Goal: Task Accomplishment & Management: Manage account settings

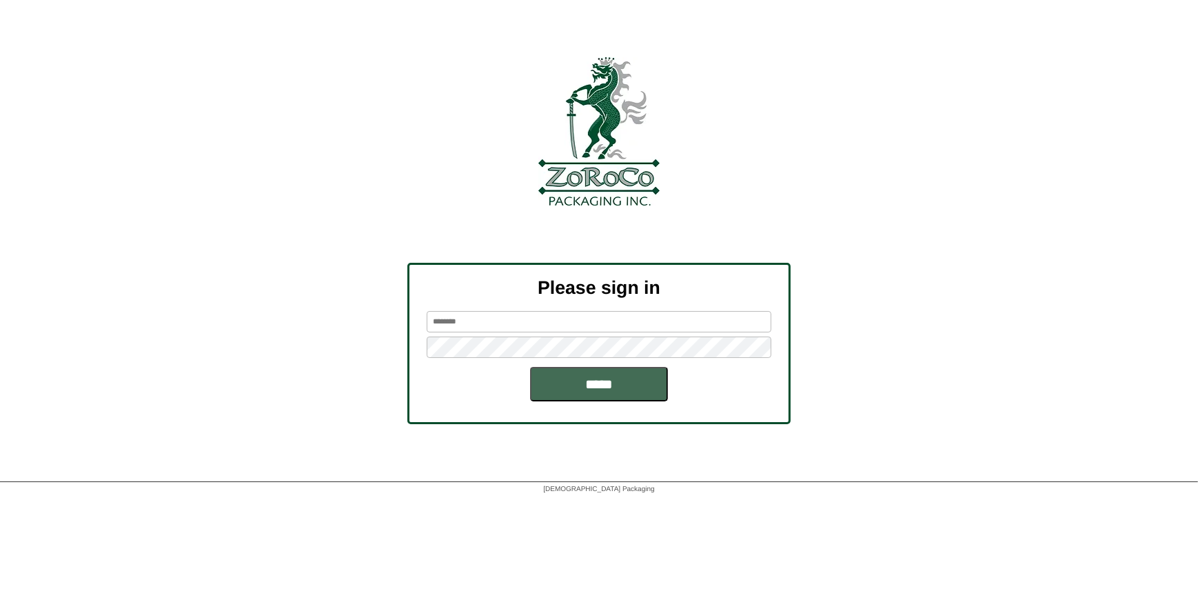
type input "*********"
click at [602, 392] on input "*****" at bounding box center [599, 384] width 138 height 34
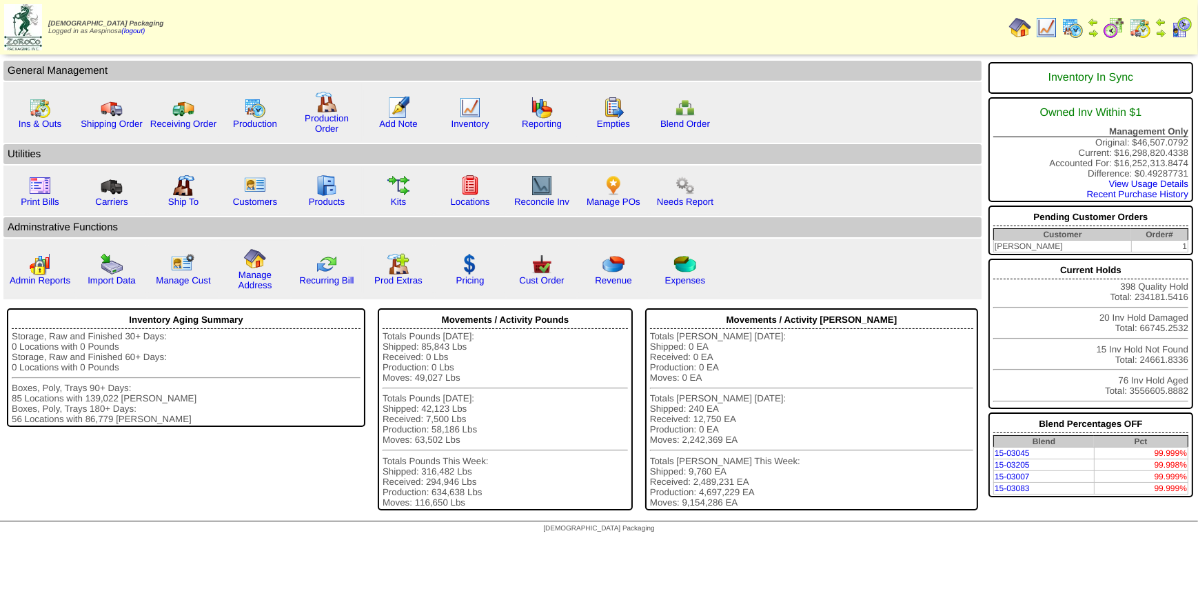
click at [1178, 28] on img at bounding box center [1181, 28] width 22 height 22
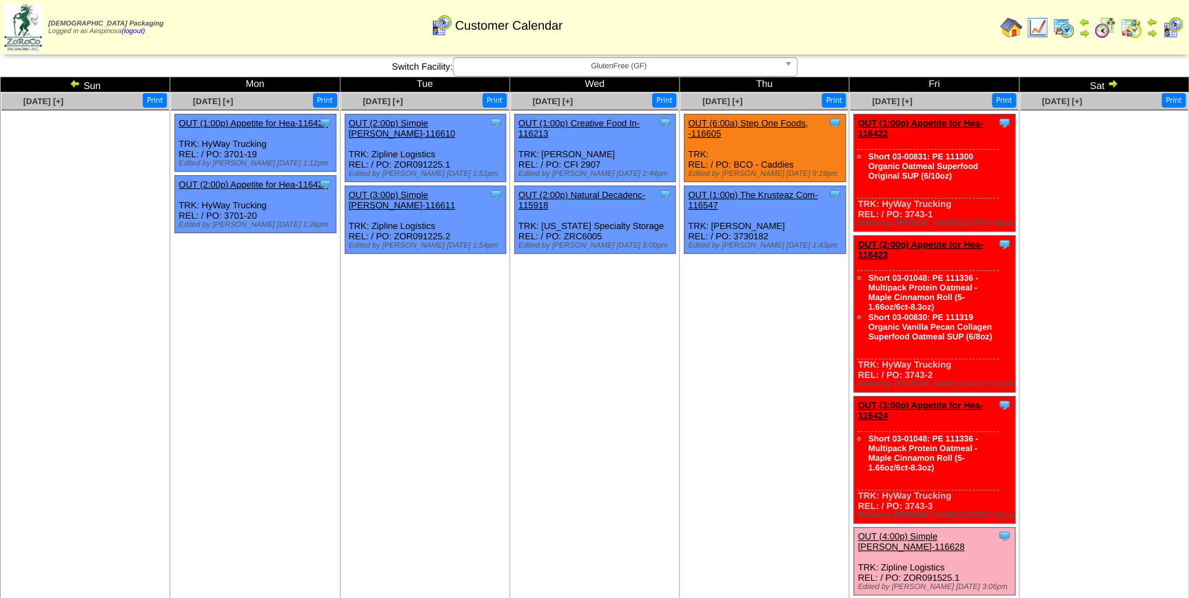
click at [624, 61] on span "GlutenFree (GF)" at bounding box center [619, 66] width 320 height 17
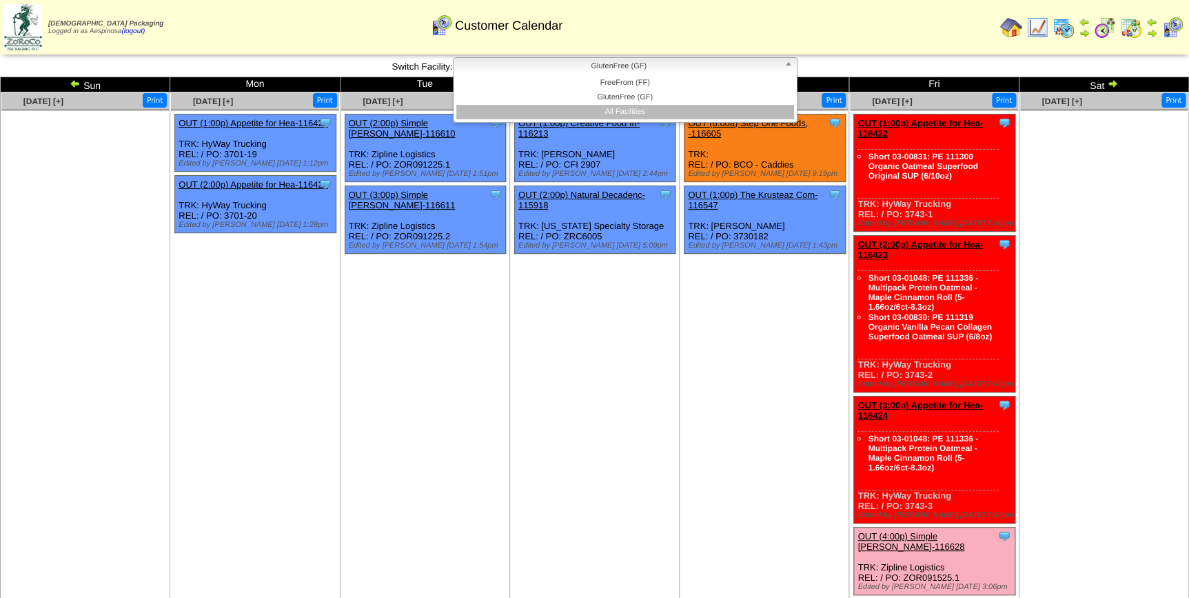
click at [642, 108] on li "All Facilities" at bounding box center [625, 112] width 338 height 14
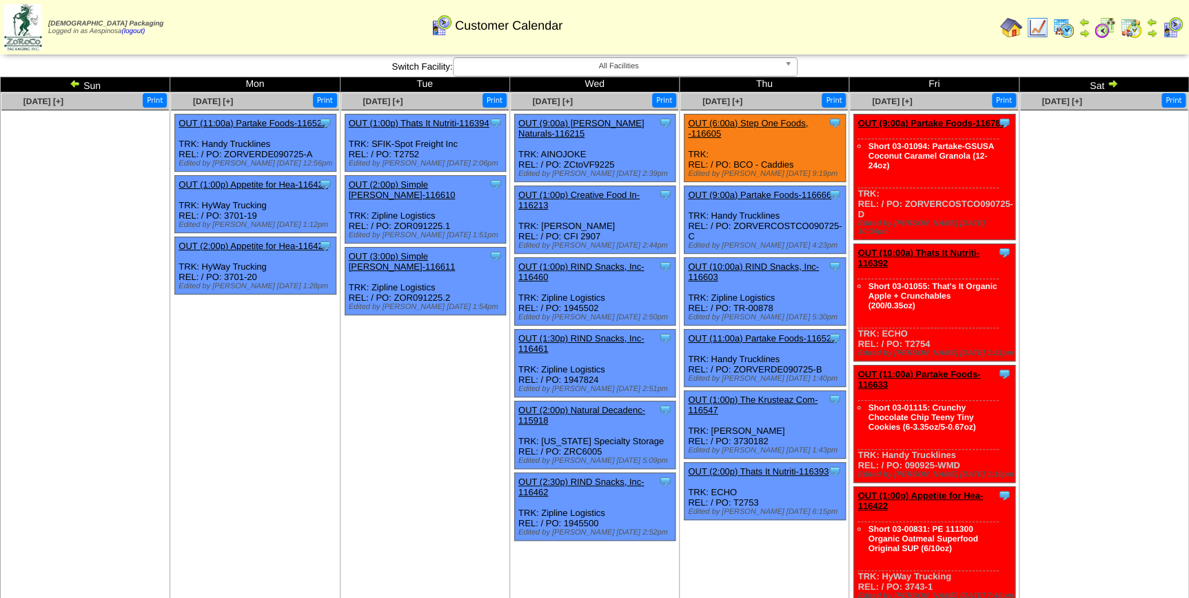
click at [950, 202] on div "Clone Item OUT (9:00a) Partake Foods-116783 Partake Foods ScheduleID: 116783 64…" at bounding box center [934, 176] width 161 height 125
click at [913, 209] on div "Clone Item OUT (9:00a) Partake Foods-116783 Partake Foods ScheduleID: 116783 64…" at bounding box center [934, 176] width 161 height 125
drag, startPoint x: 902, startPoint y: 203, endPoint x: 1012, endPoint y: 211, distance: 110.5
click at [1012, 211] on div "Clone Item OUT (9:00a) Partake Foods-116783 Partake Foods ScheduleID: 116783 64…" at bounding box center [934, 176] width 161 height 125
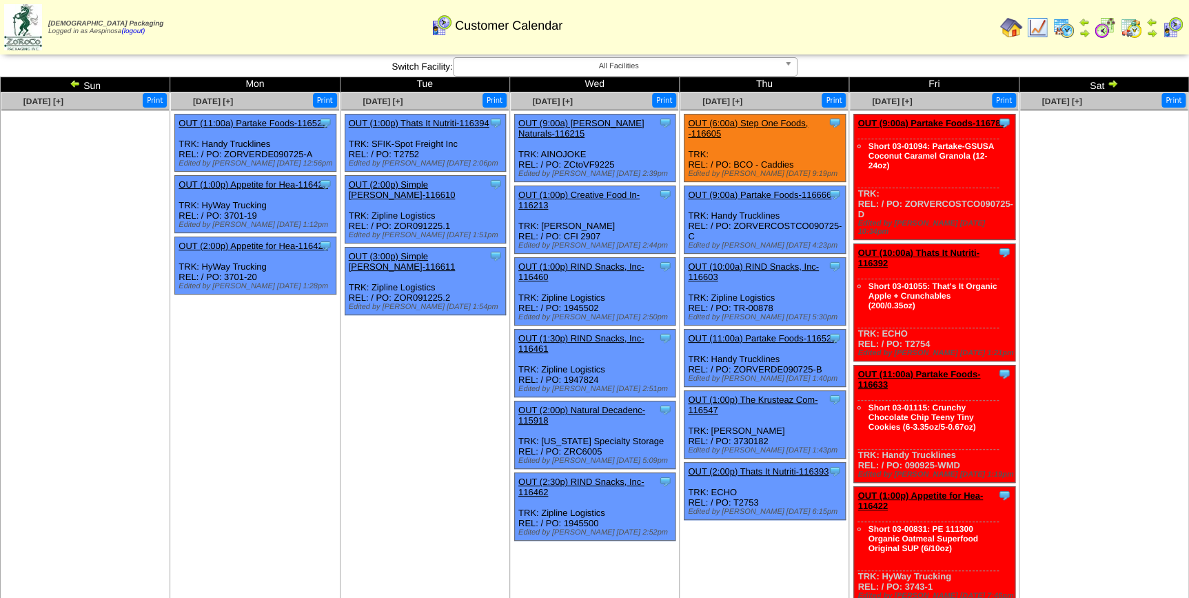
copy div "ZORVERCOSTCO090725-D"
click at [1119, 390] on td "Sep 13 [+] Print" at bounding box center [1104, 603] width 170 height 1023
click at [926, 124] on link "OUT (9:00a) Partake Foods-116783" at bounding box center [930, 123] width 147 height 10
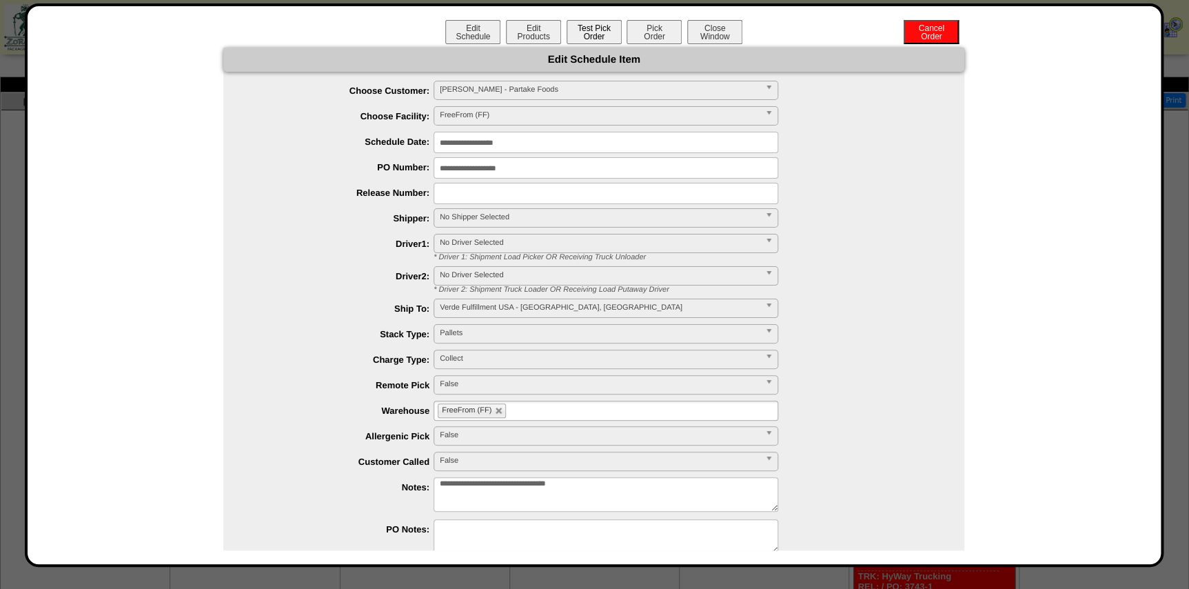
click at [604, 34] on button "Test Pick Order" at bounding box center [594, 32] width 55 height 24
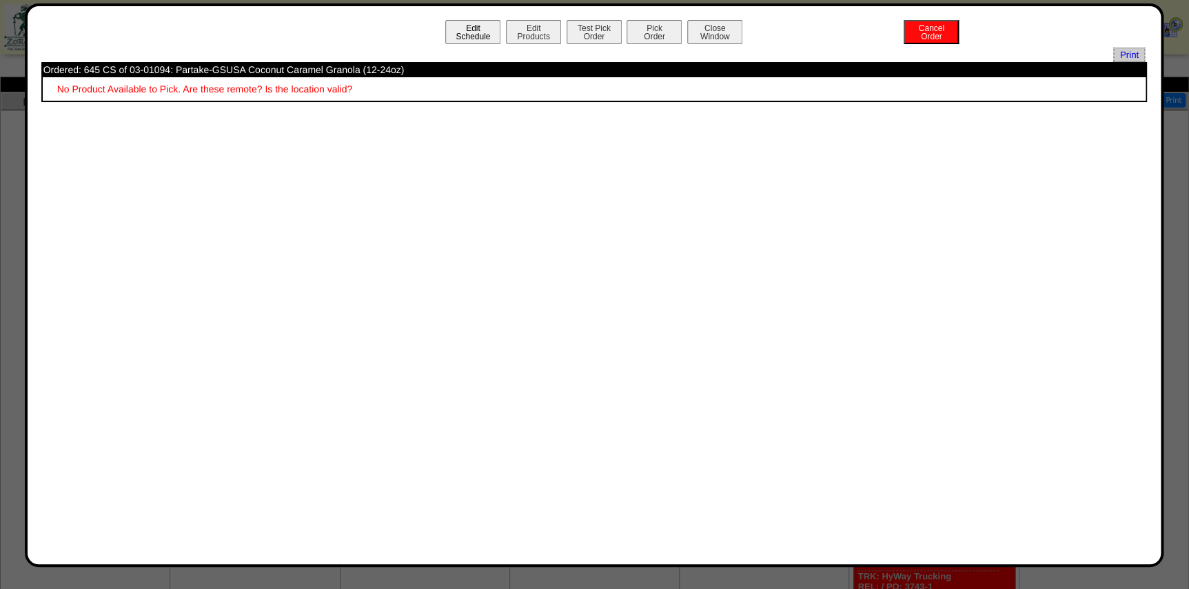
click at [470, 31] on button "Edit Schedule" at bounding box center [472, 32] width 55 height 24
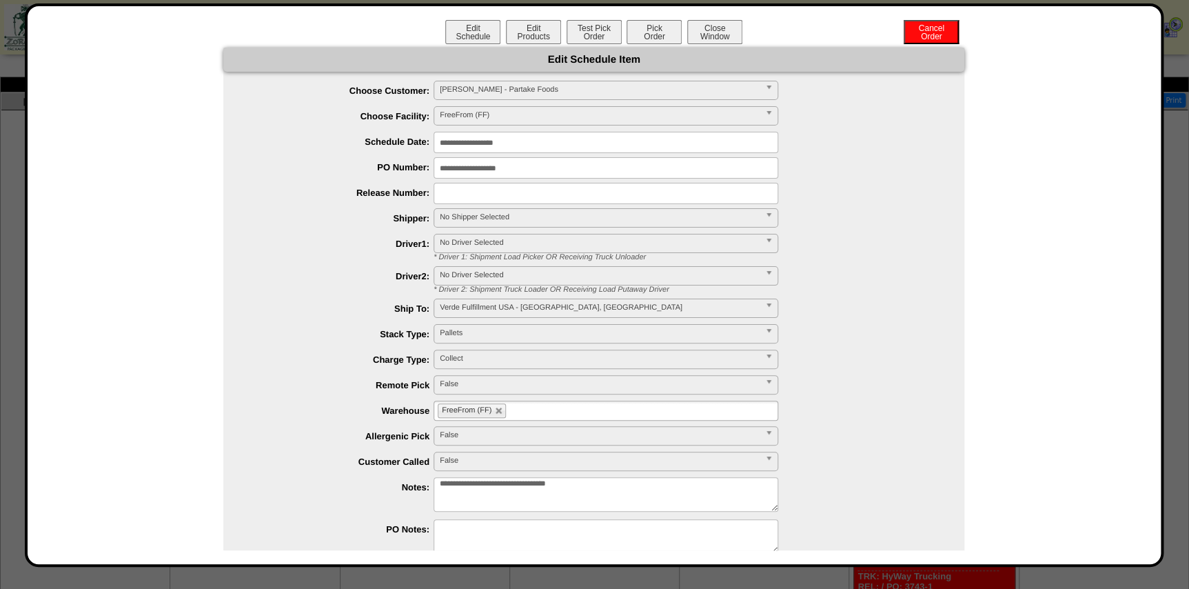
click at [629, 488] on textarea "**********" at bounding box center [606, 494] width 345 height 34
click at [572, 412] on ul "FreeFrom (FF)" at bounding box center [606, 410] width 345 height 20
type input "**"
click at [526, 431] on li "AF I2" at bounding box center [605, 427] width 343 height 14
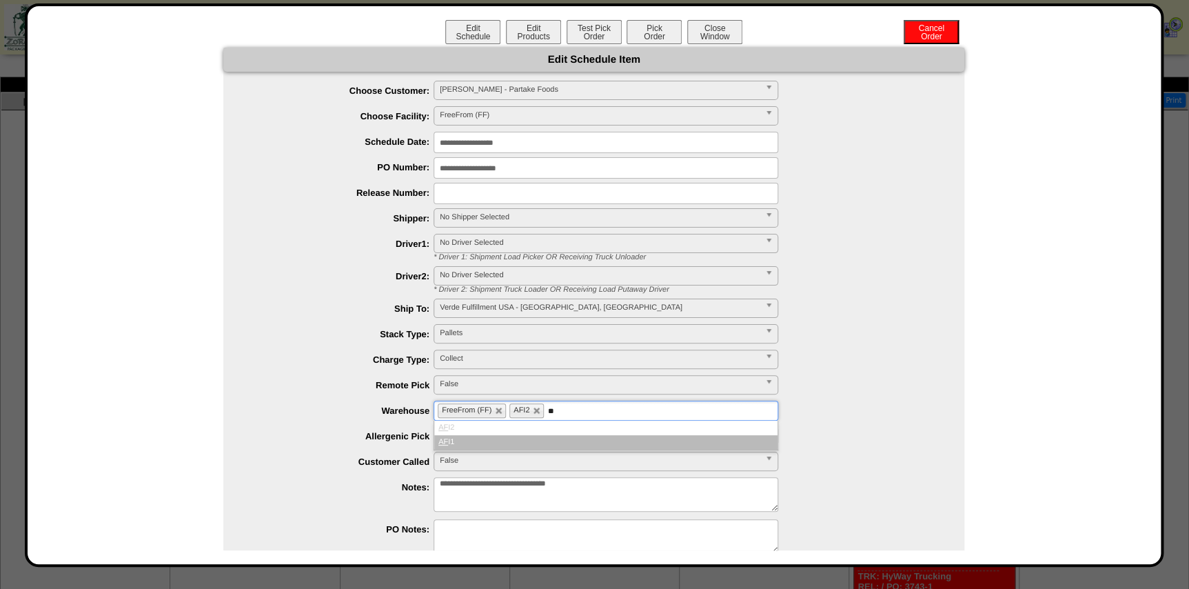
type input "**"
click at [536, 439] on li "AF I1" at bounding box center [605, 442] width 343 height 14
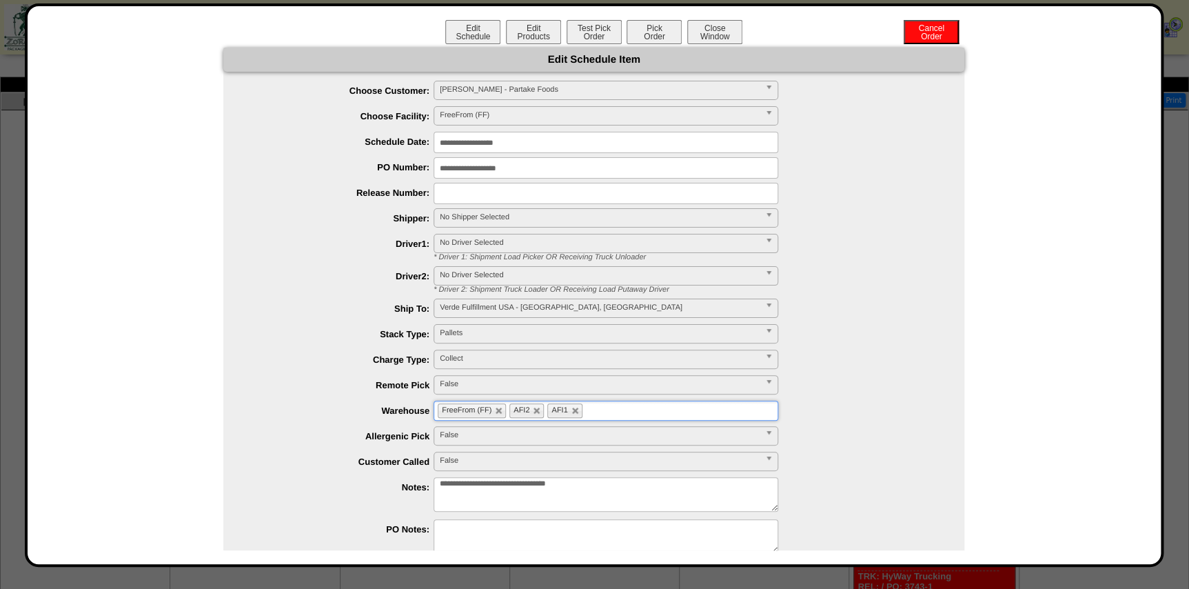
scroll to position [61, 0]
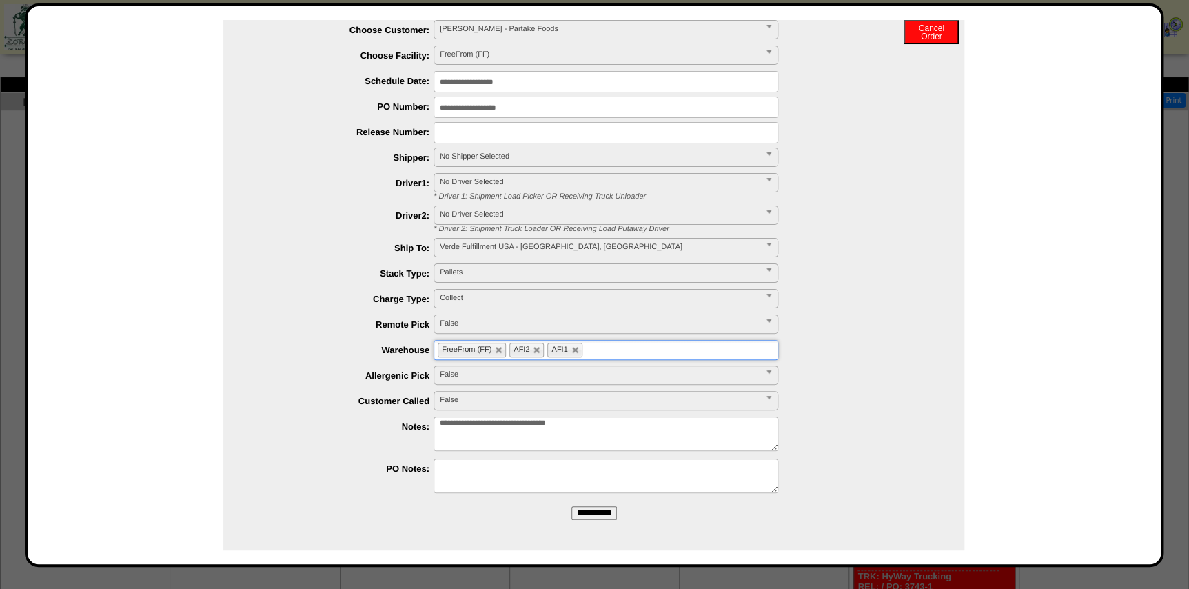
click at [591, 516] on input "**********" at bounding box center [593, 513] width 45 height 14
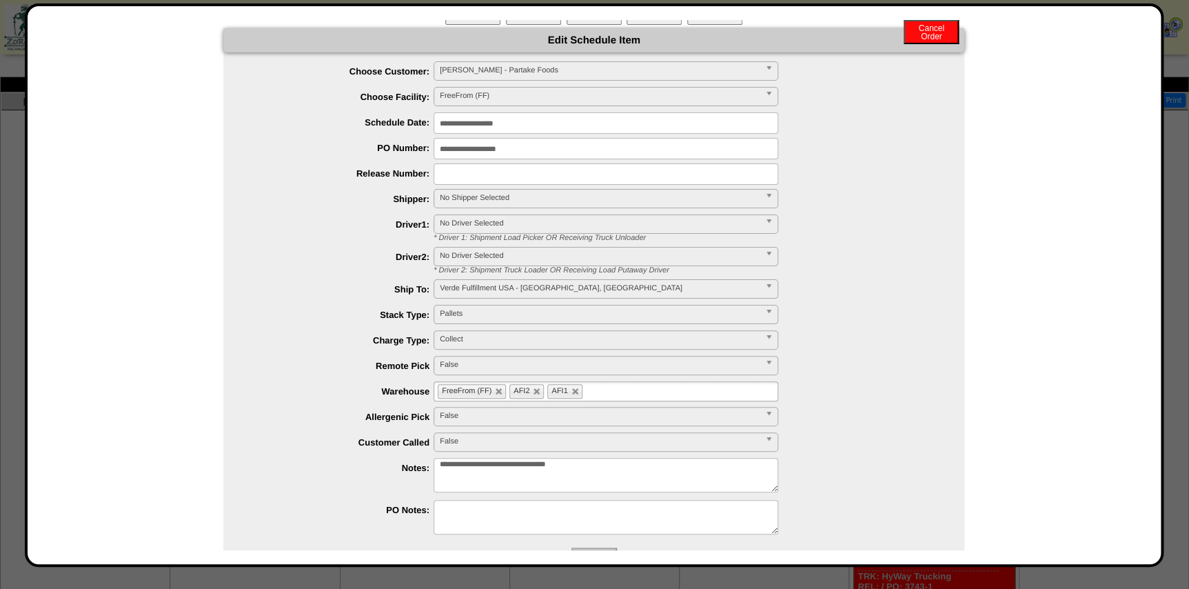
scroll to position [0, 0]
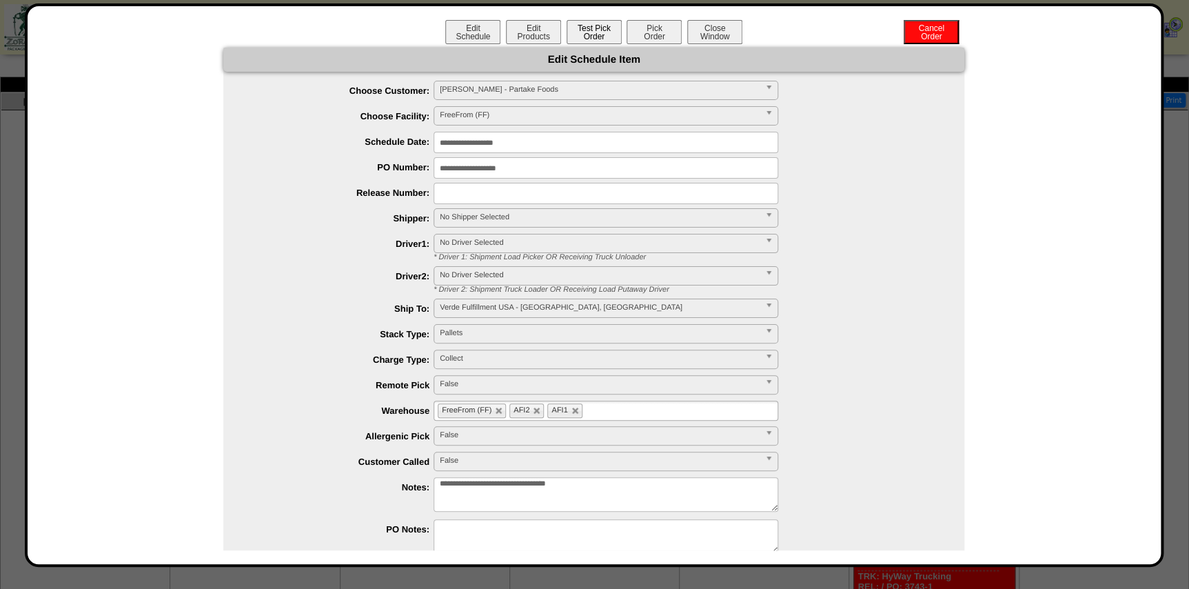
click at [606, 42] on button "Test Pick Order" at bounding box center [594, 32] width 55 height 24
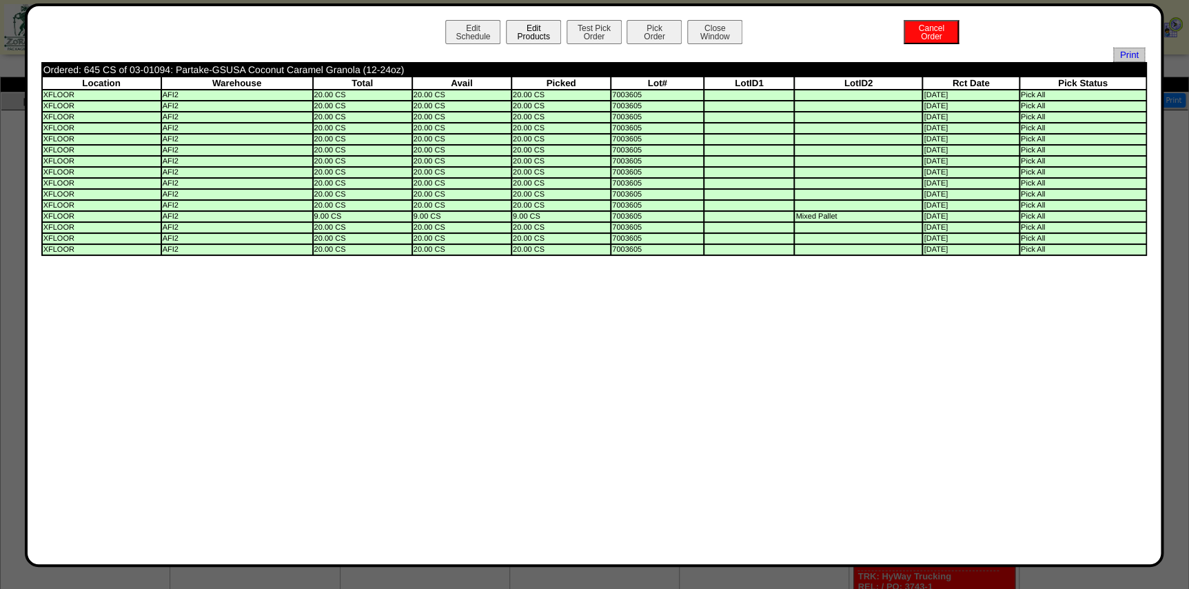
click at [530, 34] on button "Edit Products" at bounding box center [533, 32] width 55 height 24
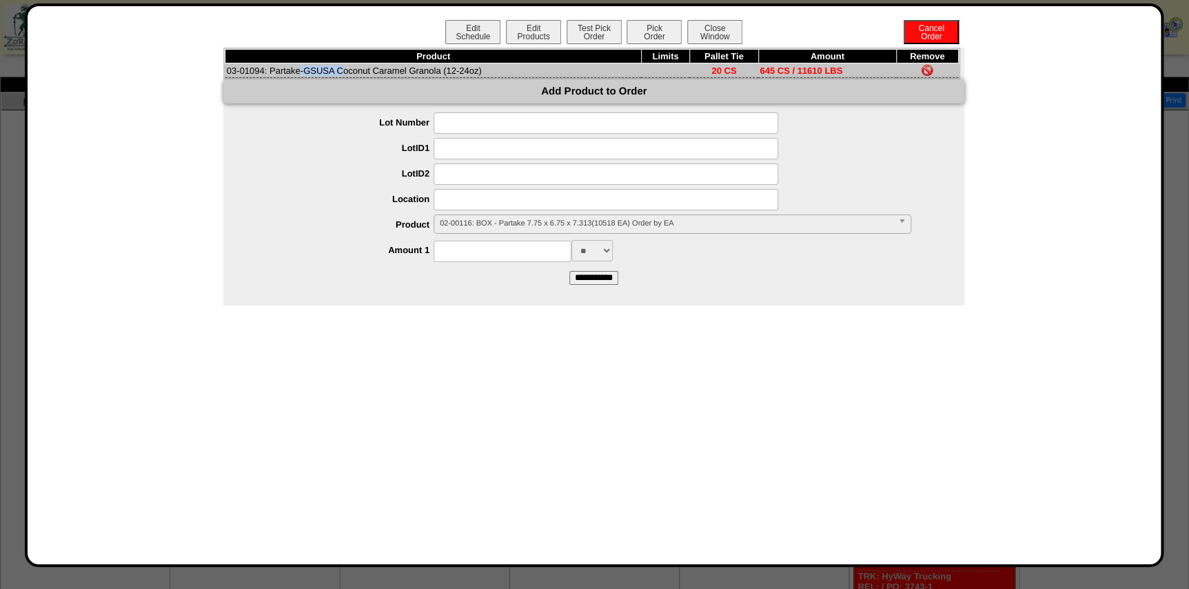
drag, startPoint x: 263, startPoint y: 69, endPoint x: 225, endPoint y: 71, distance: 38.7
click at [225, 71] on td "03-01094: Partake-GSUSA Coconut Caramel Granola (12-24oz)" at bounding box center [433, 70] width 416 height 14
copy td "03-01094"
click at [711, 28] on button "Close Window" at bounding box center [714, 32] width 55 height 24
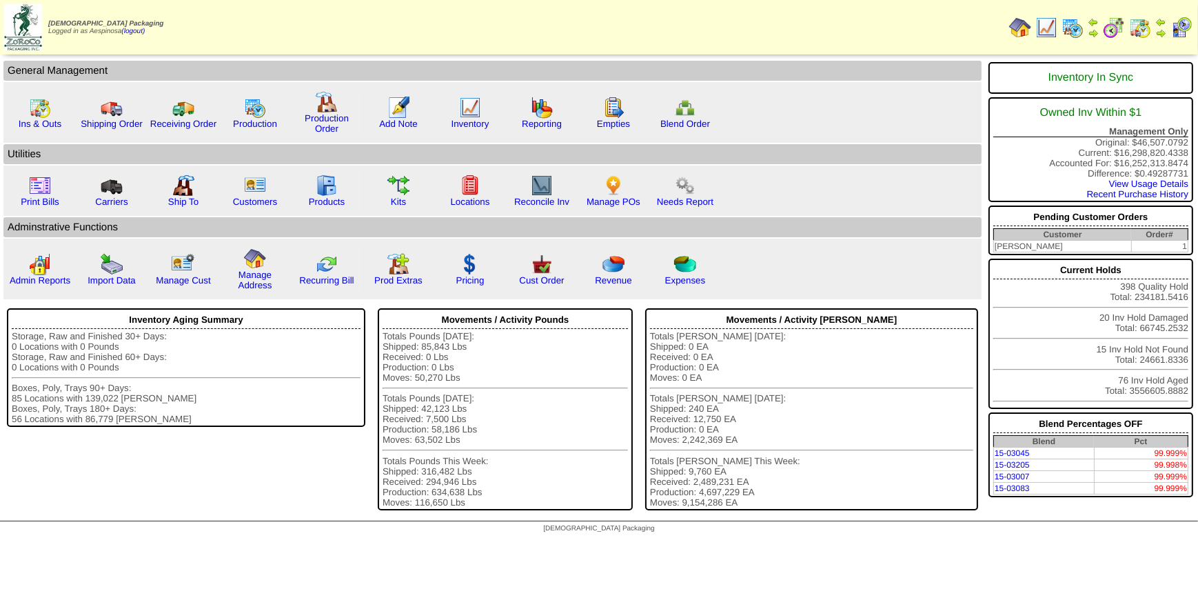
click at [1071, 26] on img at bounding box center [1072, 28] width 22 height 22
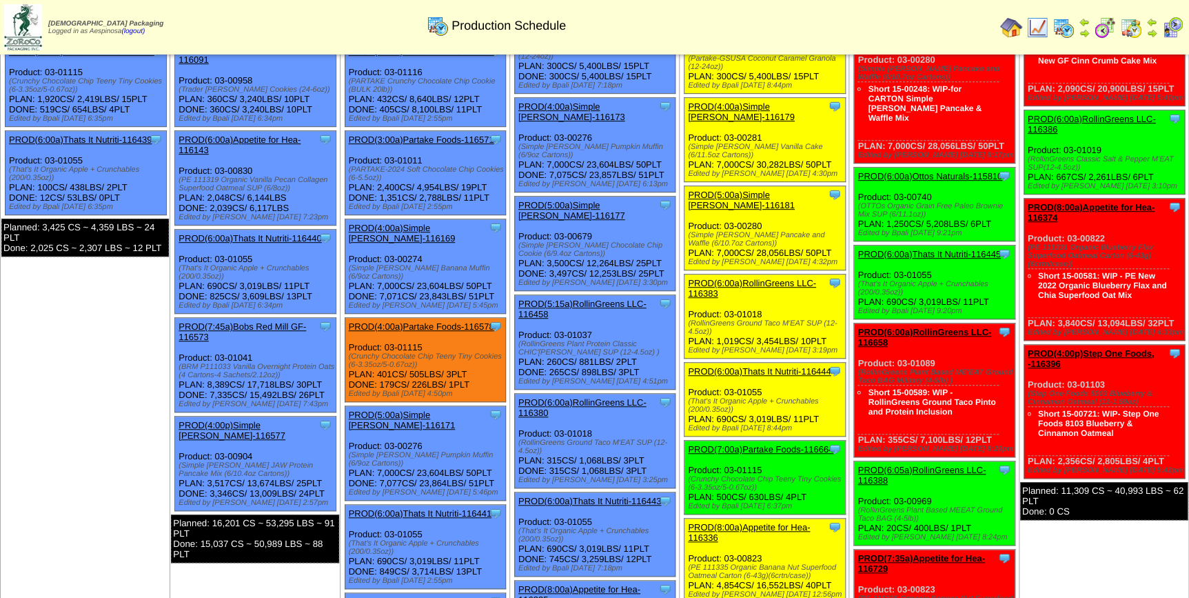
scroll to position [250, 0]
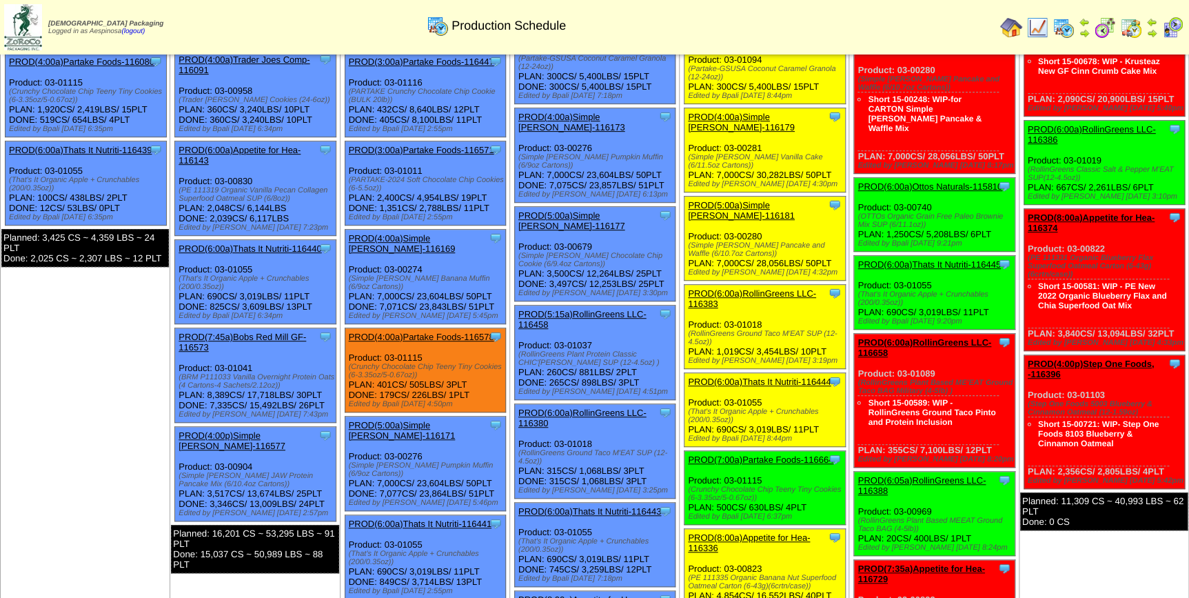
click at [1077, 573] on td "[DATE] [+] Print Export Clone Item PROD(4:00a)Step One Foods, -116395 Step One …" at bounding box center [1104, 444] width 170 height 1204
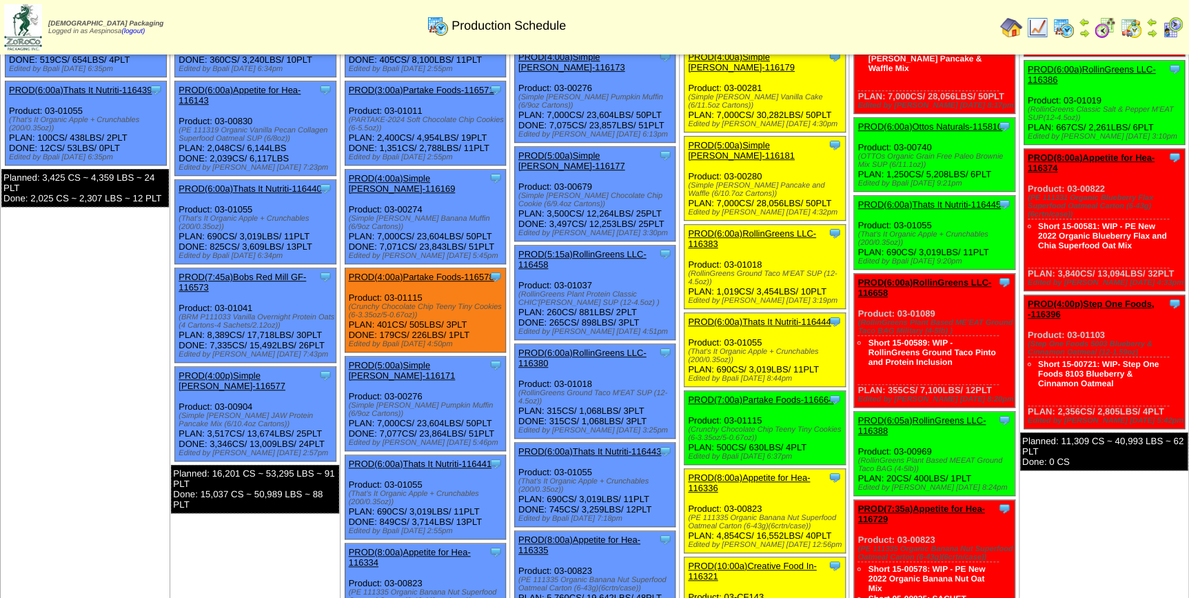
scroll to position [313, 0]
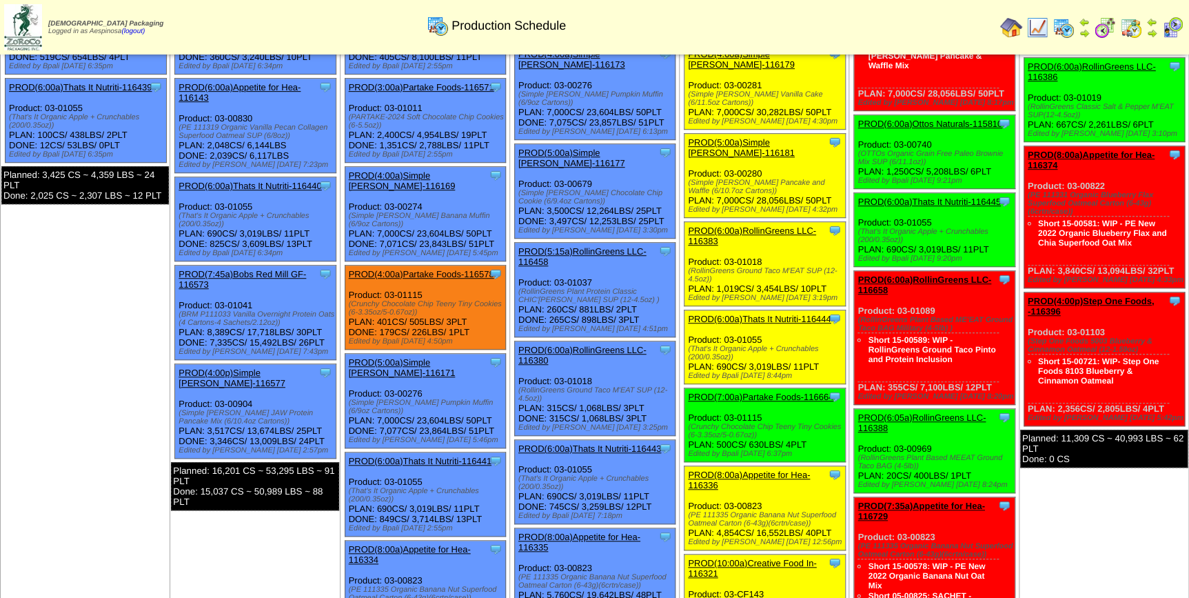
click at [1142, 533] on td "Sep 13 [+] Print Export Clone Item PROD(4:00a)Step One Foods, -116395 Step One …" at bounding box center [1104, 381] width 170 height 1204
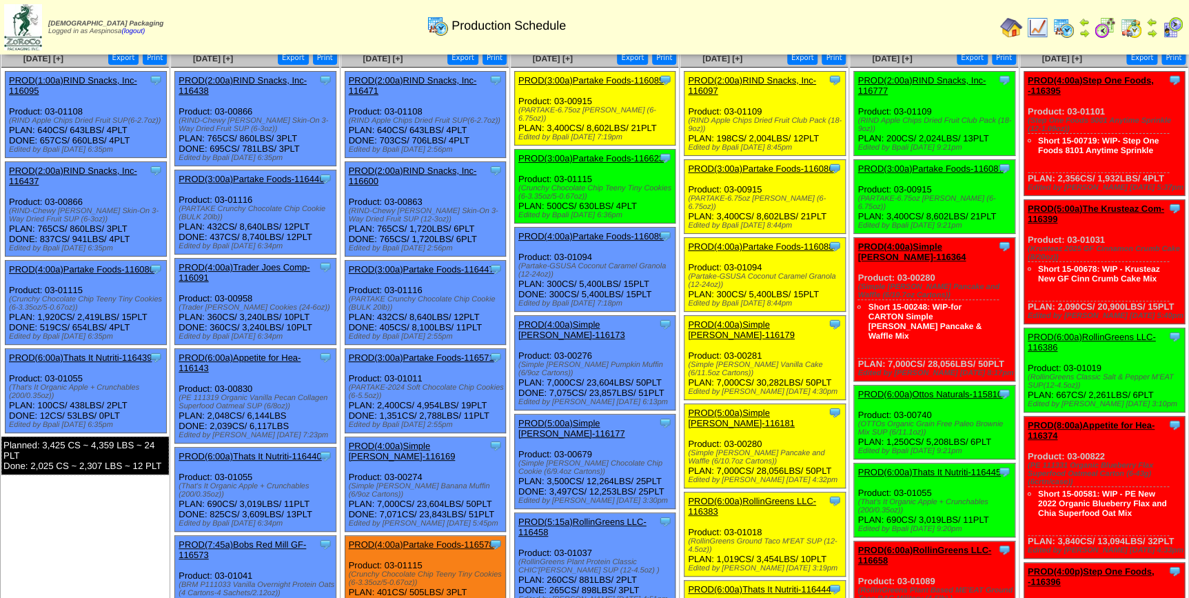
scroll to position [0, 0]
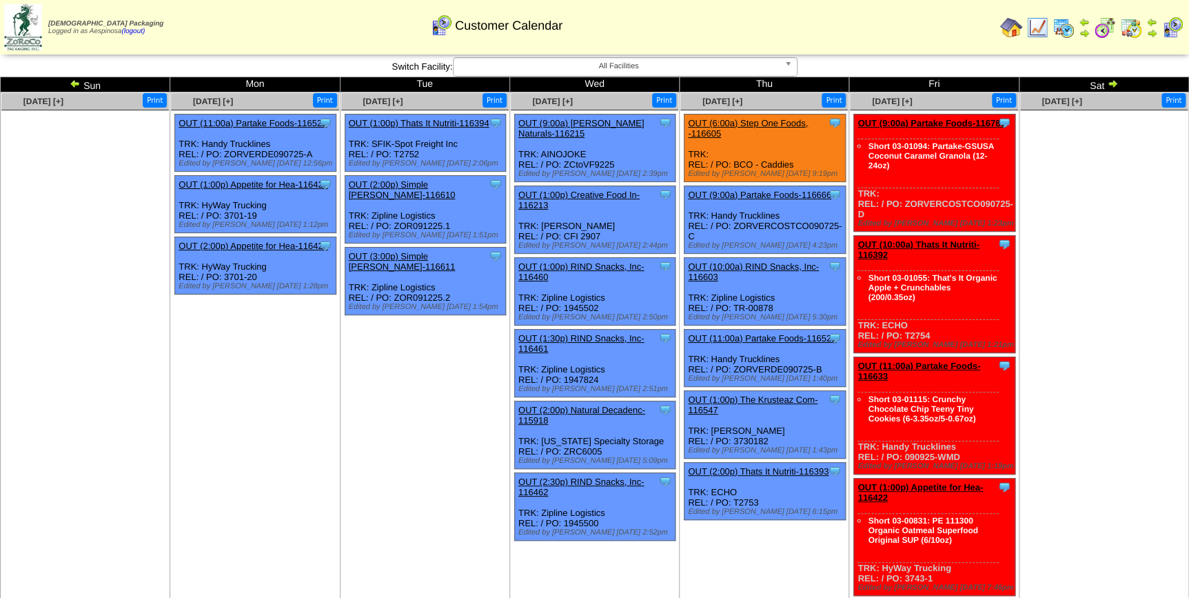
click at [1022, 26] on img at bounding box center [1011, 28] width 22 height 22
click at [1040, 28] on img at bounding box center [1037, 28] width 22 height 22
click at [941, 241] on link "OUT (10:00a) Thats It Nutriti-116392" at bounding box center [917, 249] width 121 height 21
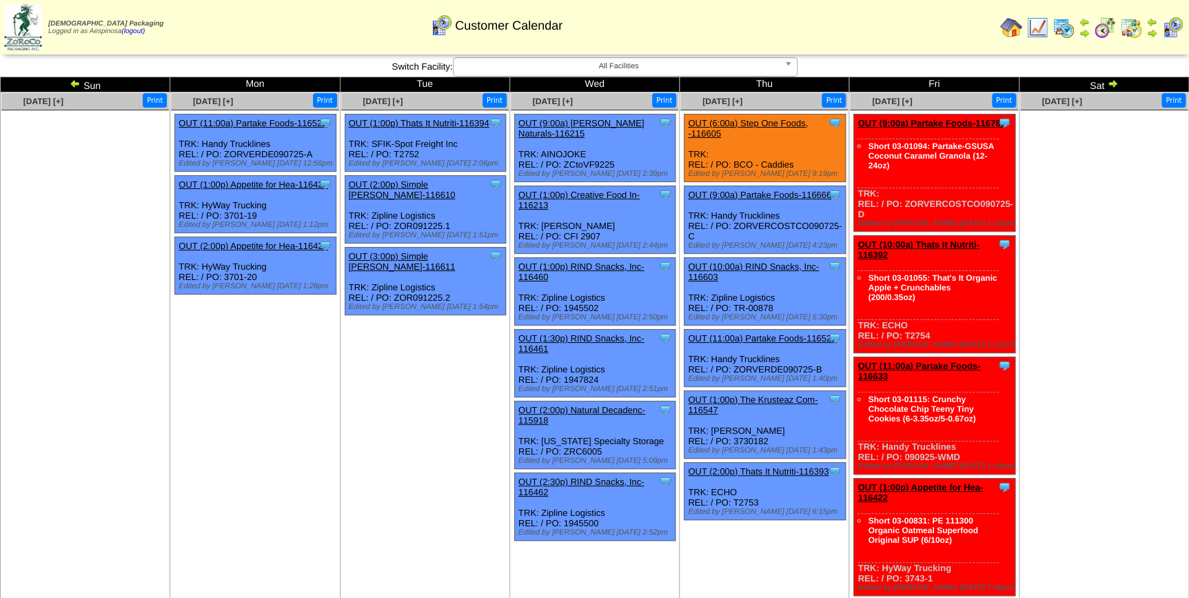
click at [961, 243] on link "OUT (10:00a) Thats It Nutriti-116392" at bounding box center [917, 249] width 121 height 21
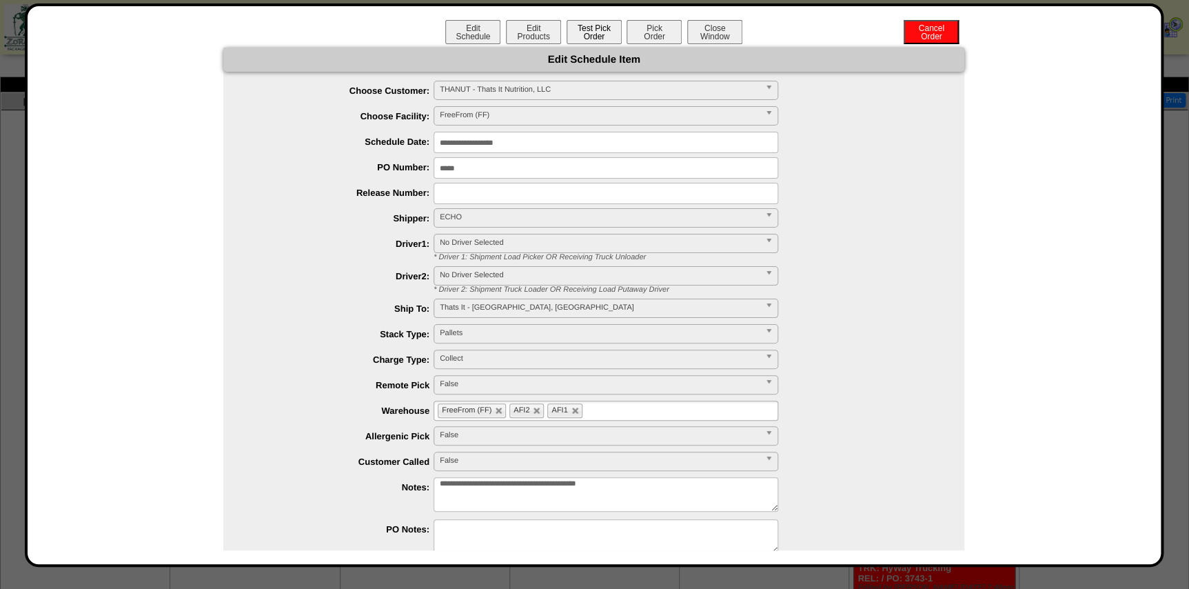
click at [605, 27] on button "Test Pick Order" at bounding box center [594, 32] width 55 height 24
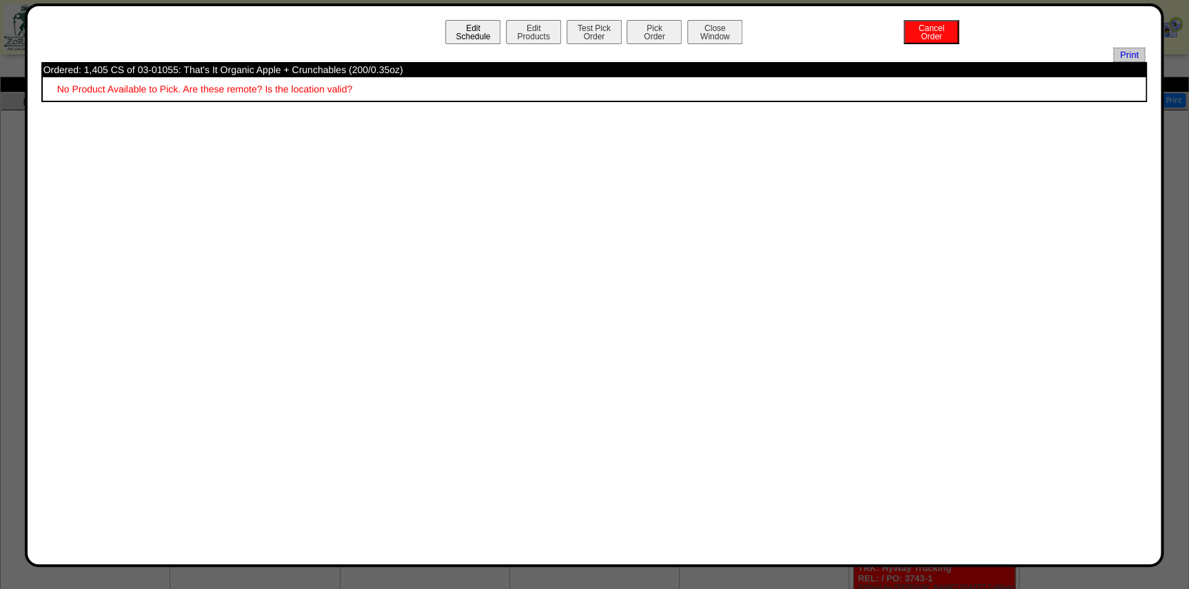
click at [476, 34] on button "Edit Schedule" at bounding box center [472, 32] width 55 height 24
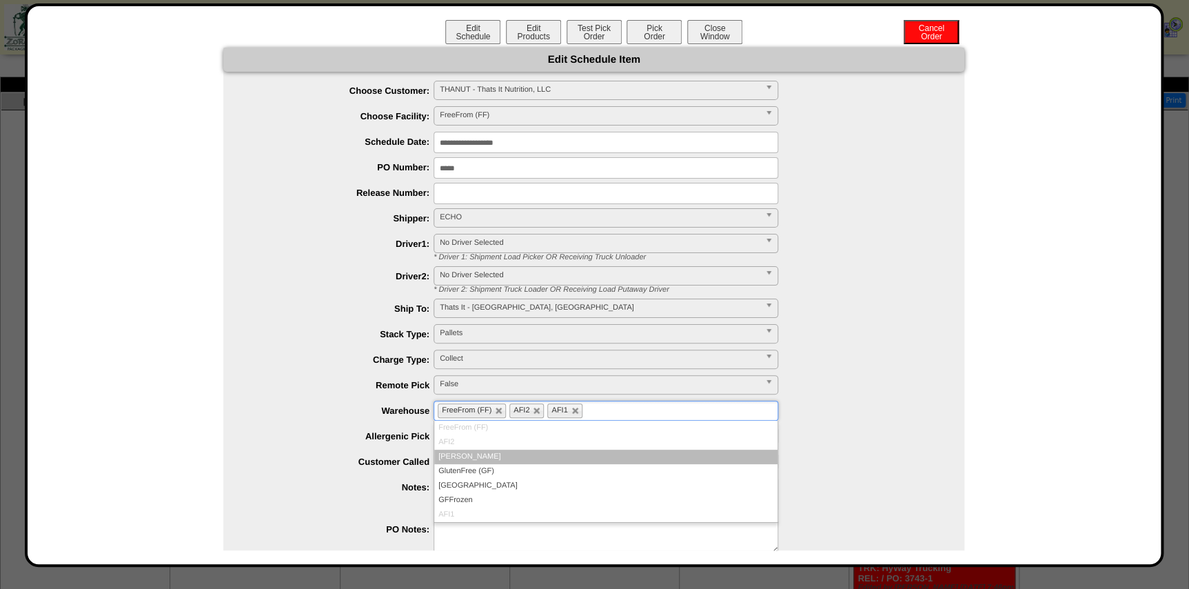
click at [628, 408] on ul "FreeFrom (FF) AFI2 AFI1" at bounding box center [606, 410] width 345 height 20
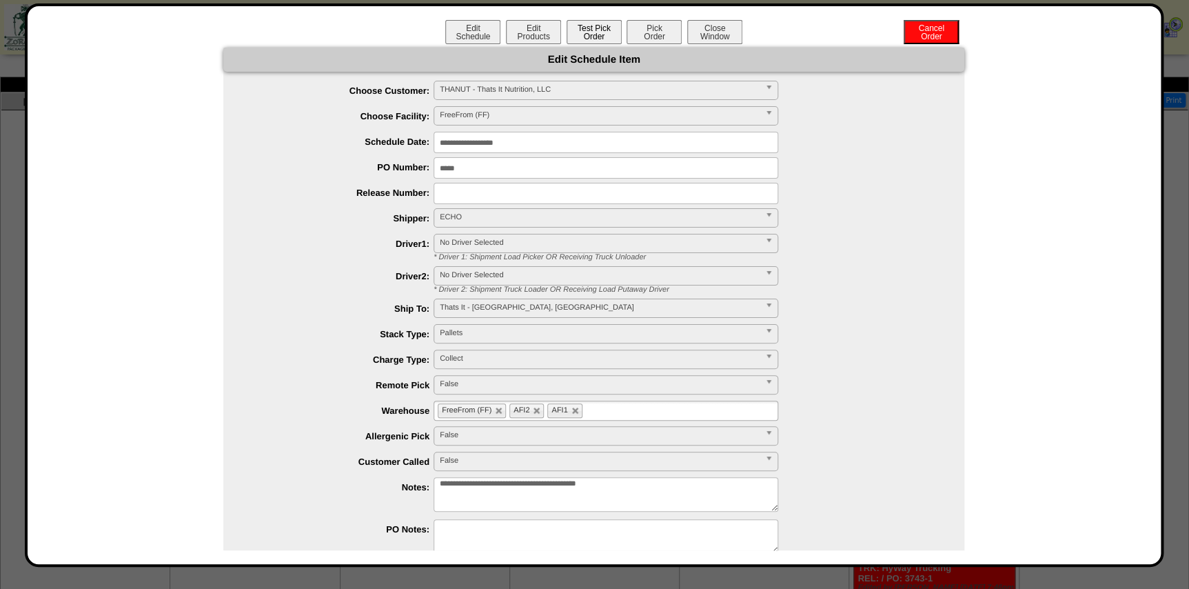
click at [589, 29] on button "Test Pick Order" at bounding box center [594, 32] width 55 height 24
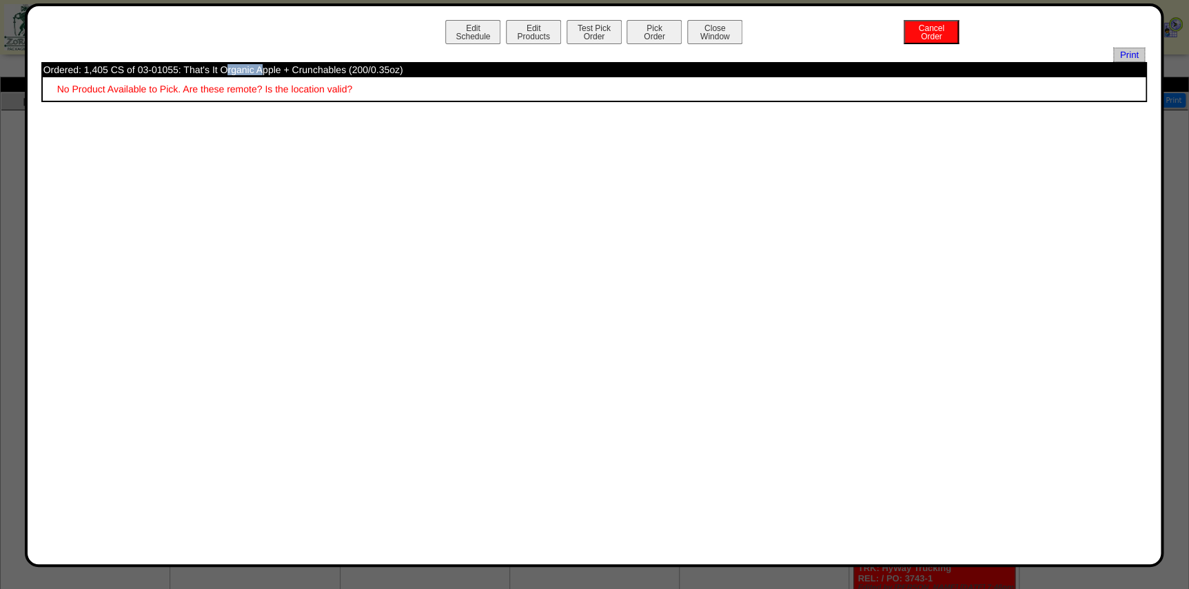
drag, startPoint x: 176, startPoint y: 67, endPoint x: 136, endPoint y: 66, distance: 39.3
click at [136, 66] on td "Ordered: 1,405 CS of 03-01055: That's It Organic Apple + Crunchables (200/0.35o…" at bounding box center [594, 69] width 1103 height 12
copy td "03-01055"
click at [704, 37] on button "Close Window" at bounding box center [714, 32] width 55 height 24
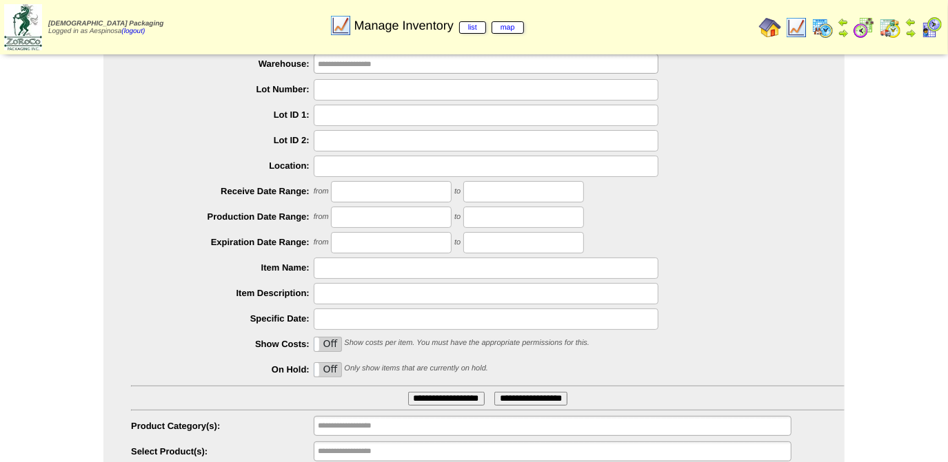
scroll to position [111, 0]
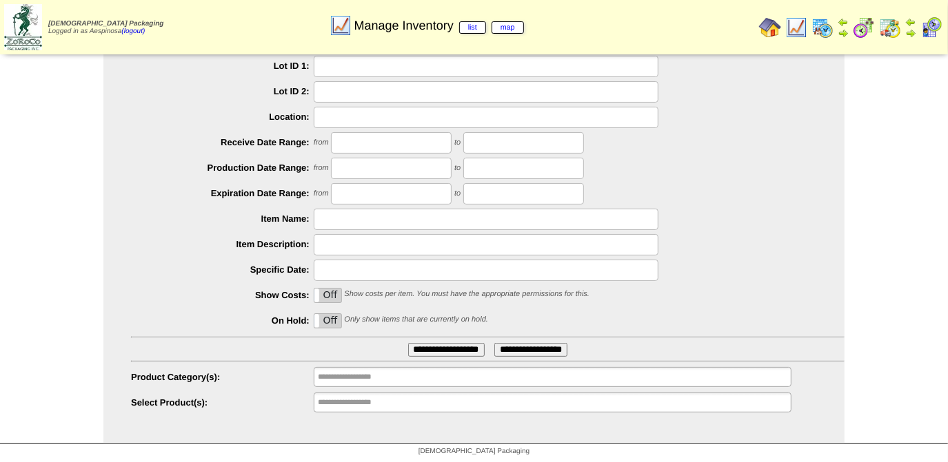
click at [458, 402] on ul "**********" at bounding box center [553, 403] width 478 height 20
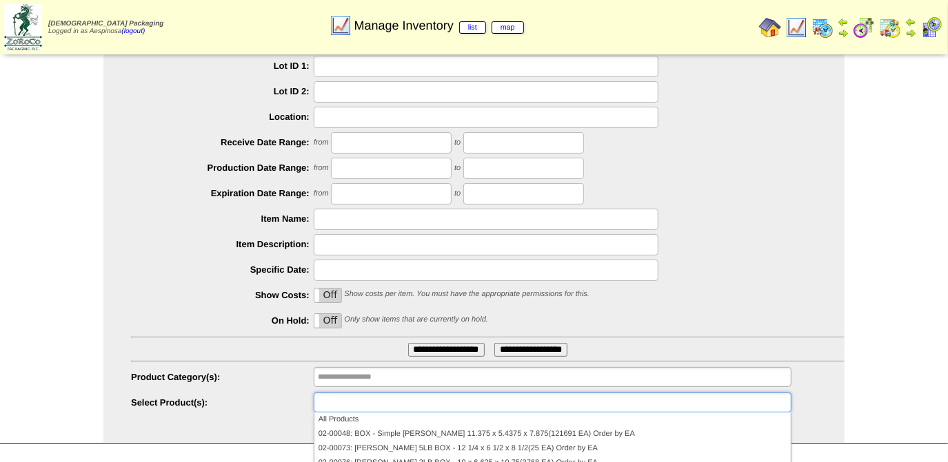
click at [436, 402] on ul at bounding box center [553, 403] width 478 height 20
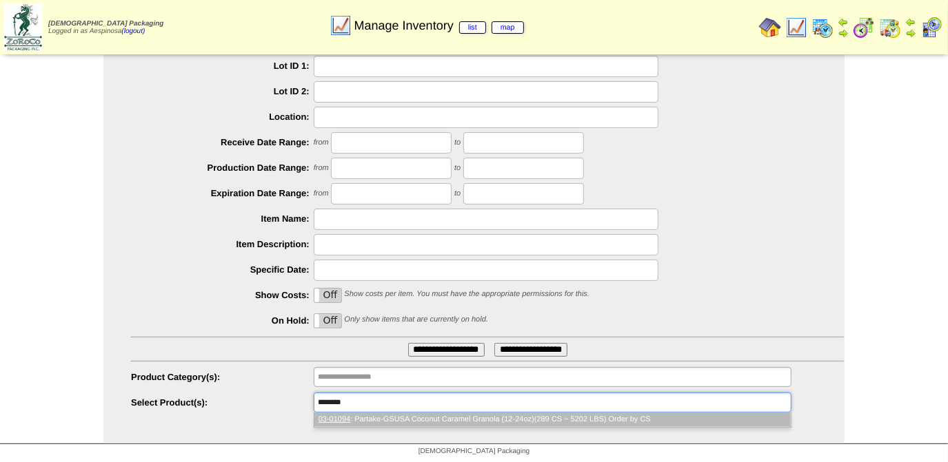
type input "********"
click at [536, 423] on li "03-01094 : Partake-GSUSA Coconut Caramel Granola (12-24oz)(289 CS ~ 5202 LBS) O…" at bounding box center [552, 420] width 476 height 14
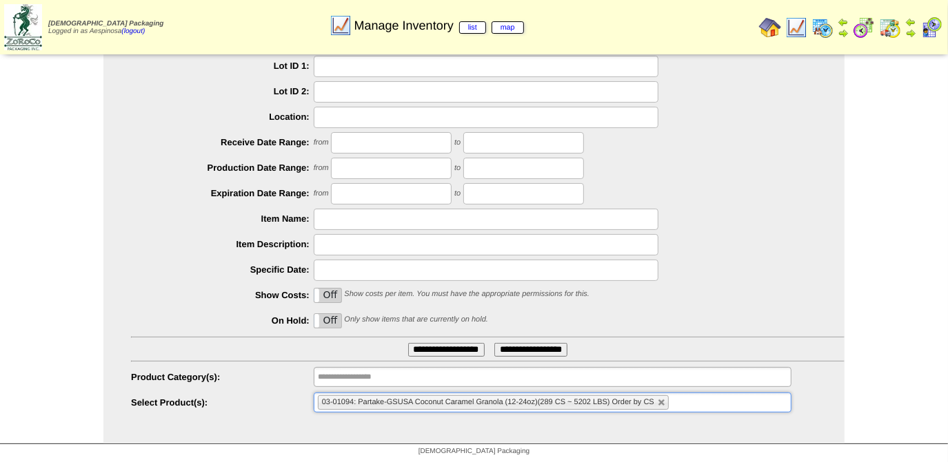
click at [446, 355] on input "**********" at bounding box center [446, 350] width 77 height 14
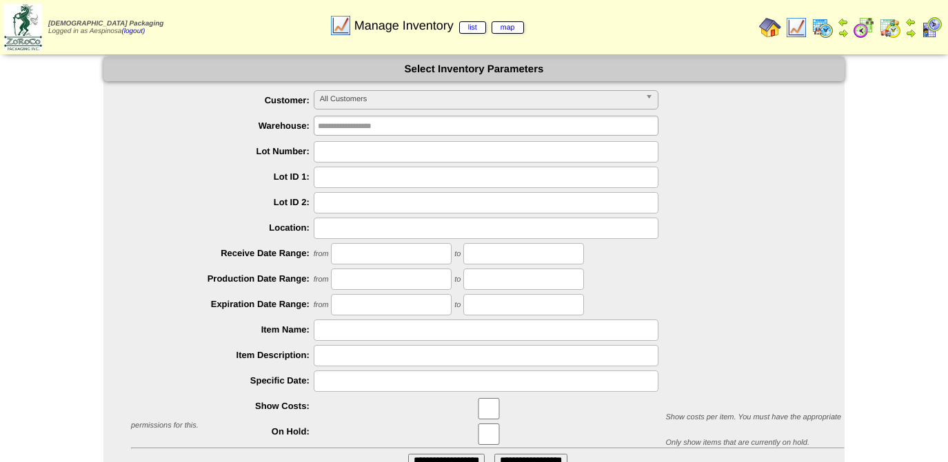
scroll to position [111, 0]
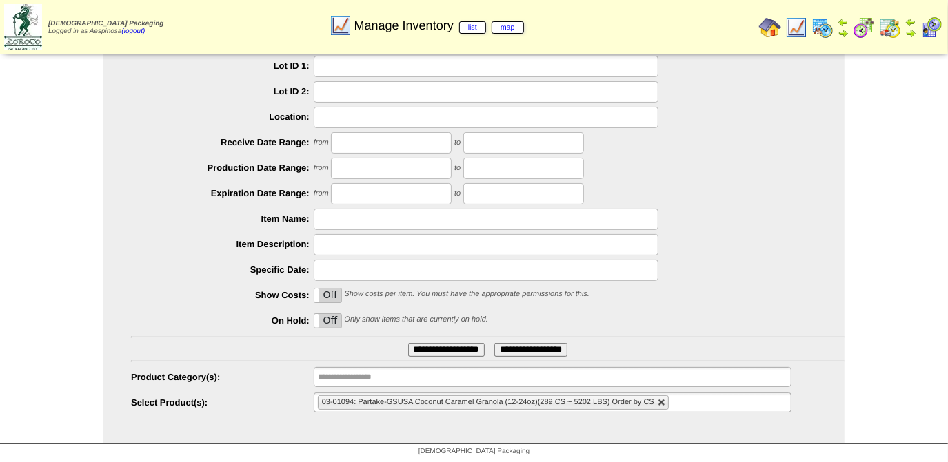
click at [655, 396] on li "03-01094: Partake-GSUSA Coconut Caramel Granola (12-24oz)(289 CS ~ 5202 LBS) Or…" at bounding box center [493, 403] width 351 height 14
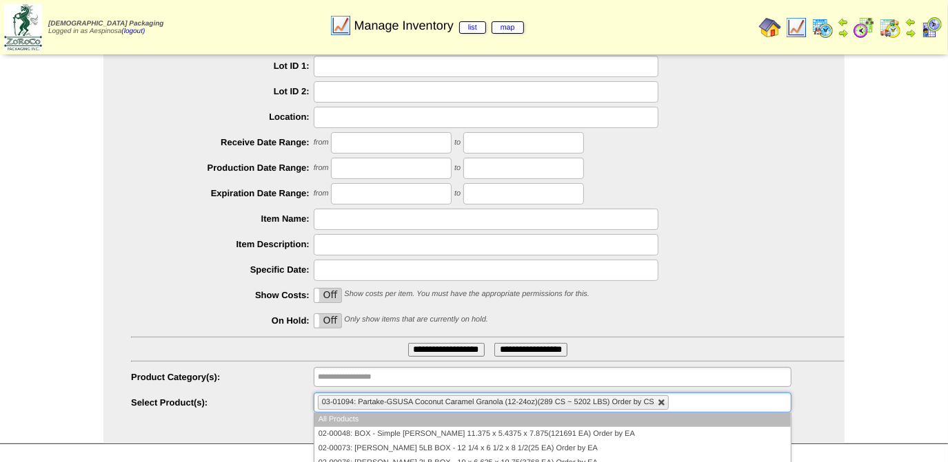
click at [664, 403] on link at bounding box center [662, 403] width 8 height 8
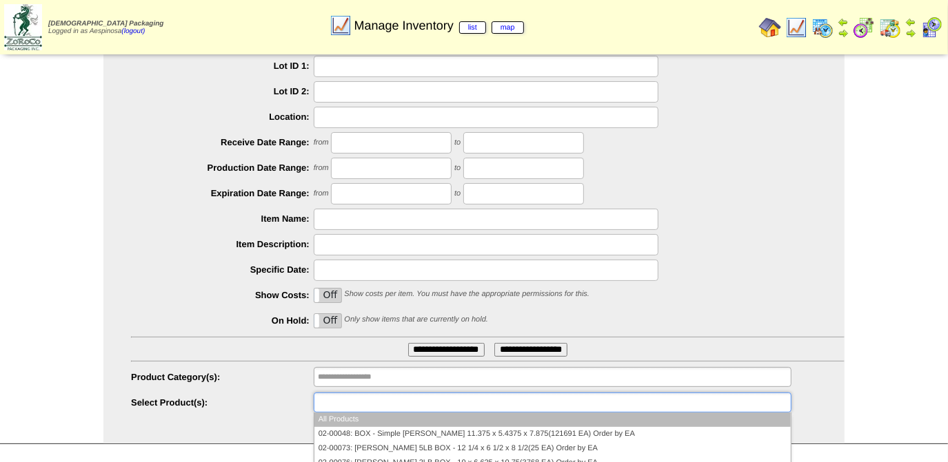
click at [659, 400] on ul at bounding box center [553, 403] width 478 height 20
paste input "********"
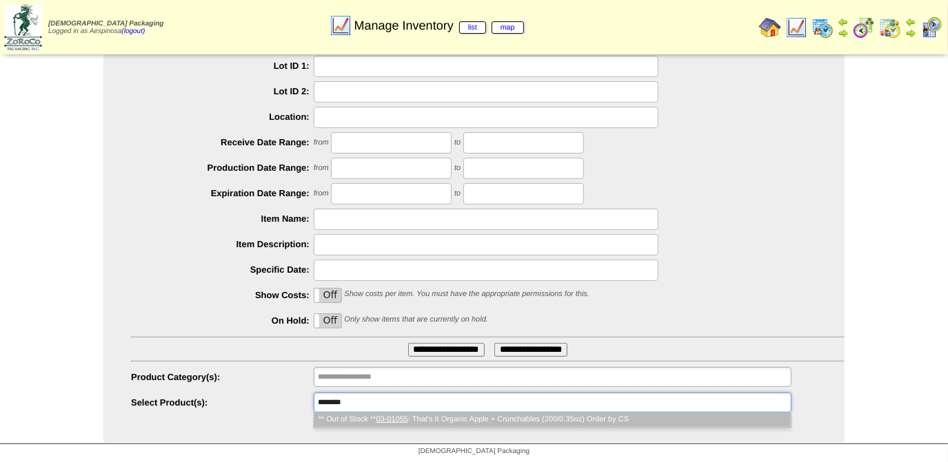
scroll to position [0, 0]
type input "********"
click at [514, 422] on li "** Out of Stock ** 03-01055 : That's It Organic Apple + Crunchables (200/0.35oz…" at bounding box center [552, 420] width 476 height 14
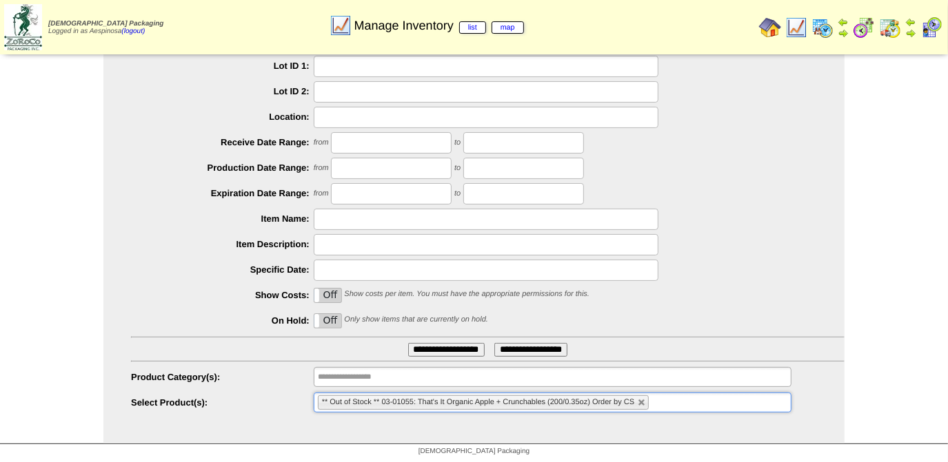
click at [458, 346] on input "**********" at bounding box center [446, 350] width 77 height 14
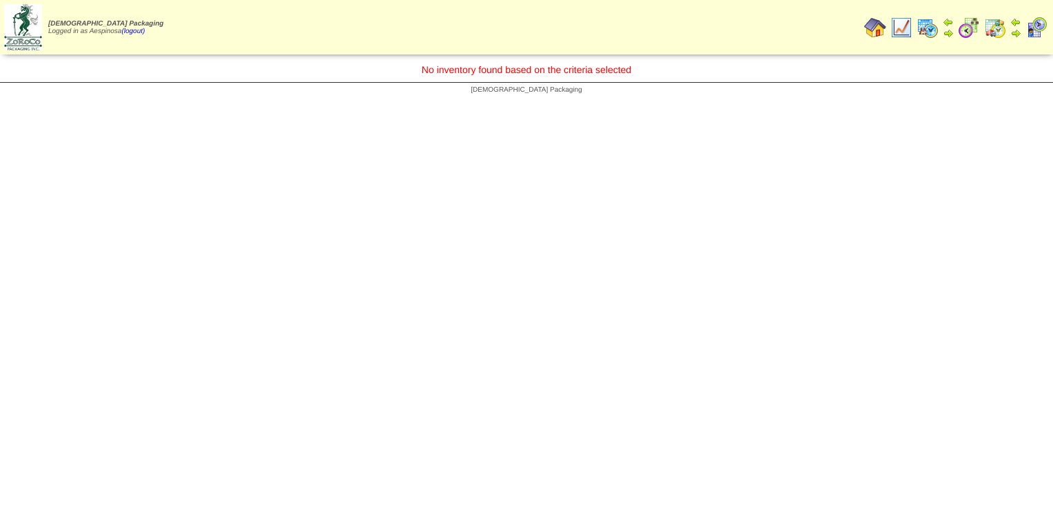
click at [930, 25] on img at bounding box center [928, 28] width 22 height 22
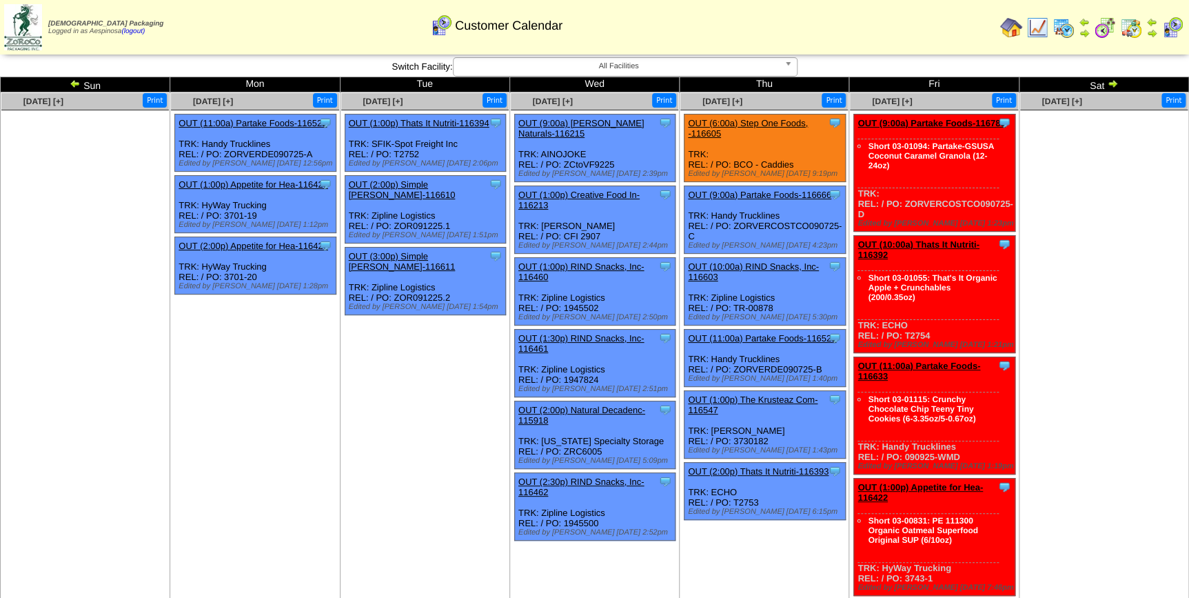
click at [1124, 252] on ul at bounding box center [1103, 213] width 167 height 207
click at [943, 363] on link "OUT (11:00a) Partake Foods-116633" at bounding box center [918, 370] width 123 height 21
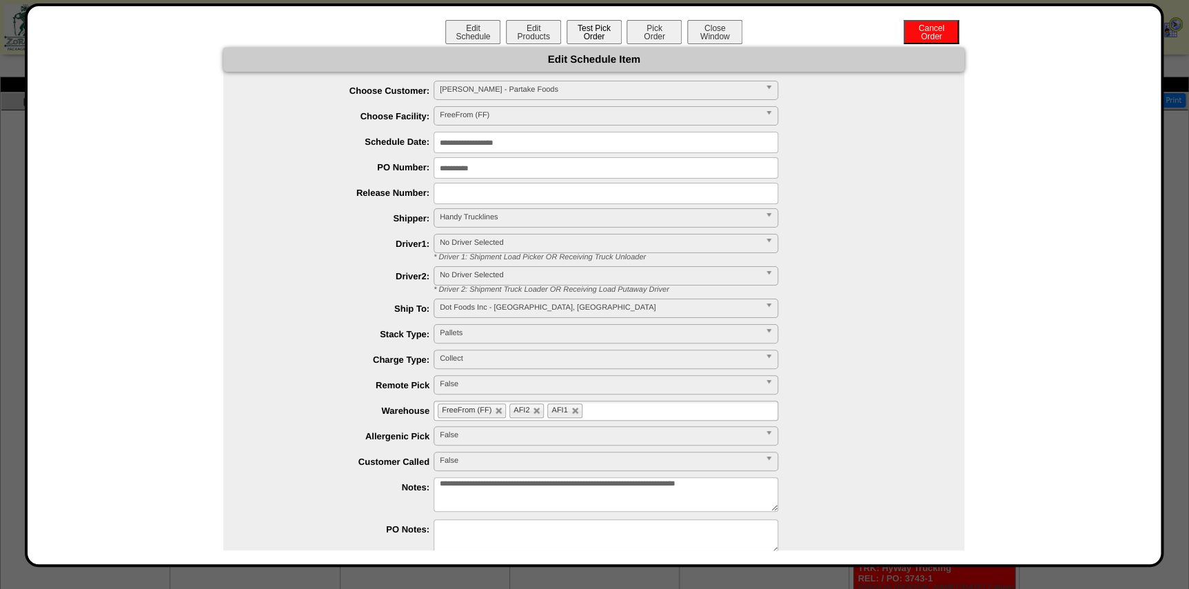
click at [572, 34] on button "Test Pick Order" at bounding box center [594, 32] width 55 height 24
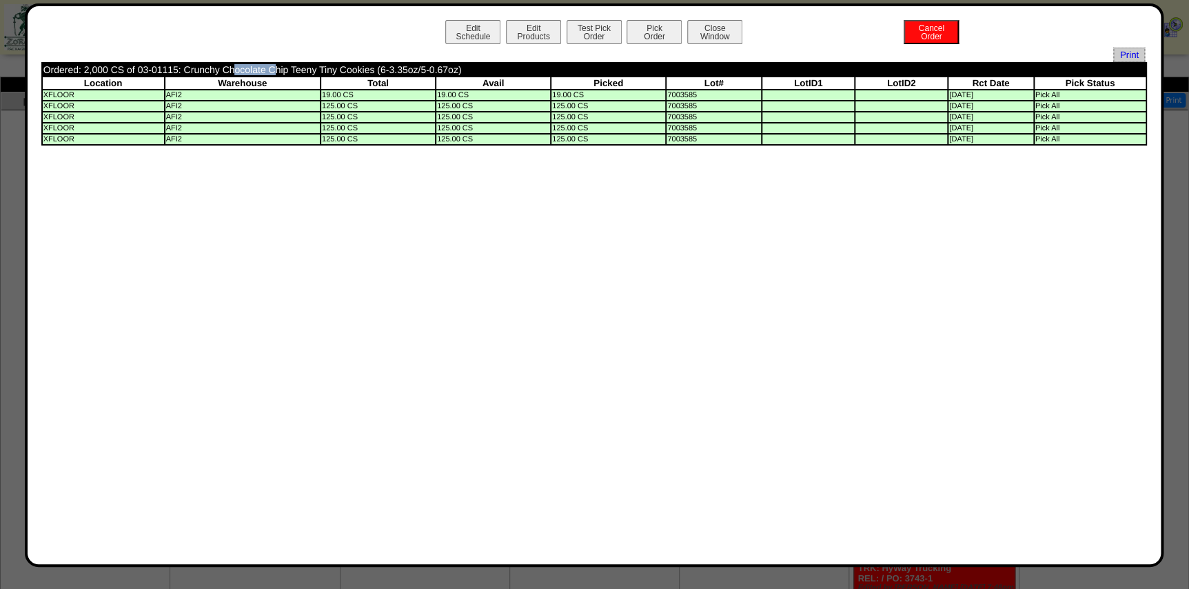
drag, startPoint x: 174, startPoint y: 70, endPoint x: 139, endPoint y: 71, distance: 35.9
click at [138, 71] on td "Ordered: 2,000 CS of 03-01115: Crunchy Chocolate Chip Teeny Tiny Cookies (6-3.3…" at bounding box center [495, 69] width 905 height 12
copy td "03-01115"
click at [731, 31] on button "Close Window" at bounding box center [714, 32] width 55 height 24
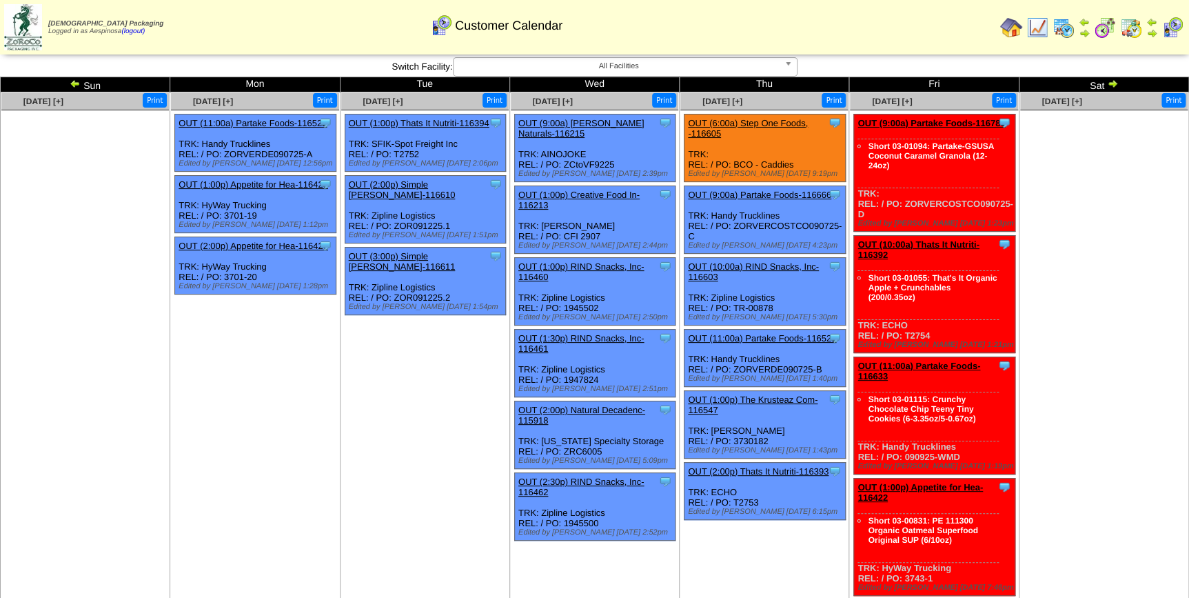
click at [309, 405] on td "[DATE] [+] Print Clone Item OUT (11:00a) Partake Foods-116522 Partake Foods Sch…" at bounding box center [255, 599] width 170 height 1015
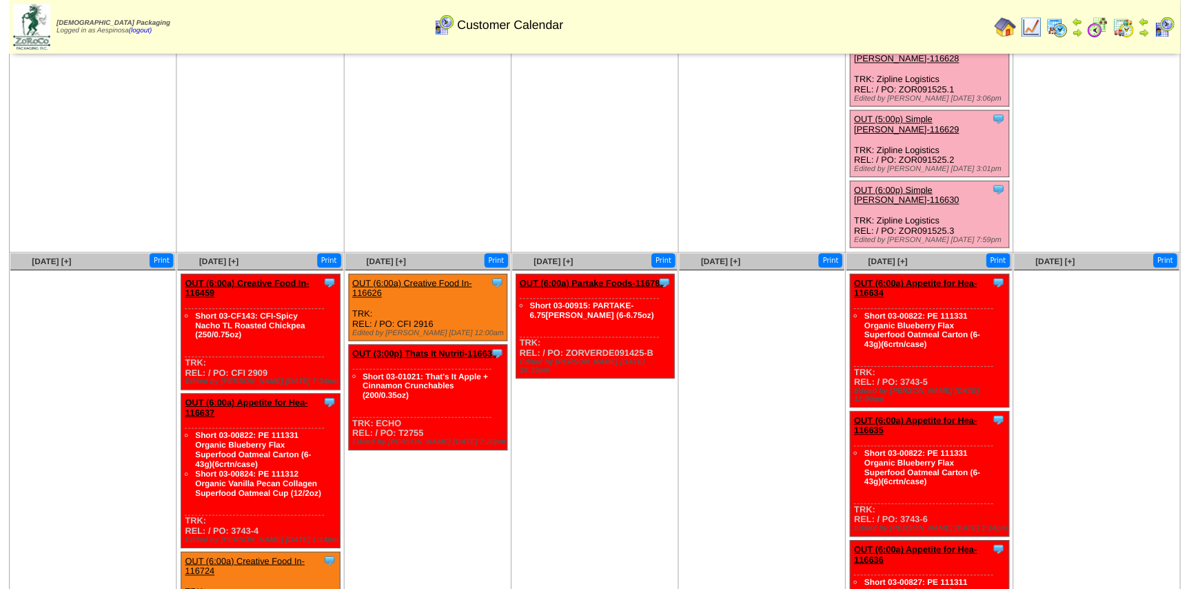
scroll to position [817, 0]
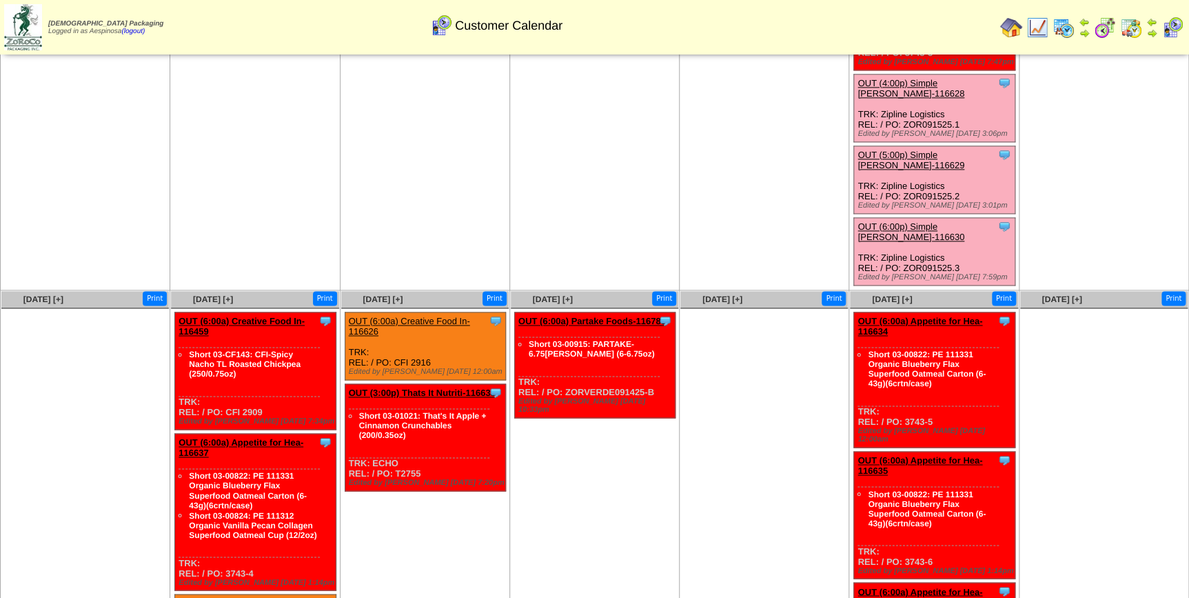
click at [265, 316] on link "OUT (6:00a) Creative Food In-116459" at bounding box center [242, 326] width 126 height 21
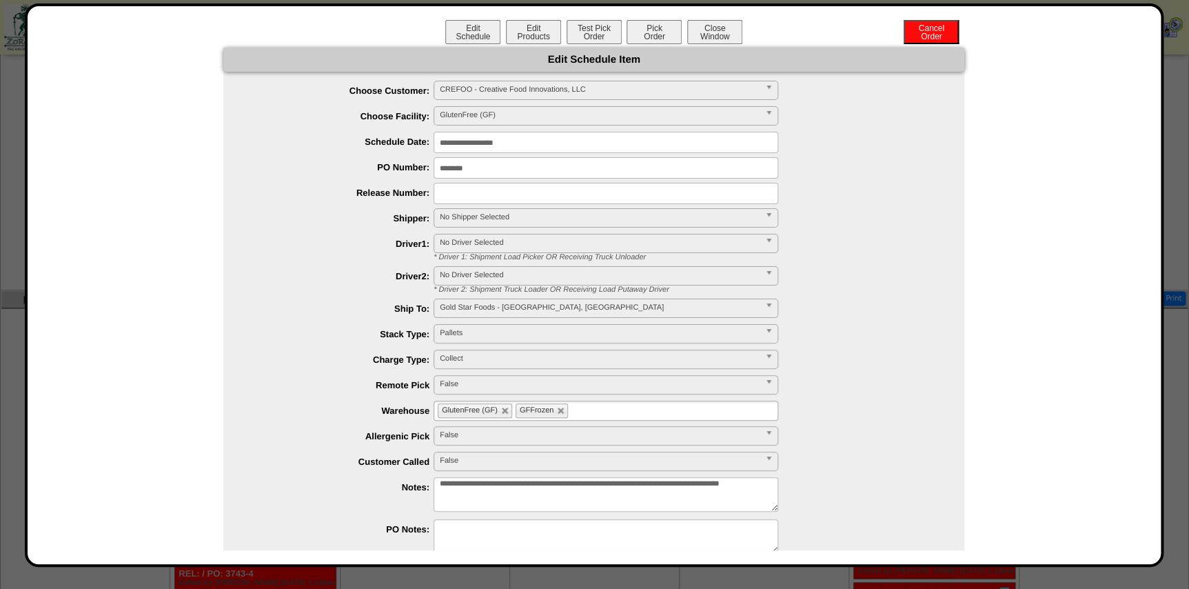
click at [498, 137] on input "**********" at bounding box center [606, 142] width 345 height 21
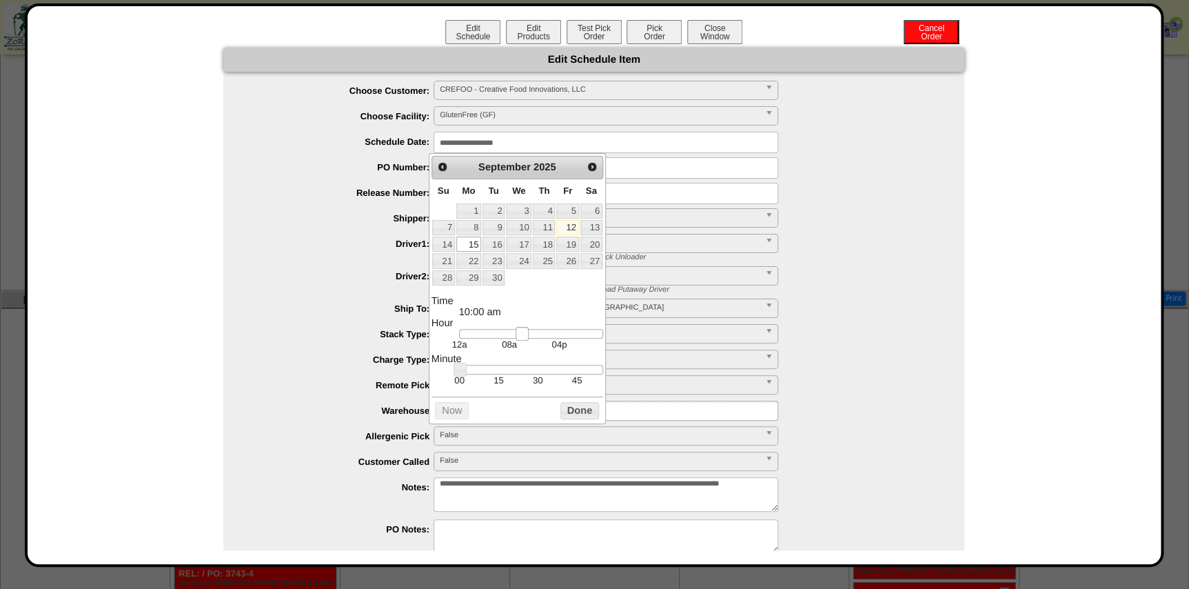
type input "**********"
drag, startPoint x: 498, startPoint y: 332, endPoint x: 520, endPoint y: 337, distance: 22.1
click at [520, 337] on link at bounding box center [519, 334] width 14 height 14
click at [573, 413] on button "Done" at bounding box center [579, 410] width 39 height 17
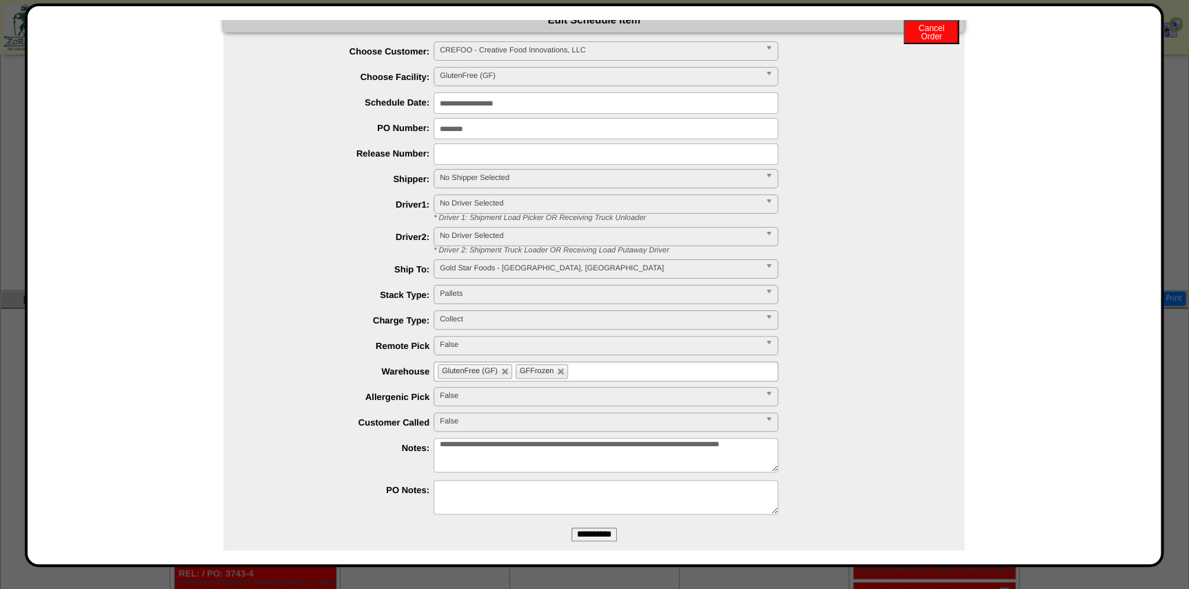
scroll to position [61, 0]
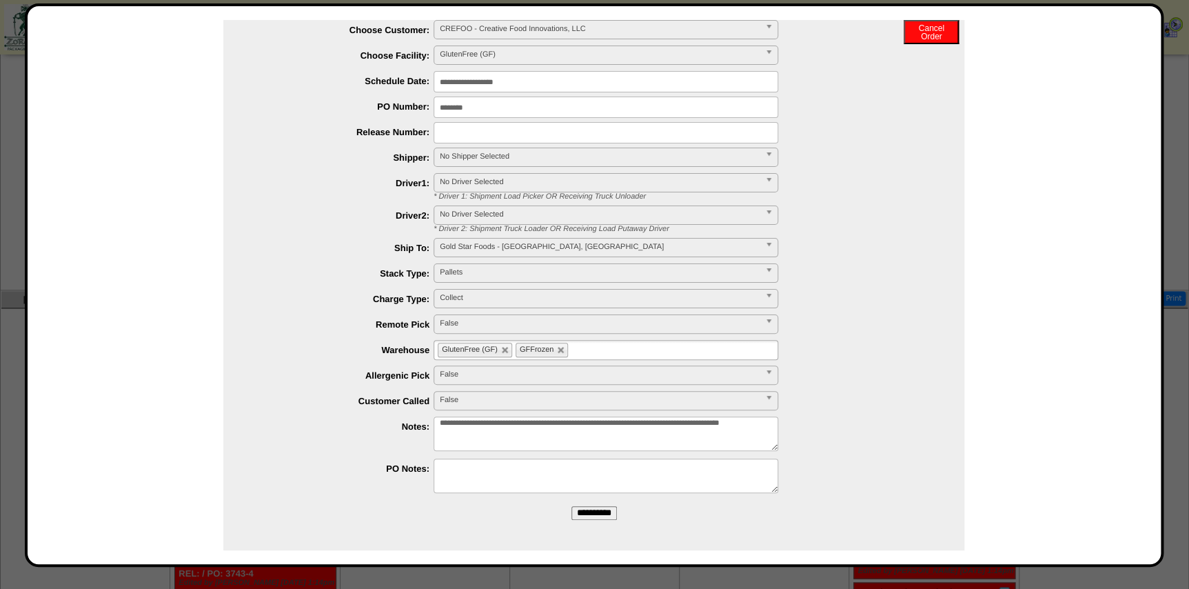
click at [601, 358] on ul "GlutenFree (GF) GFFrozen" at bounding box center [606, 350] width 345 height 20
type input "**"
click at [586, 367] on li "AF I2" at bounding box center [605, 367] width 343 height 14
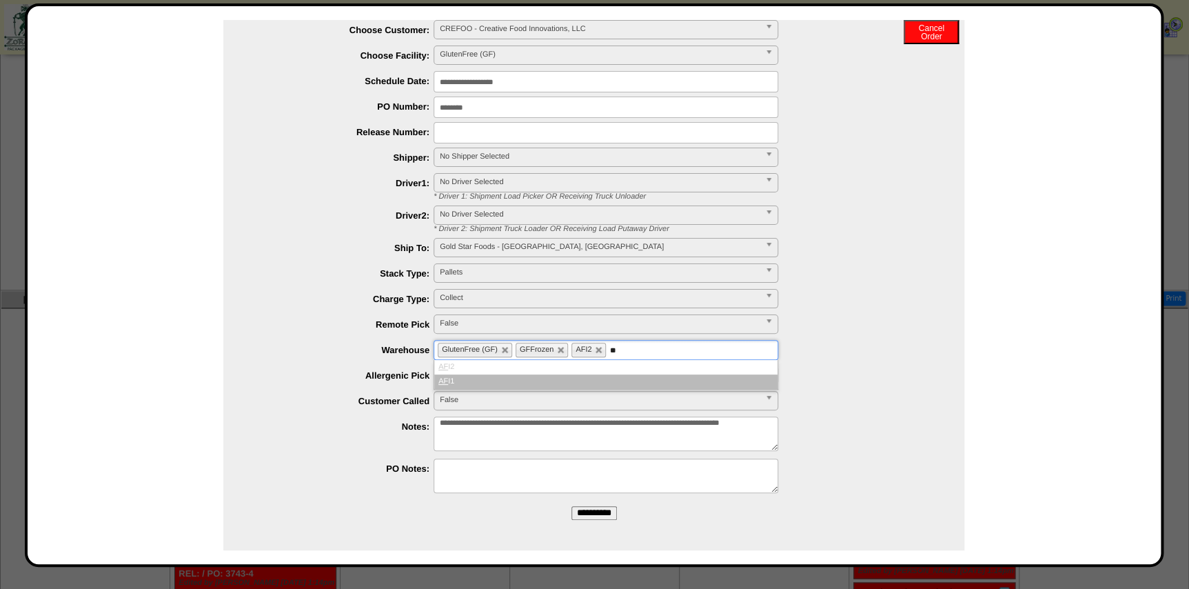
type input "**"
click at [586, 369] on li "AF I2" at bounding box center [605, 367] width 343 height 14
click at [593, 375] on li "AF I1" at bounding box center [605, 381] width 343 height 14
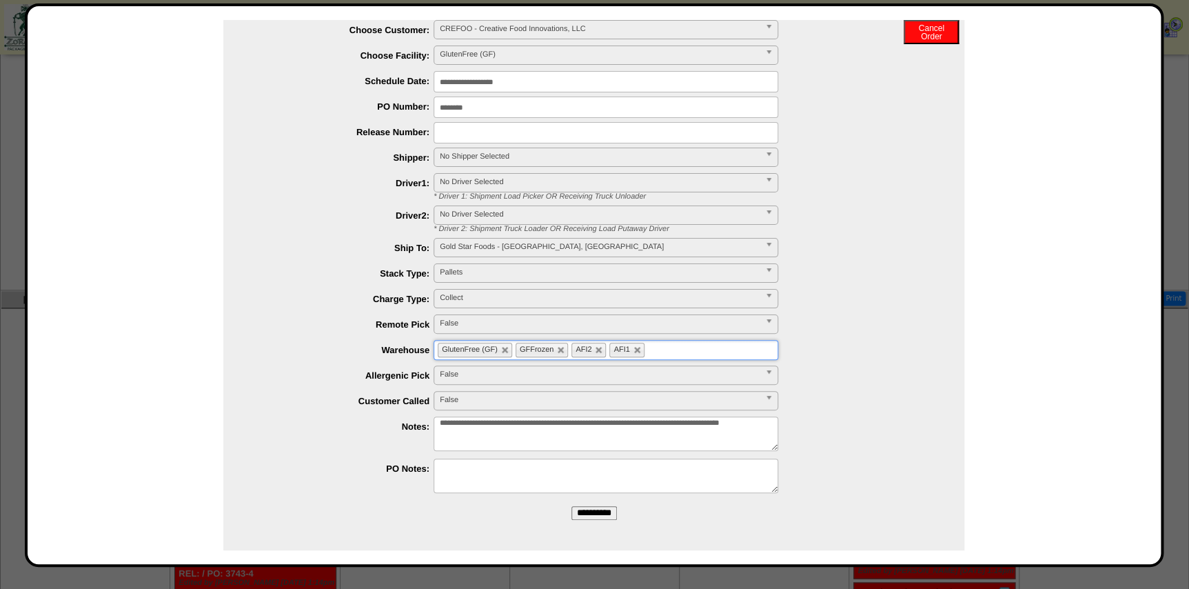
click at [591, 511] on input "**********" at bounding box center [593, 513] width 45 height 14
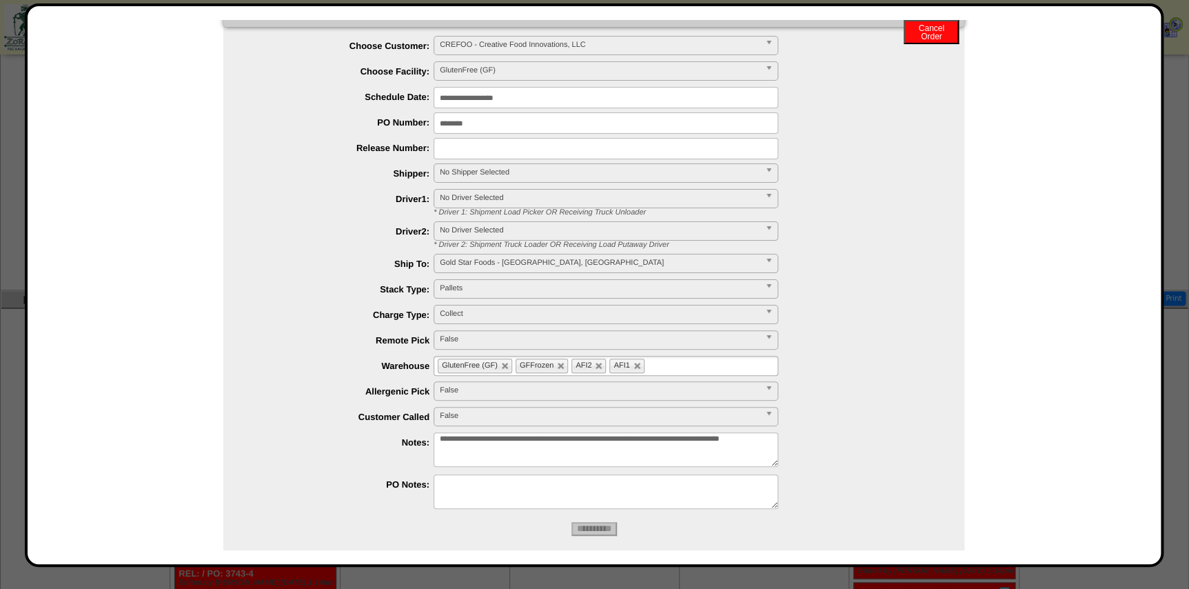
scroll to position [0, 0]
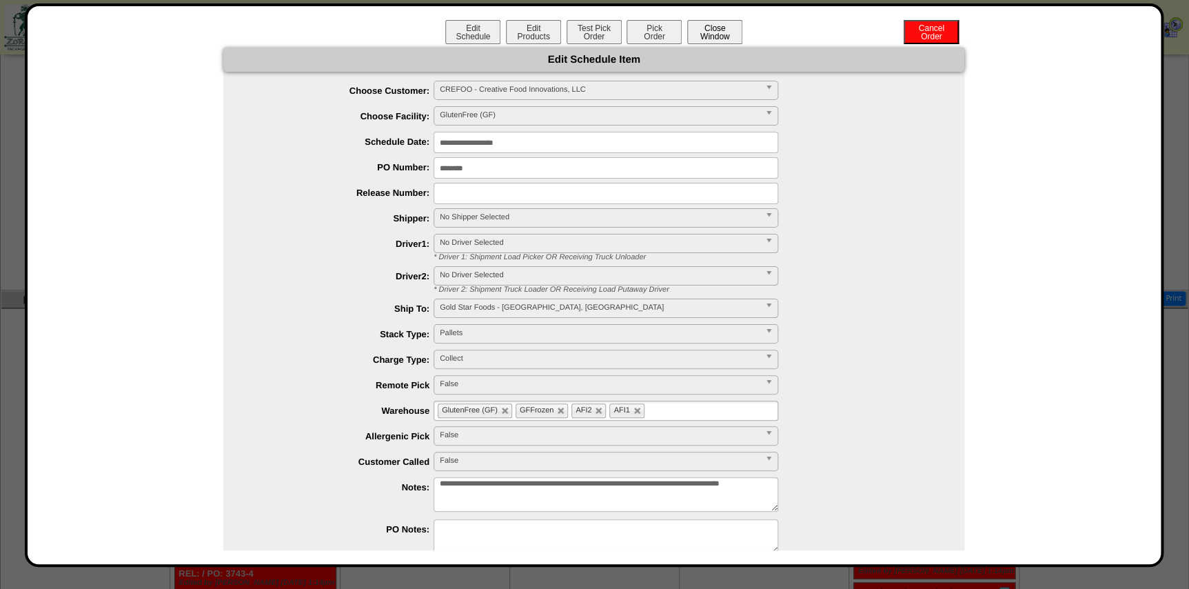
click at [730, 32] on button "Close Window" at bounding box center [714, 32] width 55 height 24
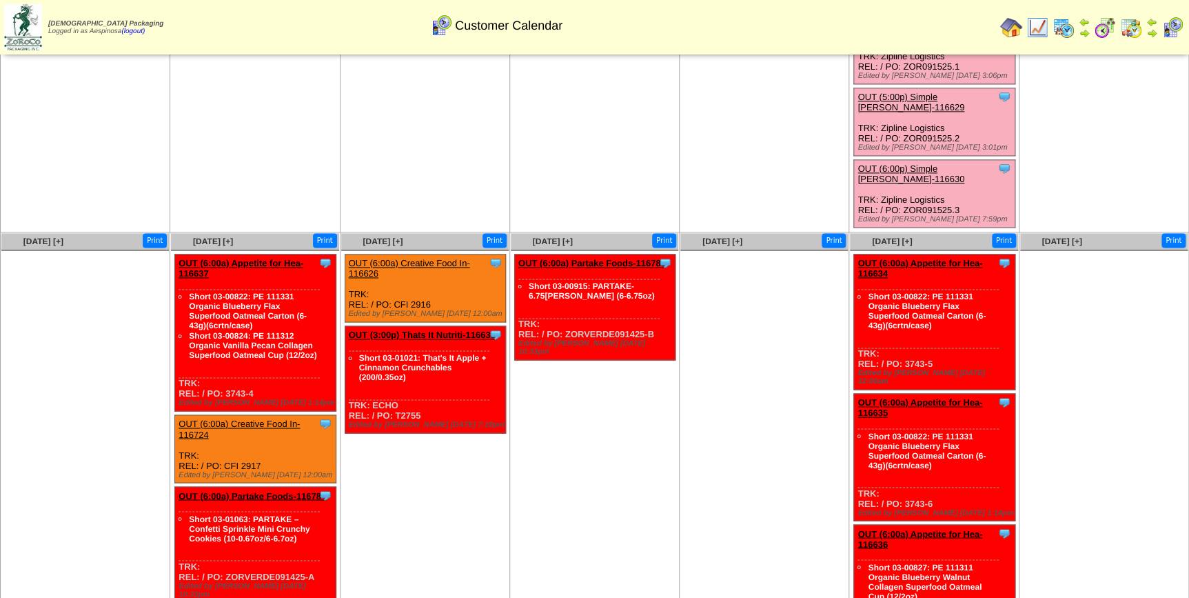
scroll to position [877, 0]
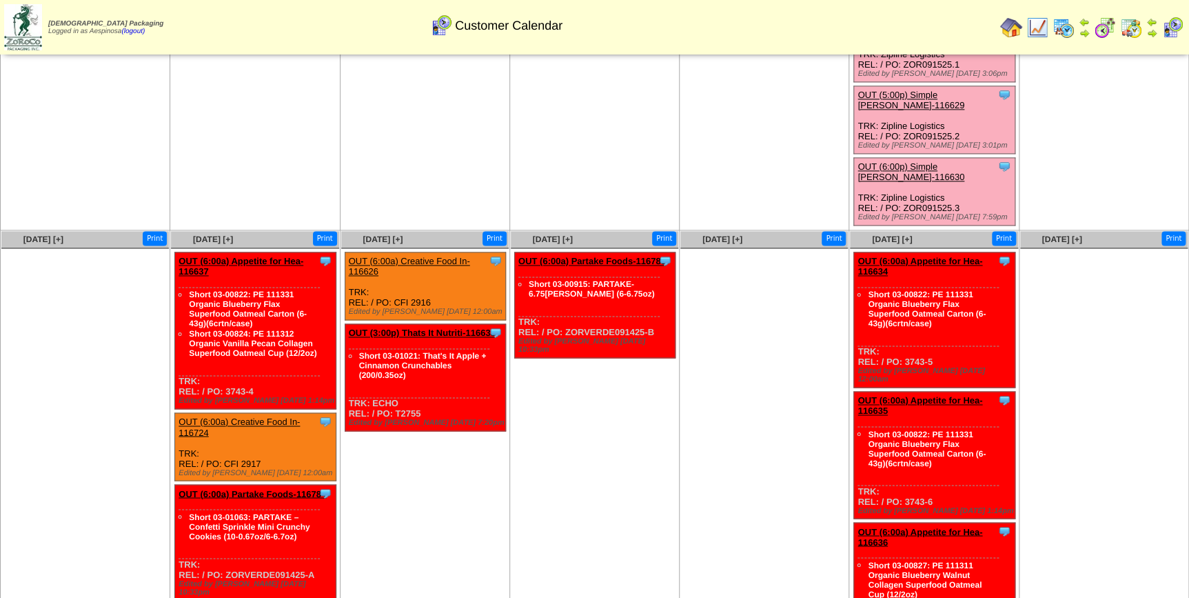
click at [255, 413] on div "Clone Item OUT (6:00a) Creative Food In-116724 Creative Food Innovations, LLC S…" at bounding box center [255, 447] width 161 height 68
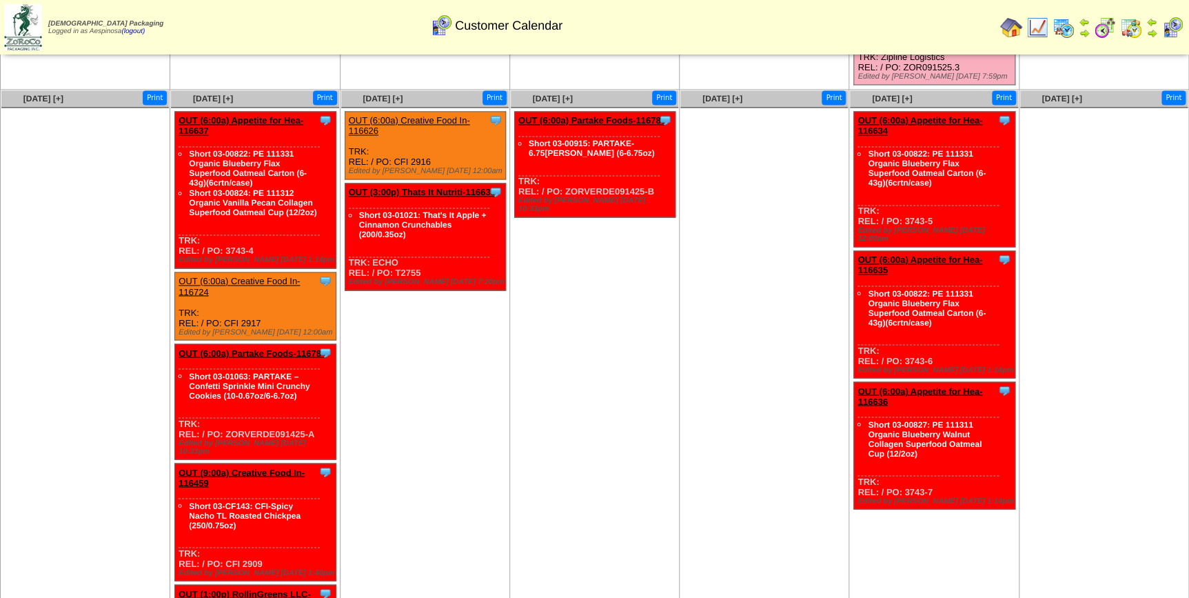
scroll to position [1065, 0]
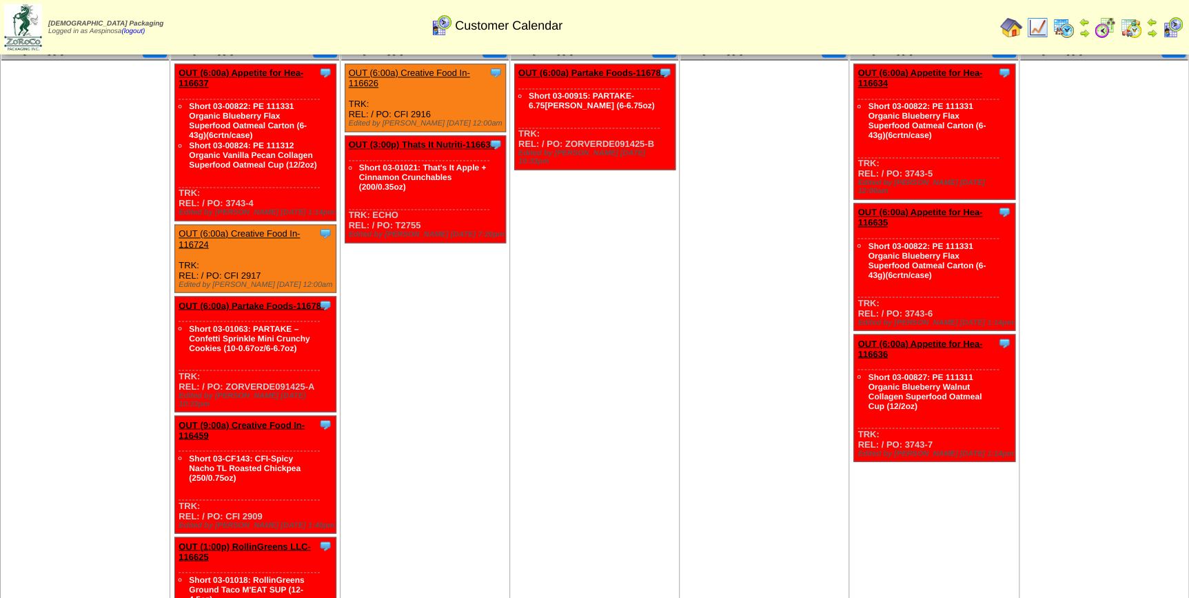
drag, startPoint x: 261, startPoint y: 441, endPoint x: 224, endPoint y: 442, distance: 36.5
click at [224, 442] on div "Clone Item OUT (9:00a) Creative Food In-116459 Creative Food Innovations, LLC S…" at bounding box center [255, 474] width 161 height 117
copy div "CFI 2909"
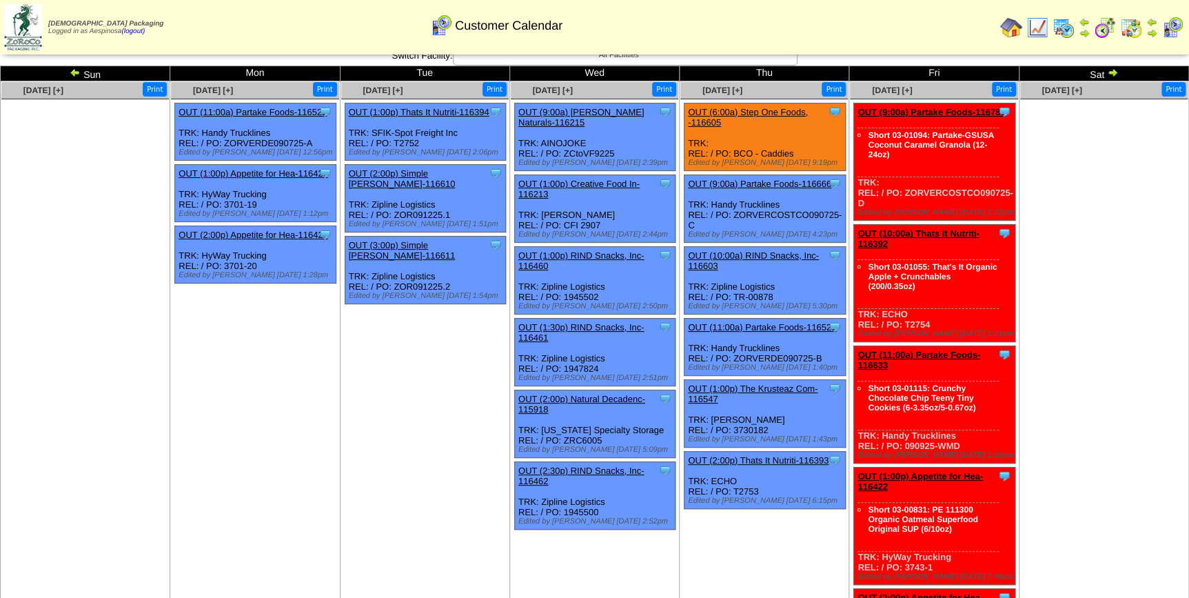
scroll to position [0, 0]
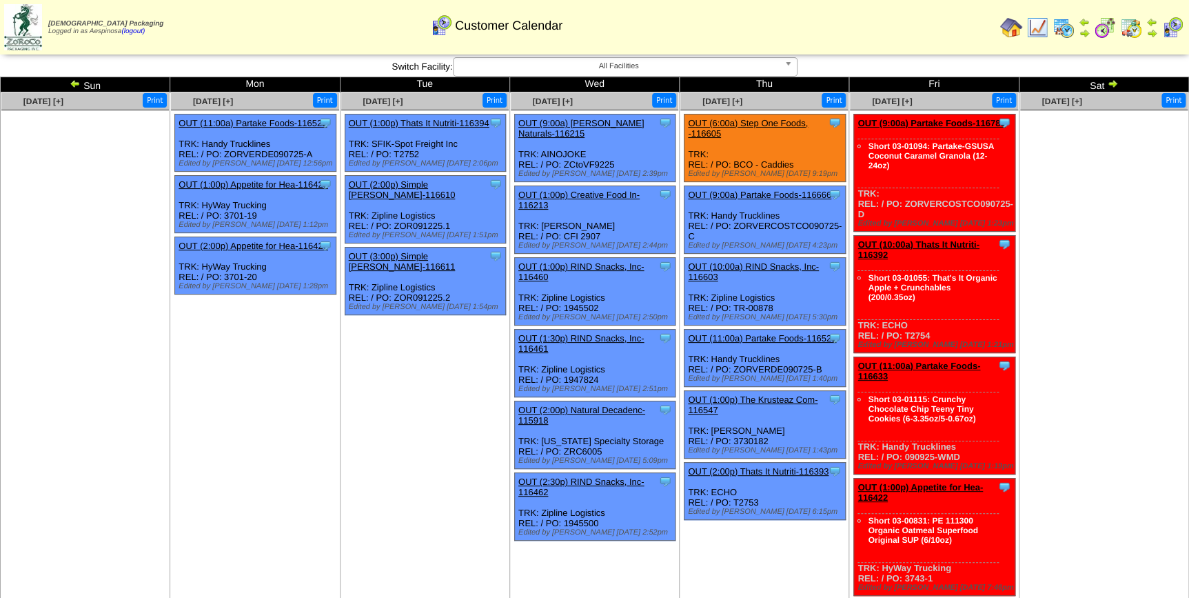
click at [329, 384] on td "Sep 08 [+] Print Clone Item OUT (11:00a) Partake Foods-116522 Partake Foods Sch…" at bounding box center [255, 599] width 170 height 1015
click at [936, 198] on div "Clone Item OUT (9:00a) Partake Foods-116783 Partake Foods ScheduleID: 116783 64…" at bounding box center [934, 172] width 161 height 117
click at [929, 200] on div "Clone Item OUT (9:00a) Partake Foods-116783 Partake Foods ScheduleID: 116783 64…" at bounding box center [934, 172] width 161 height 117
drag, startPoint x: 906, startPoint y: 202, endPoint x: 932, endPoint y: 201, distance: 25.5
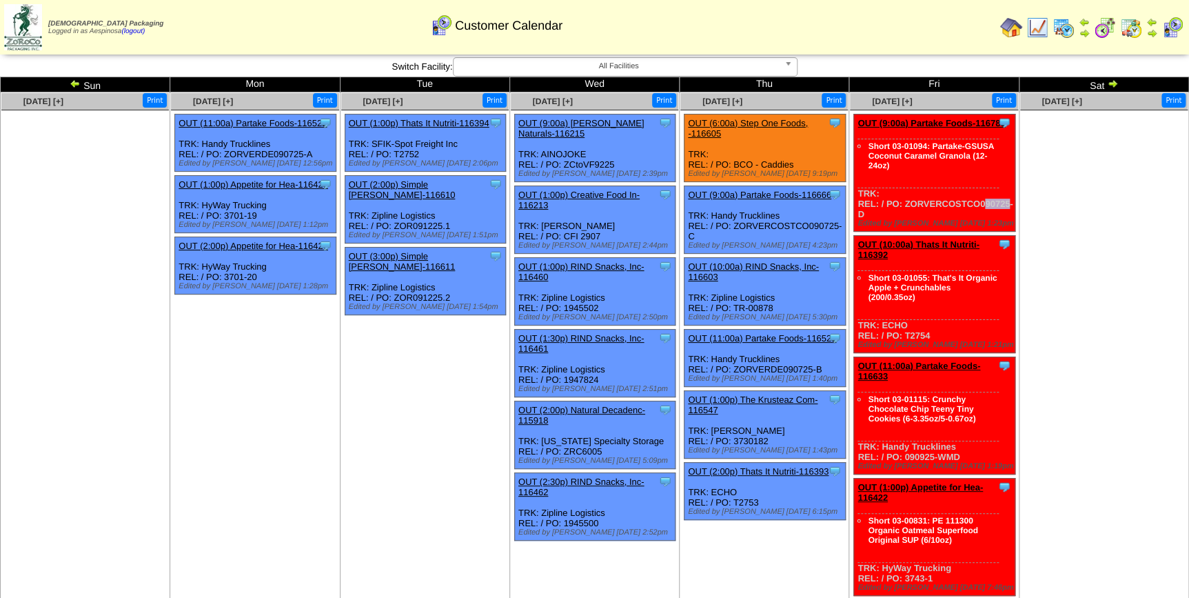
click at [932, 201] on div "Clone Item OUT (9:00a) Partake Foods-116783 Partake Foods ScheduleID: 116783 64…" at bounding box center [934, 172] width 161 height 117
click at [916, 203] on div "Clone Item OUT (9:00a) Partake Foods-116783 Partake Foods ScheduleID: 116783 64…" at bounding box center [934, 172] width 161 height 117
click at [1075, 285] on ul at bounding box center [1103, 213] width 167 height 207
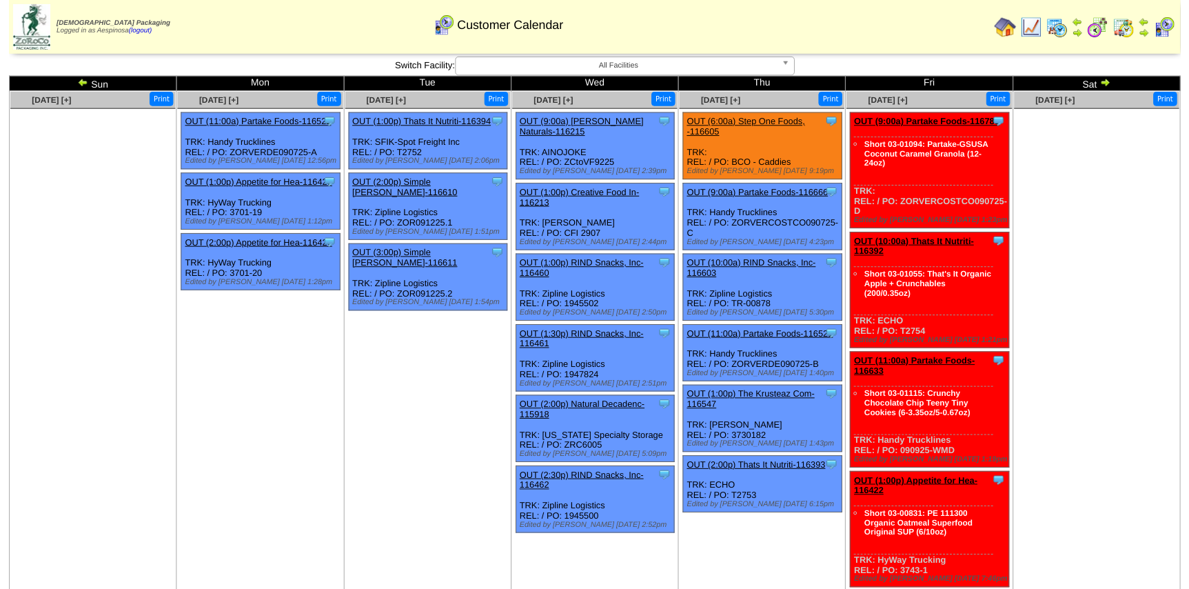
scroll to position [860, 0]
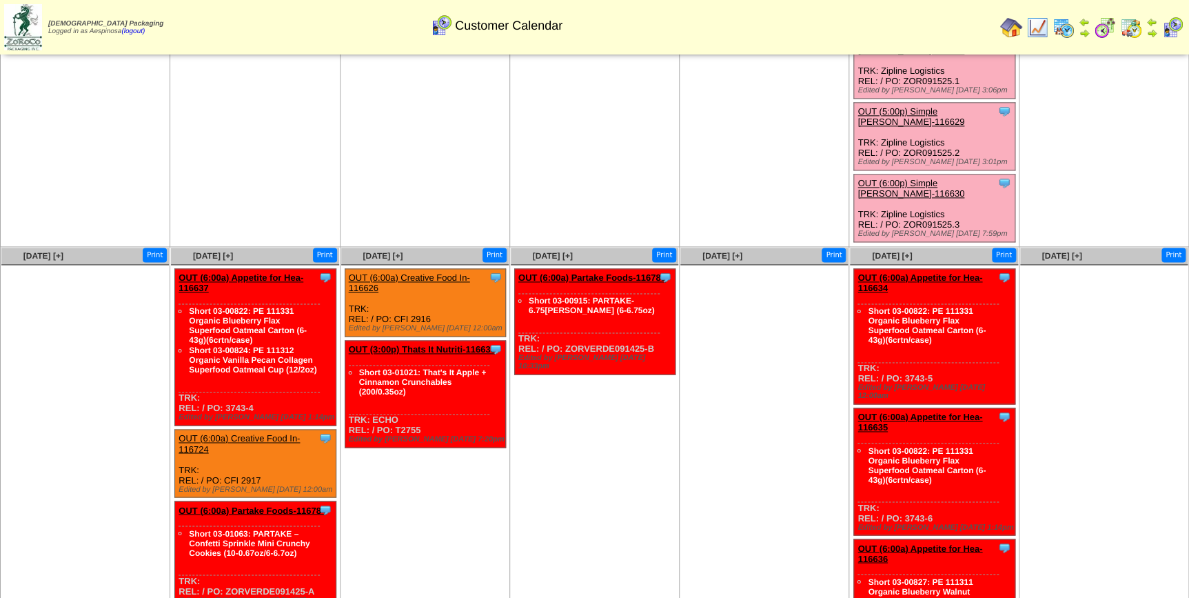
click at [672, 316] on li "Clone Item OUT (6:00a) Partake Foods-116785 Partake Foods ScheduleID: 116785 41…" at bounding box center [595, 321] width 162 height 106
drag, startPoint x: 662, startPoint y: 300, endPoint x: 652, endPoint y: 300, distance: 9.6
click at [661, 300] on div "Clone Item OUT (6:00a) Partake Foods-116785 Partake Foods ScheduleID: 116785 41…" at bounding box center [594, 321] width 161 height 105
click at [643, 301] on div "Clone Item OUT (6:00a) Partake Foods-116785 Partake Foods ScheduleID: 116785 41…" at bounding box center [594, 321] width 161 height 105
drag, startPoint x: 653, startPoint y: 298, endPoint x: 566, endPoint y: 297, distance: 87.5
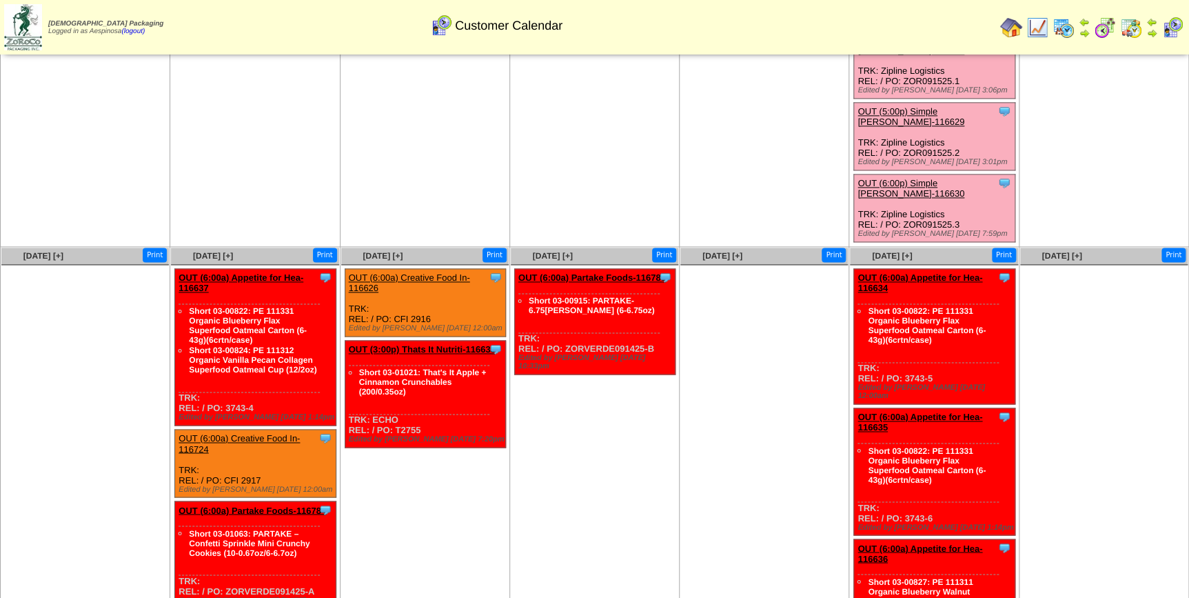
click at [566, 297] on div "Clone Item OUT (6:00a) Partake Foods-116785 Partake Foods ScheduleID: 116785 41…" at bounding box center [594, 321] width 161 height 105
copy div "ZORVERDE091425-B"
click at [601, 272] on link "OUT (6:00a) Partake Foods-116785" at bounding box center [591, 277] width 147 height 10
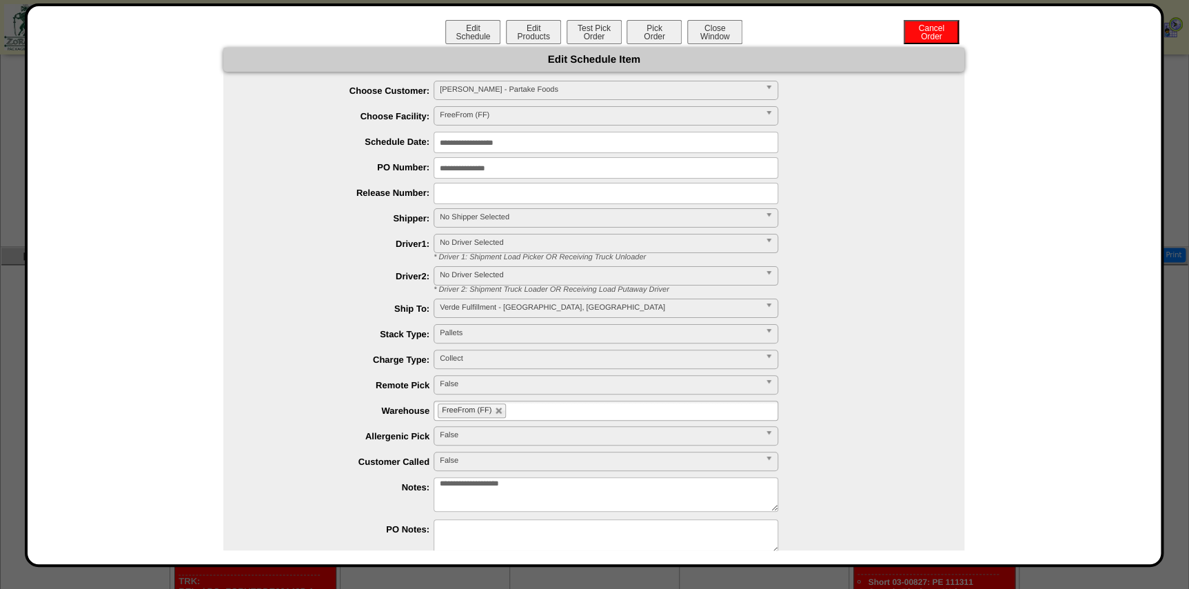
click at [500, 150] on input "**********" at bounding box center [606, 142] width 345 height 21
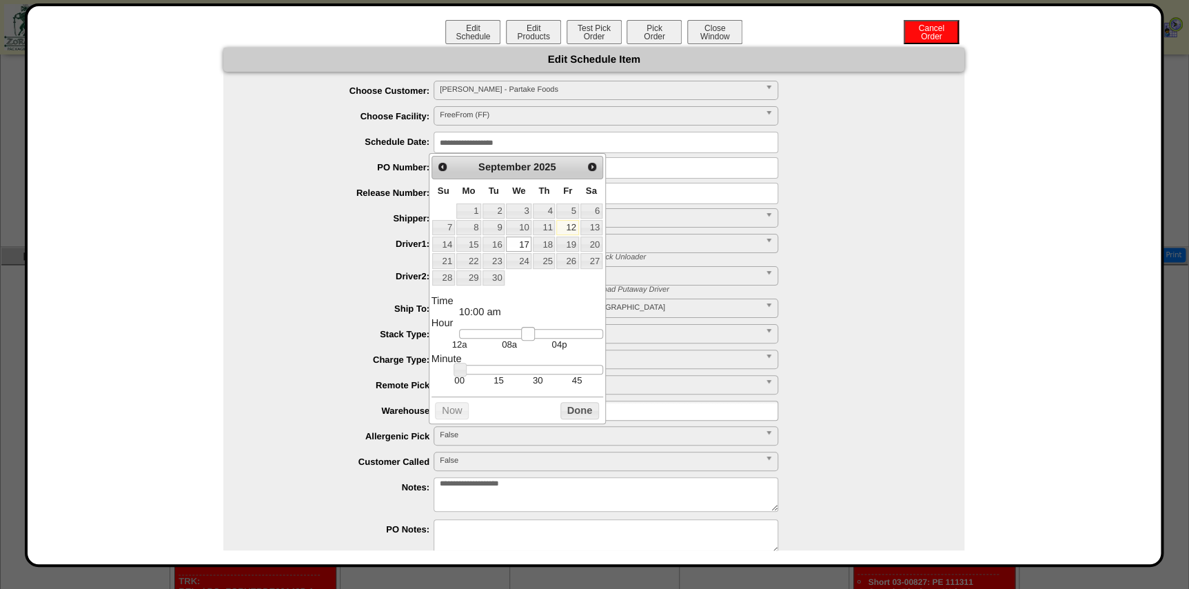
type input "**********"
drag, startPoint x: 501, startPoint y: 334, endPoint x: 534, endPoint y: 340, distance: 33.7
click at [534, 340] on dd "12a 08a 04p" at bounding box center [531, 339] width 144 height 21
click at [579, 409] on button "Done" at bounding box center [579, 410] width 39 height 17
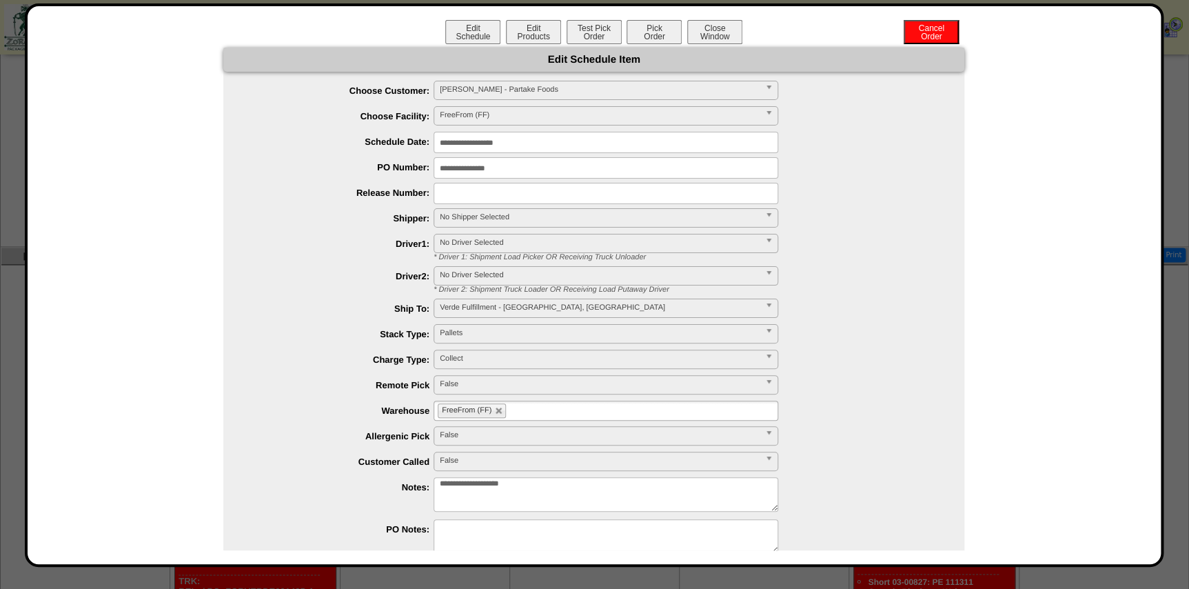
click at [481, 221] on span "No Shipper Selected" at bounding box center [600, 217] width 320 height 17
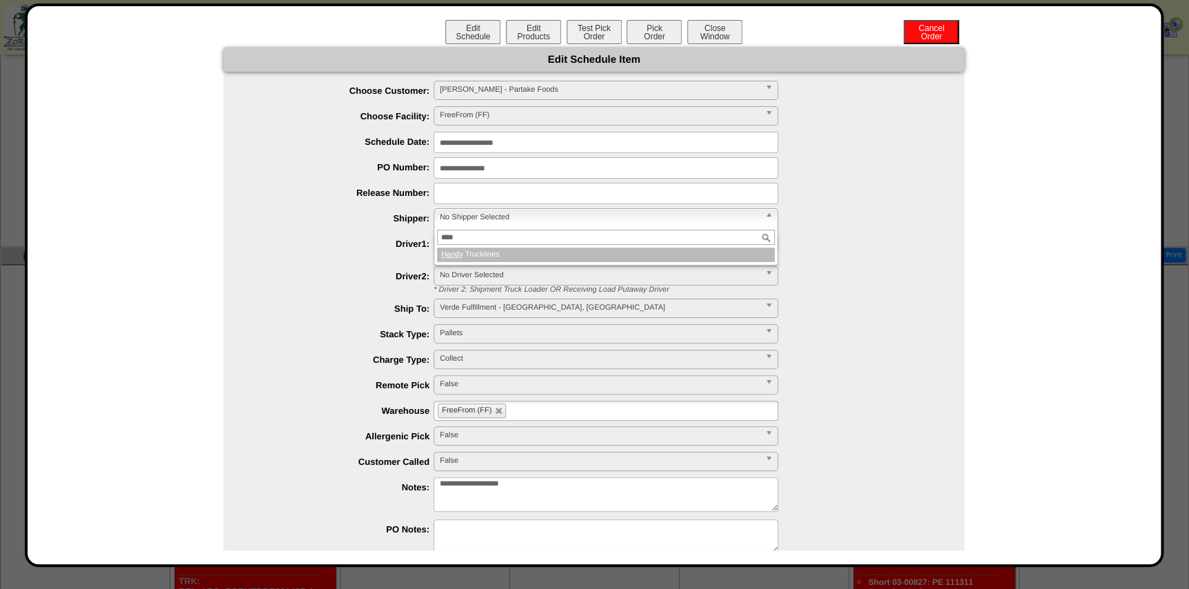
type input "*****"
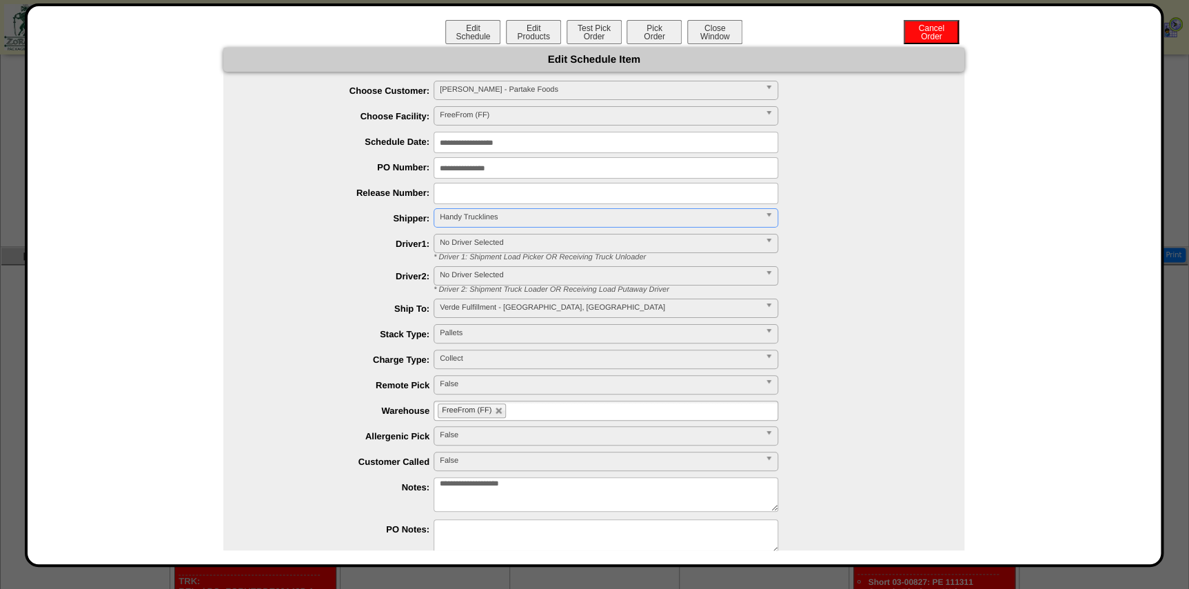
click at [589, 412] on ul "FreeFrom (FF)" at bounding box center [606, 410] width 345 height 20
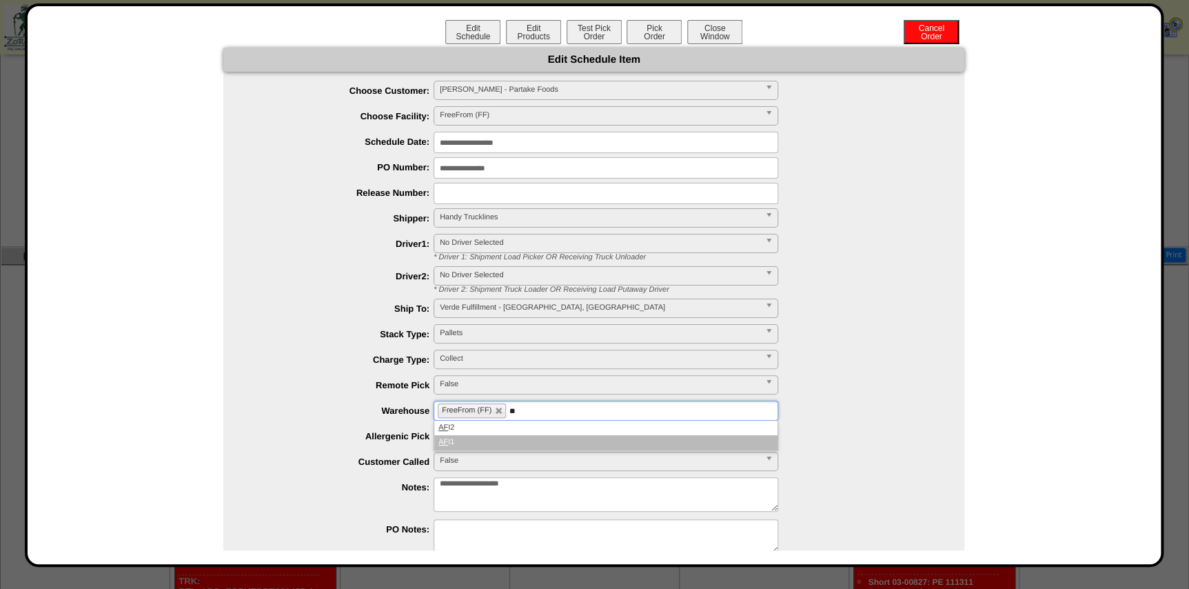
type input "**"
click at [526, 435] on li "AF I1" at bounding box center [605, 442] width 343 height 14
type input "**"
click at [519, 428] on li "AF I2" at bounding box center [605, 427] width 343 height 14
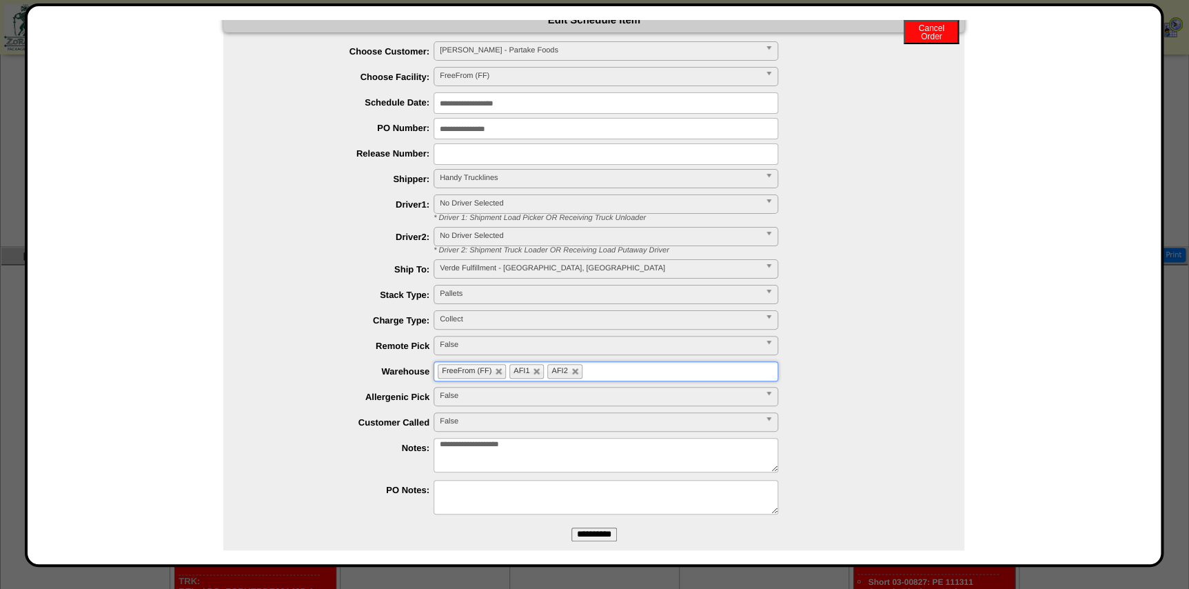
scroll to position [61, 0]
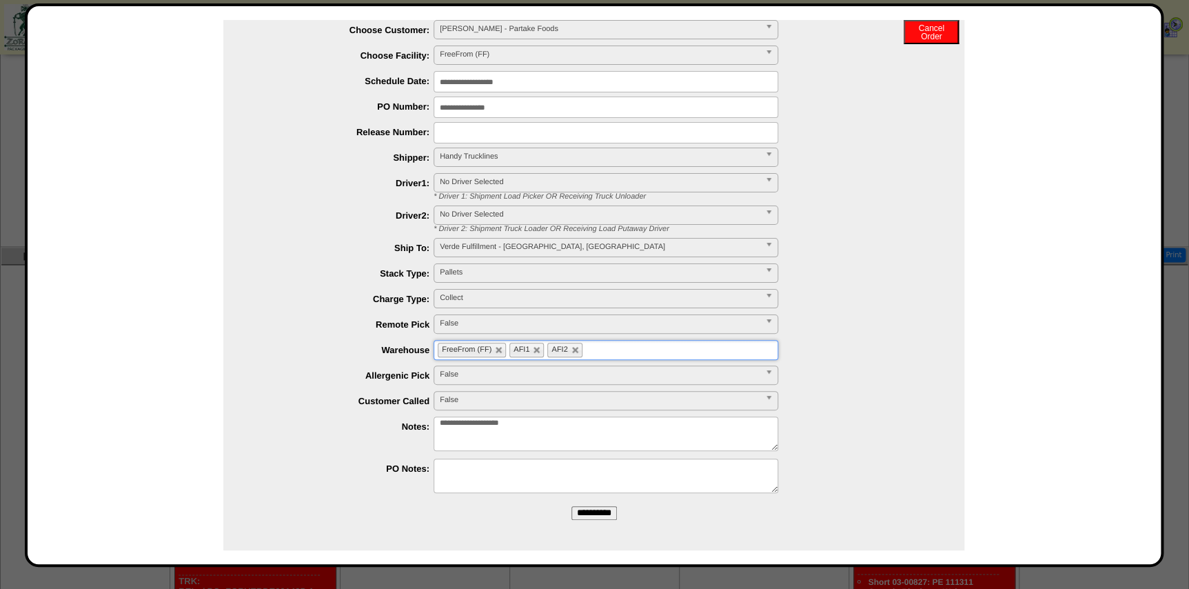
click at [603, 510] on input "**********" at bounding box center [593, 513] width 45 height 14
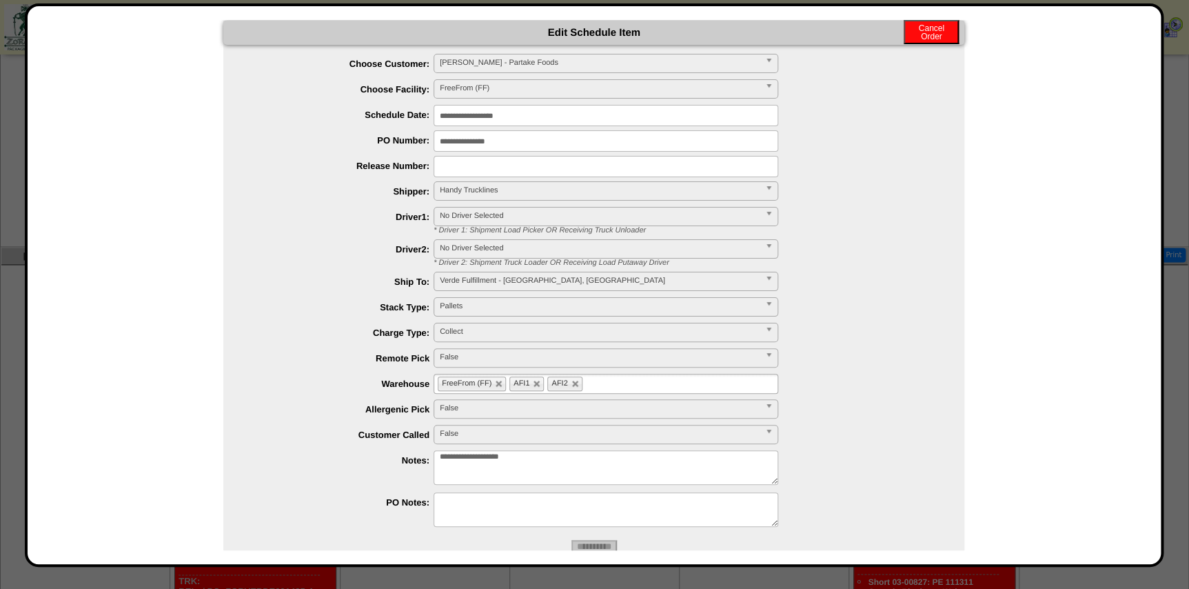
scroll to position [0, 0]
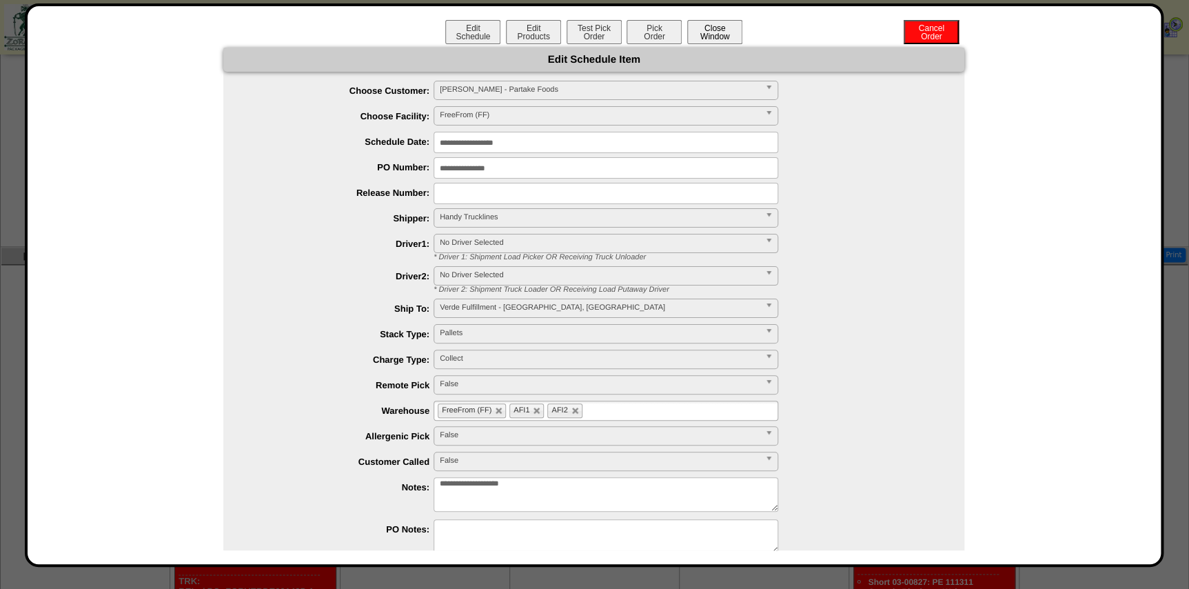
click at [713, 39] on button "Close Window" at bounding box center [714, 32] width 55 height 24
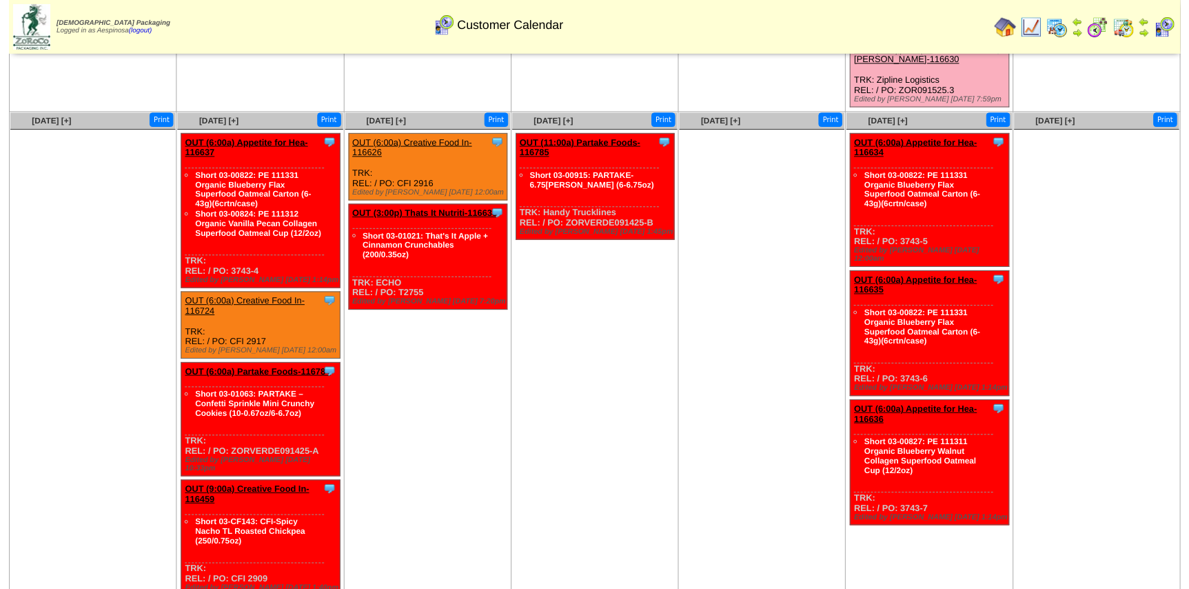
scroll to position [1025, 0]
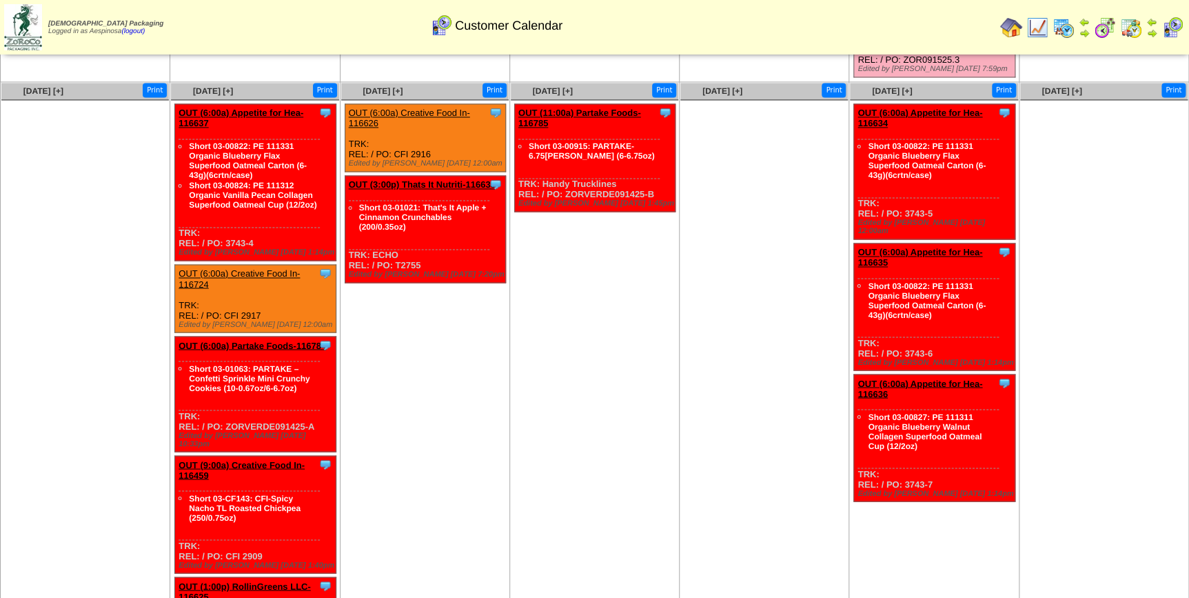
click at [269, 340] on link "OUT (6:00a) Partake Foods-116784" at bounding box center [252, 345] width 147 height 10
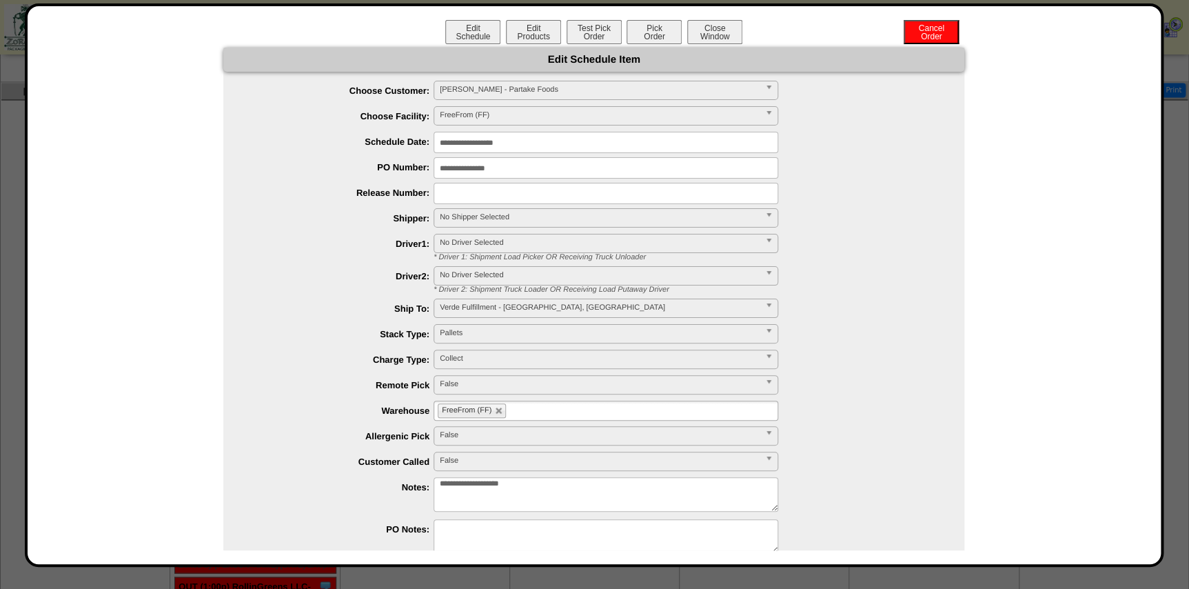
click at [513, 132] on input "**********" at bounding box center [606, 142] width 345 height 21
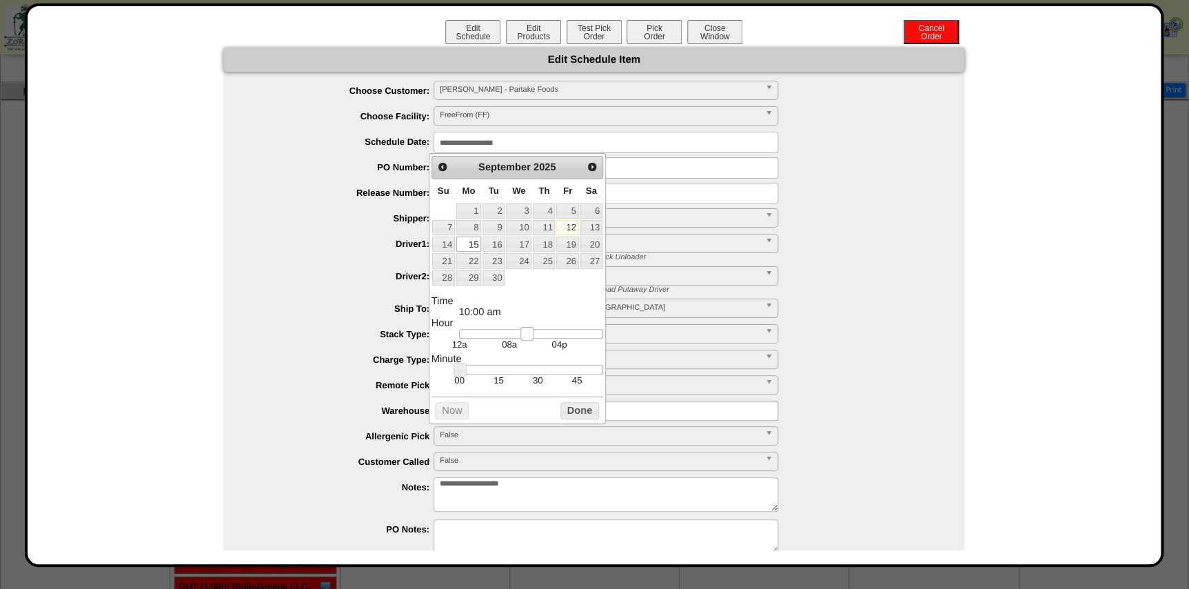
type input "**********"
drag, startPoint x: 501, startPoint y: 337, endPoint x: 537, endPoint y: 342, distance: 36.2
click at [537, 342] on dd "12a 08a 04p" at bounding box center [531, 339] width 144 height 21
click at [572, 418] on button "Done" at bounding box center [579, 410] width 39 height 17
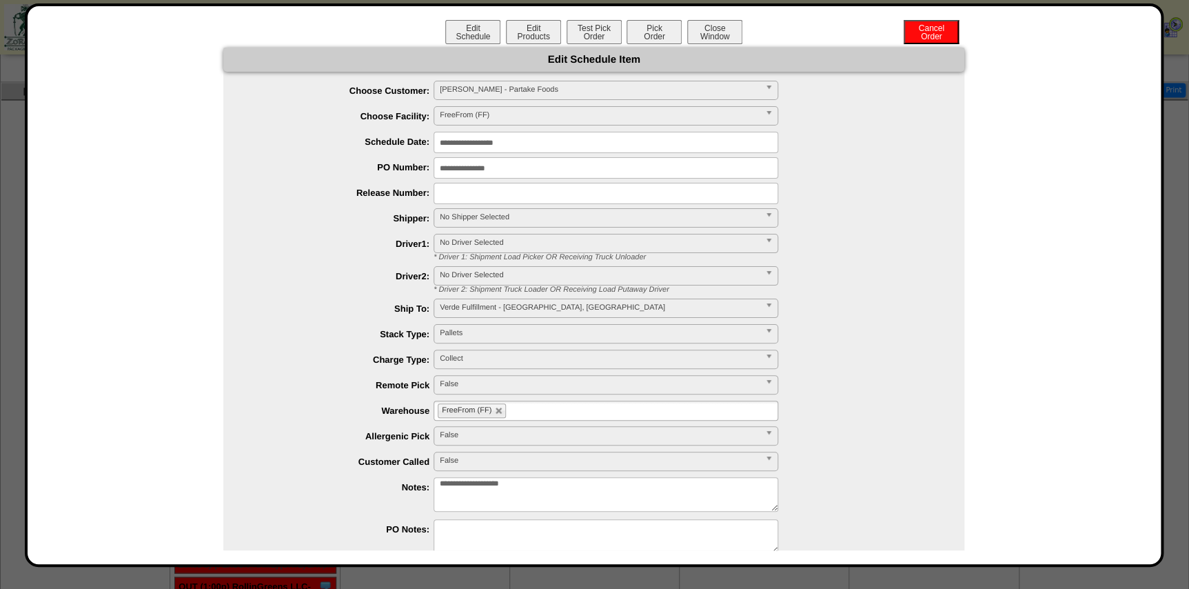
click at [480, 218] on span "No Shipper Selected" at bounding box center [600, 217] width 320 height 17
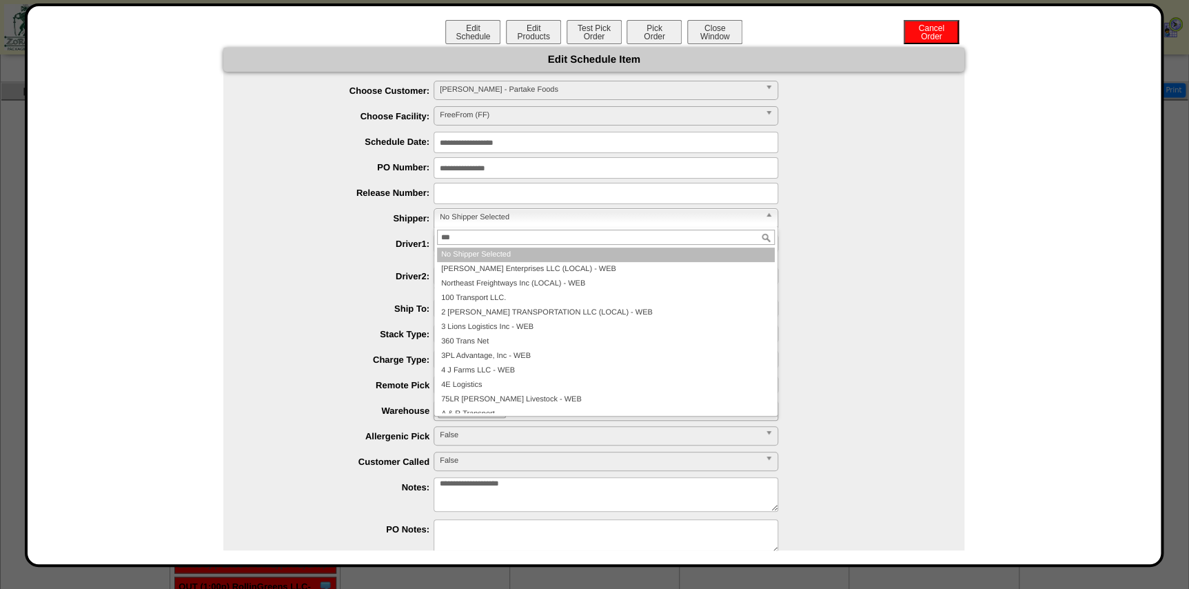
type input "****"
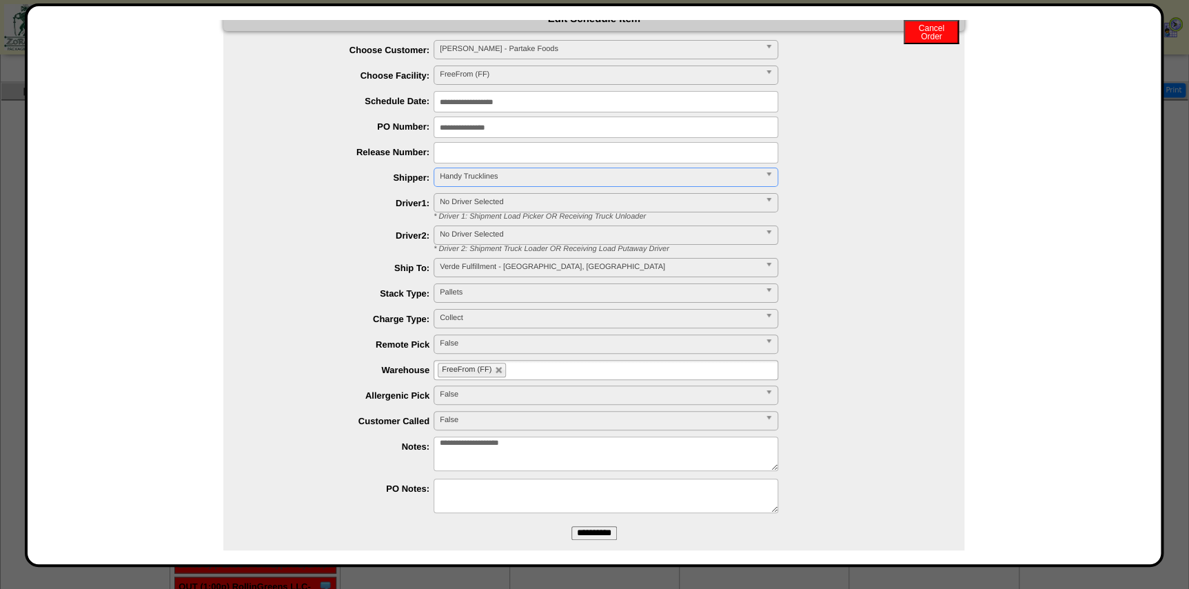
scroll to position [61, 0]
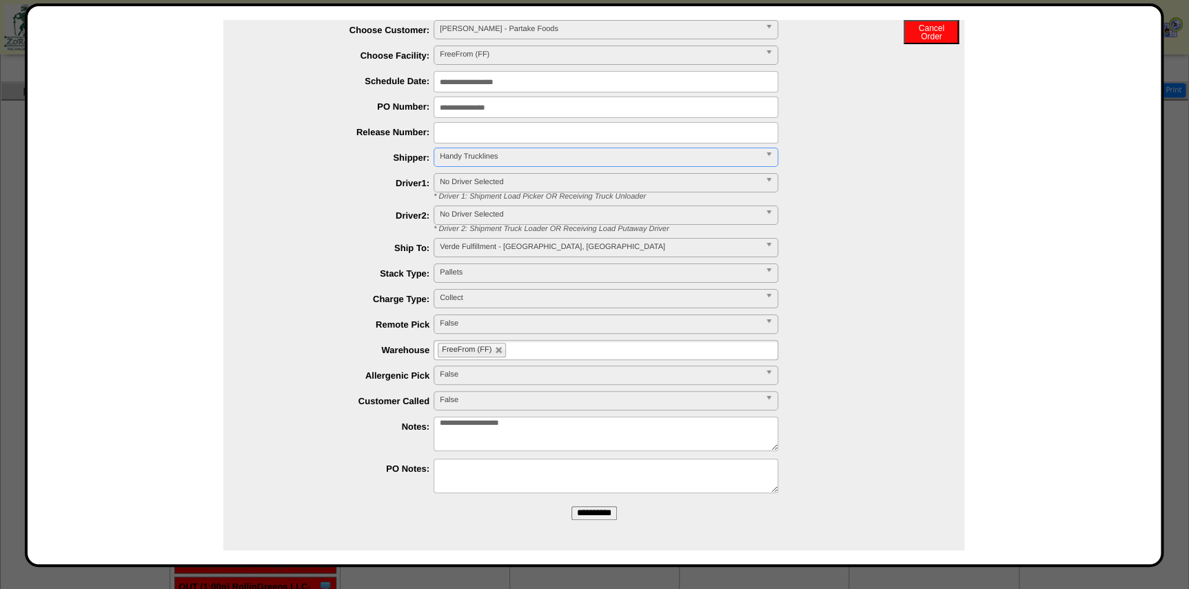
click at [551, 343] on ul "FreeFrom (FF)" at bounding box center [606, 350] width 345 height 20
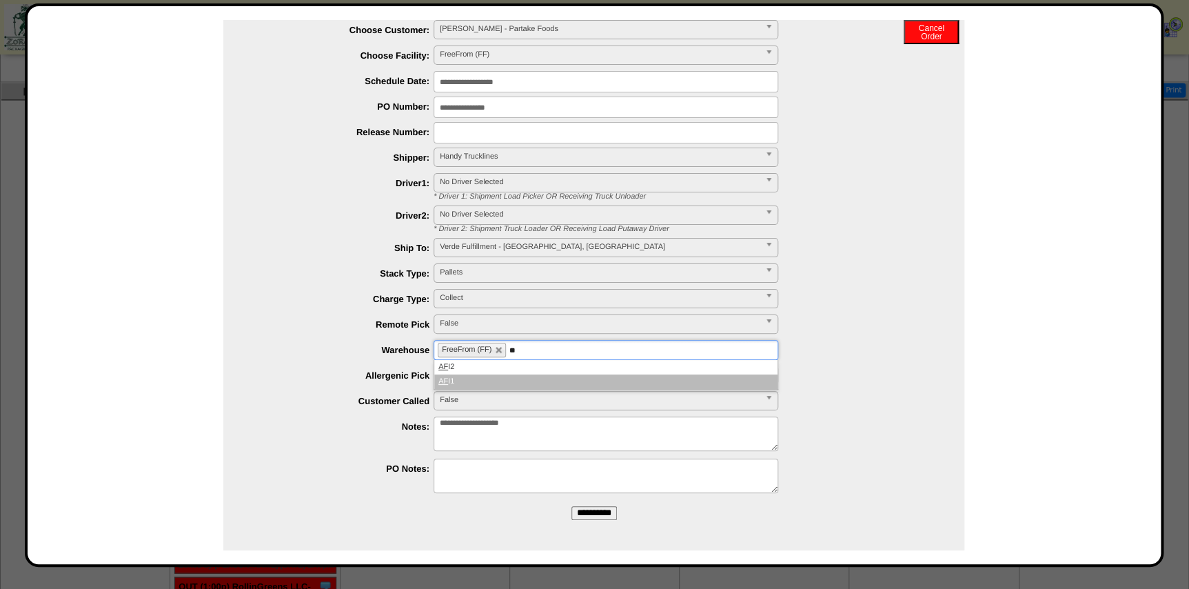
type input "**"
click at [503, 371] on li "AF I2" at bounding box center [605, 367] width 343 height 14
type input "**"
click at [505, 380] on li "AF I1" at bounding box center [605, 381] width 343 height 14
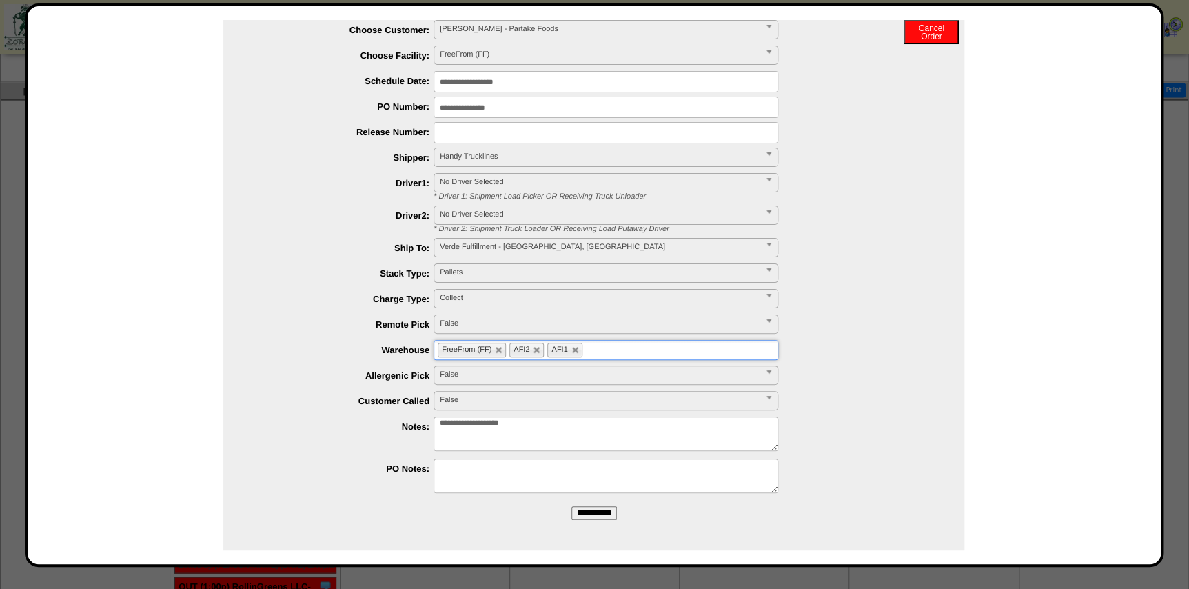
click at [571, 511] on input "**********" at bounding box center [593, 513] width 45 height 14
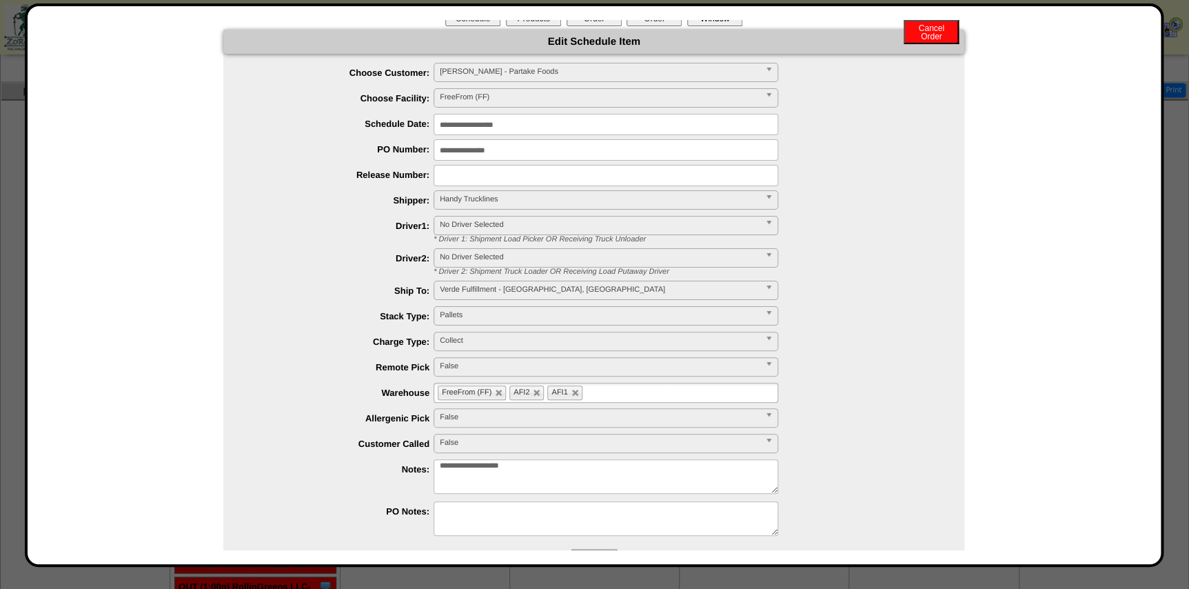
scroll to position [0, 0]
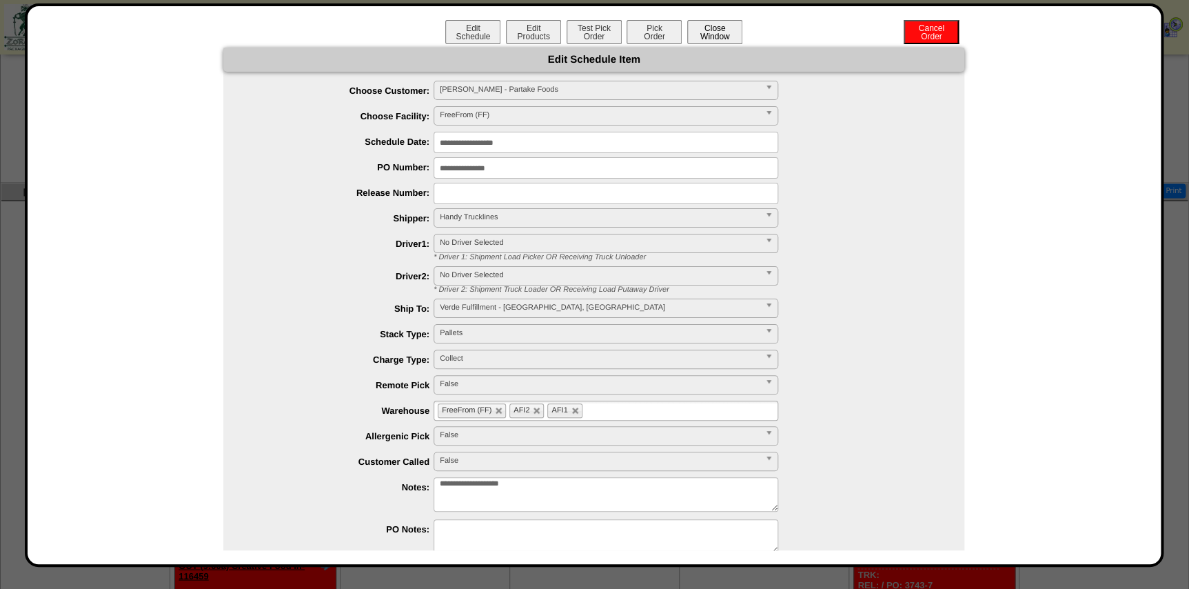
click at [707, 32] on button "Close Window" at bounding box center [714, 32] width 55 height 24
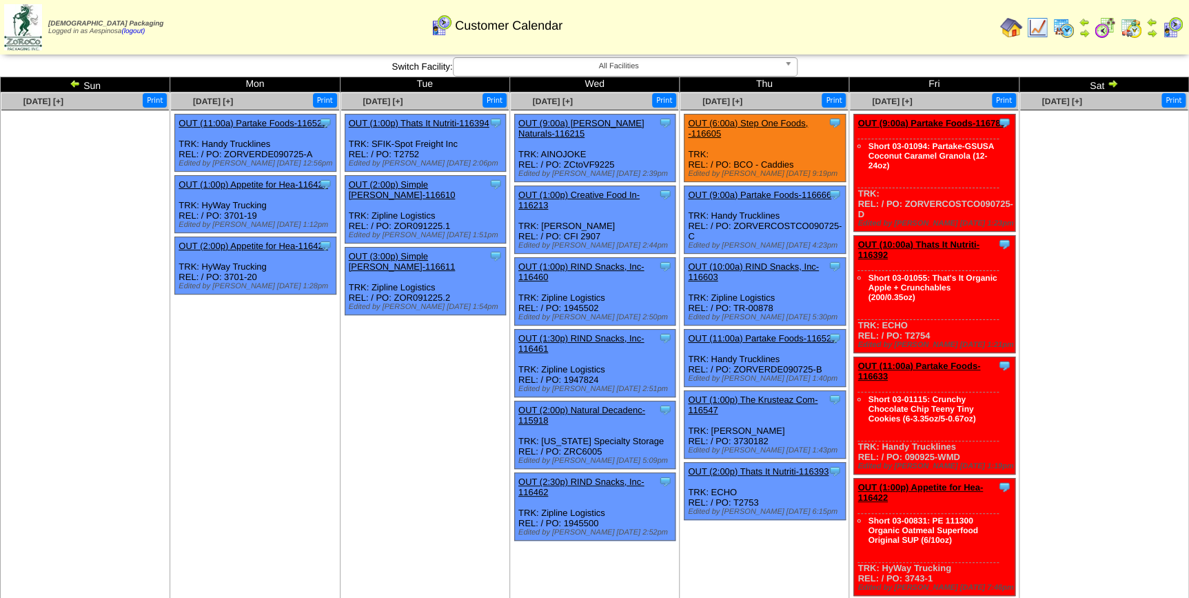
drag, startPoint x: 904, startPoint y: 203, endPoint x: 1002, endPoint y: 212, distance: 98.9
click at [1002, 212] on div "Clone Item OUT (9:00a) Partake Foods-116783 Partake Foods ScheduleID: 116783 64…" at bounding box center [934, 172] width 161 height 117
copy div "ZORVERCOSTCO090725-D"
click at [1120, 256] on ul at bounding box center [1103, 213] width 167 height 207
click at [376, 405] on td "Sep 09 [+] Print Clone Item OUT (1:00p) Thats It Nutriti-116394 Thats It Nutrit…" at bounding box center [425, 599] width 170 height 1015
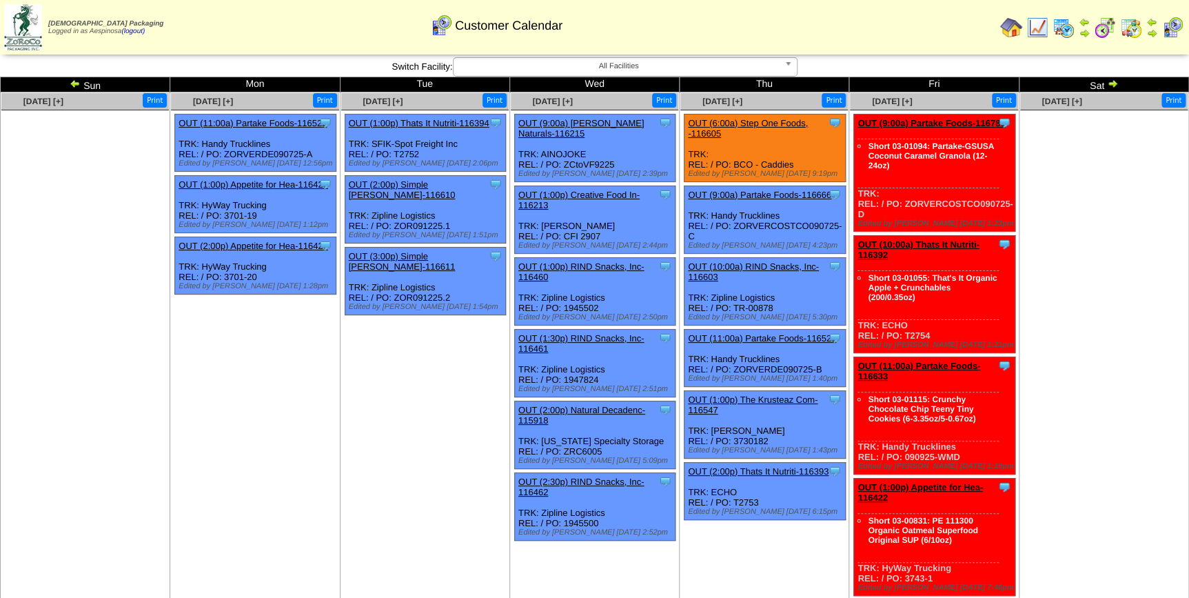
click at [1132, 22] on img at bounding box center [1131, 28] width 22 height 22
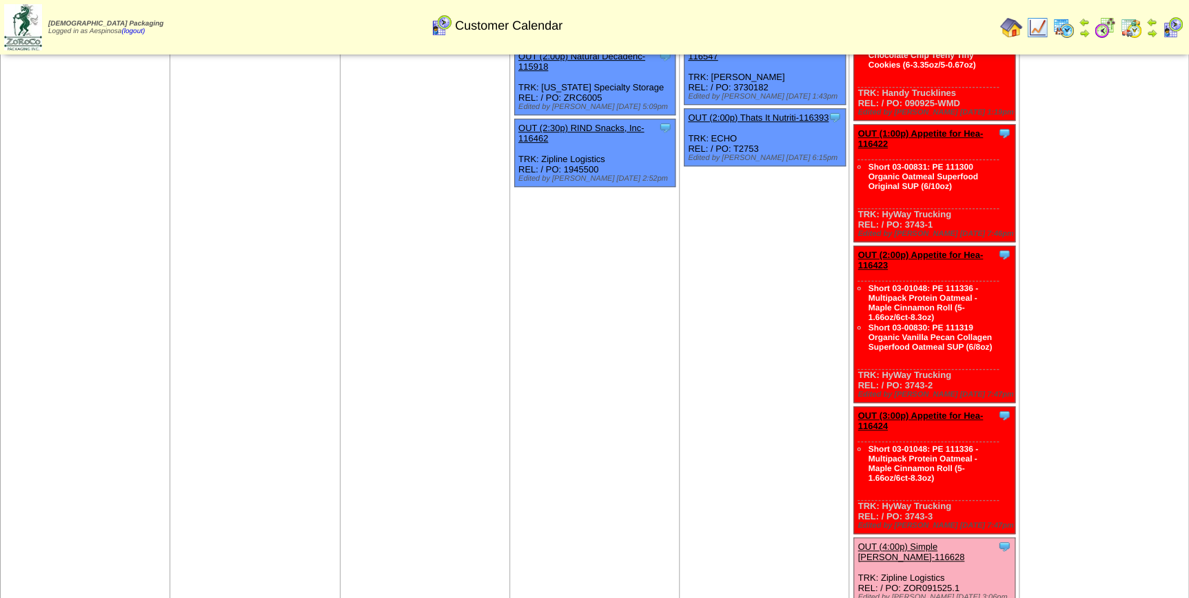
scroll to position [376, 0]
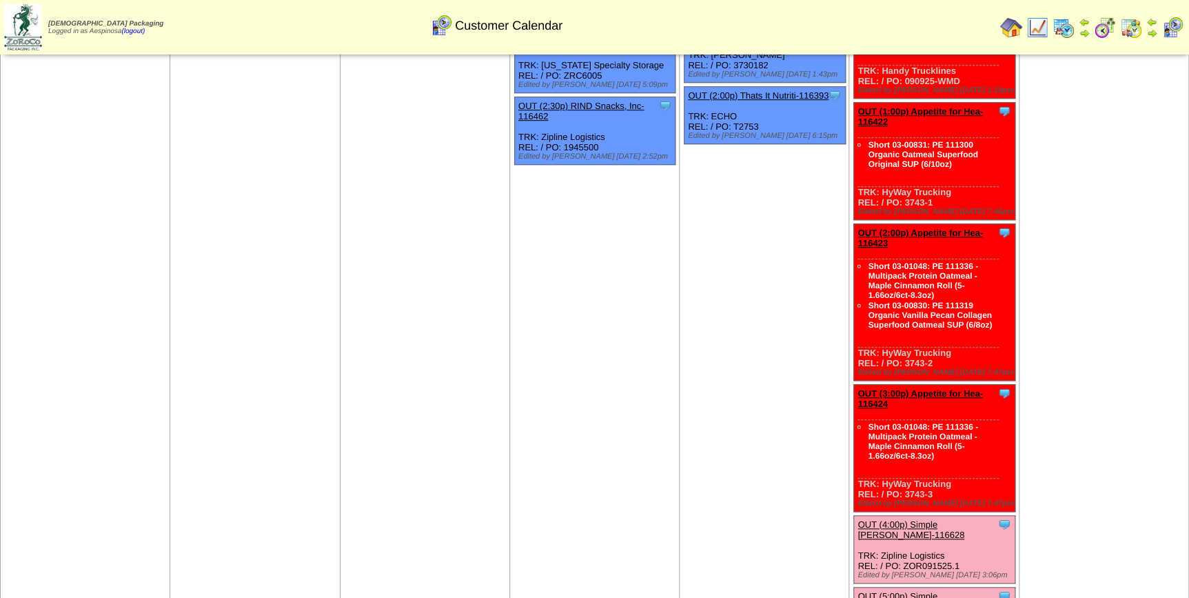
click at [1077, 283] on td "Sep 13 [+] Print" at bounding box center [1104, 224] width 170 height 1015
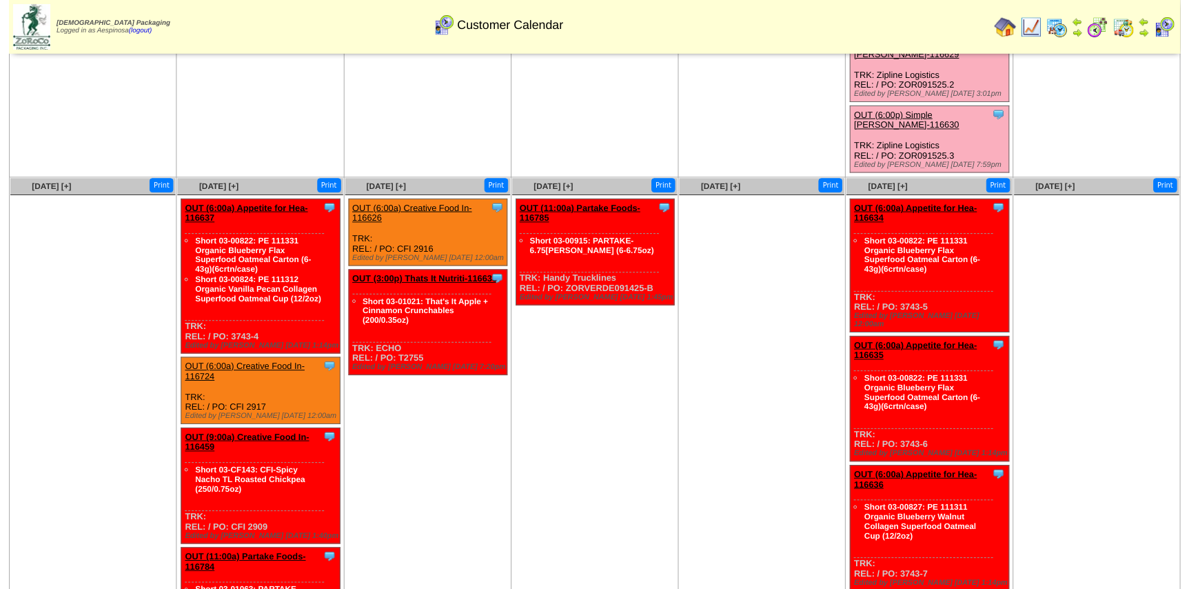
scroll to position [903, 0]
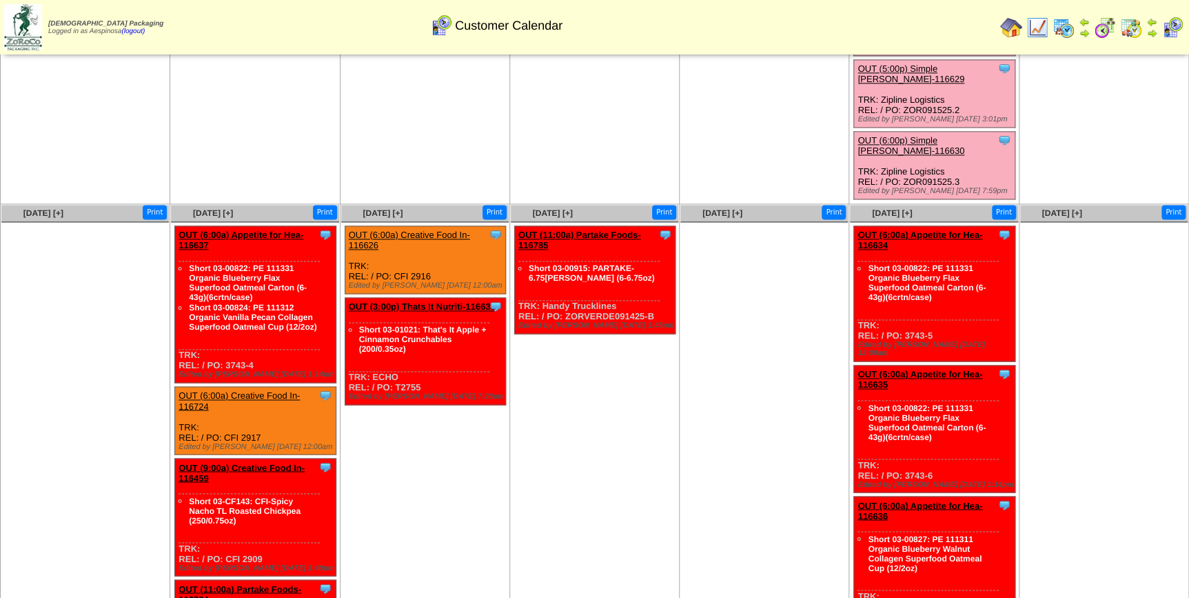
click at [769, 354] on ul at bounding box center [763, 325] width 167 height 207
click at [609, 230] on link "OUT (11:00a) Partake Foods-116785" at bounding box center [579, 240] width 123 height 21
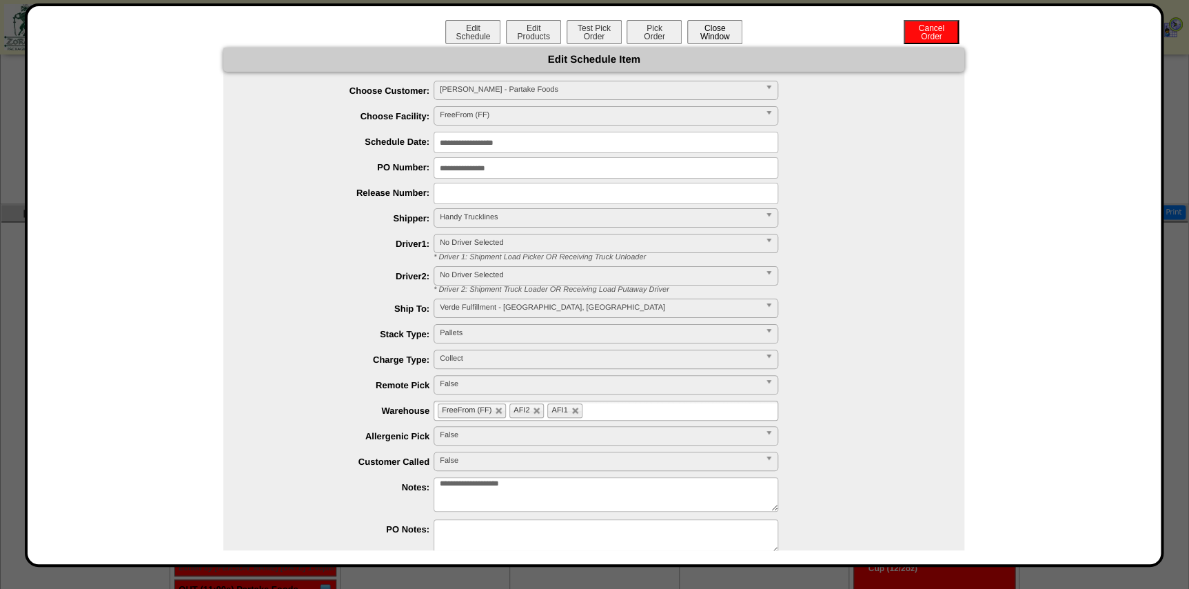
click at [721, 24] on button "Close Window" at bounding box center [714, 32] width 55 height 24
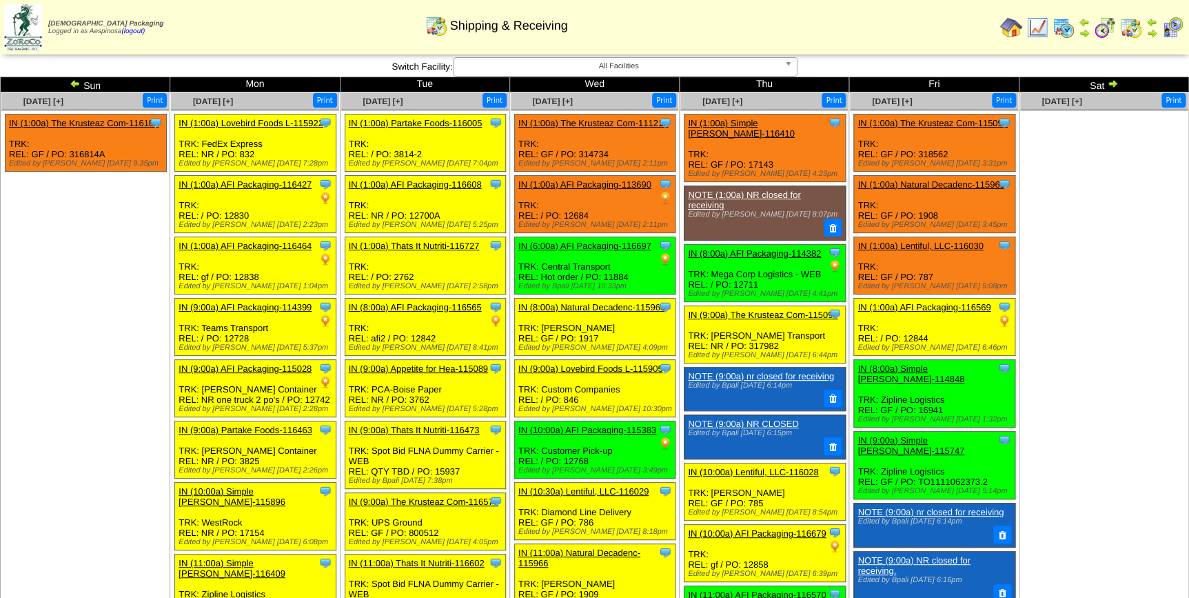
click at [926, 366] on link "IN (8:00a) Simple [PERSON_NAME]-114848" at bounding box center [910, 373] width 107 height 21
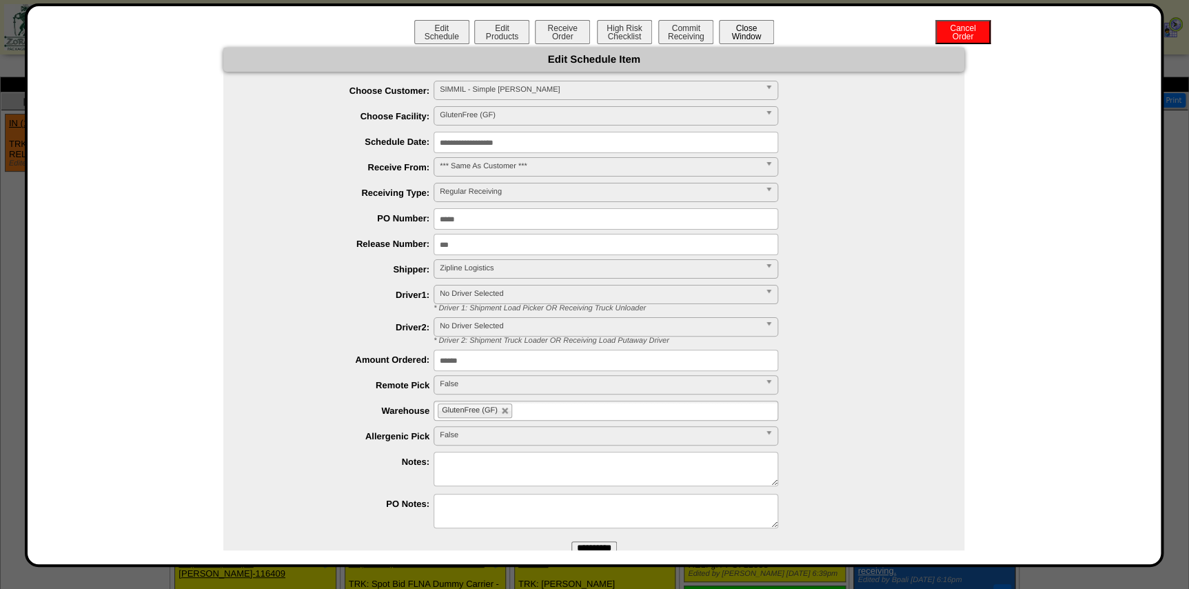
click at [729, 34] on button "Close Window" at bounding box center [746, 32] width 55 height 24
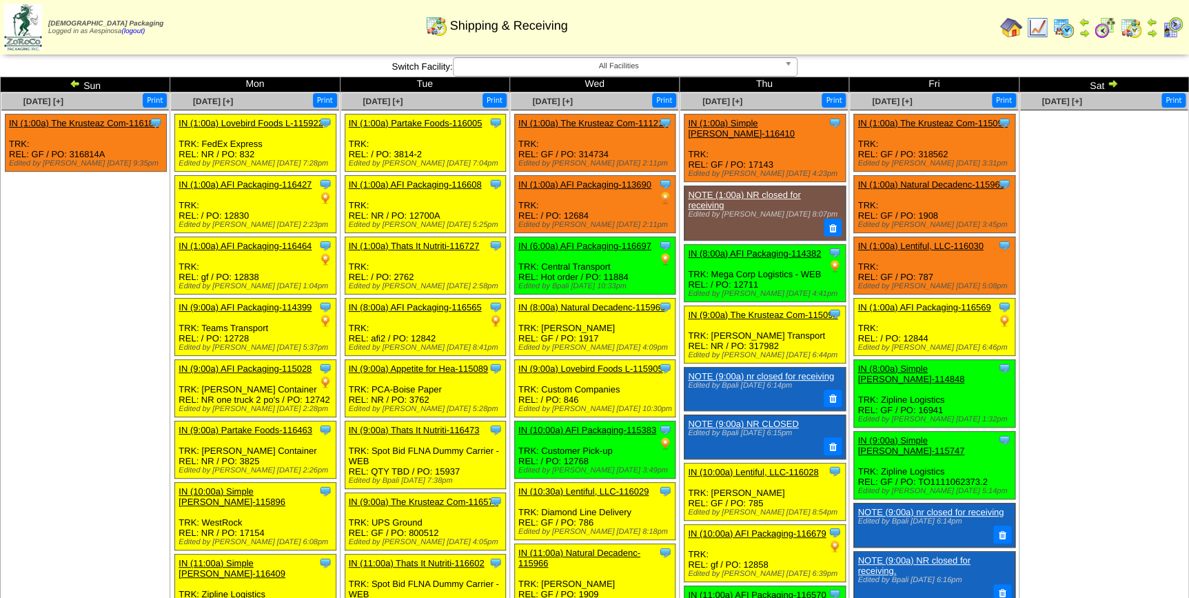
click div "Clone Item IN (8:00a) Simple Mills-114848 Simple Mills ScheduleID: 114848 40250…"
click link "IN (8:00a) Simple Mills-114848"
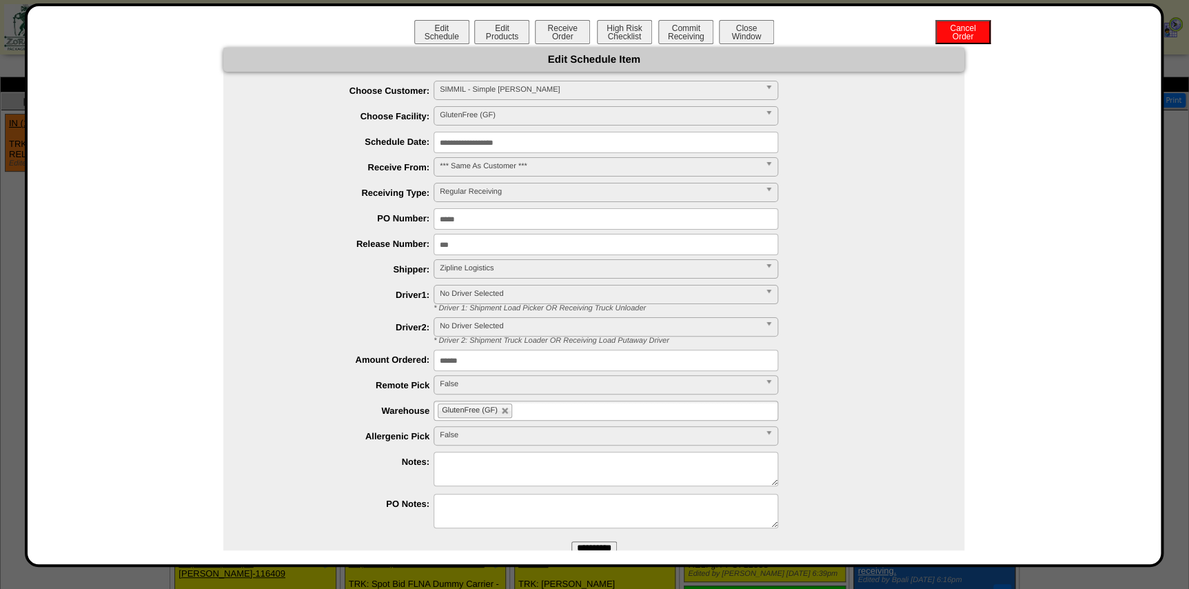
click input "**********"
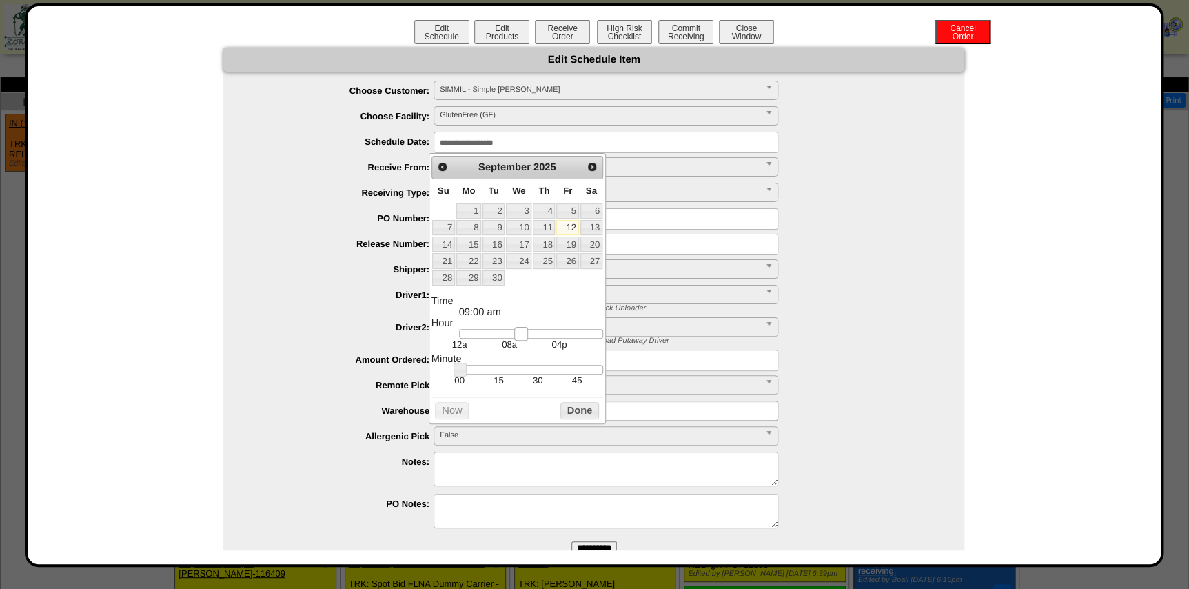
drag, startPoint x: 509, startPoint y: 336, endPoint x: 520, endPoint y: 337, distance: 11.0
click link
click link "16"
type input "**********"
click button "Done"
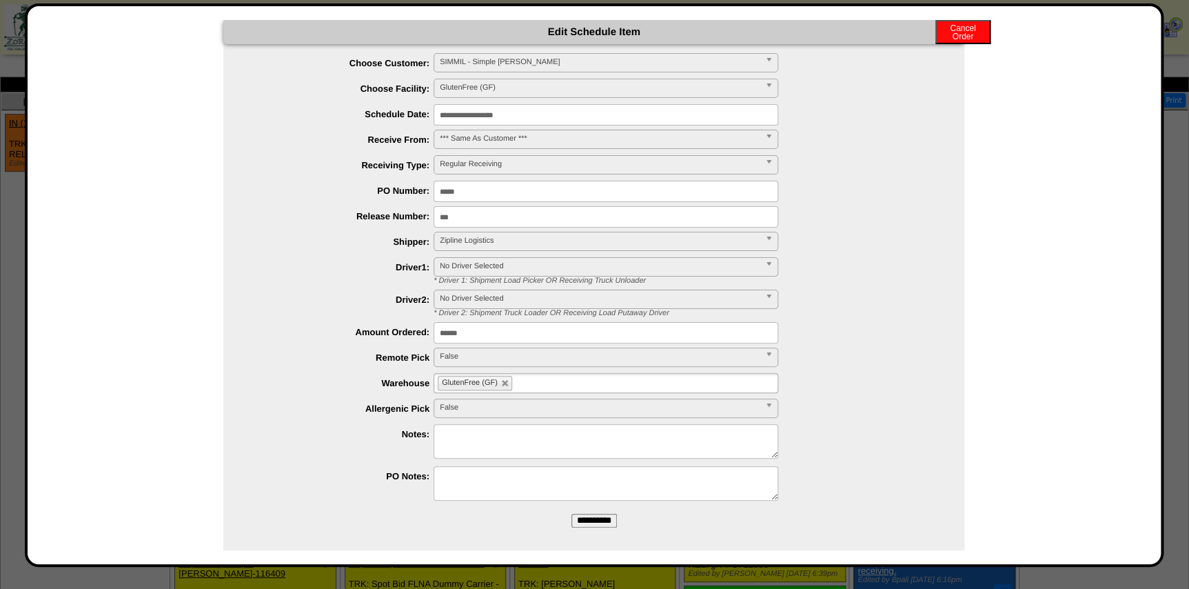
scroll to position [35, 0]
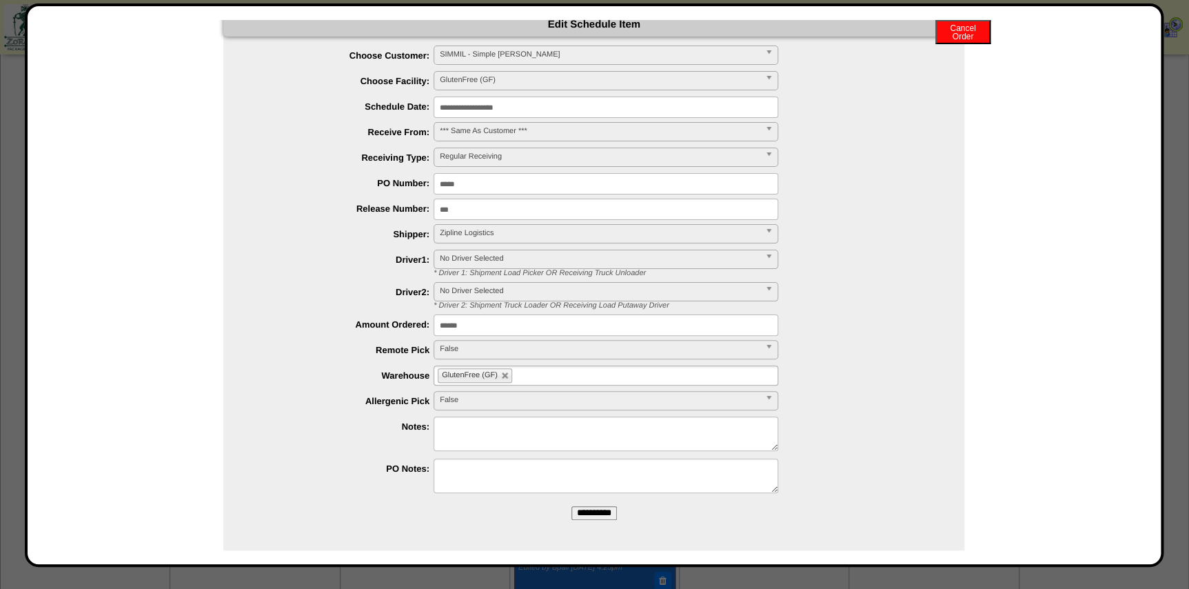
click input "**********"
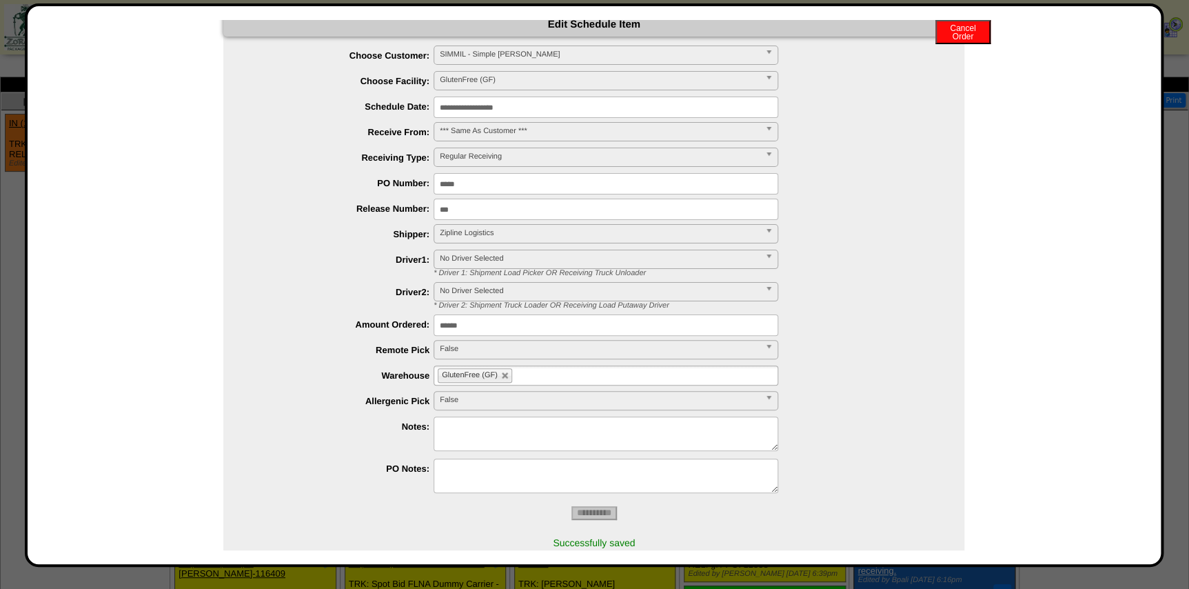
scroll to position [0, 0]
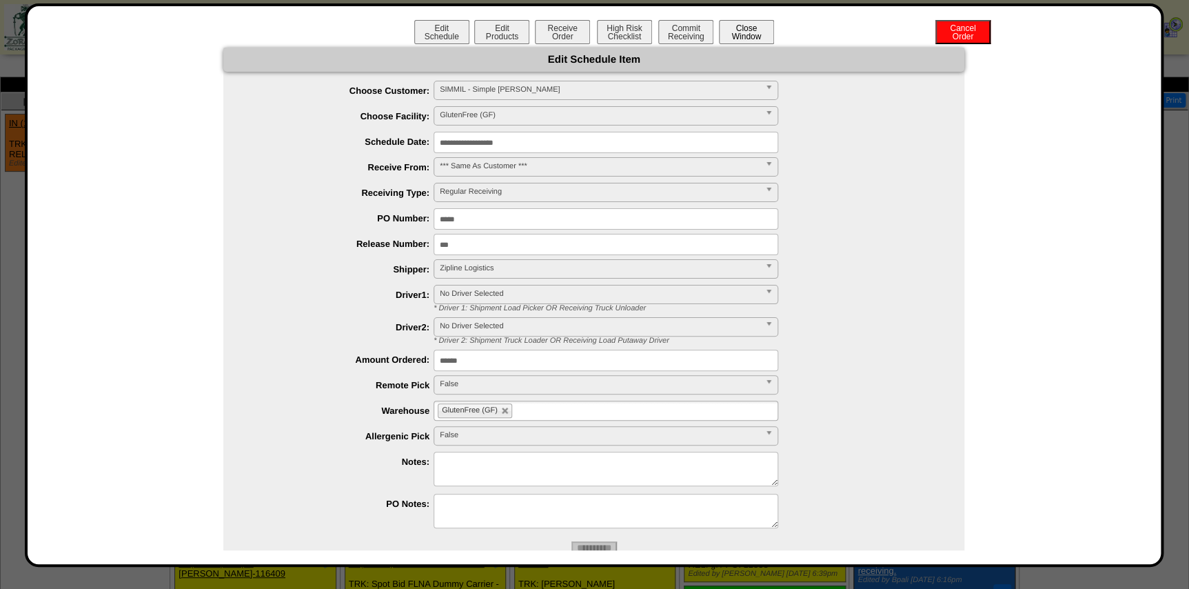
click button "Close Window"
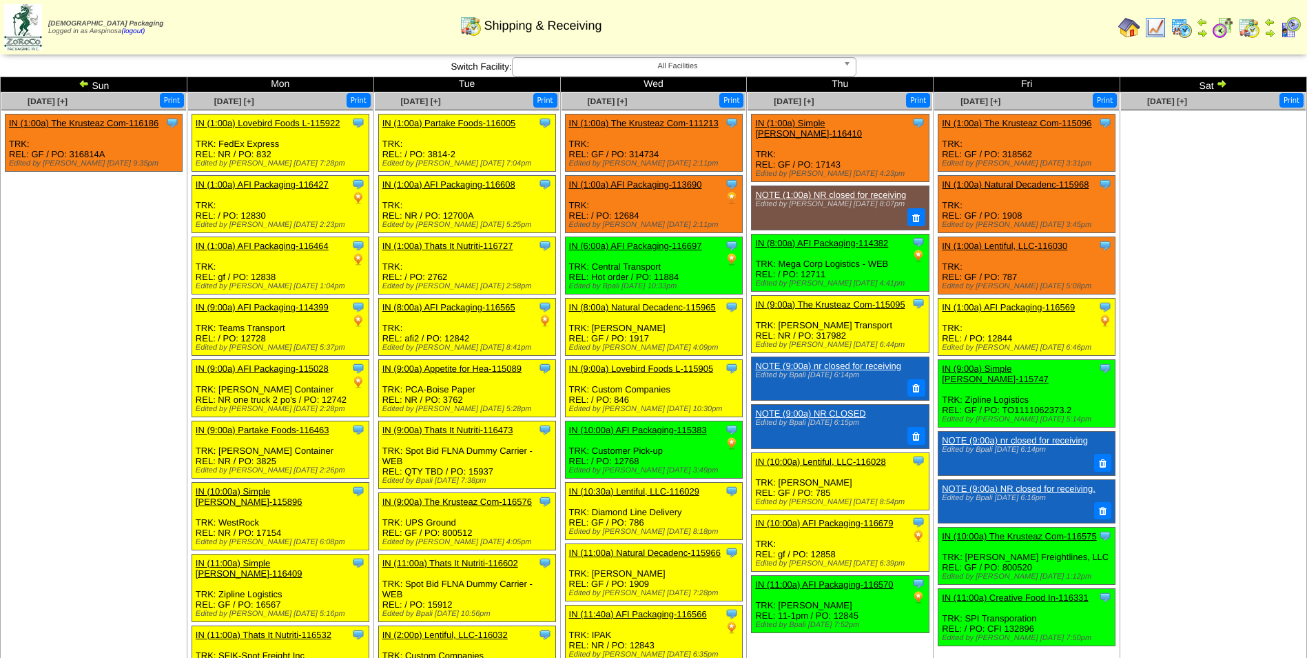
click at [848, 124] on link "IN (1:00a) Simple [PERSON_NAME]-116410" at bounding box center [808, 128] width 107 height 21
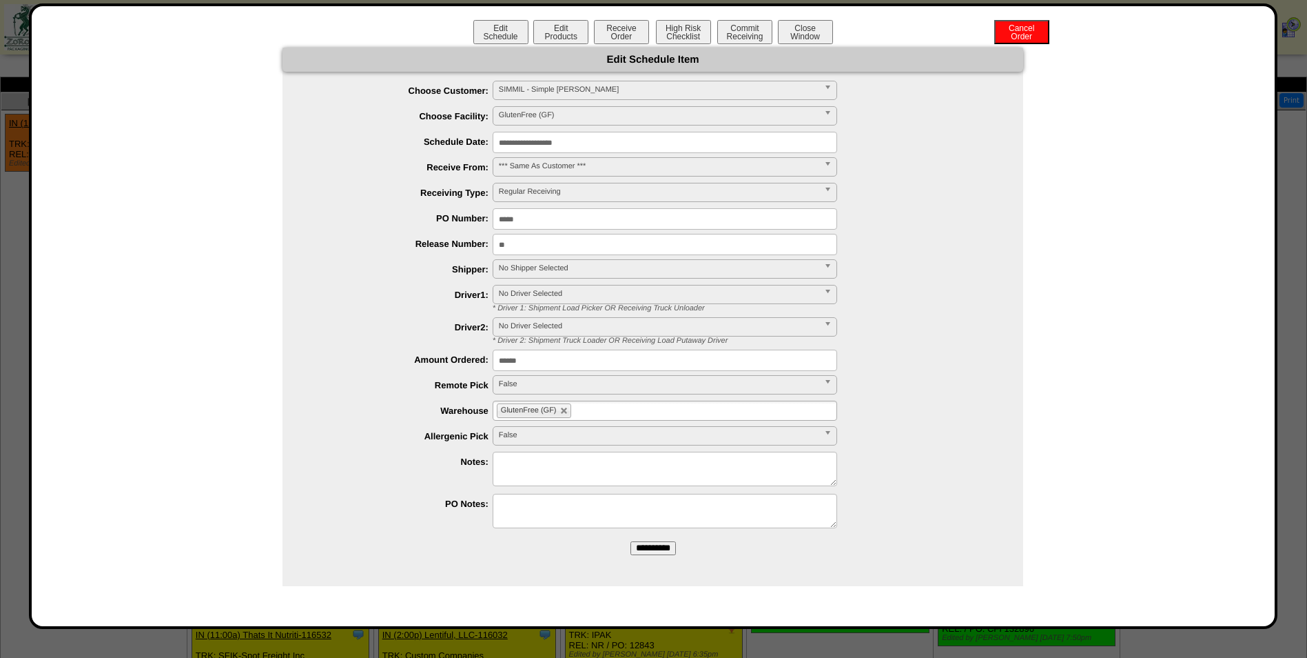
click at [580, 145] on input "**********" at bounding box center [665, 142] width 345 height 21
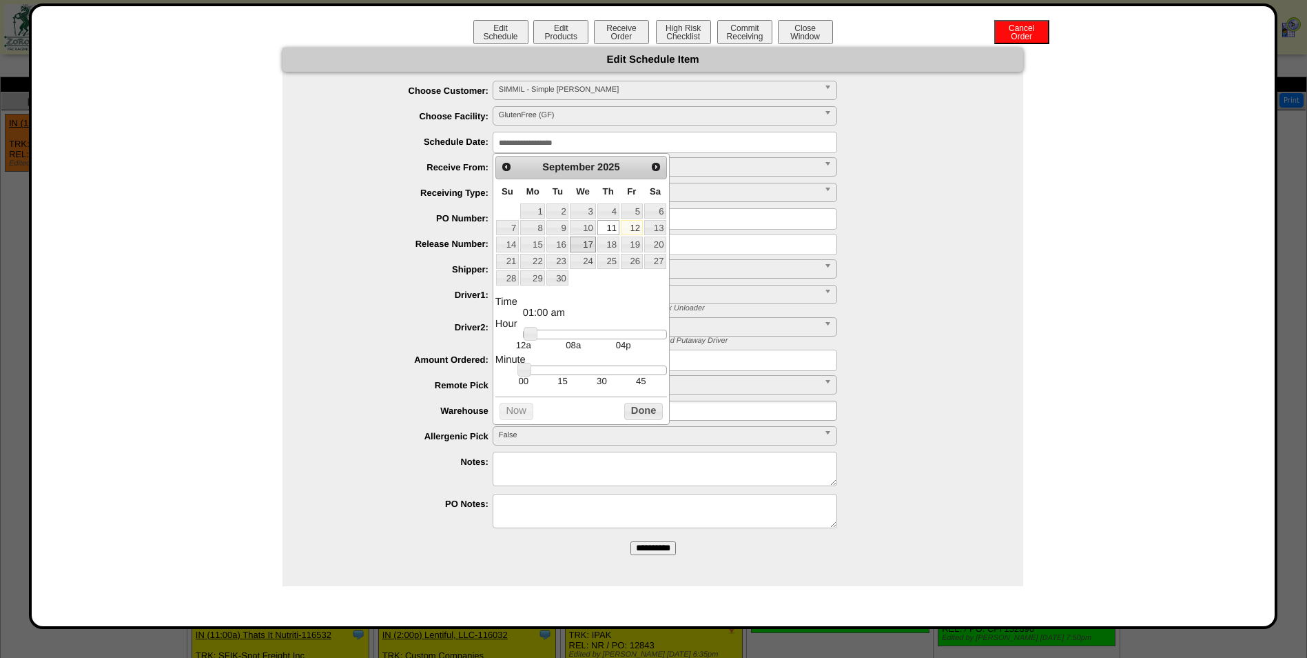
click at [584, 245] on link "17" at bounding box center [583, 243] width 26 height 15
type input "**********"
drag, startPoint x: 561, startPoint y: 339, endPoint x: 574, endPoint y: 340, distance: 13.1
click at [574, 339] on div at bounding box center [595, 334] width 144 height 10
click at [642, 414] on button "Done" at bounding box center [643, 411] width 39 height 17
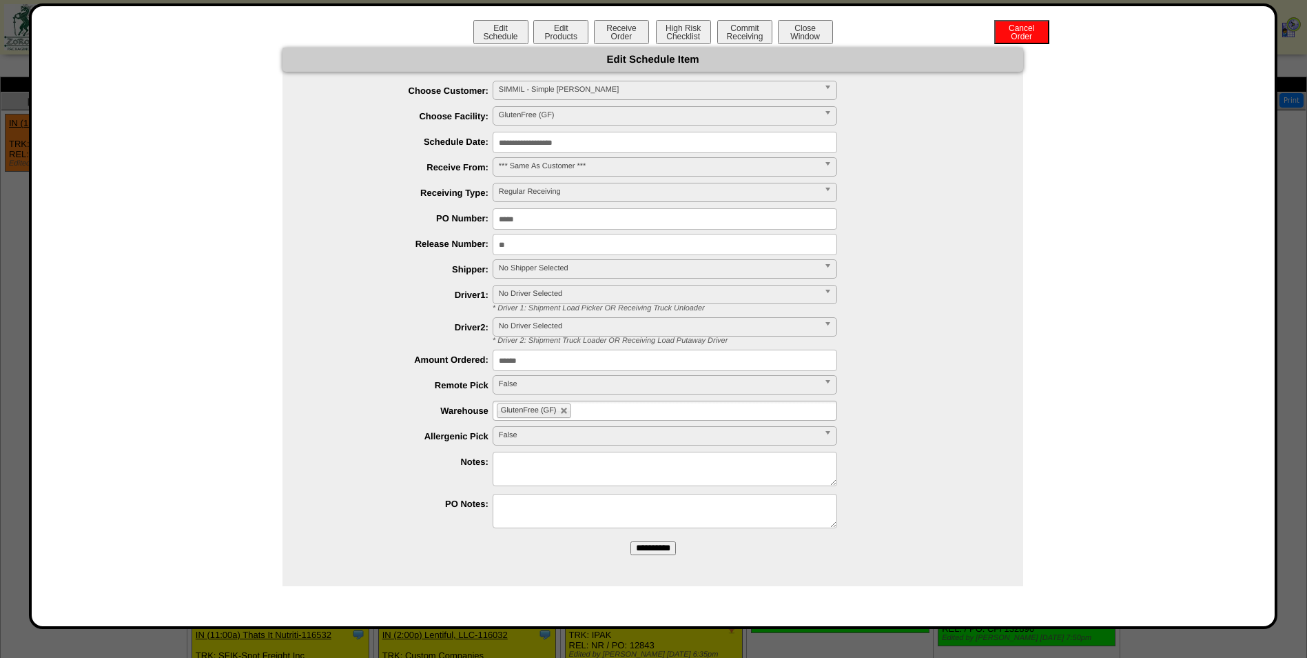
click at [562, 266] on span "No Shipper Selected" at bounding box center [659, 268] width 320 height 17
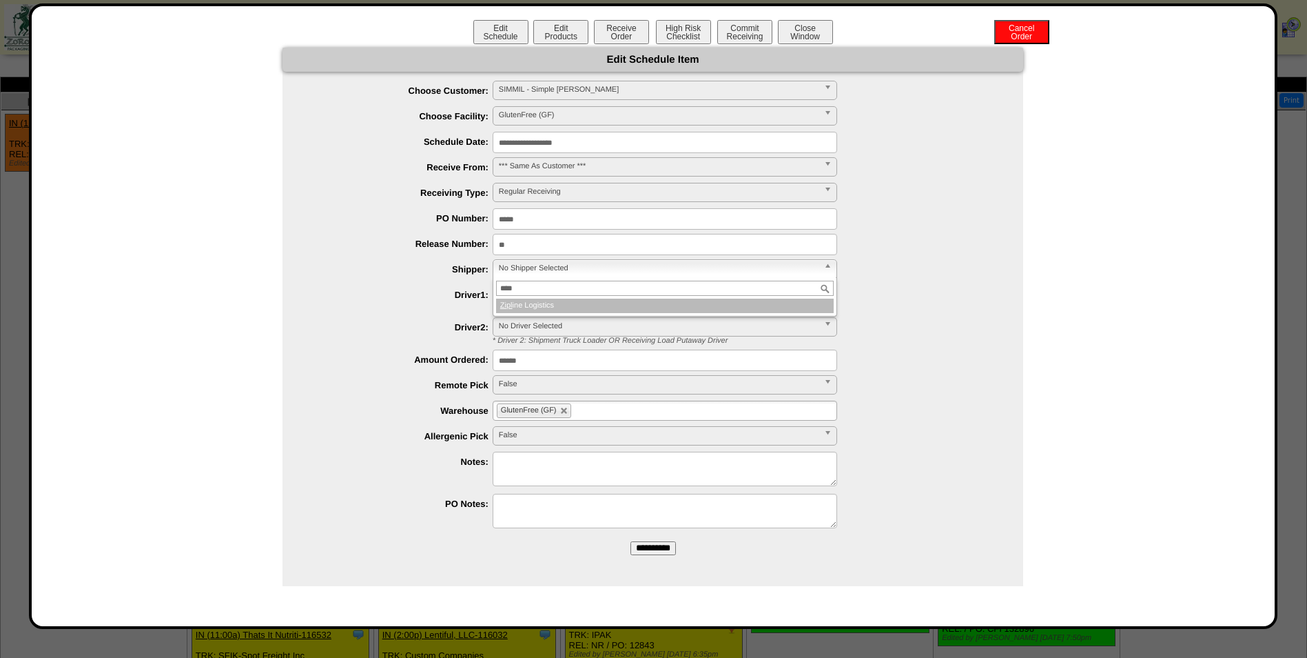
type input "*****"
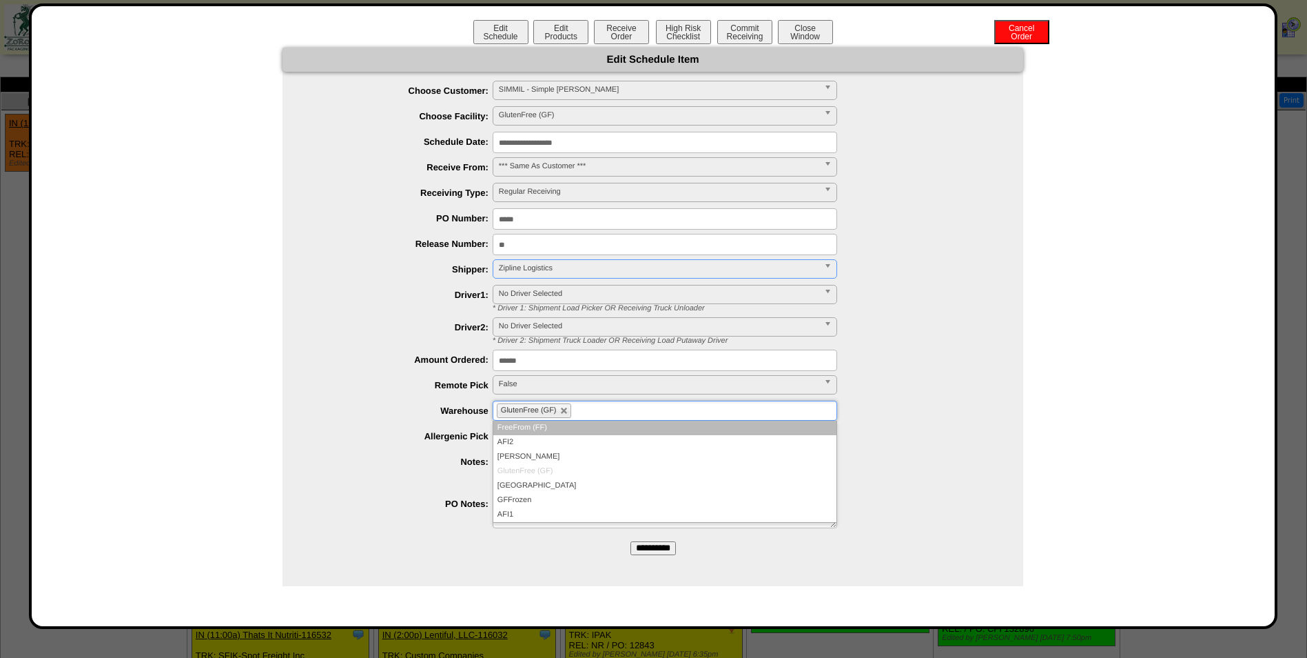
click at [631, 405] on ul "GlutenFree (GF)" at bounding box center [665, 410] width 345 height 20
click at [363, 487] on div at bounding box center [666, 470] width 713 height 38
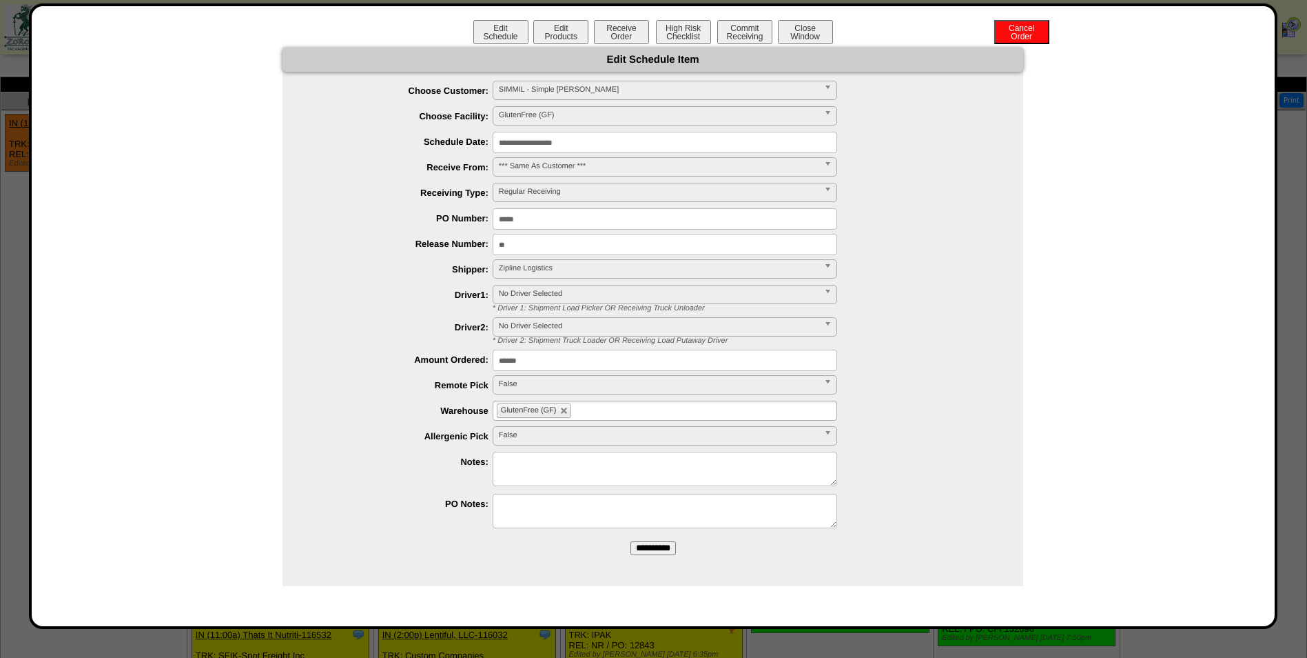
click at [660, 553] on input "**********" at bounding box center [653, 548] width 45 height 14
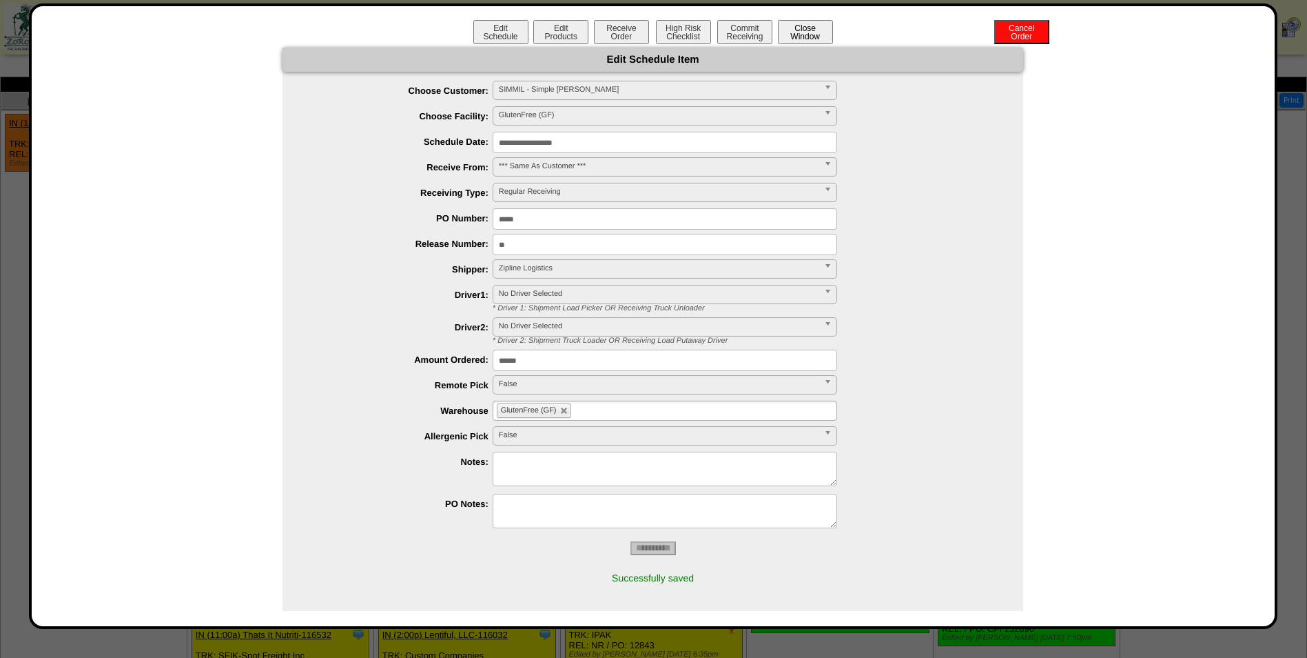
click at [819, 36] on button "Close Window" at bounding box center [805, 32] width 55 height 24
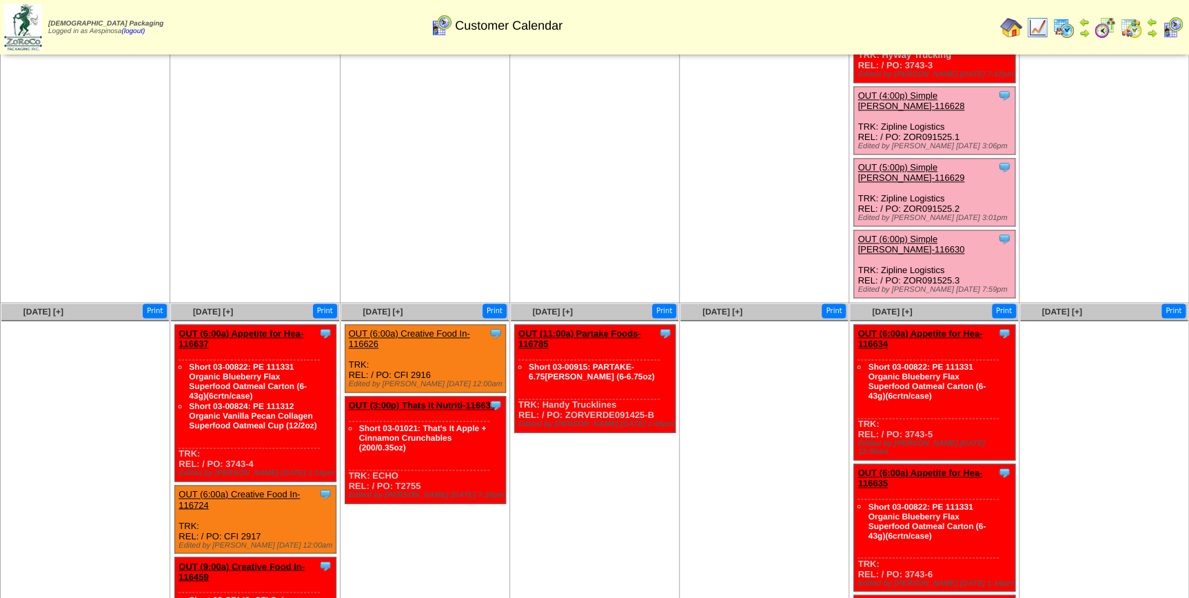
scroll to position [814, 0]
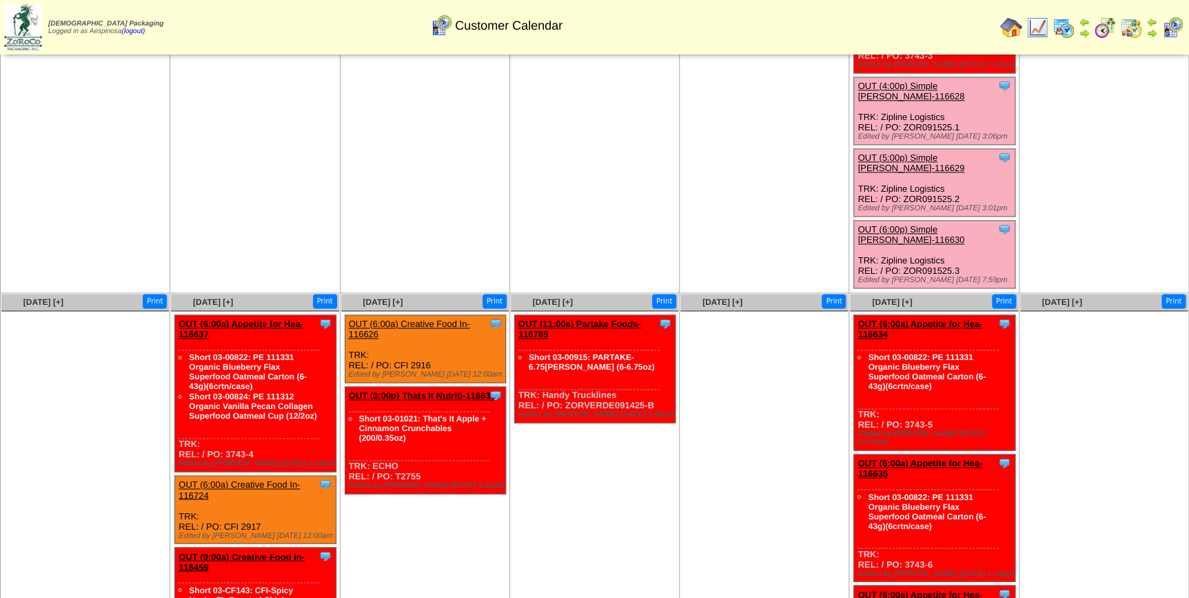
click at [705, 386] on ul at bounding box center [763, 414] width 167 height 207
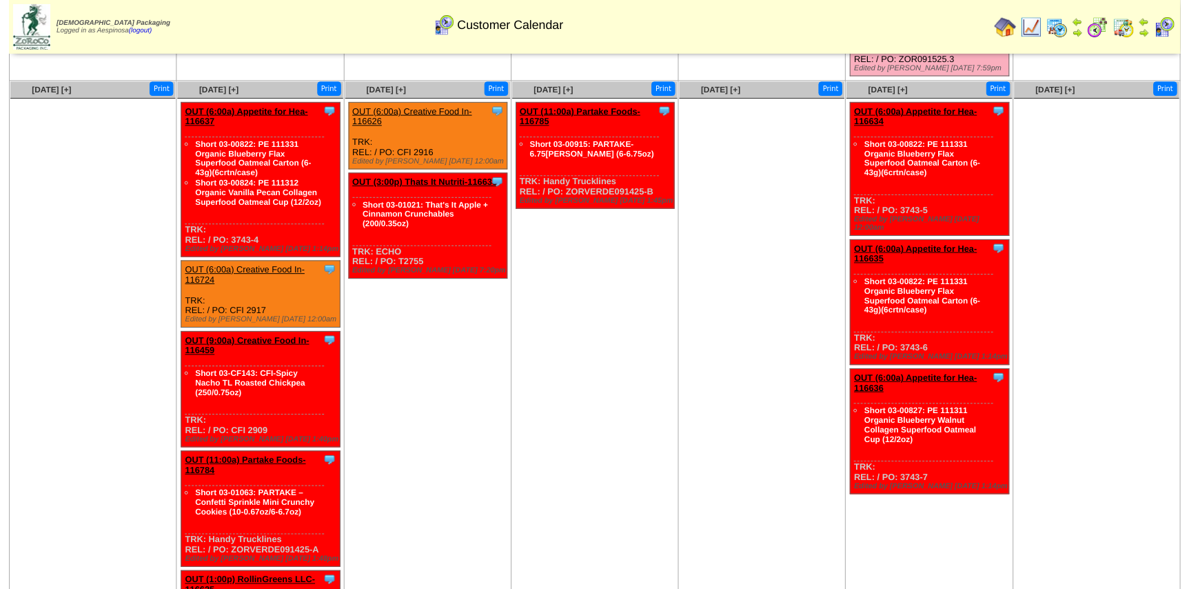
scroll to position [958, 0]
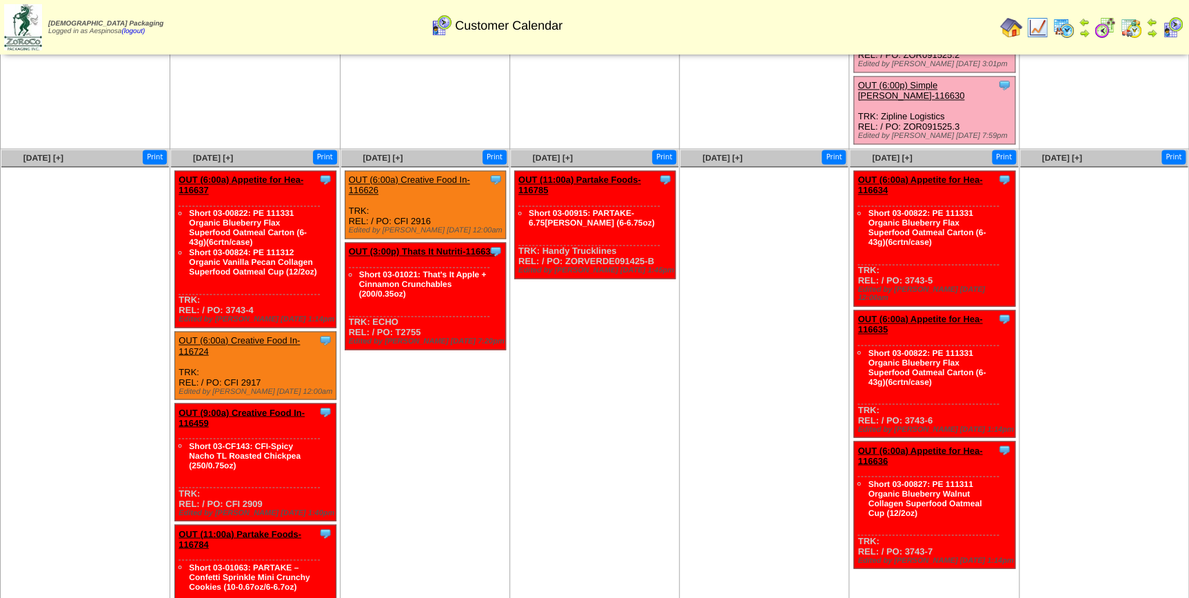
click at [266, 174] on link "OUT (6:00a) Appetite for Hea-116637" at bounding box center [241, 184] width 125 height 21
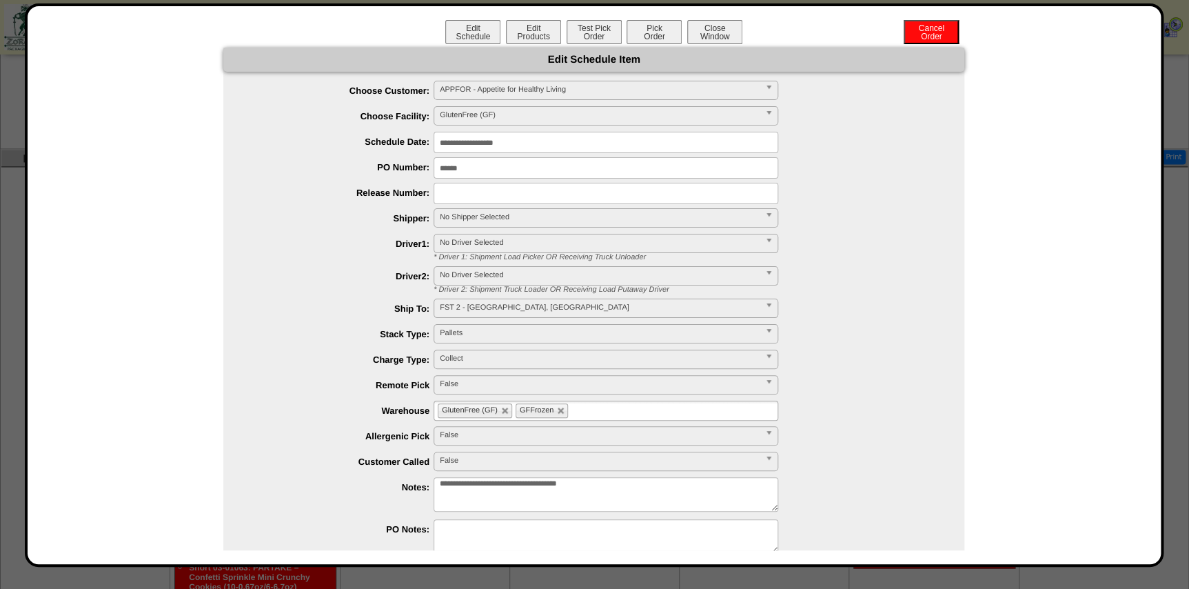
click at [555, 148] on input "**********" at bounding box center [606, 142] width 345 height 21
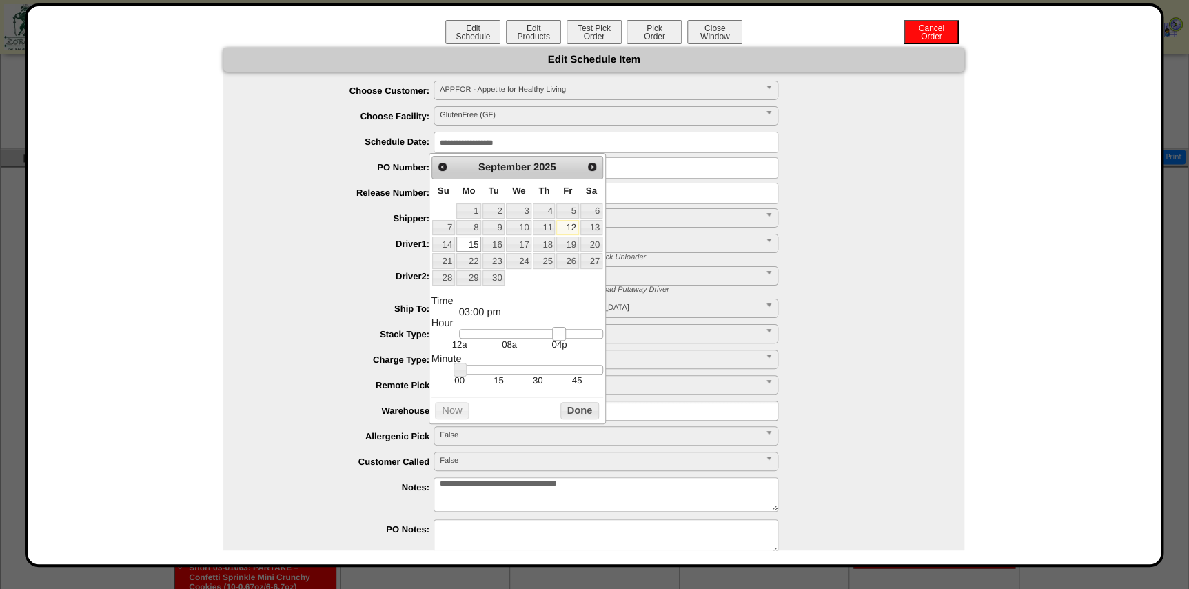
type input "**********"
drag, startPoint x: 530, startPoint y: 340, endPoint x: 563, endPoint y: 343, distance: 33.1
click at [563, 343] on dd "12a 08a 04p" at bounding box center [531, 339] width 144 height 21
click at [583, 409] on button "Done" at bounding box center [579, 410] width 39 height 17
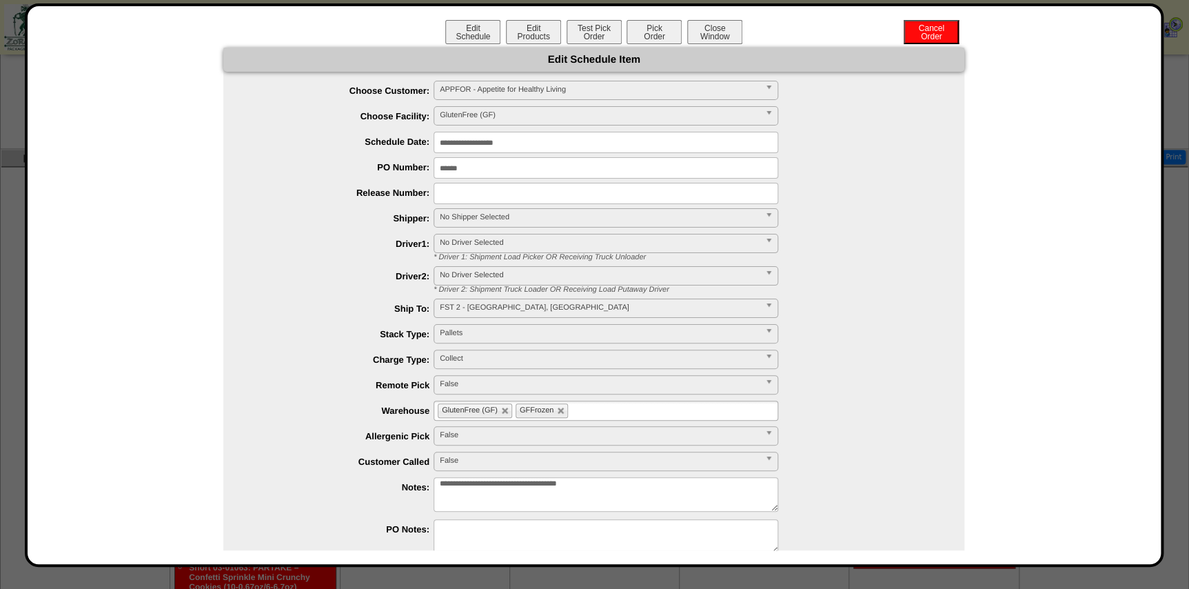
click at [482, 216] on span "No Shipper Selected" at bounding box center [600, 217] width 320 height 17
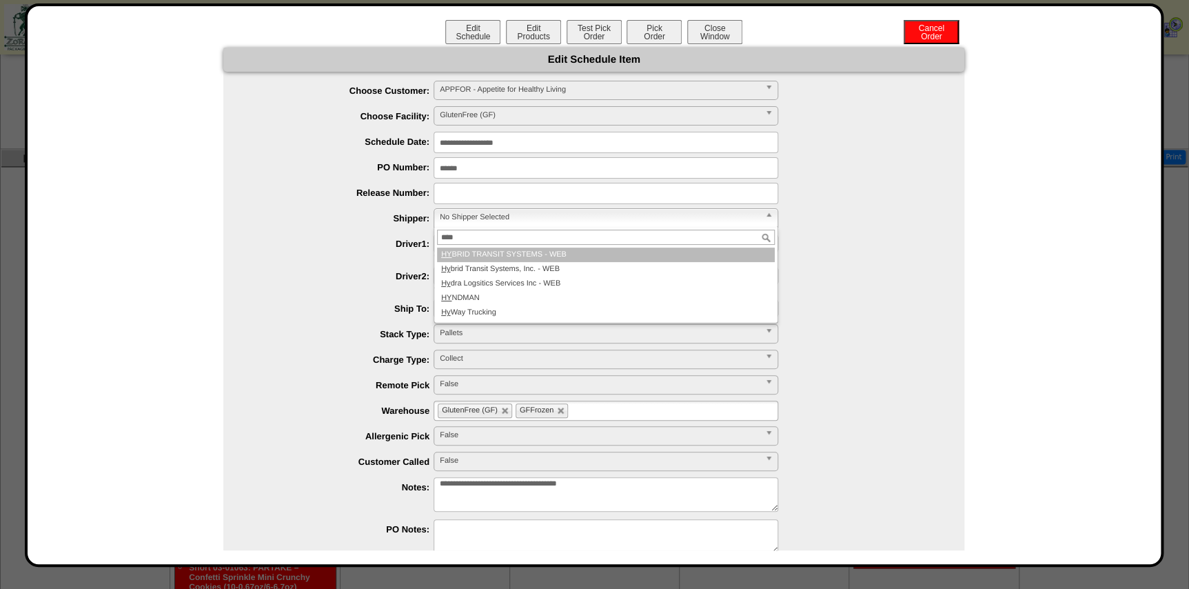
type input "*****"
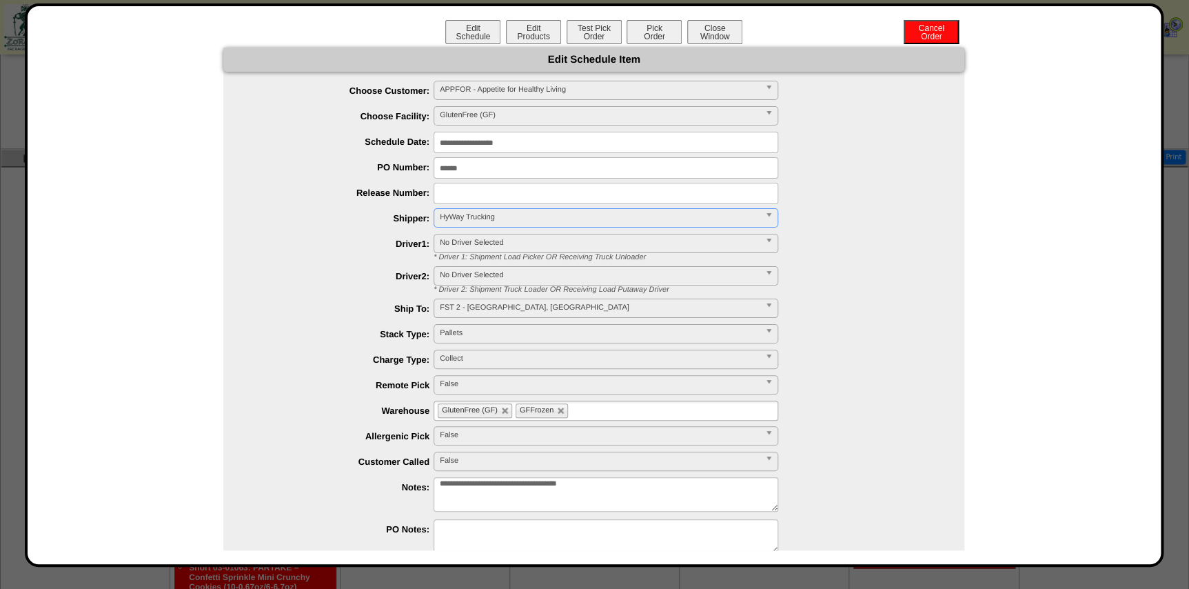
click at [614, 411] on ul "GlutenFree (GF) GFFrozen" at bounding box center [606, 410] width 345 height 20
type input "**"
click at [600, 427] on li "AF I2" at bounding box center [605, 427] width 343 height 14
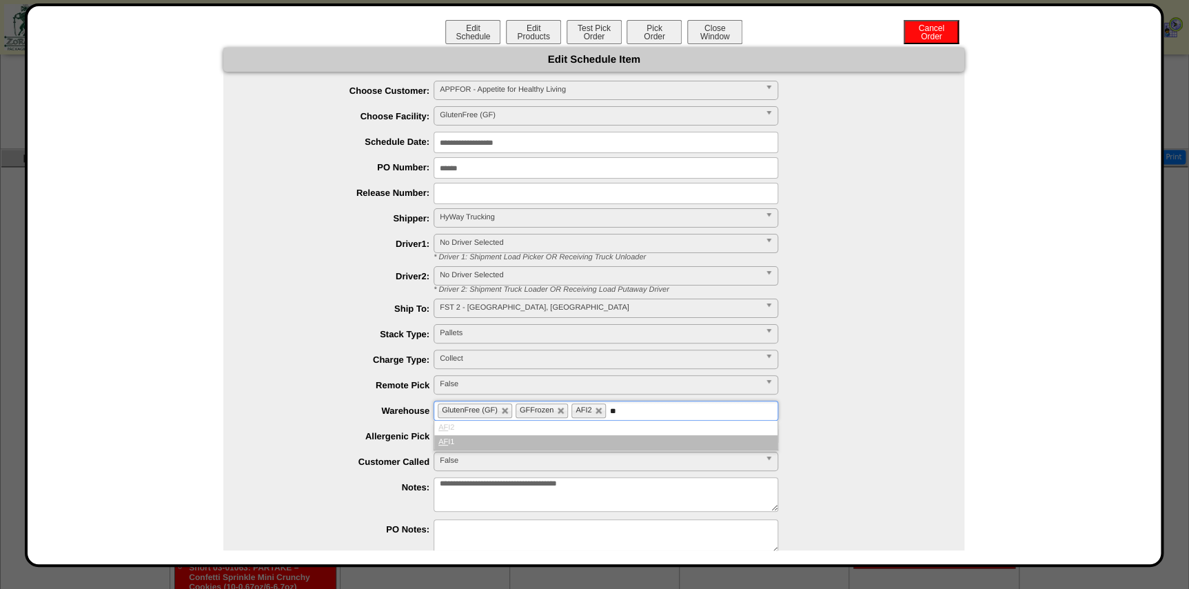
type input "**"
click at [590, 442] on li "AF I1" at bounding box center [605, 442] width 343 height 14
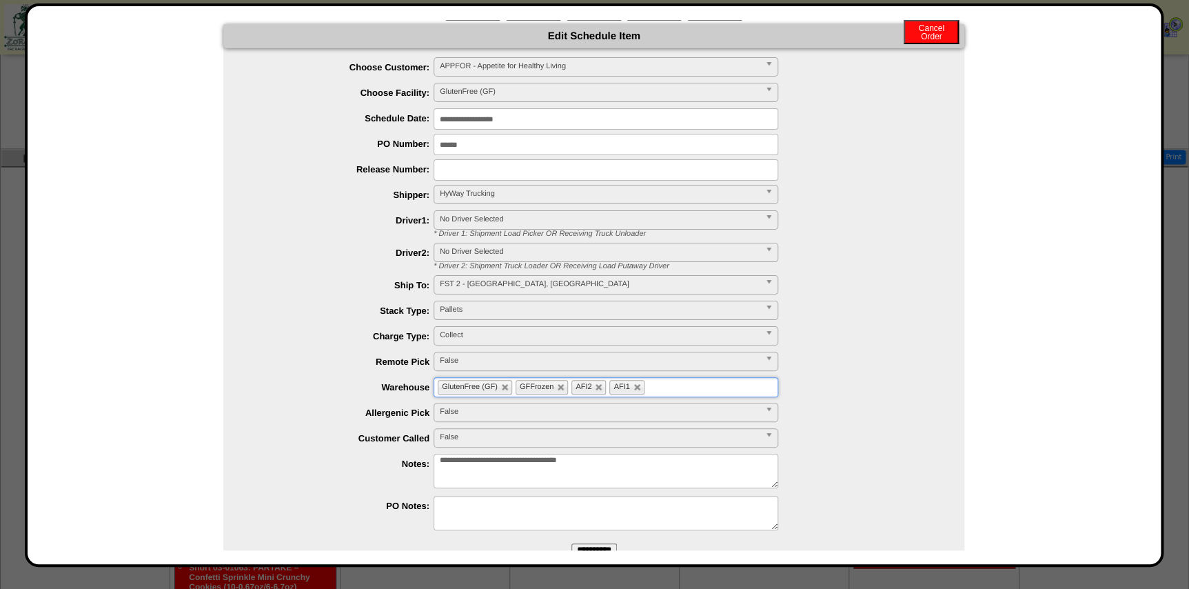
scroll to position [61, 0]
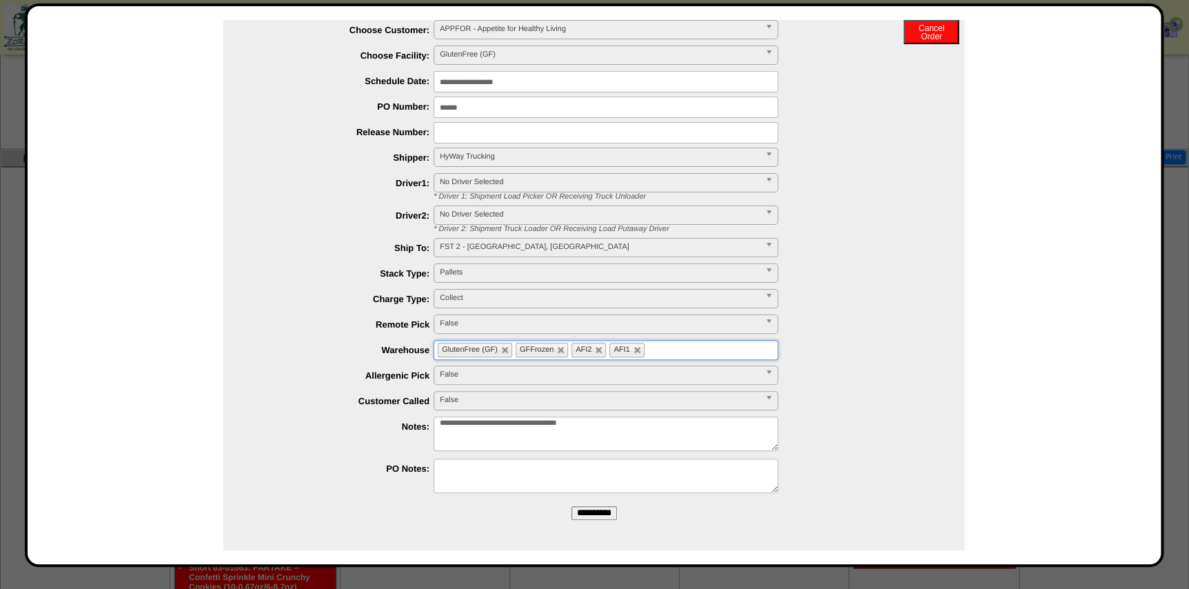
click at [600, 512] on input "**********" at bounding box center [593, 513] width 45 height 14
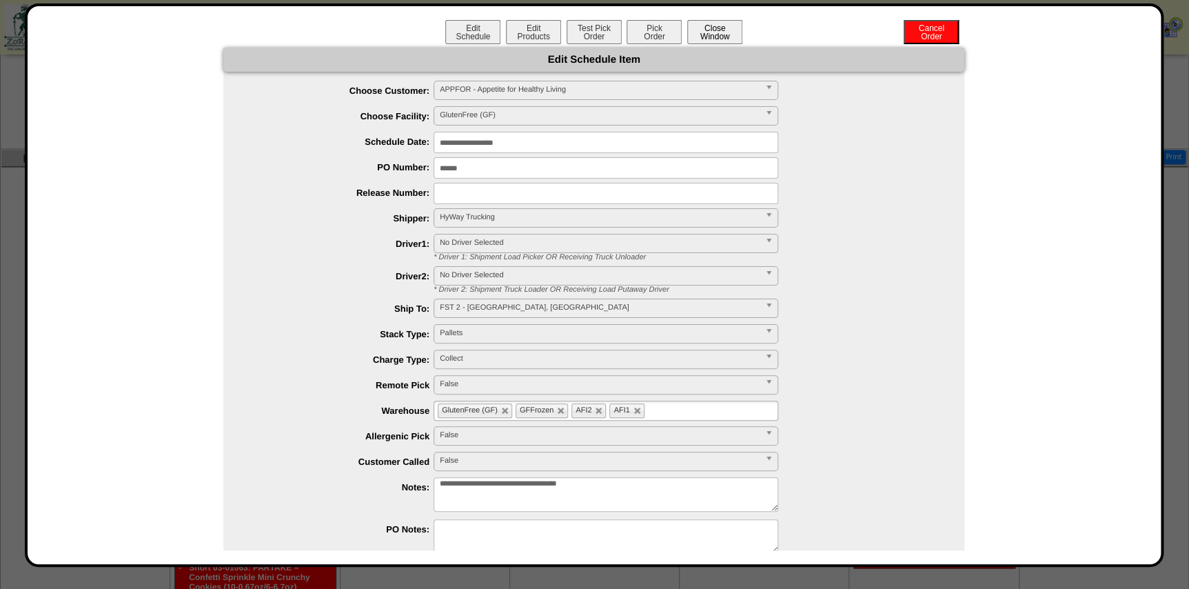
click at [713, 37] on button "Close Window" at bounding box center [714, 32] width 55 height 24
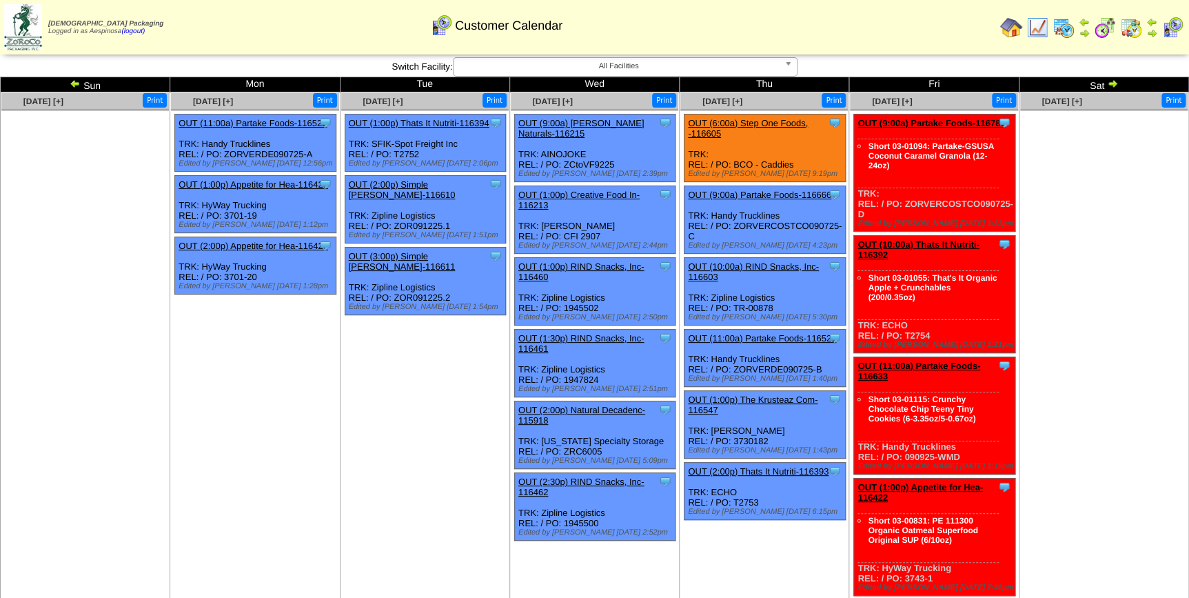
scroll to position [1523, 0]
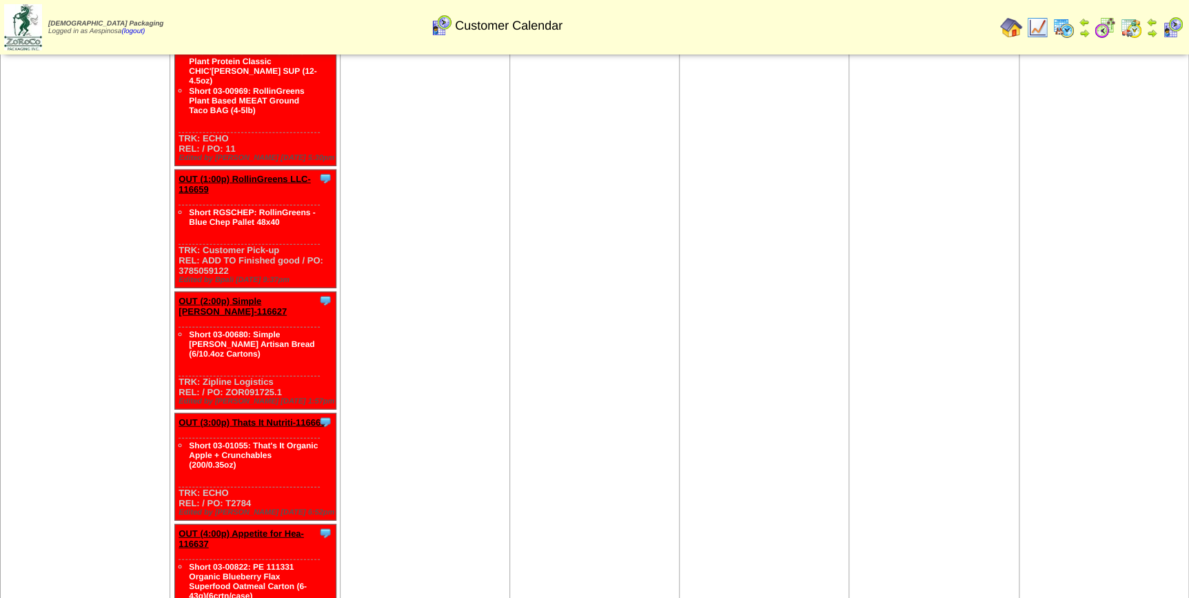
click at [792, 353] on td "Sep 18 [+] Print" at bounding box center [765, 134] width 170 height 1101
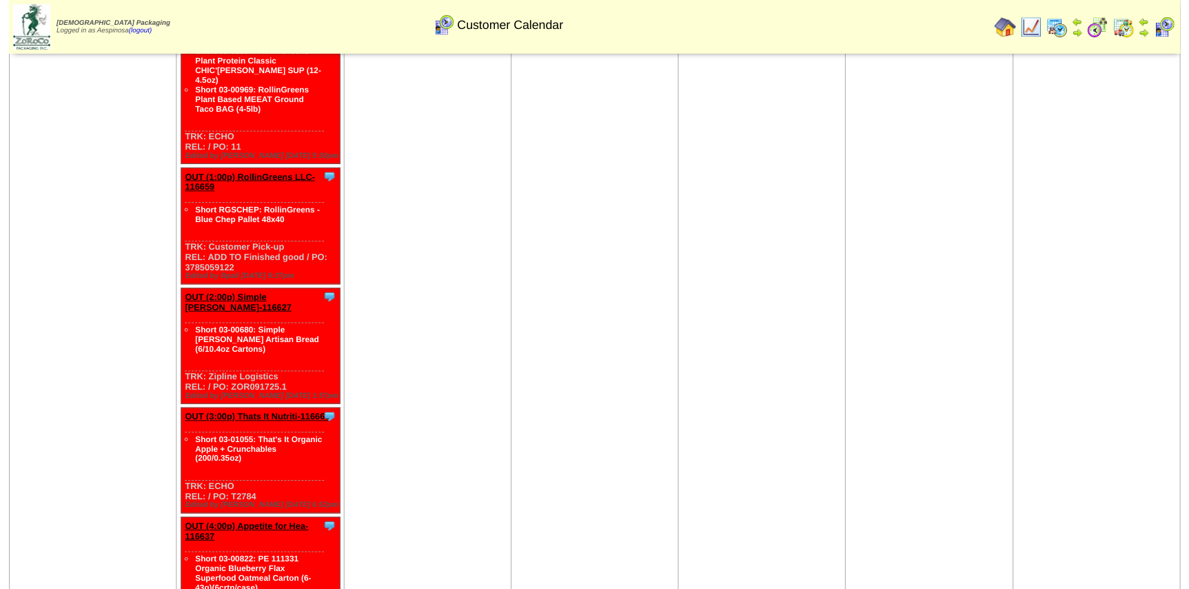
scroll to position [889, 0]
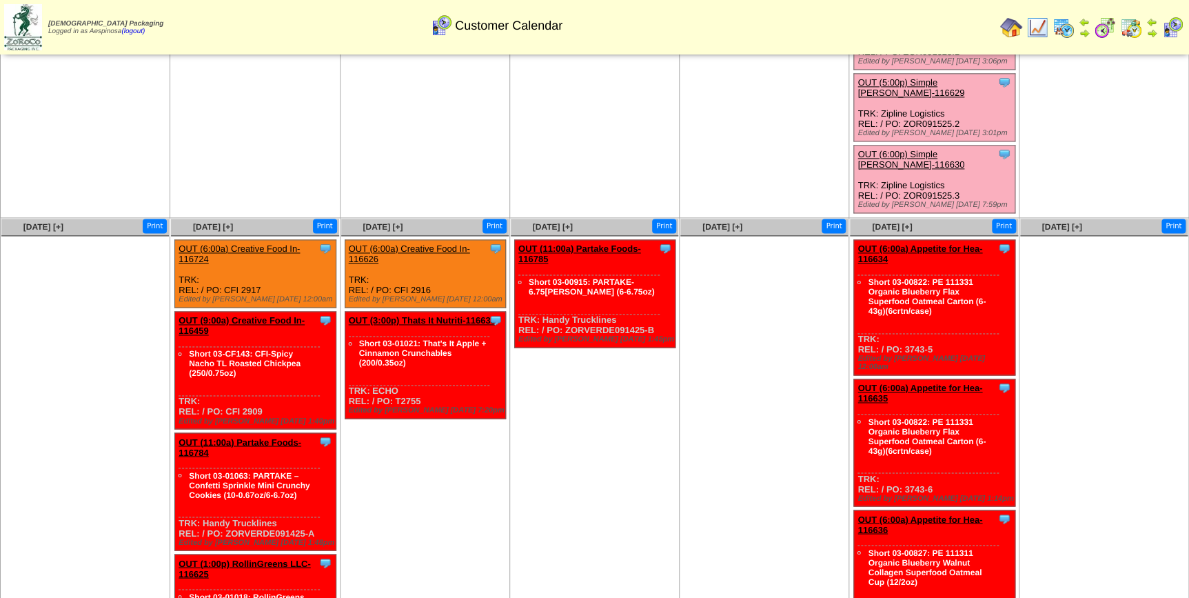
click at [926, 243] on div "OUT (6:00a) Appetite for Hea-116634" at bounding box center [932, 253] width 150 height 21
click at [930, 243] on link "OUT (6:00a) Appetite for Hea-116634" at bounding box center [919, 253] width 125 height 21
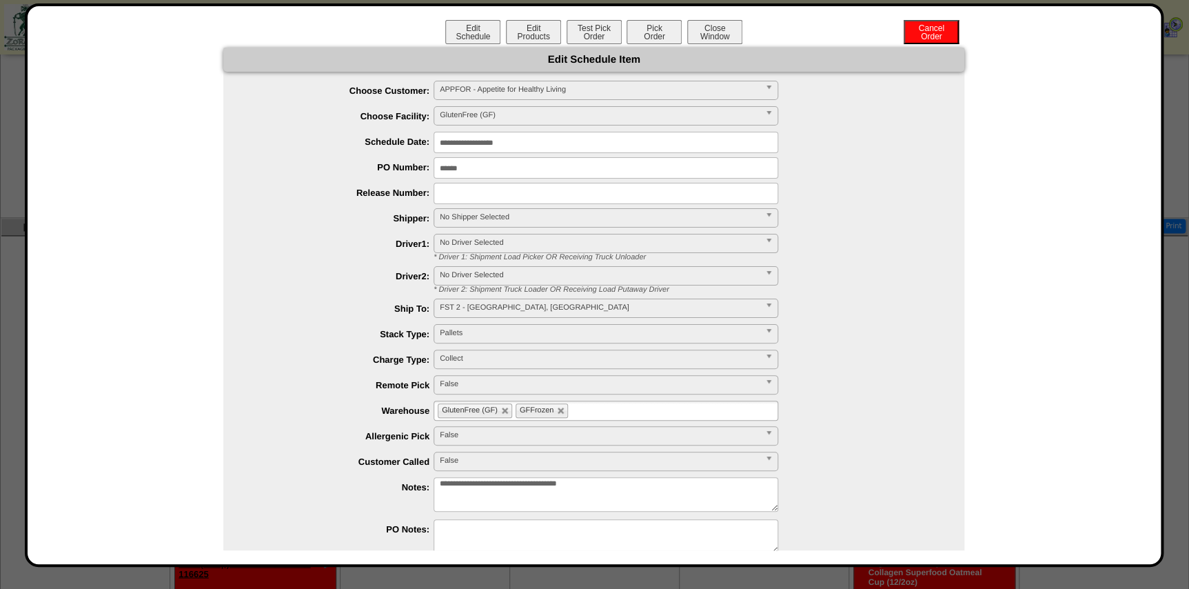
click at [516, 141] on input "**********" at bounding box center [606, 142] width 345 height 21
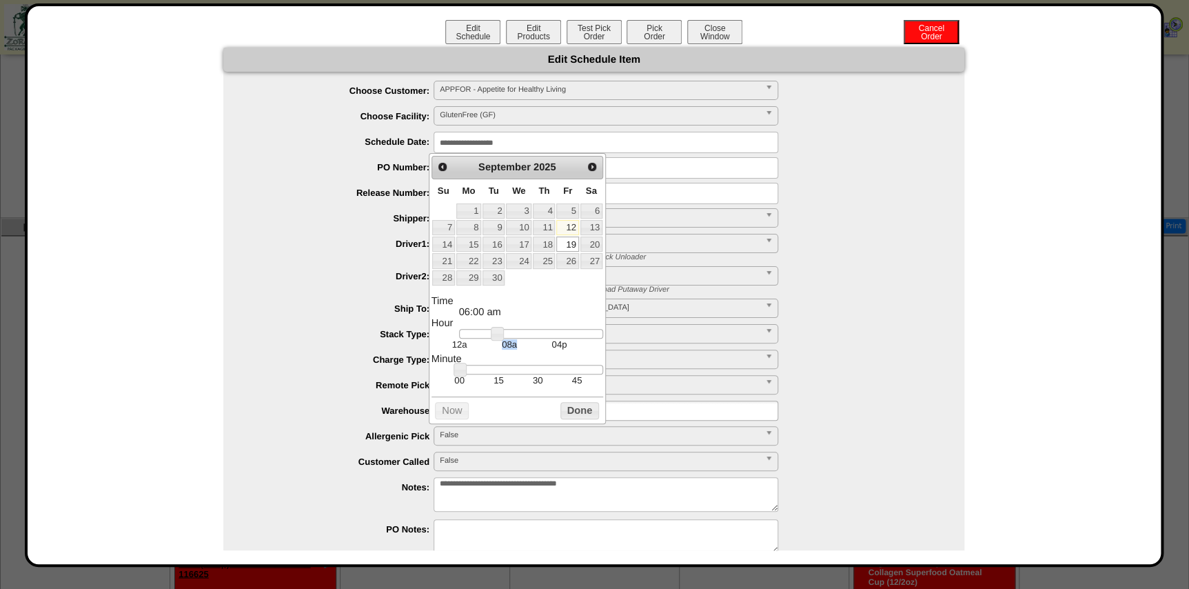
drag, startPoint x: 498, startPoint y: 341, endPoint x: 491, endPoint y: 331, distance: 12.4
click at [520, 343] on td "08a" at bounding box center [510, 344] width 50 height 12
drag, startPoint x: 490, startPoint y: 327, endPoint x: 500, endPoint y: 330, distance: 10.2
click at [500, 330] on dl "Time 08:00 am Hour 12a 08a 04p Minute 00 15 30 45 Second Time Zone ***** ***** …" at bounding box center [517, 341] width 172 height 90
type input "**********"
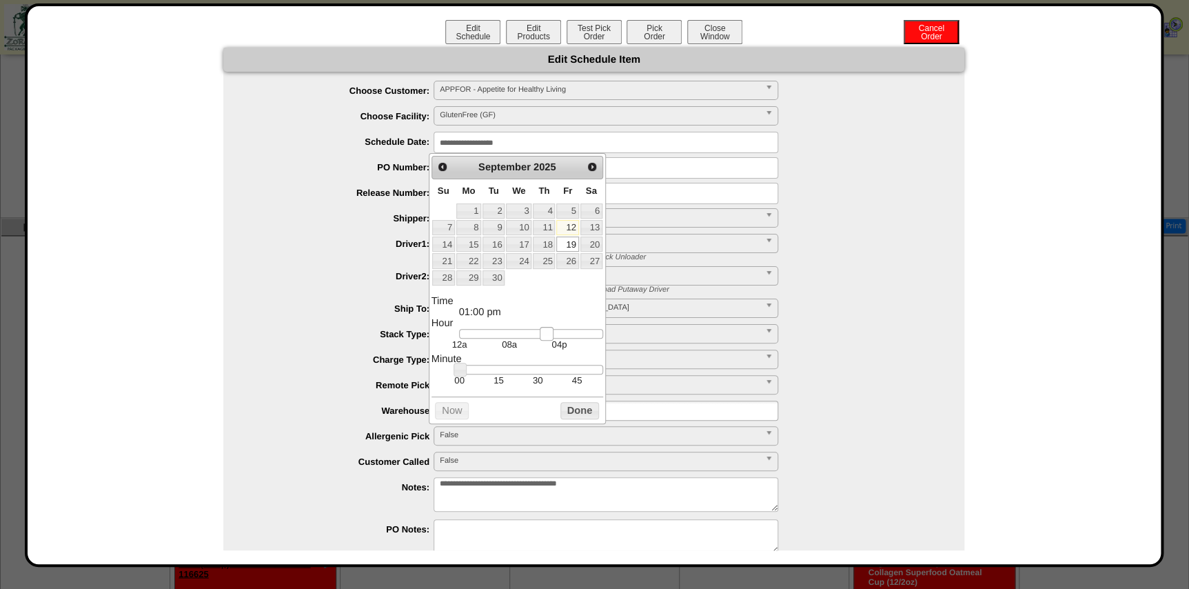
drag, startPoint x: 507, startPoint y: 332, endPoint x: 544, endPoint y: 333, distance: 37.2
click at [544, 333] on link at bounding box center [547, 334] width 14 height 14
click at [581, 406] on button "Done" at bounding box center [579, 410] width 39 height 17
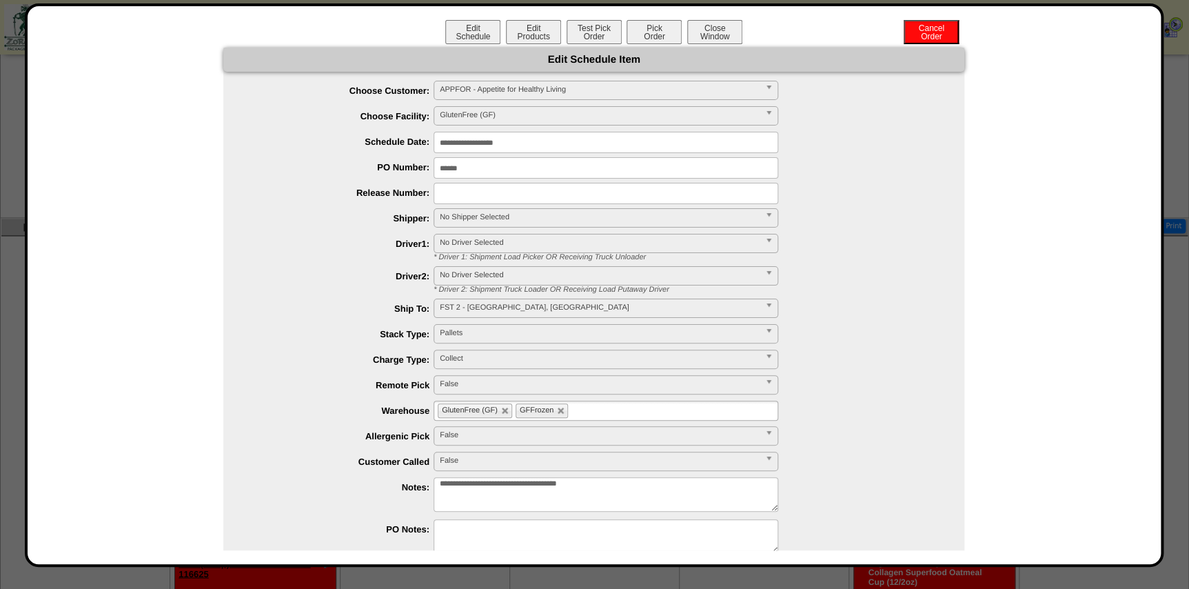
click at [510, 216] on span "No Shipper Selected" at bounding box center [600, 217] width 320 height 17
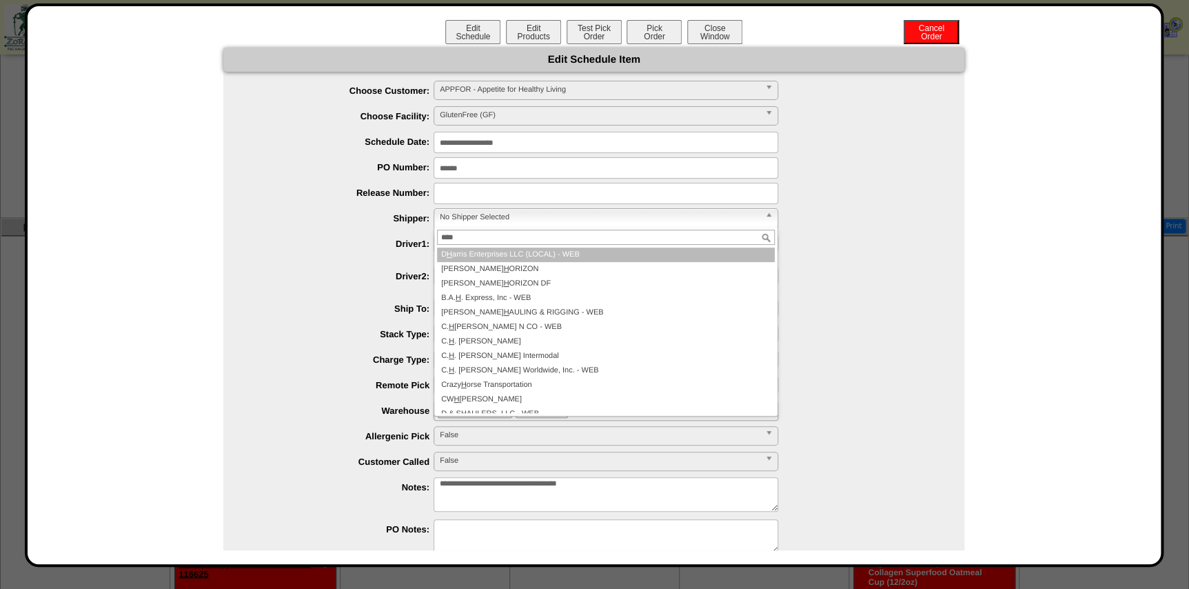
type input "*****"
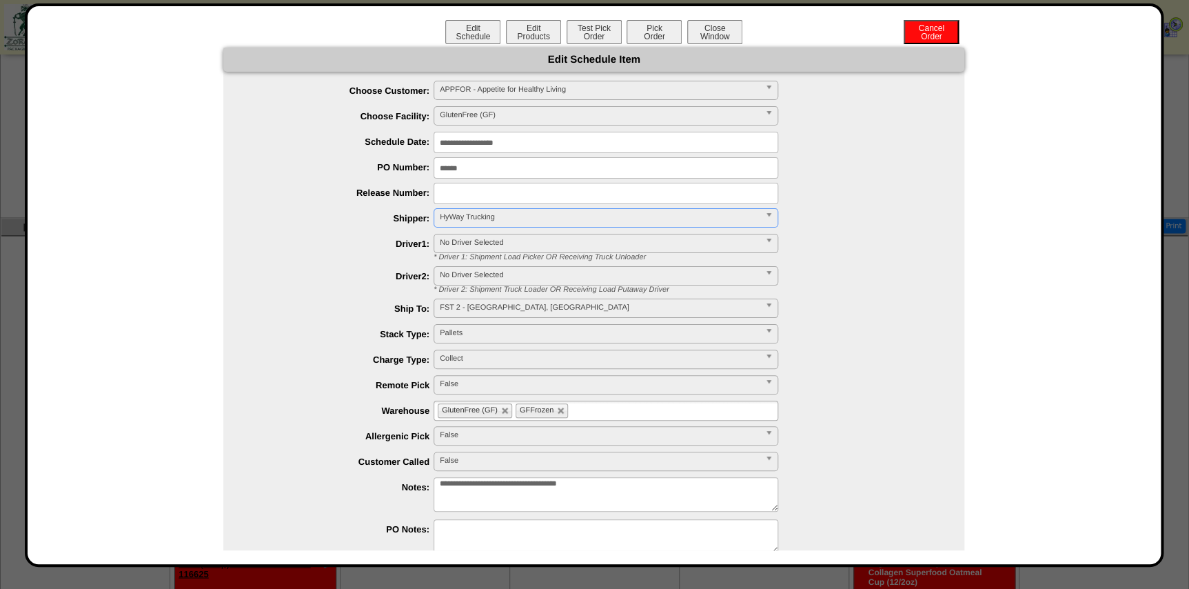
click at [619, 410] on ul "GlutenFree (GF) GFFrozen" at bounding box center [606, 410] width 345 height 20
type input "**"
click at [576, 427] on li "AF I2" at bounding box center [605, 427] width 343 height 14
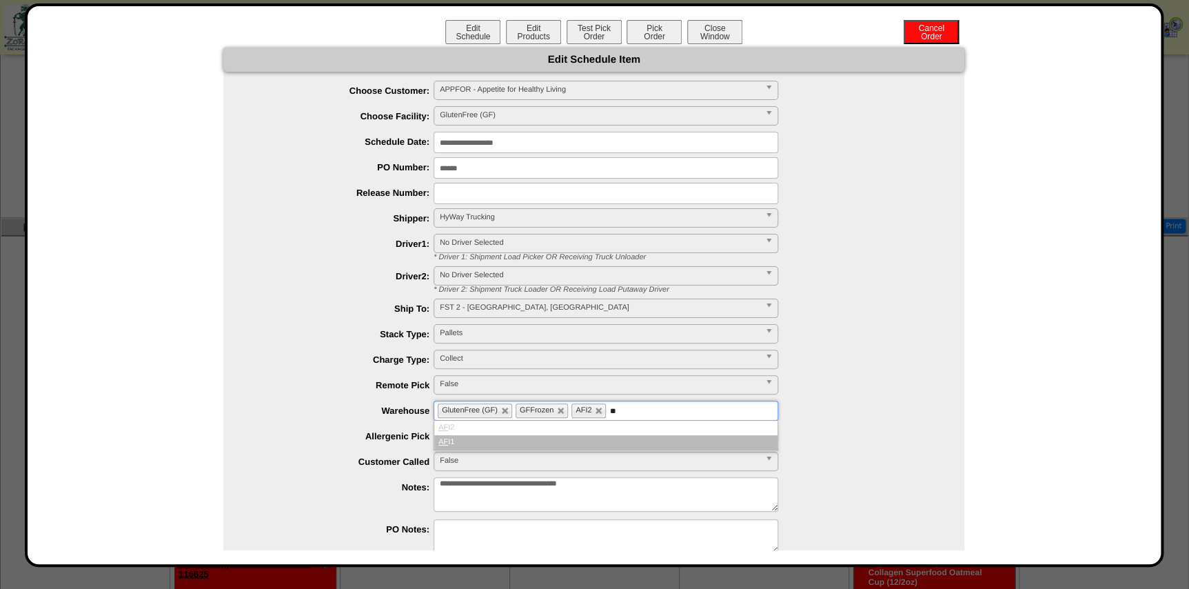
type input "**"
click at [571, 438] on li "AF I1" at bounding box center [605, 442] width 343 height 14
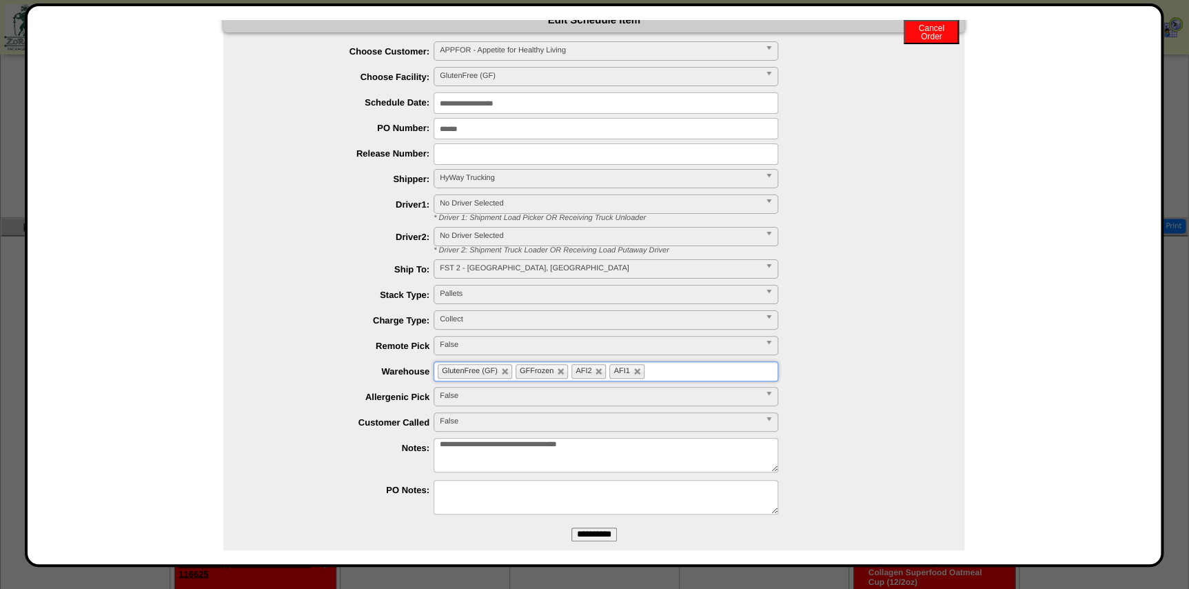
scroll to position [61, 0]
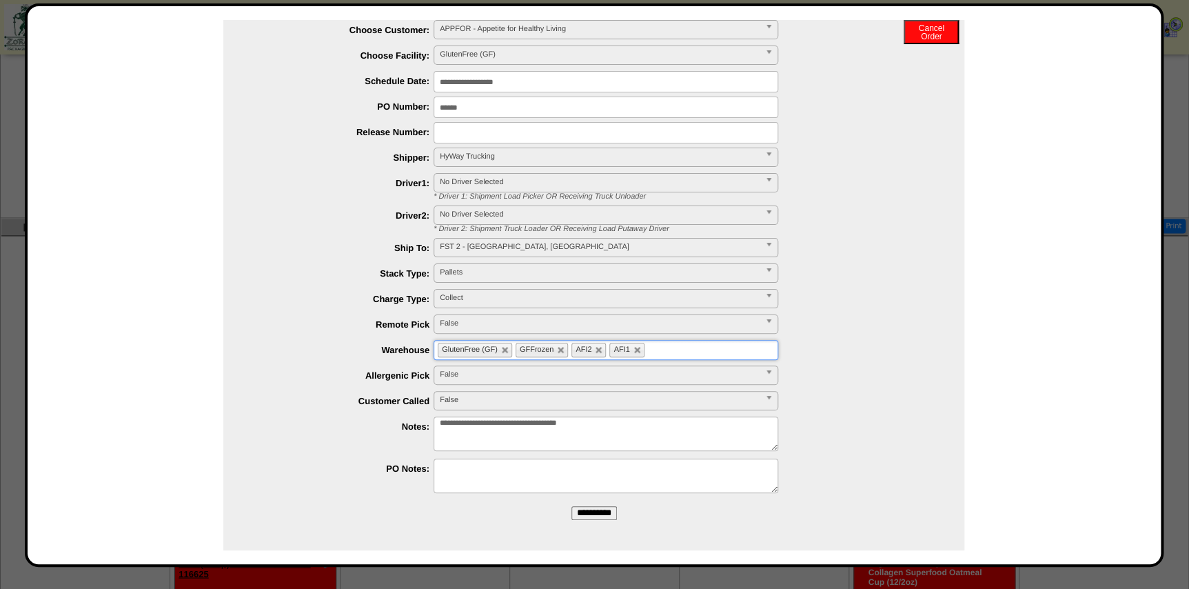
click at [592, 511] on input "**********" at bounding box center [593, 513] width 45 height 14
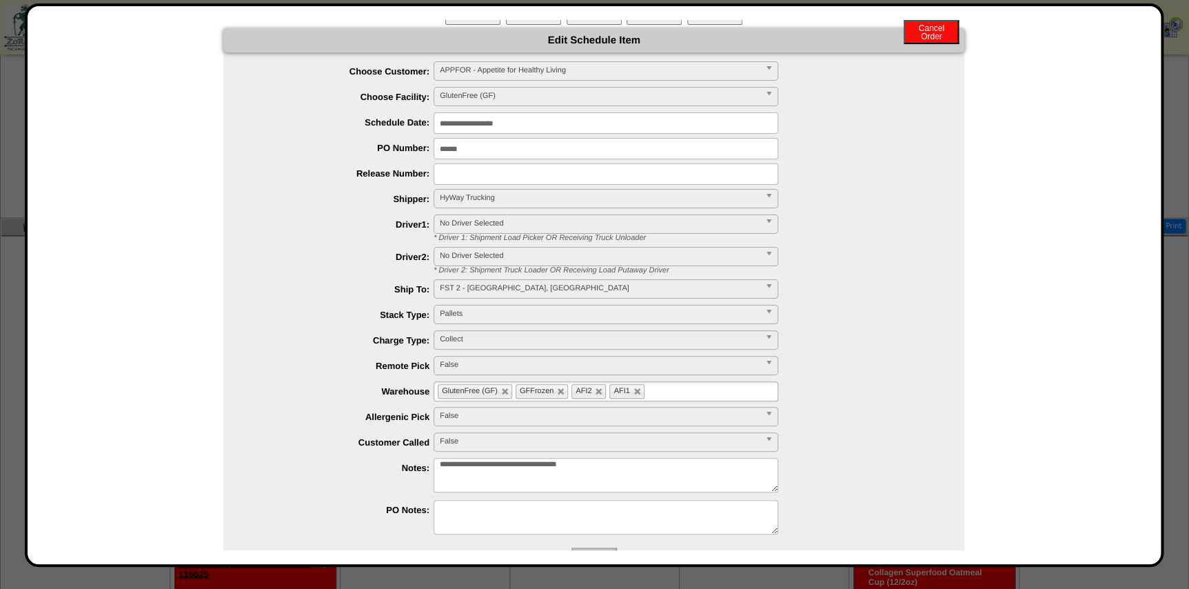
scroll to position [0, 0]
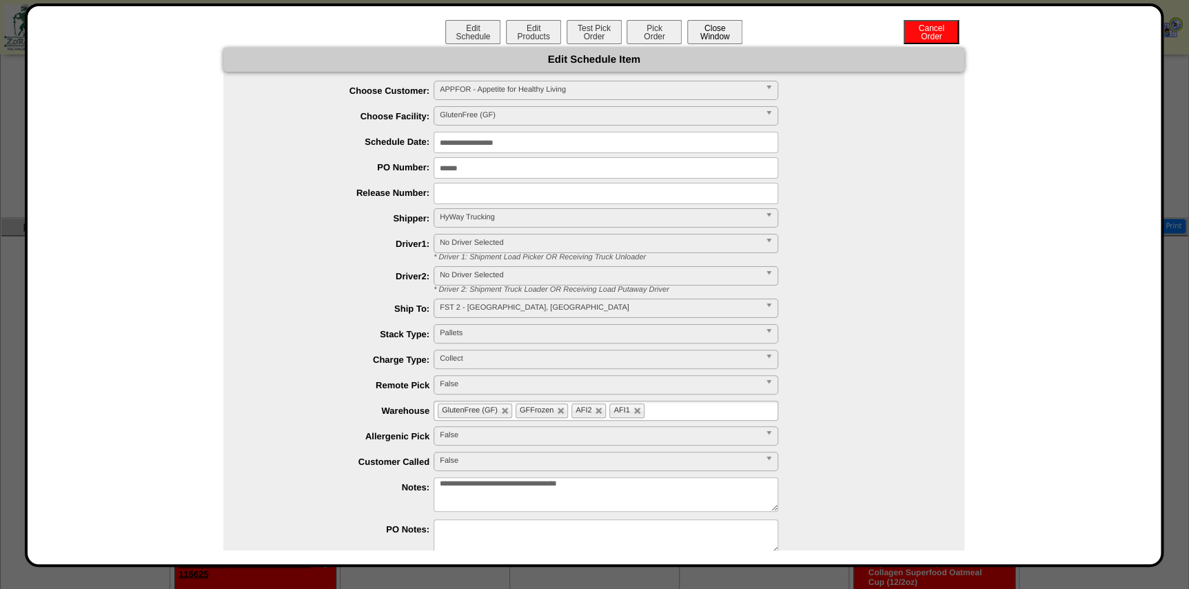
click at [722, 31] on button "Close Window" at bounding box center [714, 32] width 55 height 24
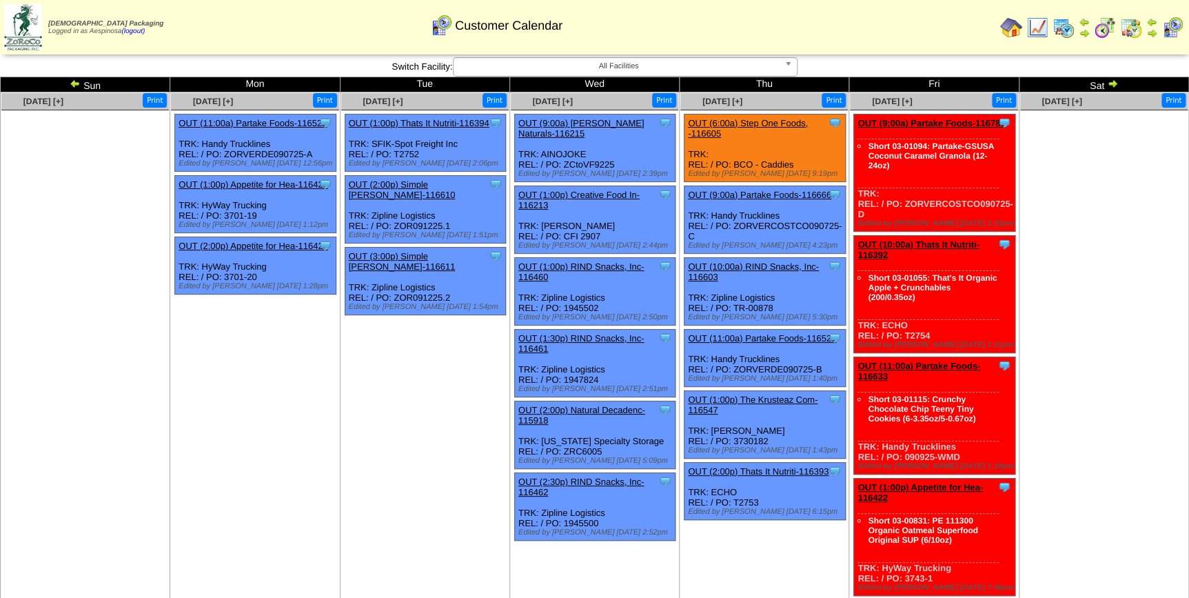
click at [1064, 434] on td "[DATE] [+] Print" at bounding box center [1104, 599] width 170 height 1015
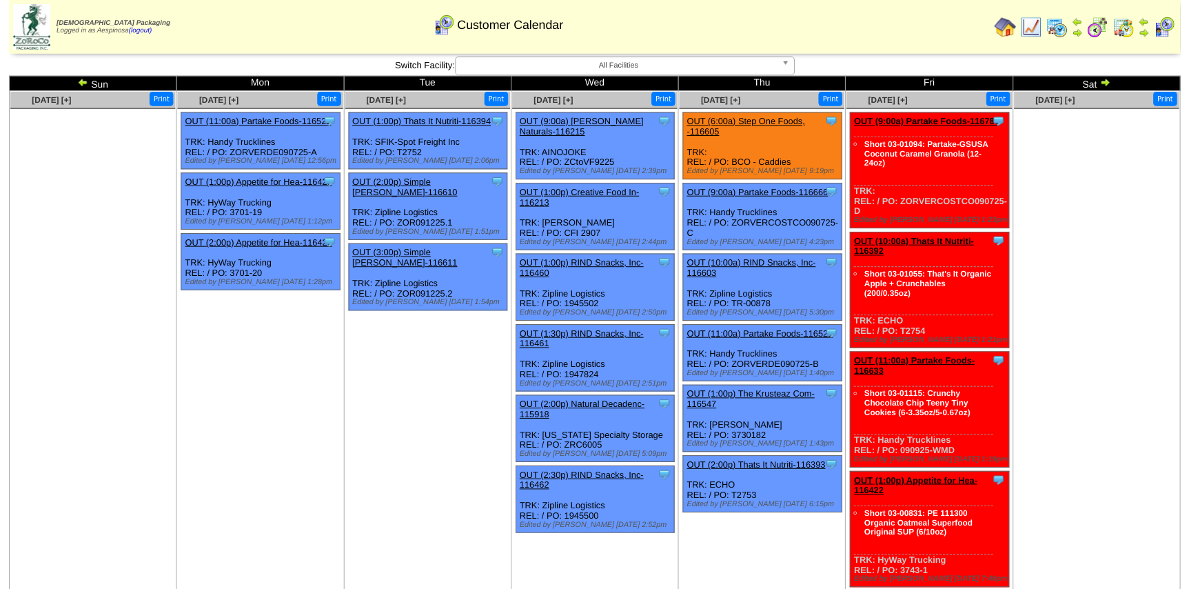
scroll to position [889, 0]
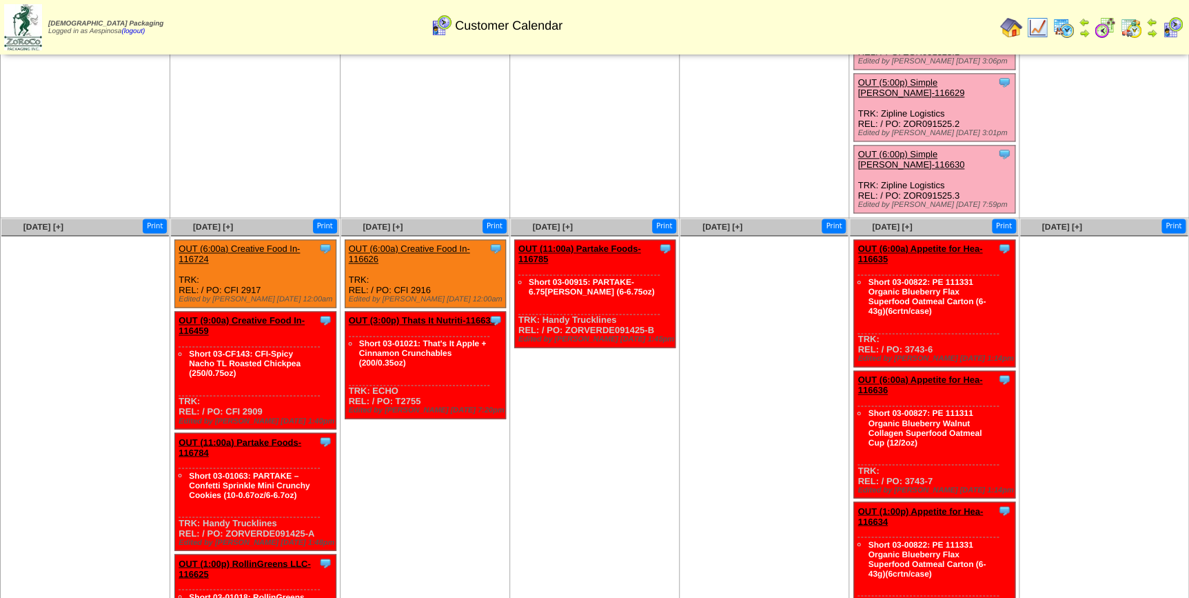
click at [921, 243] on link "OUT (6:00a) Appetite for Hea-116635" at bounding box center [919, 253] width 125 height 21
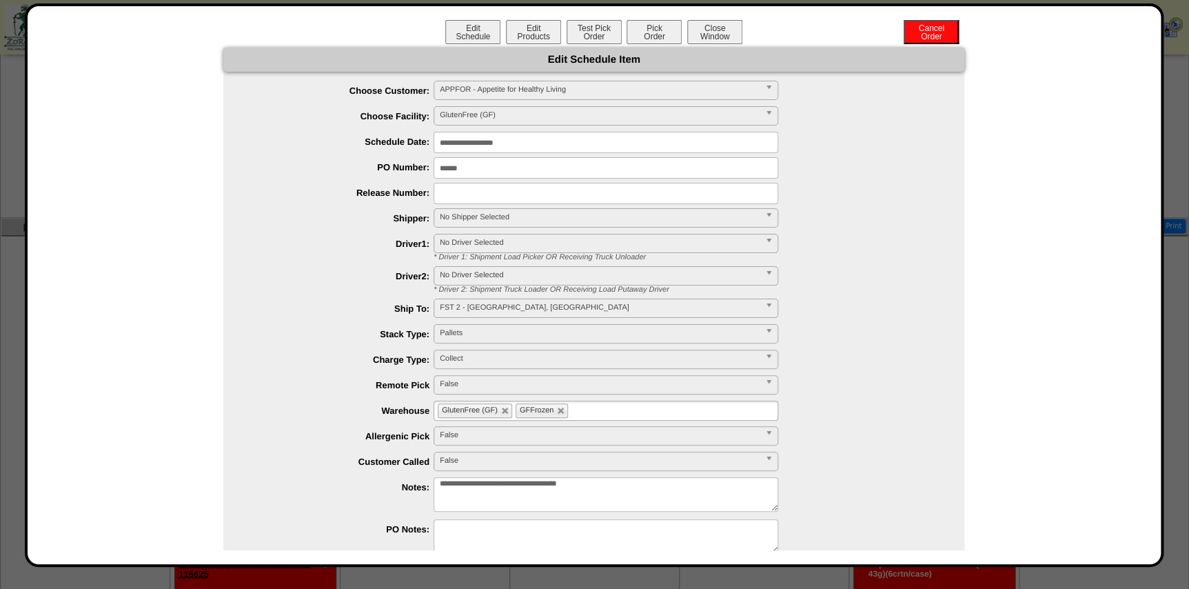
click at [536, 147] on input "**********" at bounding box center [606, 142] width 345 height 21
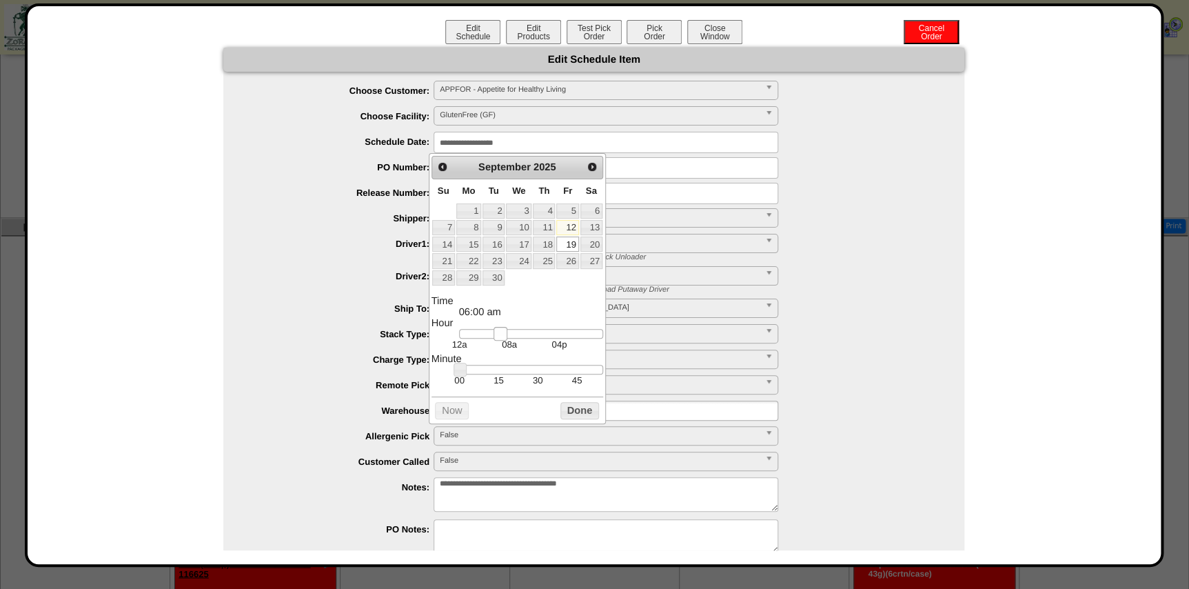
click at [499, 337] on link at bounding box center [500, 334] width 14 height 14
type input "**********"
drag, startPoint x: 505, startPoint y: 333, endPoint x: 547, endPoint y: 336, distance: 42.1
click at [547, 336] on link at bounding box center [548, 334] width 14 height 14
click at [580, 408] on button "Done" at bounding box center [579, 410] width 39 height 17
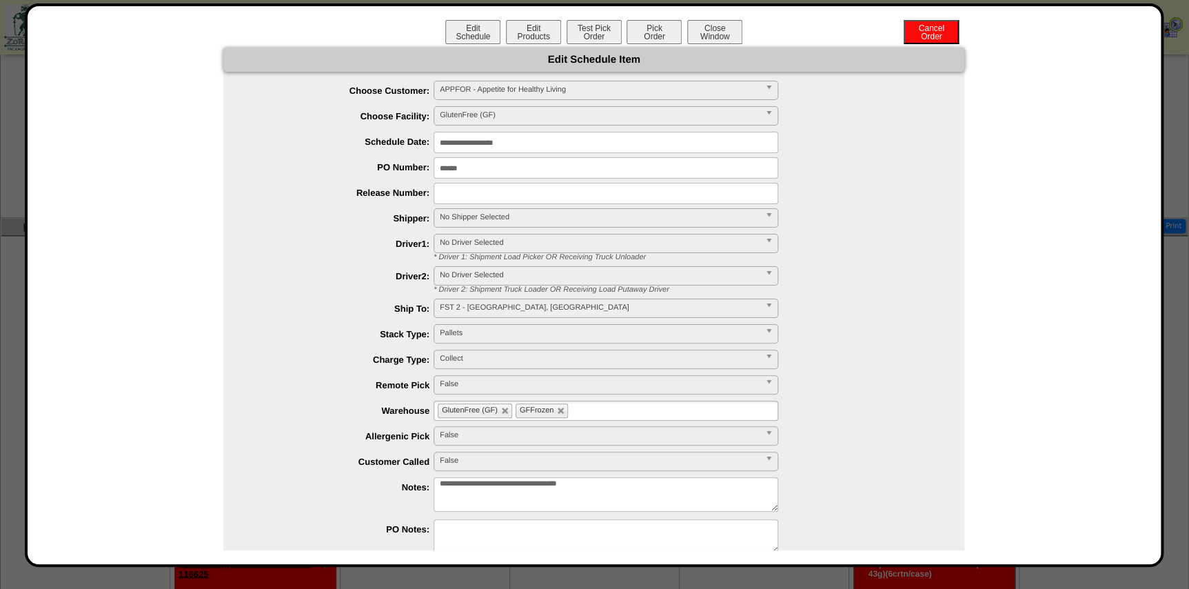
click at [498, 208] on link "No Shipper Selected" at bounding box center [606, 217] width 345 height 19
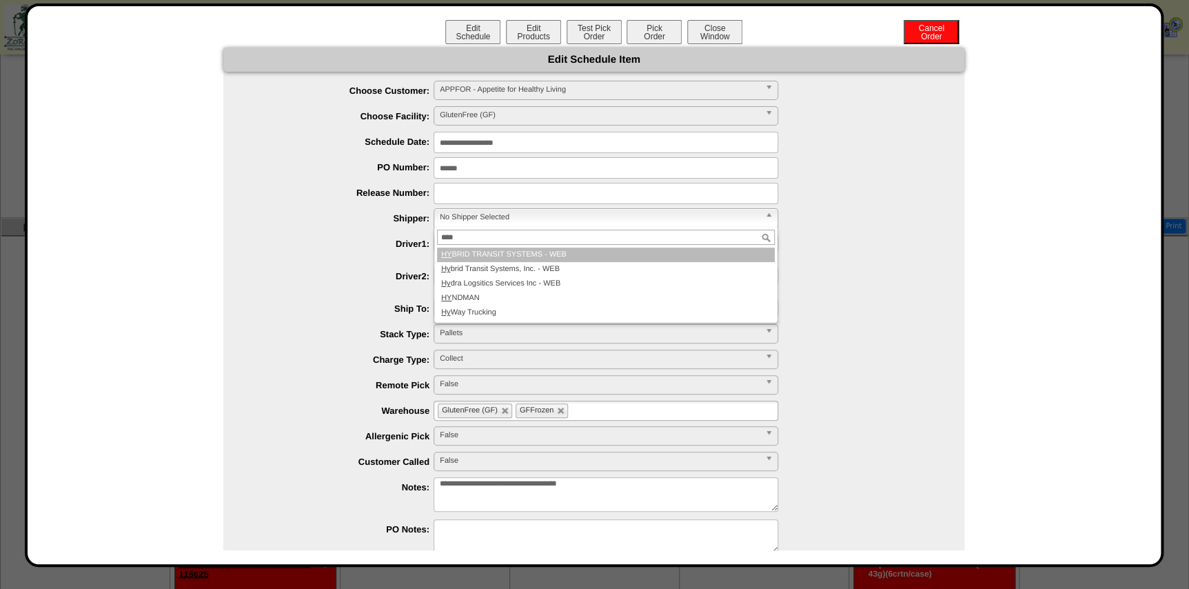
type input "*****"
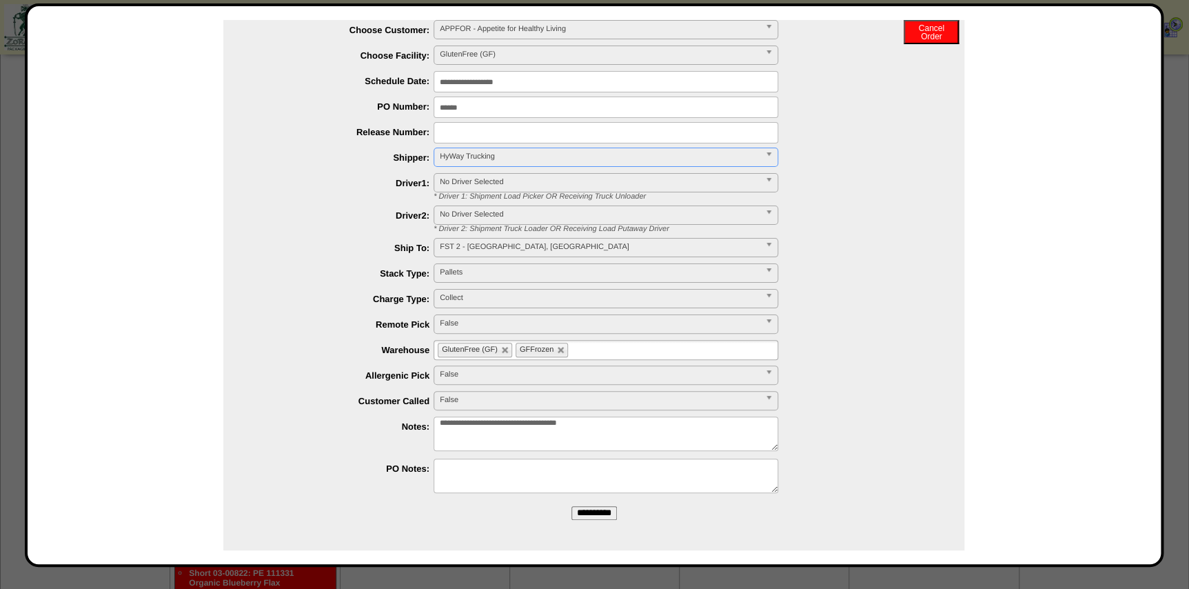
scroll to position [1531, 0]
click at [598, 352] on ul "GlutenFree (GF) GFFrozen" at bounding box center [606, 350] width 345 height 20
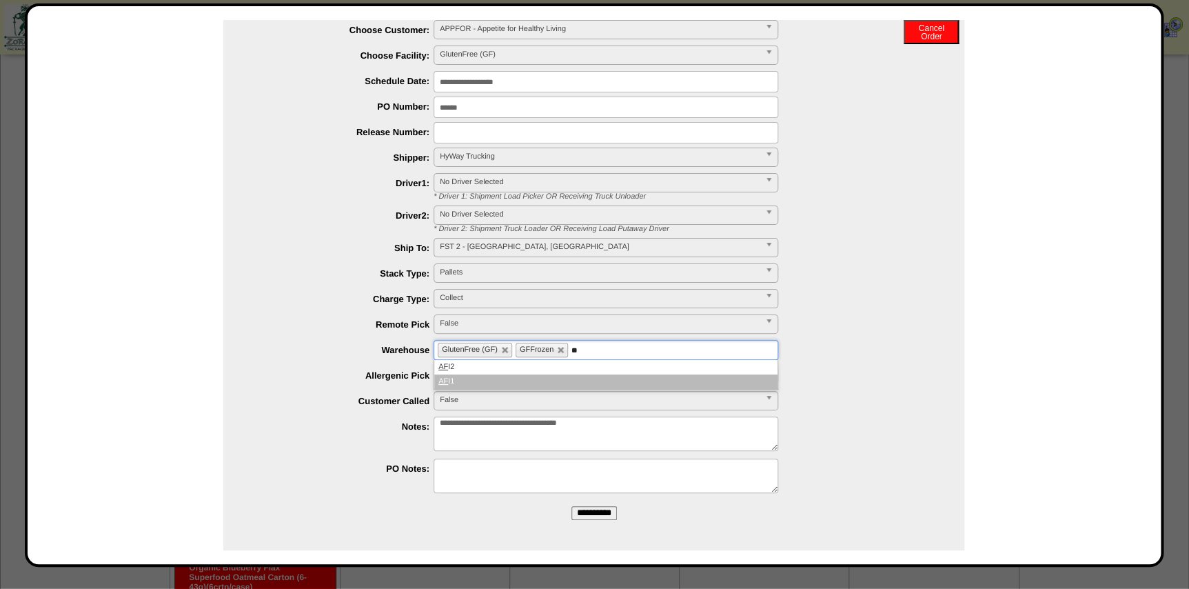
type input "**"
click at [566, 371] on li "AF I2" at bounding box center [605, 367] width 343 height 14
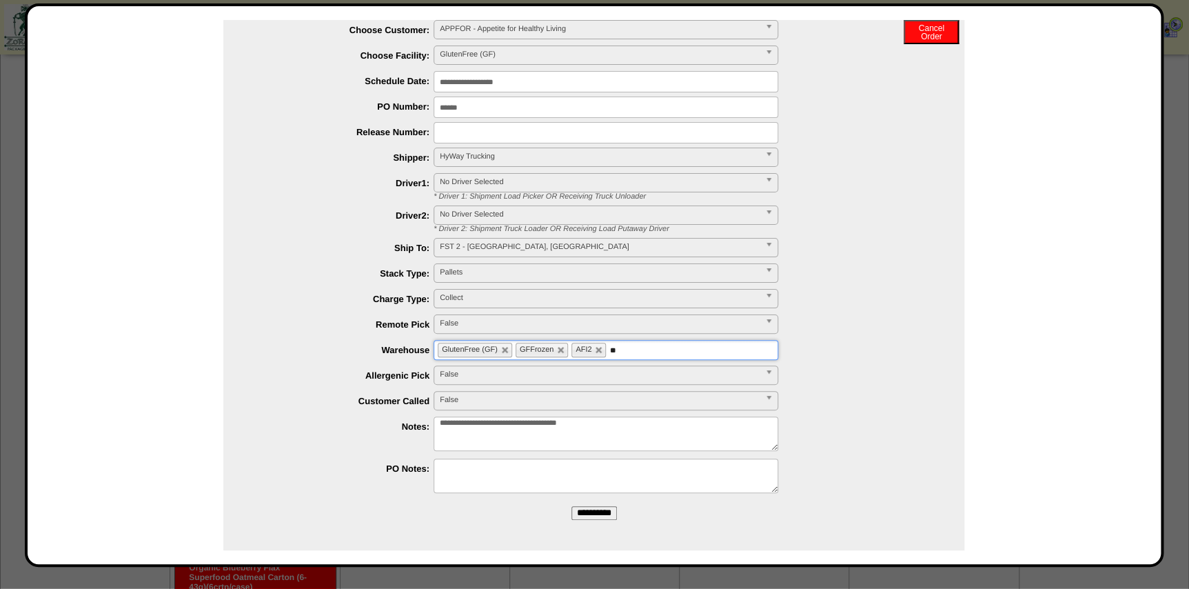
type input "**"
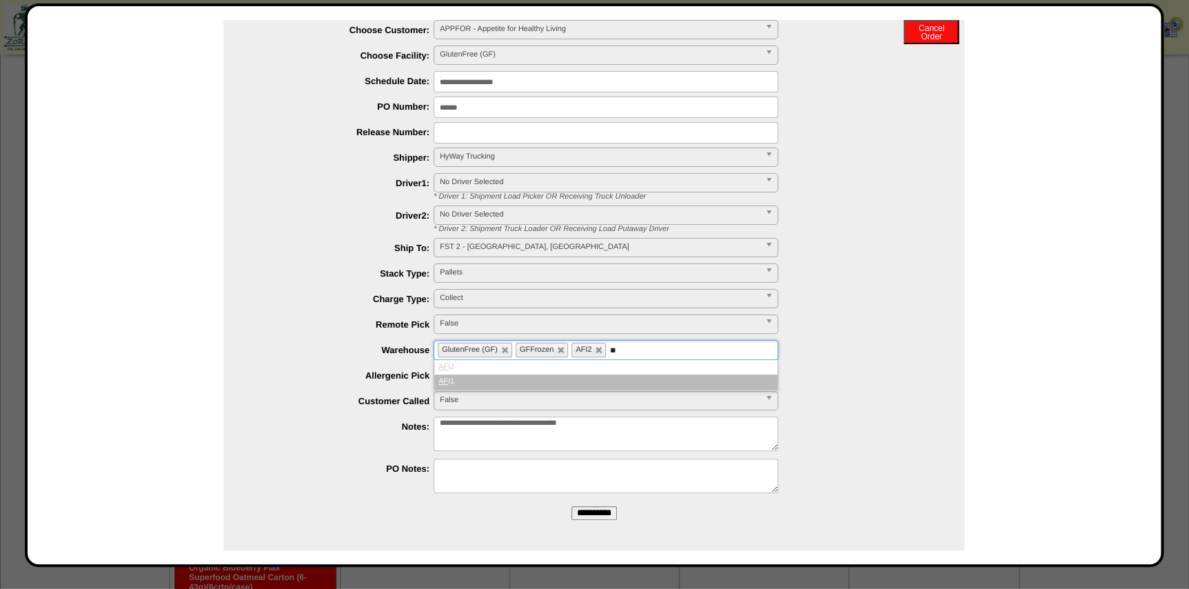
click at [562, 386] on li "AF I1" at bounding box center [605, 381] width 343 height 14
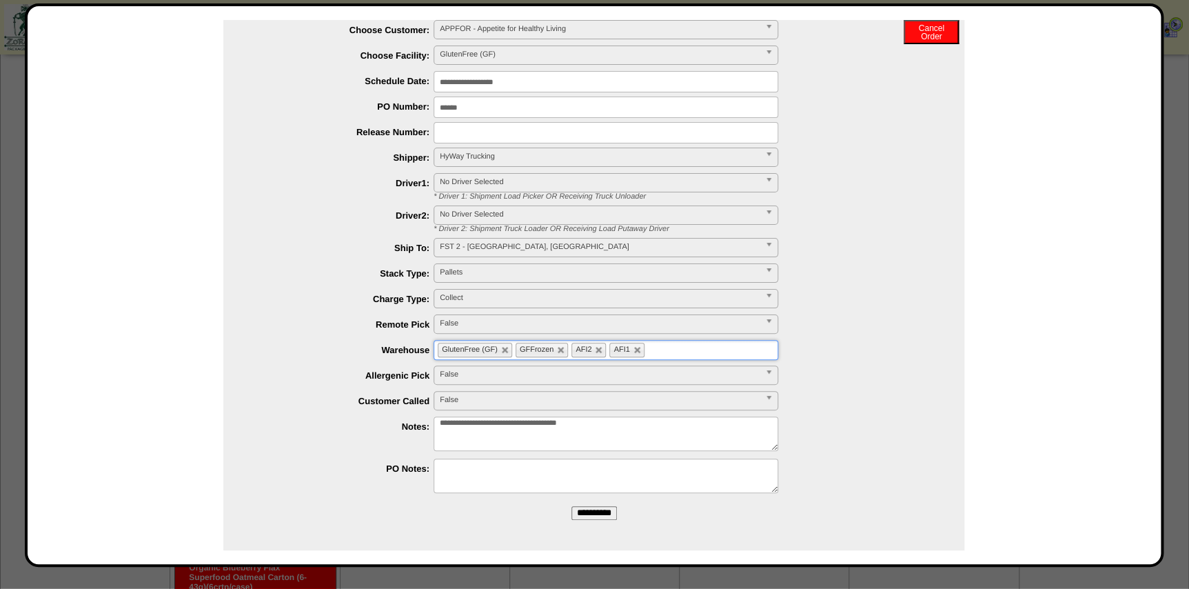
click at [598, 503] on form "**********" at bounding box center [593, 258] width 741 height 543
click at [613, 504] on form "**********" at bounding box center [593, 258] width 741 height 543
click at [611, 510] on input "**********" at bounding box center [593, 513] width 45 height 14
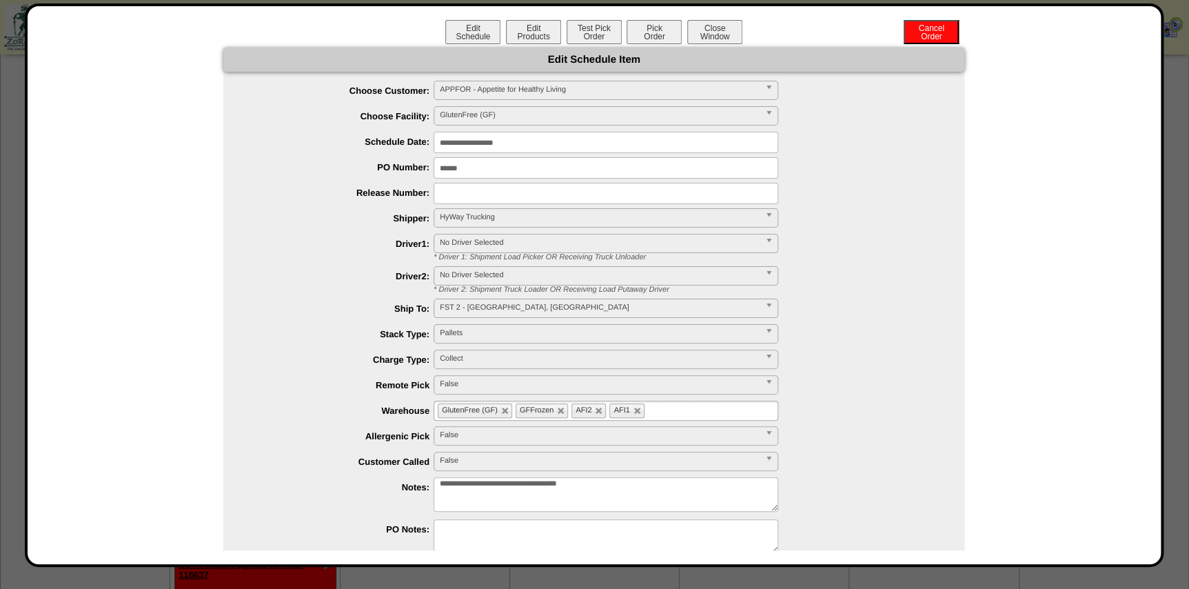
scroll to position [1469, 0]
click at [714, 41] on button "Close Window" at bounding box center [714, 32] width 55 height 24
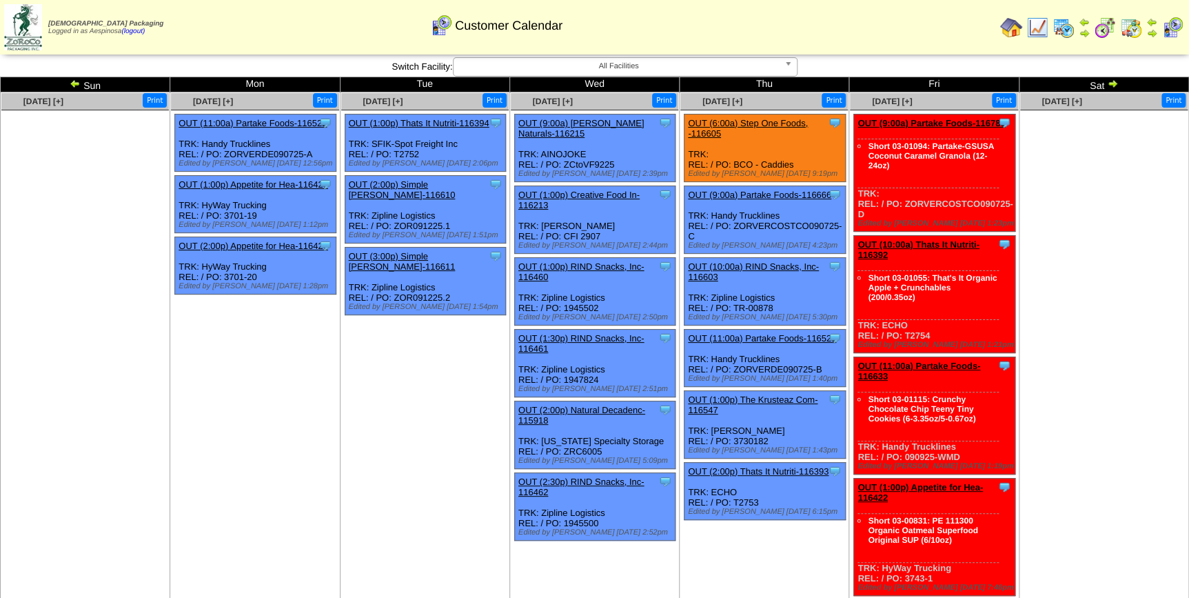
scroll to position [1146, 0]
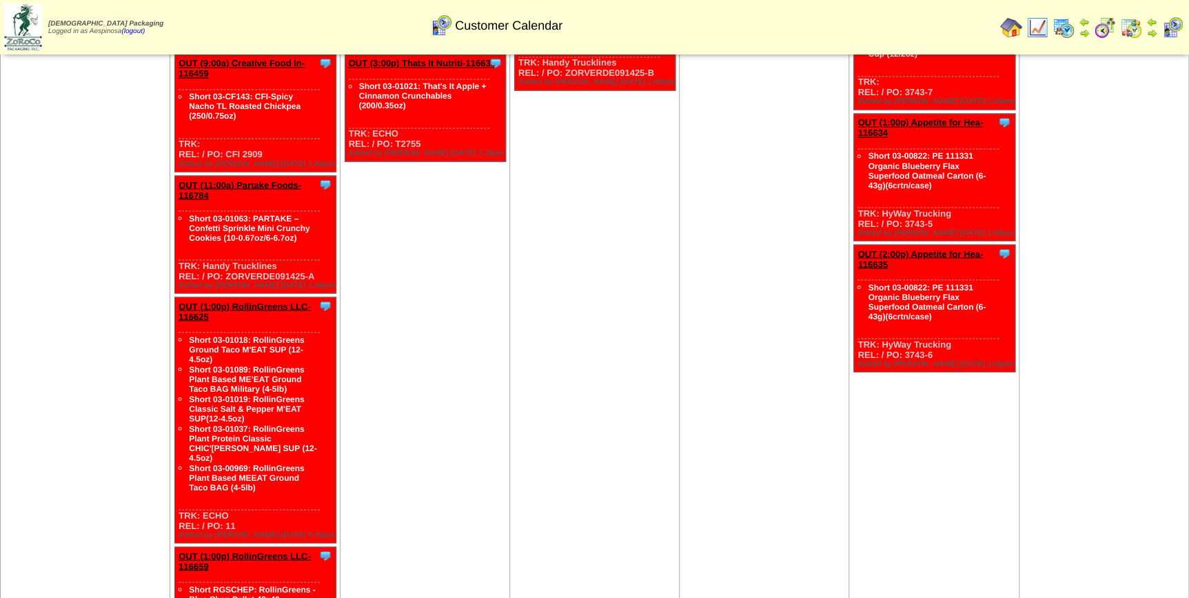
click at [556, 329] on td "[DATE] [+] Print Clone Item OUT (11:00a) Partake Foods-116785 Partake Foods Sch…" at bounding box center [594, 511] width 170 height 1101
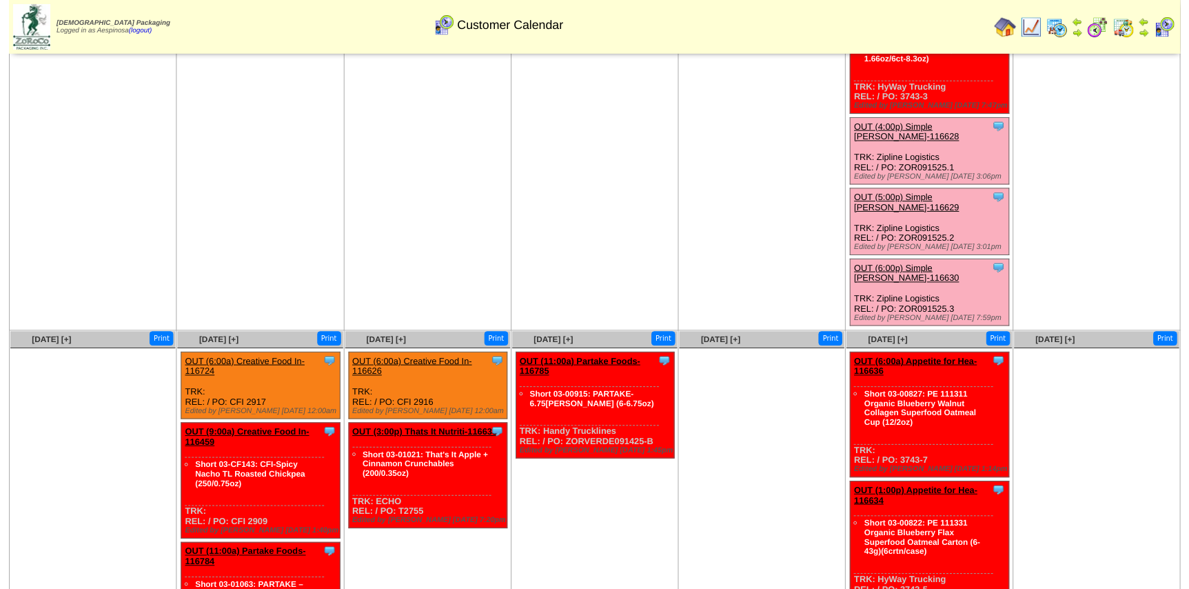
scroll to position [771, 0]
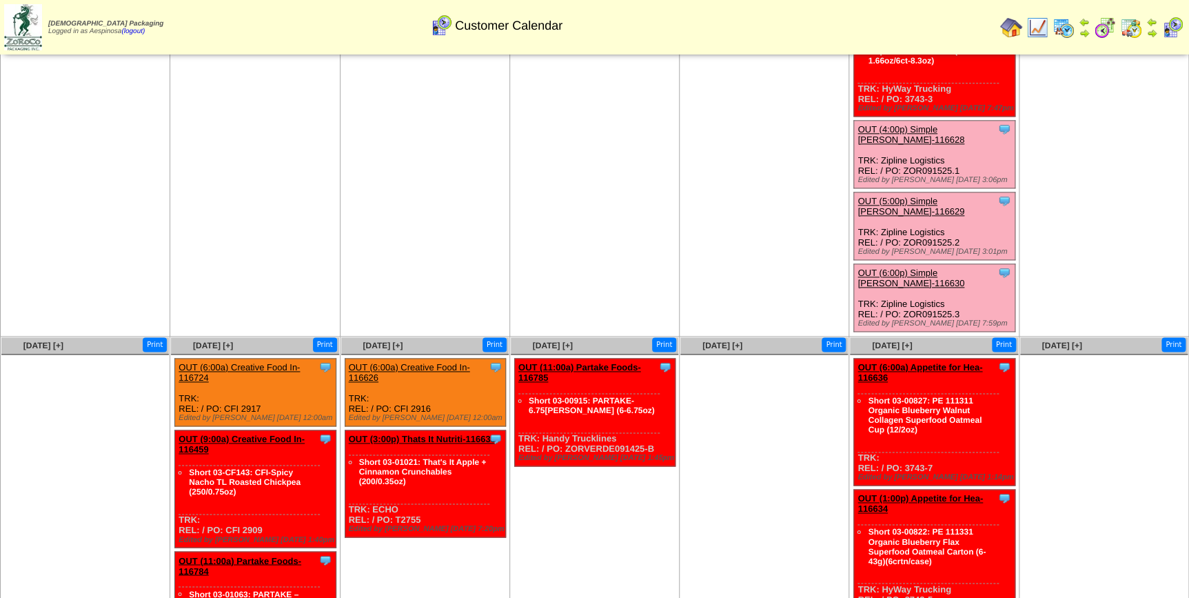
click at [902, 362] on link "OUT (6:00a) Appetite for Hea-116636" at bounding box center [919, 372] width 125 height 21
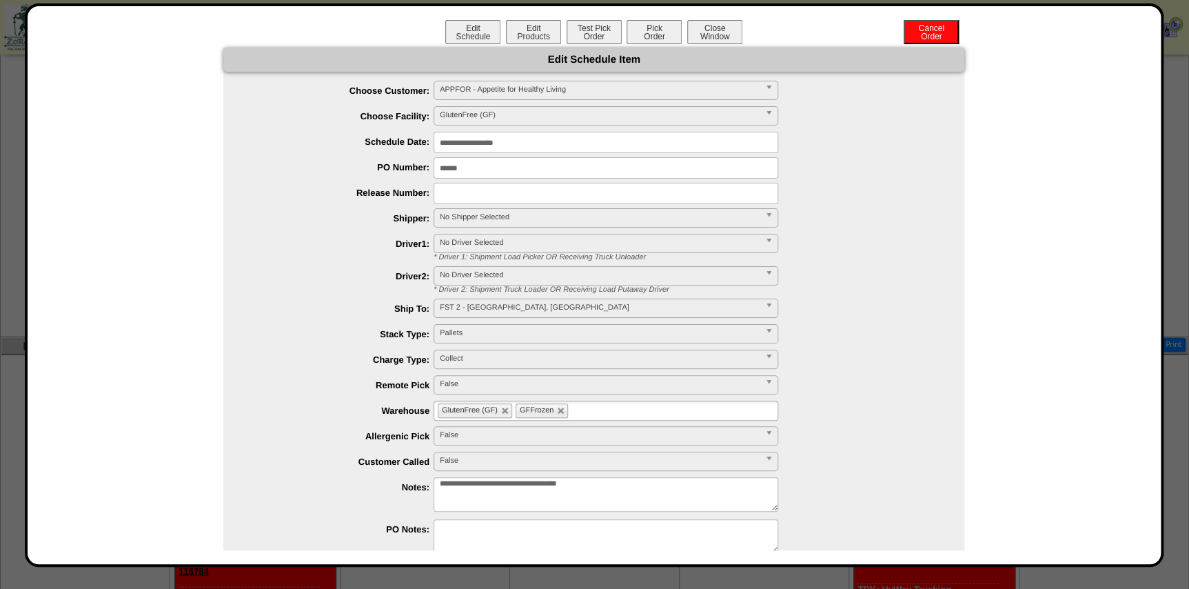
click at [544, 142] on input "**********" at bounding box center [606, 142] width 345 height 21
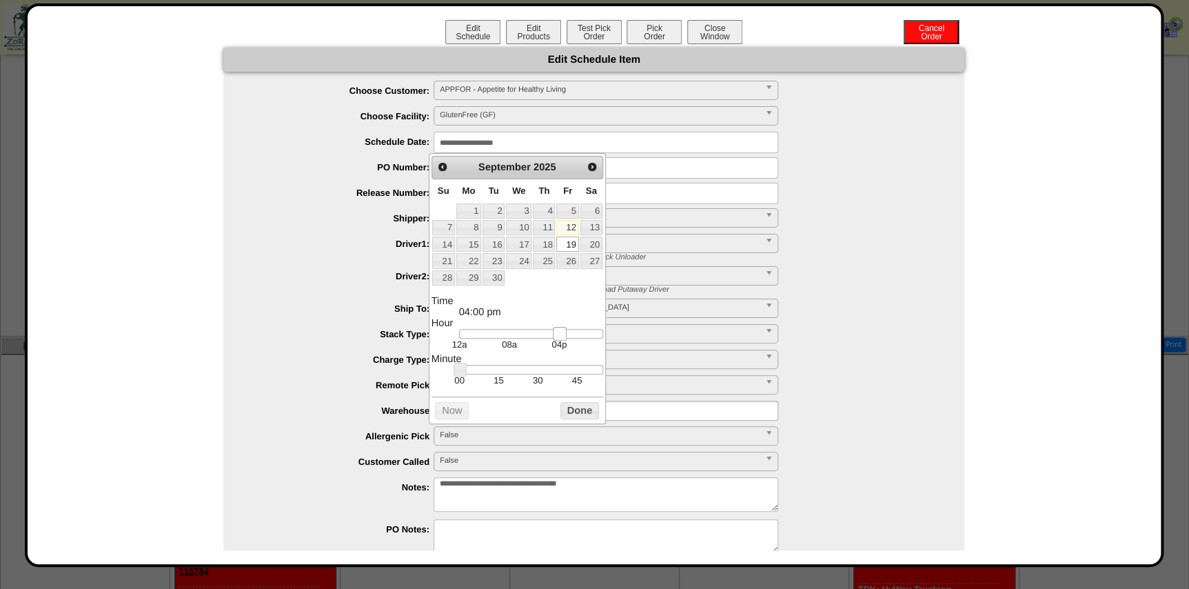
type input "**********"
drag, startPoint x: 498, startPoint y: 332, endPoint x: 556, endPoint y: 336, distance: 57.4
click at [556, 336] on link at bounding box center [554, 334] width 14 height 14
click at [576, 409] on button "Done" at bounding box center [579, 410] width 39 height 17
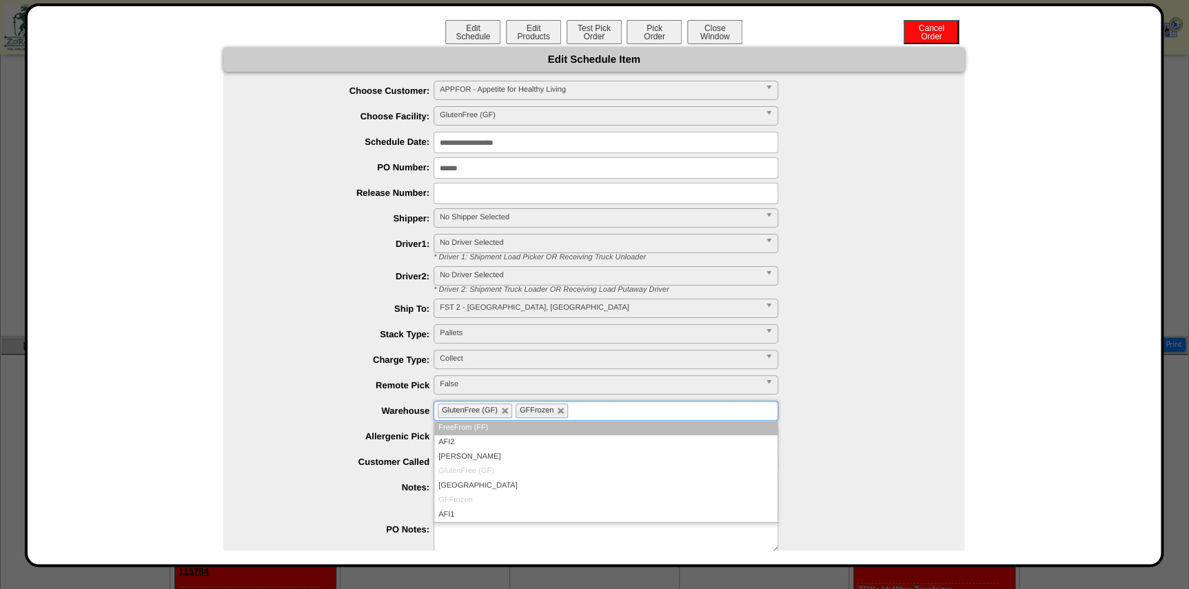
click ul "GlutenFree (GF) GFFrozen"
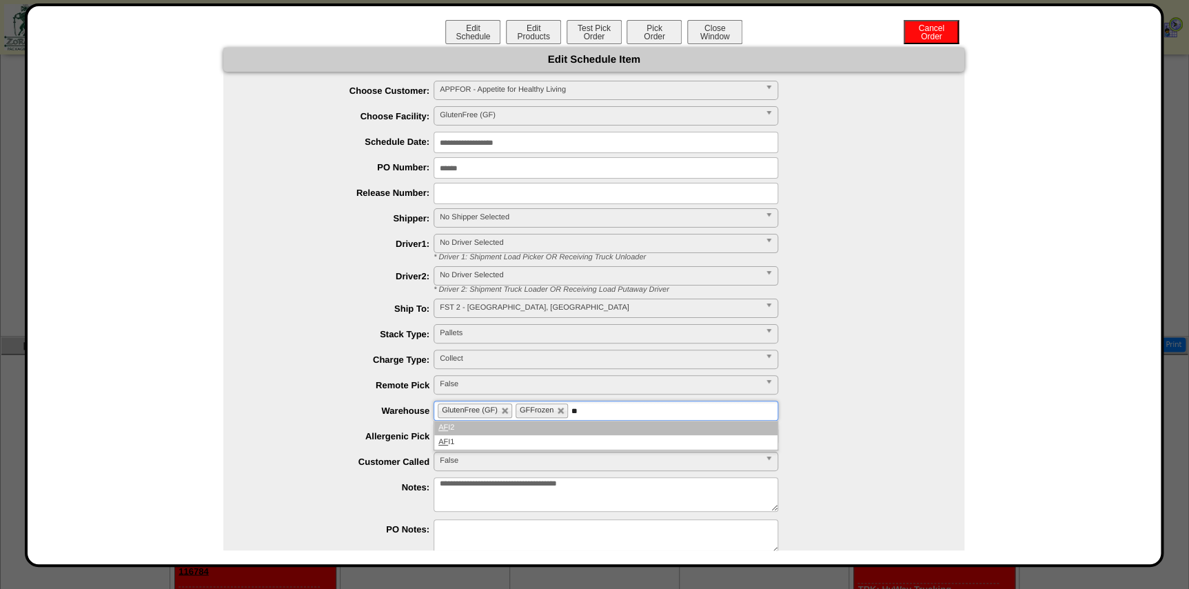
type input "**"
click li "AF I2"
type input "**"
click li "AF I1"
click span "No Shipper Selected"
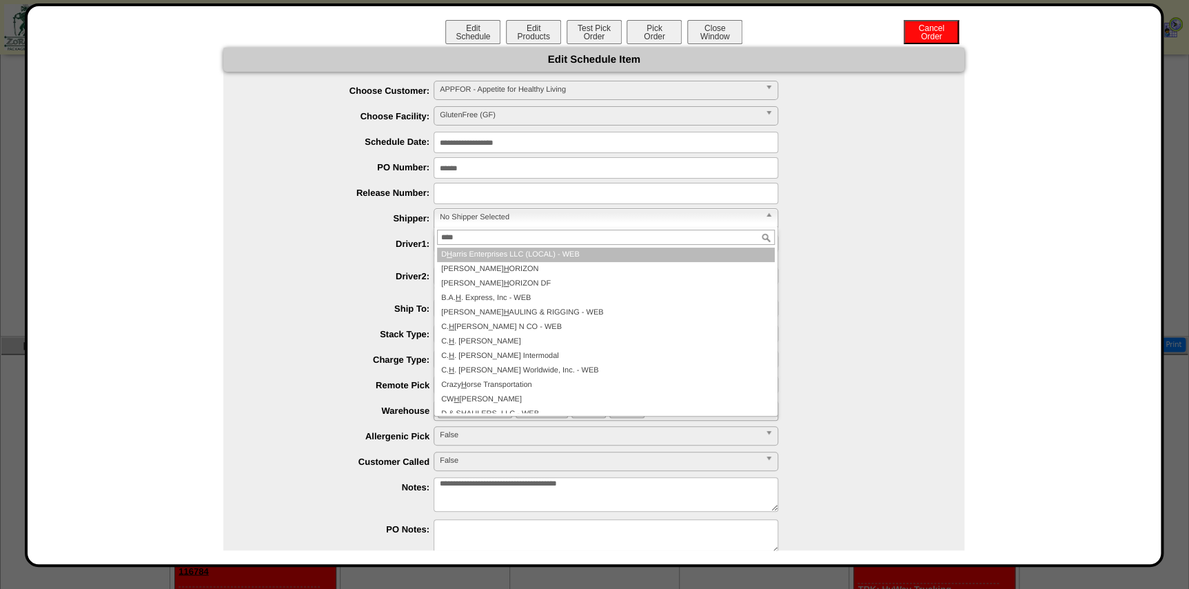
type input "*****"
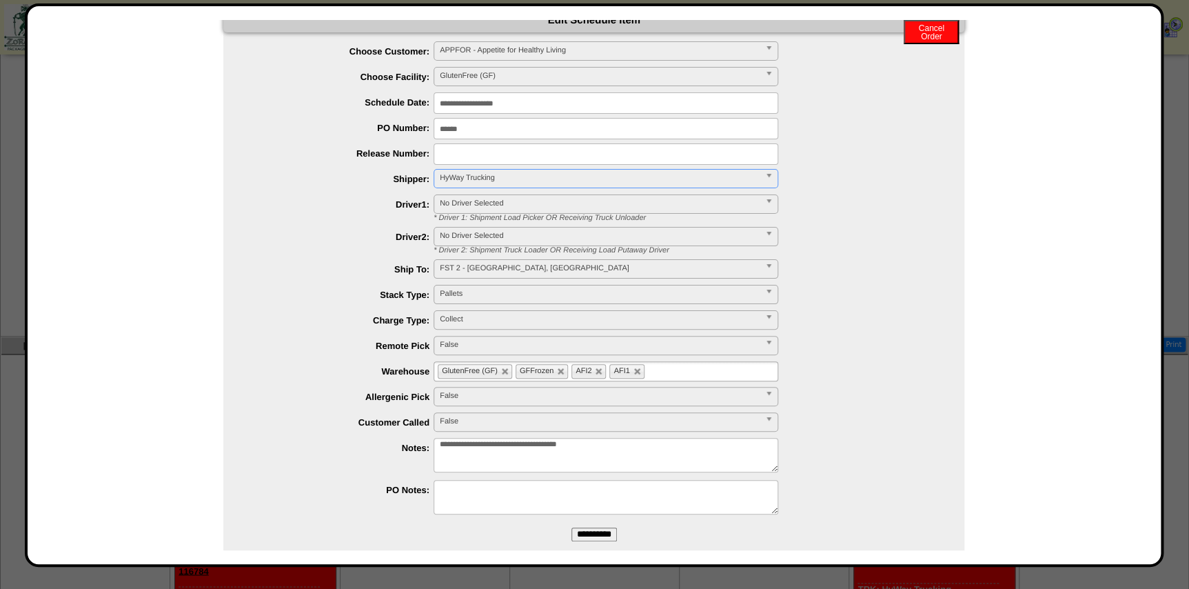
scroll to position [61, 0]
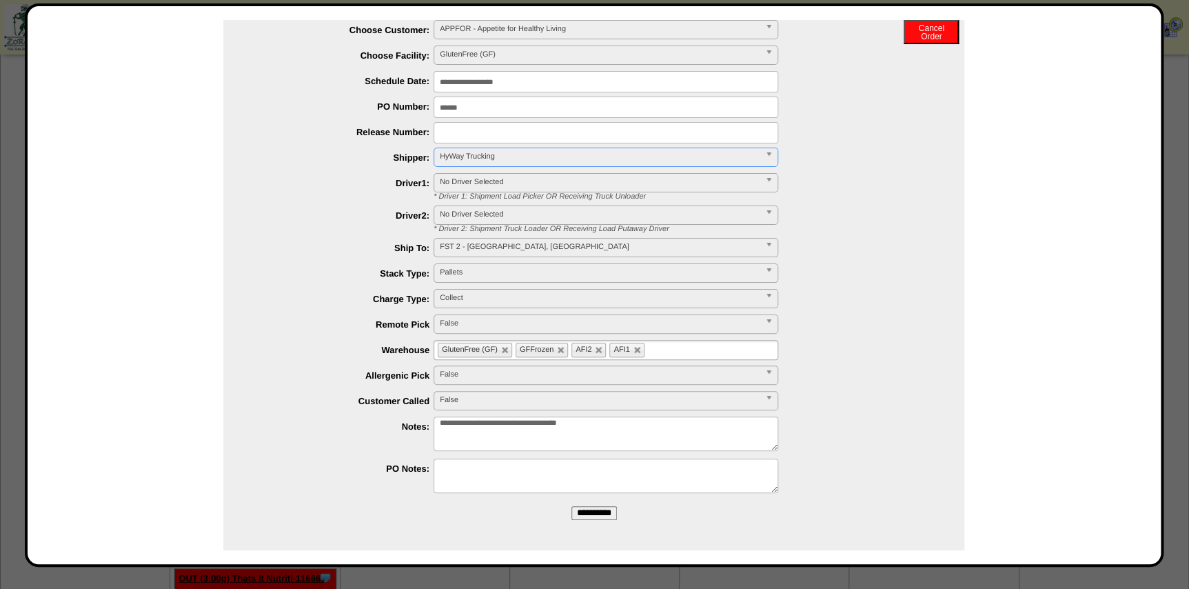
drag, startPoint x: 585, startPoint y: 513, endPoint x: 656, endPoint y: 82, distance: 437.3
click input "**********"
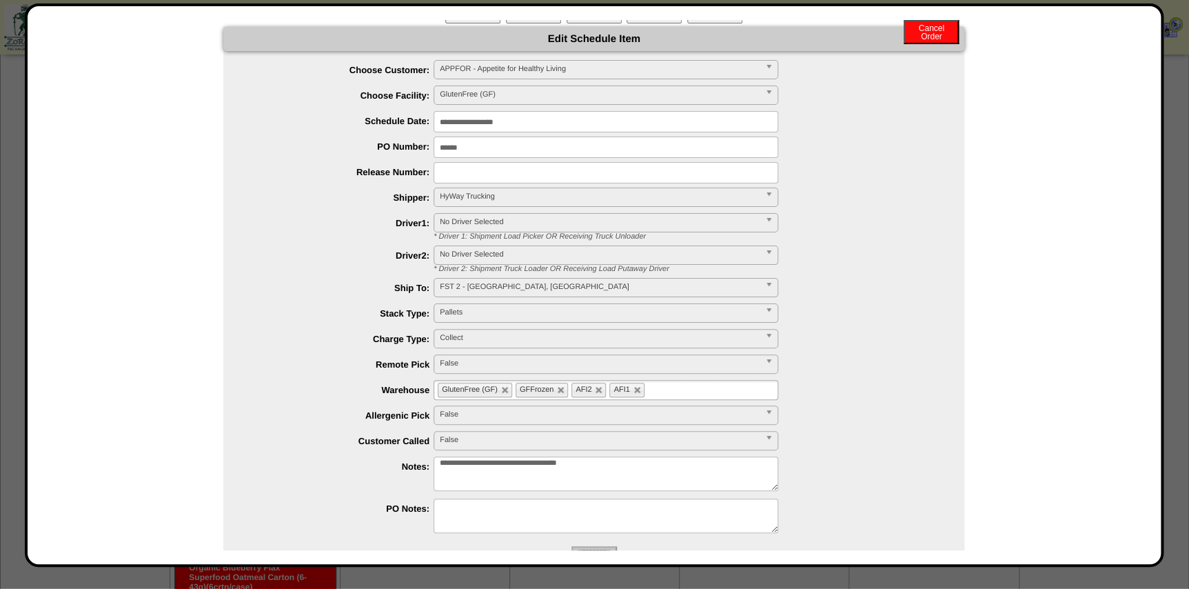
scroll to position [0, 0]
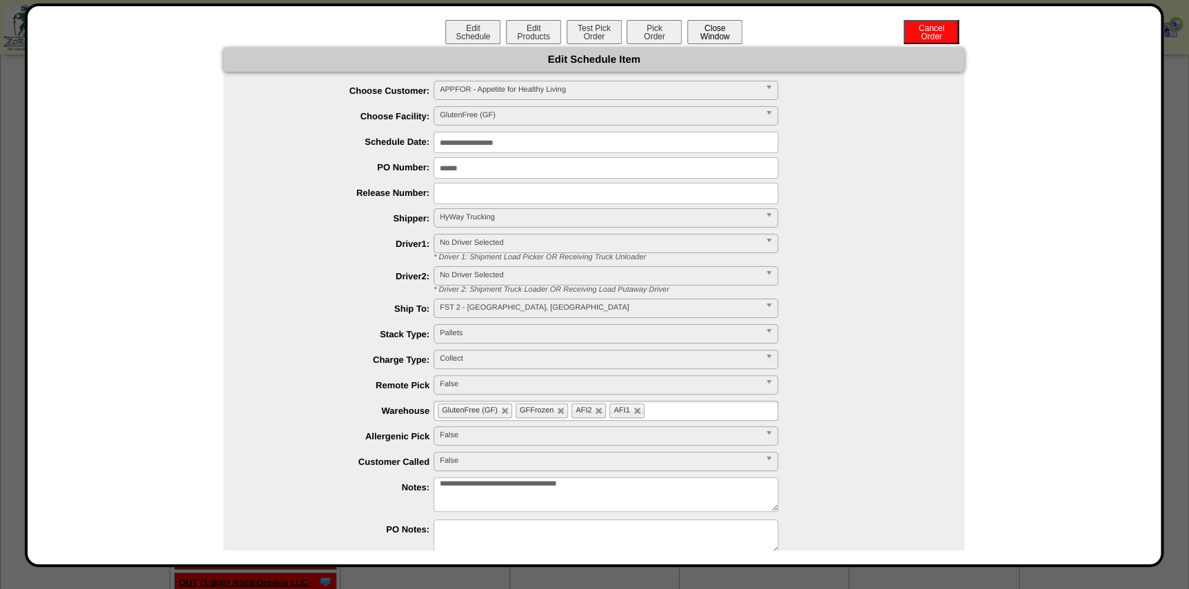
click button "Close Window"
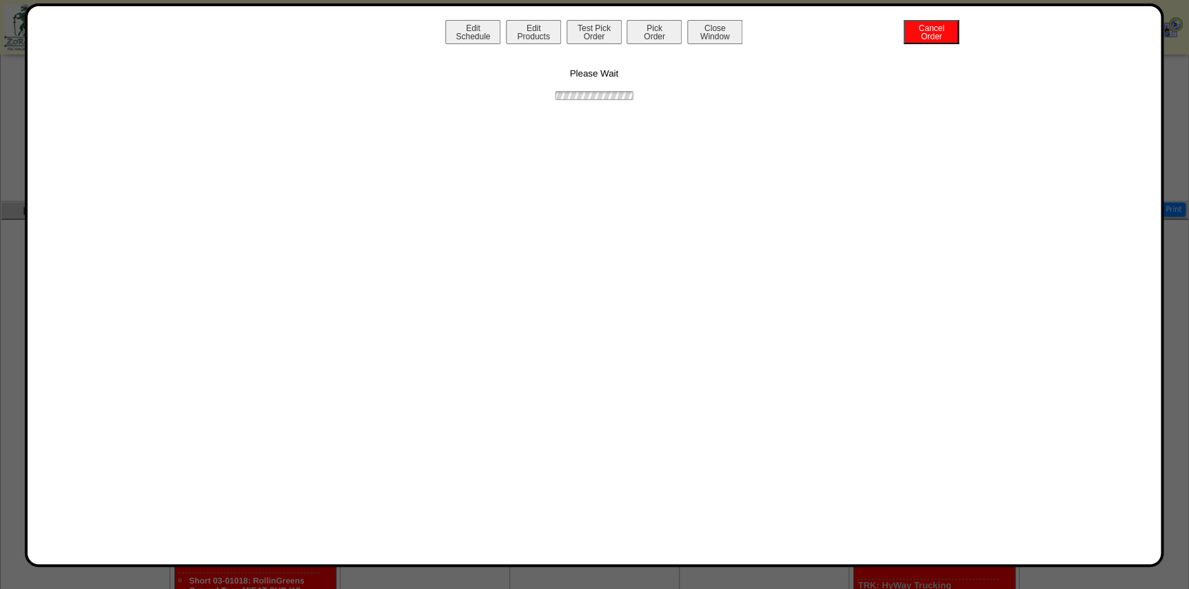
scroll to position [905, 0]
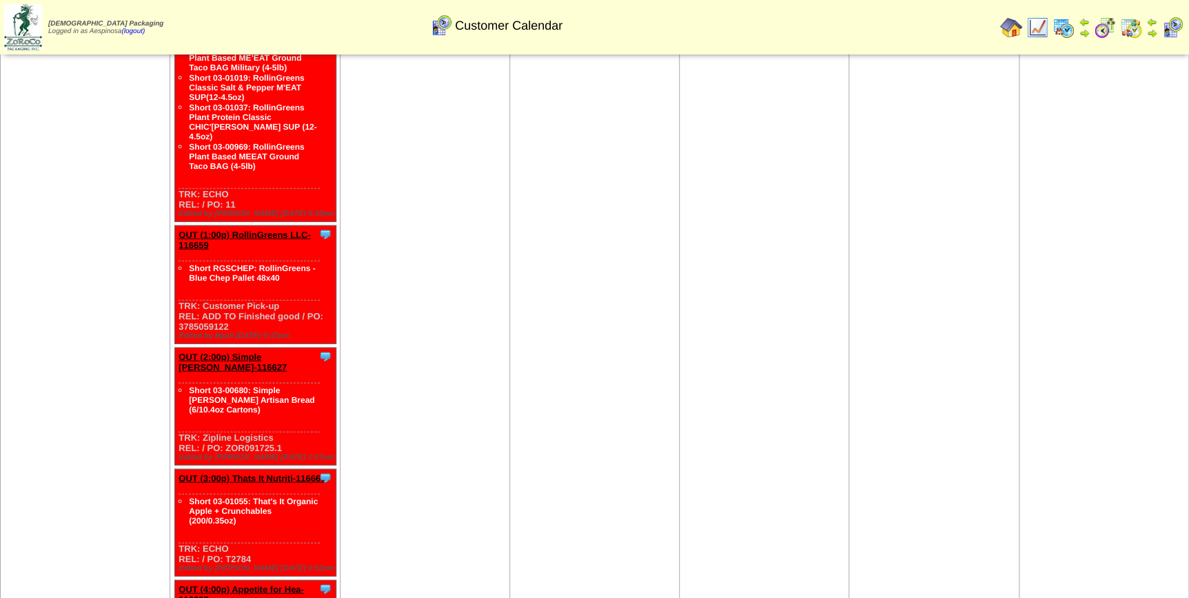
scroll to position [1523, 0]
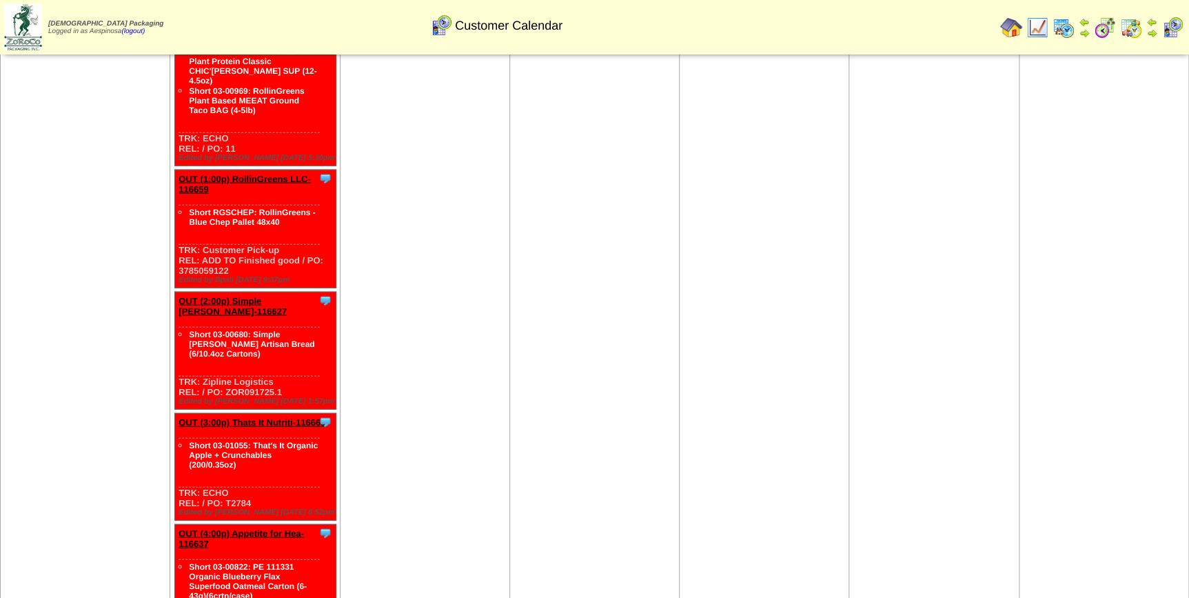
drag, startPoint x: 257, startPoint y: 553, endPoint x: 222, endPoint y: 556, distance: 35.3
click at [222, 556] on div "Clone Item OUT (4:00p) Appetite for Hea-116637 Appetite for Healthy Living Sche…" at bounding box center [255, 603] width 161 height 156
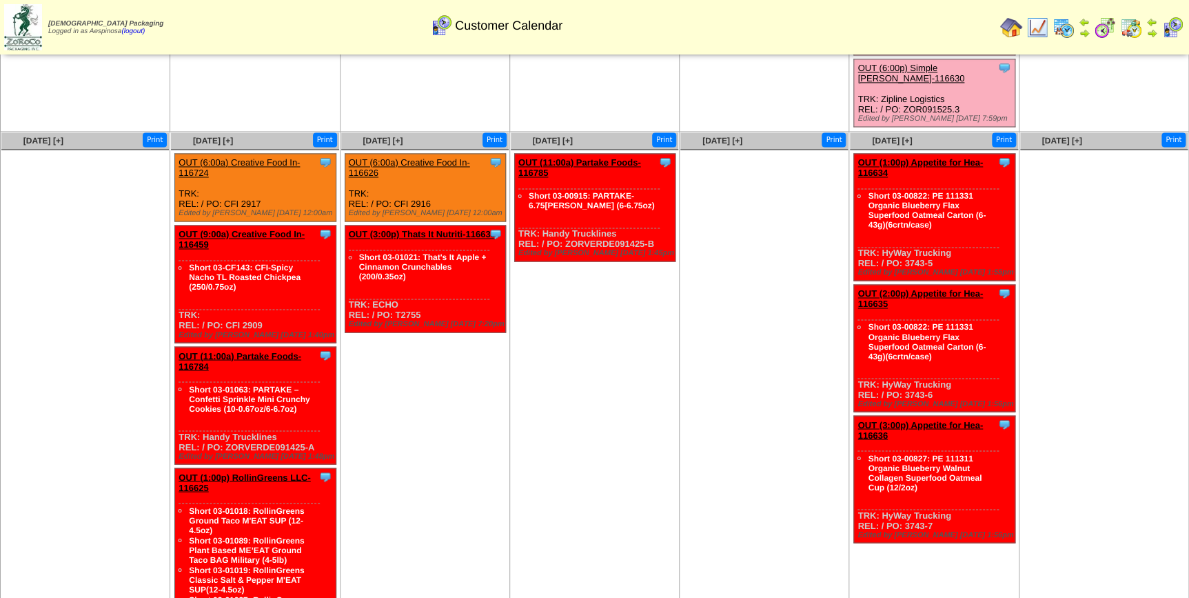
scroll to position [958, 0]
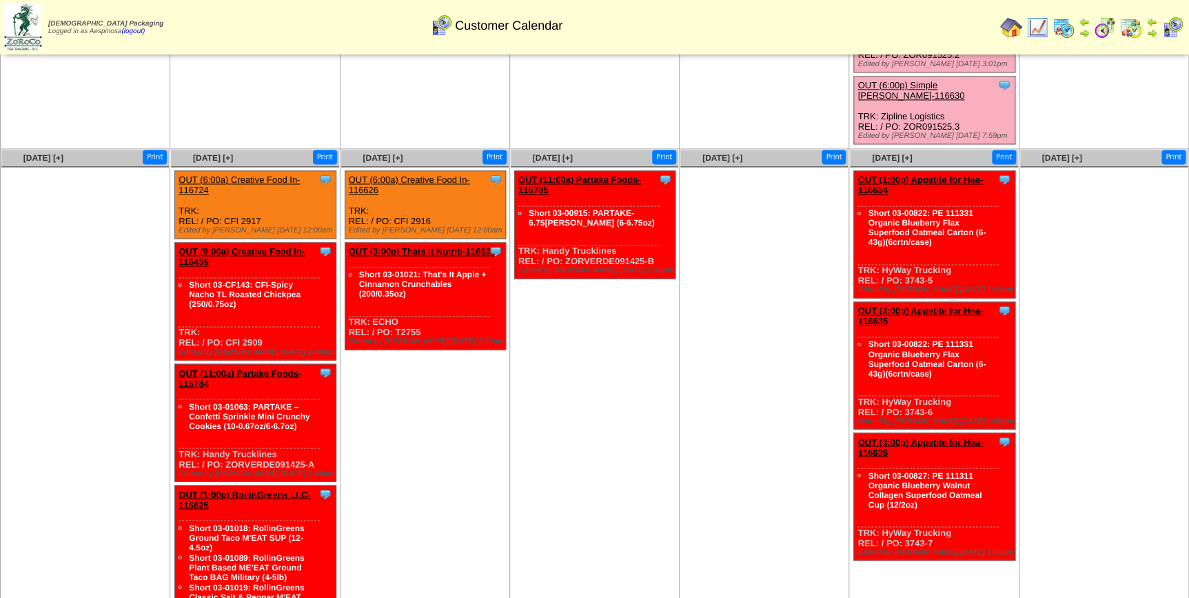
click at [912, 224] on div "Clone Item OUT (1:00p) Appetite for Hea-116634 Appetite for Healthy Living Sche…" at bounding box center [934, 234] width 161 height 127
click at [937, 228] on div "Clone Item OUT (1:00p) Appetite for Hea-116634 Appetite for Healthy Living Sche…" at bounding box center [934, 234] width 161 height 127
drag, startPoint x: 937, startPoint y: 228, endPoint x: 904, endPoint y: 230, distance: 32.5
click at [904, 230] on div "Clone Item OUT (1:00p) Appetite for Hea-116634 Appetite for Healthy Living Sche…" at bounding box center [934, 234] width 161 height 127
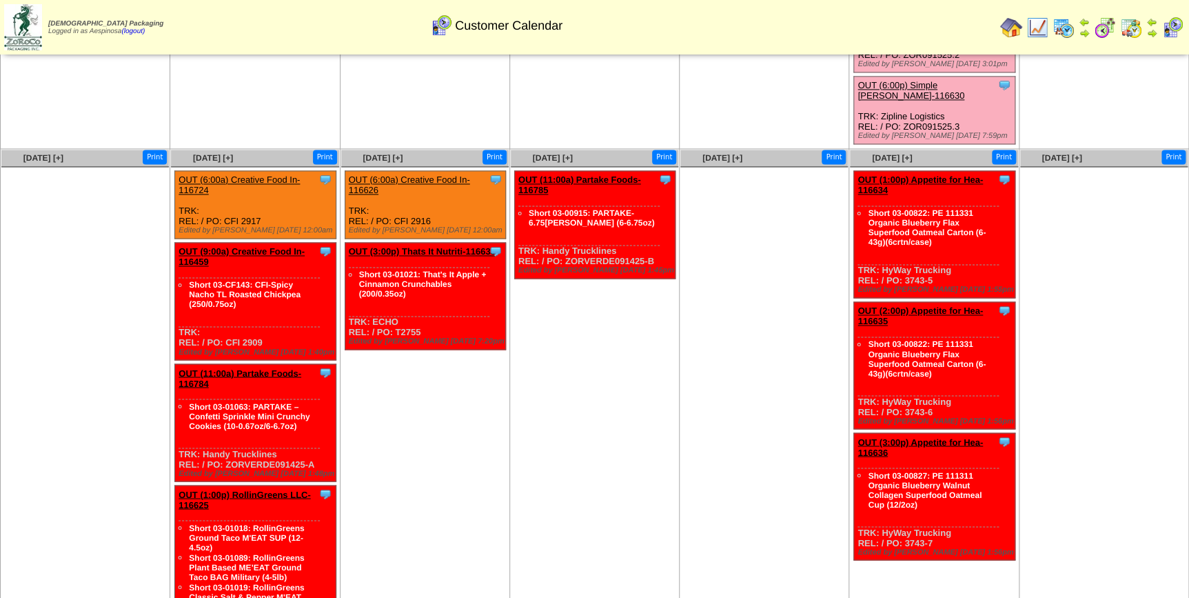
copy div "3743-5"
click at [916, 360] on div "Clone Item OUT (2:00p) Appetite for Hea-116635 Appetite for Healthy Living Sche…" at bounding box center [934, 365] width 161 height 127
click at [924, 360] on div "Clone Item OUT (2:00p) Appetite for Hea-116635 Appetite for Healthy Living Sche…" at bounding box center [934, 365] width 161 height 127
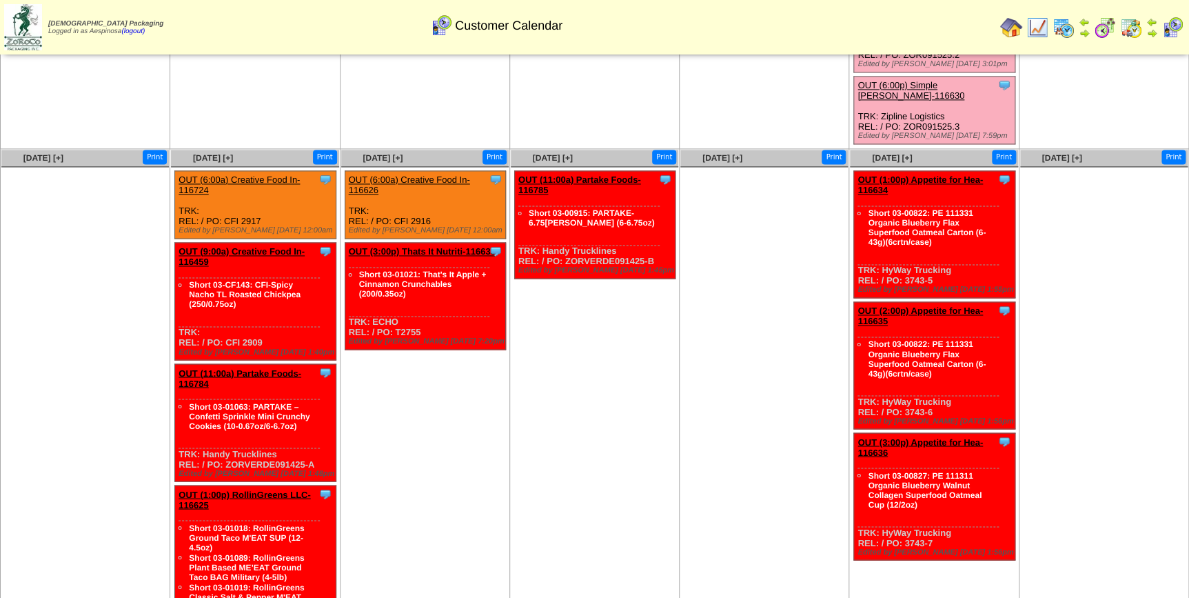
drag, startPoint x: 932, startPoint y: 358, endPoint x: 904, endPoint y: 360, distance: 28.3
click at [904, 360] on div "Clone Item OUT (2:00p) Appetite for Hea-116635 Appetite for Healthy Living Sche…" at bounding box center [934, 365] width 161 height 127
copy div "3743-6"
drag, startPoint x: 934, startPoint y: 486, endPoint x: 904, endPoint y: 488, distance: 29.7
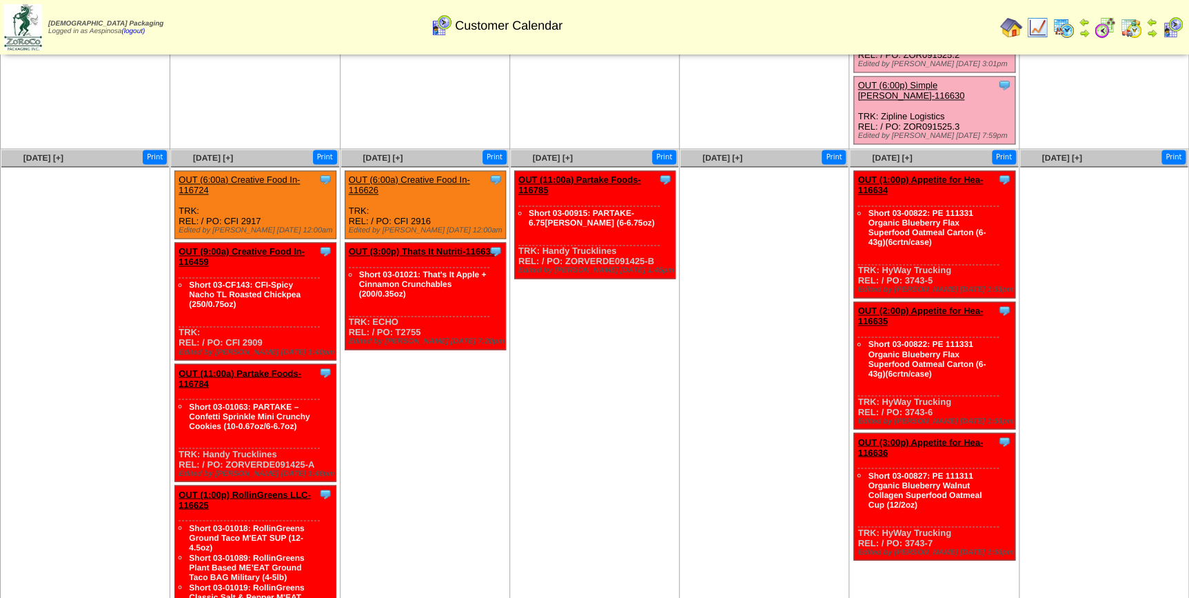
click at [904, 488] on div "Clone Item OUT (3:00p) Appetite for Hea-116636 Appetite for Healthy Living Sche…" at bounding box center [934, 496] width 161 height 127
copy div "3743-7"
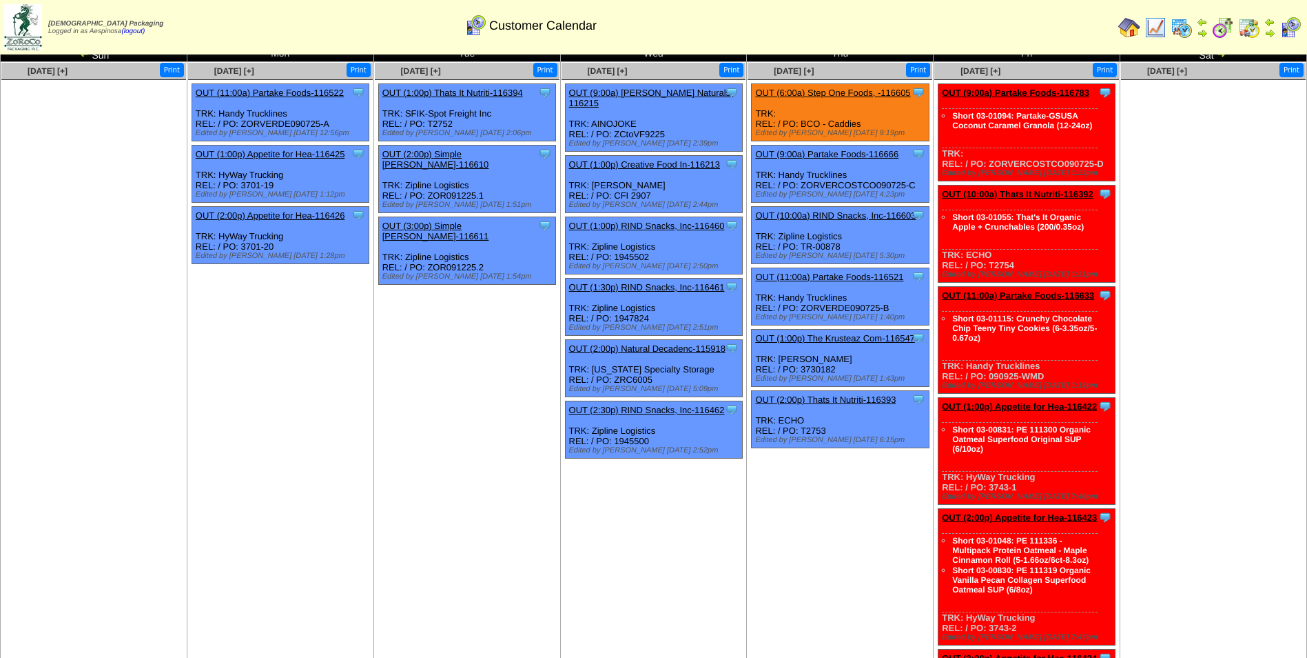
scroll to position [0, 0]
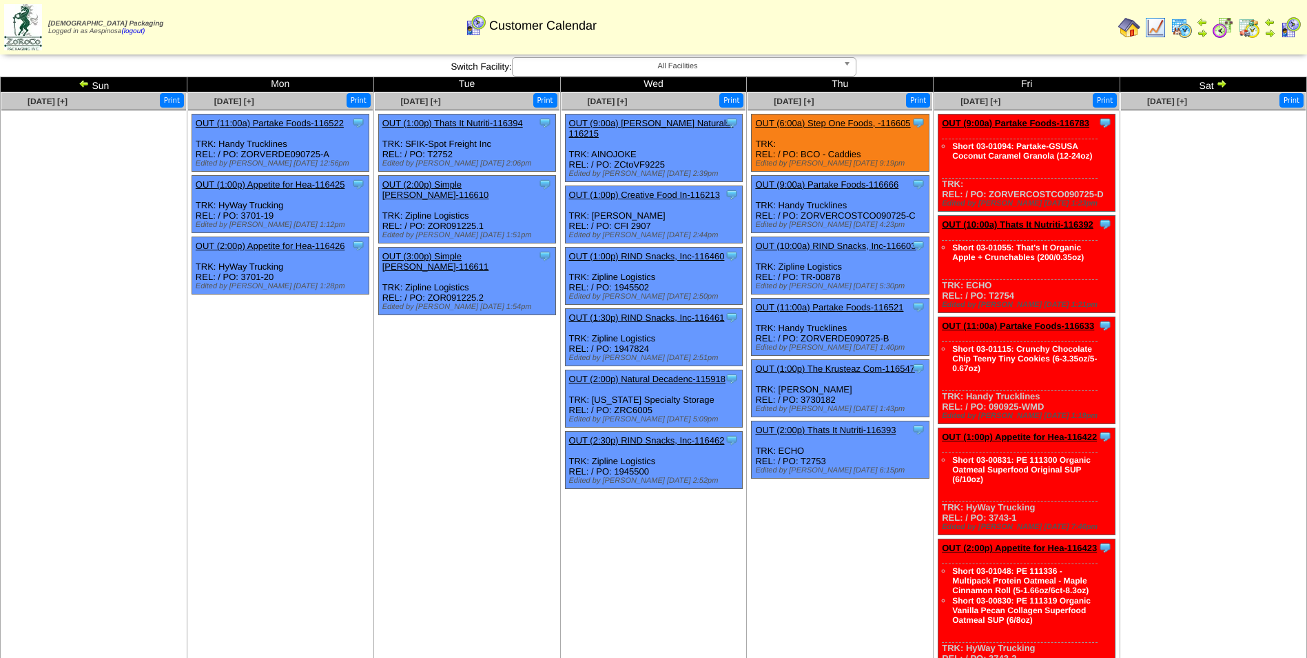
click at [1052, 125] on link "OUT (9:00a) Partake Foods-116783" at bounding box center [1015, 123] width 147 height 10
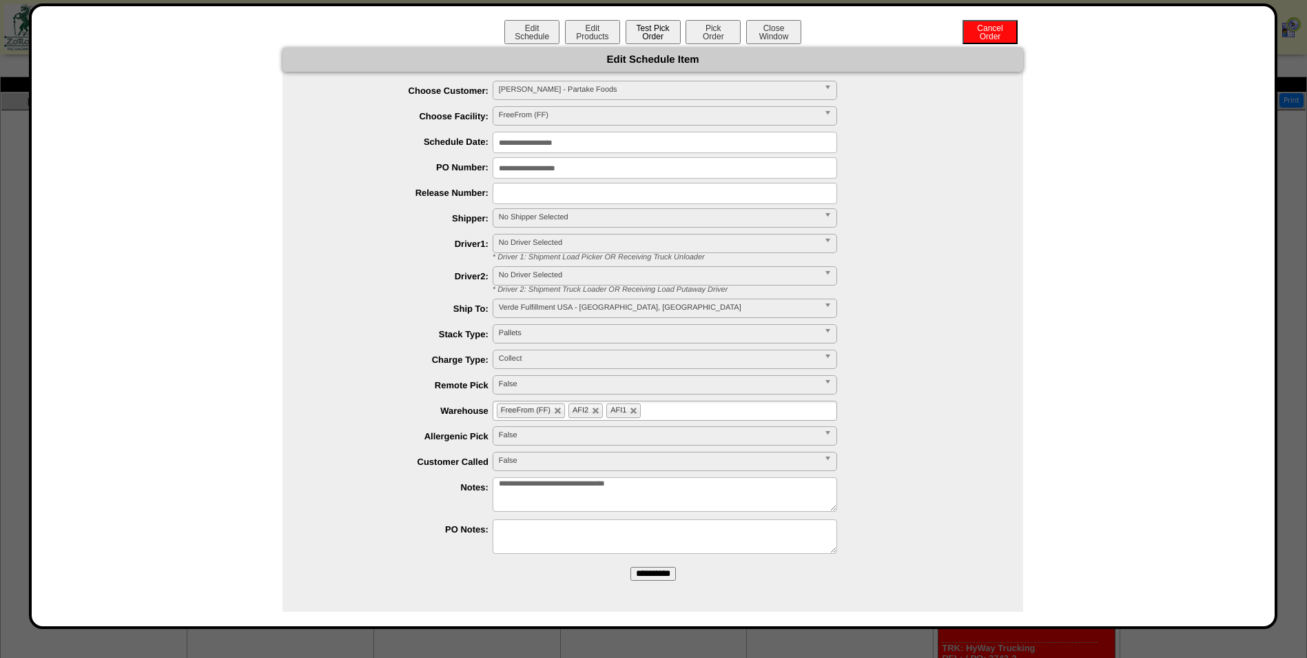
click at [666, 36] on button "Test Pick Order" at bounding box center [653, 32] width 55 height 24
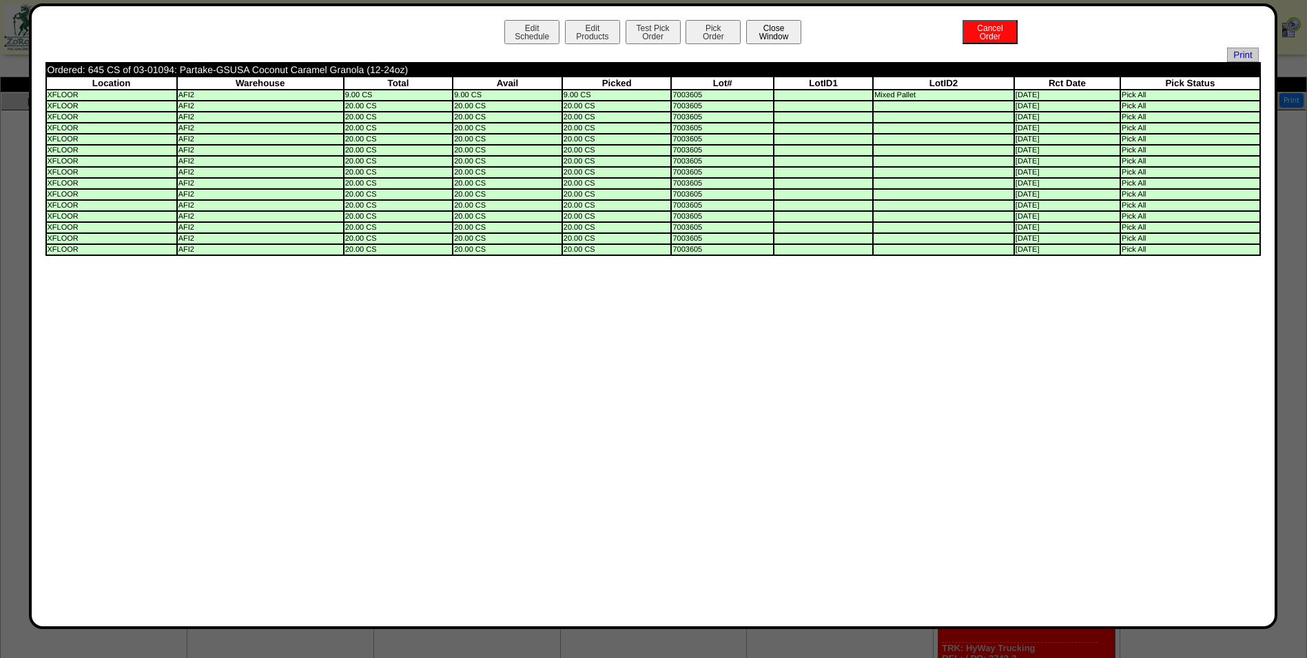
click at [779, 23] on button "Close Window" at bounding box center [773, 32] width 55 height 24
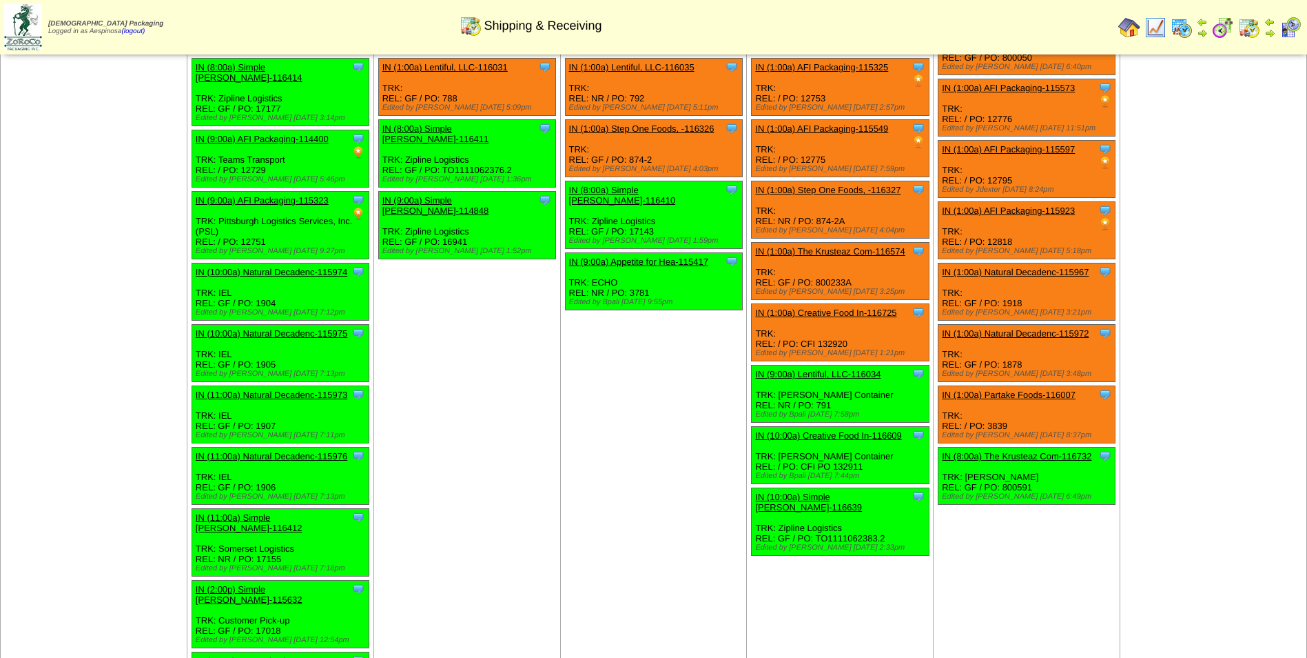
scroll to position [1132, 0]
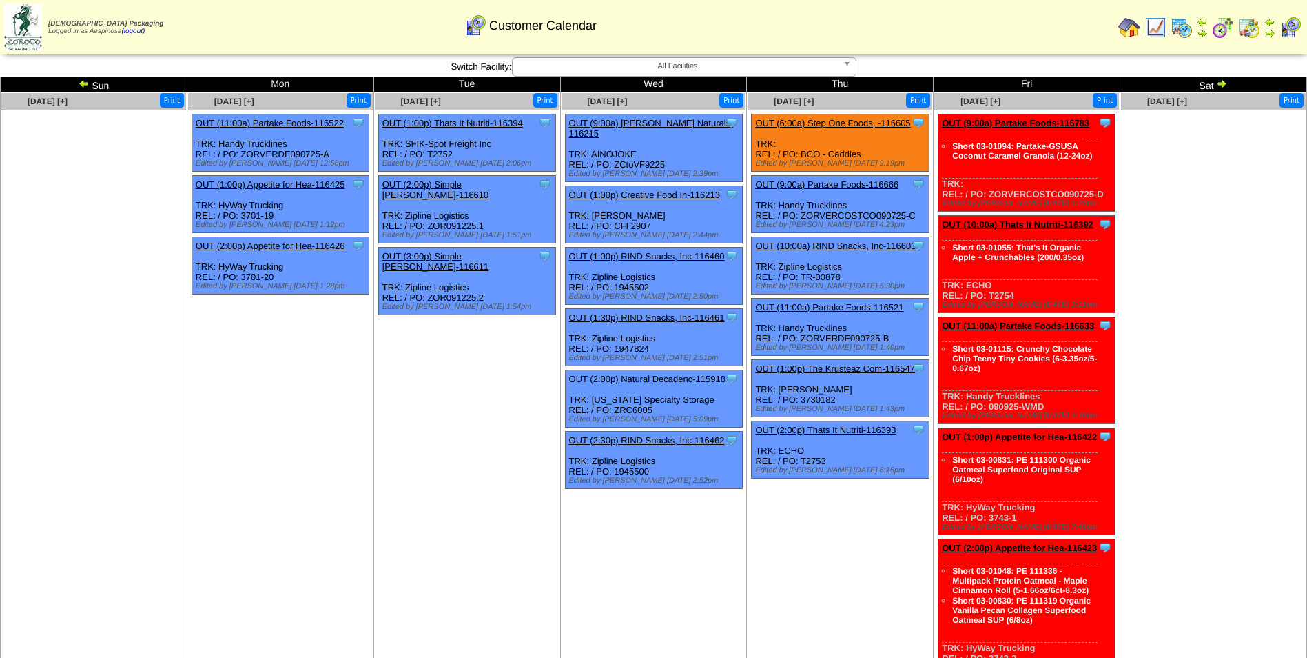
click at [1063, 432] on link "OUT (1:00p) Appetite for Hea-116422" at bounding box center [1019, 436] width 155 height 10
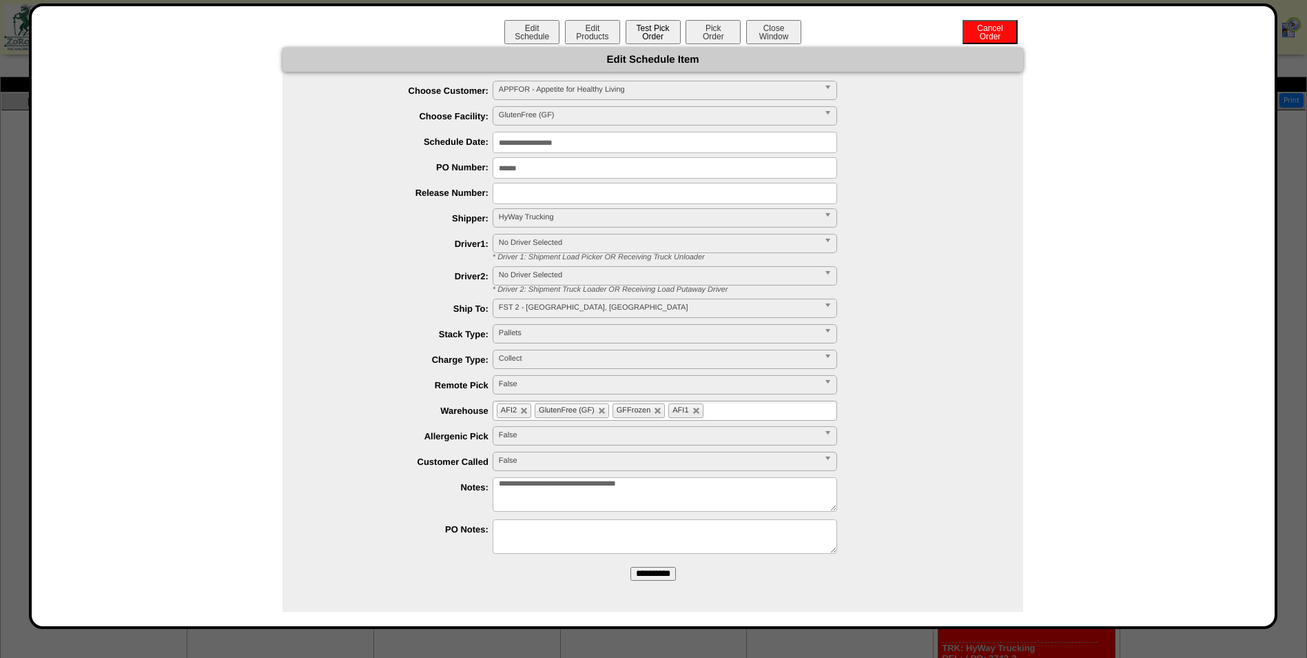
click at [667, 39] on button "Test Pick Order" at bounding box center [653, 32] width 55 height 24
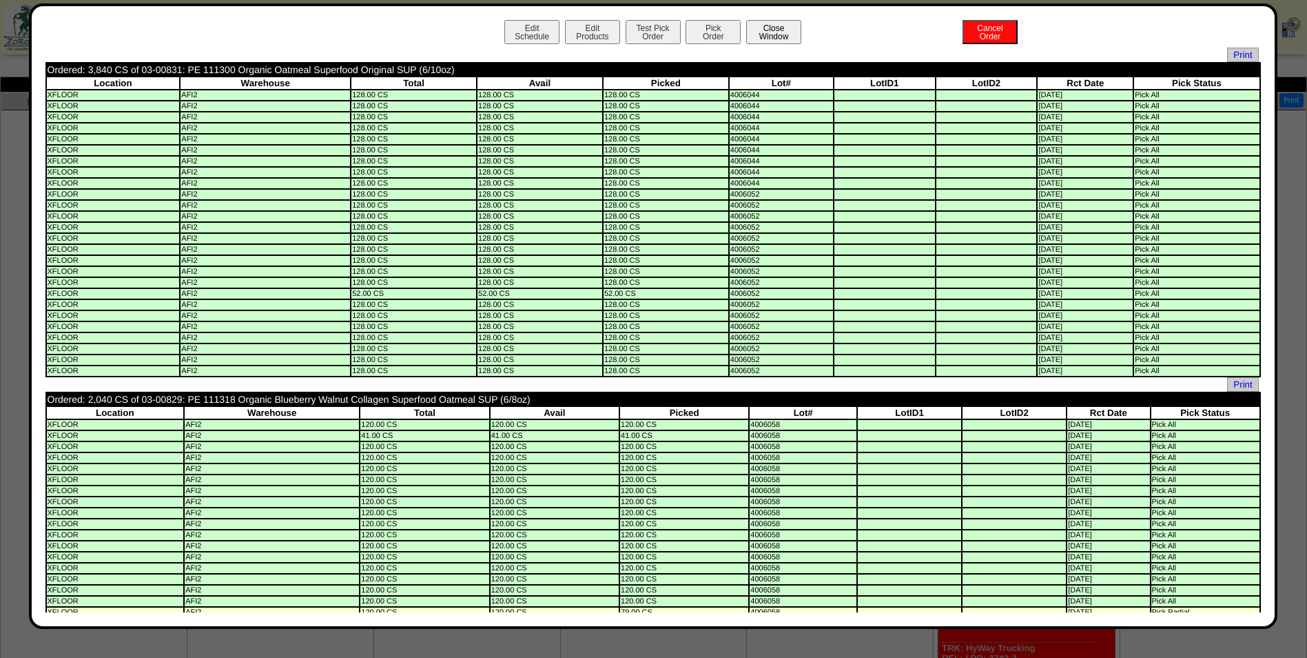
click at [788, 28] on button "Close Window" at bounding box center [773, 32] width 55 height 24
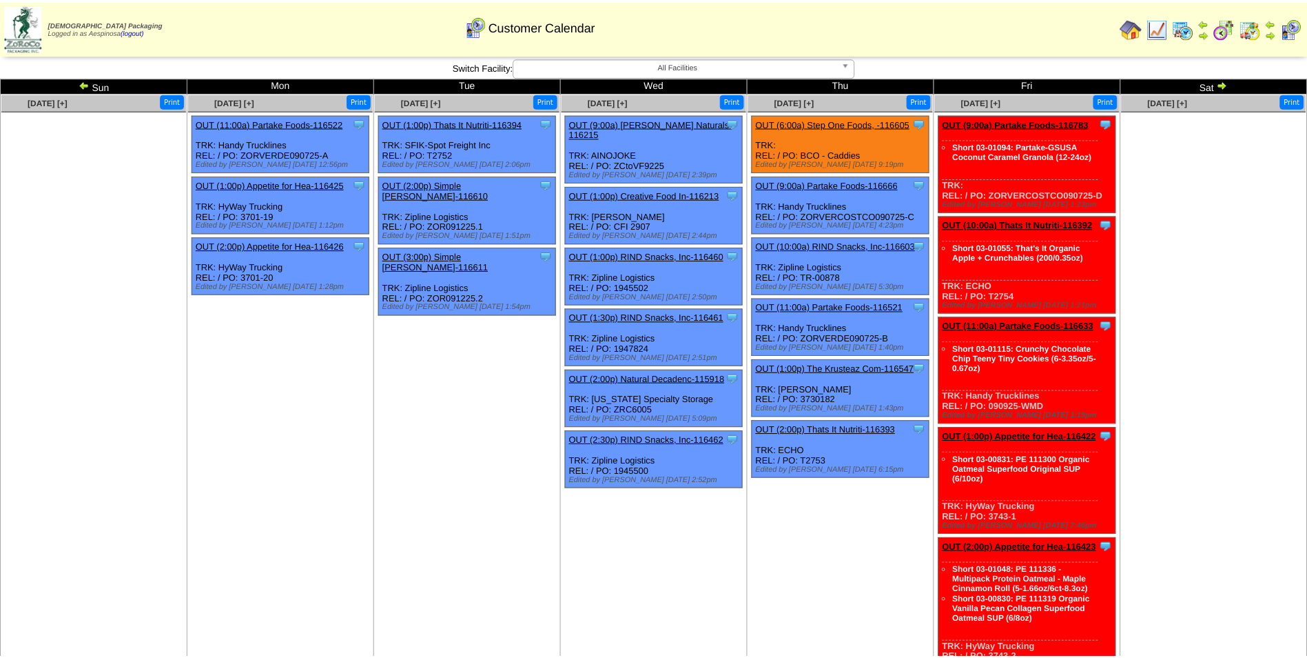
scroll to position [207, 0]
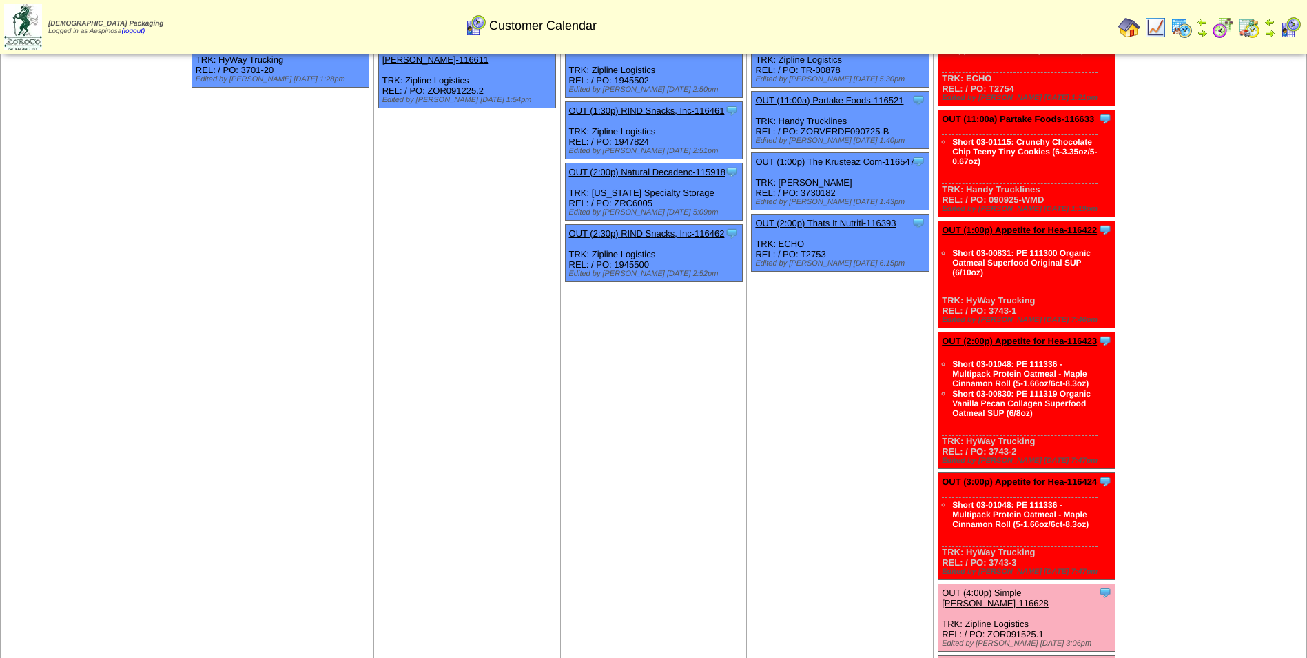
click at [1057, 227] on link "OUT (1:00p) Appetite for Hea-116422" at bounding box center [1019, 230] width 155 height 10
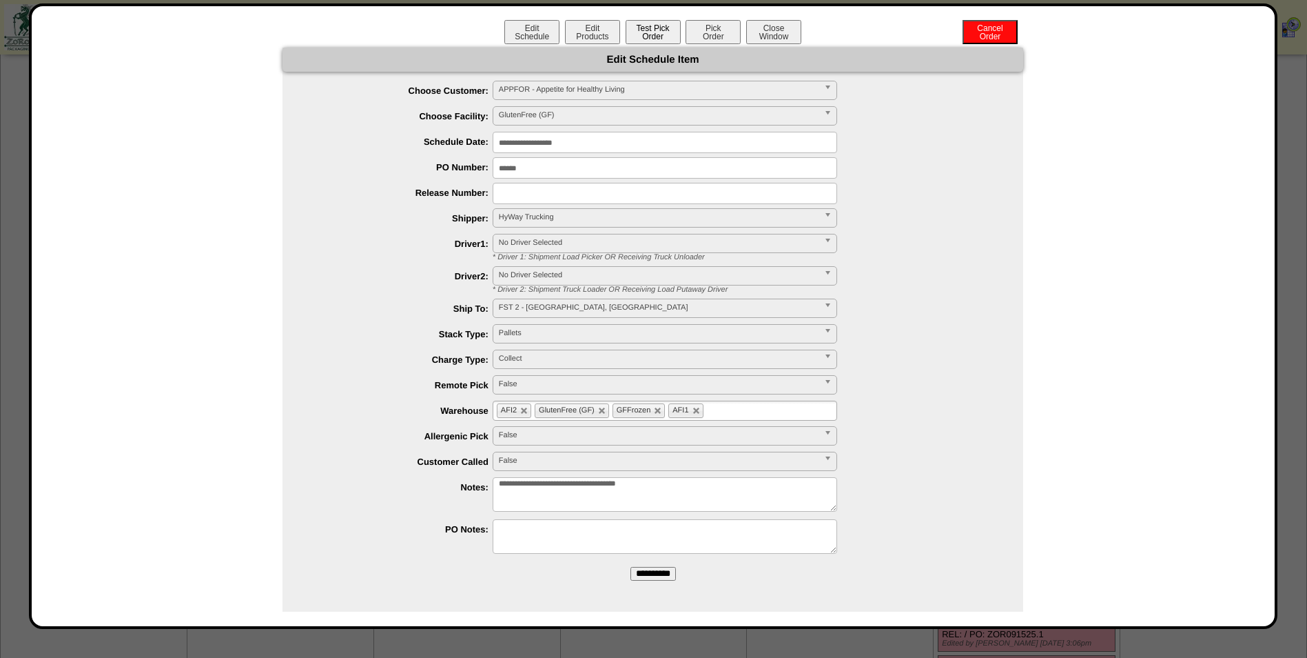
click at [664, 39] on button "Test Pick Order" at bounding box center [653, 32] width 55 height 24
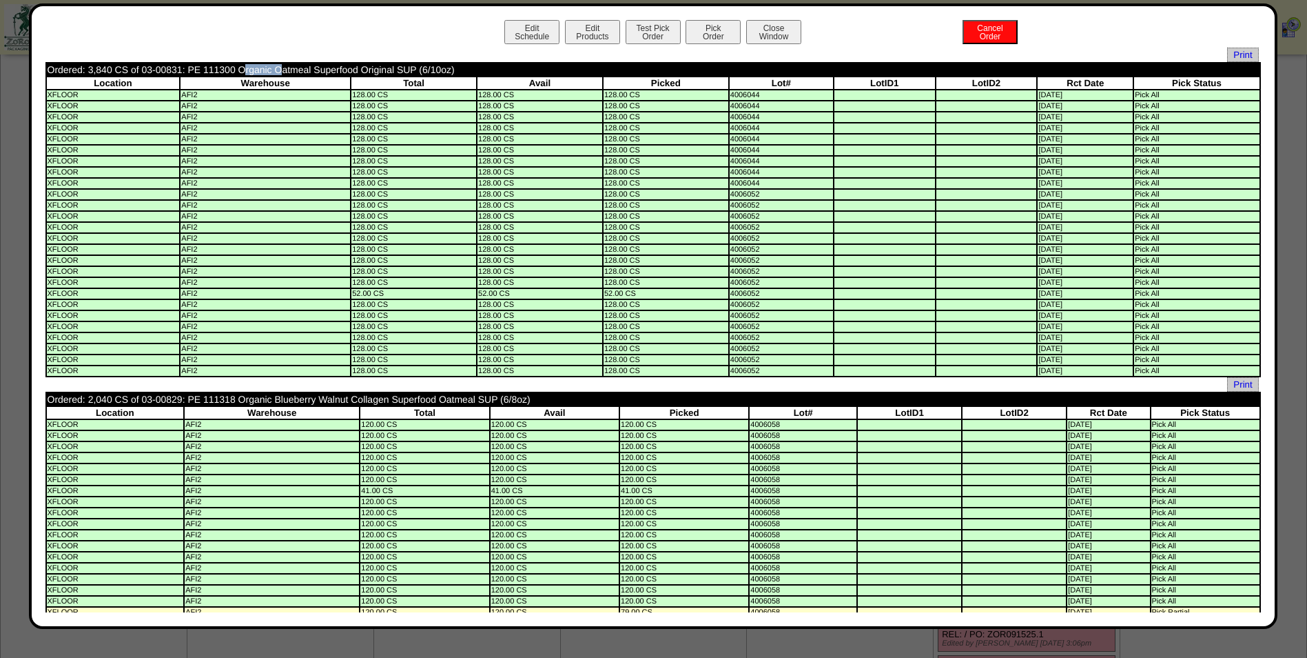
drag, startPoint x: 180, startPoint y: 70, endPoint x: 141, endPoint y: 69, distance: 39.3
click at [141, 69] on td "Ordered: 3,840 CS of 03-00831: PE 111300 Organic Oatmeal Superfood Original SUP…" at bounding box center [542, 69] width 990 height 12
copy td "03-00831"
click at [715, 37] on button "Pick Order" at bounding box center [713, 32] width 55 height 24
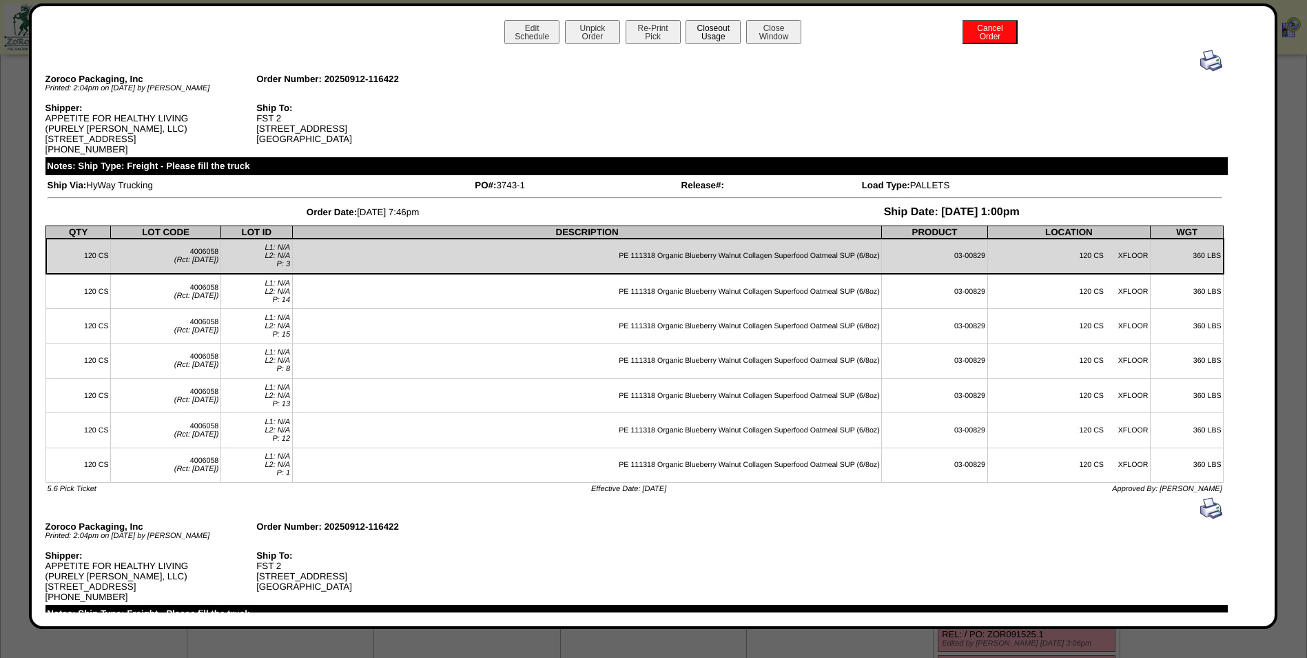
click at [731, 23] on button "Closeout Usage" at bounding box center [713, 32] width 55 height 24
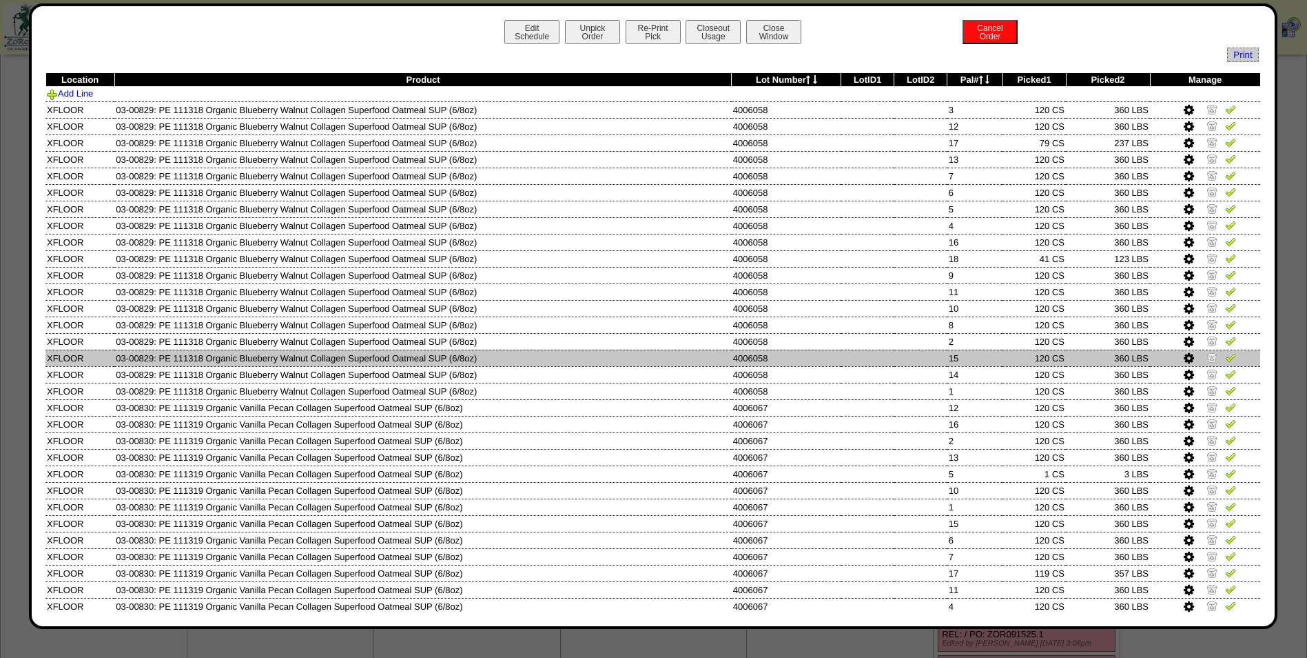
click at [900, 354] on td at bounding box center [921, 357] width 53 height 17
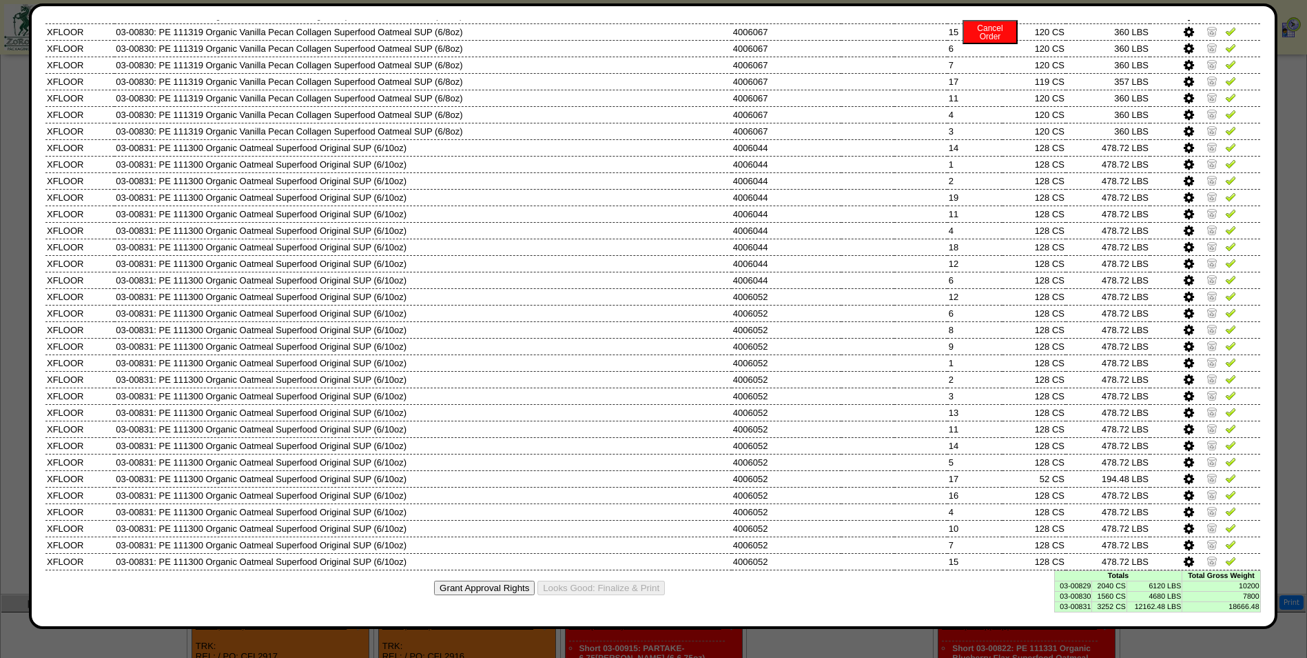
scroll to position [414, 0]
click at [1111, 586] on td "2040 CS" at bounding box center [1109, 585] width 35 height 10
click at [1060, 582] on td "03-00829" at bounding box center [1074, 585] width 38 height 10
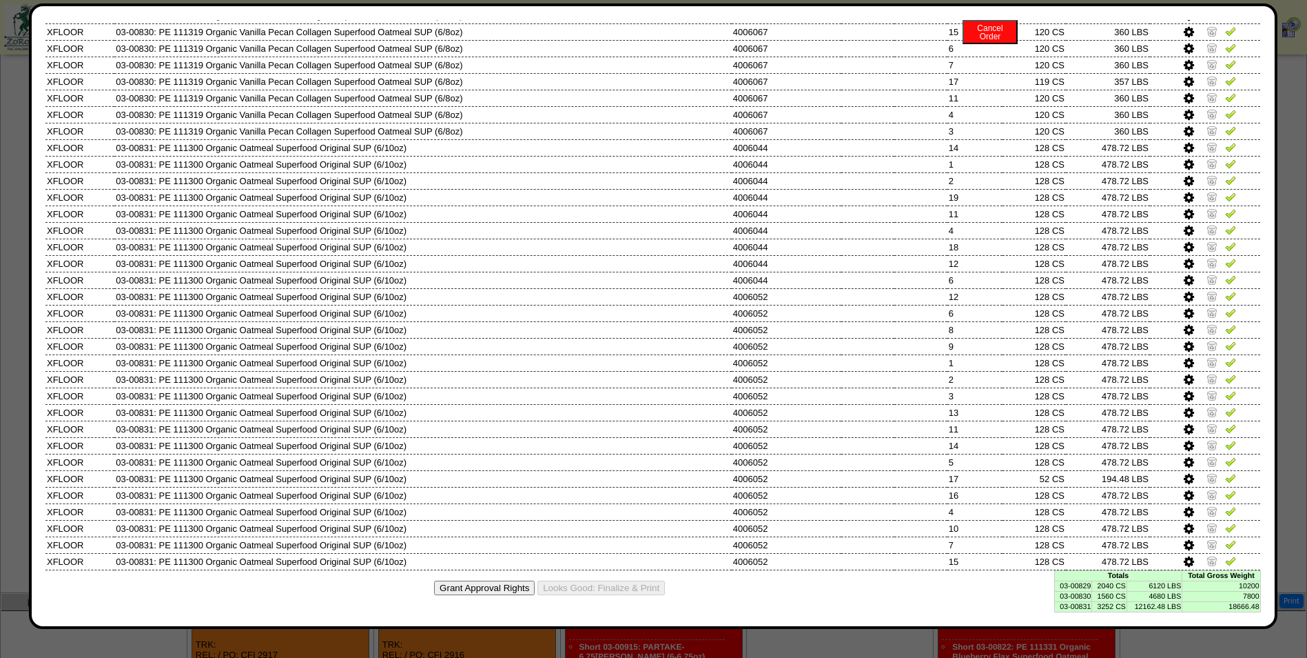
click at [1059, 598] on td "03-00830" at bounding box center [1074, 596] width 38 height 10
copy td "03-00830"
click at [1070, 612] on div "Edit Schedule Unpick Order Re-Print Pick Closeout Usage Cancel Order Close Wind…" at bounding box center [653, 315] width 1249 height 625
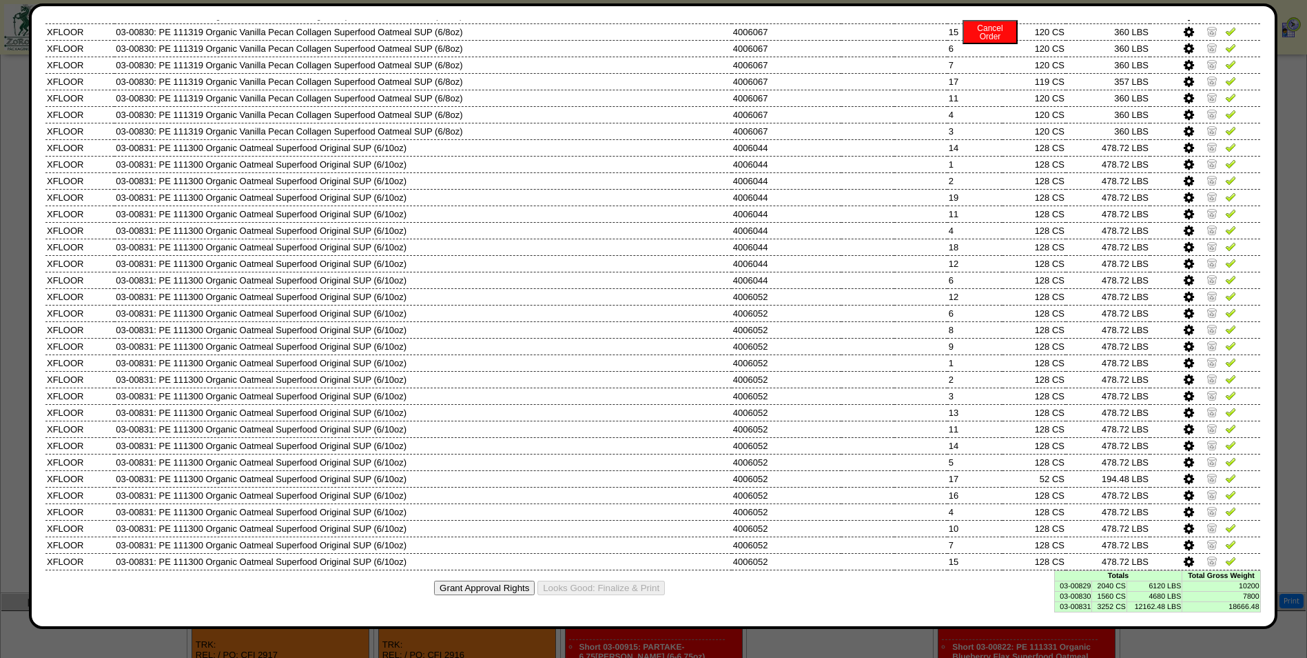
click at [1069, 603] on td "03-00831" at bounding box center [1074, 606] width 38 height 10
copy td "03-00831"
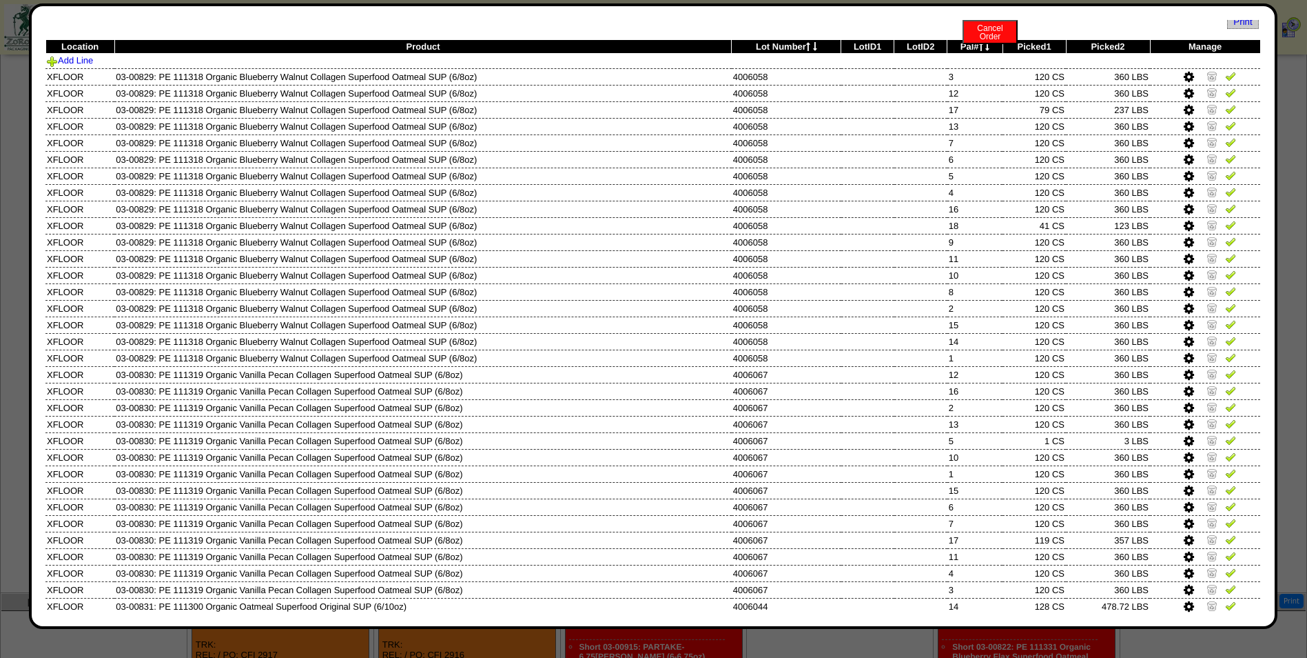
scroll to position [0, 0]
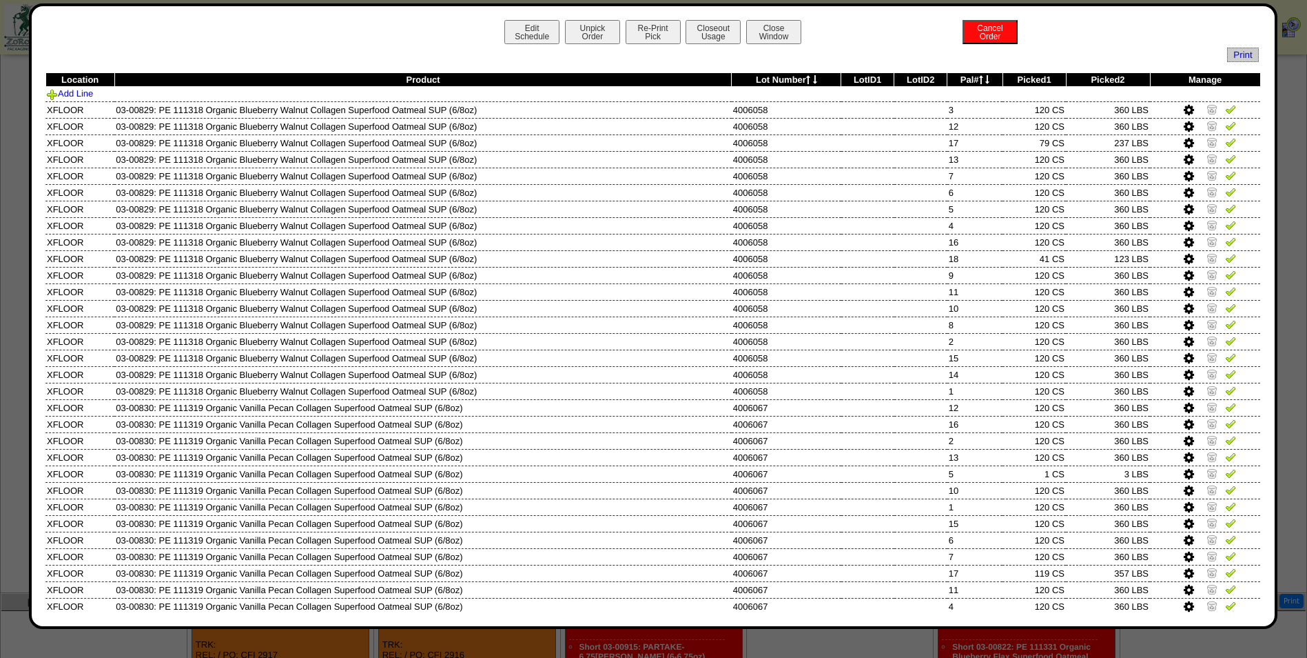
click at [979, 83] on icon at bounding box center [981, 79] width 4 height 9
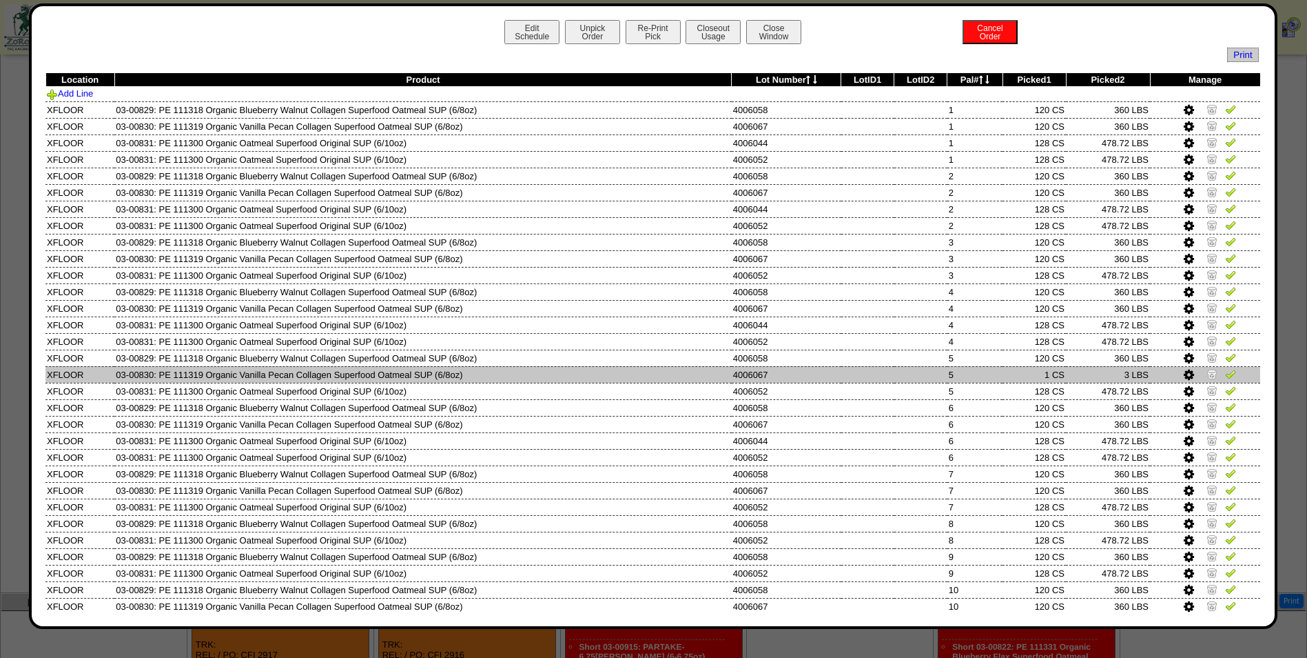
click at [1207, 371] on img at bounding box center [1212, 373] width 11 height 11
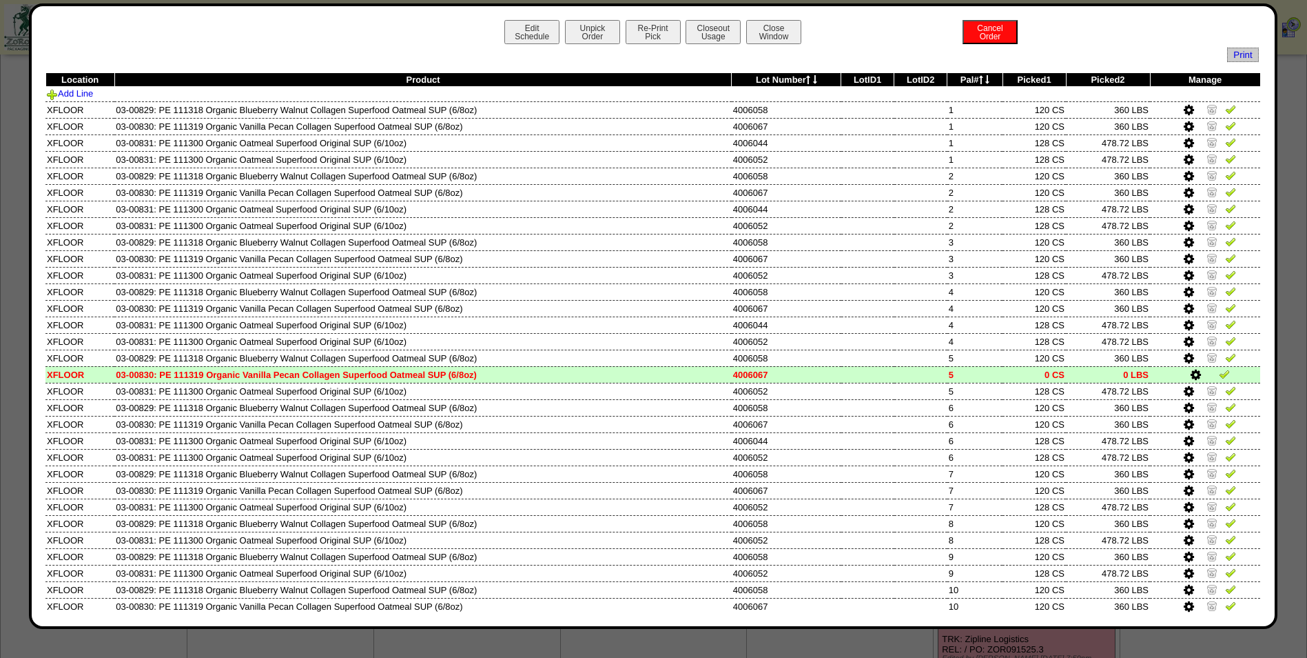
scroll to position [276, 0]
click at [525, 39] on button "Edit Schedule" at bounding box center [532, 32] width 55 height 24
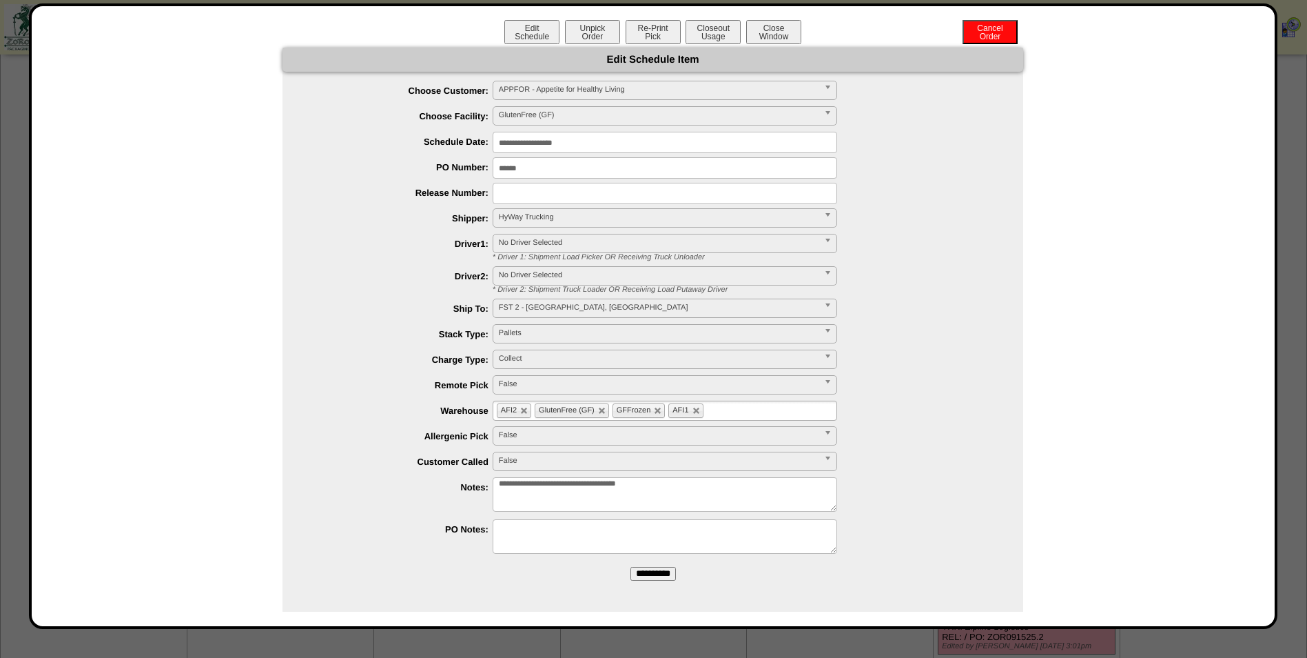
click at [711, 502] on textarea "**********" at bounding box center [665, 494] width 345 height 34
type textarea "**********"
click at [651, 573] on input "**********" at bounding box center [653, 574] width 45 height 14
click at [771, 40] on button "Close Window" at bounding box center [773, 32] width 55 height 24
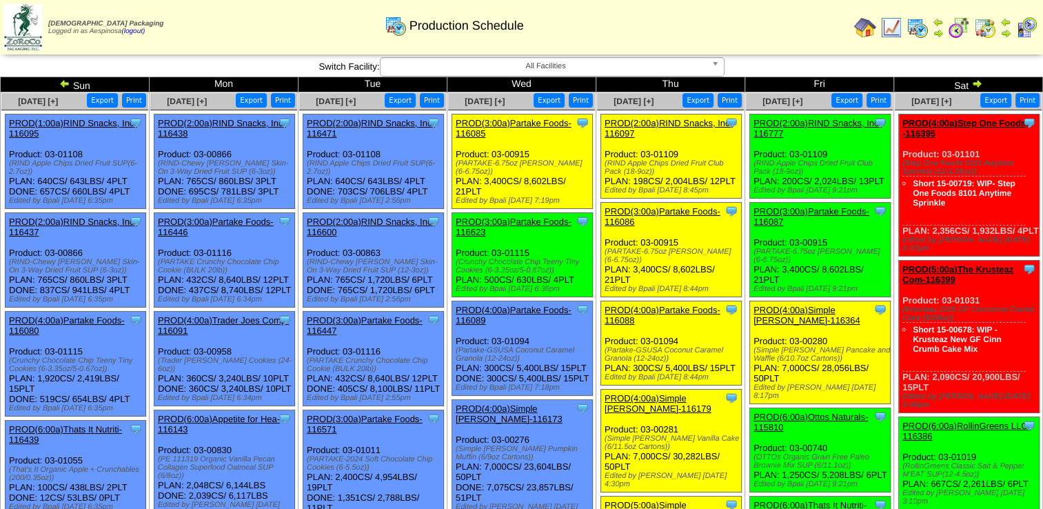
click at [63, 81] on img at bounding box center [64, 83] width 11 height 11
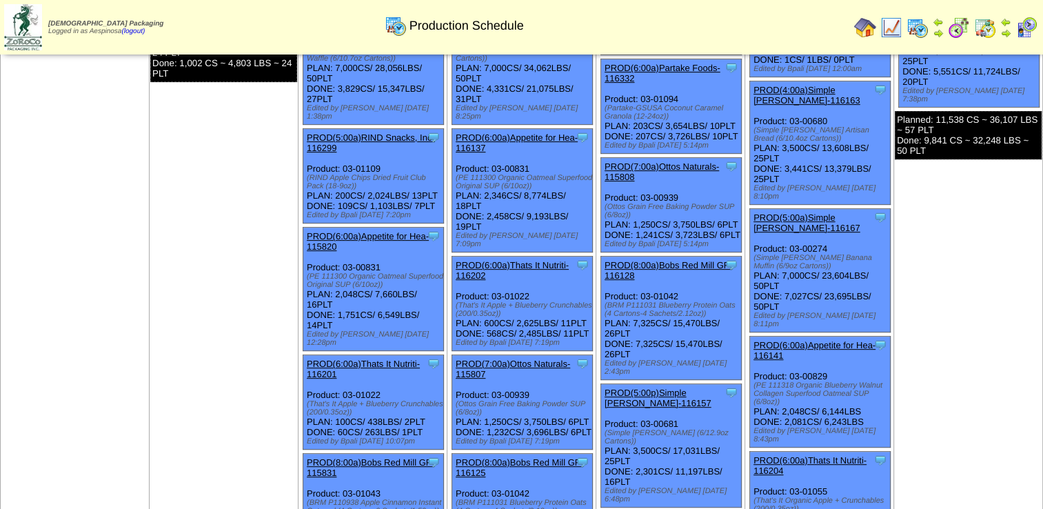
scroll to position [260, 0]
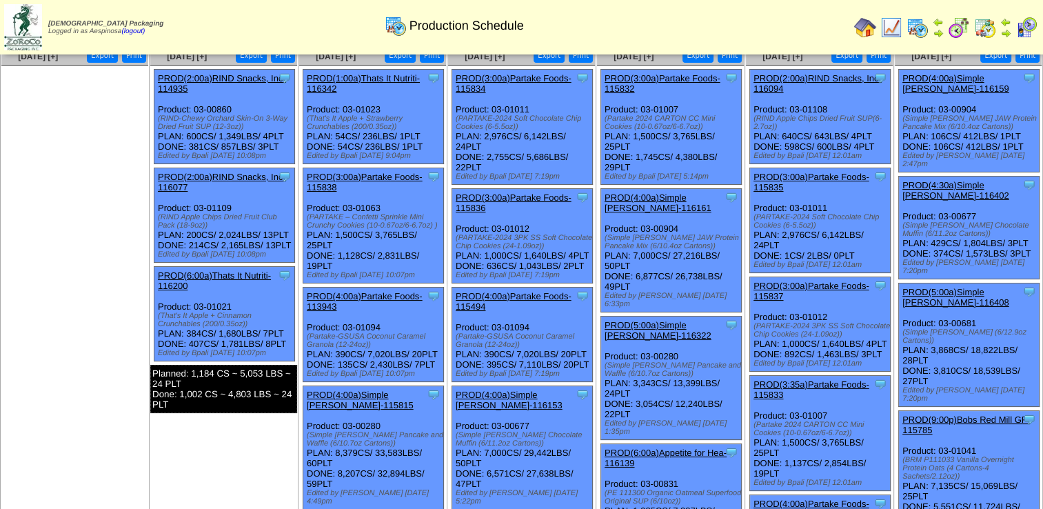
scroll to position [69, 0]
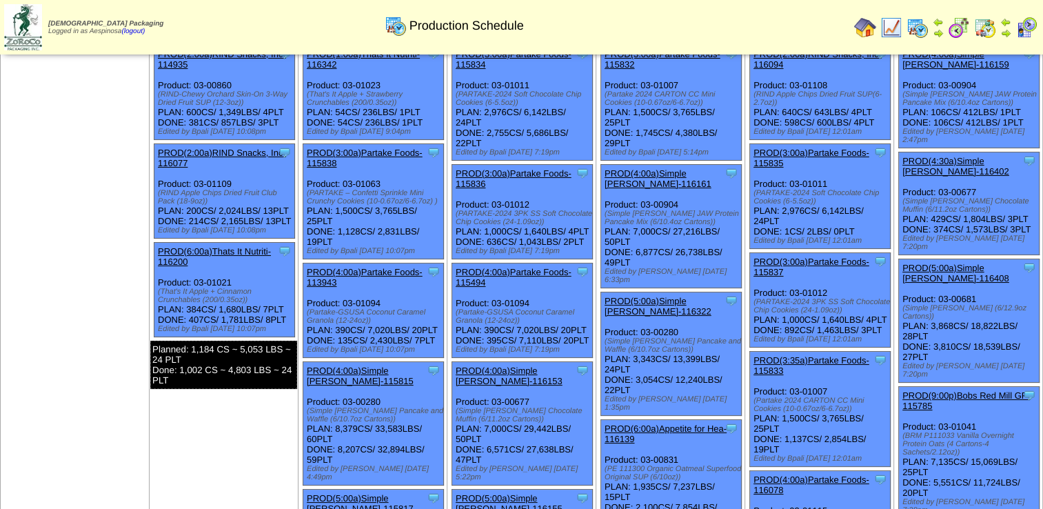
click at [891, 37] on img at bounding box center [891, 28] width 22 height 22
click at [52, 232] on ul at bounding box center [74, 144] width 147 height 207
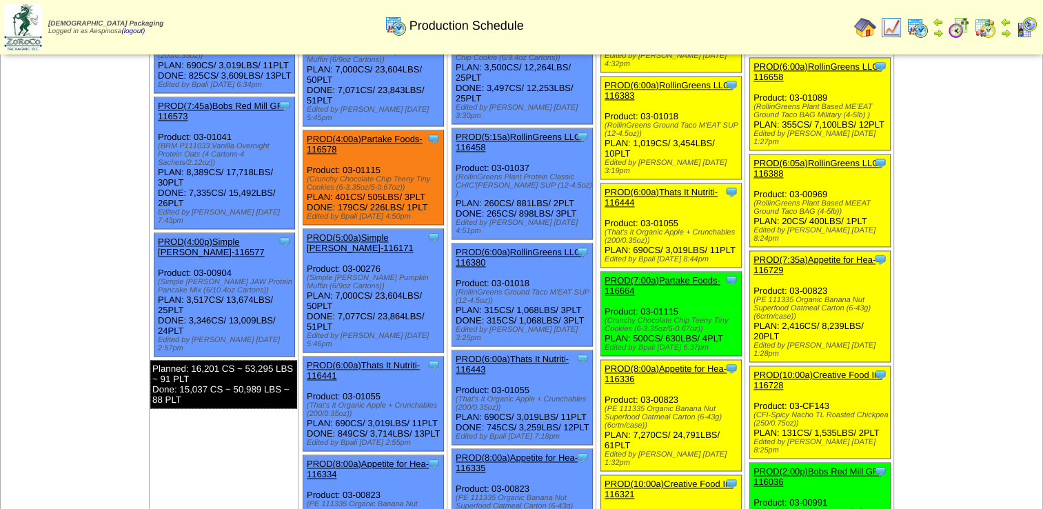
scroll to position [2068, 0]
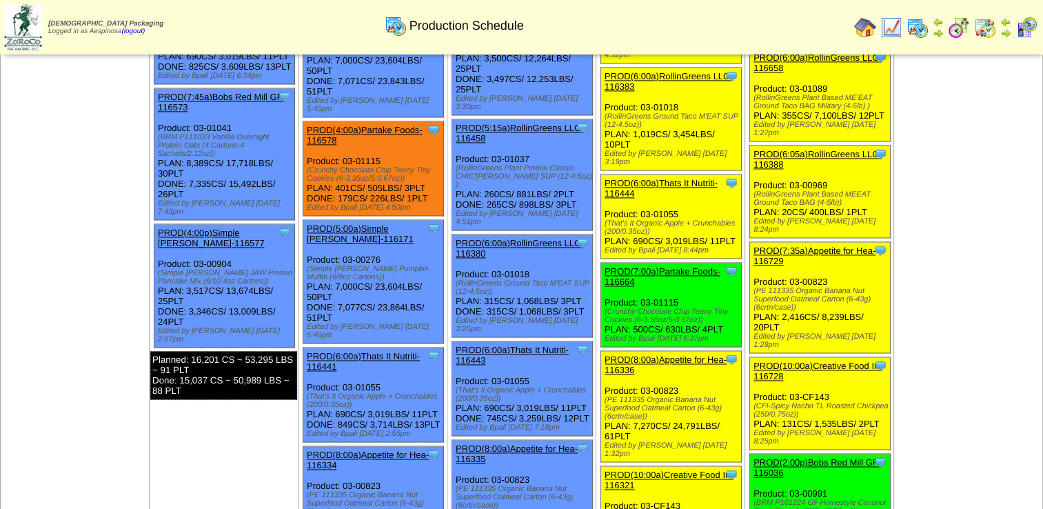
click at [108, 76] on td "[DATE] [+] Print Export Clone Item PROD(1:00a)RIND Snacks, Inc-116095 RIND Snac…" at bounding box center [75, 262] width 149 height 1411
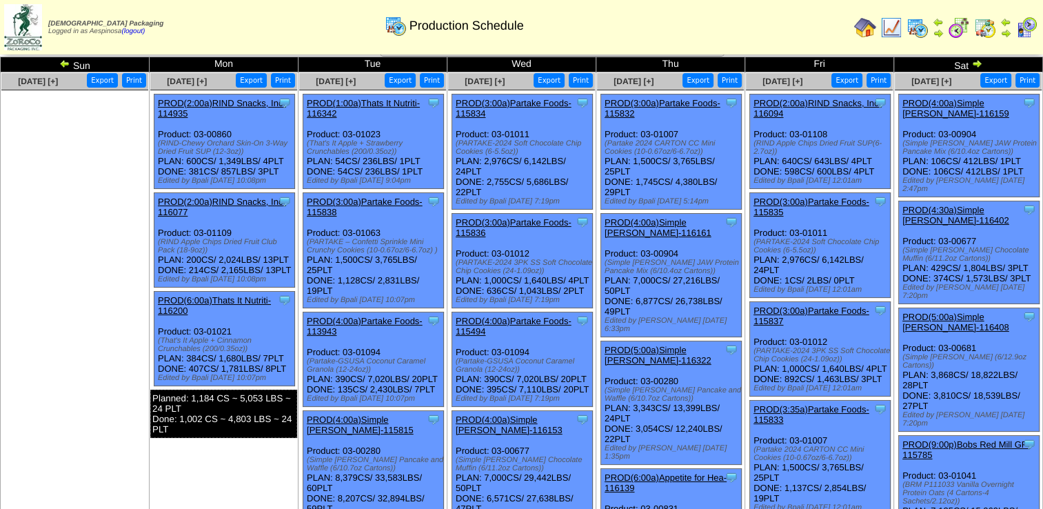
scroll to position [0, 0]
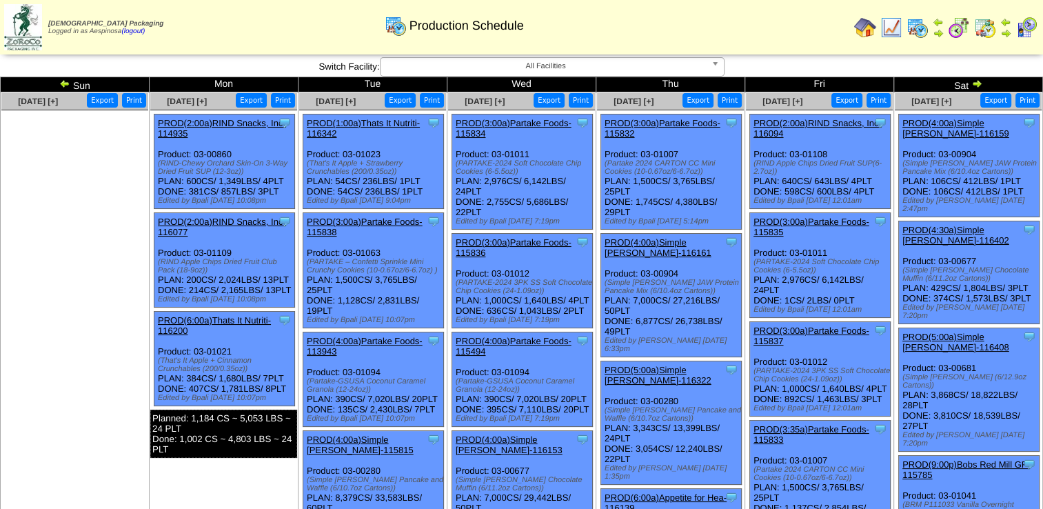
click at [977, 85] on img at bounding box center [976, 83] width 11 height 11
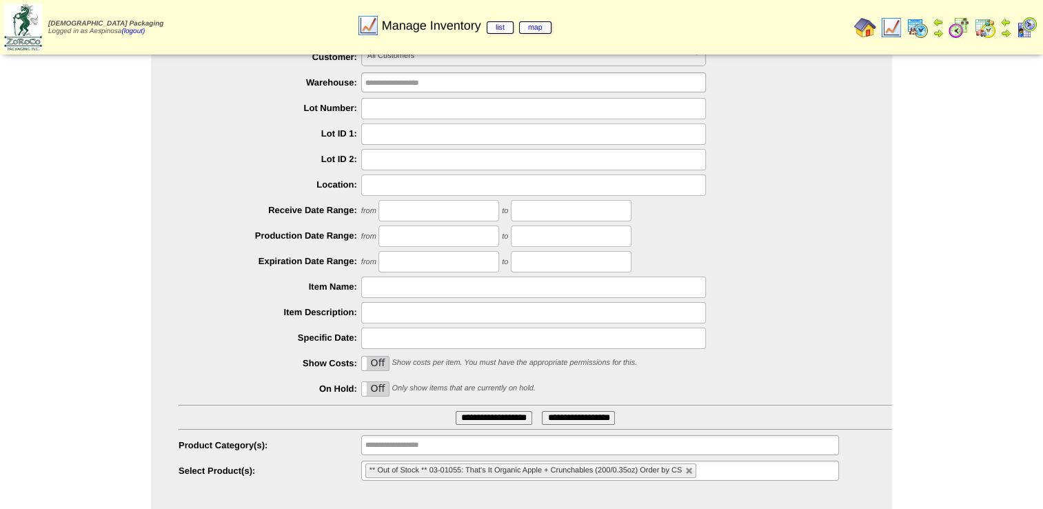
scroll to position [65, 0]
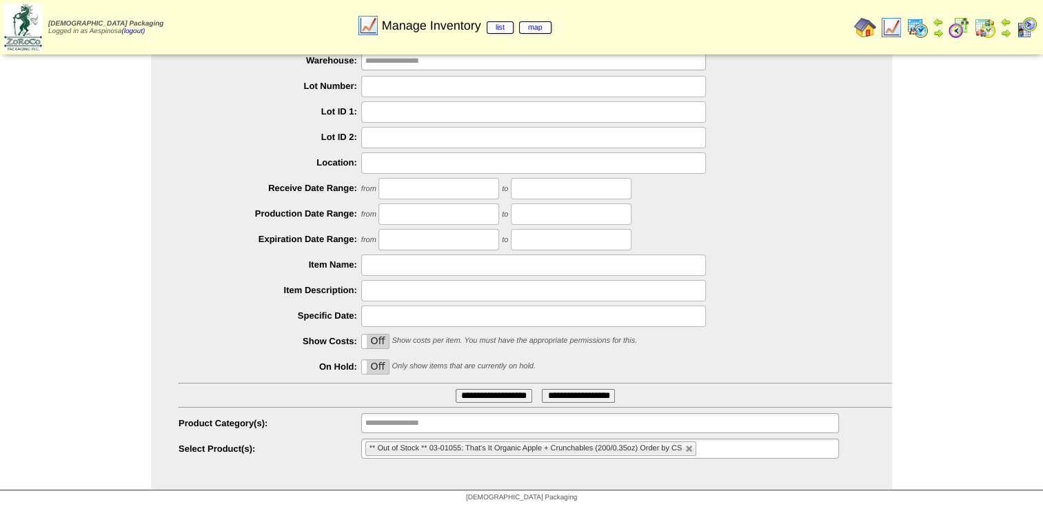
click at [683, 396] on li "** Out of Stock ** 03-01055: That's It Organic Apple + Crunchables (200/0.35oz)…" at bounding box center [530, 448] width 331 height 14
click at [687, 396] on link at bounding box center [689, 449] width 8 height 8
click at [688, 396] on ul "** Out of Stock ** 03-01055: That's It Organic Apple + Crunchables (200/0.35oz)…" at bounding box center [600, 448] width 478 height 20
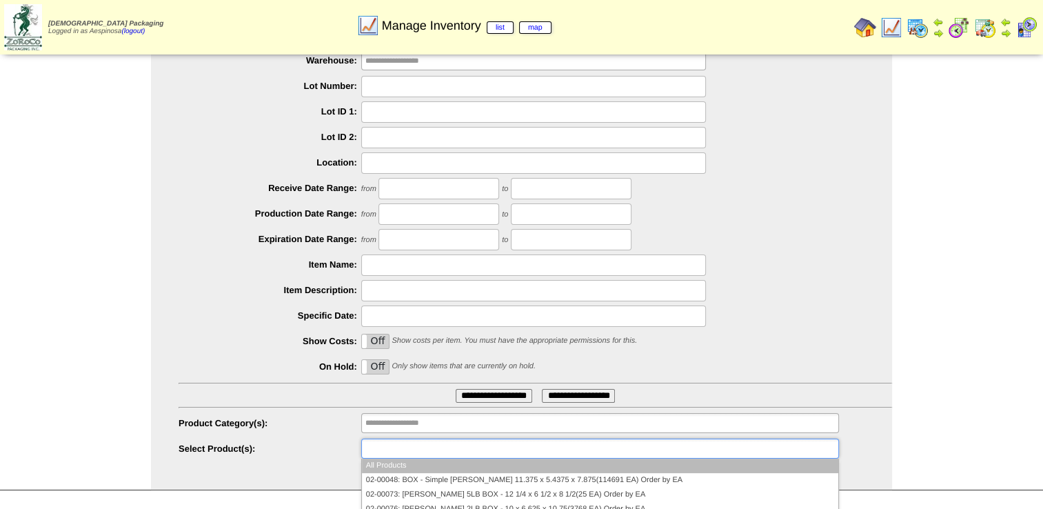
click at [688, 396] on ul at bounding box center [600, 448] width 478 height 20
paste input "********"
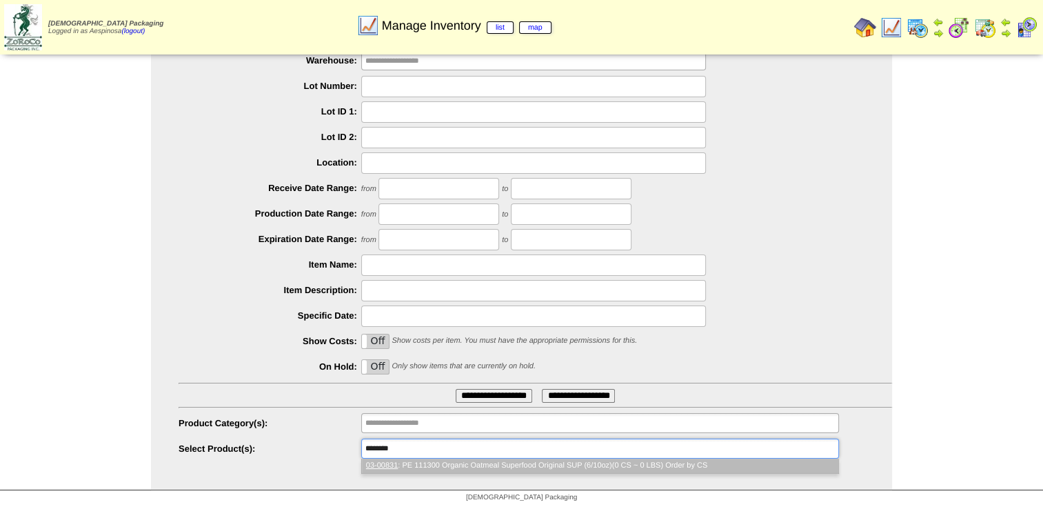
type input "********"
click at [526, 396] on li "03-00831 : PE 111300 Organic Oatmeal Superfood Original SUP (6/10oz)(0 CS ~ 0 L…" at bounding box center [600, 465] width 476 height 14
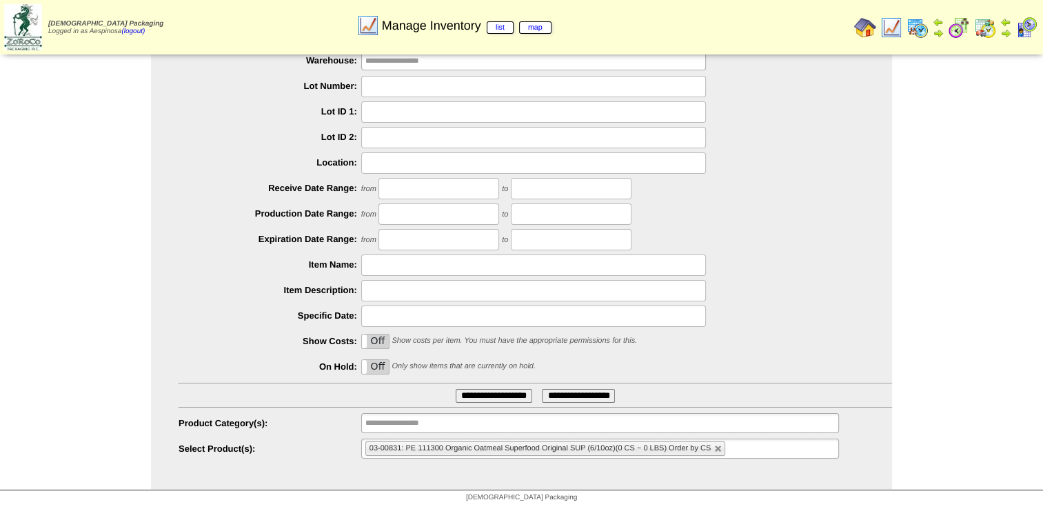
click at [768, 396] on ul "03-00831: PE 111300 Organic Oatmeal Superfood Original SUP (6/10oz)(0 CS ~ 0 LB…" at bounding box center [600, 448] width 478 height 20
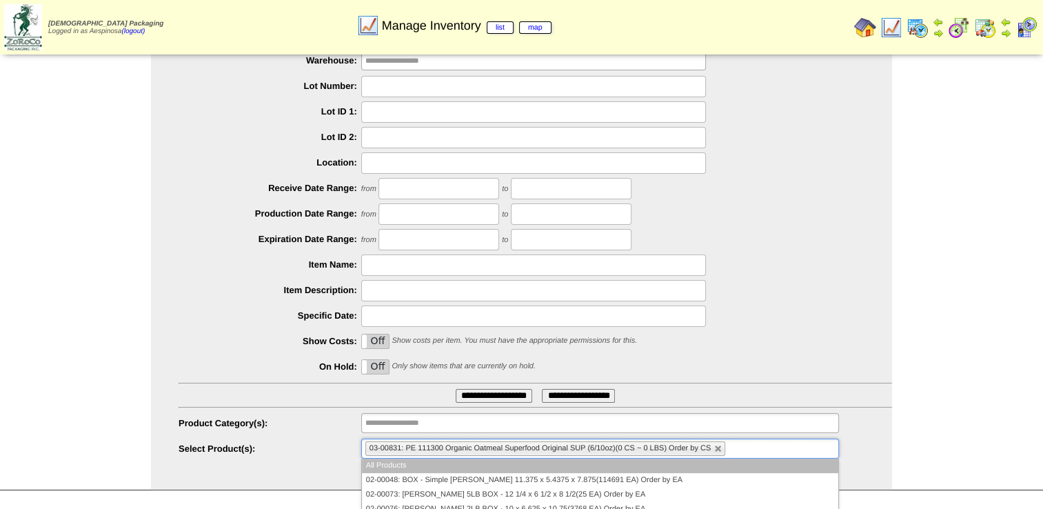
paste input "********"
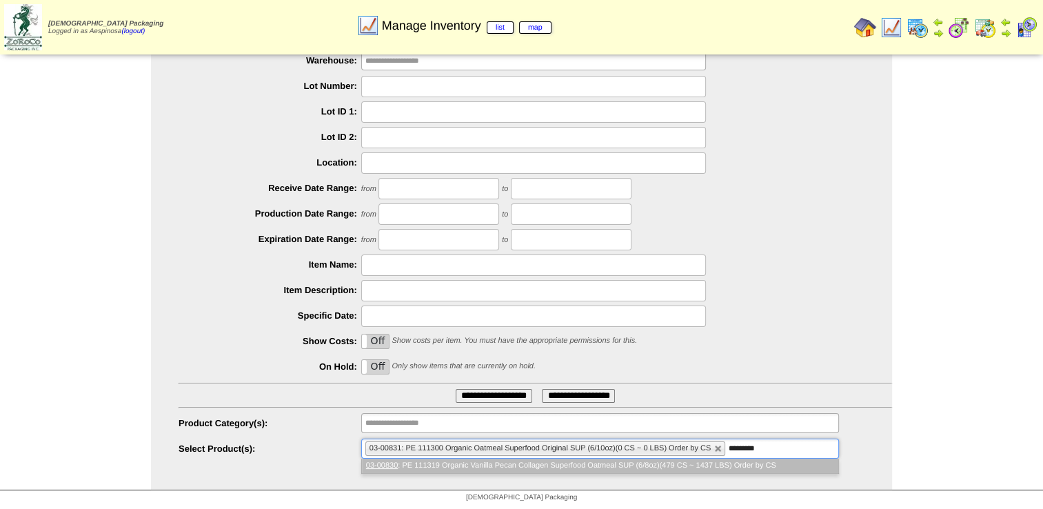
type input "********"
click at [753, 396] on li "03-00830 : PE 111319 Organic Vanilla Pecan Collagen Superfood Oatmeal SUP (6/8o…" at bounding box center [600, 465] width 476 height 14
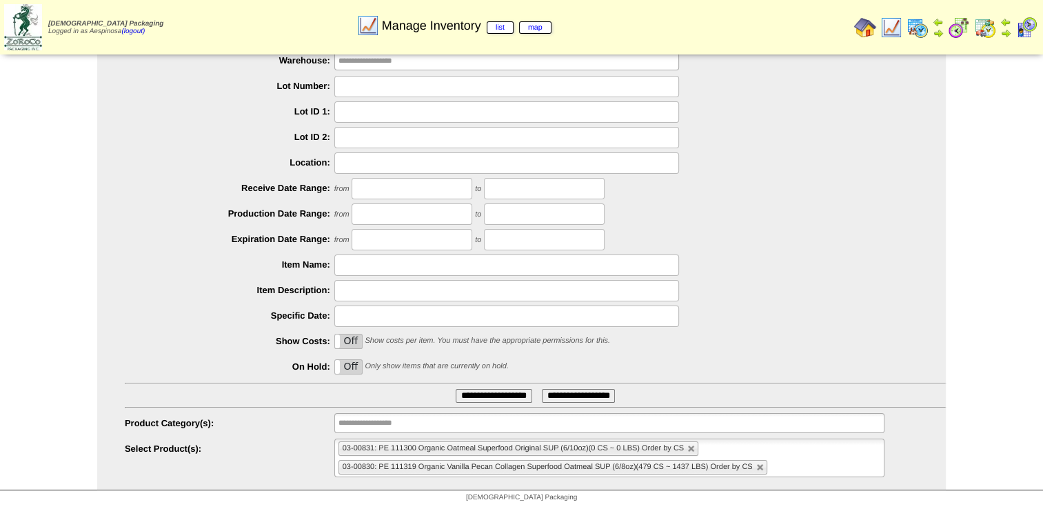
click at [835, 396] on ul "03-00831: PE 111300 Organic Oatmeal Superfood Original SUP (6/10oz)(0 CS ~ 0 LB…" at bounding box center [609, 457] width 550 height 39
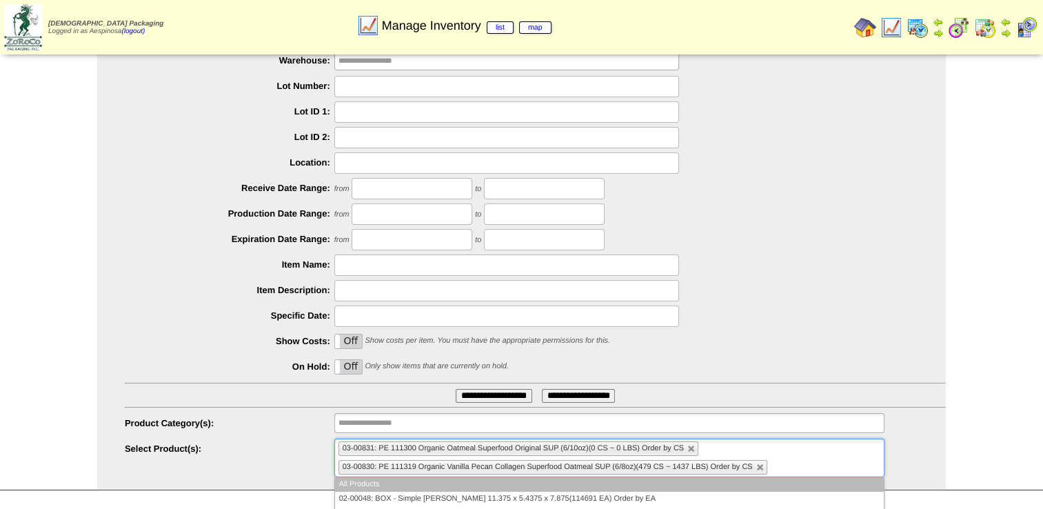
paste input "********"
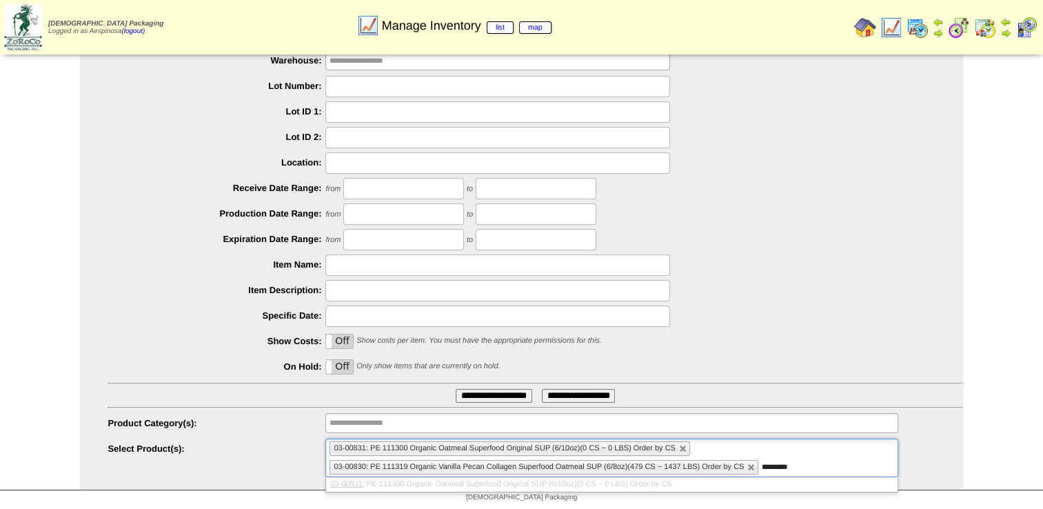
type input "********"
click at [466, 396] on li "03-00831 : PE 111300 Organic Oatmeal Superfood Original SUP (6/10oz)(0 CS ~ 0 L…" at bounding box center [611, 484] width 571 height 14
click at [835, 396] on div "**********" at bounding box center [535, 396] width 855 height 14
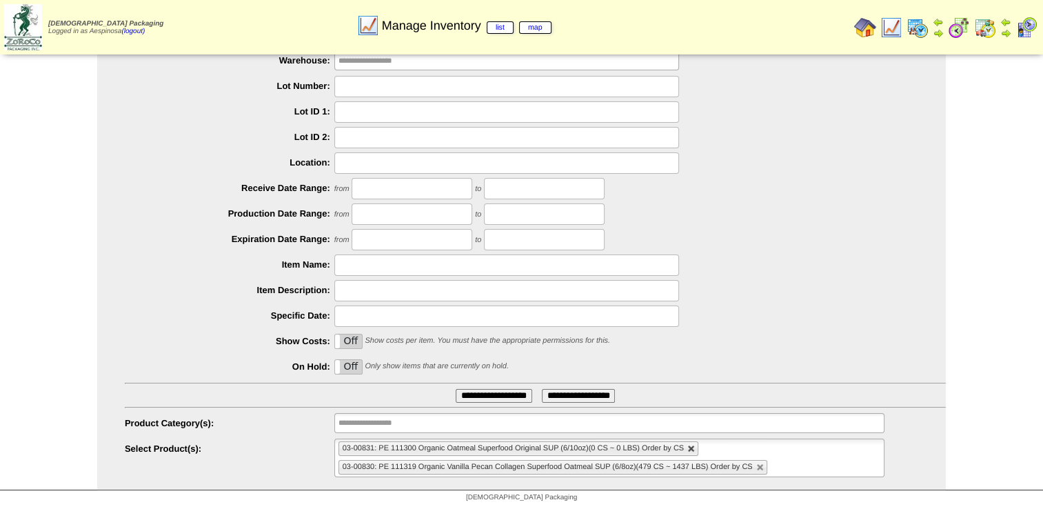
click at [691, 396] on link at bounding box center [691, 449] width 8 height 8
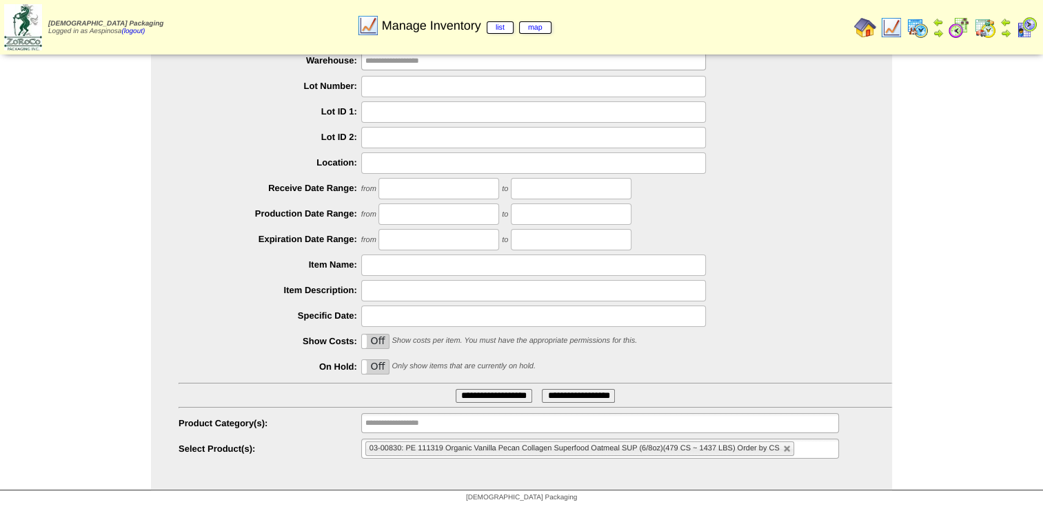
click at [504, 396] on input "**********" at bounding box center [494, 396] width 77 height 14
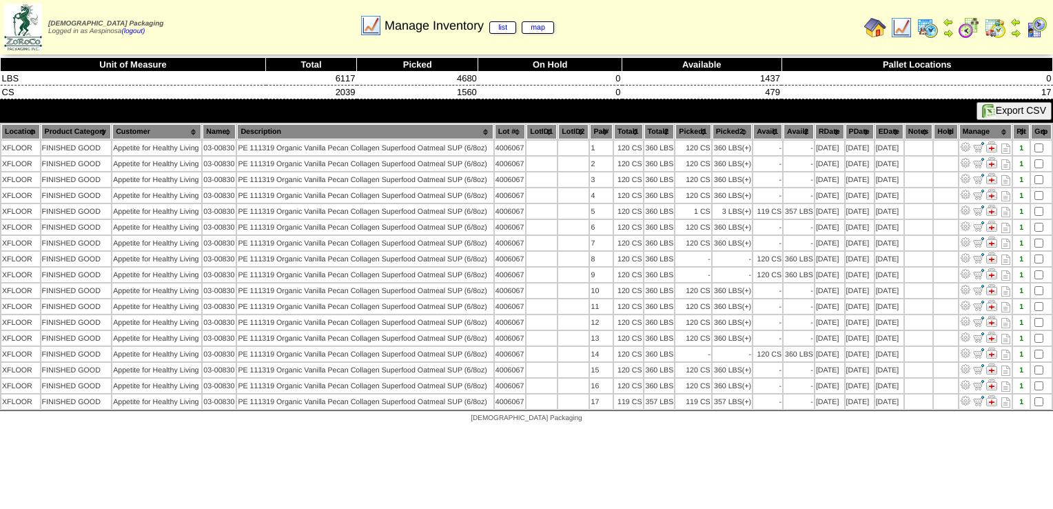
click at [693, 127] on th "Picked1" at bounding box center [692, 131] width 35 height 15
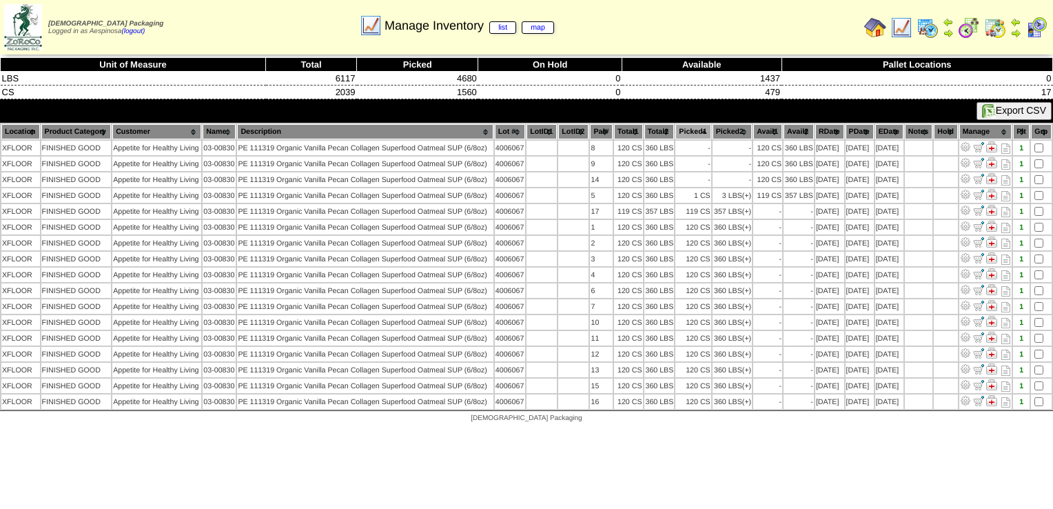
click at [693, 125] on th "Picked1" at bounding box center [692, 131] width 35 height 15
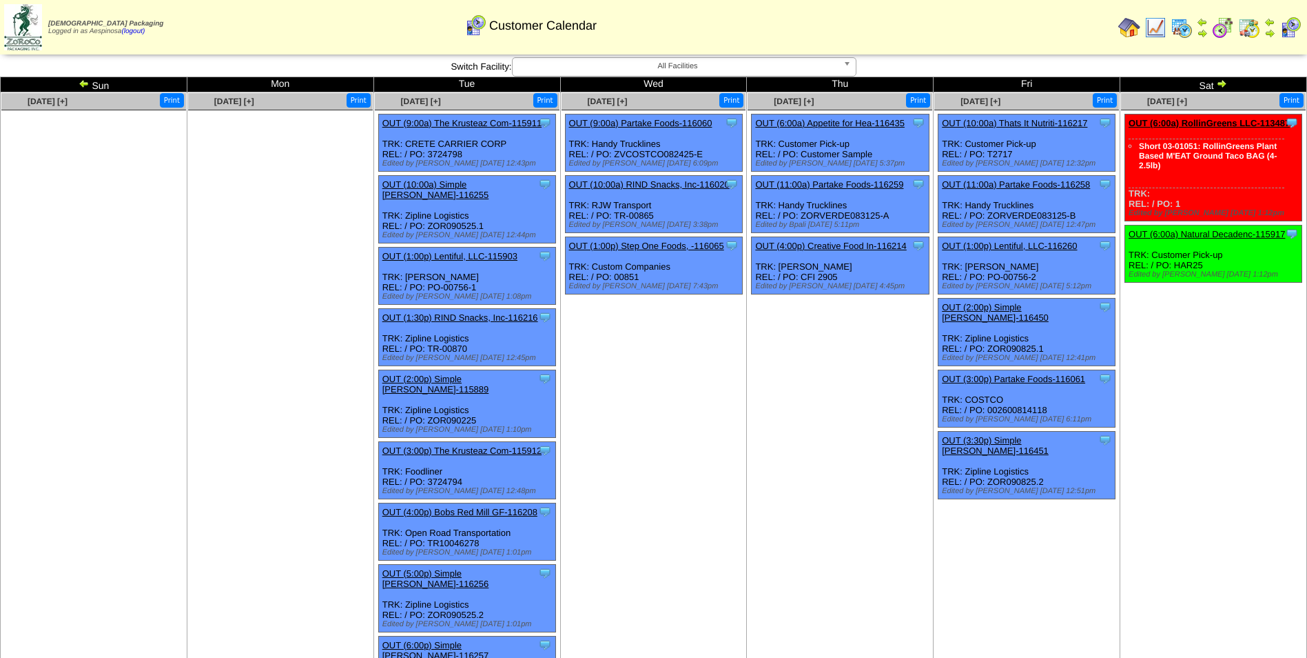
click at [1223, 80] on img at bounding box center [1221, 83] width 11 height 11
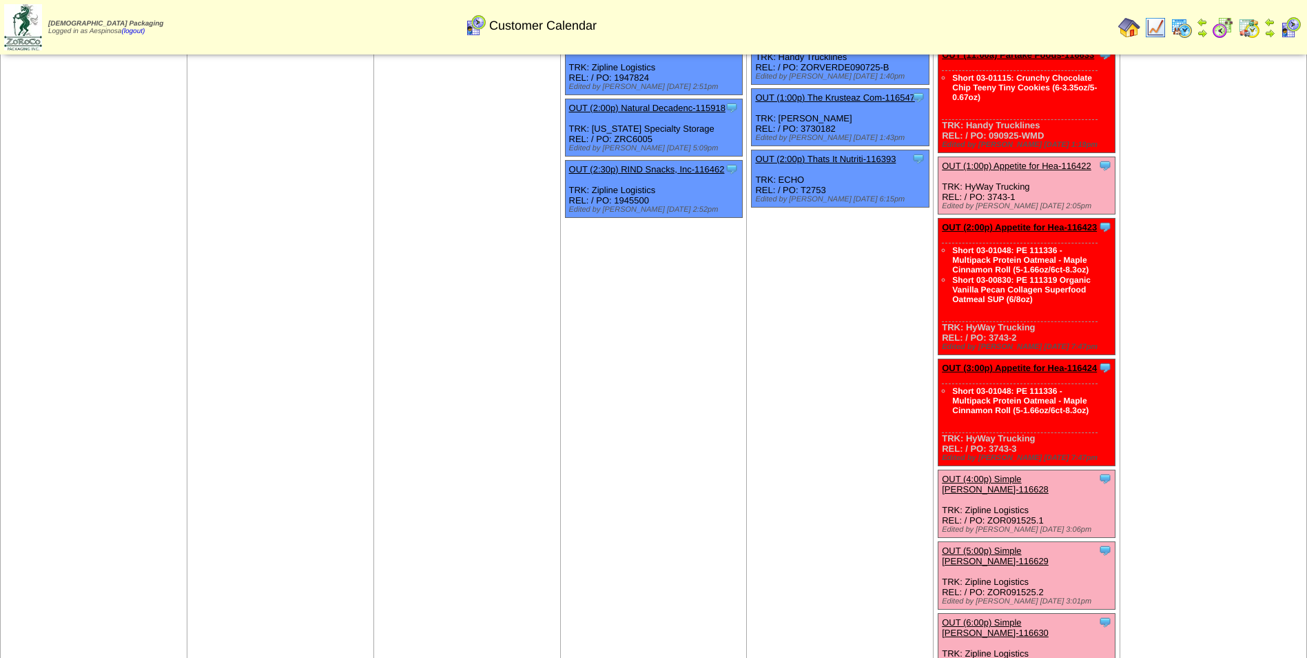
scroll to position [276, 0]
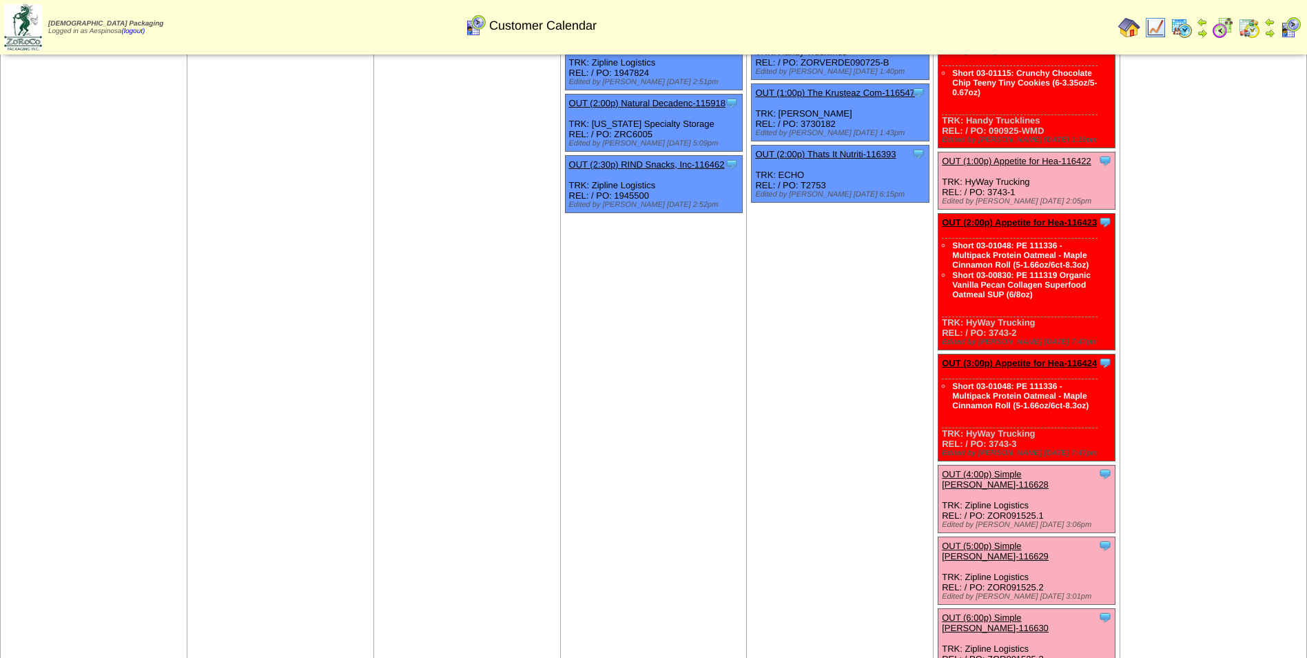
click at [1063, 218] on link "OUT (2:00p) Appetite for Hea-116423" at bounding box center [1019, 222] width 155 height 10
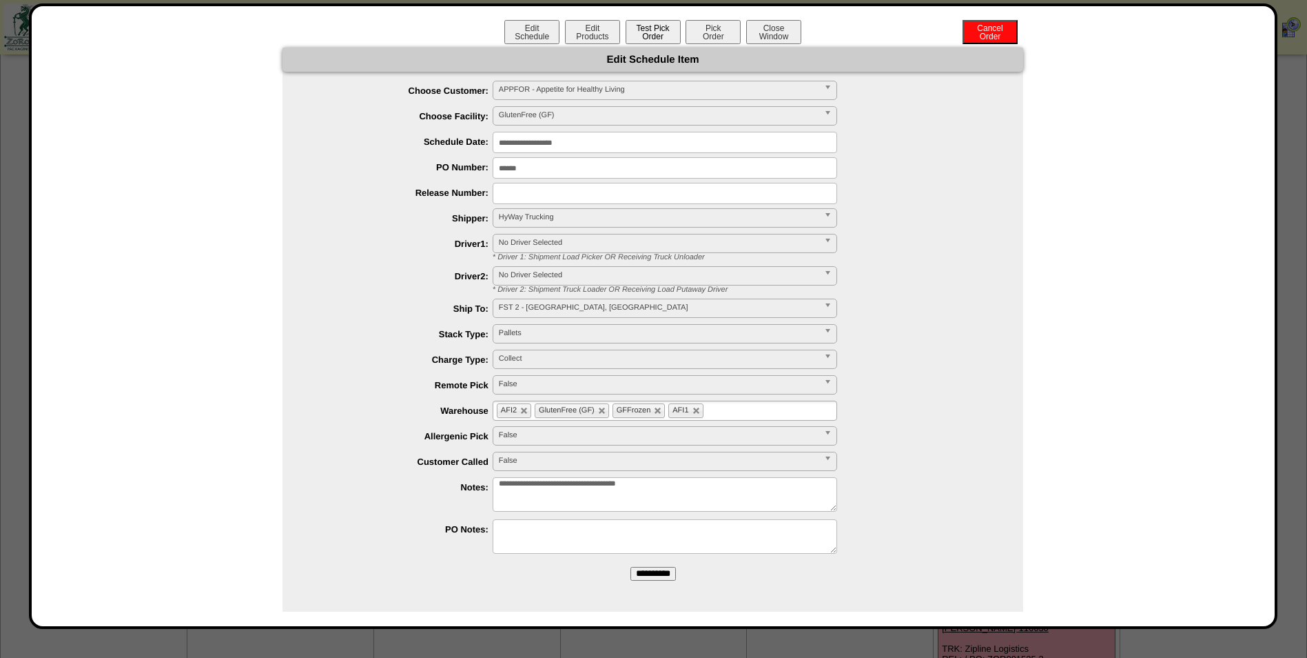
click at [644, 40] on button "Test Pick Order" at bounding box center [653, 32] width 55 height 24
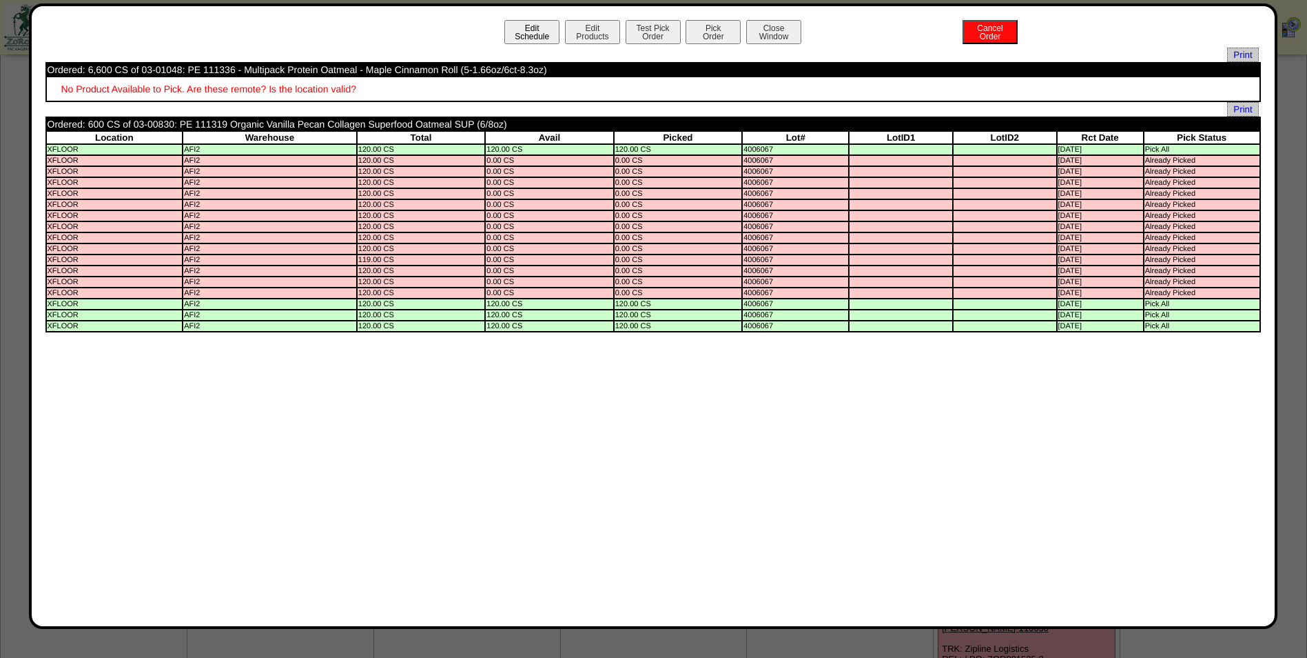
click at [527, 28] on button "Edit Schedule" at bounding box center [532, 32] width 55 height 24
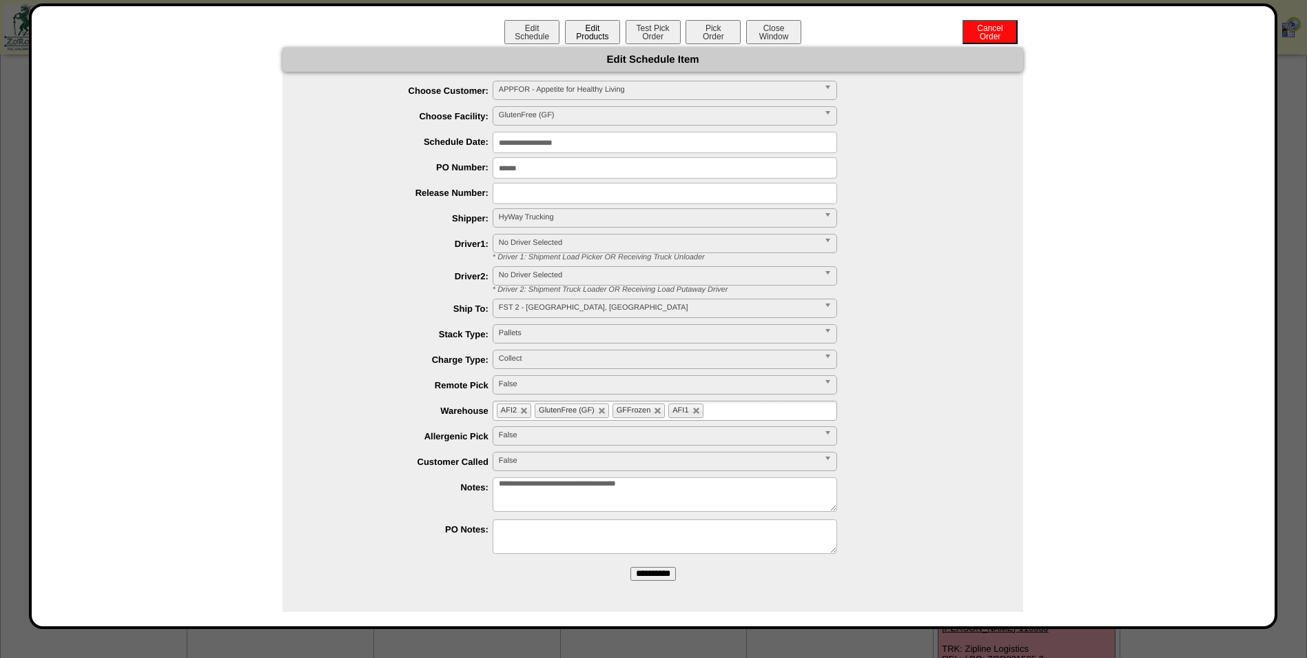
click at [578, 37] on button "Edit Products" at bounding box center [592, 32] width 55 height 24
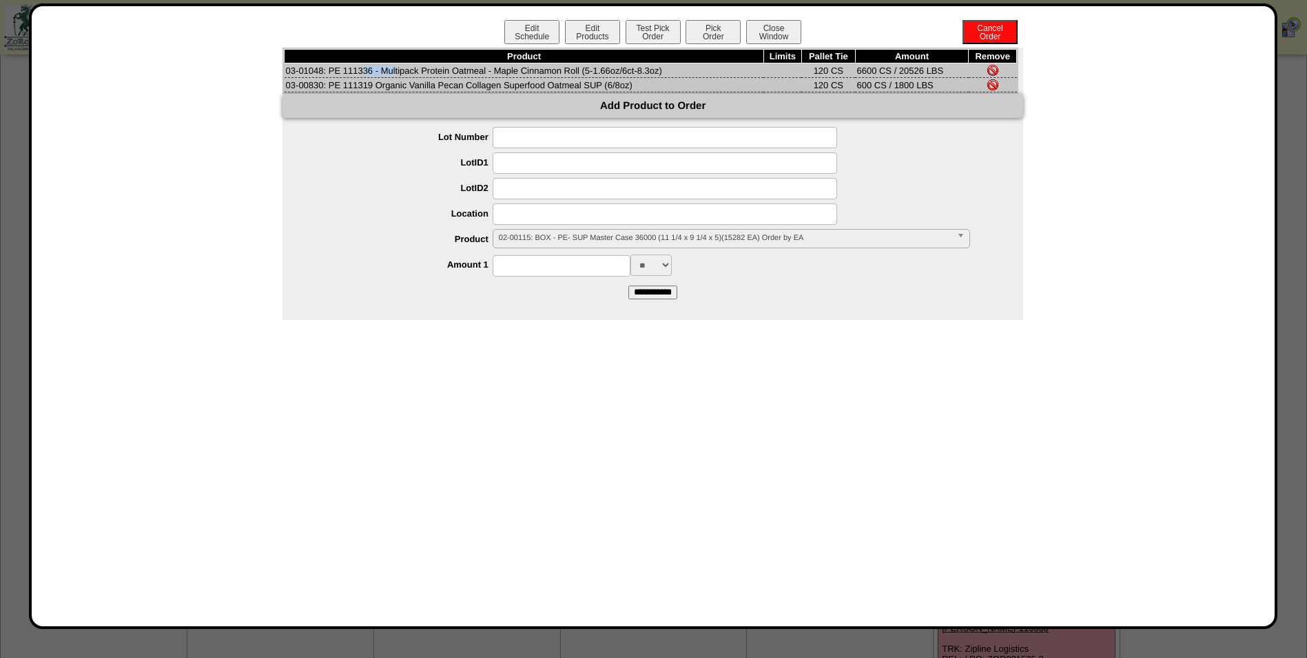
drag, startPoint x: 323, startPoint y: 70, endPoint x: 305, endPoint y: 67, distance: 17.4
click at [288, 72] on td "03-01048: PE 111336 - Multipack Protein Oatmeal - Maple Cinnamon Roll (5-1.66oz…" at bounding box center [525, 70] width 480 height 14
copy td "03-01048"
drag, startPoint x: 321, startPoint y: 83, endPoint x: 311, endPoint y: 89, distance: 11.7
click at [289, 89] on td "03-00830: PE 111319 Organic Vanilla Pecan Collagen Superfood Oatmeal SUP (6/8oz)" at bounding box center [525, 85] width 480 height 14
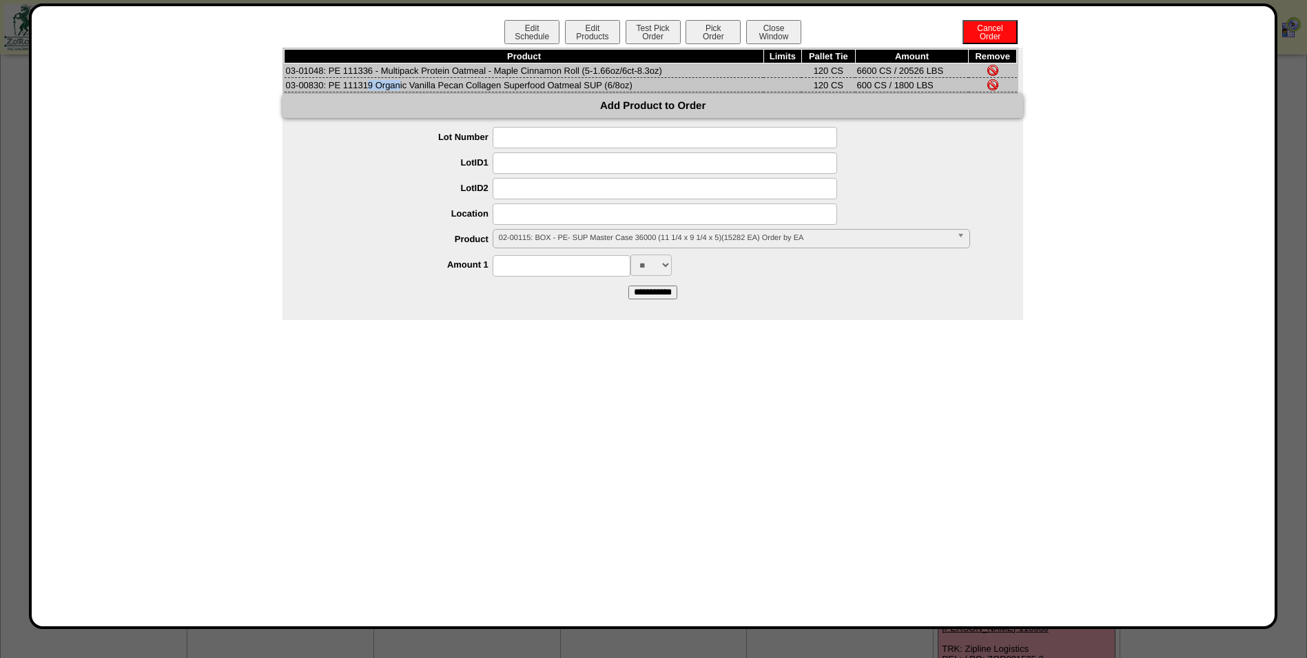
copy td "3-00830"
click at [658, 34] on button "Test Pick Order" at bounding box center [653, 32] width 55 height 24
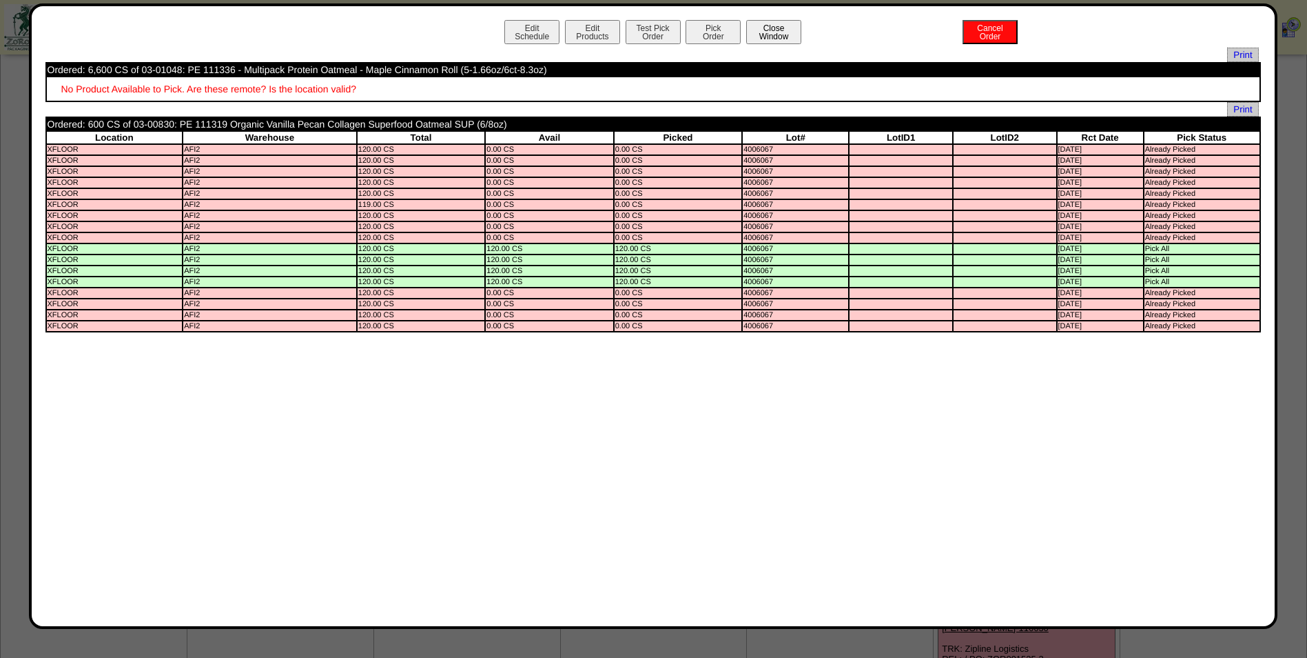
click at [777, 26] on button "Close Window" at bounding box center [773, 32] width 55 height 24
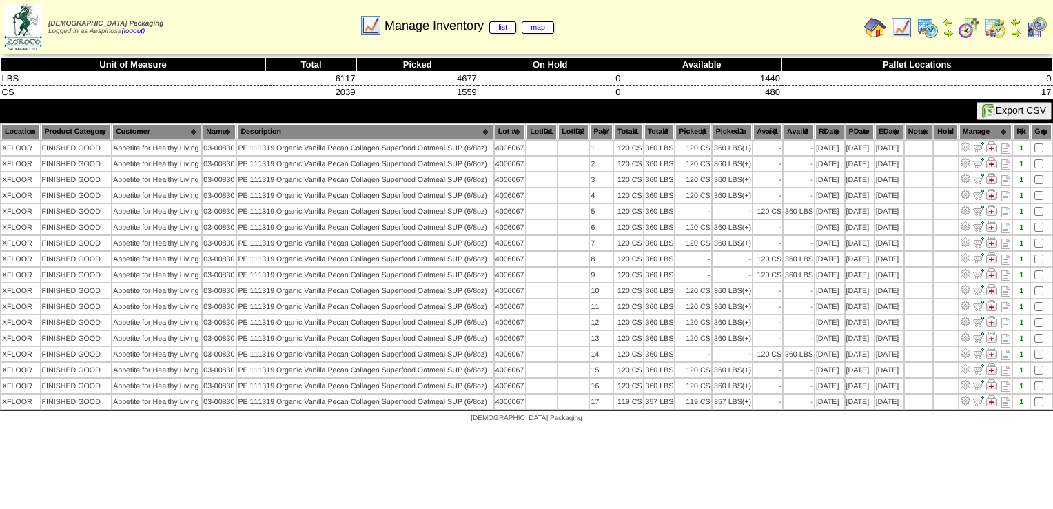
click at [696, 130] on th "Picked1" at bounding box center [692, 131] width 35 height 15
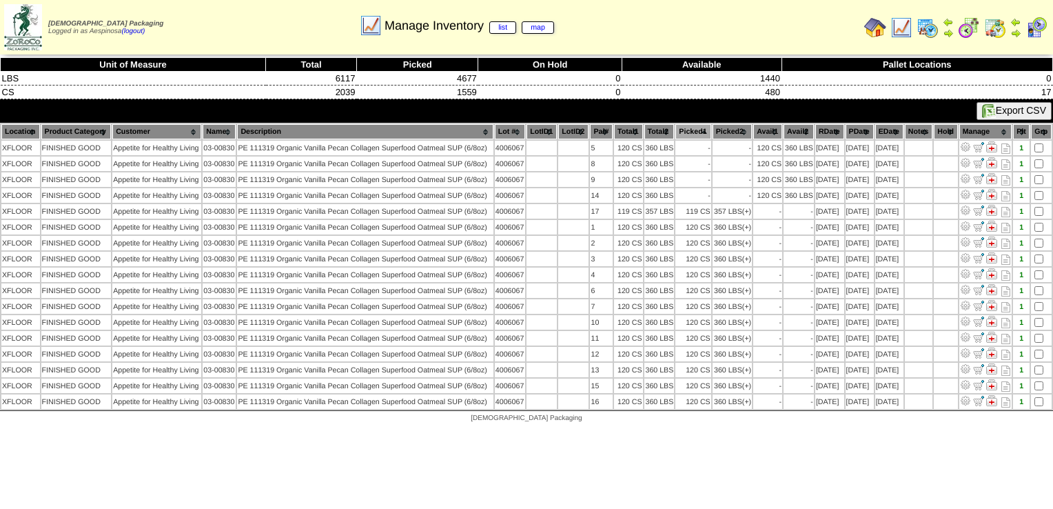
click at [696, 130] on th "Picked1" at bounding box center [692, 131] width 35 height 15
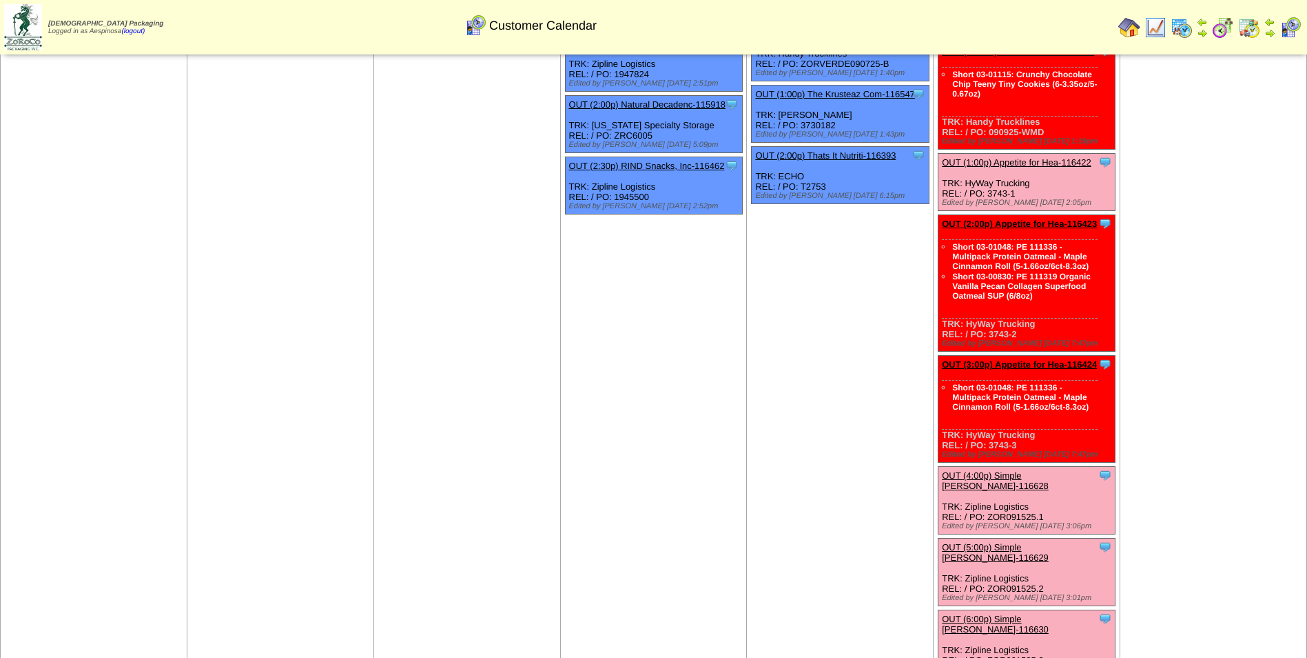
scroll to position [276, 0]
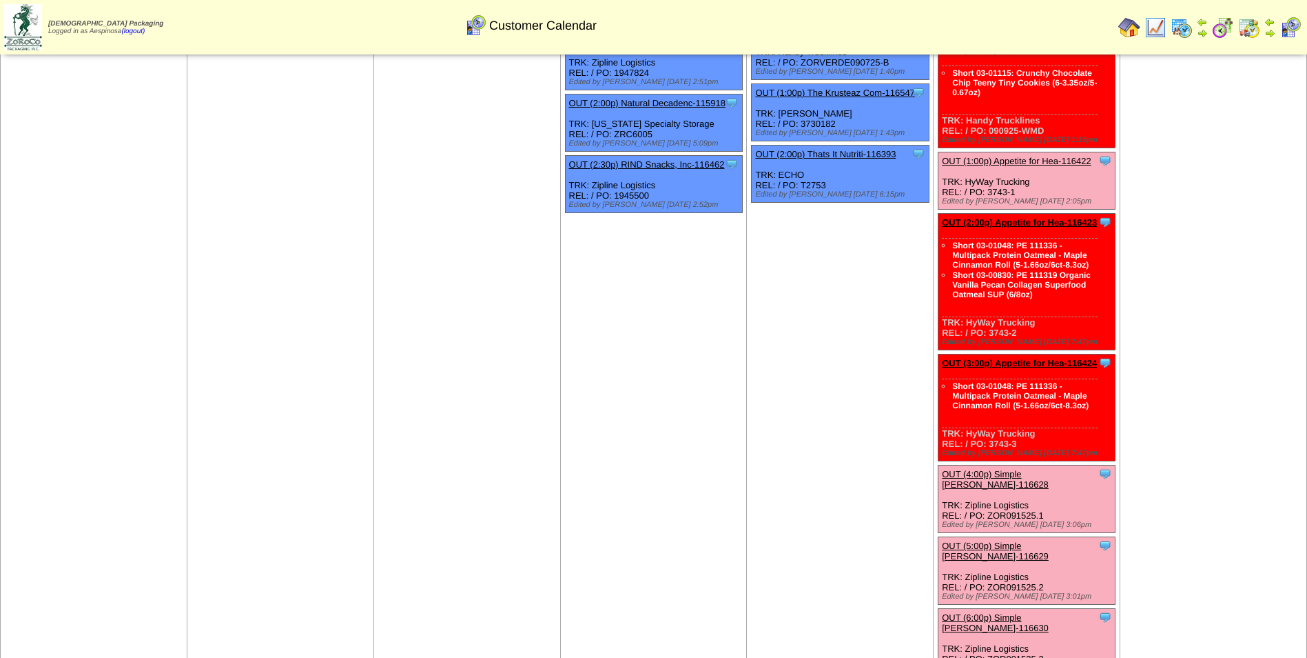
click at [1031, 363] on link "OUT (3:00p) Appetite for Hea-116424" at bounding box center [1019, 363] width 155 height 10
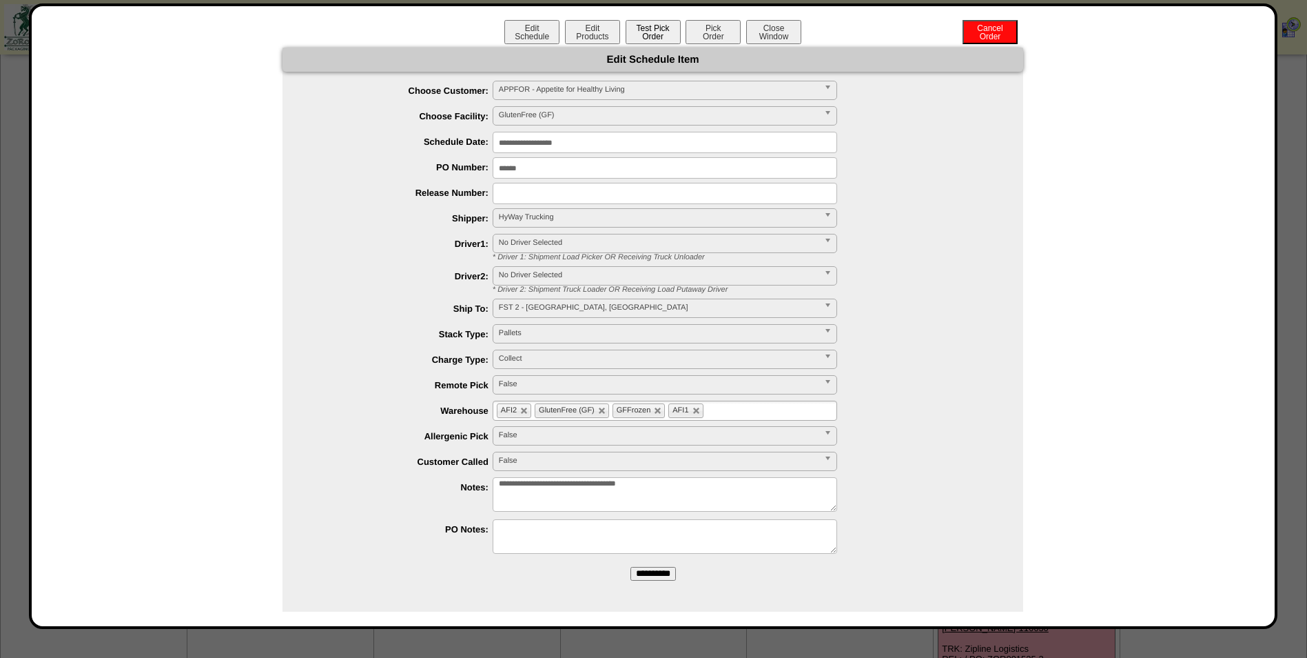
click at [649, 40] on button "Test Pick Order" at bounding box center [653, 32] width 55 height 24
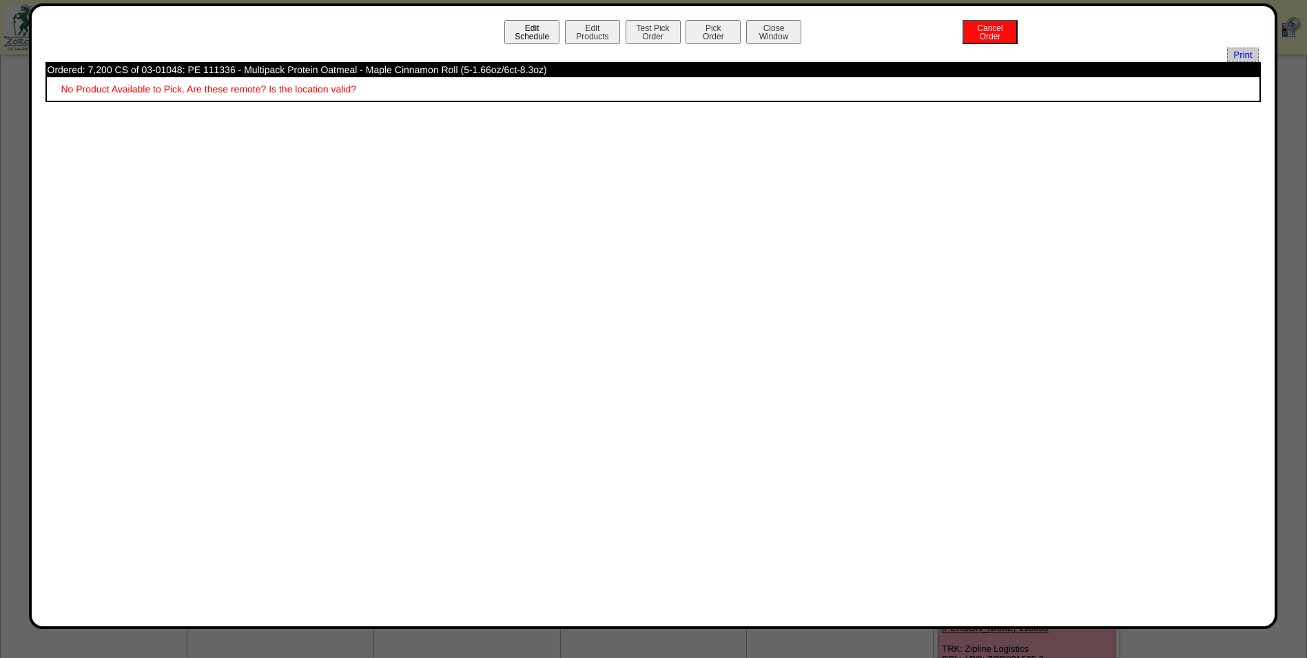
click at [525, 32] on button "Edit Schedule" at bounding box center [532, 32] width 55 height 24
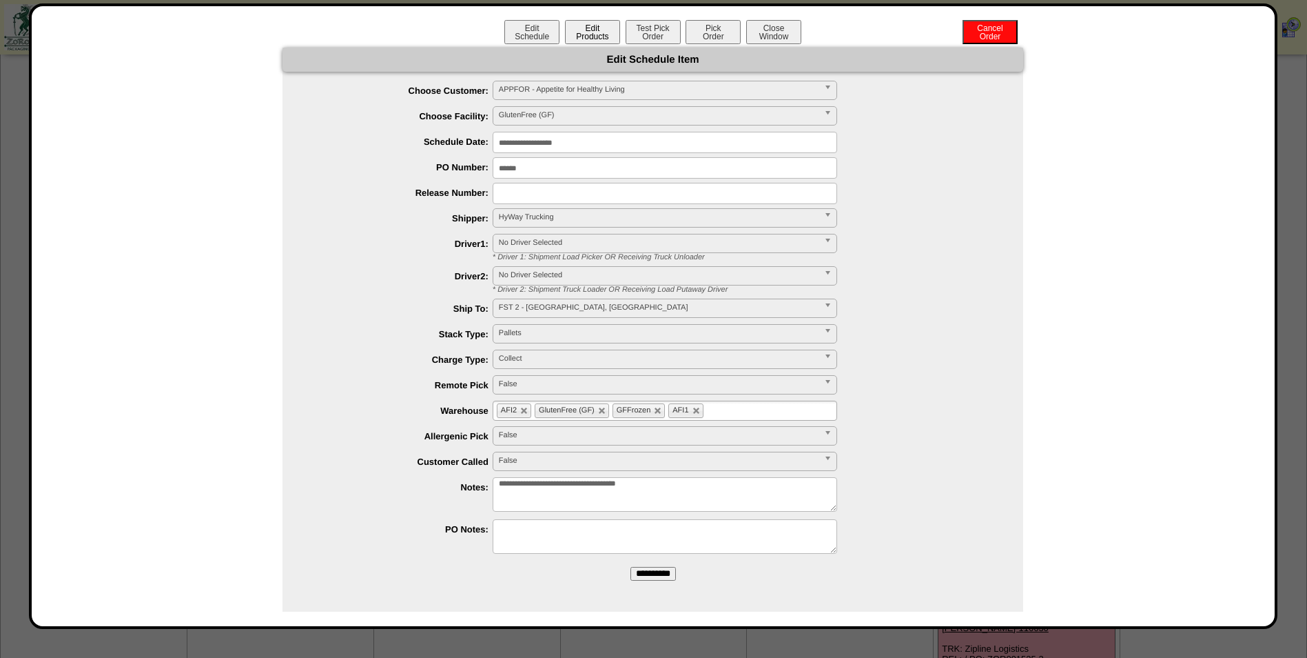
click at [582, 34] on button "Edit Products" at bounding box center [592, 32] width 55 height 24
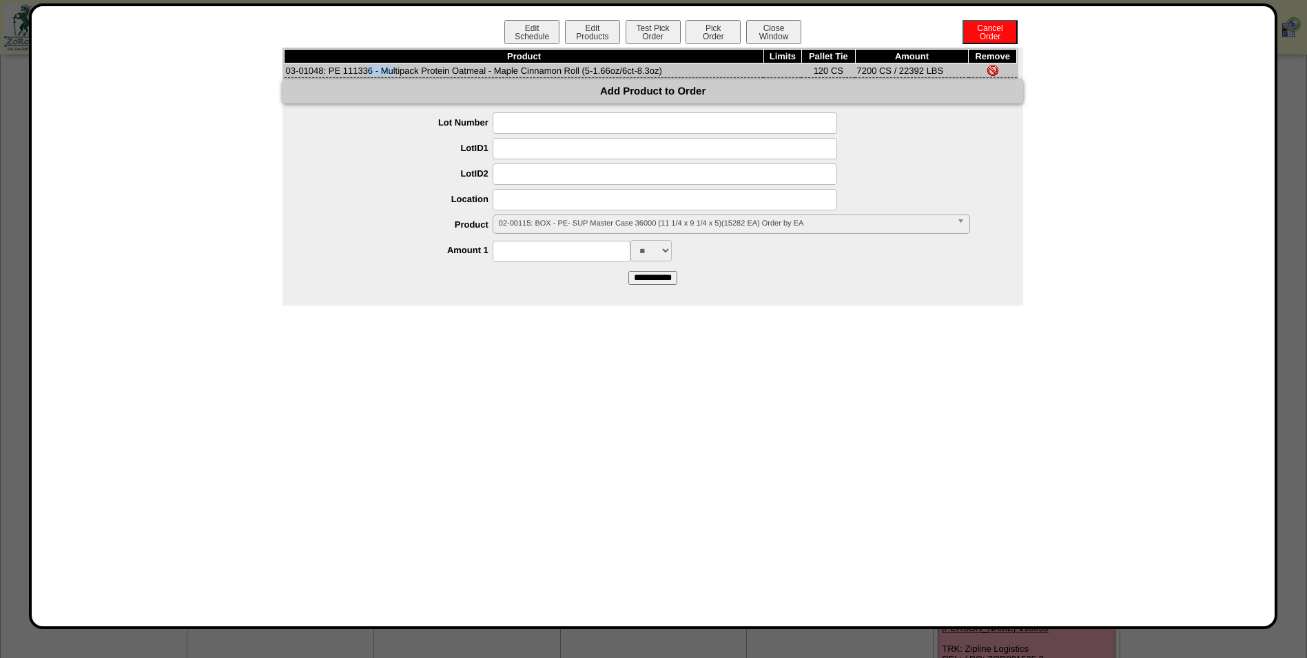
click at [305, 72] on td "03-01048: PE 111336 - Multipack Protein Oatmeal - Maple Cinnamon Roll (5-1.66oz…" at bounding box center [525, 70] width 480 height 14
click at [321, 71] on td "03-01048: PE 111336 - Multipack Protein Oatmeal - Maple Cinnamon Roll (5-1.66oz…" at bounding box center [525, 70] width 480 height 14
drag, startPoint x: 324, startPoint y: 71, endPoint x: 287, endPoint y: 70, distance: 36.5
click at [287, 70] on td "03-01048: PE 111336 - Multipack Protein Oatmeal - Maple Cinnamon Roll (5-1.66oz…" at bounding box center [525, 70] width 480 height 14
copy td "03-01048"
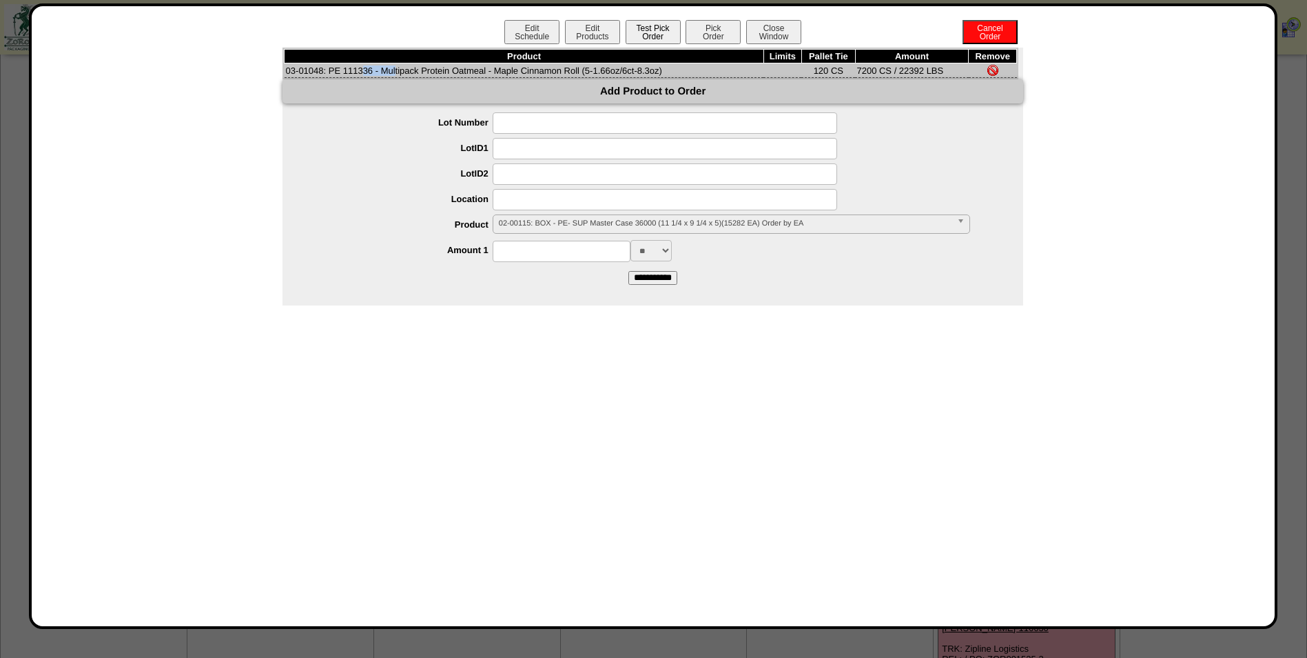
click at [662, 41] on button "Test Pick Order" at bounding box center [653, 32] width 55 height 24
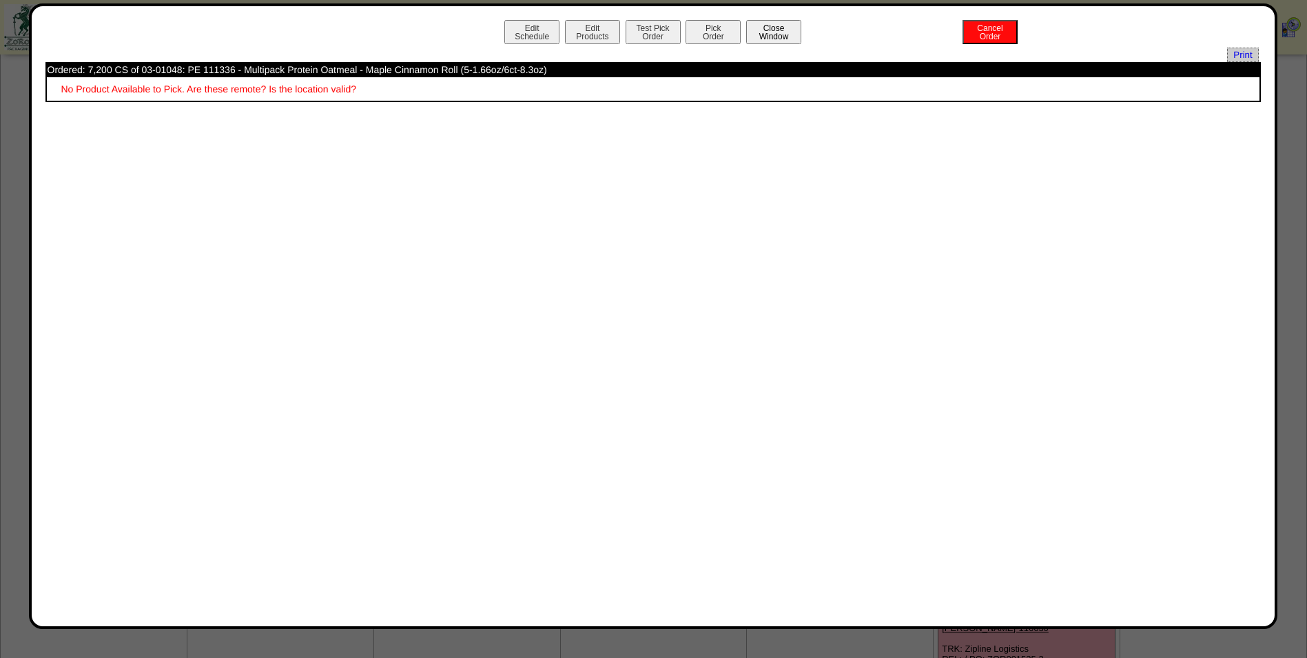
click at [790, 33] on button "Close Window" at bounding box center [773, 32] width 55 height 24
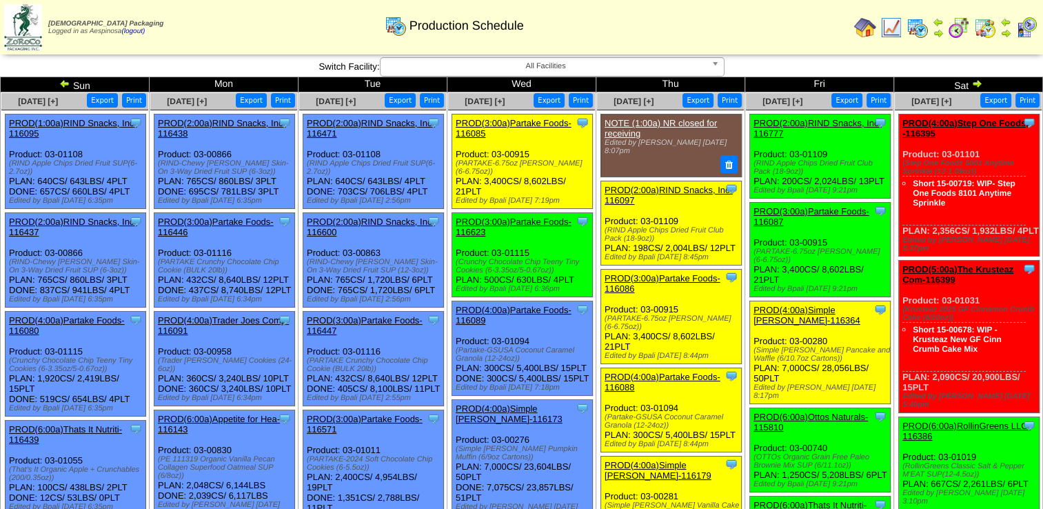
click at [973, 79] on img at bounding box center [976, 83] width 11 height 11
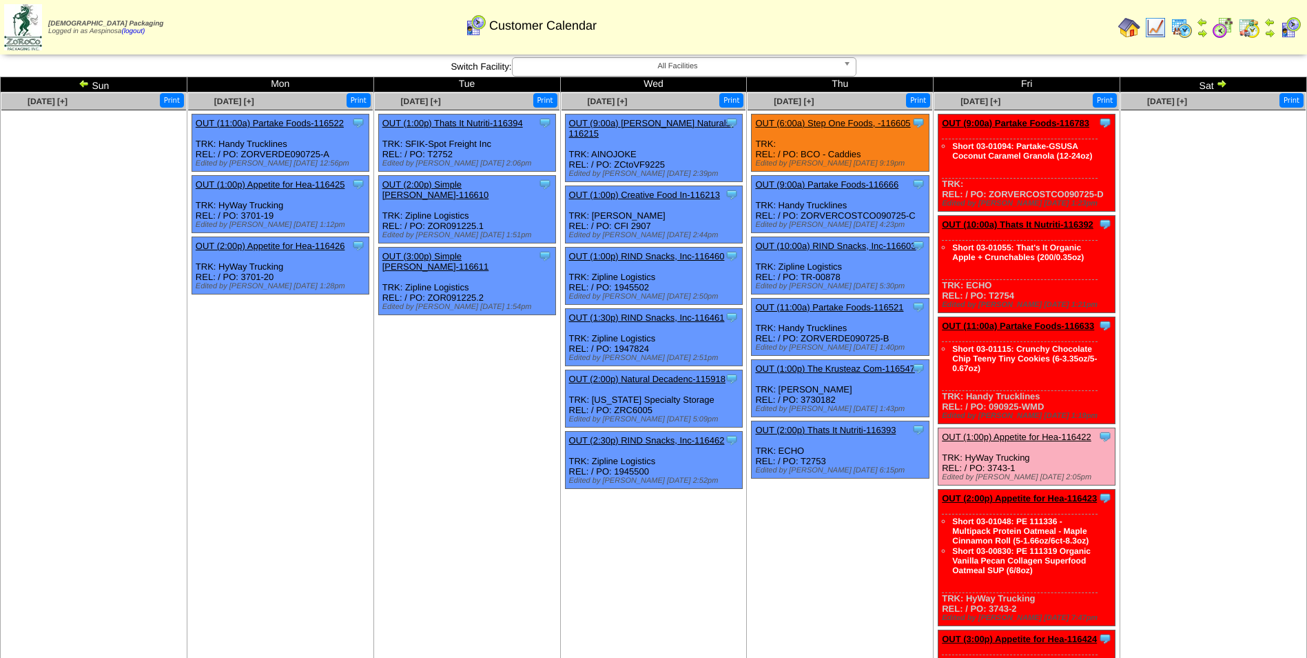
click at [1054, 436] on link "OUT (1:00p) Appetite for Hea-116422" at bounding box center [1017, 436] width 150 height 10
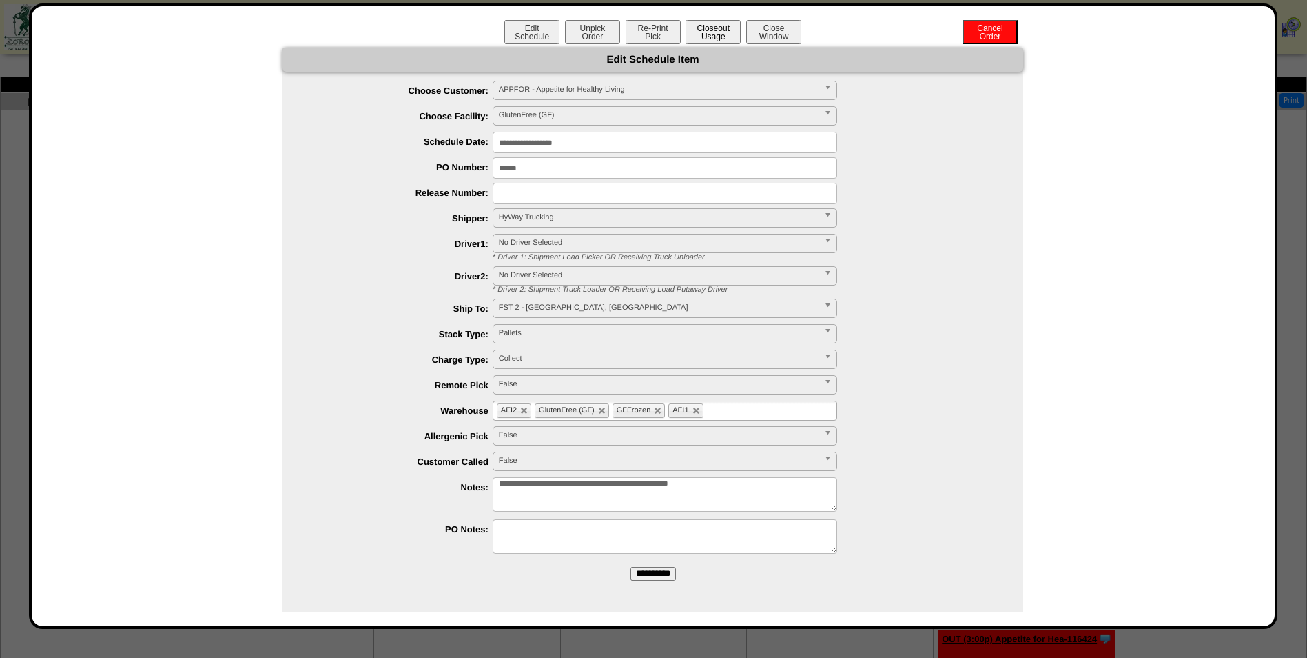
click at [704, 34] on button "Closeout Usage" at bounding box center [713, 32] width 55 height 24
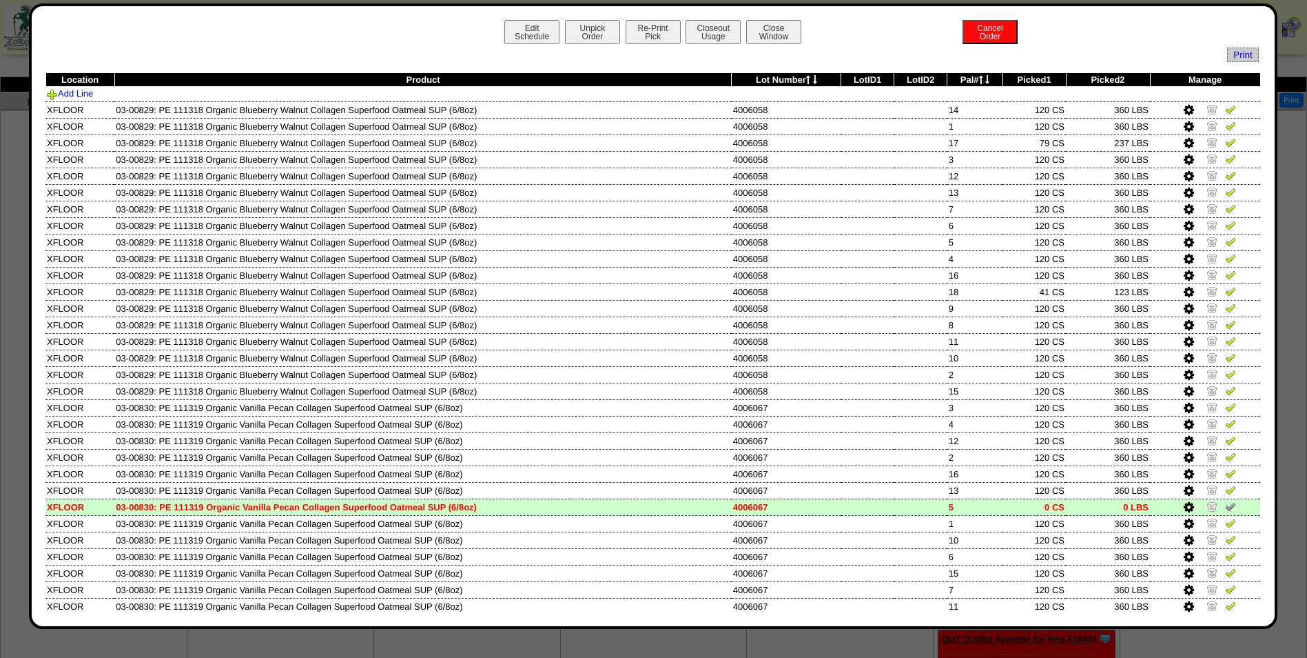
click at [969, 80] on th "Pal#" at bounding box center [975, 80] width 55 height 14
click at [970, 80] on th "Pal#" at bounding box center [975, 80] width 55 height 14
click at [979, 79] on icon at bounding box center [981, 79] width 4 height 9
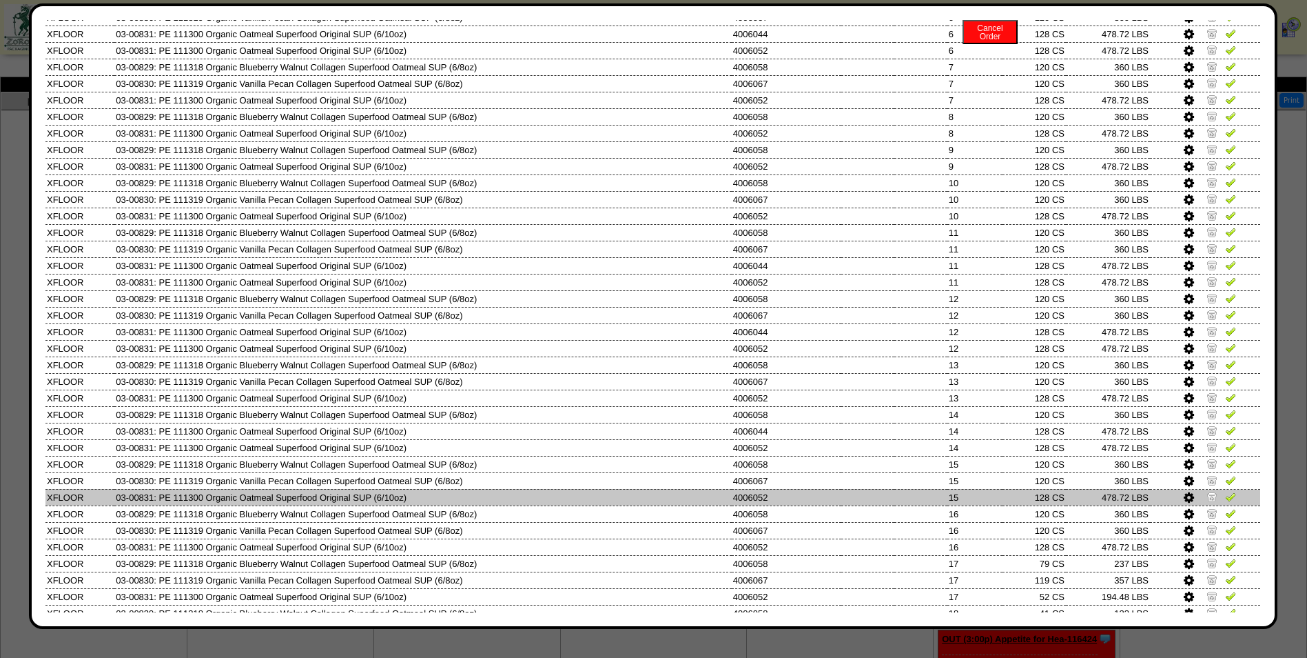
scroll to position [482, 0]
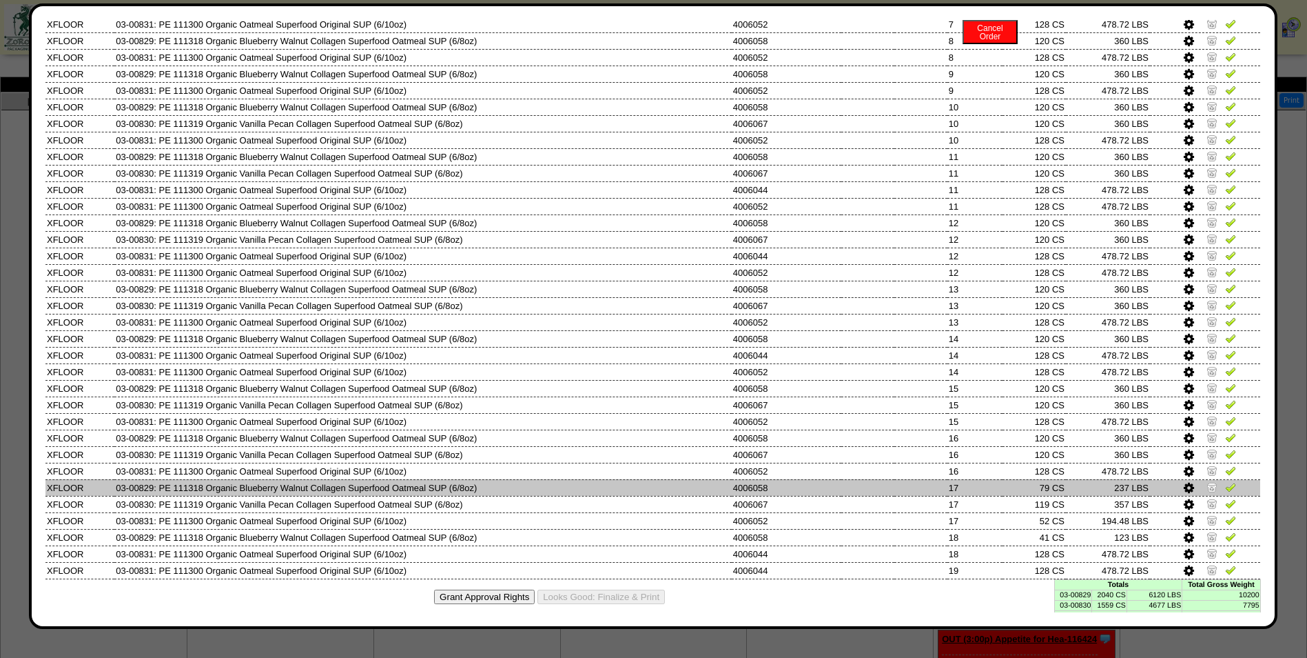
click at [1207, 487] on img at bounding box center [1212, 486] width 11 height 11
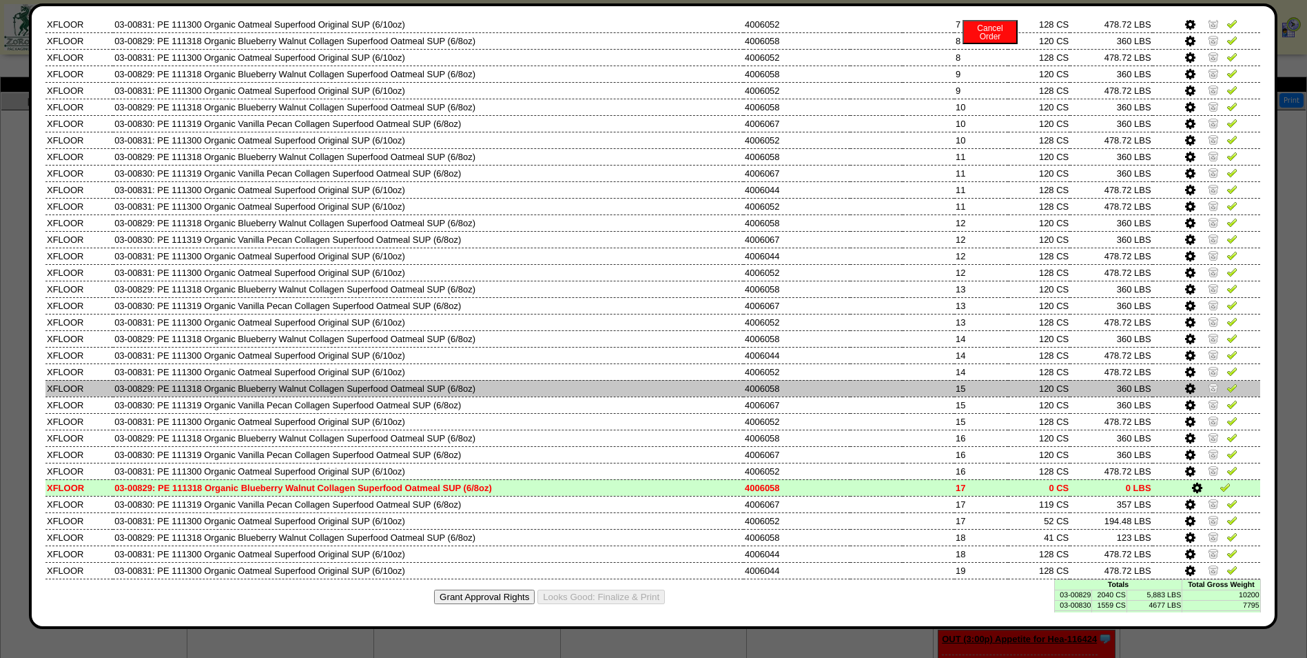
click at [1097, 390] on td "360 LBS" at bounding box center [1111, 388] width 82 height 17
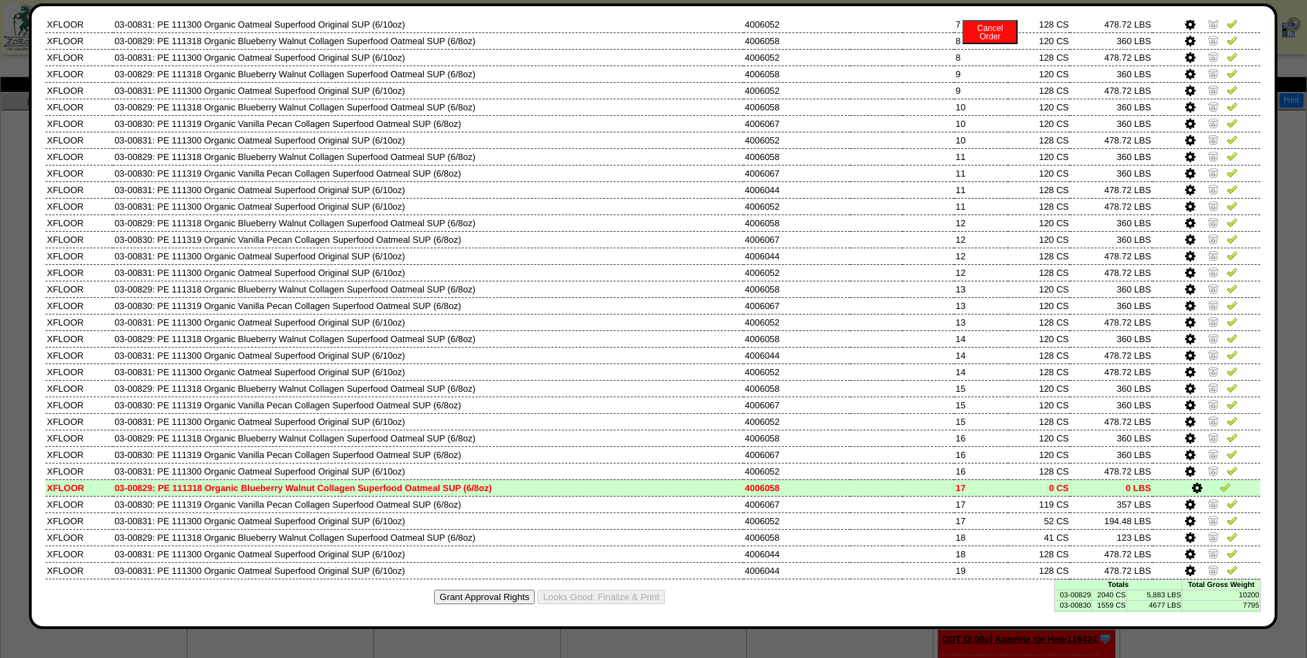
click at [1113, 595] on td "2040 CS" at bounding box center [1109, 594] width 35 height 10
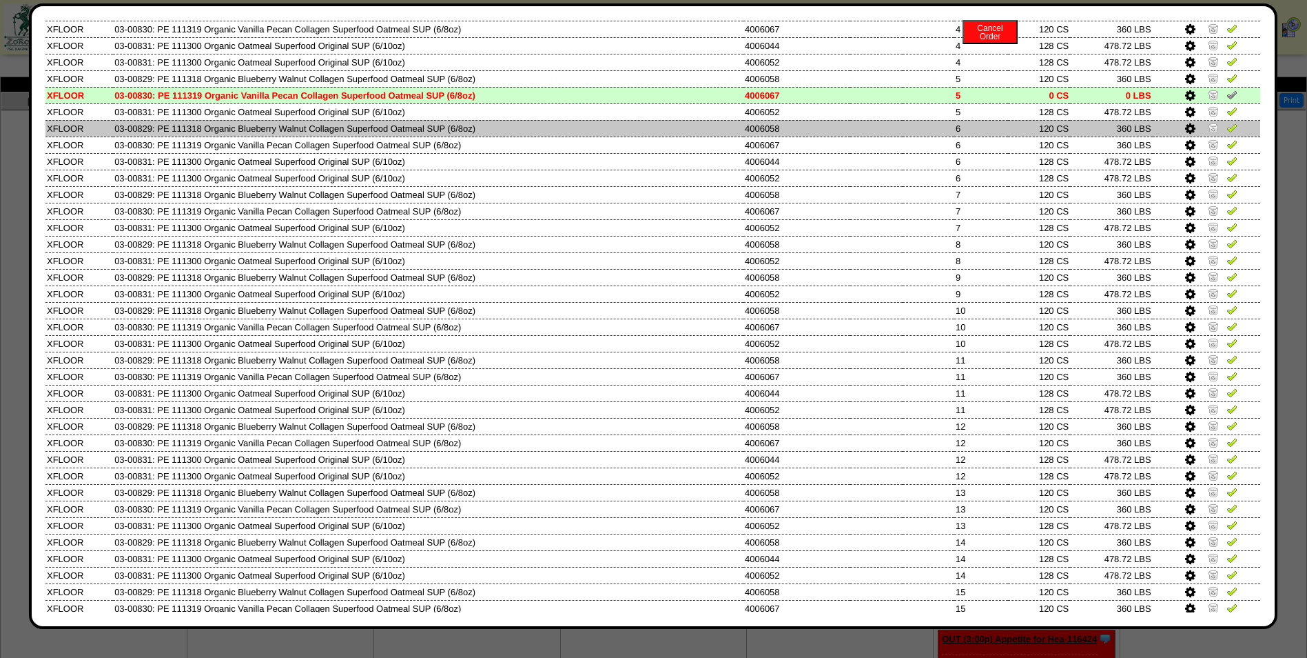
scroll to position [414, 0]
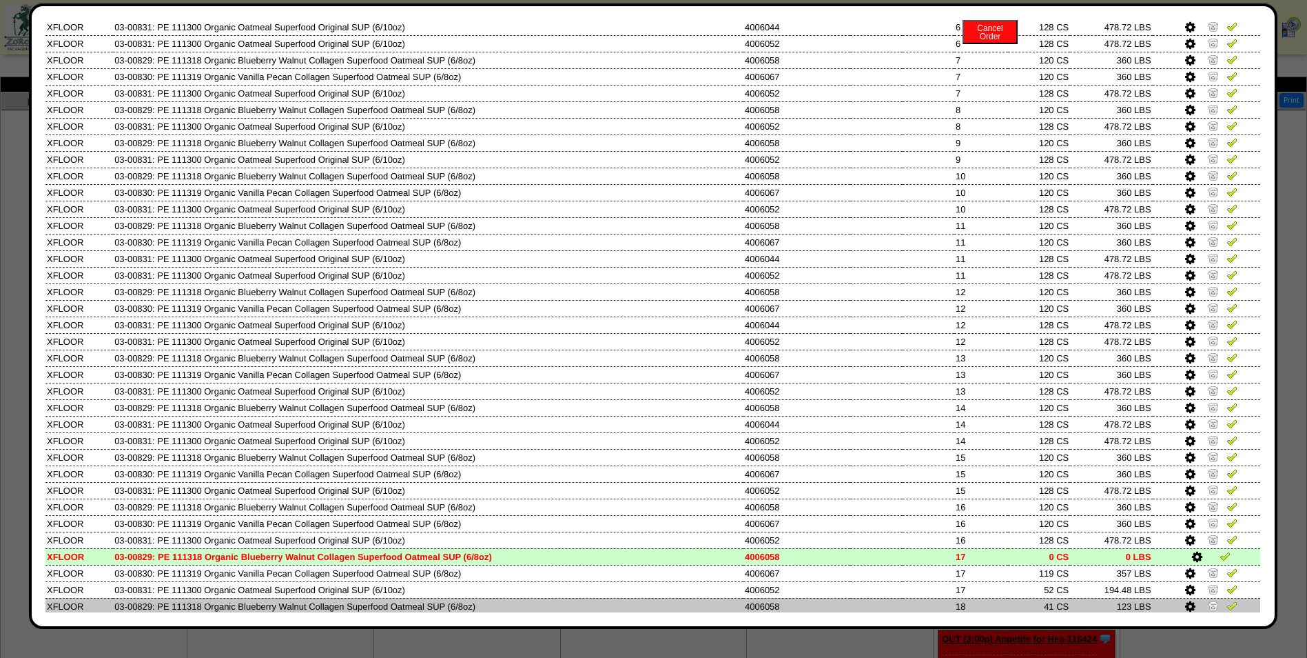
click at [1208, 607] on img at bounding box center [1213, 605] width 11 height 11
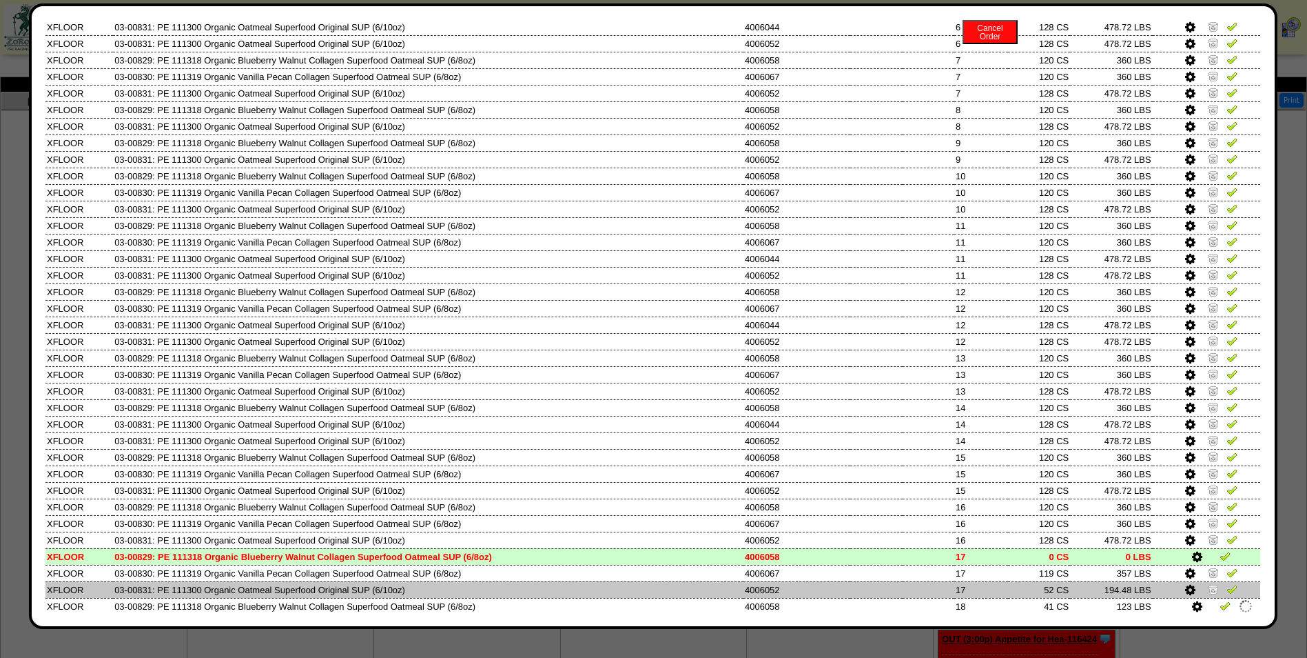
click at [1208, 590] on img at bounding box center [1213, 588] width 11 height 11
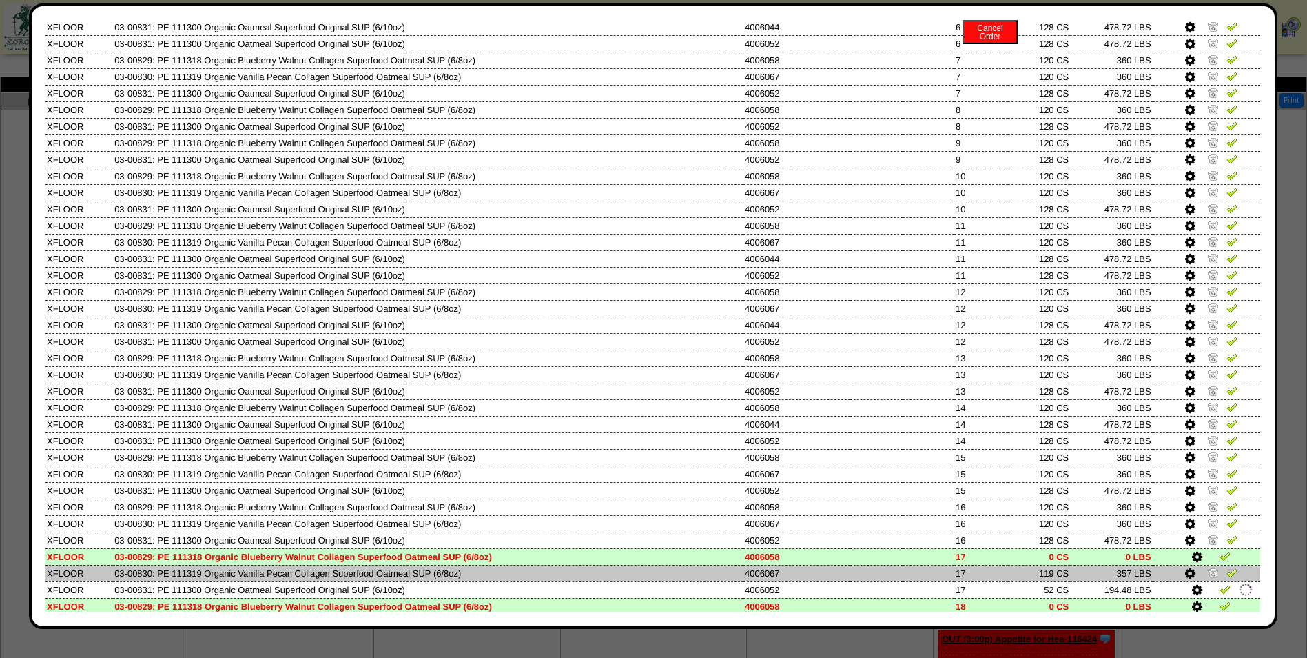
click at [1208, 574] on img at bounding box center [1213, 572] width 11 height 11
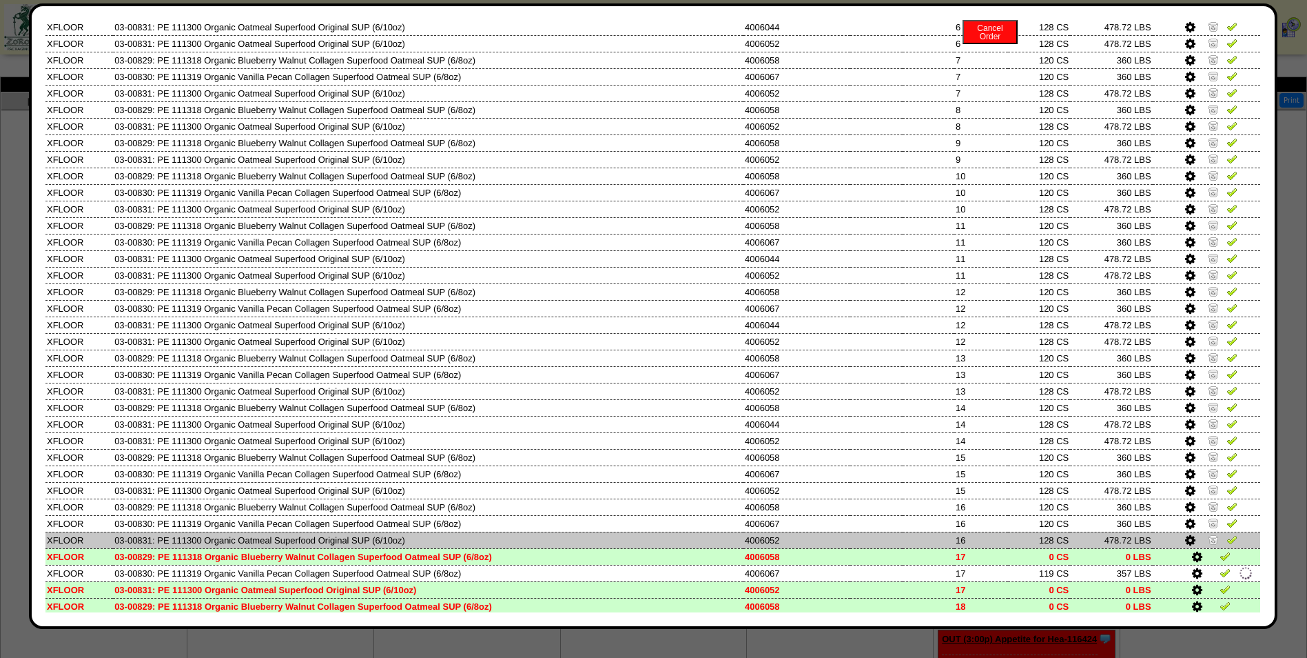
click at [1208, 539] on img at bounding box center [1213, 538] width 11 height 11
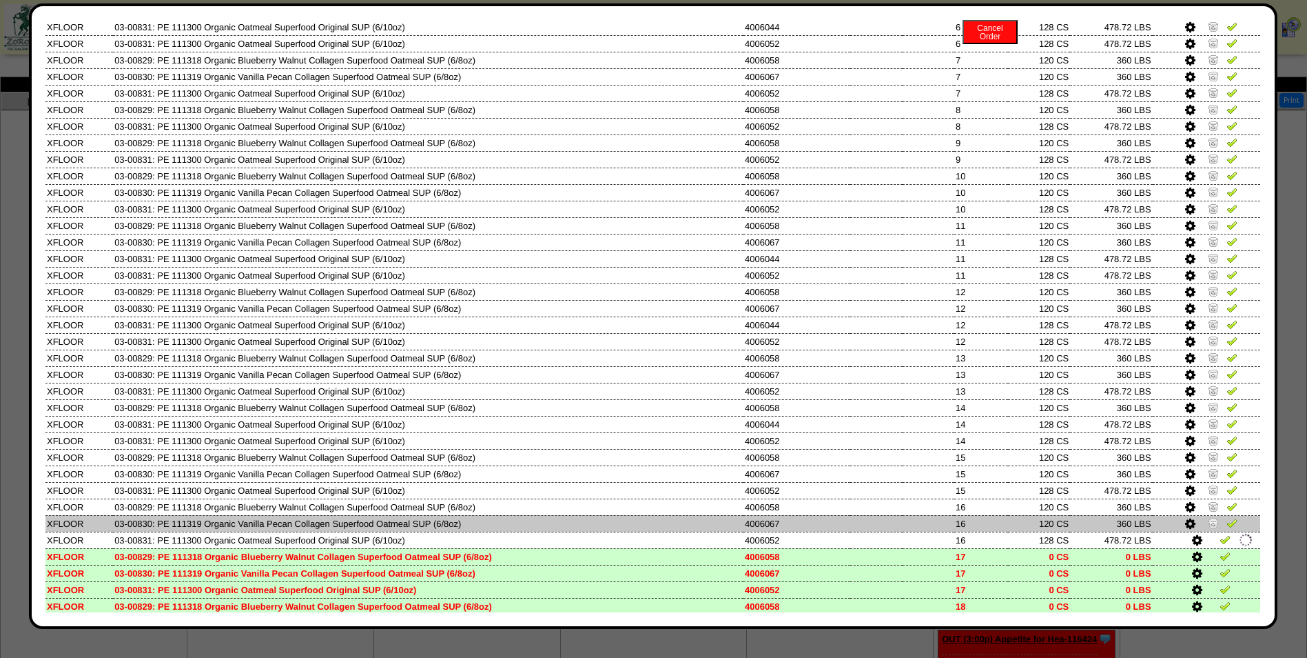
click at [1208, 524] on img at bounding box center [1213, 522] width 11 height 11
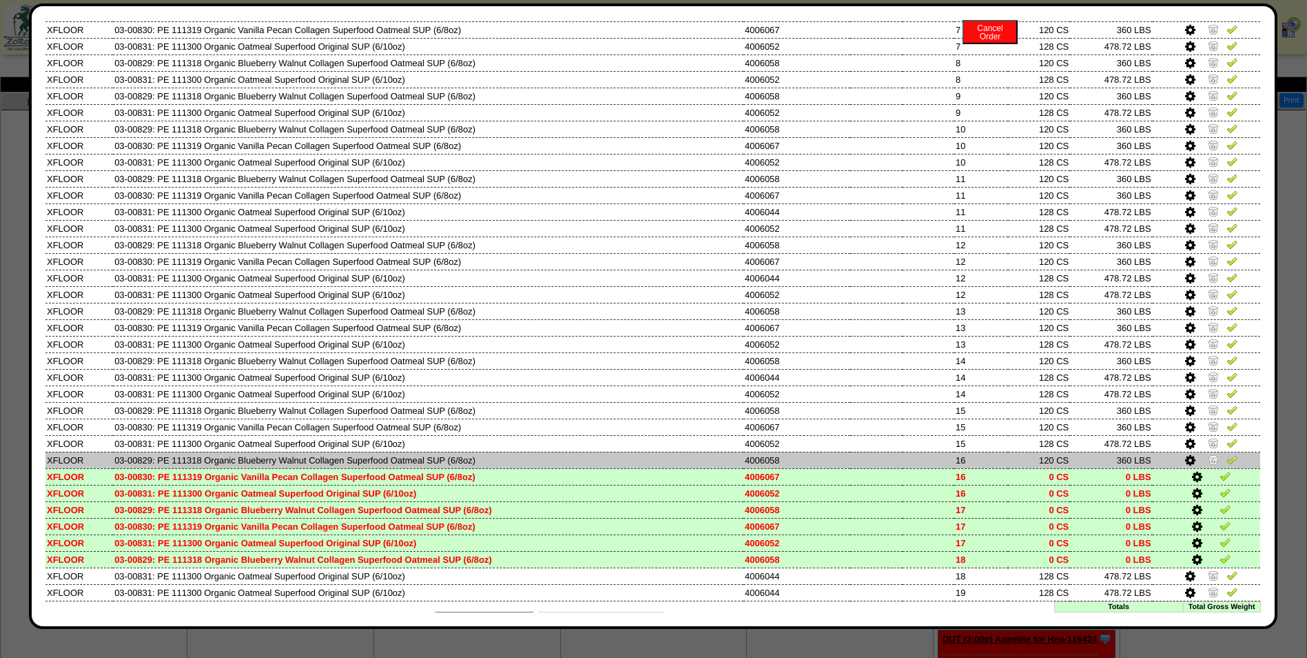
scroll to position [491, 0]
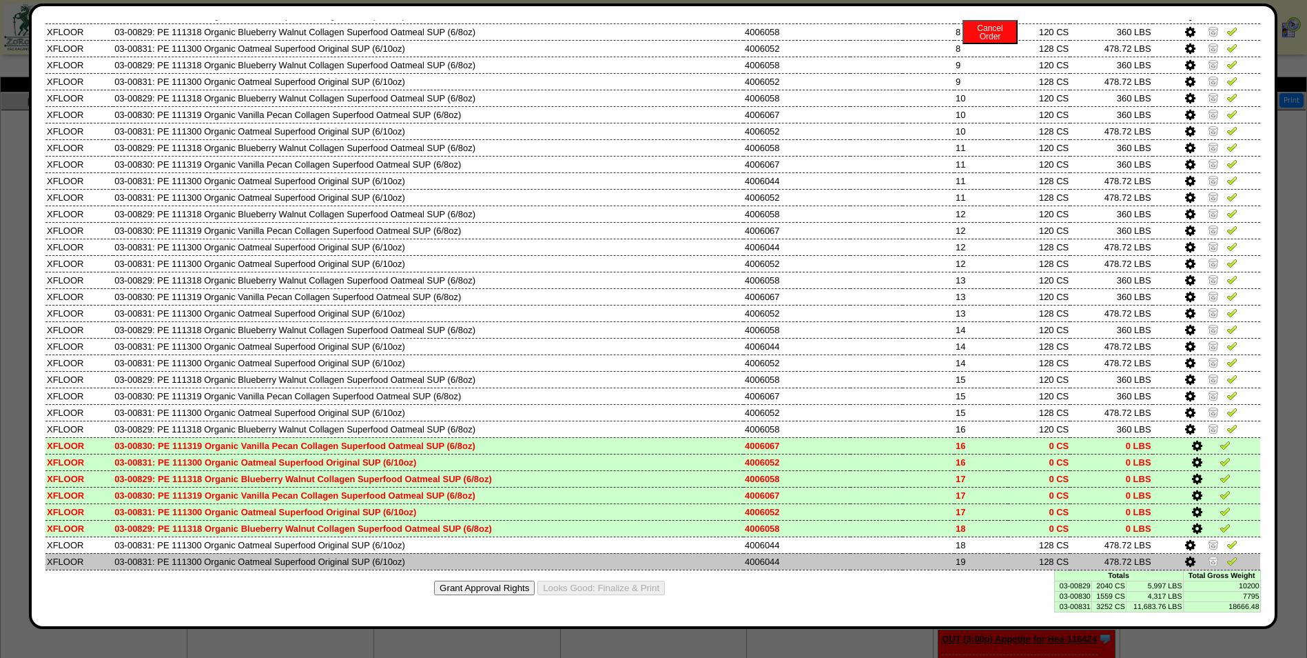
click at [1208, 564] on img at bounding box center [1213, 560] width 11 height 11
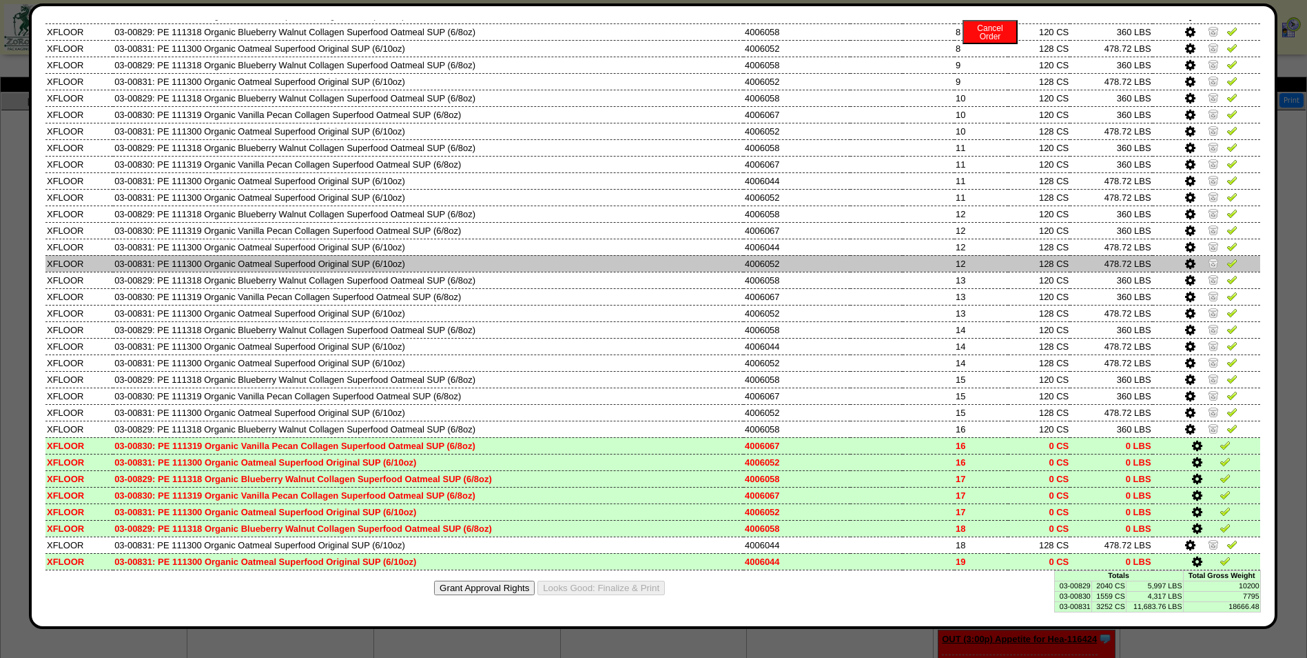
click at [915, 258] on td at bounding box center [929, 263] width 52 height 17
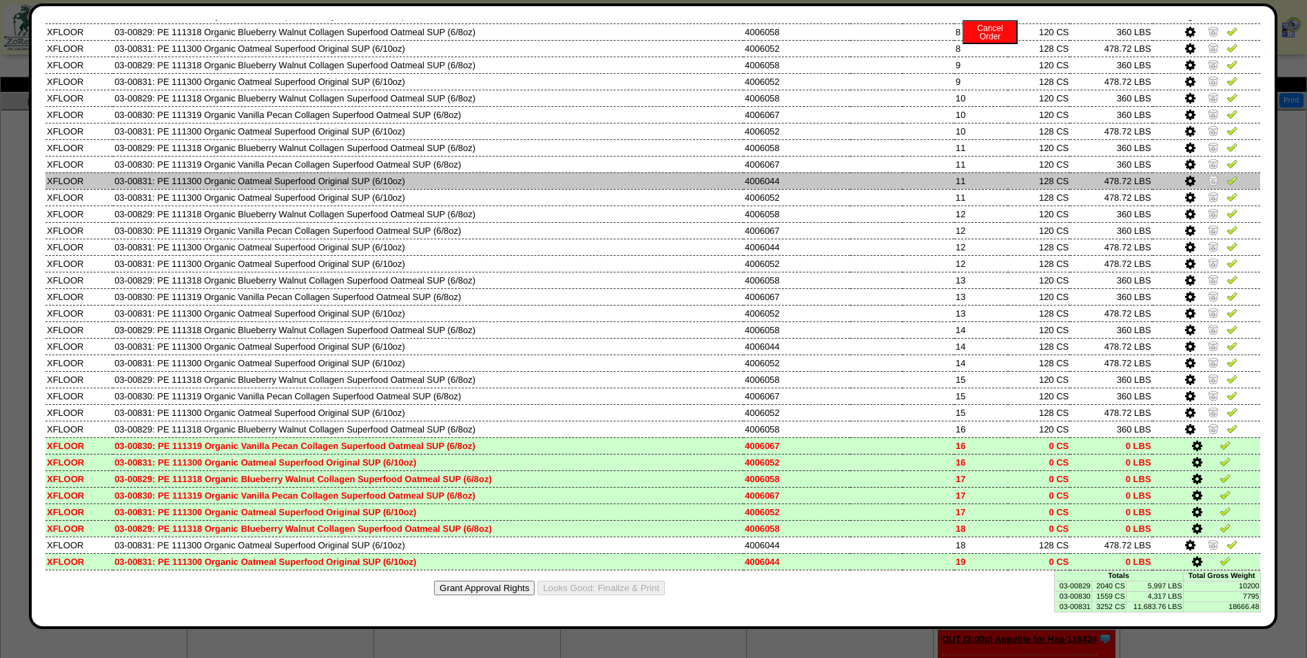
click at [924, 176] on td at bounding box center [929, 180] width 52 height 17
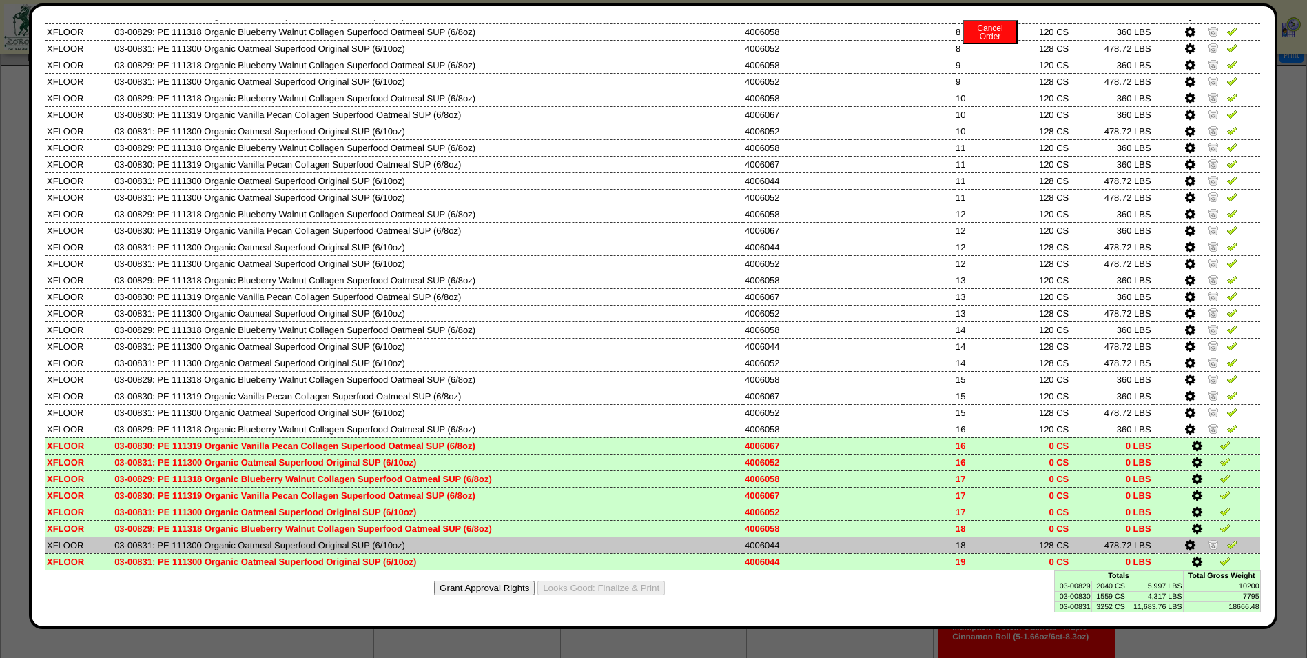
scroll to position [69, 0]
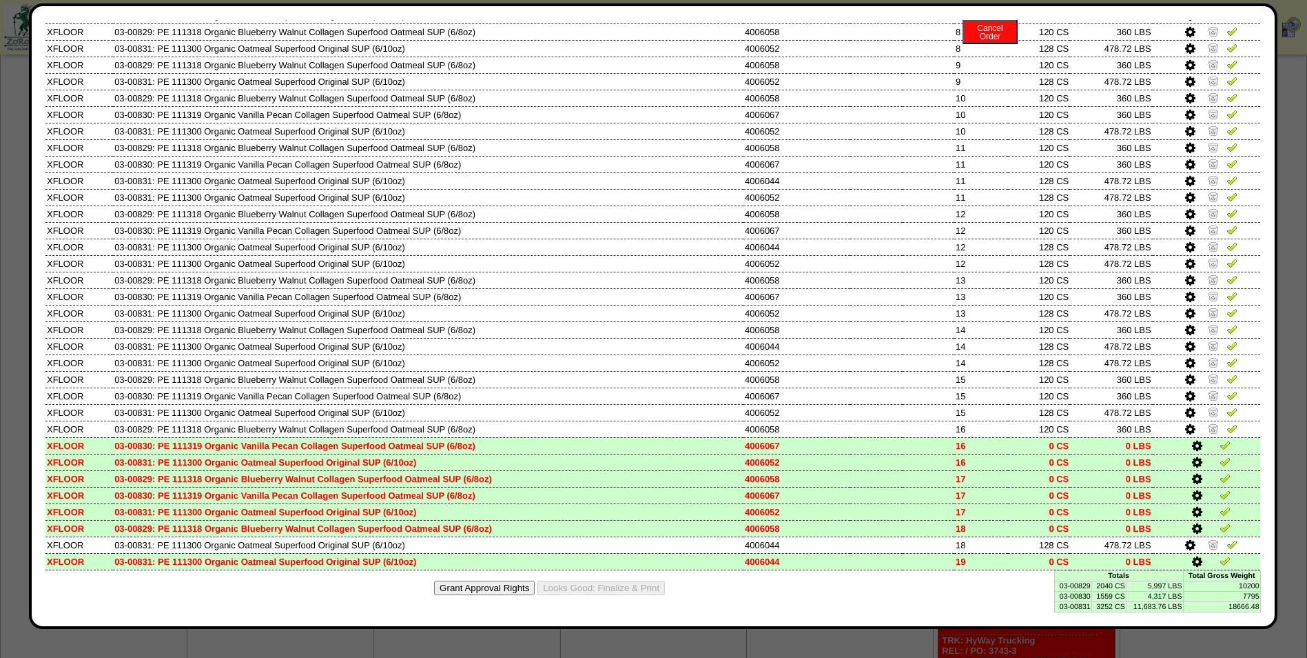
click at [1114, 587] on td "2040 CS" at bounding box center [1109, 585] width 34 height 10
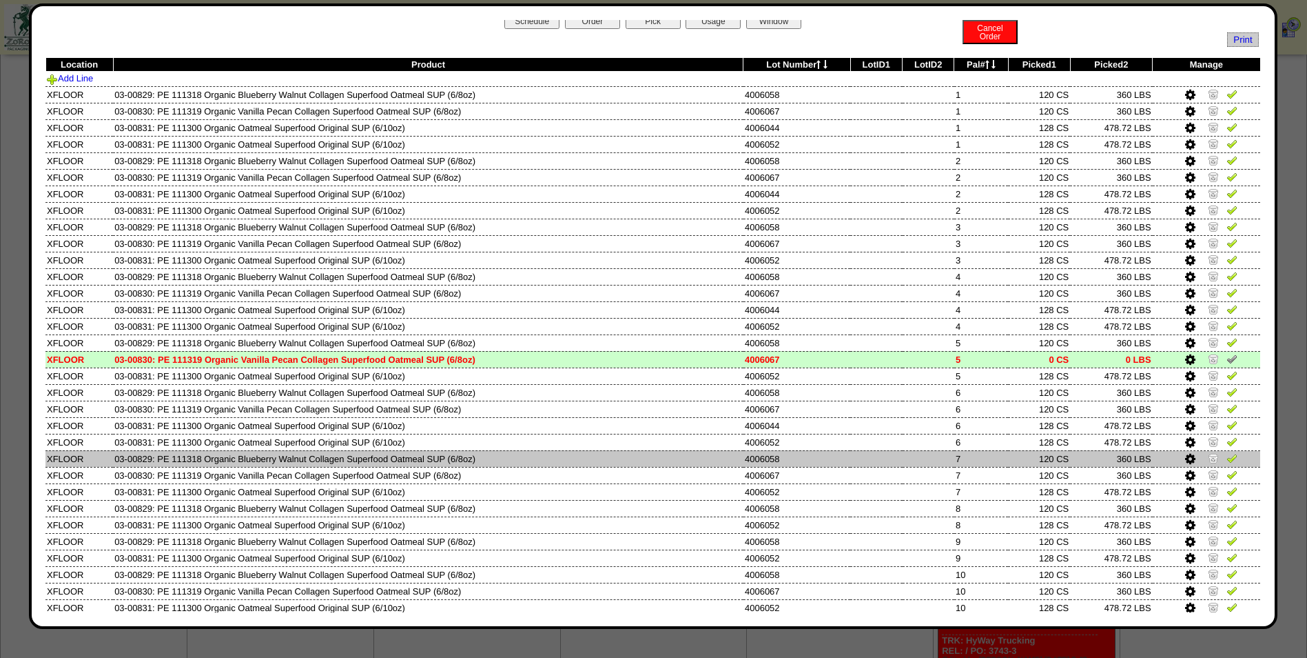
scroll to position [9, 0]
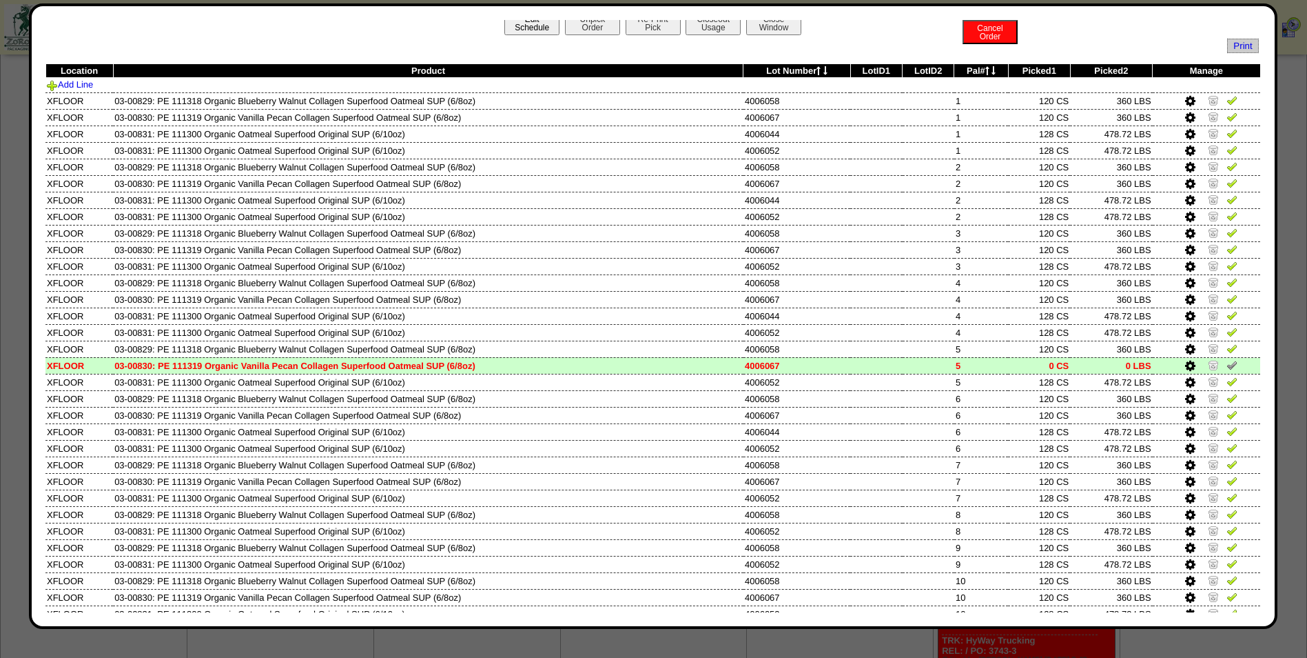
click at [518, 29] on button "Edit Schedule" at bounding box center [532, 23] width 55 height 24
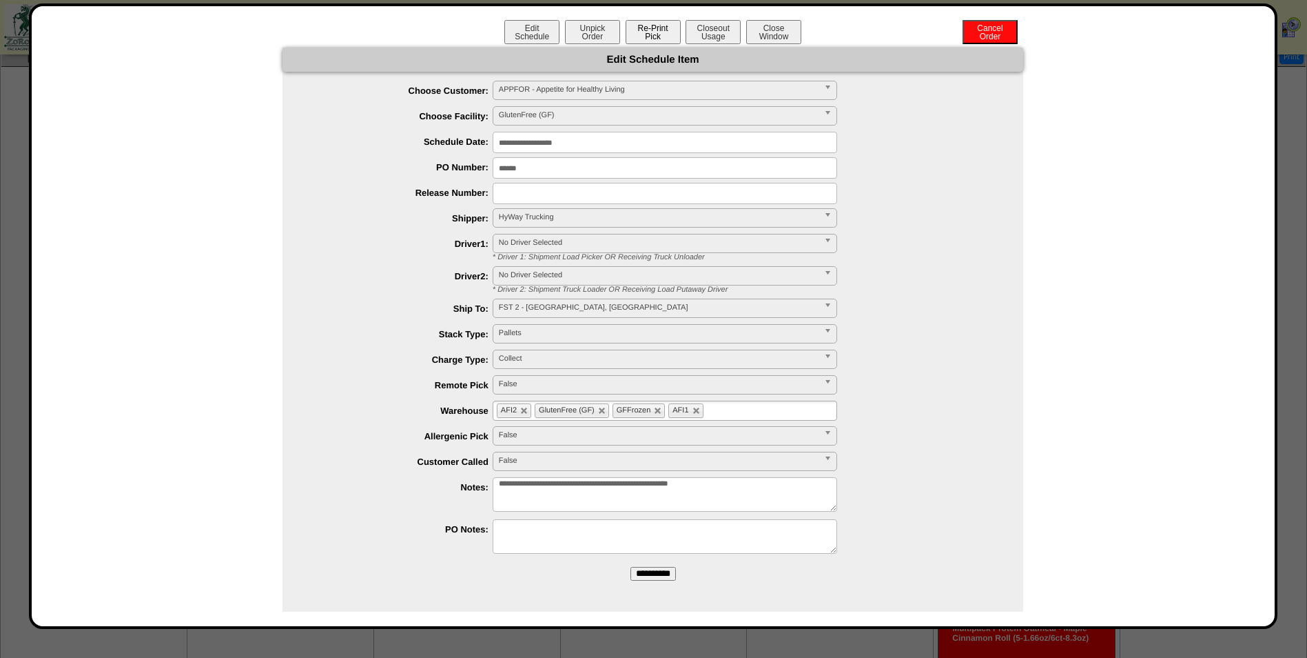
scroll to position [0, 0]
click at [773, 26] on button "Close Window" at bounding box center [773, 32] width 55 height 24
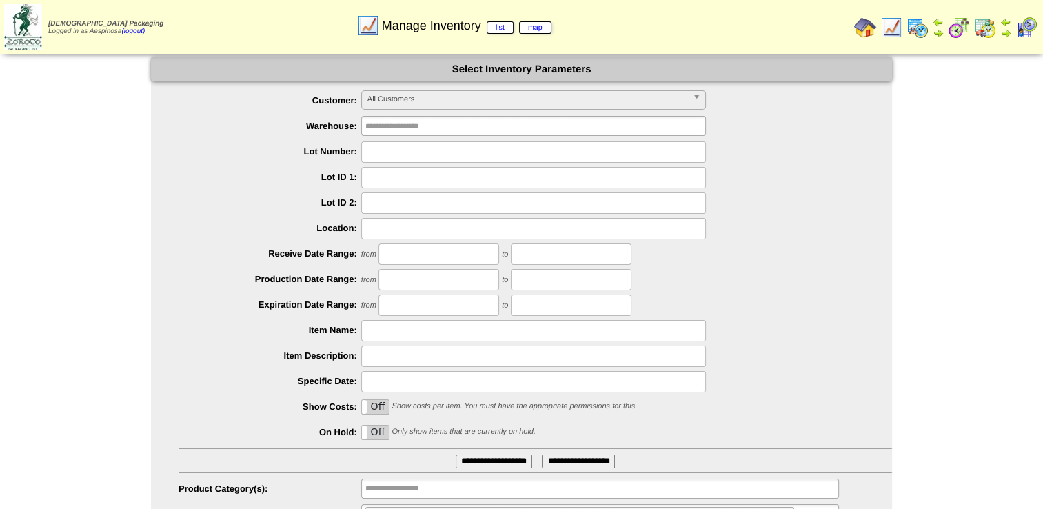
click at [465, 101] on span "All Customers" at bounding box center [527, 99] width 320 height 17
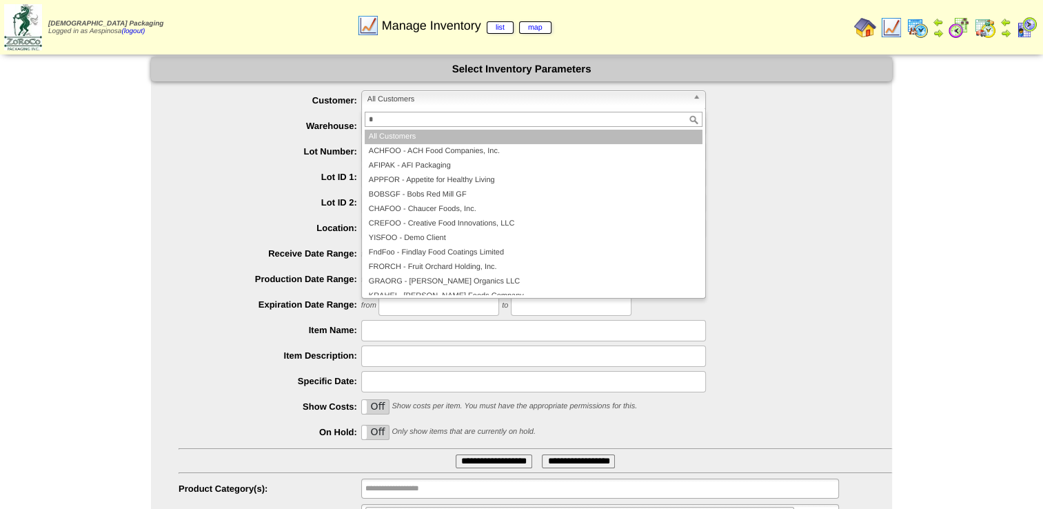
type input "**"
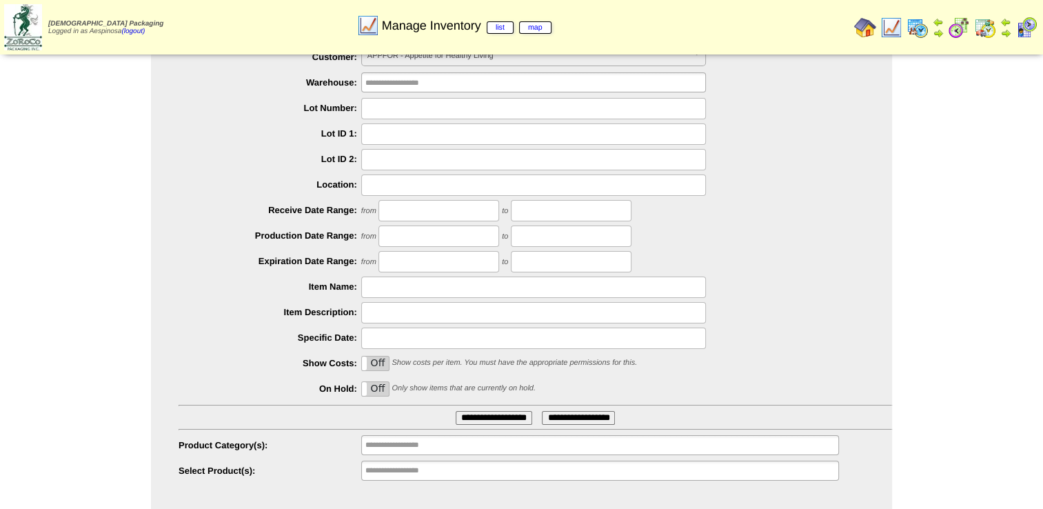
scroll to position [65, 0]
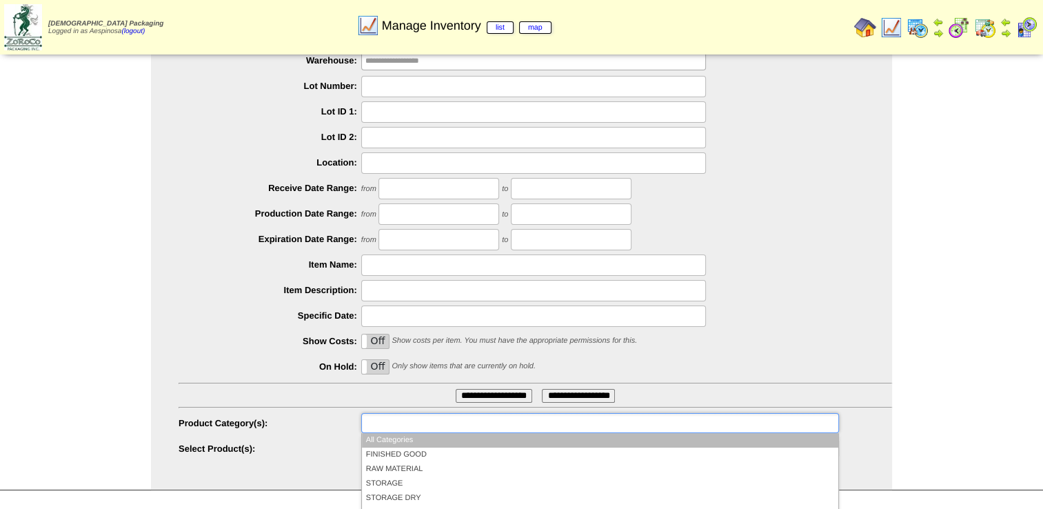
click at [415, 430] on input "text" at bounding box center [409, 422] width 88 height 17
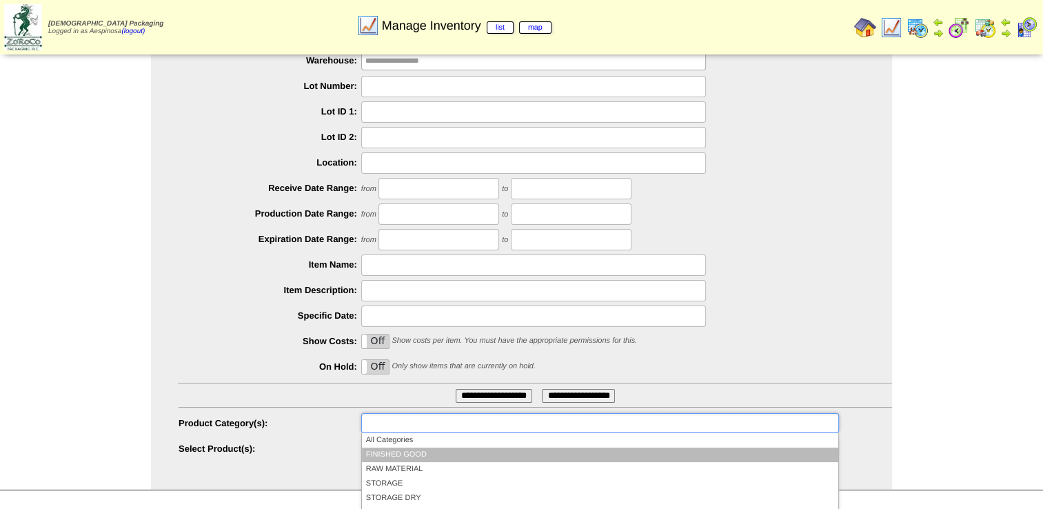
click at [428, 458] on li "FINISHED GOOD" at bounding box center [600, 454] width 476 height 14
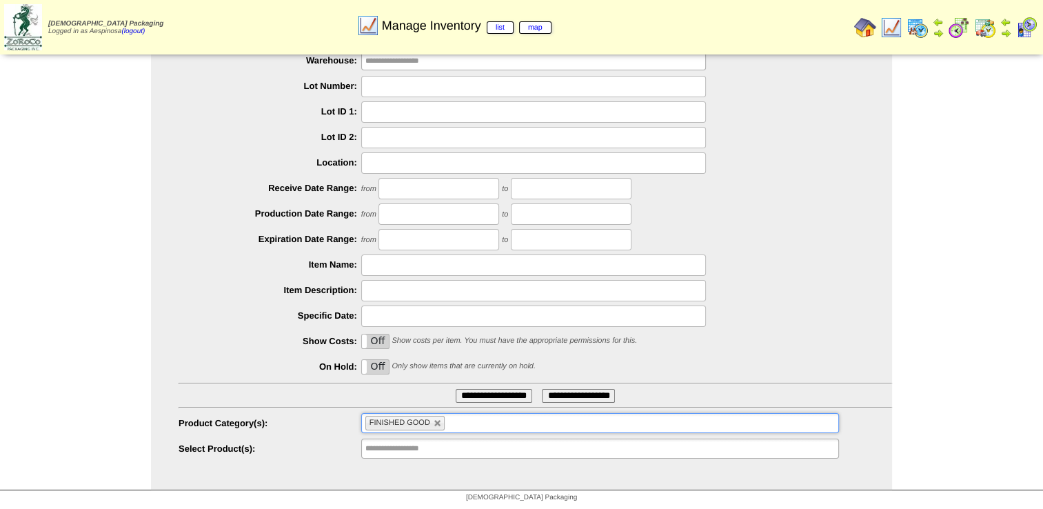
click at [480, 396] on input "**********" at bounding box center [494, 396] width 77 height 14
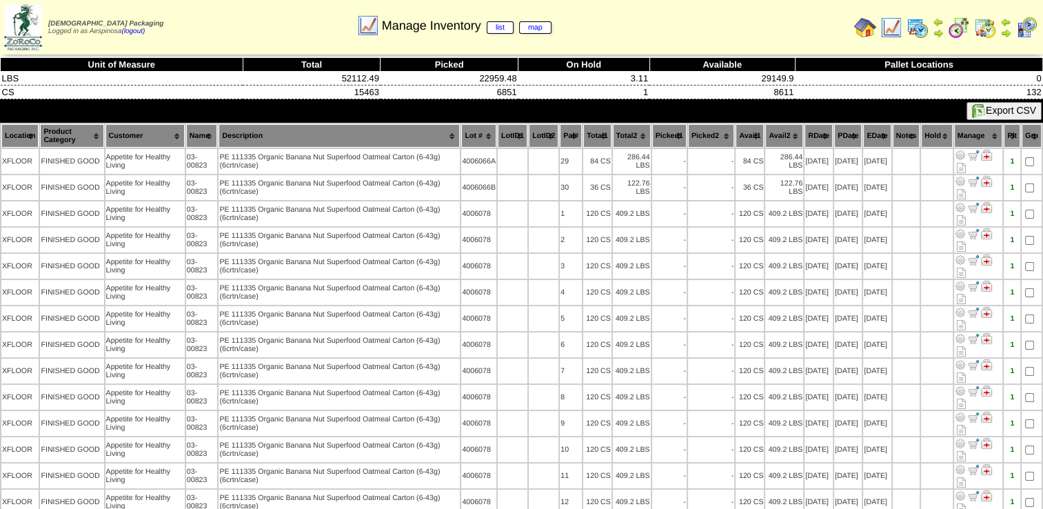
click at [658, 133] on th "Picked1" at bounding box center [669, 135] width 34 height 23
click at [662, 130] on th "Picked1" at bounding box center [669, 135] width 34 height 23
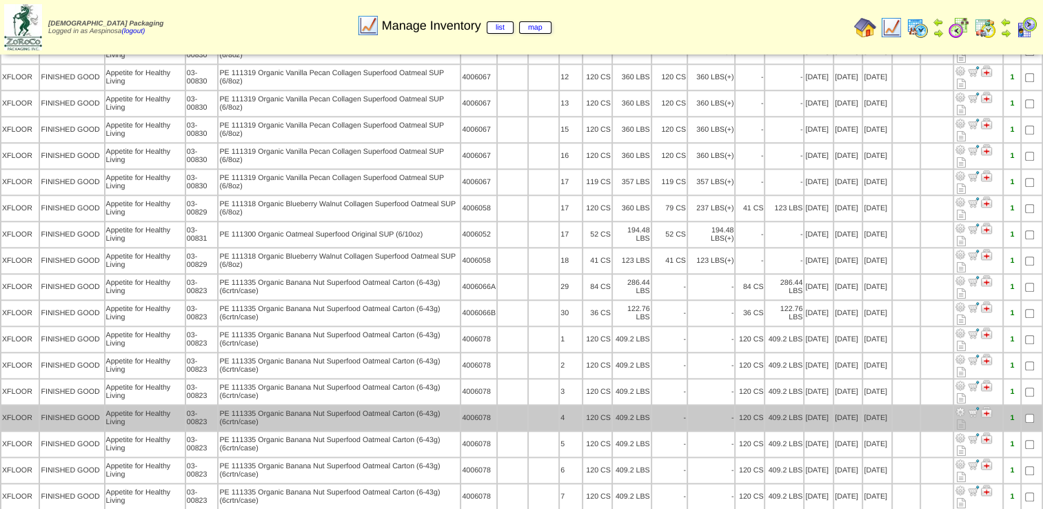
scroll to position [1310, 0]
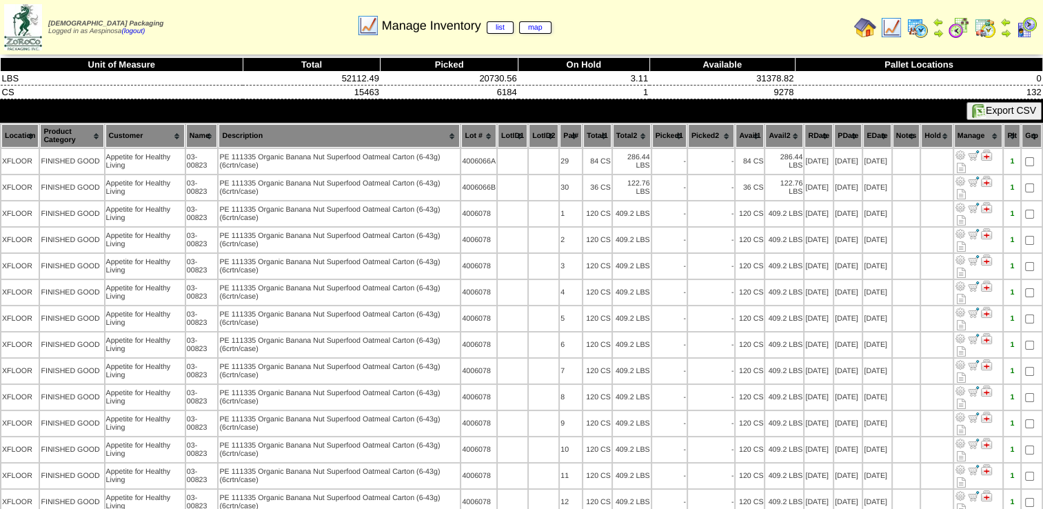
click at [673, 136] on th "Picked1" at bounding box center [669, 135] width 34 height 23
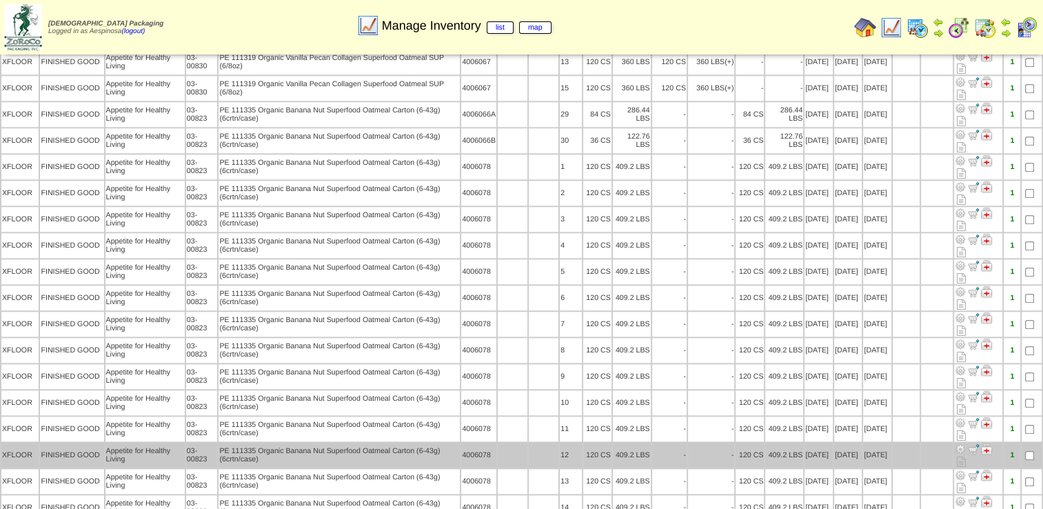
scroll to position [1344, 0]
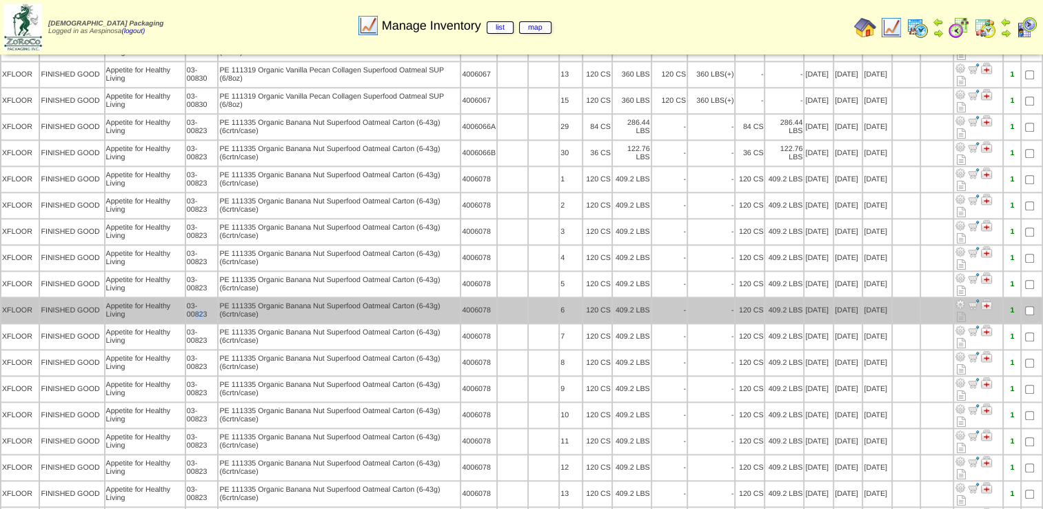
drag, startPoint x: 201, startPoint y: 274, endPoint x: 192, endPoint y: 272, distance: 9.4
click at [192, 298] on td "03-00823" at bounding box center [202, 310] width 32 height 25
click at [196, 298] on td "03-00823" at bounding box center [202, 310] width 32 height 25
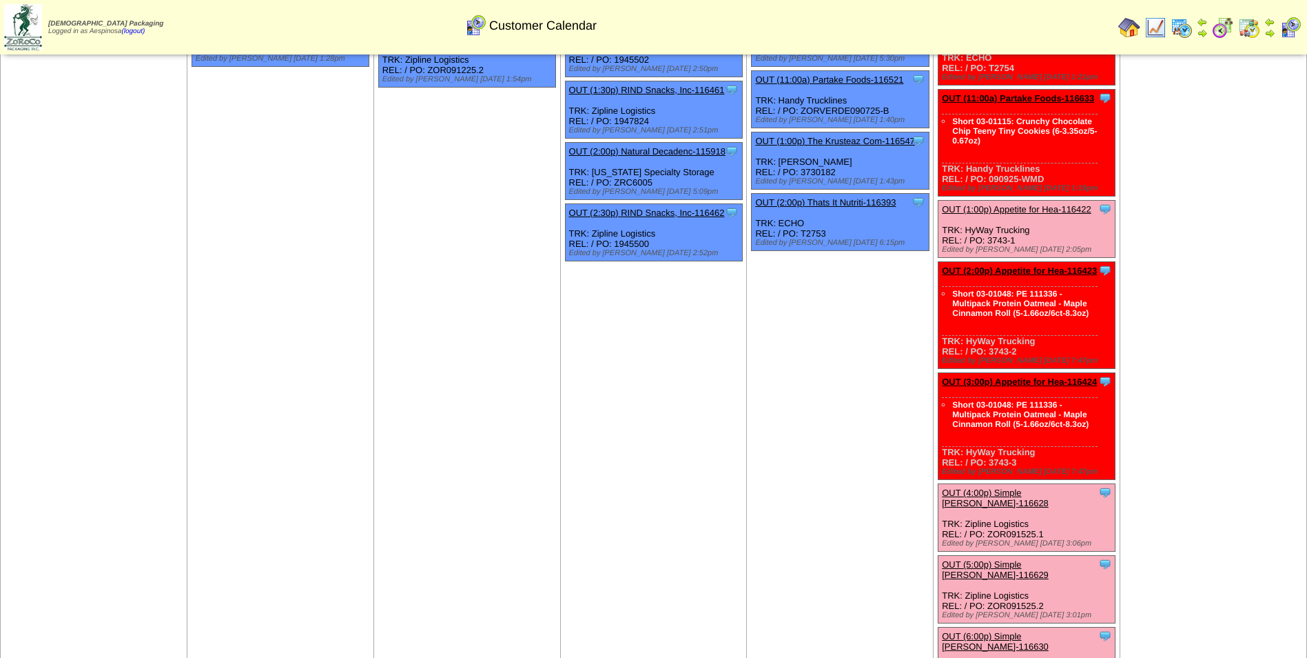
scroll to position [276, 0]
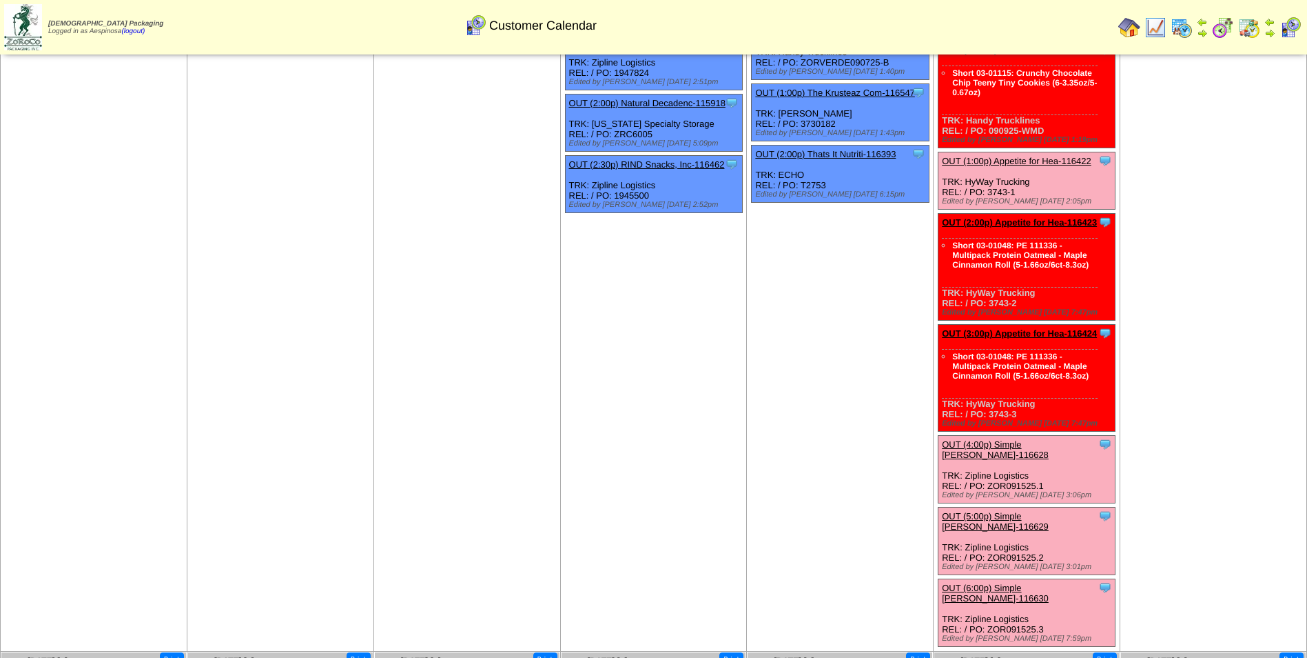
click at [1058, 223] on link "OUT (2:00p) Appetite for Hea-116423" at bounding box center [1019, 222] width 155 height 10
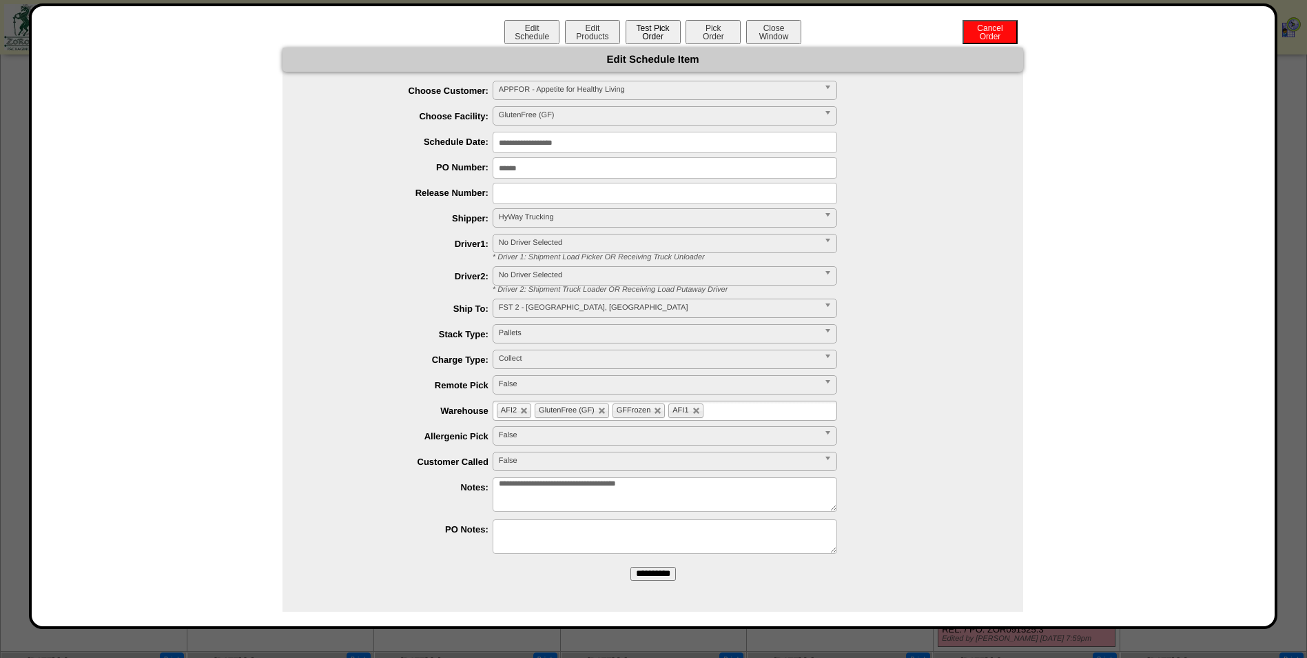
click at [665, 41] on button "Test Pick Order" at bounding box center [653, 32] width 55 height 24
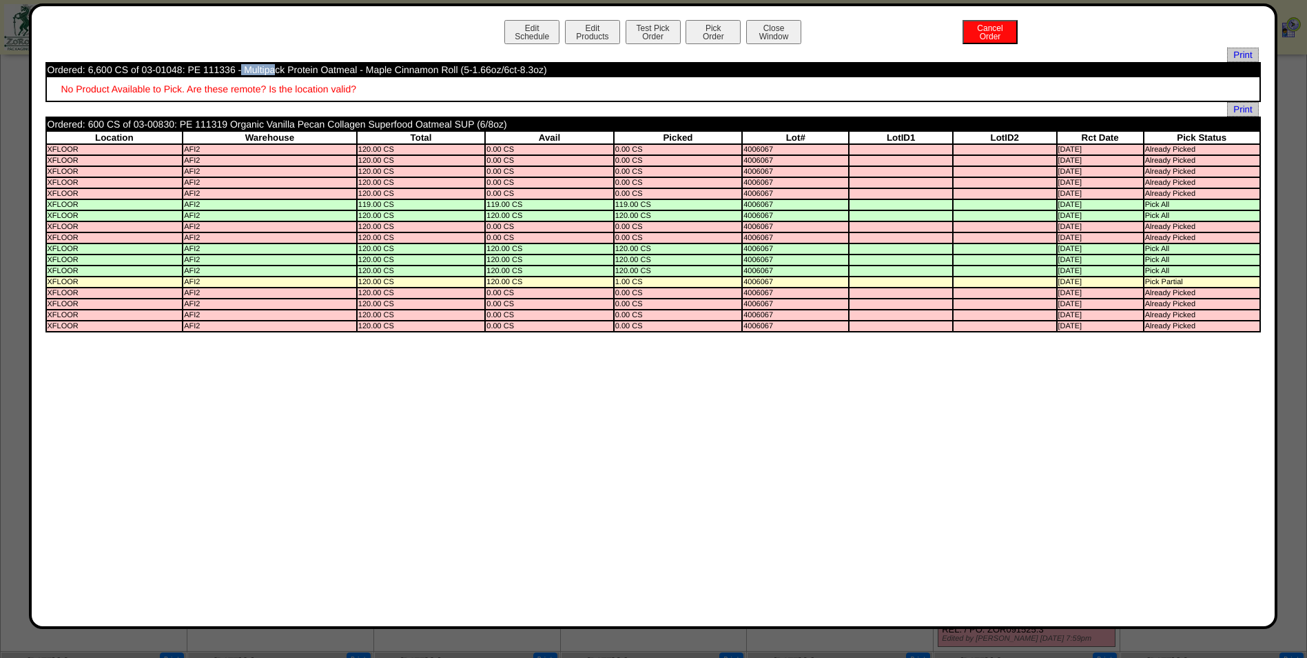
drag, startPoint x: 181, startPoint y: 72, endPoint x: 141, endPoint y: 72, distance: 40.0
click at [141, 72] on td "Ordered: 6,600 CS of 03-01048: PE 111336 - Multipack Protein Oatmeal - Maple Ci…" at bounding box center [653, 69] width 1213 height 12
copy td "03-01048"
drag, startPoint x: 172, startPoint y: 125, endPoint x: 471, endPoint y: 70, distance: 304.3
click at [142, 125] on td "Ordered: 600 CS of 03-00830: PE 111319 Organic Vanilla Pecan Collagen Superfood…" at bounding box center [552, 124] width 1010 height 12
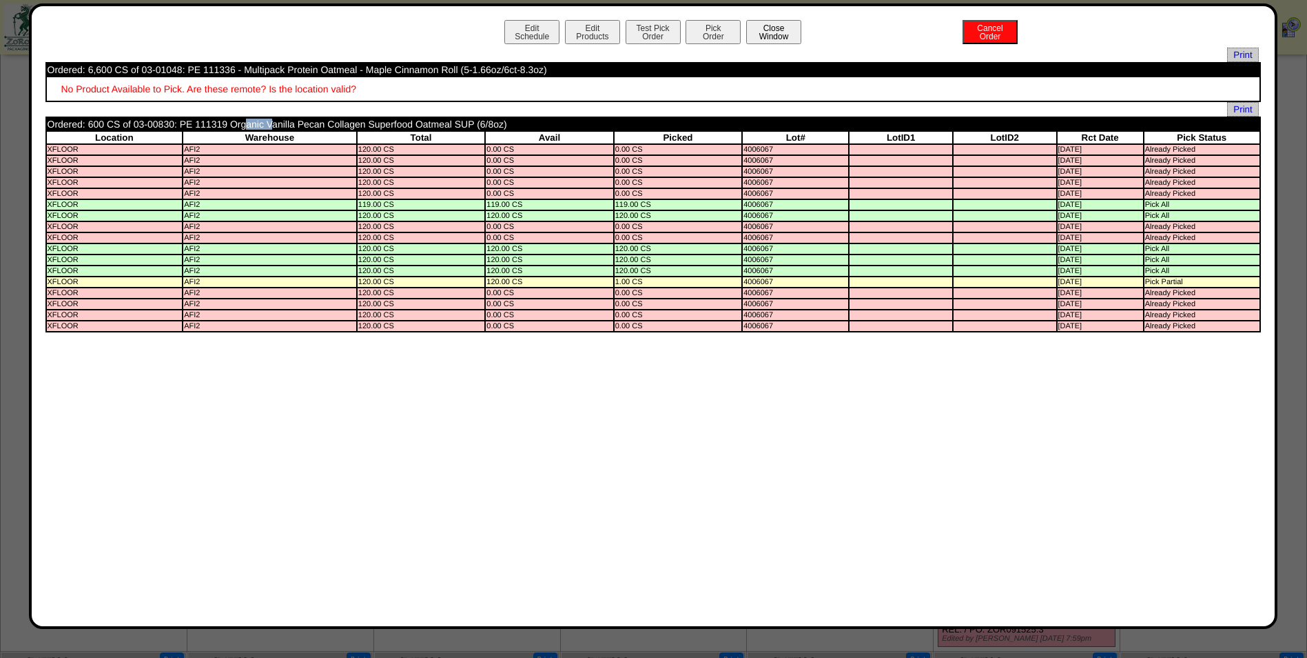
click at [795, 25] on button "Close Window" at bounding box center [773, 32] width 55 height 24
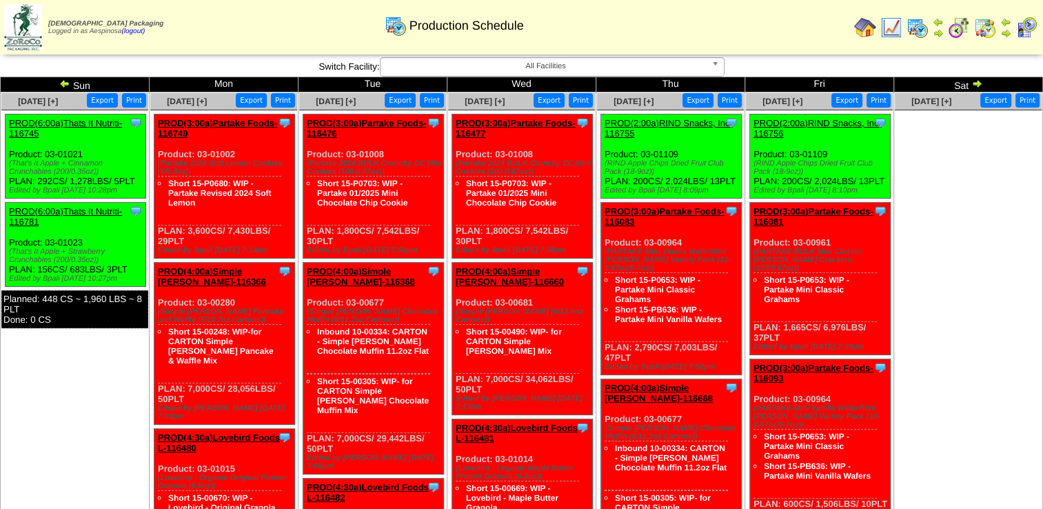
click at [64, 84] on img at bounding box center [64, 83] width 11 height 11
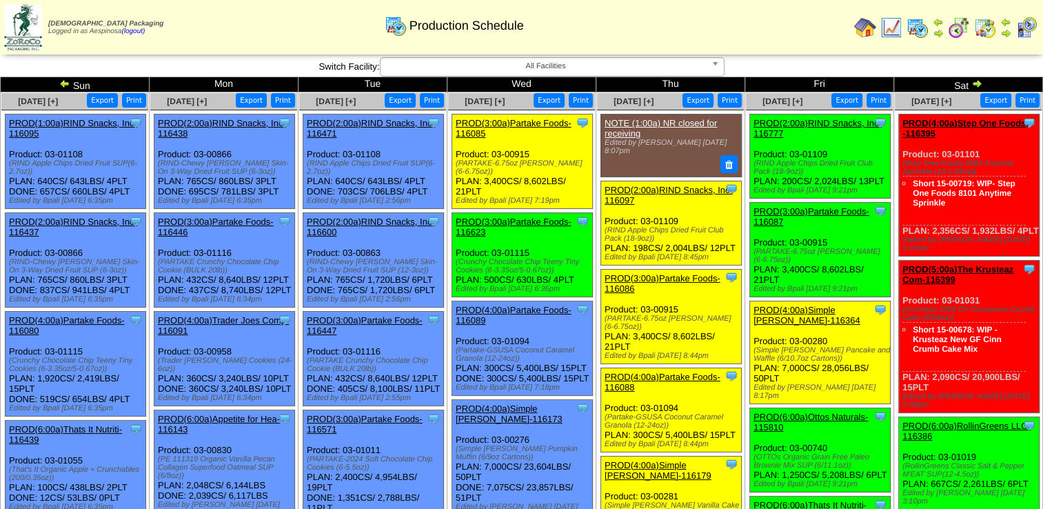
drag, startPoint x: 0, startPoint y: 0, endPoint x: 64, endPoint y: 84, distance: 105.7
click at [64, 84] on img at bounding box center [64, 83] width 11 height 11
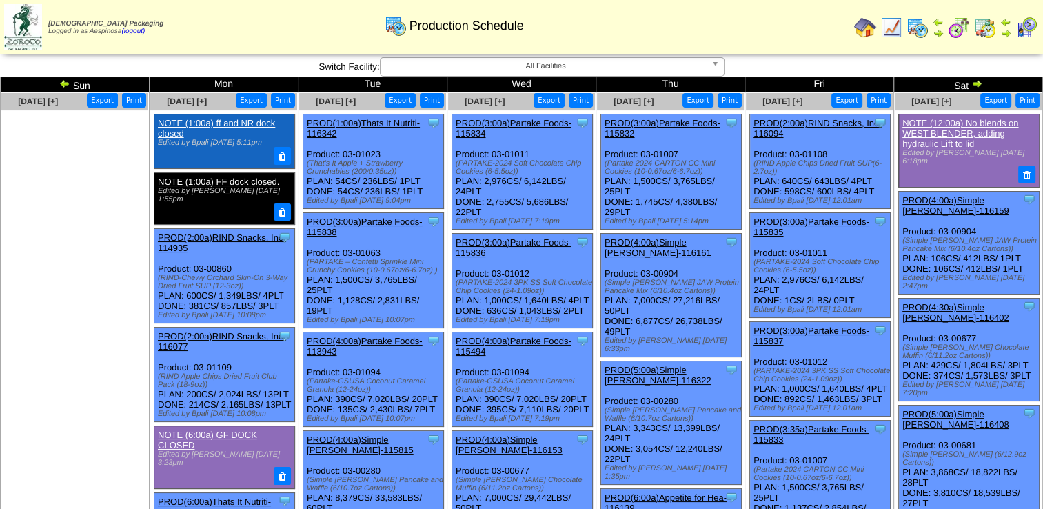
click at [42, 183] on ul at bounding box center [74, 213] width 147 height 207
click at [980, 83] on img at bounding box center [976, 83] width 11 height 11
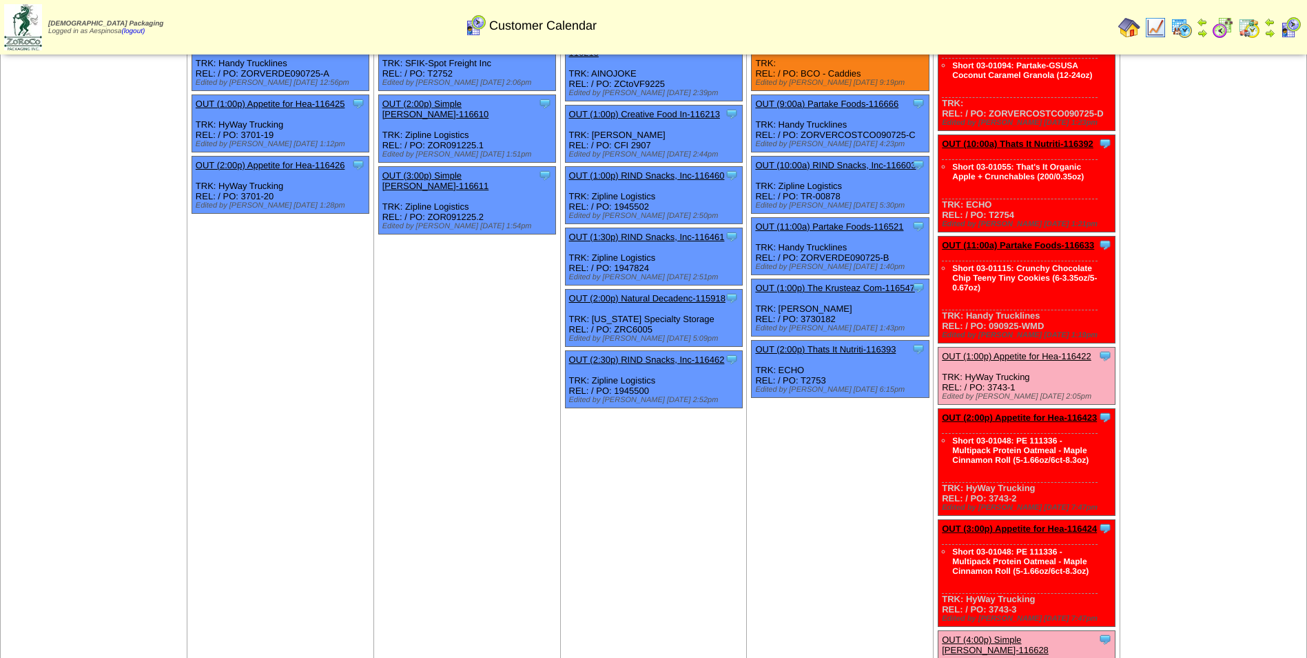
scroll to position [276, 0]
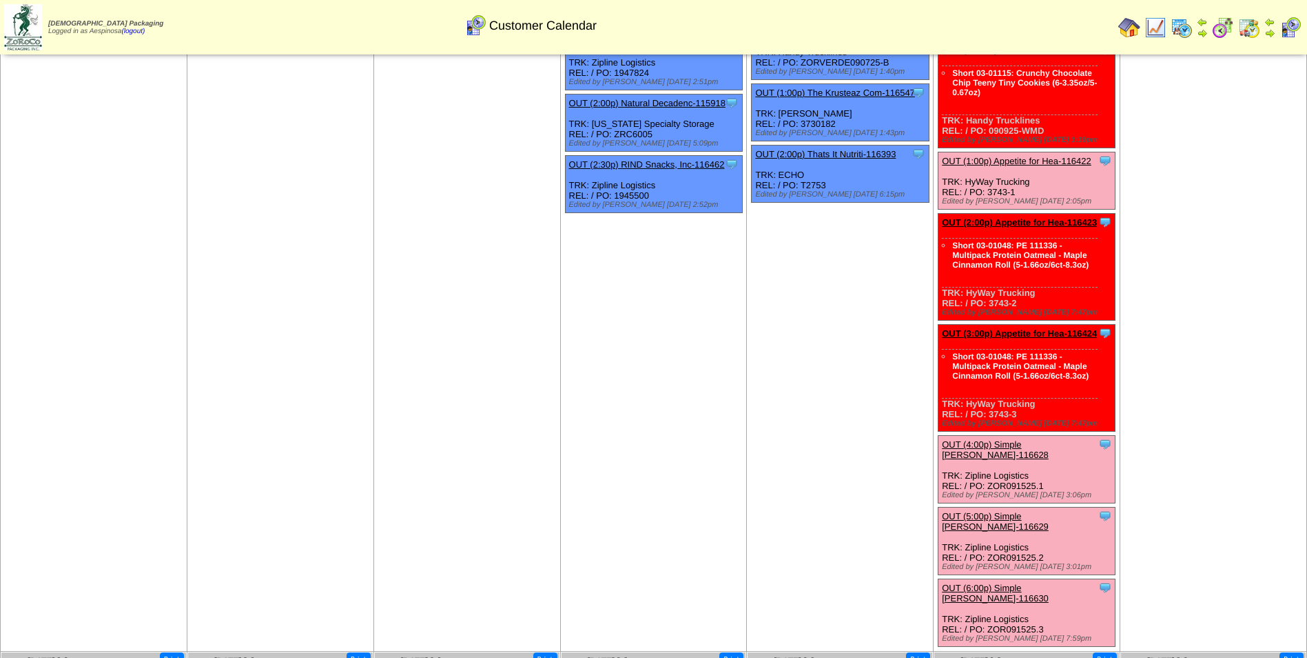
click at [1053, 336] on link "OUT (3:00p) Appetite for Hea-116424" at bounding box center [1019, 333] width 155 height 10
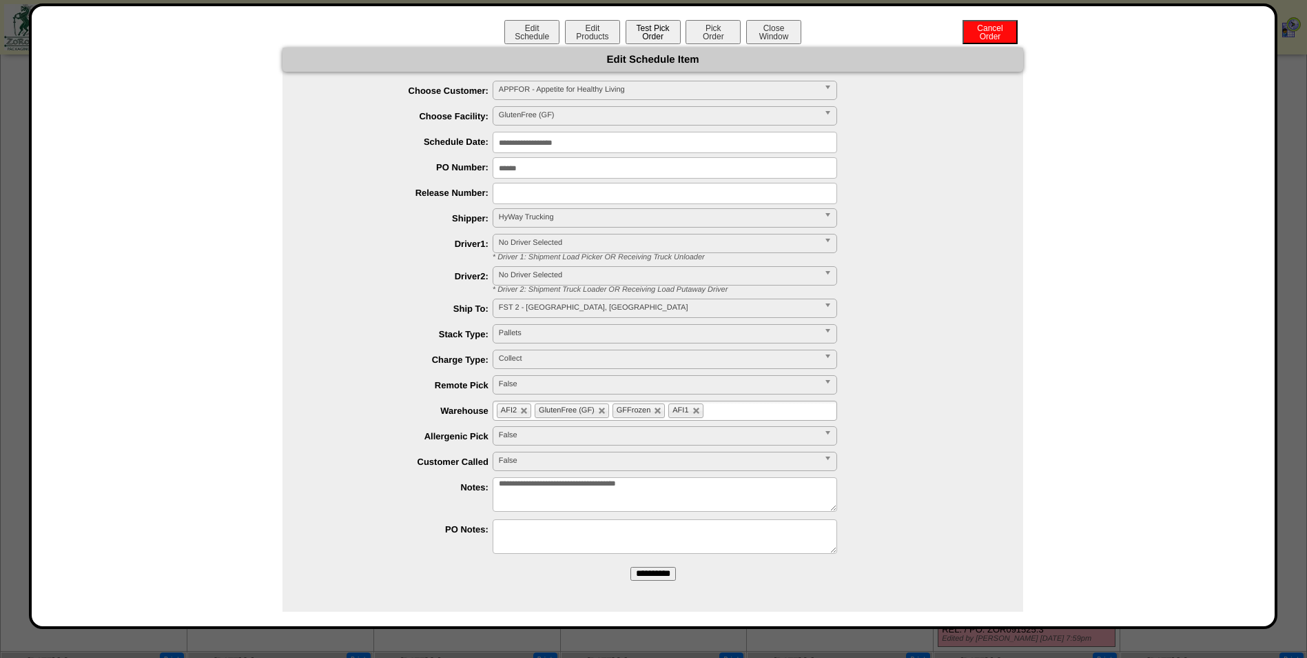
click at [653, 37] on button "Test Pick Order" at bounding box center [653, 32] width 55 height 24
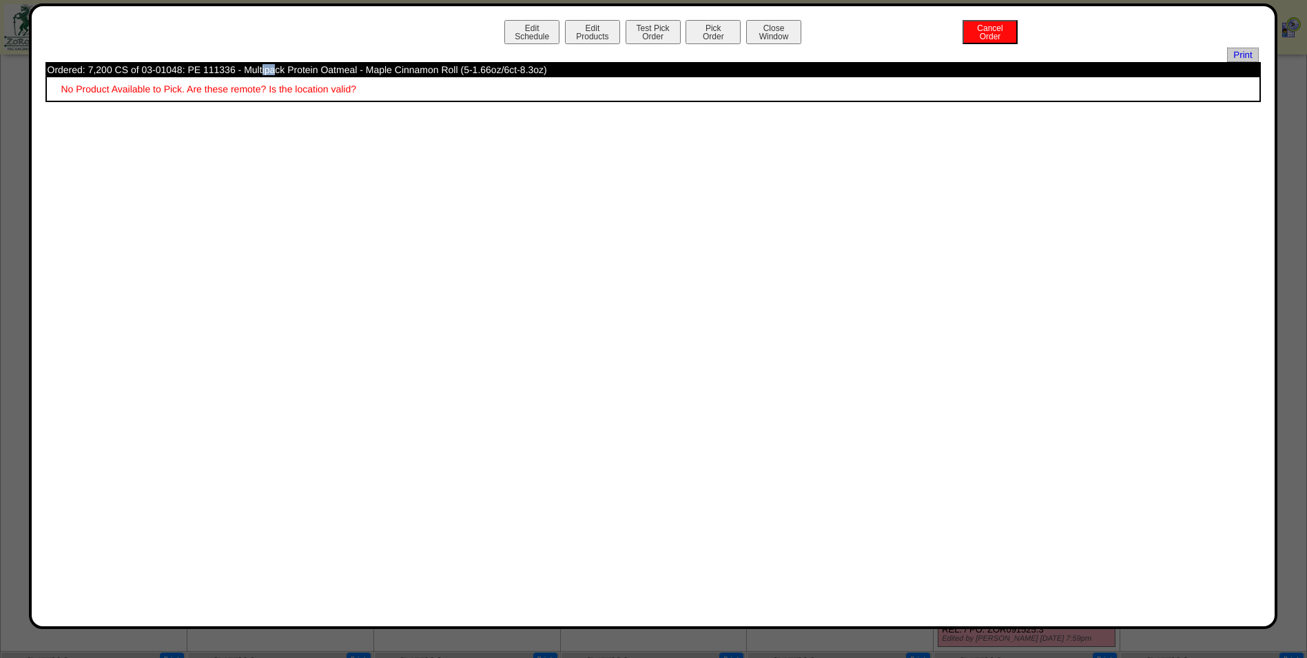
drag, startPoint x: 179, startPoint y: 69, endPoint x: 165, endPoint y: 66, distance: 14.1
click at [165, 66] on td "Ordered: 7,200 CS of 03-01048: PE 111336 - Multipack Protein Oatmeal - Maple Ci…" at bounding box center [653, 69] width 1213 height 12
click at [181, 68] on td "Ordered: 7,200 CS of 03-01048: PE 111336 - Multipack Protein Oatmeal - Maple Ci…" at bounding box center [653, 69] width 1213 height 12
drag, startPoint x: 182, startPoint y: 69, endPoint x: 139, endPoint y: 68, distance: 42.7
click at [139, 68] on td "Ordered: 7,200 CS of 03-01048: PE 111336 - Multipack Protein Oatmeal - Maple Ci…" at bounding box center [653, 69] width 1213 height 12
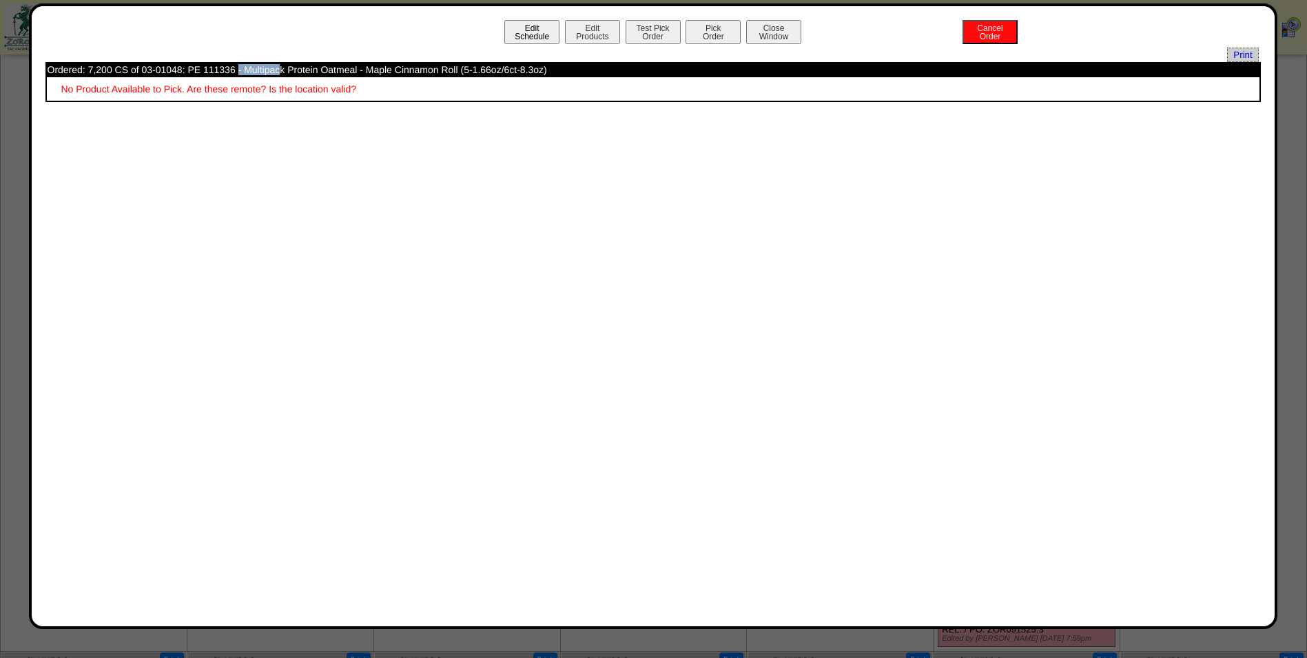
click at [538, 29] on button "Edit Schedule" at bounding box center [532, 32] width 55 height 24
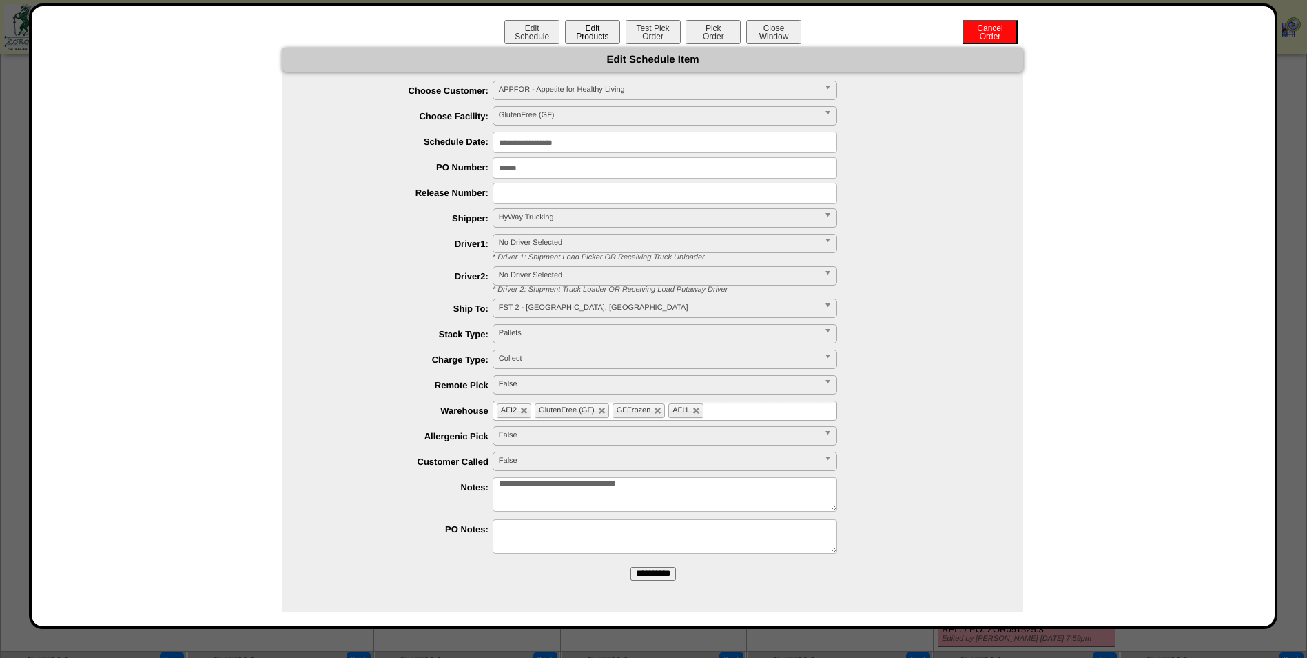
click at [583, 41] on button "Edit Products" at bounding box center [592, 32] width 55 height 24
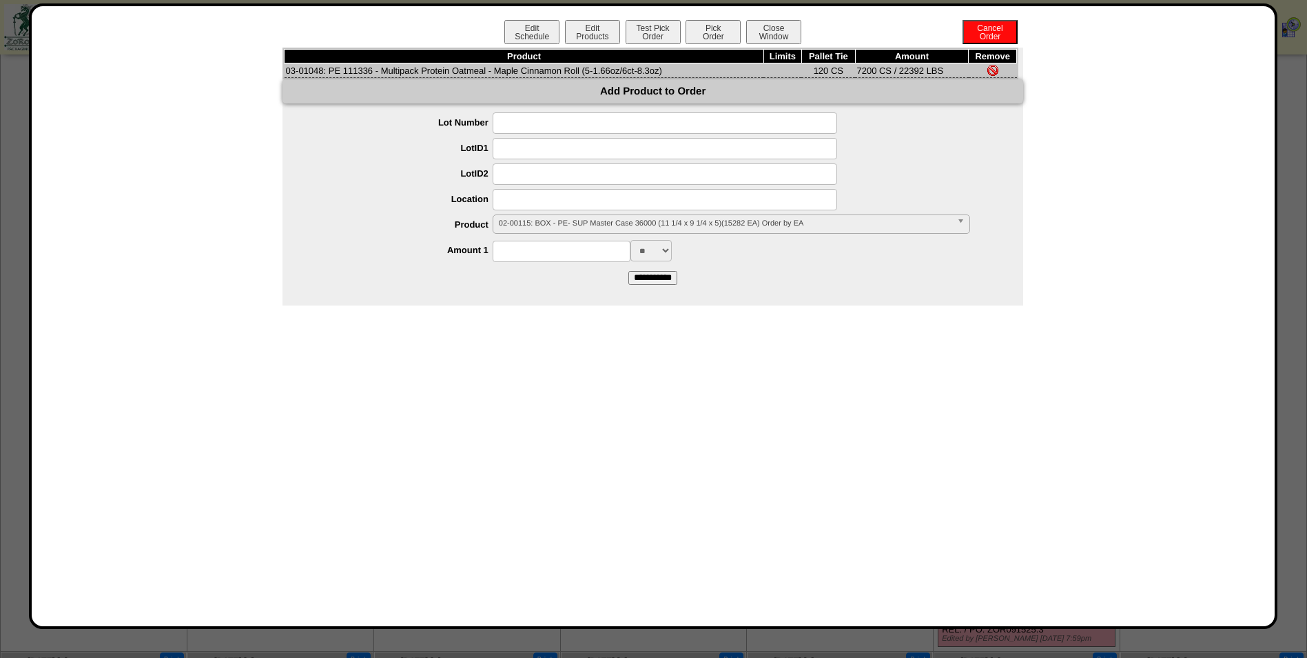
click at [556, 225] on span "02-00115: BOX - PE- SUP Master Case 36000 (11 1/4 x 9 1/4 x 5)(15282 EA) Order …" at bounding box center [725, 223] width 453 height 17
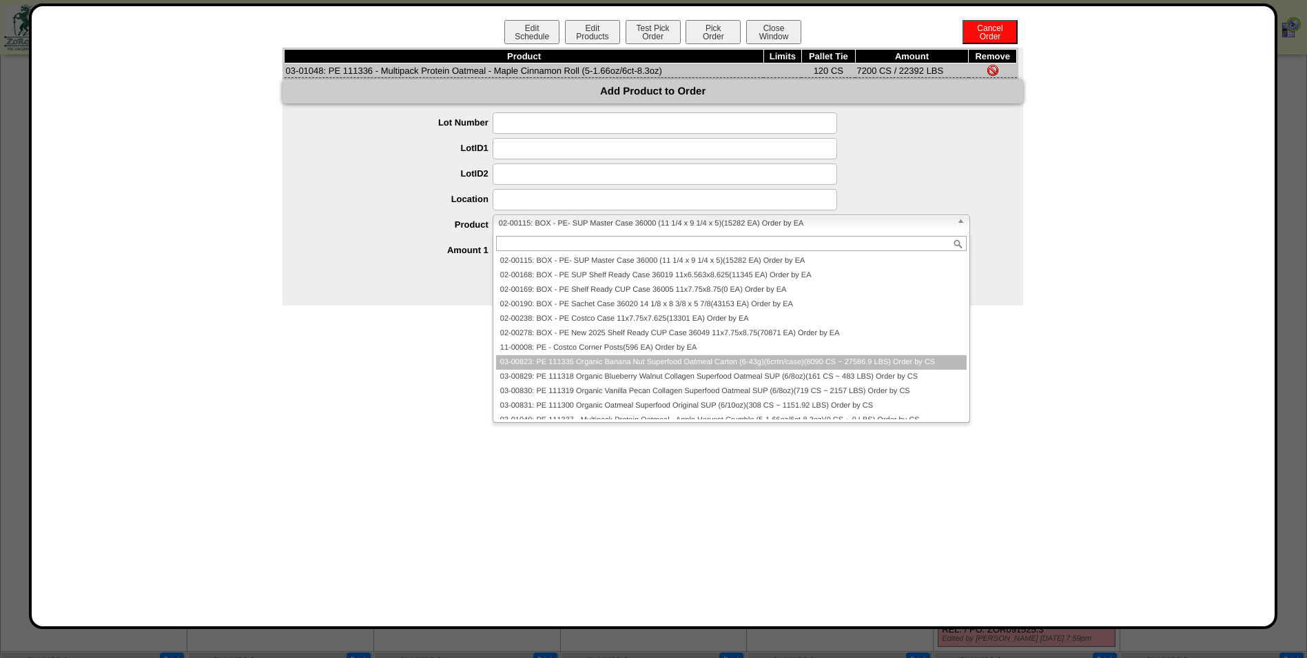
click at [584, 365] on li "03-00823: PE 111335 Organic Banana Nut Superfood Oatmeal Carton (6-43g)(6crtn/c…" at bounding box center [731, 362] width 471 height 14
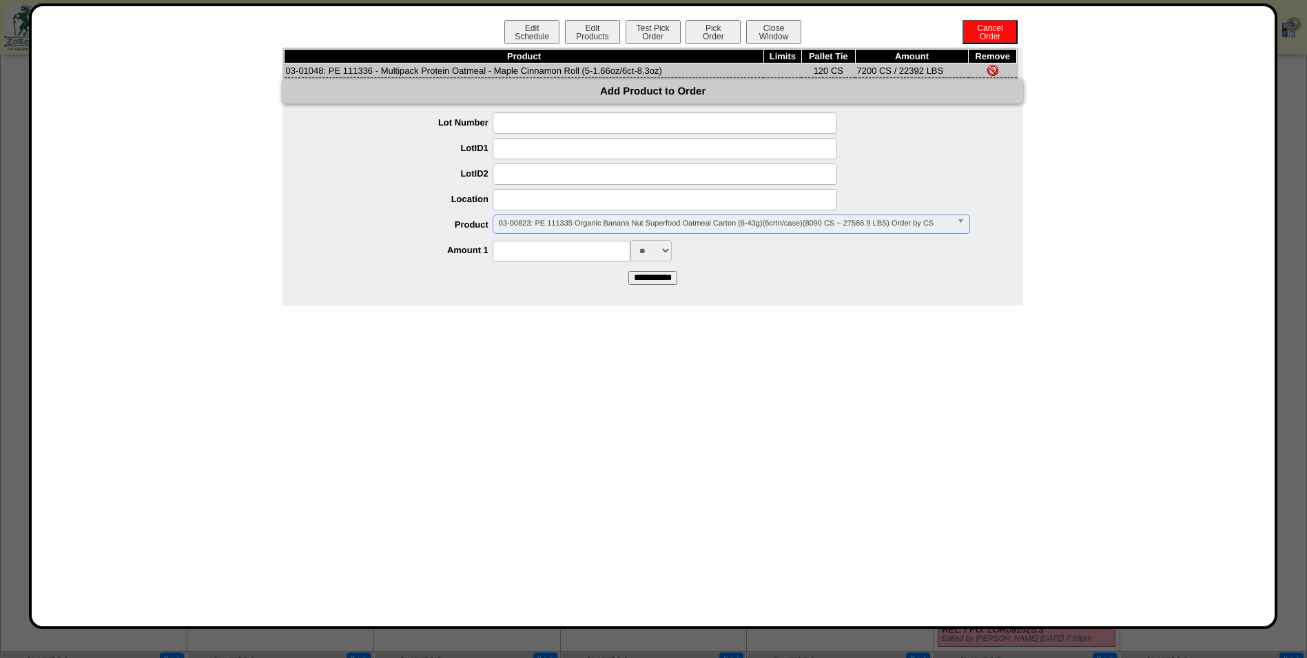
click at [562, 261] on input at bounding box center [562, 251] width 138 height 21
click at [423, 216] on div "**********" at bounding box center [666, 224] width 713 height 21
click at [542, 231] on span "03-00823: PE 111335 Organic Banana Nut Superfood Oatmeal Carton (6-43g)(6crtn/c…" at bounding box center [725, 223] width 453 height 17
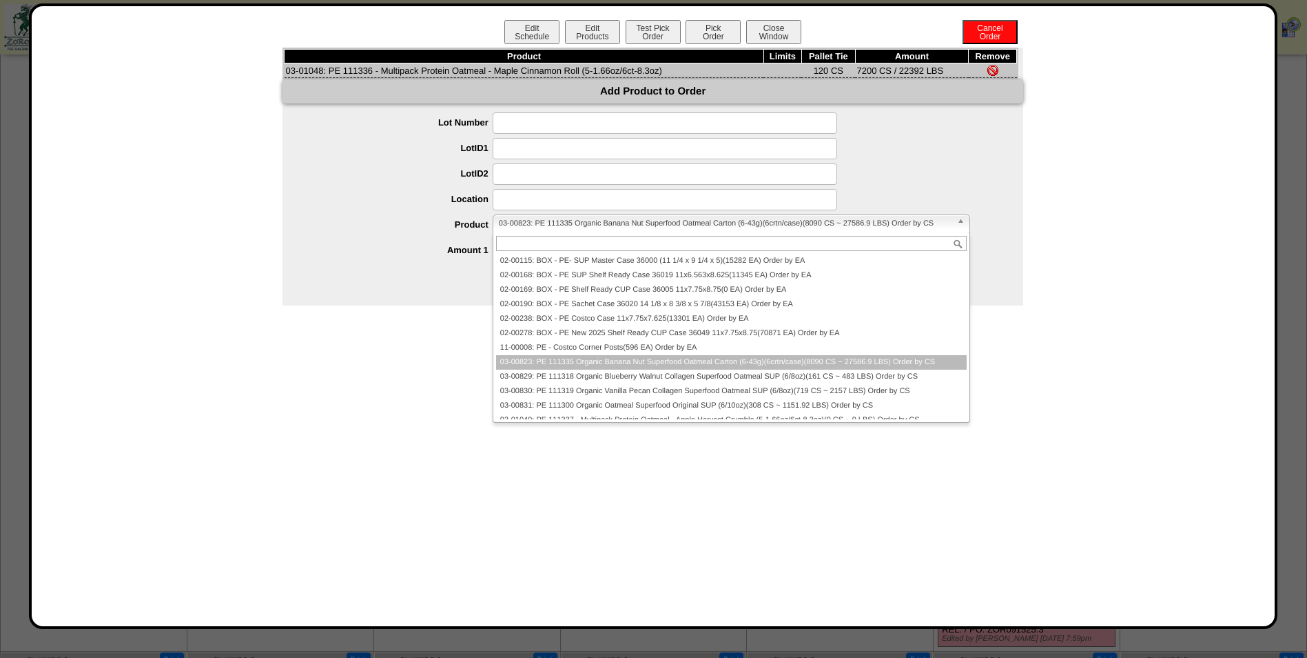
click at [541, 225] on span "03-00823: PE 111335 Organic Banana Nut Superfood Oatmeal Carton (6-43g)(6crtn/c…" at bounding box center [725, 223] width 453 height 17
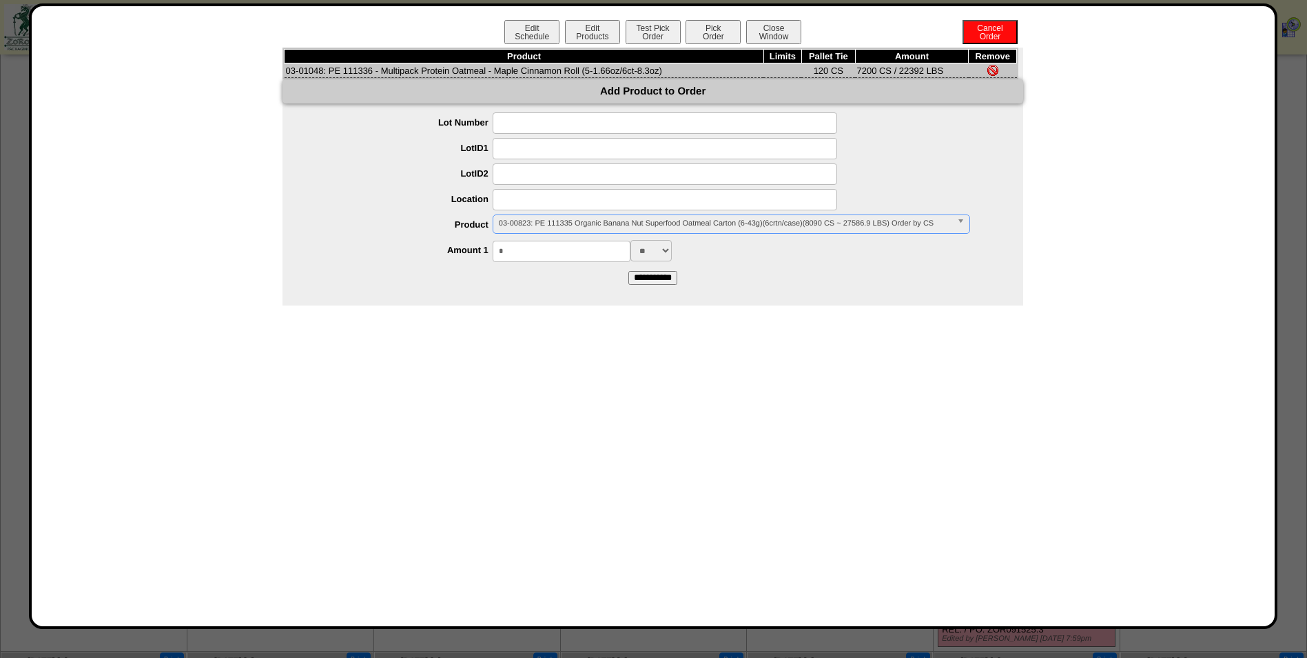
click at [542, 252] on input "*" at bounding box center [562, 251] width 138 height 21
type input "****"
click at [638, 278] on input "**********" at bounding box center [653, 278] width 49 height 14
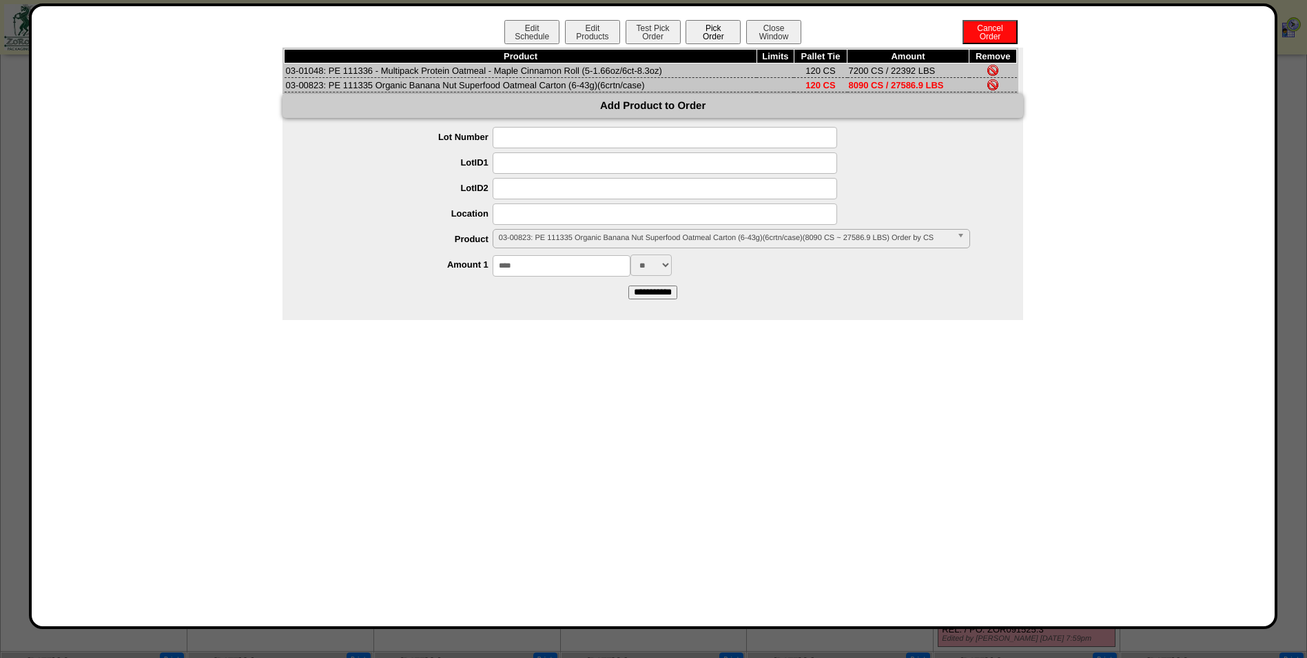
click at [716, 37] on button "Pick Order" at bounding box center [713, 32] width 55 height 24
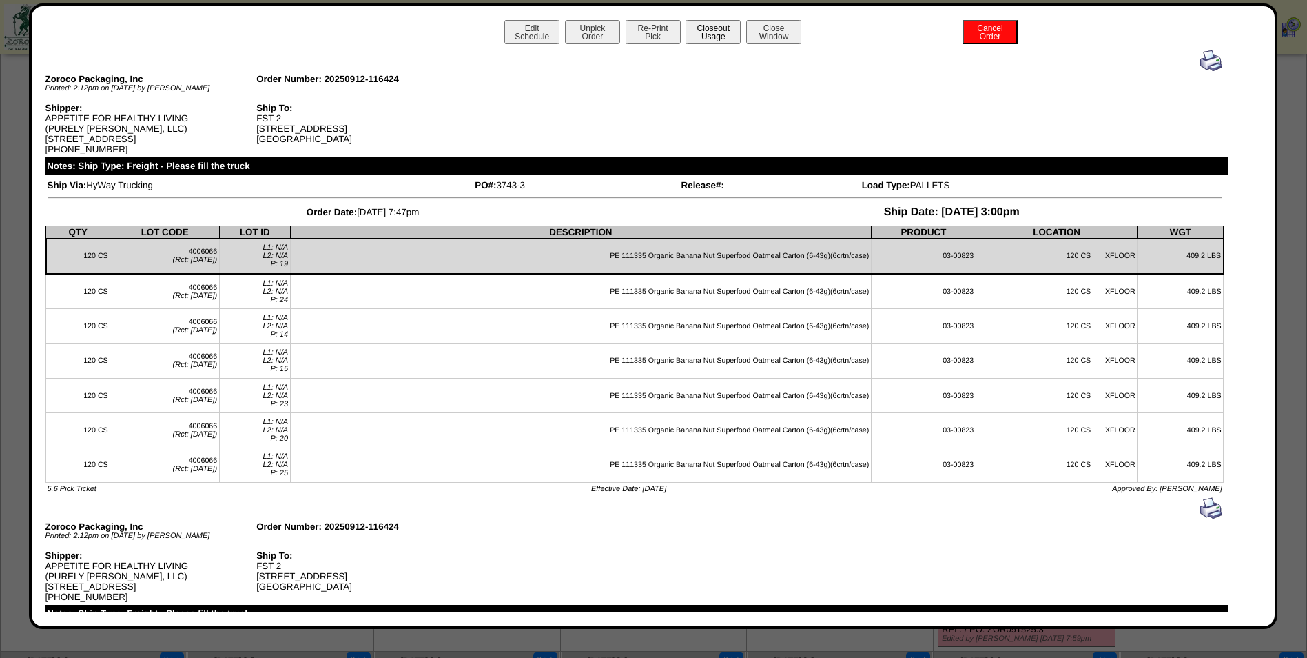
drag, startPoint x: 720, startPoint y: 45, endPoint x: 718, endPoint y: 35, distance: 10.5
click at [718, 35] on button "Closeout Usage" at bounding box center [713, 32] width 55 height 24
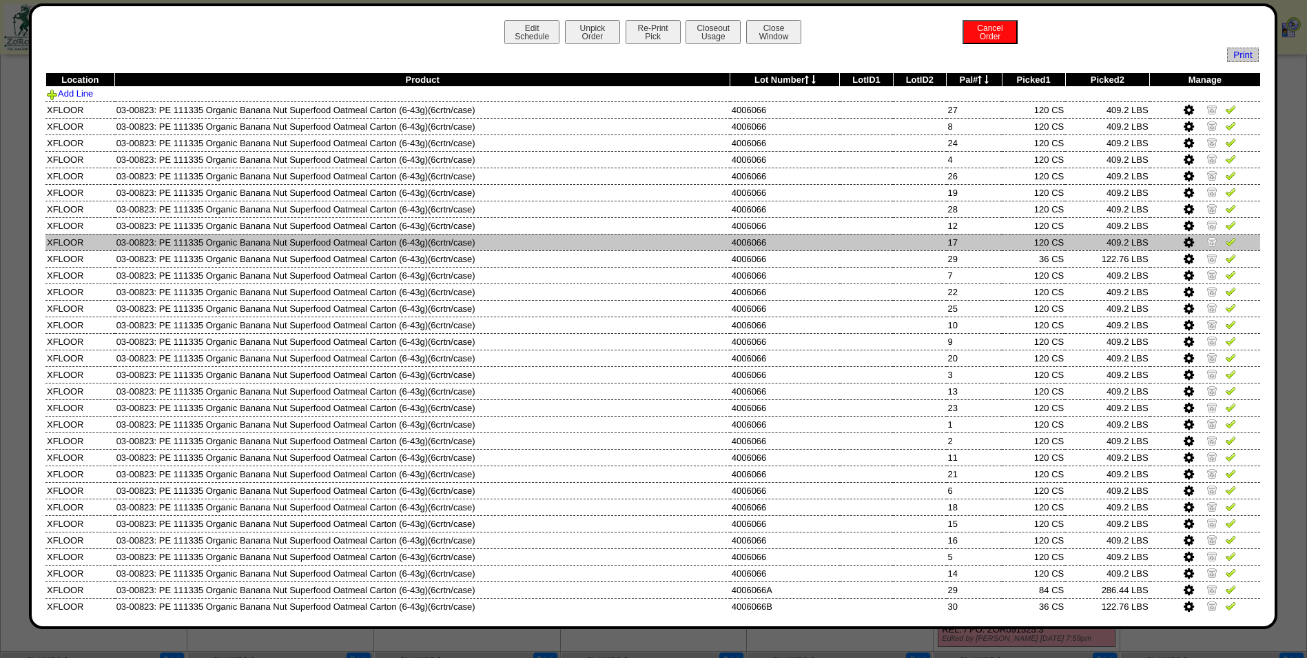
click at [824, 245] on td "4006066" at bounding box center [786, 242] width 110 height 17
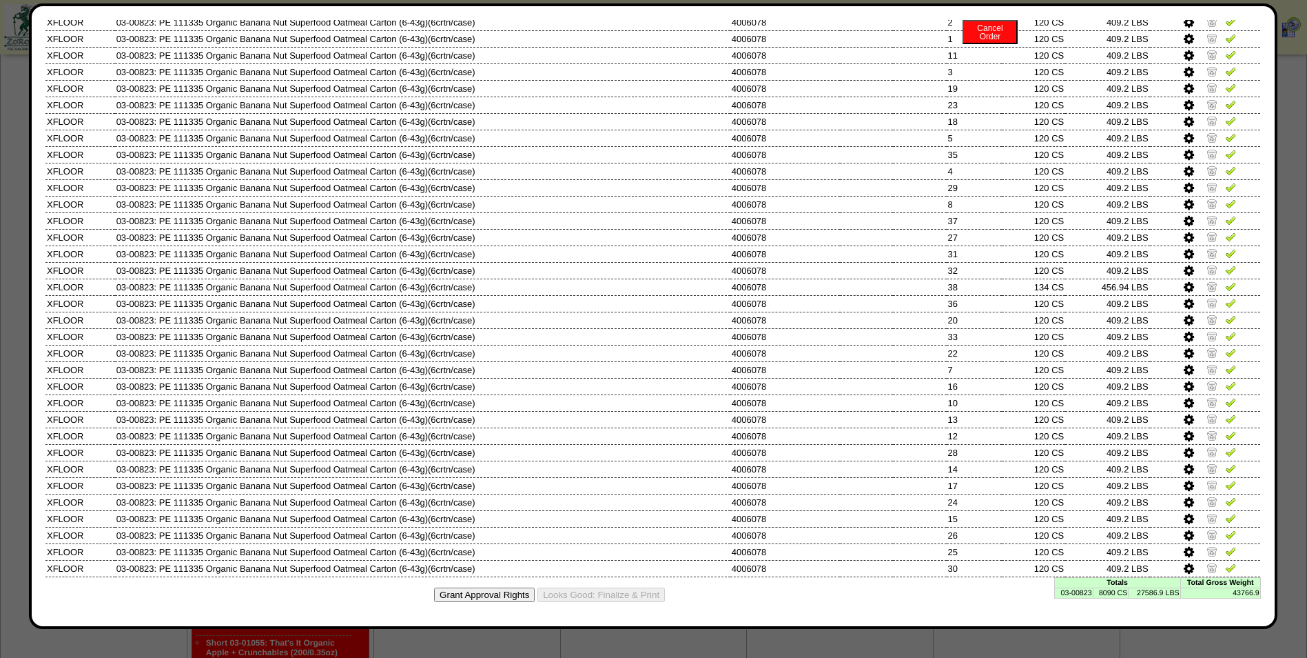
scroll to position [1229, 0]
click at [1111, 592] on td "8090 CS" at bounding box center [1111, 592] width 36 height 10
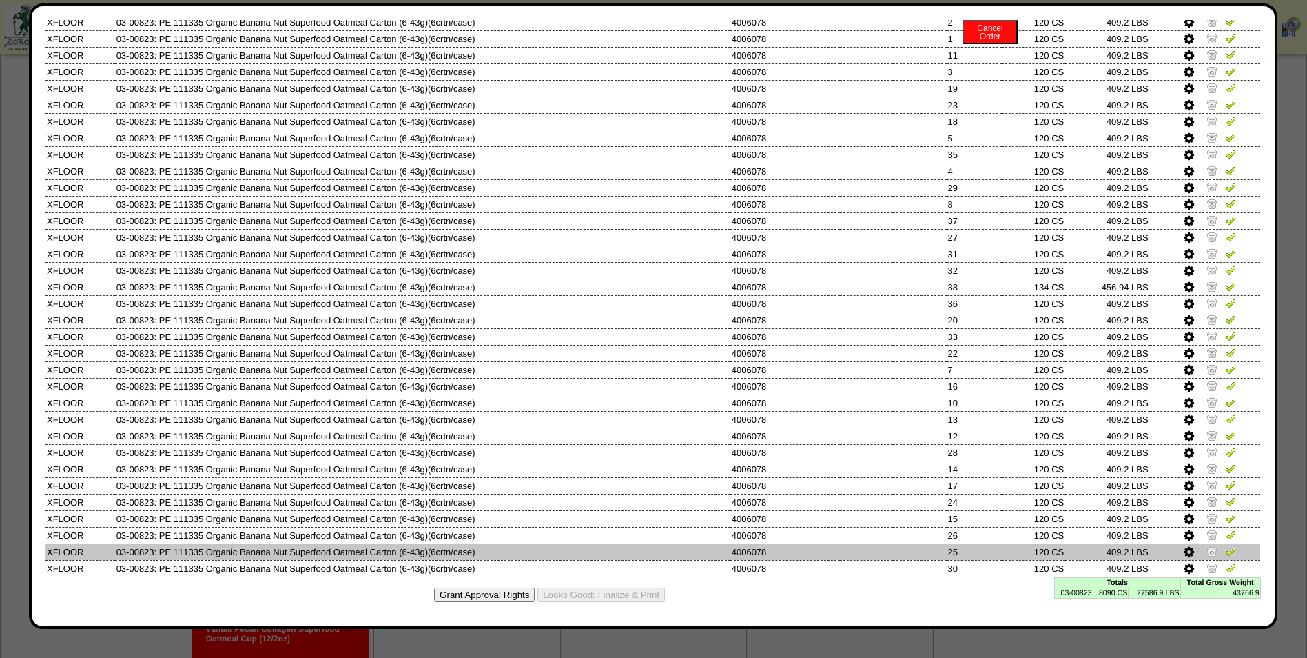
drag, startPoint x: 1201, startPoint y: 567, endPoint x: 1199, endPoint y: 556, distance: 11.9
click at [1207, 567] on img at bounding box center [1212, 567] width 11 height 11
click at [1207, 550] on img at bounding box center [1212, 550] width 11 height 11
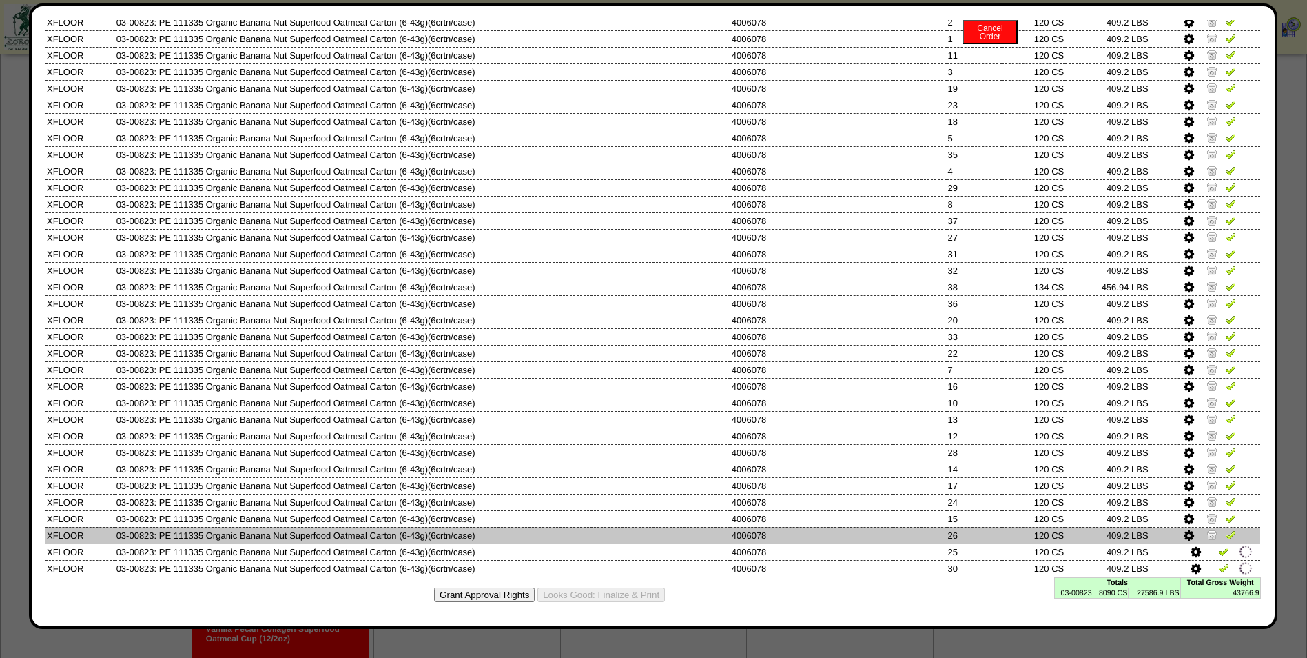
click at [1207, 532] on img at bounding box center [1212, 534] width 11 height 11
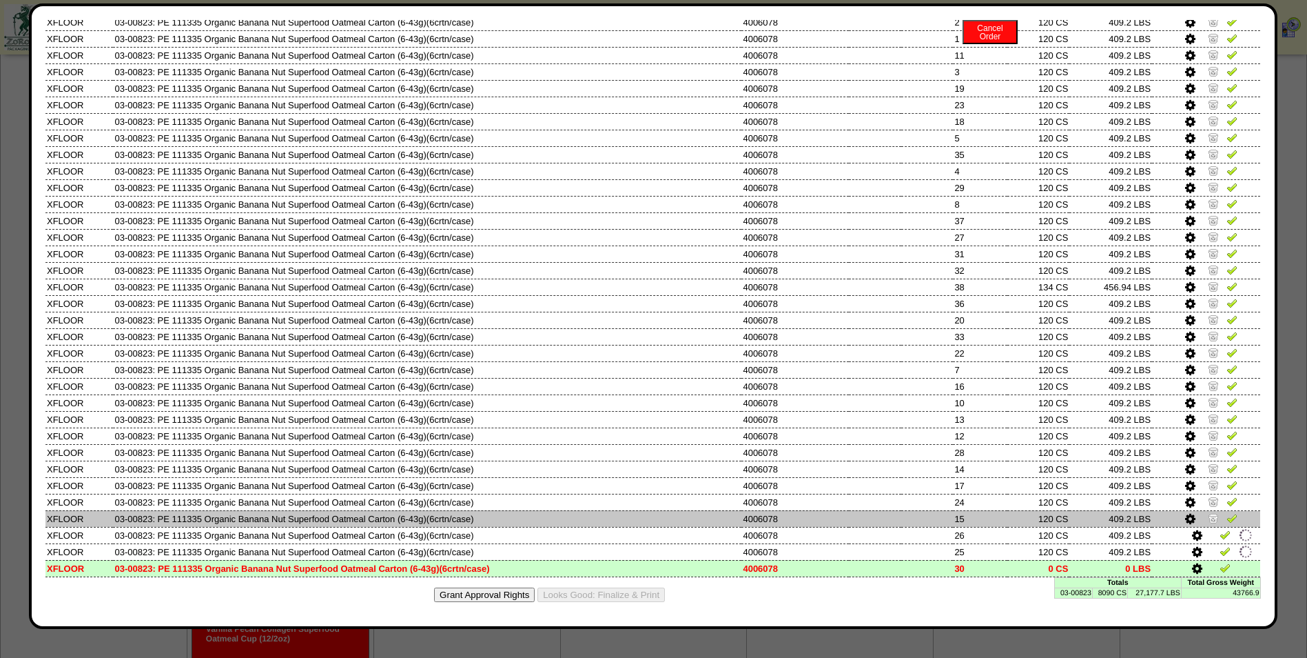
click at [1208, 519] on img at bounding box center [1213, 517] width 11 height 11
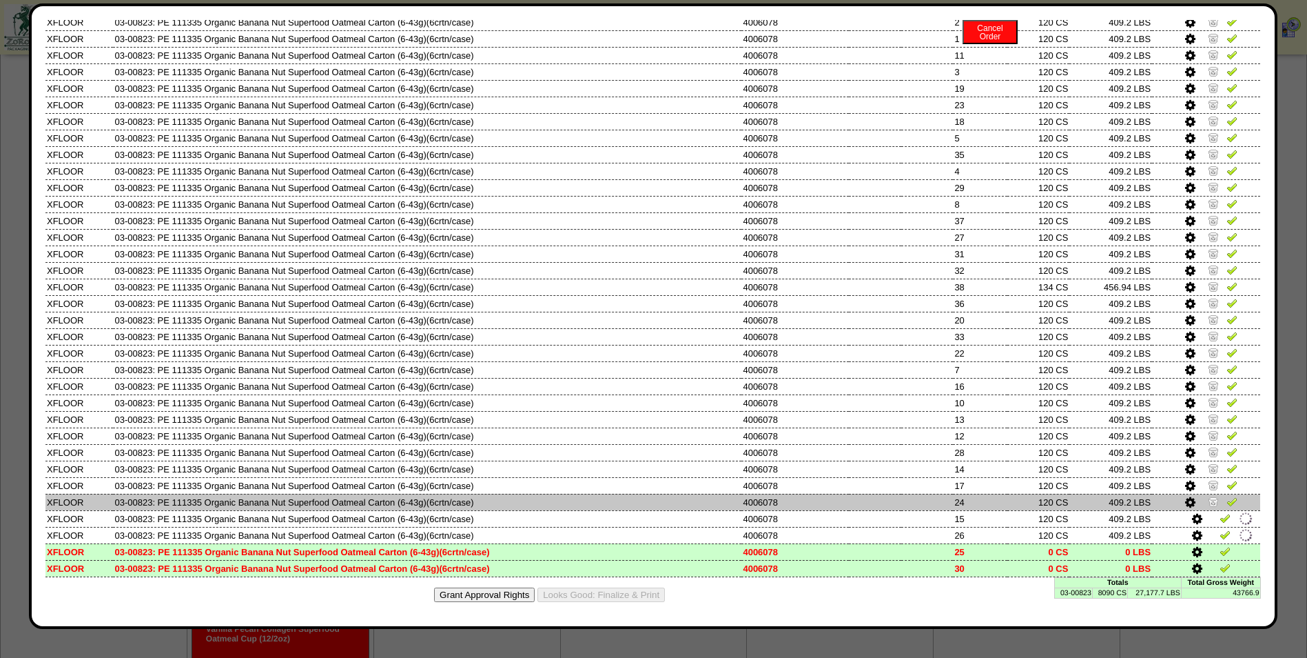
click at [1208, 506] on img at bounding box center [1213, 501] width 11 height 11
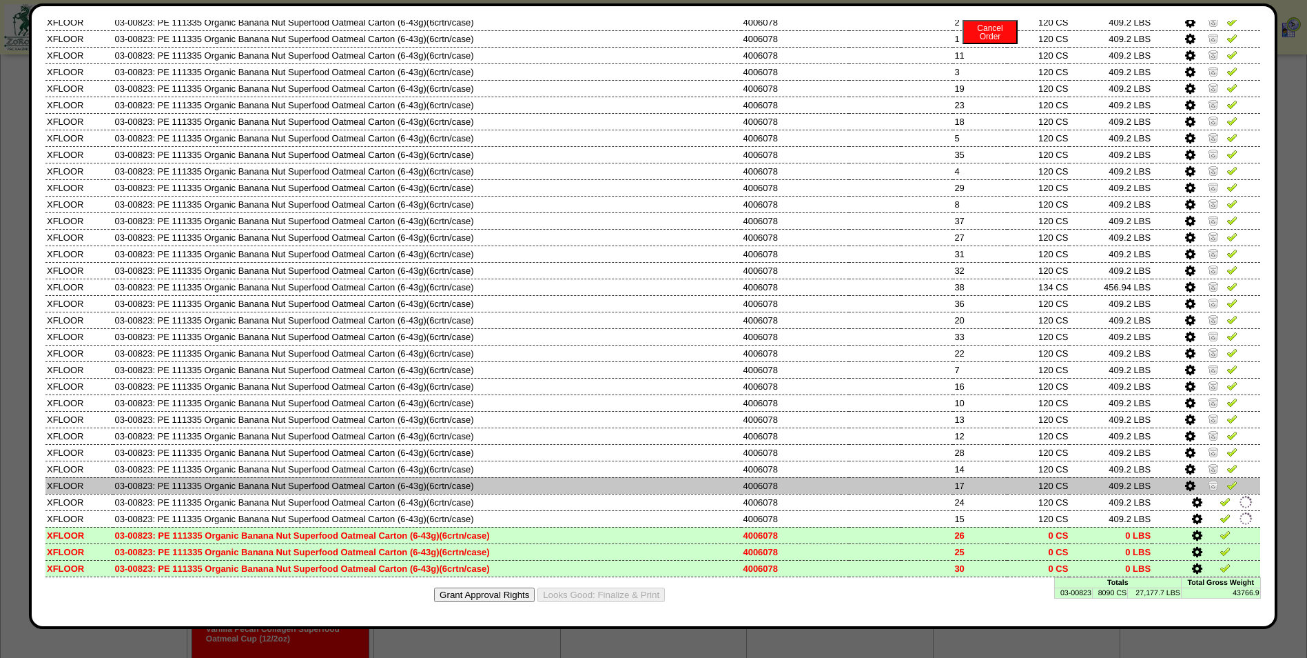
click at [1208, 485] on img at bounding box center [1213, 484] width 11 height 11
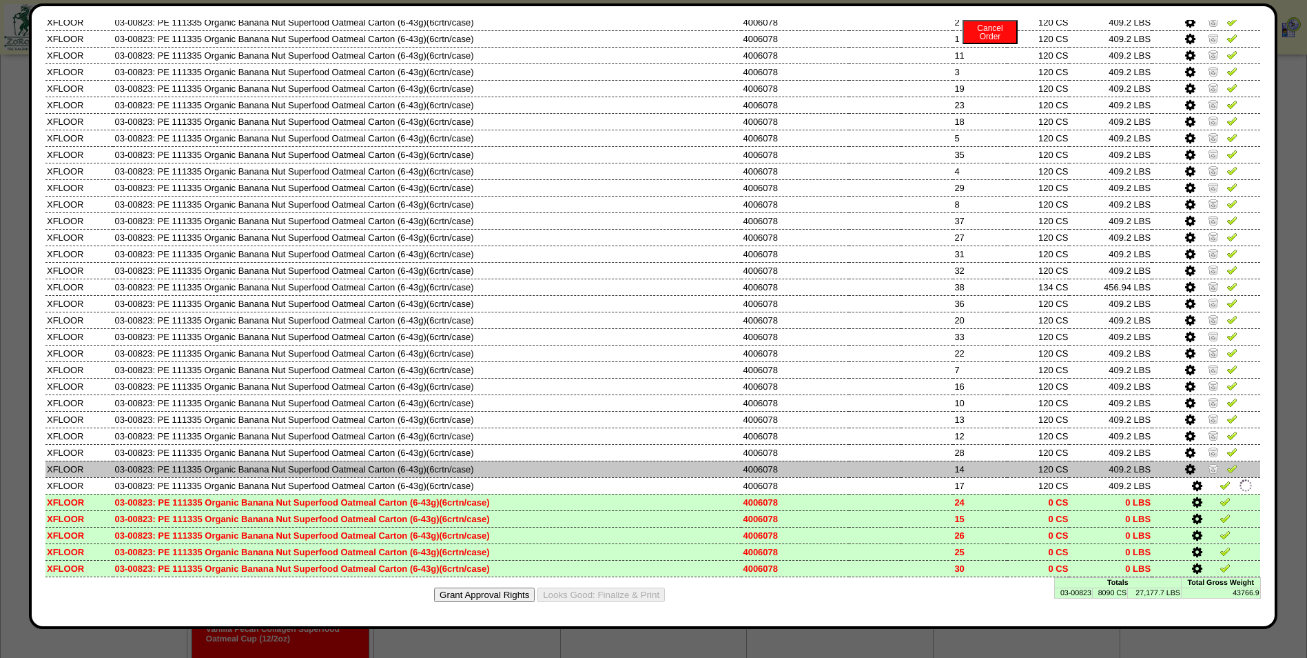
click at [1208, 471] on img at bounding box center [1213, 467] width 11 height 11
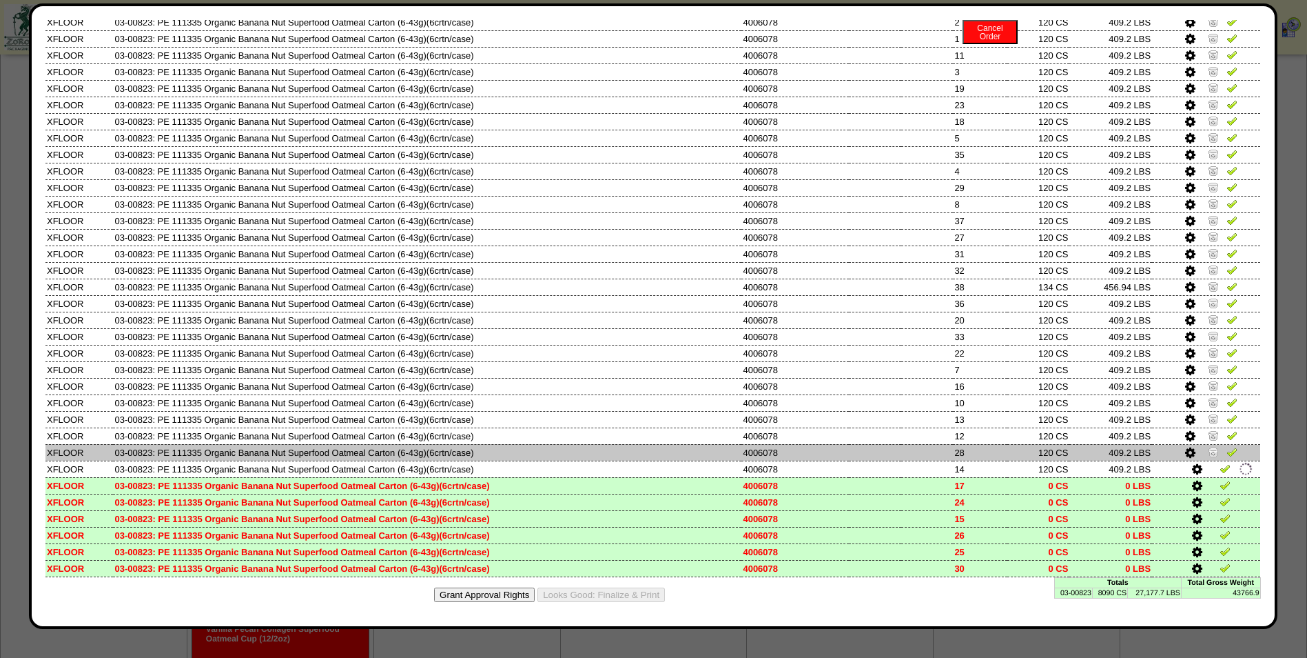
click at [1208, 456] on img at bounding box center [1213, 451] width 11 height 11
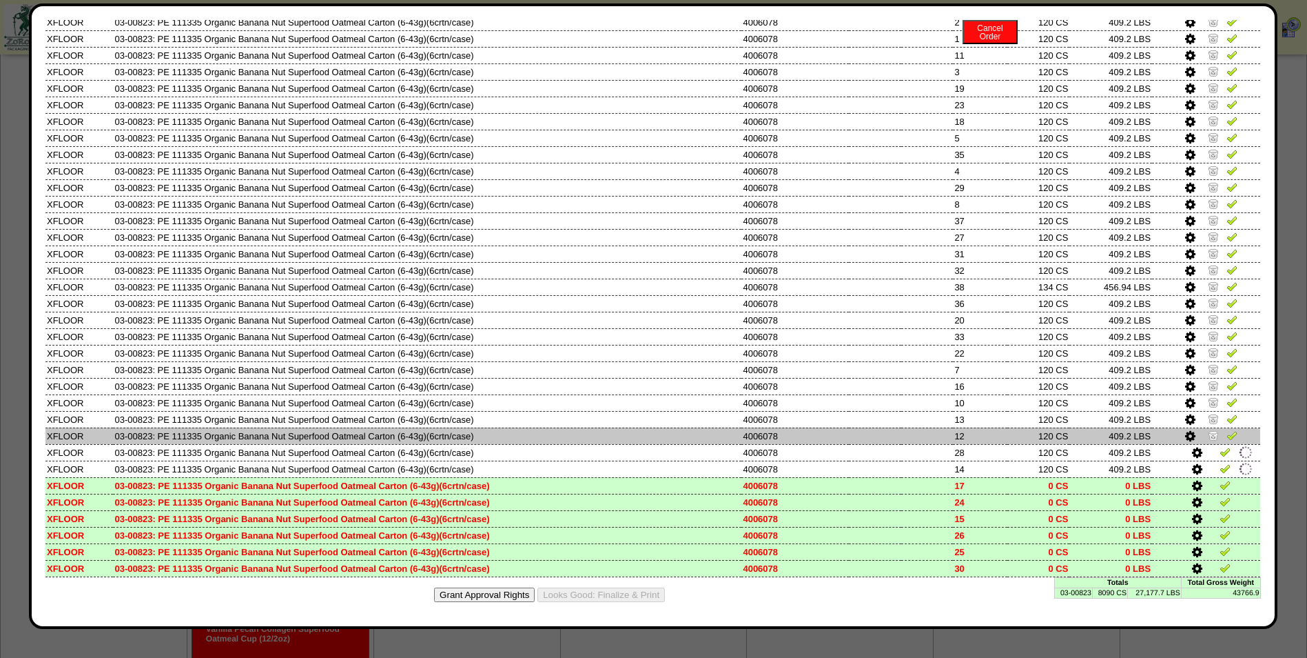
click at [1208, 436] on img at bounding box center [1213, 434] width 11 height 11
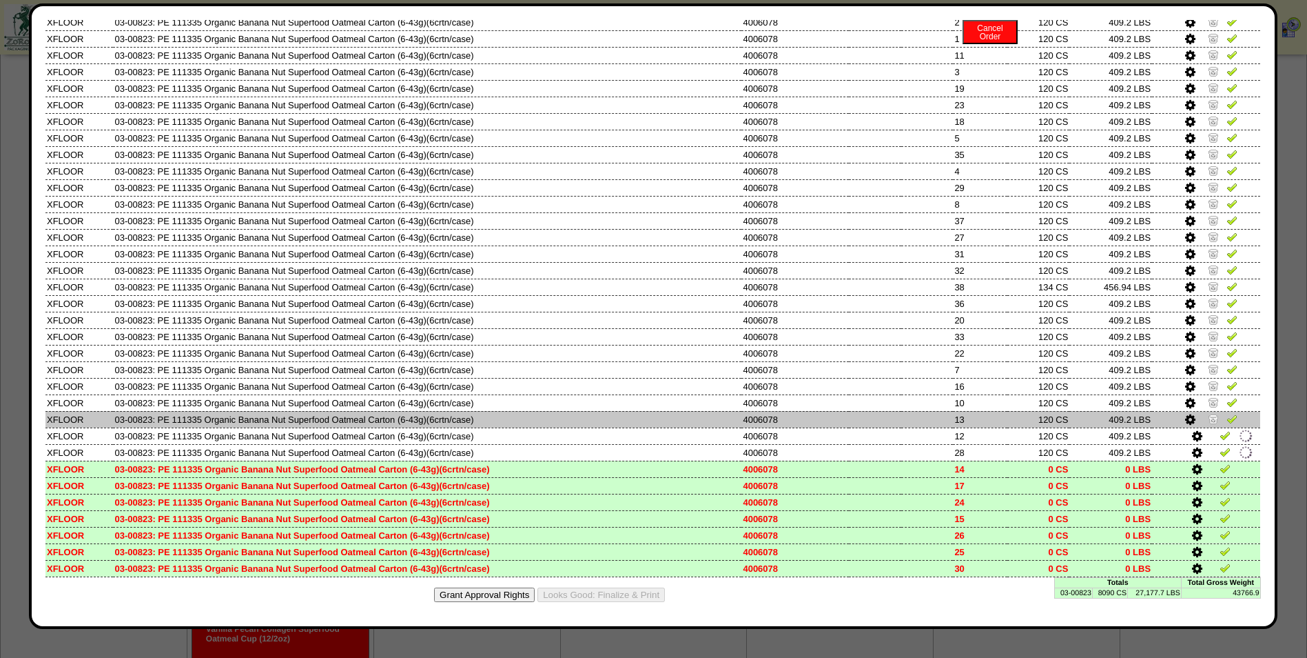
click at [1208, 417] on img at bounding box center [1213, 418] width 11 height 11
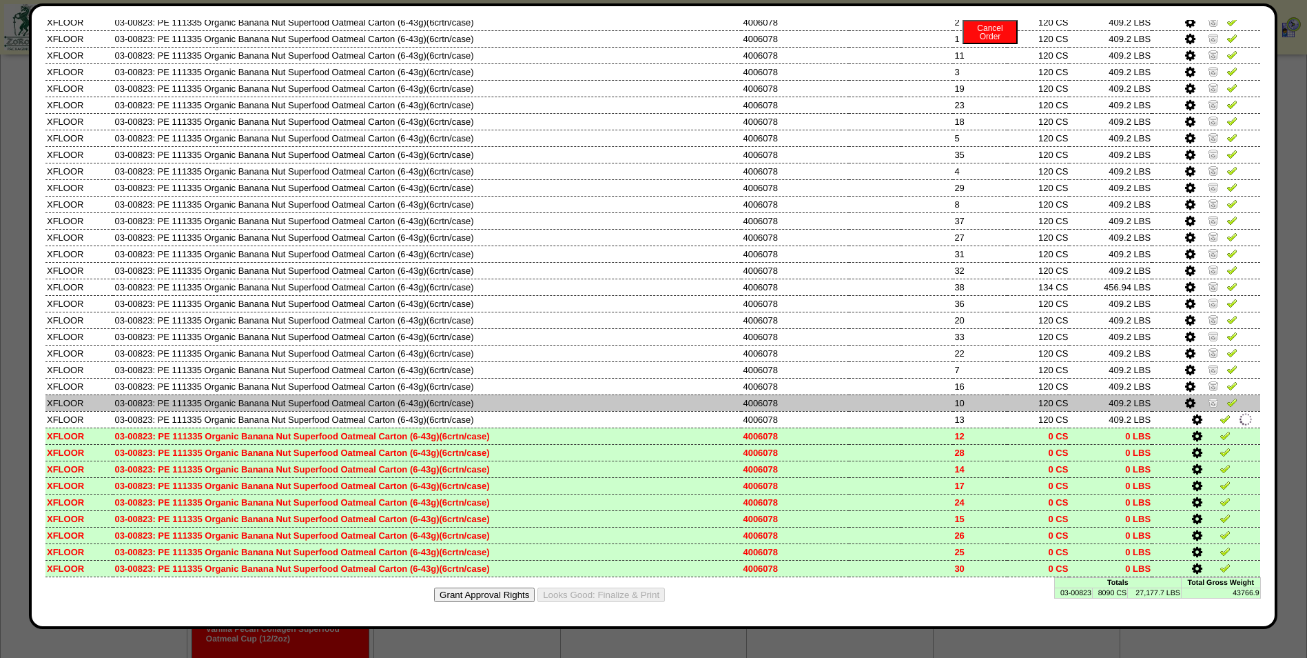
click at [1208, 400] on img at bounding box center [1213, 401] width 11 height 11
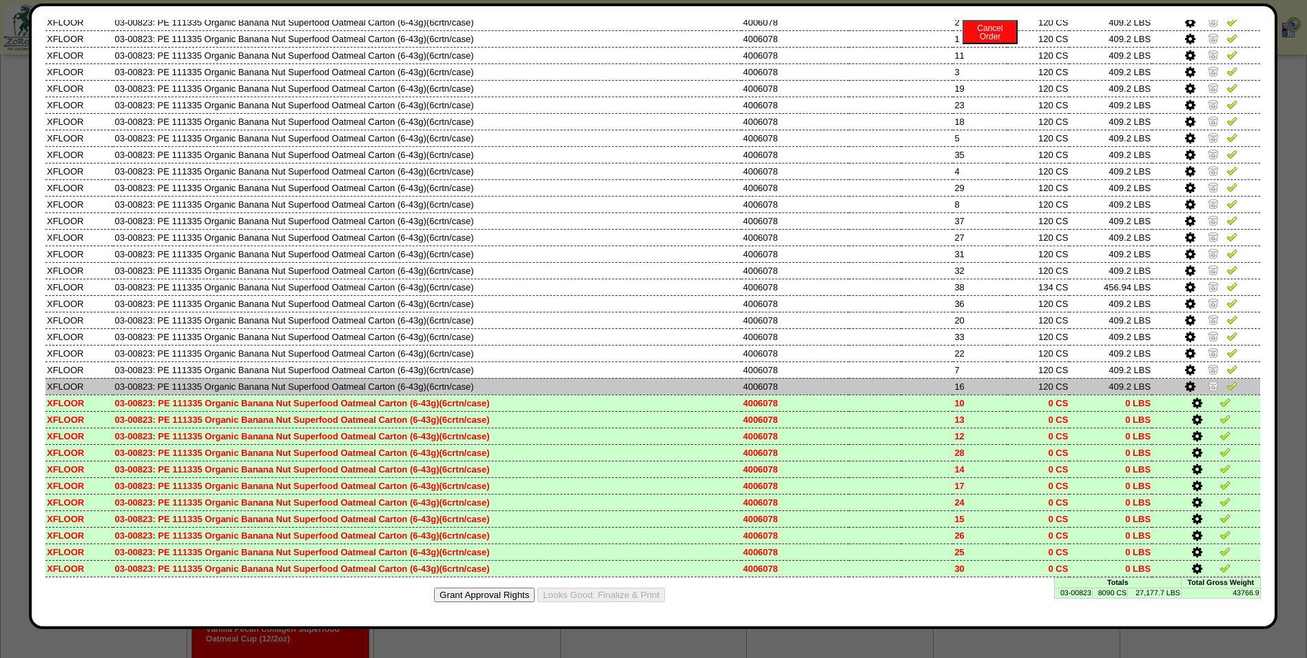
click at [1208, 387] on img at bounding box center [1213, 385] width 11 height 11
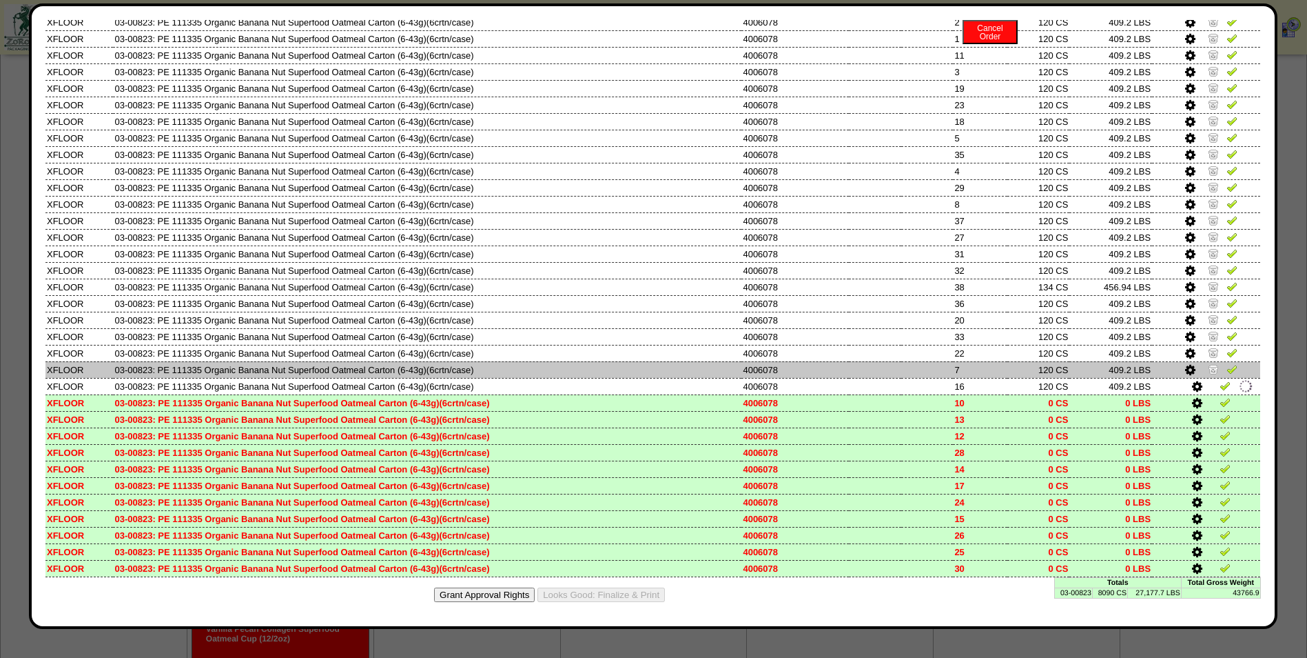
click at [1210, 368] on link at bounding box center [1215, 371] width 14 height 10
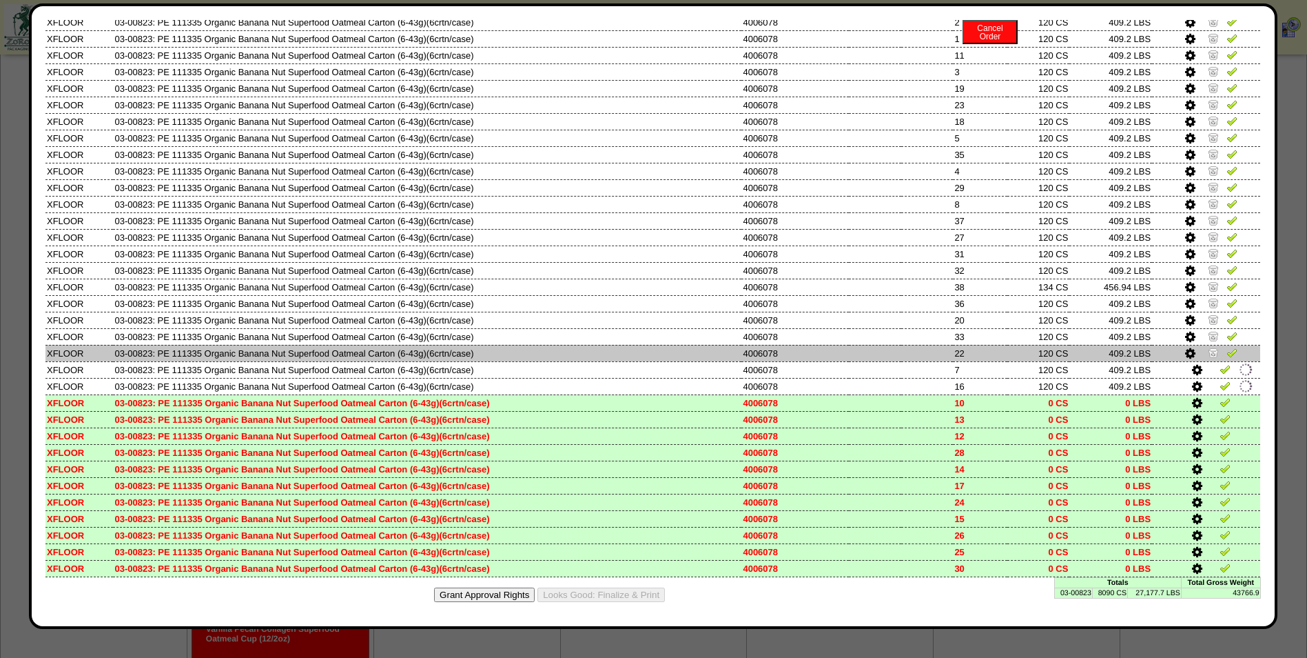
click at [1208, 347] on img at bounding box center [1213, 352] width 11 height 11
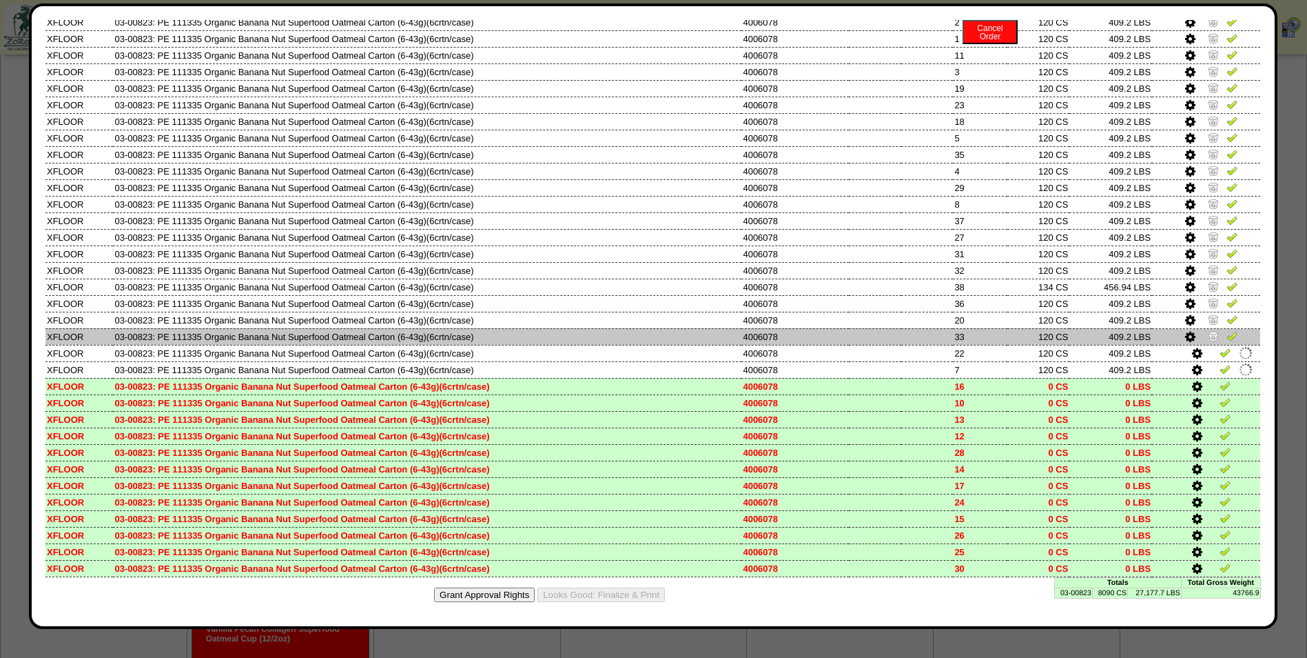
click at [1208, 333] on img at bounding box center [1213, 335] width 11 height 11
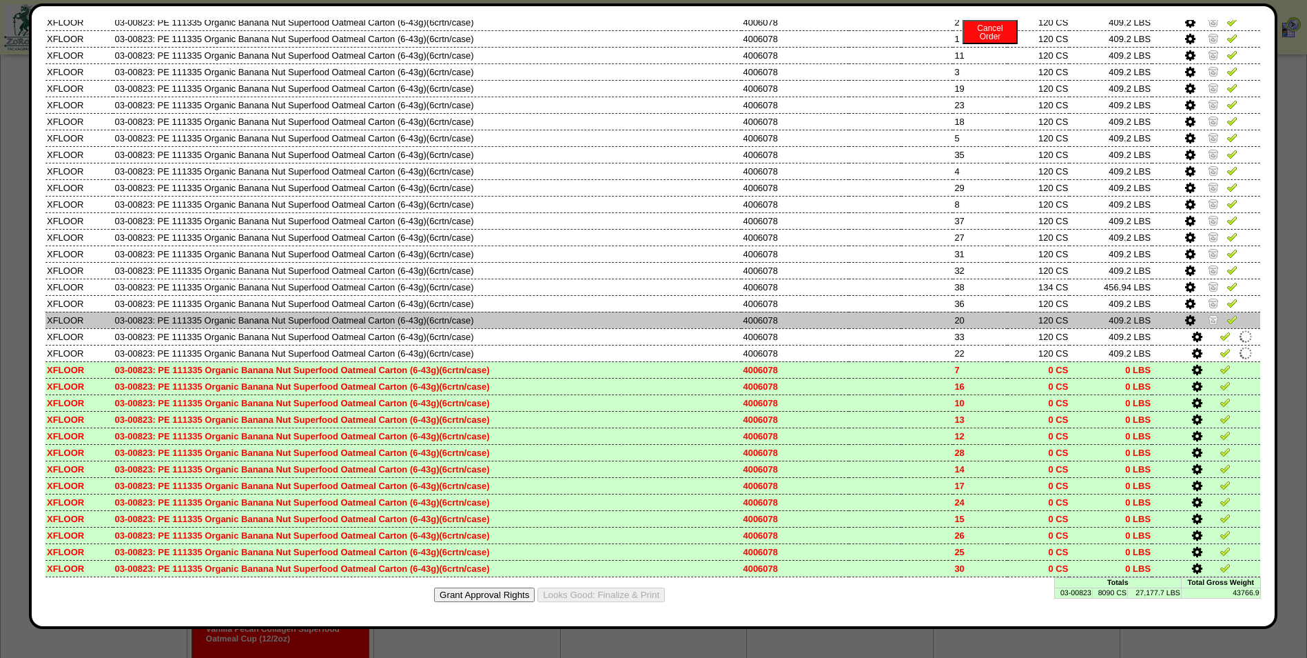
click at [1208, 317] on img at bounding box center [1213, 319] width 11 height 11
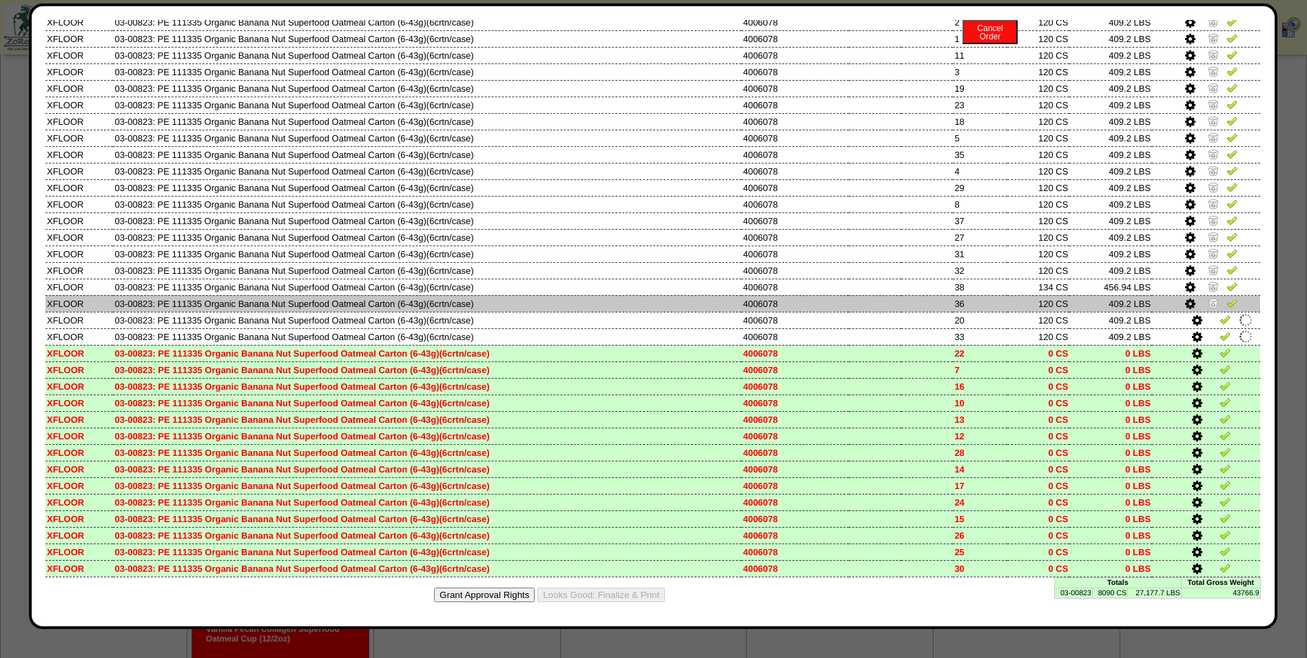
click at [1208, 302] on img at bounding box center [1213, 302] width 11 height 11
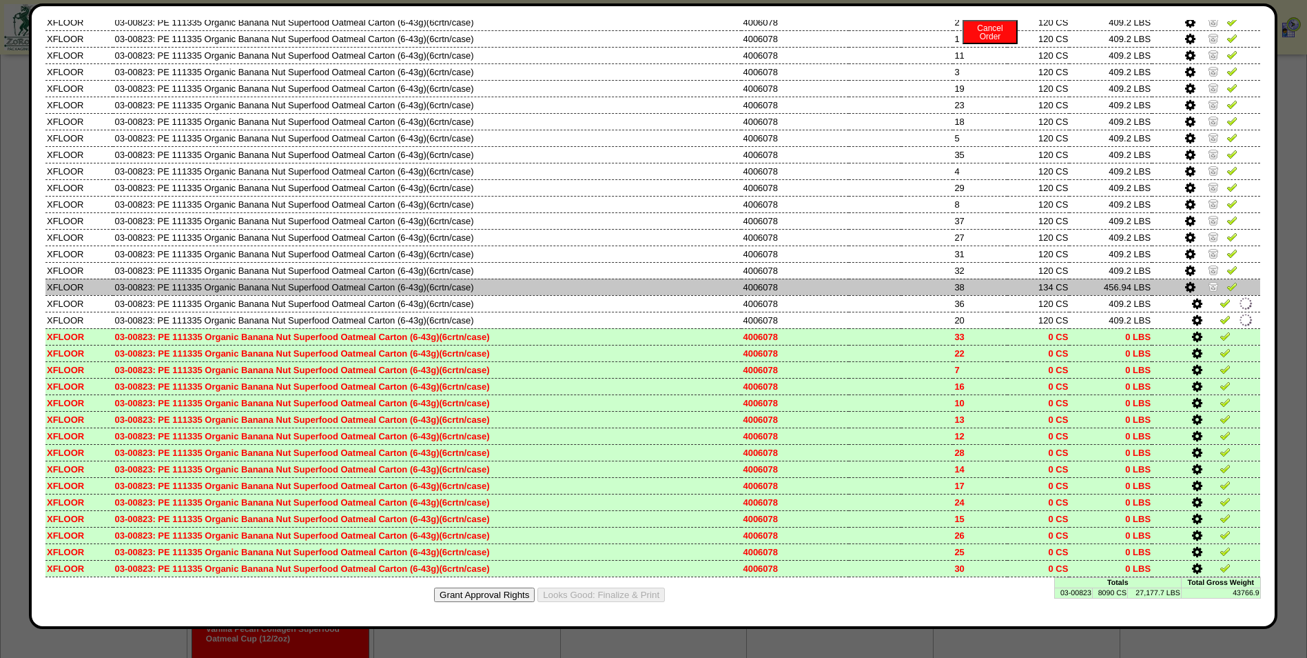
click at [1208, 289] on img at bounding box center [1213, 286] width 11 height 11
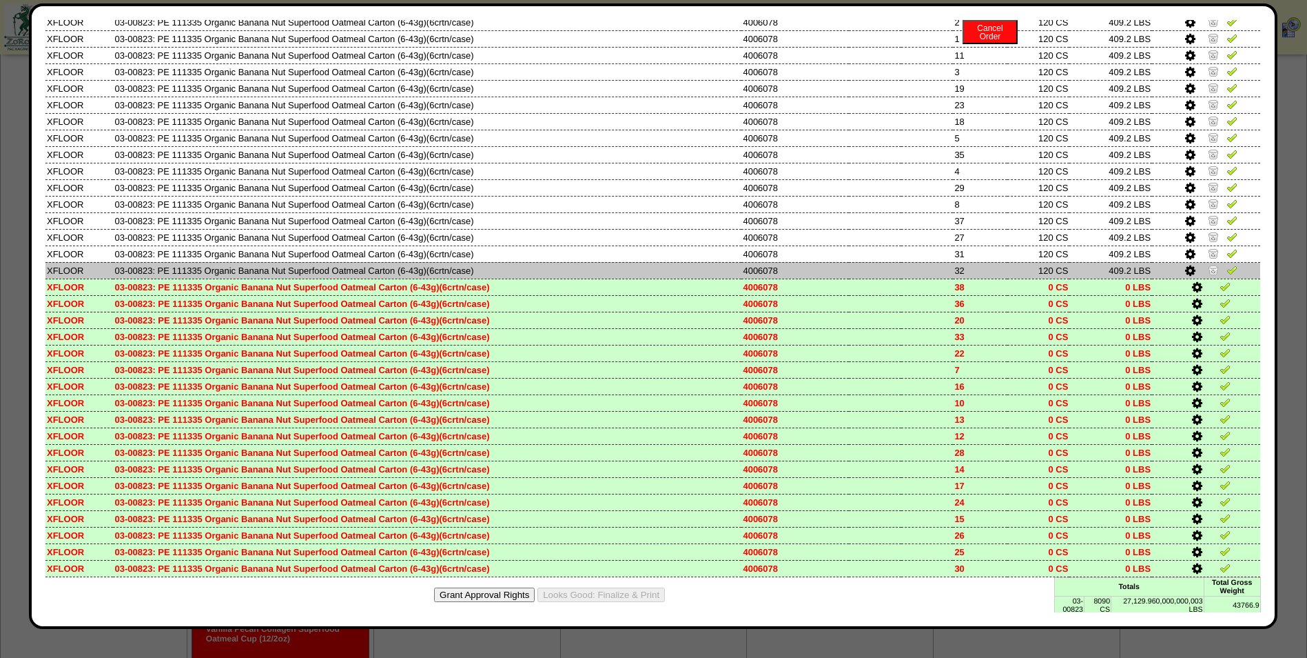
click at [1208, 269] on img at bounding box center [1213, 269] width 11 height 11
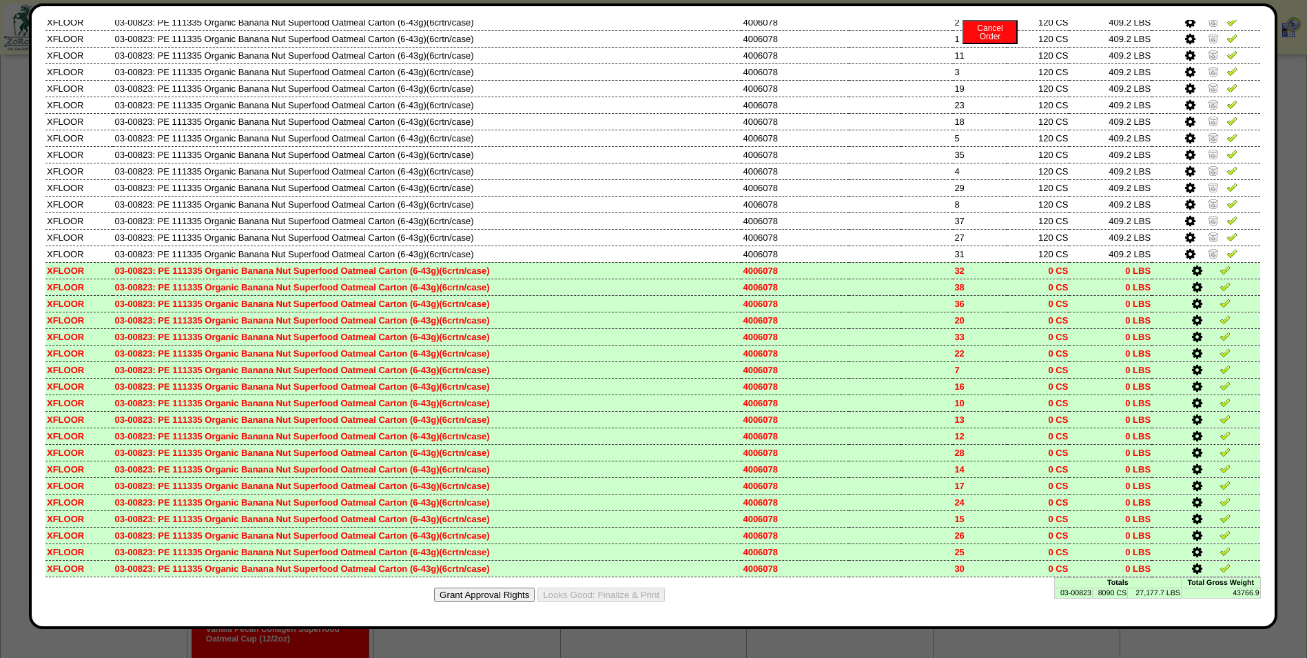
click at [1023, 374] on td "0 CS" at bounding box center [1039, 369] width 62 height 17
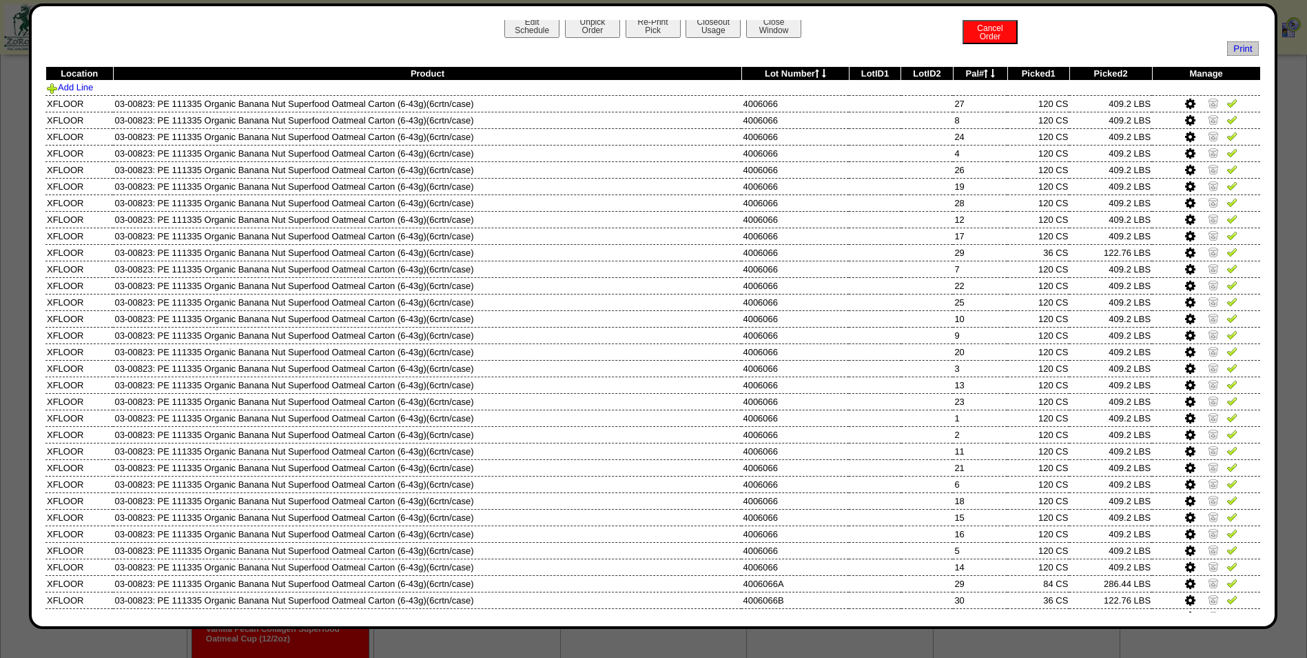
scroll to position [0, 0]
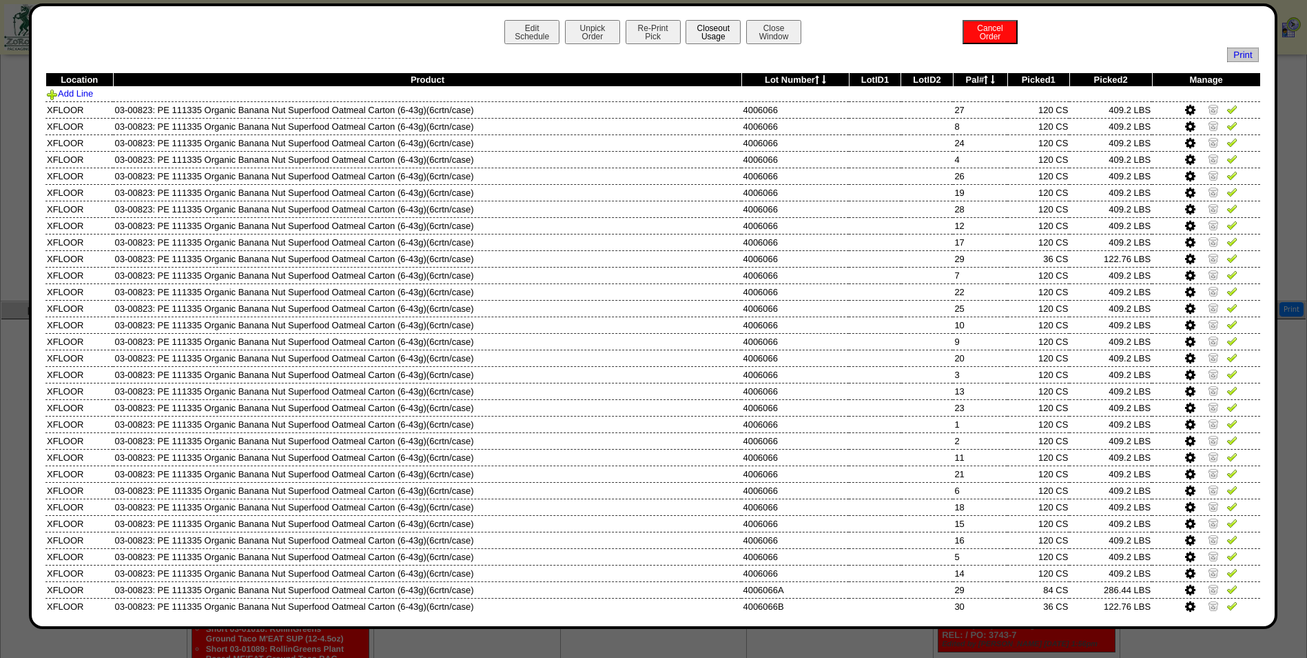
click at [717, 30] on button "Closeout Usage" at bounding box center [713, 32] width 55 height 24
click at [984, 79] on icon at bounding box center [986, 79] width 4 height 9
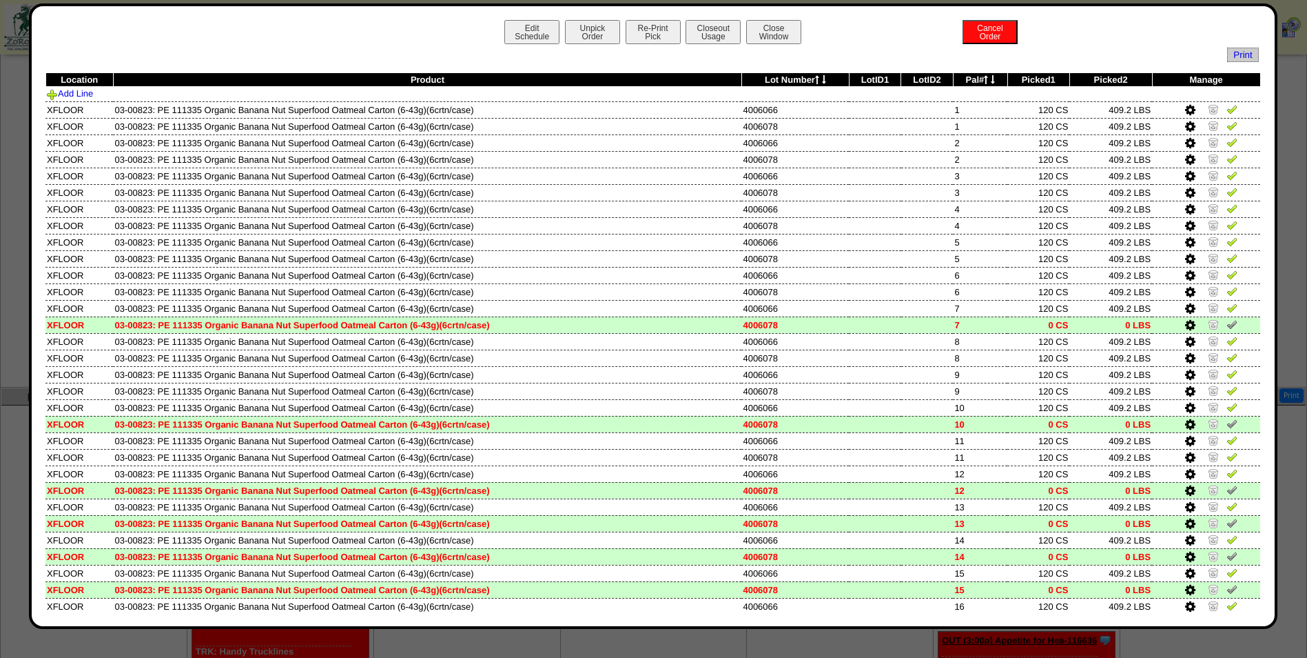
click at [806, 79] on th "Lot Number" at bounding box center [796, 80] width 108 height 14
click at [806, 78] on th "Lot Number" at bounding box center [796, 80] width 108 height 14
click at [811, 78] on th "Lot Number" at bounding box center [796, 80] width 108 height 14
click at [815, 79] on icon at bounding box center [817, 79] width 4 height 9
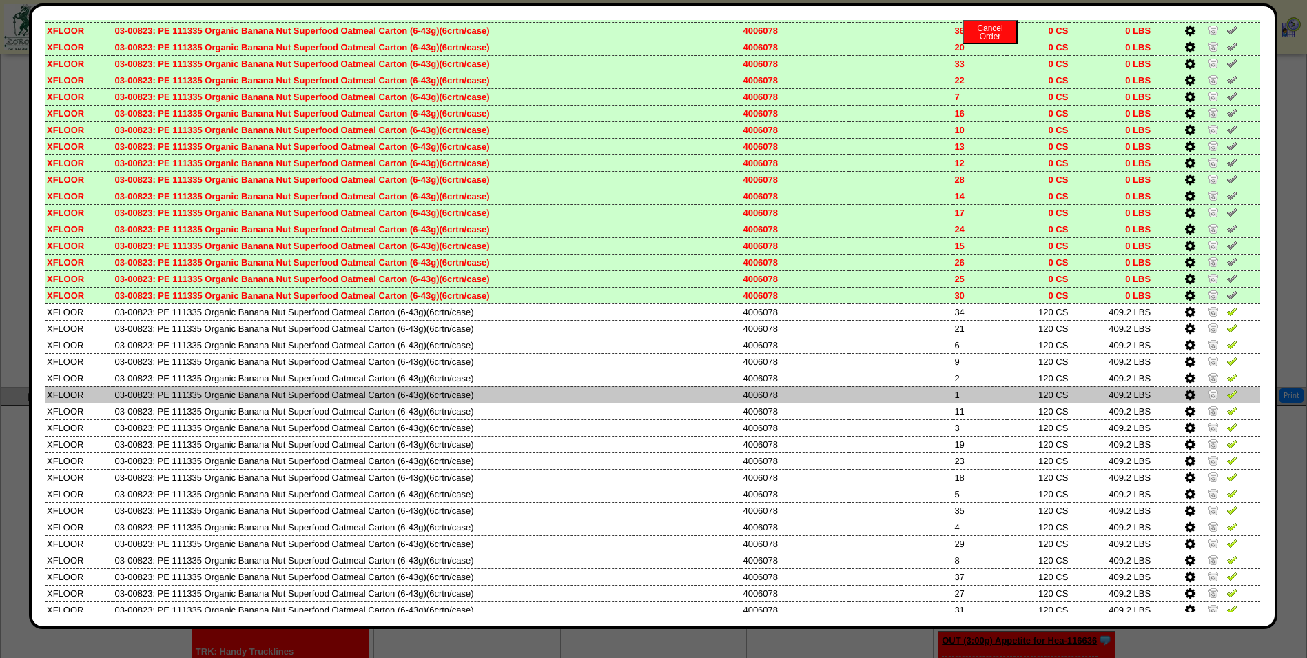
scroll to position [666, 0]
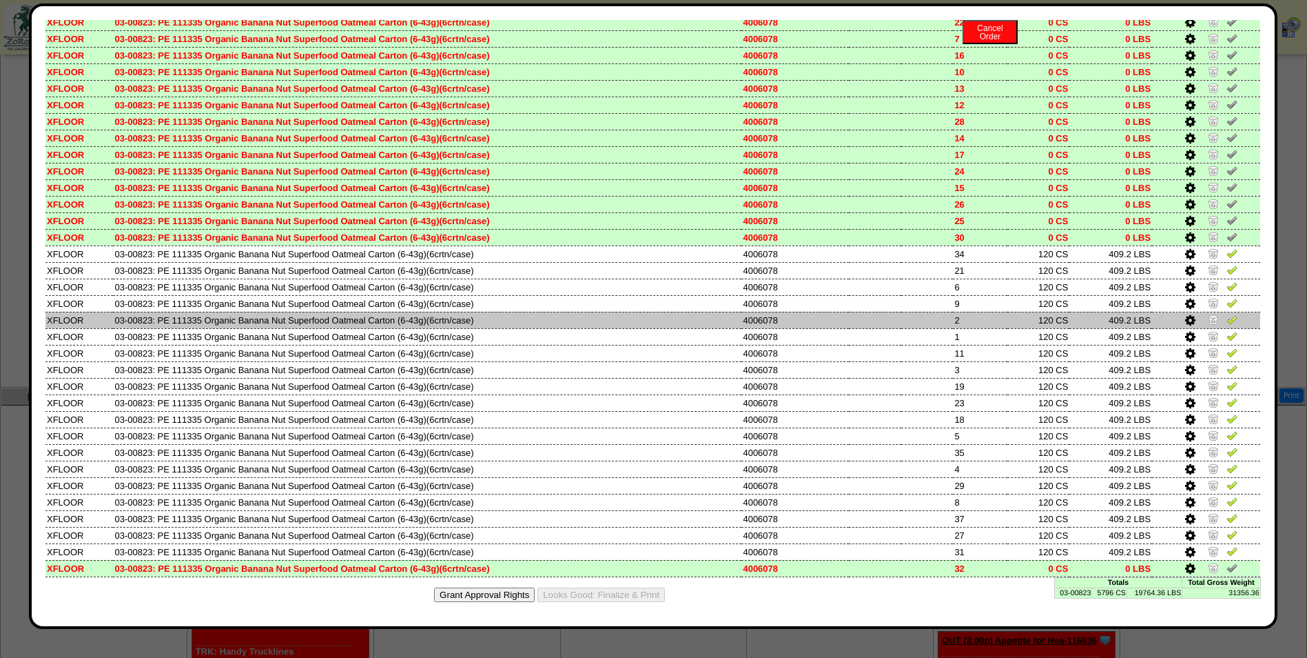
click at [928, 312] on td at bounding box center [928, 320] width 52 height 17
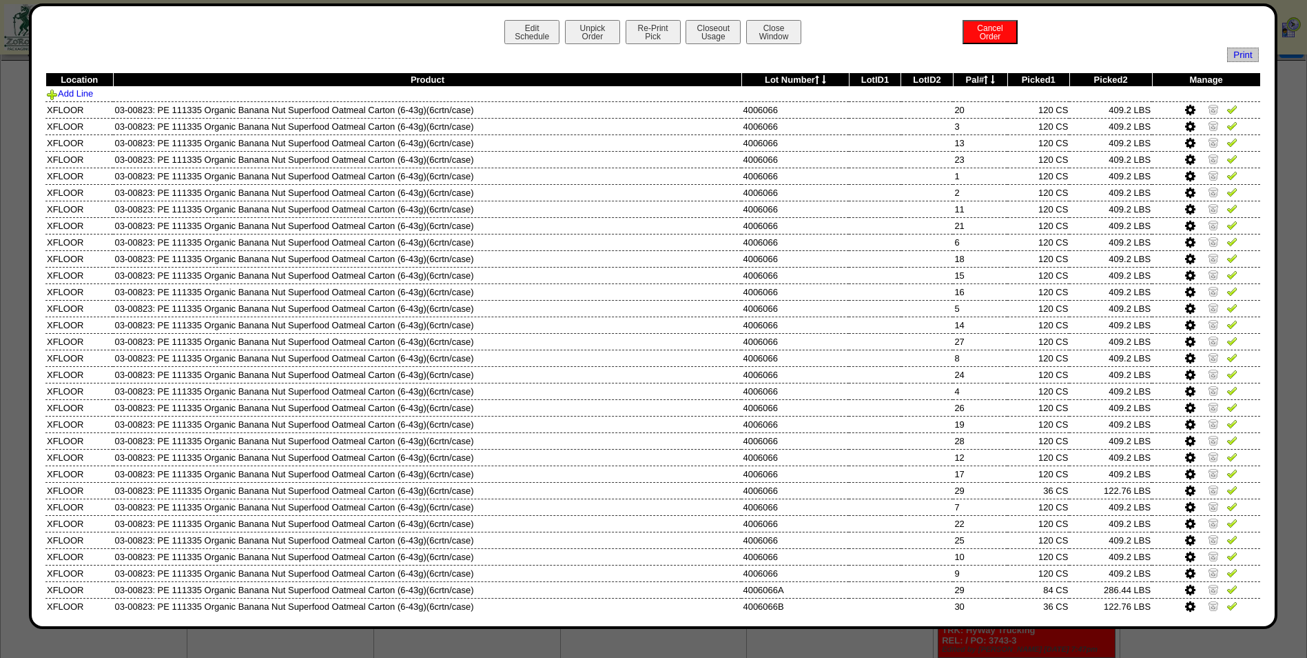
scroll to position [0, 0]
click at [755, 39] on button "Close Window" at bounding box center [773, 32] width 55 height 24
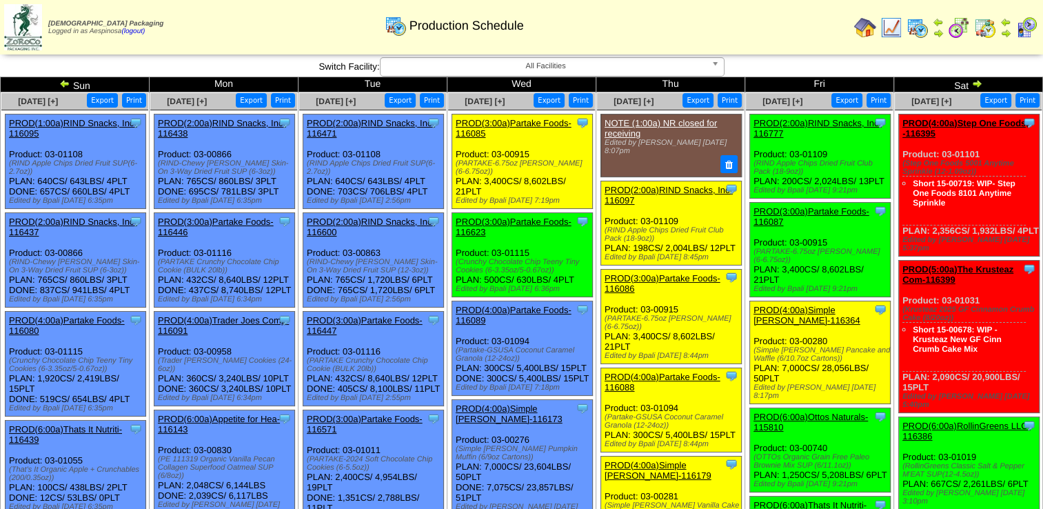
click at [58, 81] on td "Sun" at bounding box center [75, 84] width 149 height 15
click at [61, 80] on img at bounding box center [64, 83] width 11 height 11
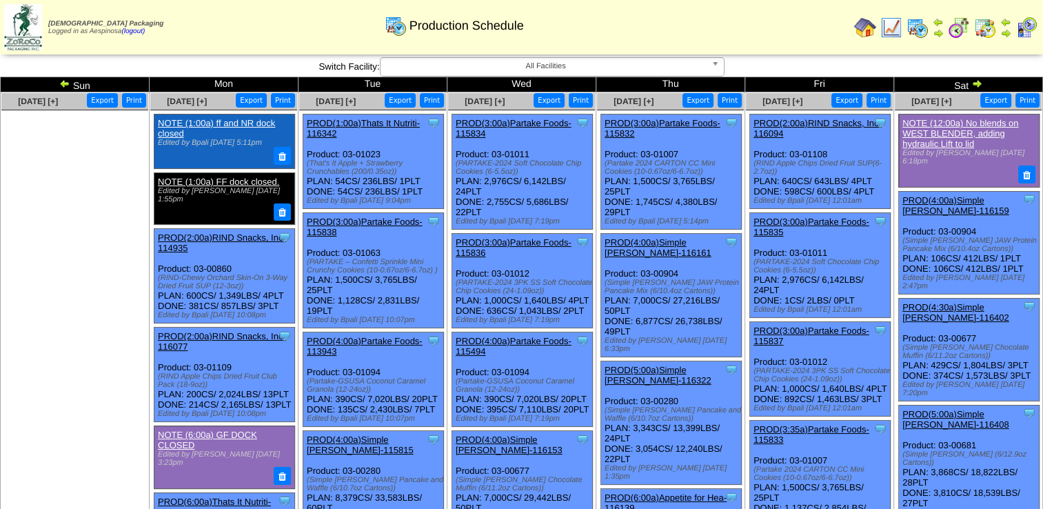
drag, startPoint x: 0, startPoint y: 0, endPoint x: 61, endPoint y: 80, distance: 100.4
click at [61, 80] on img at bounding box center [64, 83] width 11 height 11
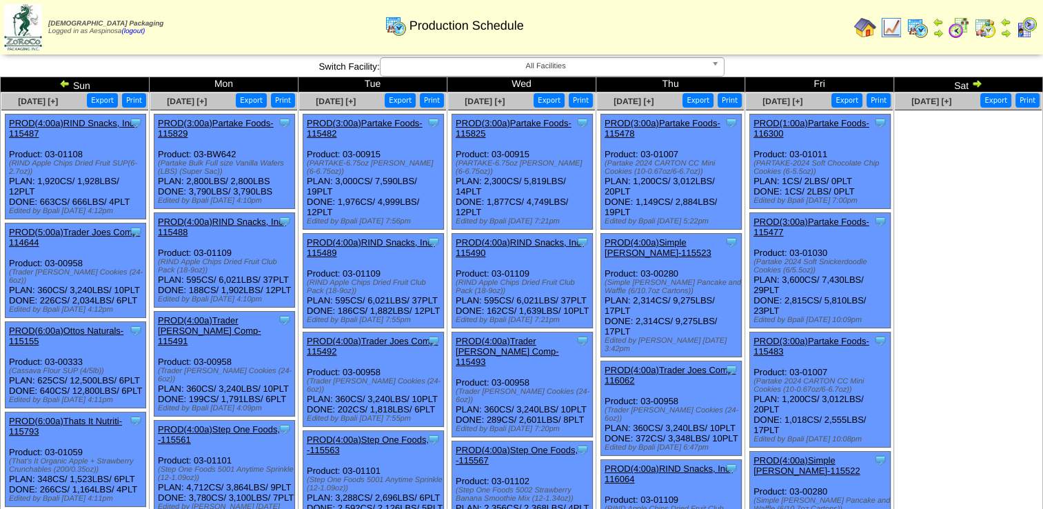
scroll to position [816, 0]
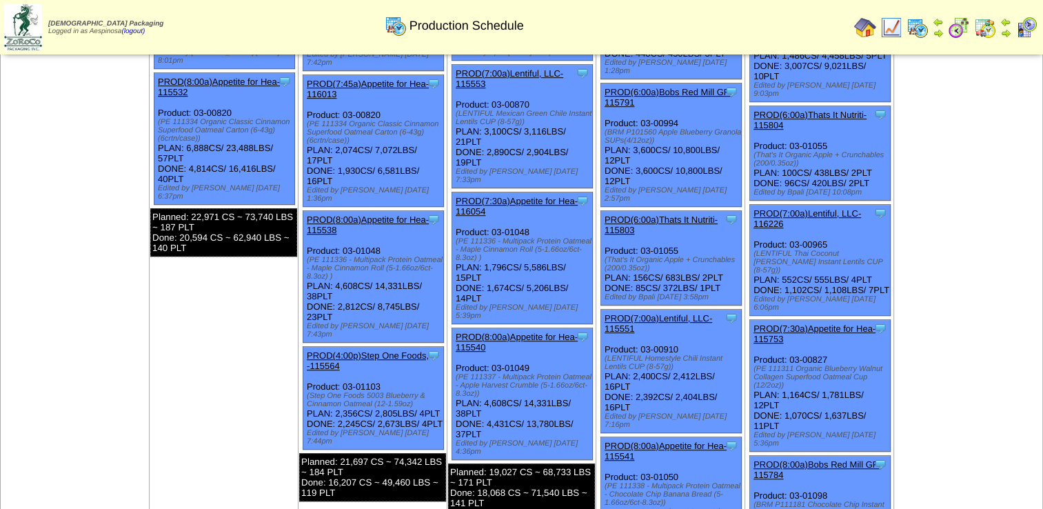
click at [933, 184] on td "[DATE] [+] Print Export" at bounding box center [968, 65] width 149 height 1578
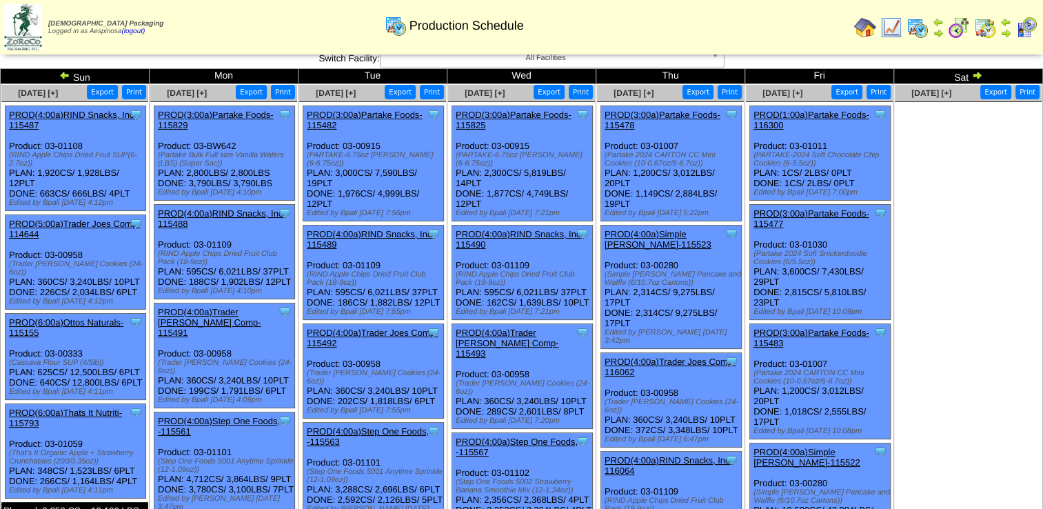
scroll to position [0, 0]
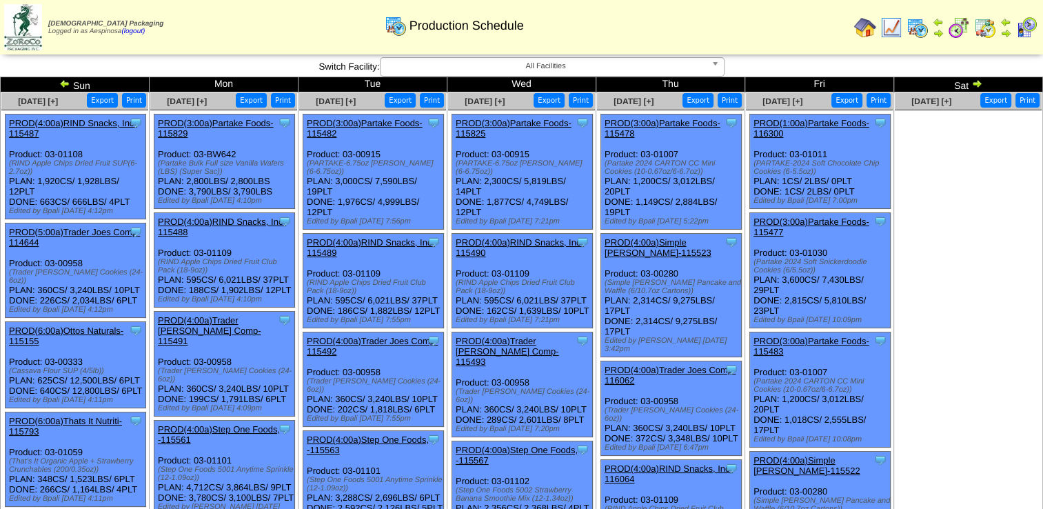
drag, startPoint x: 977, startPoint y: 77, endPoint x: 977, endPoint y: 84, distance: 6.9
click at [977, 78] on img at bounding box center [976, 83] width 11 height 11
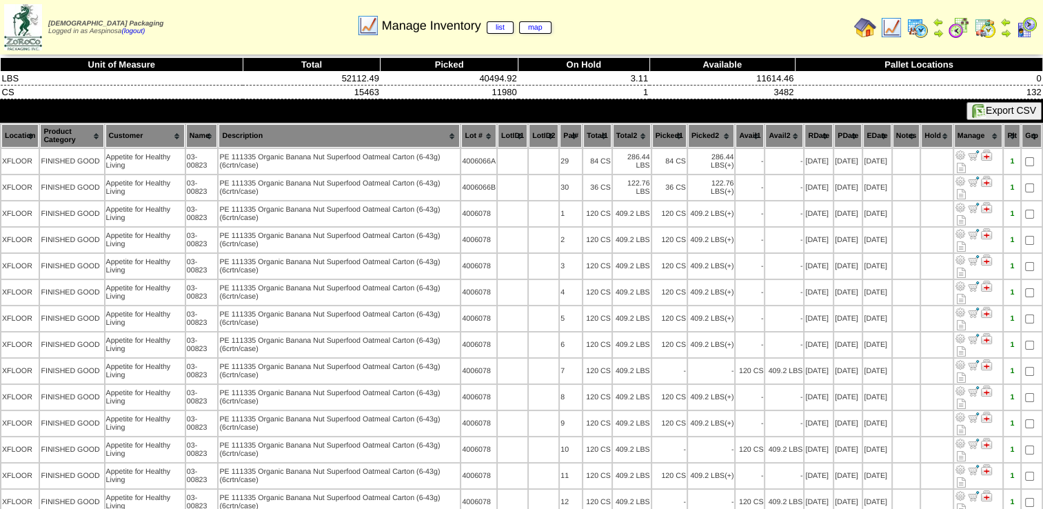
click at [667, 137] on th "Picked1" at bounding box center [669, 135] width 34 height 23
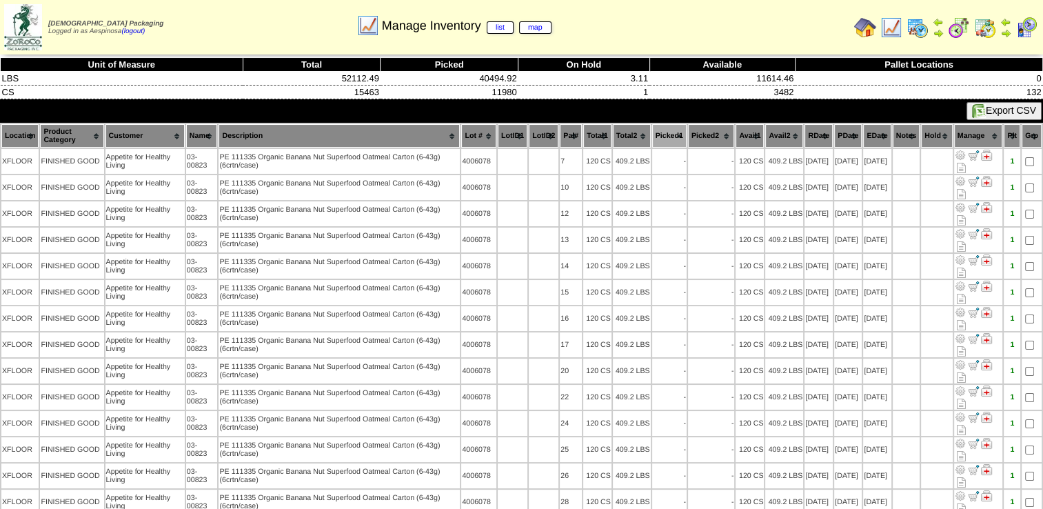
click at [667, 137] on th "Picked1" at bounding box center [669, 135] width 34 height 23
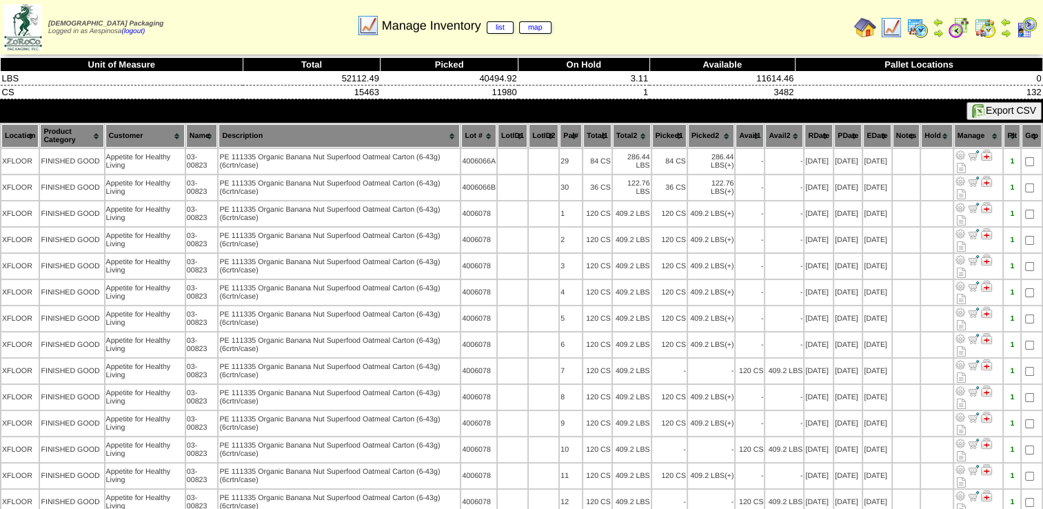
click at [667, 130] on th "Picked1" at bounding box center [669, 135] width 34 height 23
click at [665, 131] on th "Picked1" at bounding box center [669, 135] width 34 height 23
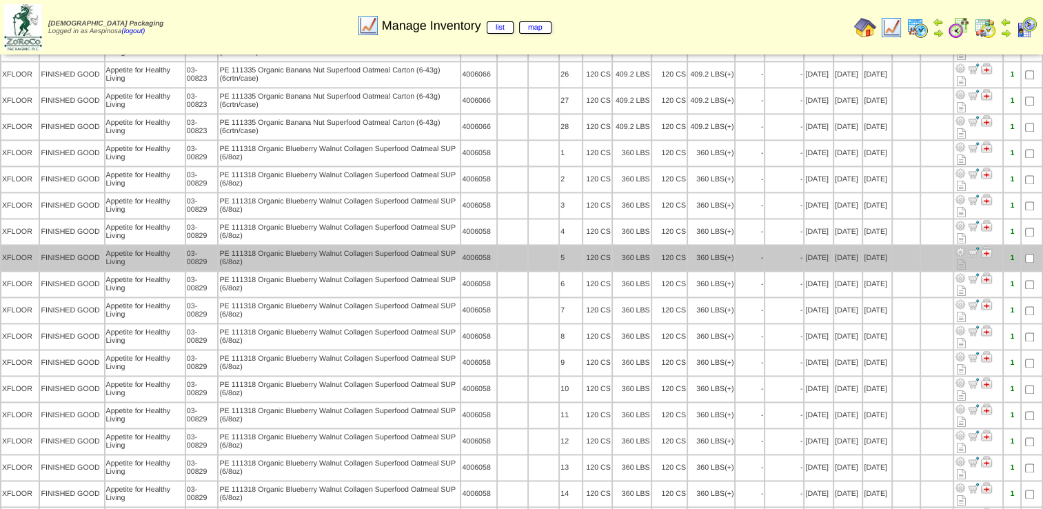
scroll to position [1826, 0]
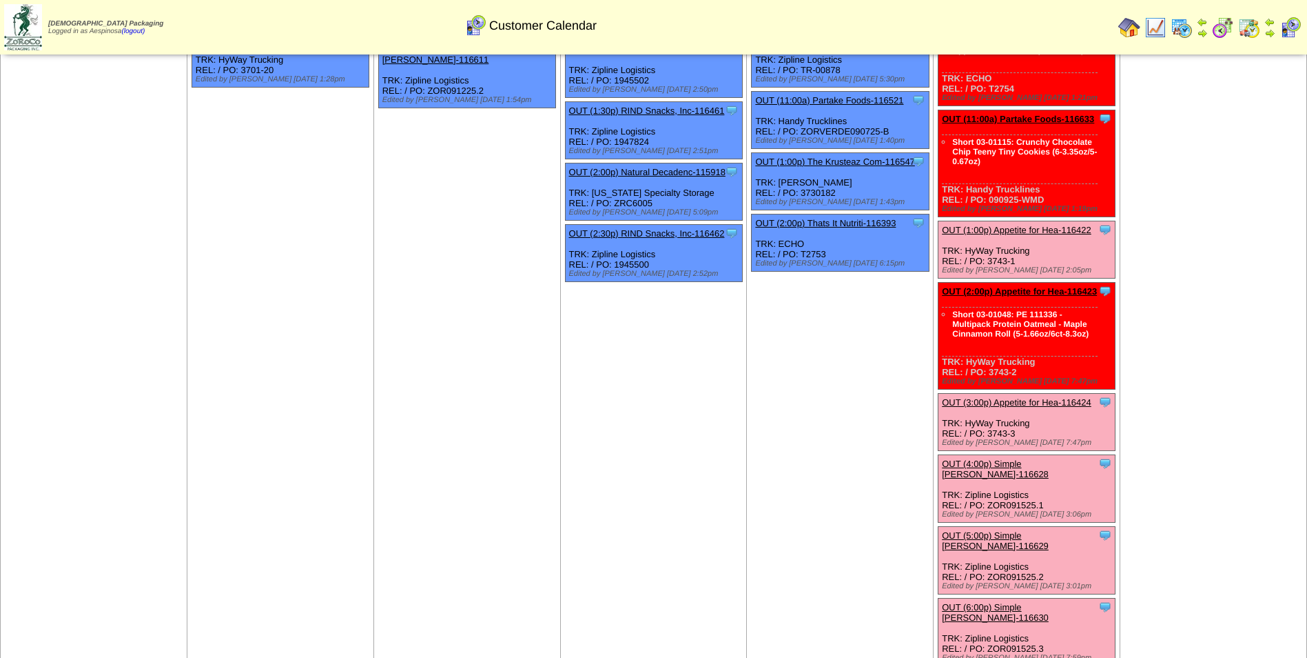
scroll to position [276, 0]
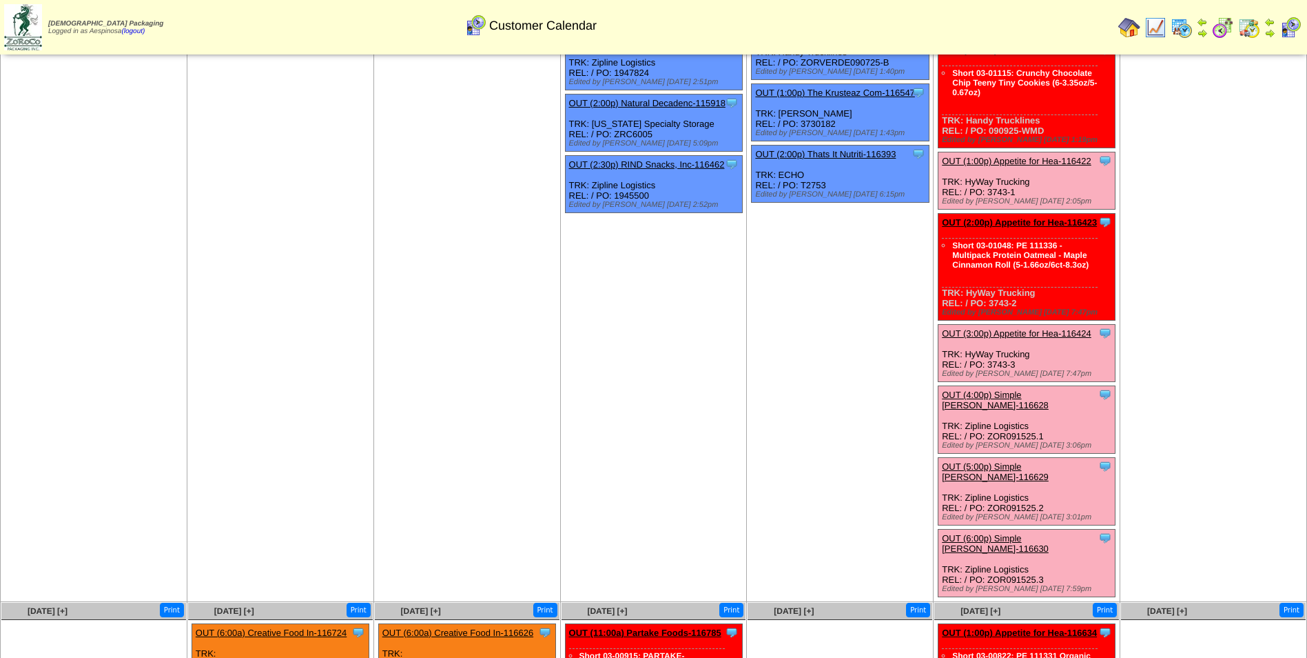
click at [1046, 225] on link "OUT (2:00p) Appetite for Hea-116423" at bounding box center [1019, 222] width 155 height 10
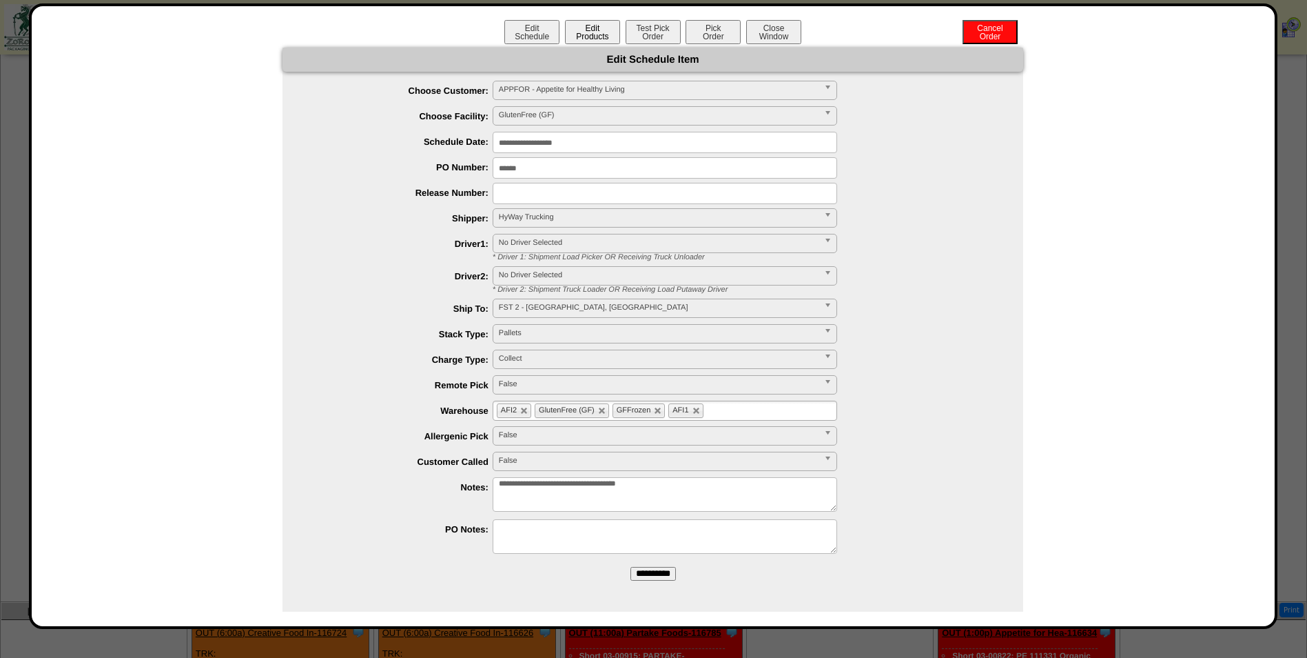
click at [615, 24] on button "Edit Products" at bounding box center [592, 32] width 55 height 24
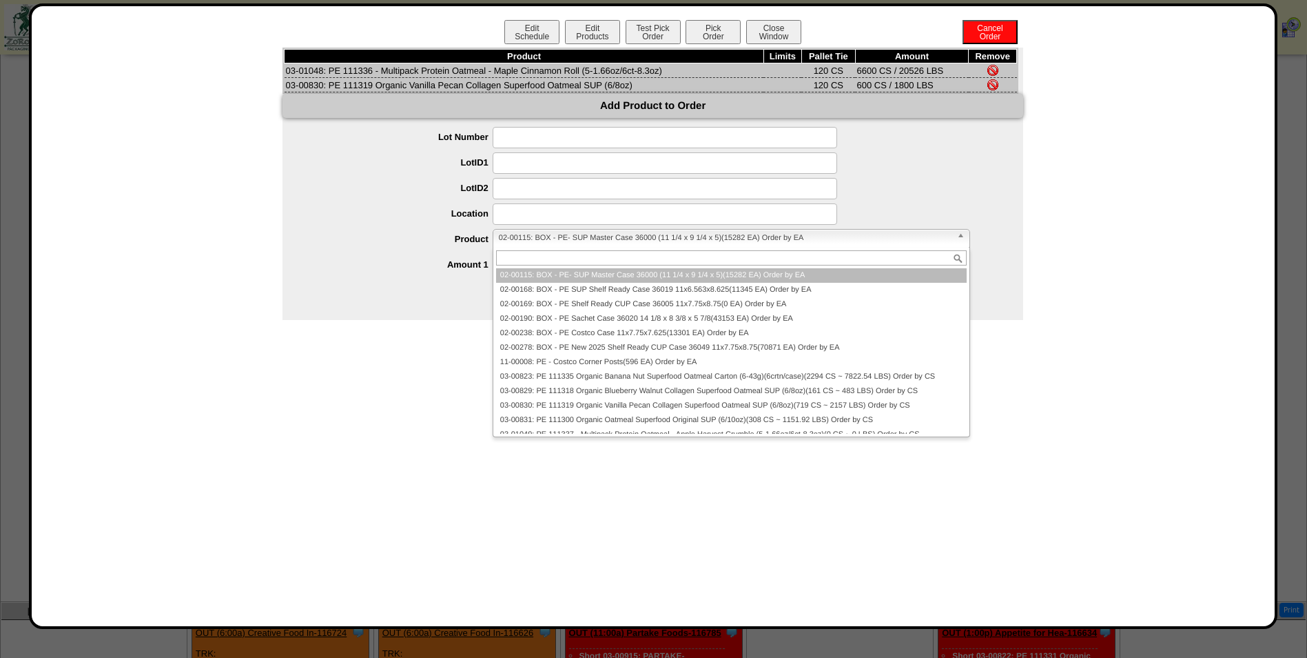
click at [584, 235] on span "02-00115: BOX - PE- SUP Master Case 36000 (11 1/4 x 9 1/4 x 5)(15282 EA) Order …" at bounding box center [725, 238] width 453 height 17
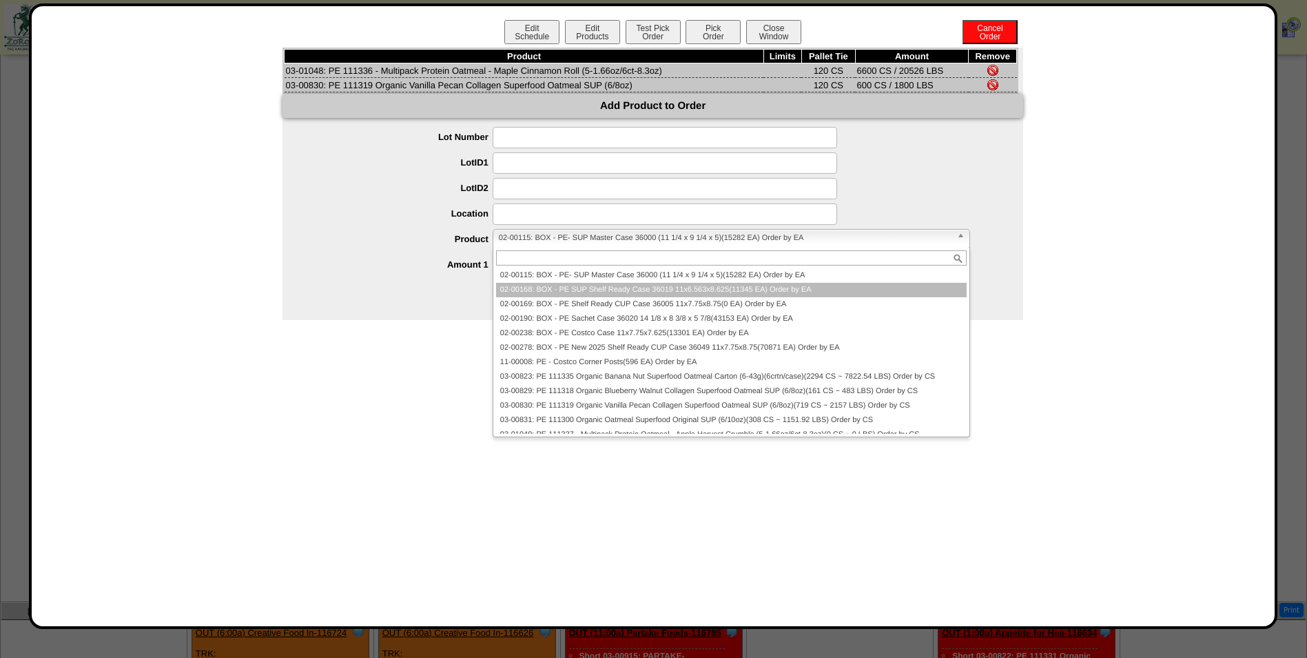
drag, startPoint x: 365, startPoint y: 281, endPoint x: 392, endPoint y: 278, distance: 27.0
click at [370, 281] on form "**********" at bounding box center [653, 213] width 741 height 172
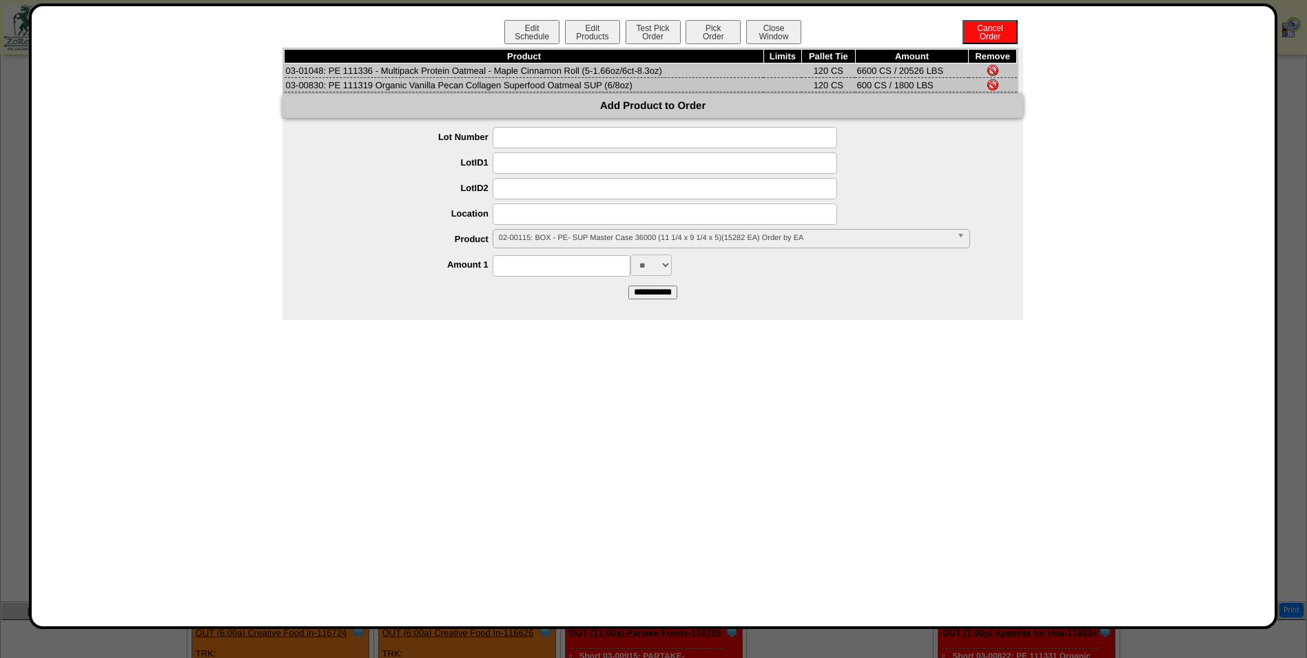
click at [561, 233] on span "02-00115: BOX - PE- SUP Master Case 36000 (11 1/4 x 9 1/4 x 5)(15282 EA) Order …" at bounding box center [725, 238] width 453 height 17
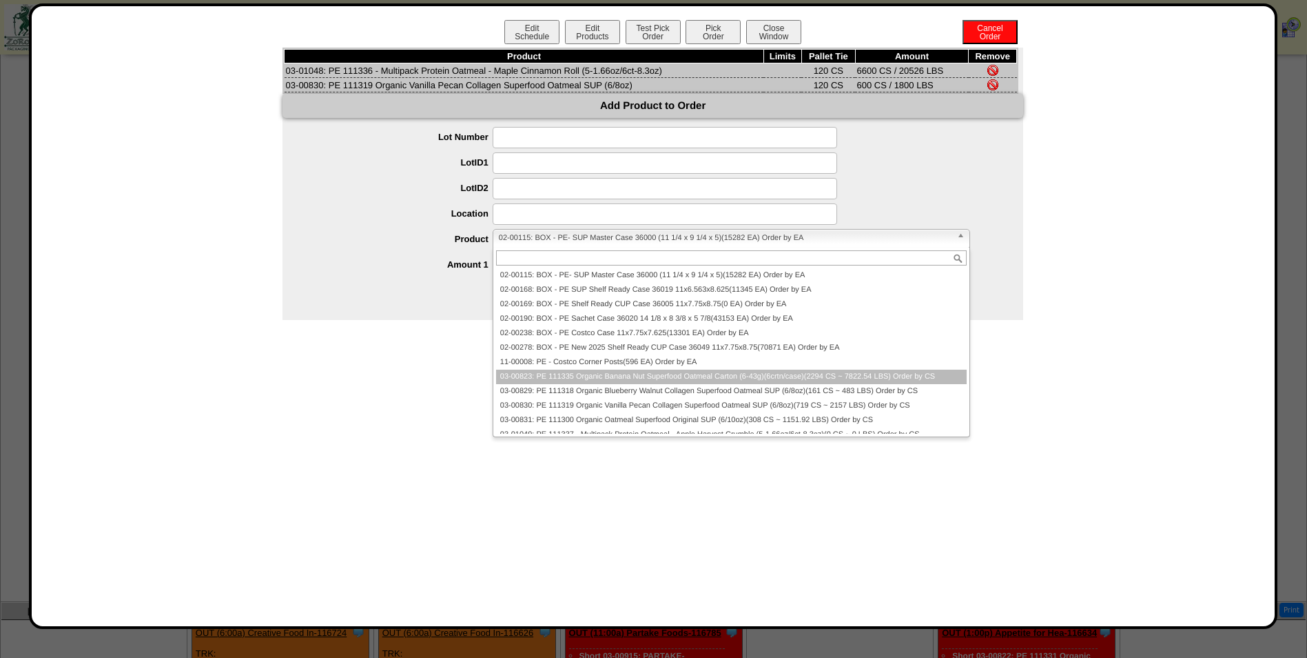
click at [582, 383] on li "03-00823: PE 111335 Organic Banana Nut Superfood Oatmeal Carton (6-43g)(6crtn/c…" at bounding box center [731, 376] width 471 height 14
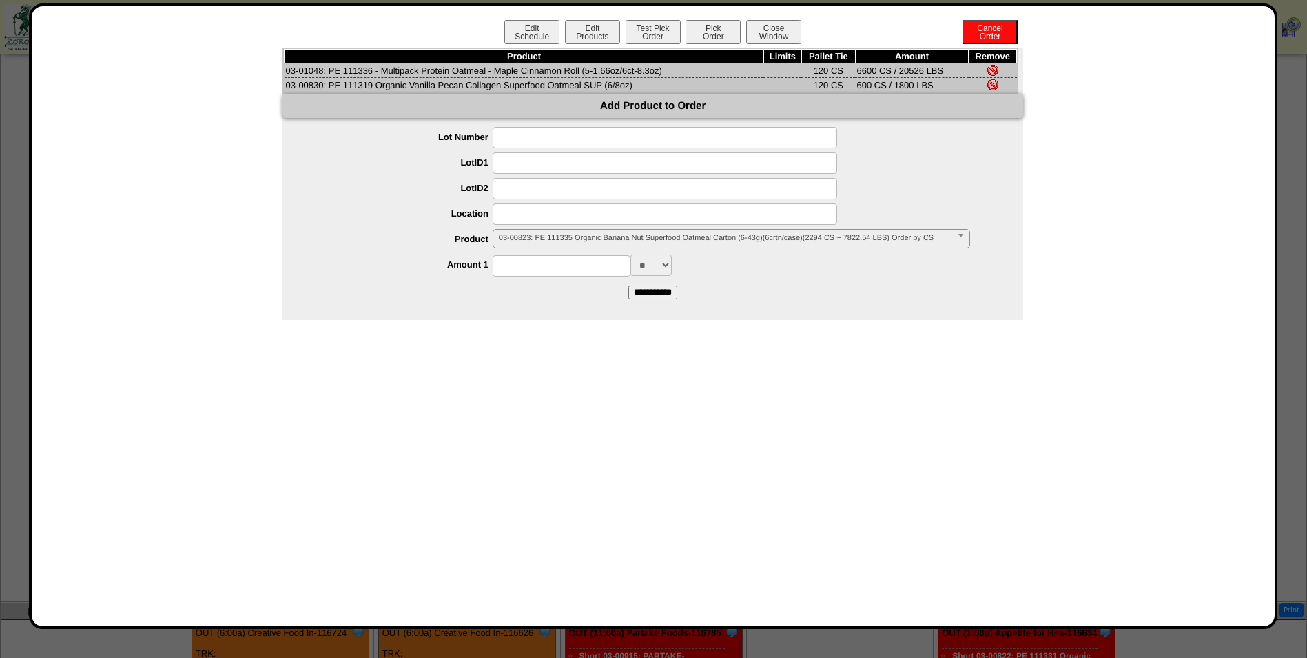
click at [548, 269] on input at bounding box center [562, 265] width 138 height 21
click at [442, 253] on ul "**********" at bounding box center [653, 201] width 741 height 149
click at [549, 263] on input "*" at bounding box center [562, 265] width 138 height 21
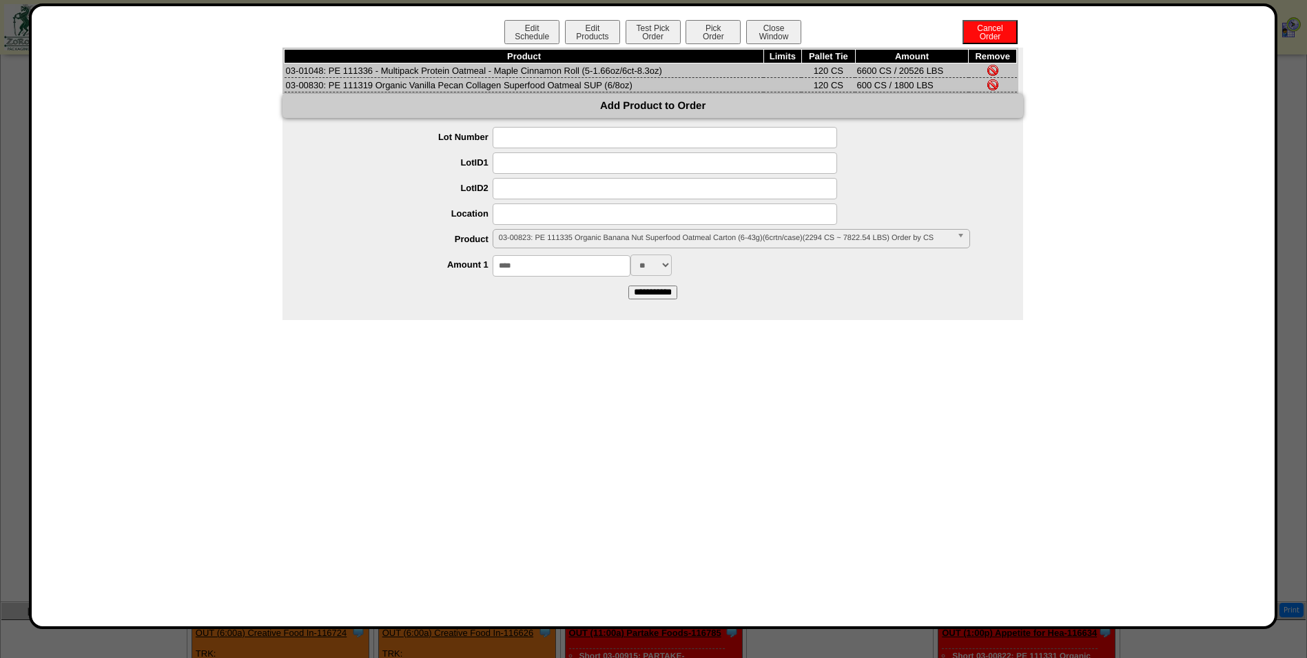
type input "****"
click at [629, 285] on input "**********" at bounding box center [653, 292] width 49 height 14
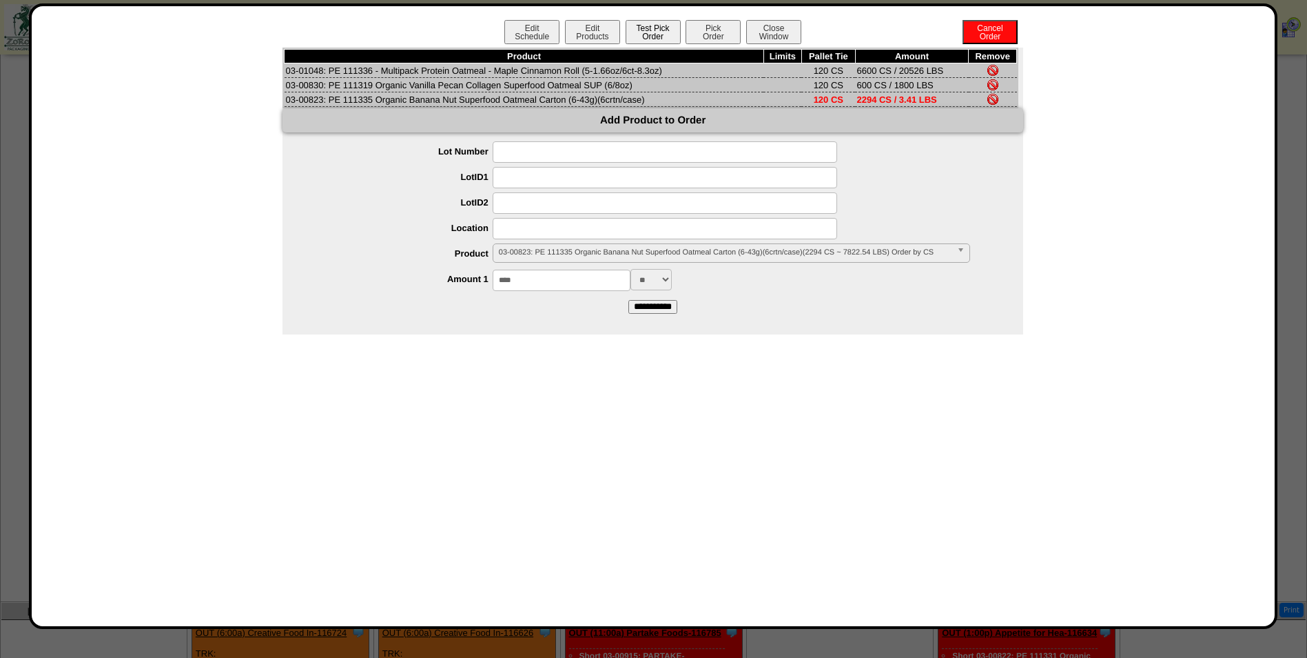
click at [665, 37] on button "Test Pick Order" at bounding box center [653, 32] width 55 height 24
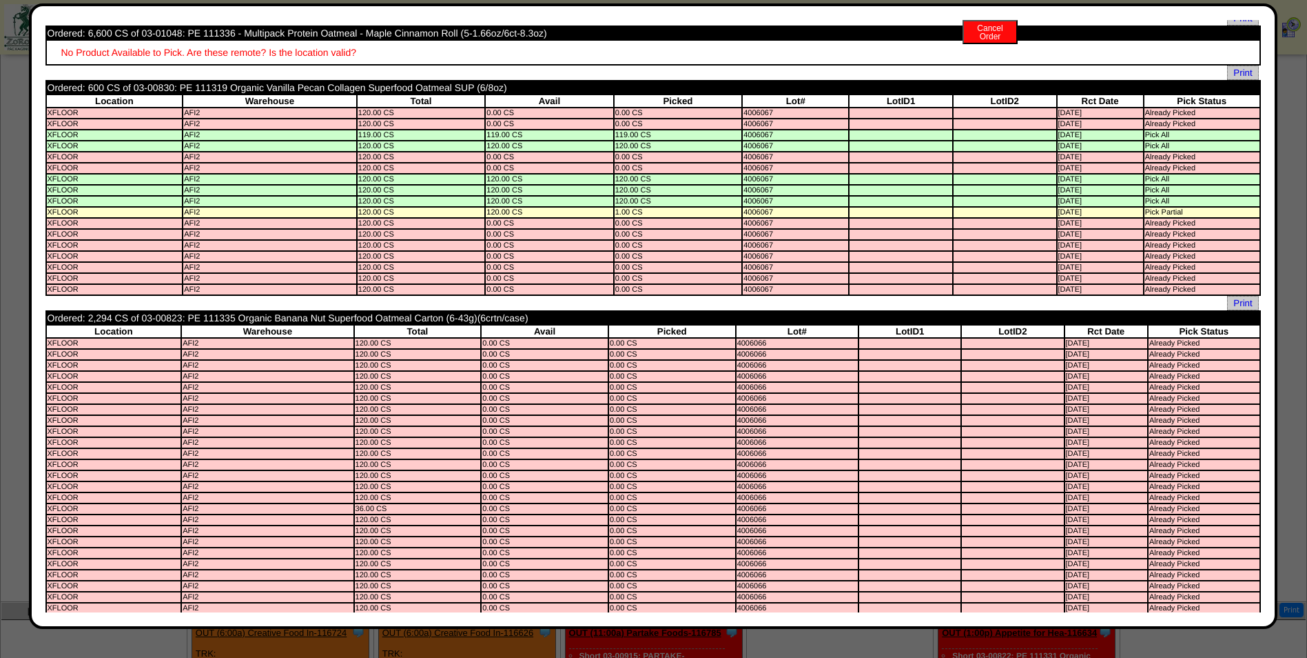
scroll to position [0, 0]
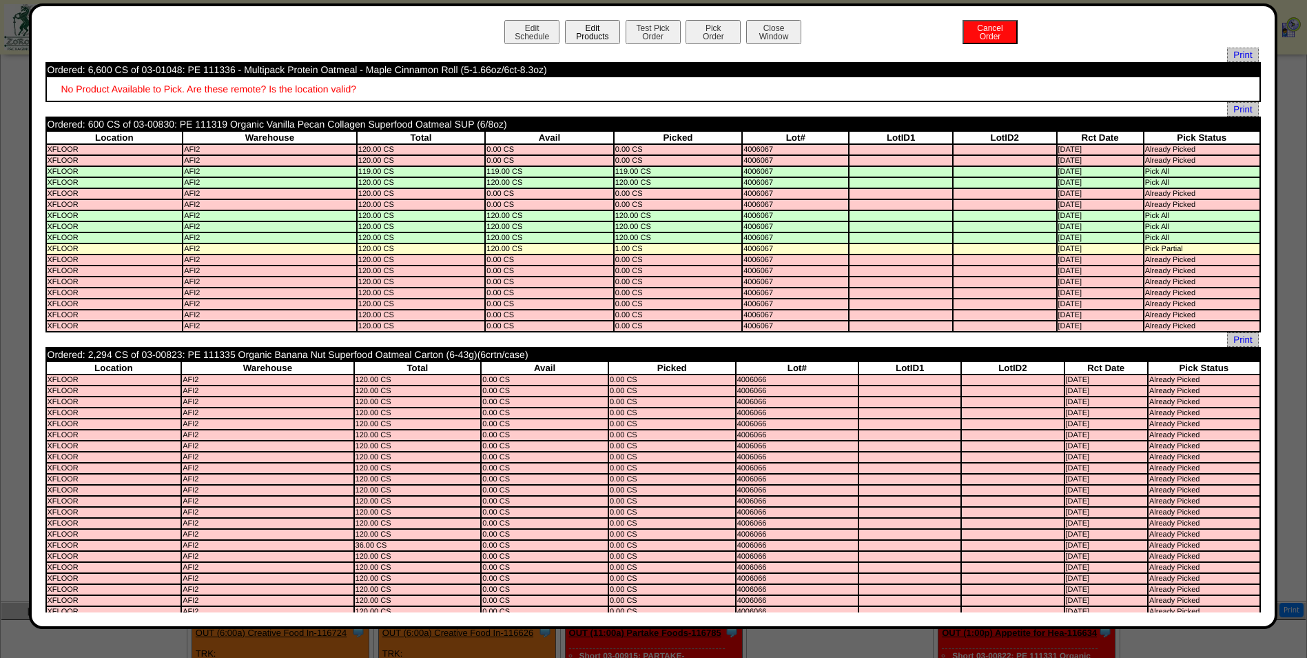
click at [573, 35] on button "Edit Products" at bounding box center [592, 32] width 55 height 24
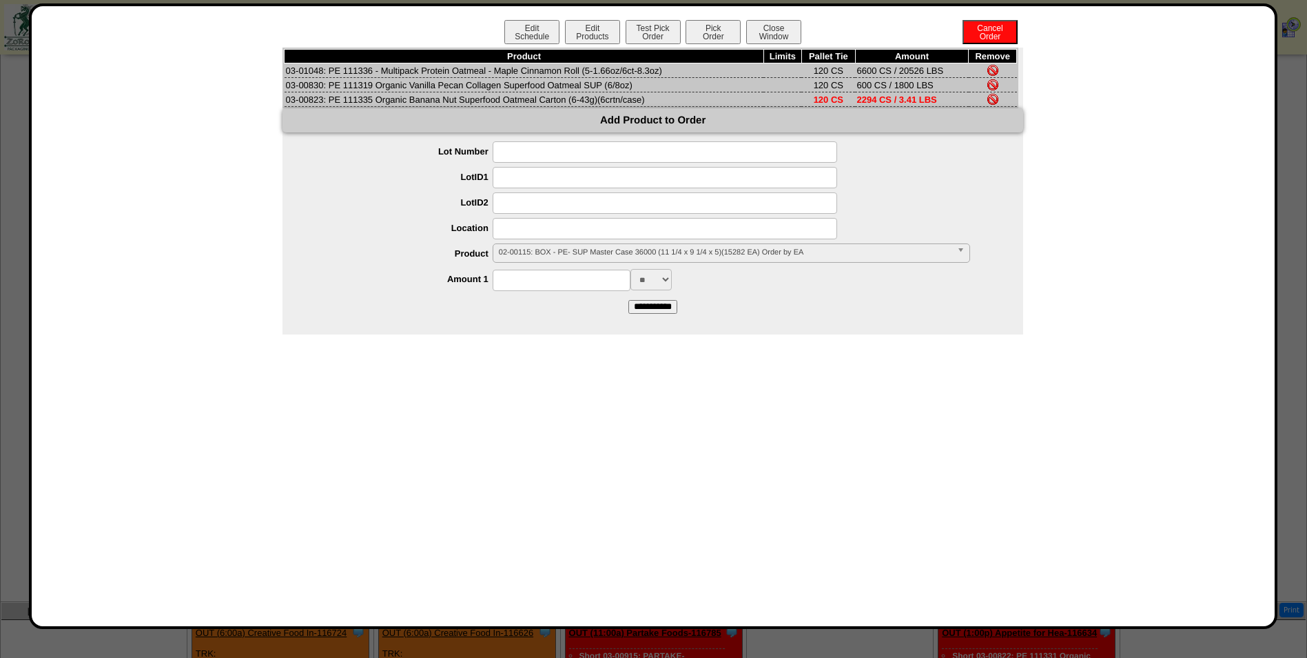
drag, startPoint x: 610, startPoint y: 254, endPoint x: 611, endPoint y: 262, distance: 8.3
click at [610, 254] on span "02-00115: BOX - PE- SUP Master Case 36000 (11 1/4 x 9 1/4 x 5)(15282 EA) Order …" at bounding box center [725, 252] width 453 height 17
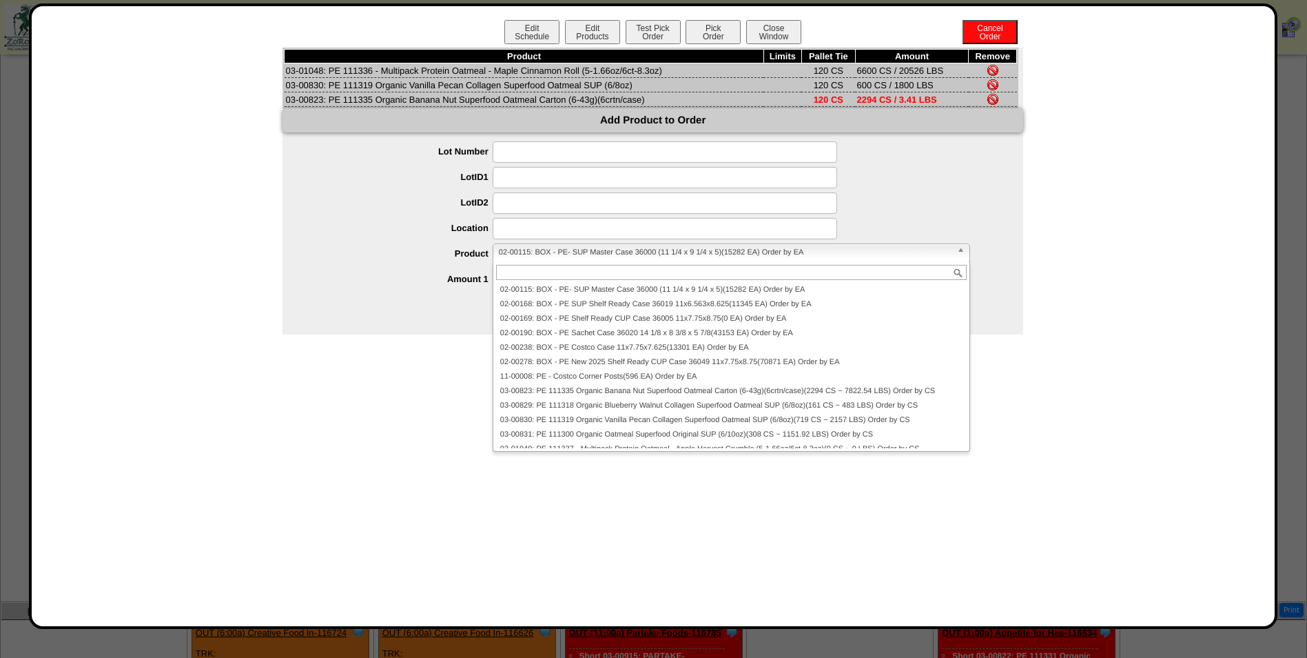
paste input "********"
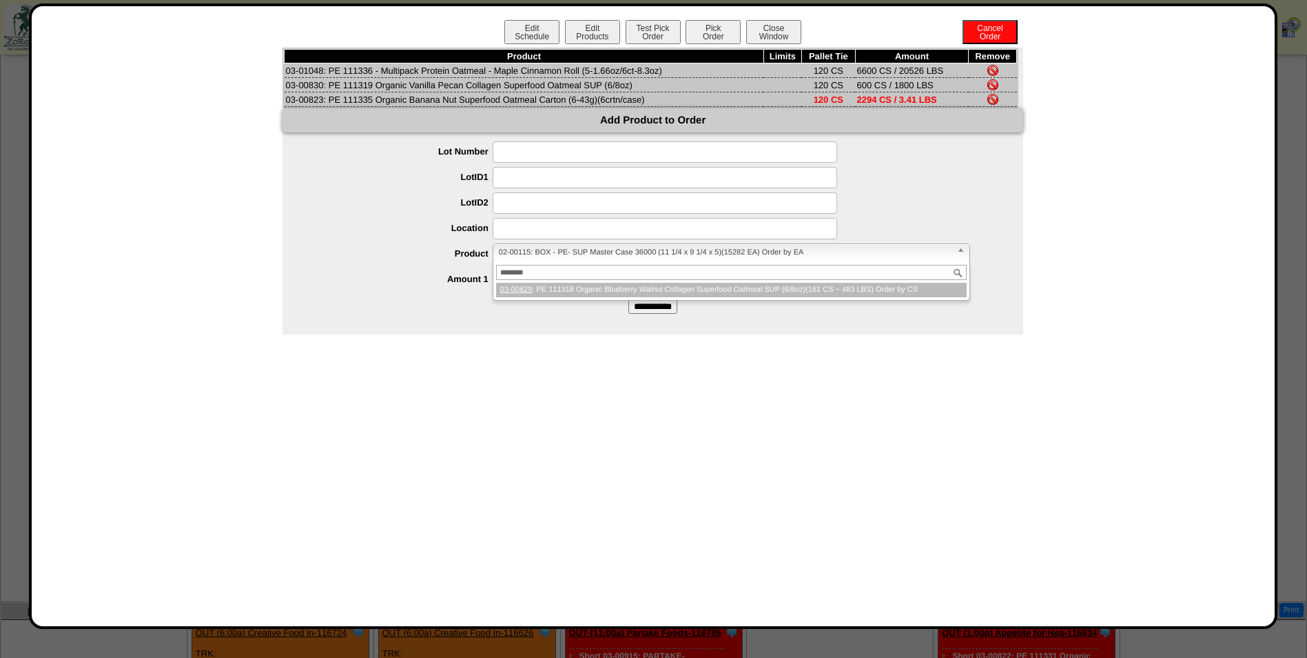
type input "********"
click at [528, 288] on em "03-00829" at bounding box center [516, 289] width 32 height 8
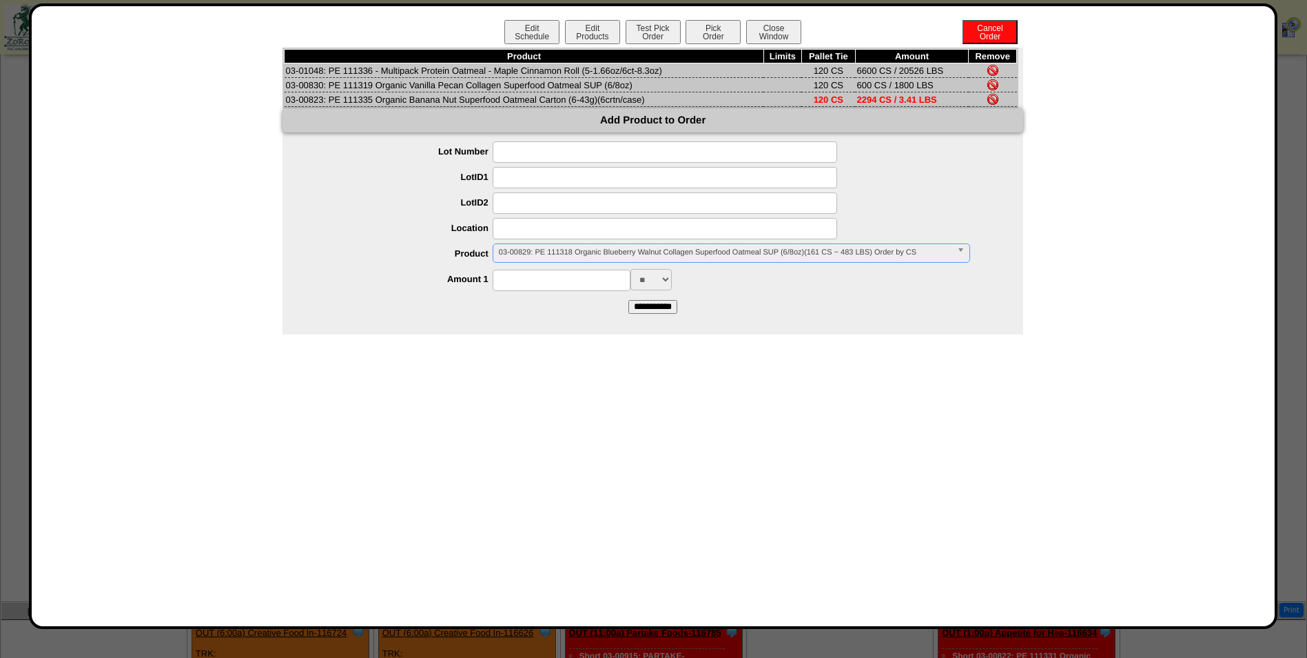
click at [542, 283] on input at bounding box center [562, 279] width 138 height 21
type input "***"
click at [646, 310] on input "**********" at bounding box center [653, 307] width 49 height 14
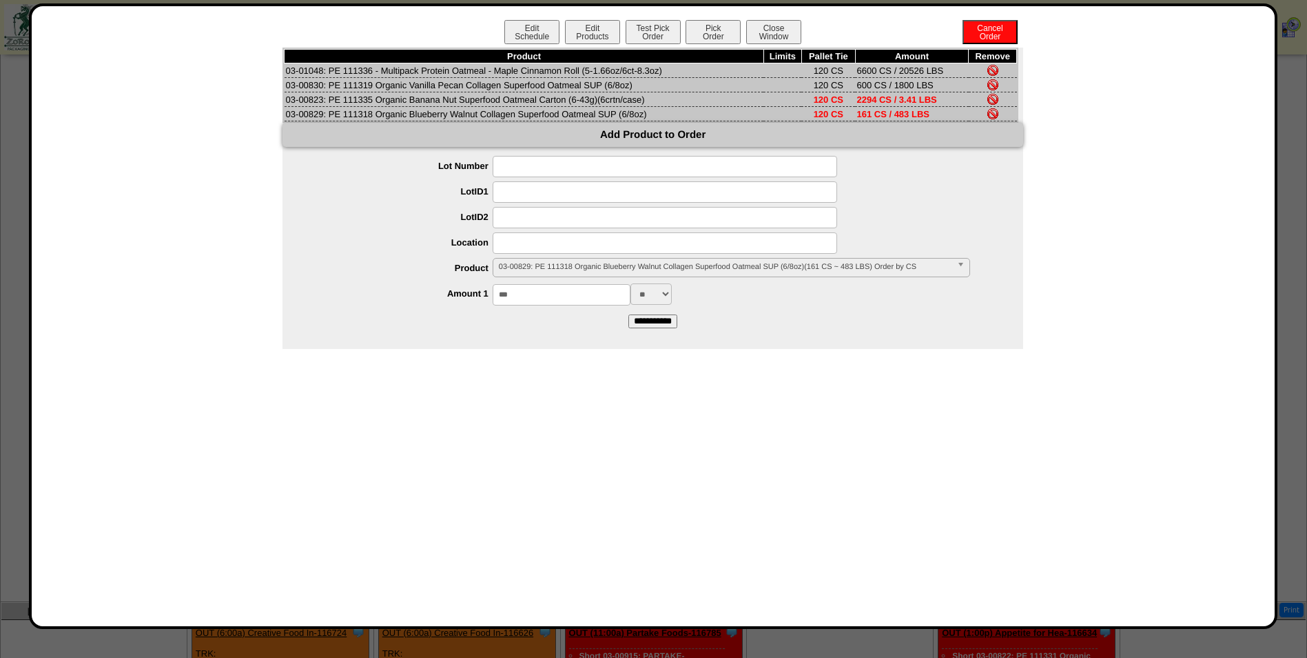
click at [580, 264] on span "03-00829: PE 111318 Organic Blueberry Walnut Collagen Superfood Oatmeal SUP (6/…" at bounding box center [725, 266] width 453 height 17
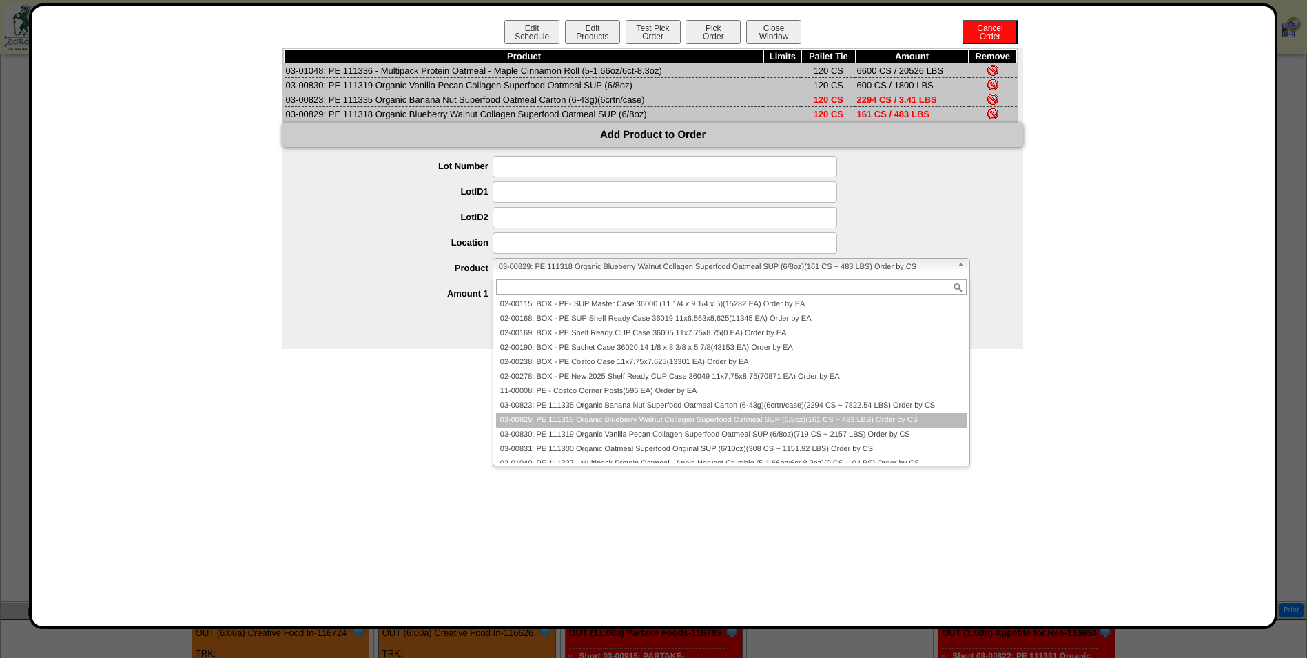
paste input "********"
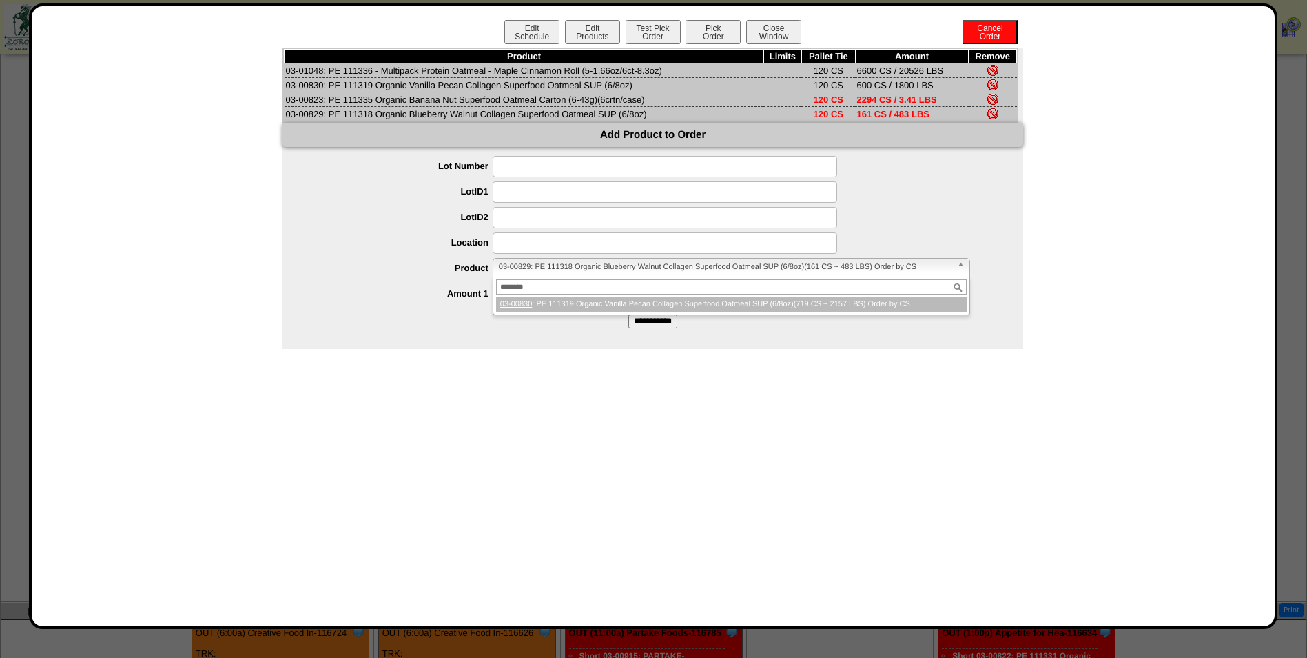
type input "********"
click at [632, 307] on li "03-00830 : PE 111319 Organic Vanilla Pecan Collagen Superfood Oatmeal SUP (6/8o…" at bounding box center [731, 304] width 471 height 14
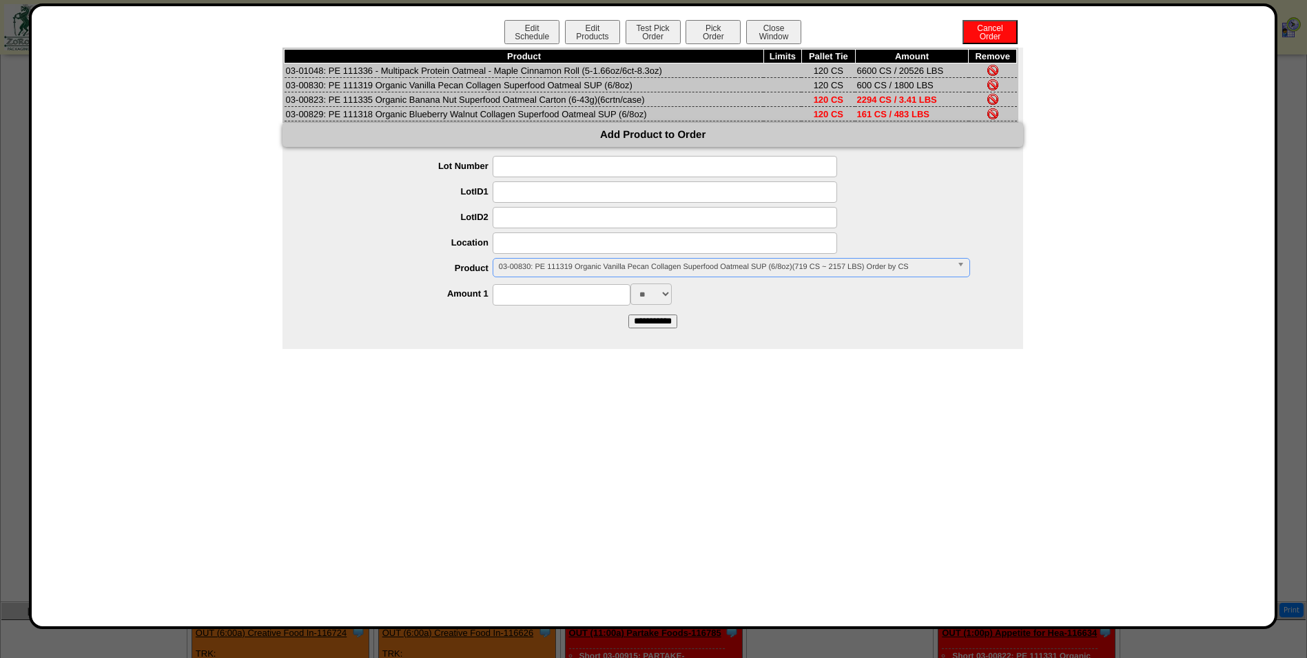
click at [591, 299] on input at bounding box center [562, 294] width 138 height 21
type input "***"
click at [678, 325] on input "**********" at bounding box center [653, 321] width 49 height 14
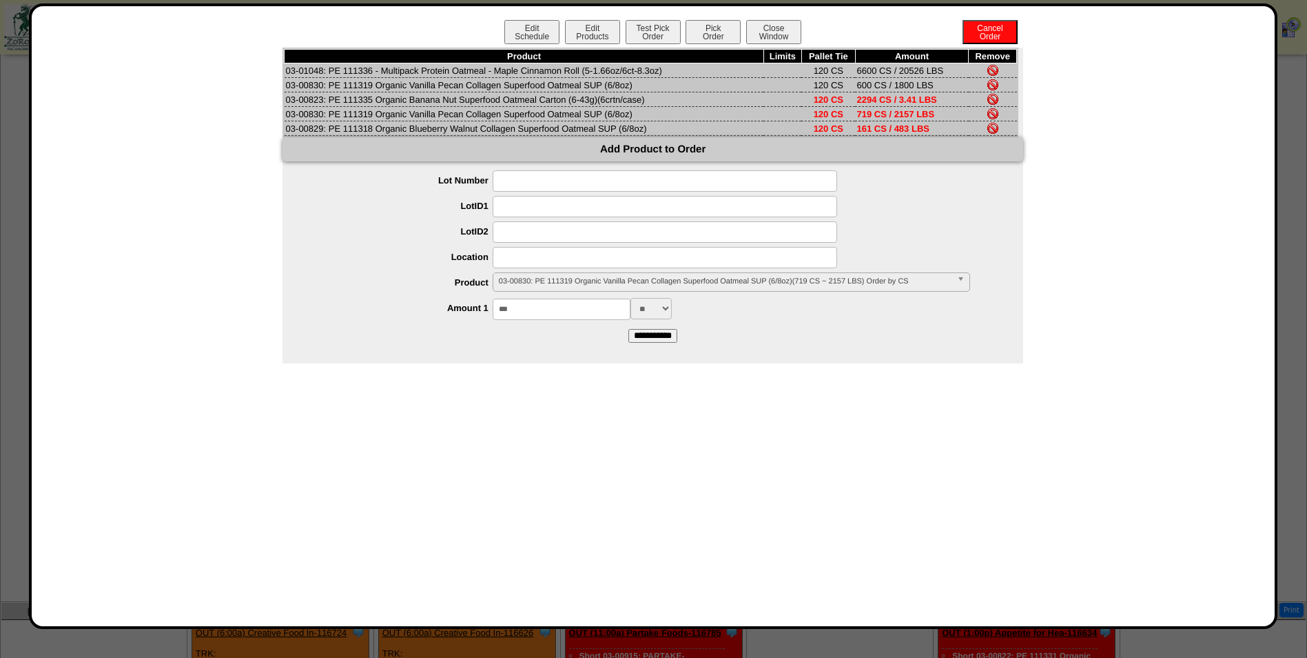
click at [994, 85] on img at bounding box center [993, 84] width 11 height 11
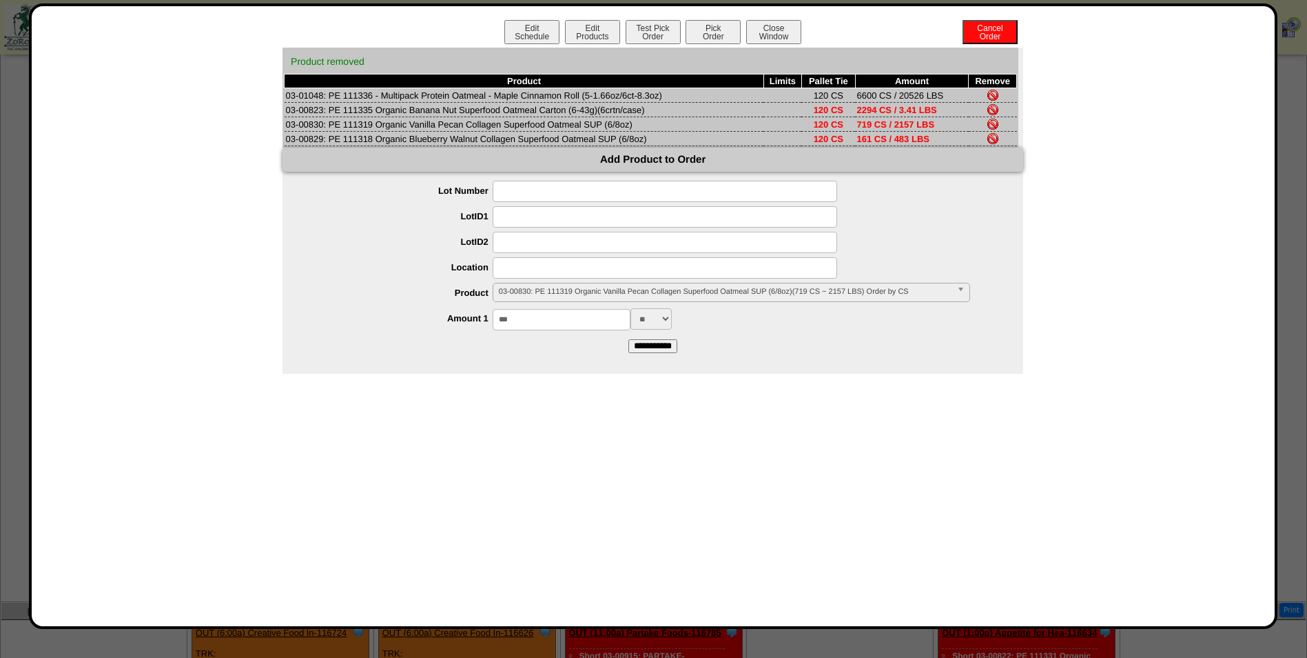
click at [591, 283] on span "03-00830: PE 111319 Organic Vanilla Pecan Collagen Superfood Oatmeal SUP (6/8oz…" at bounding box center [725, 291] width 453 height 17
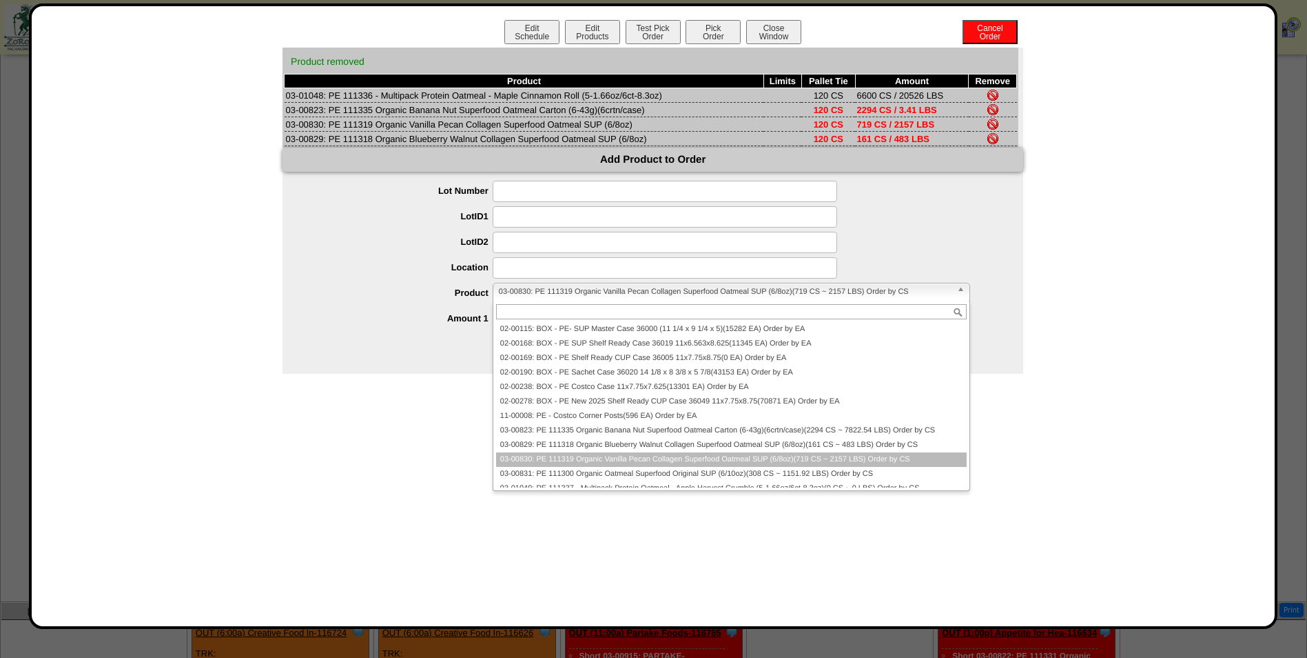
paste input "********"
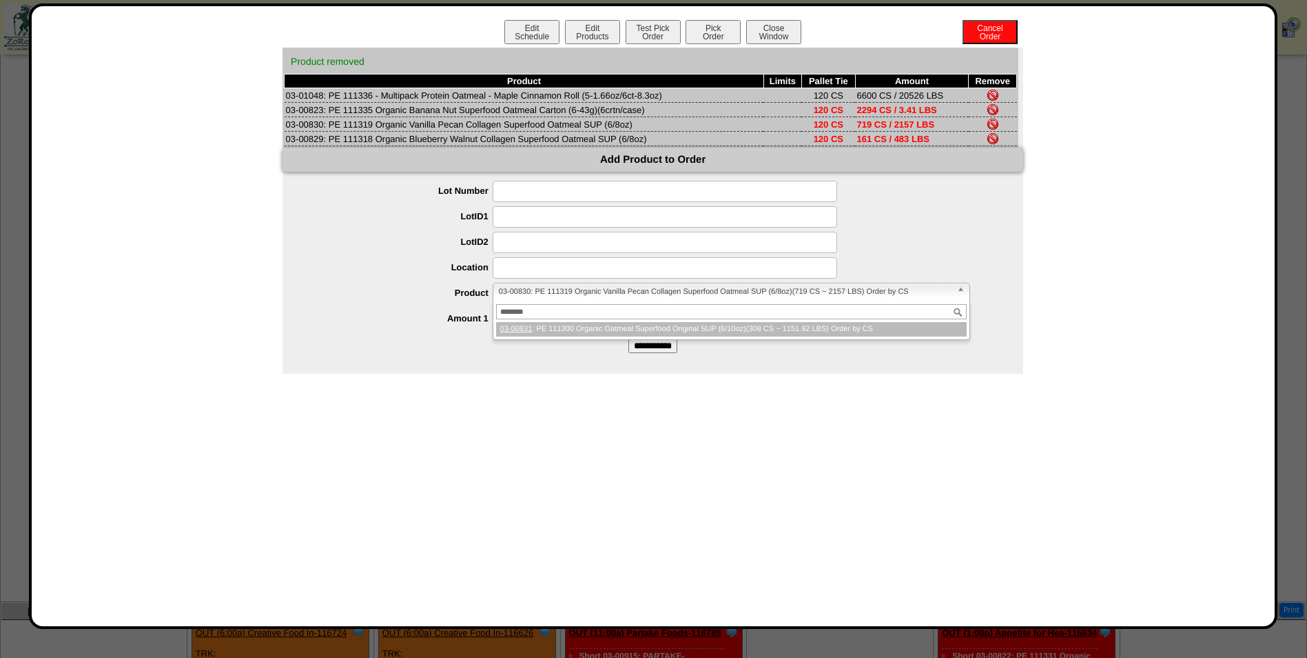
type input "********"
click at [564, 332] on li "03-00831 : PE 111300 Organic Oatmeal Superfood Original SUP (6/10oz)(308 CS ~ 1…" at bounding box center [731, 329] width 471 height 14
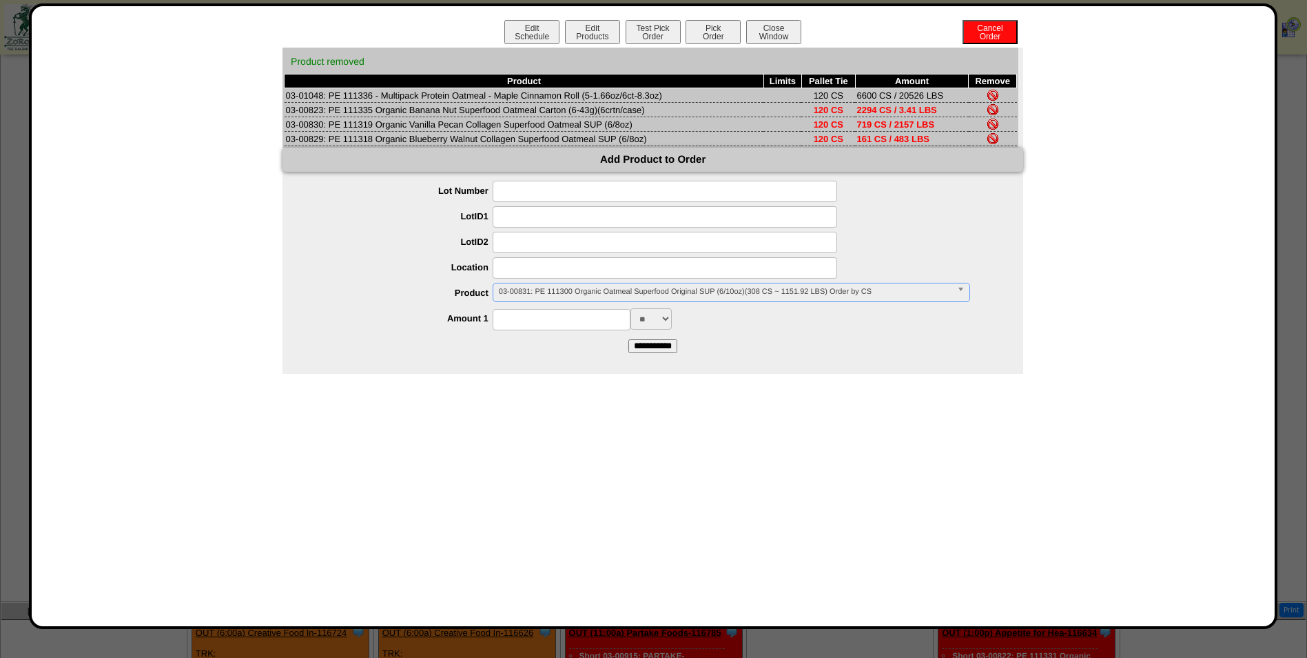
click at [560, 327] on input at bounding box center [562, 319] width 138 height 21
type input "***"
click at [633, 349] on input "**********" at bounding box center [653, 346] width 49 height 14
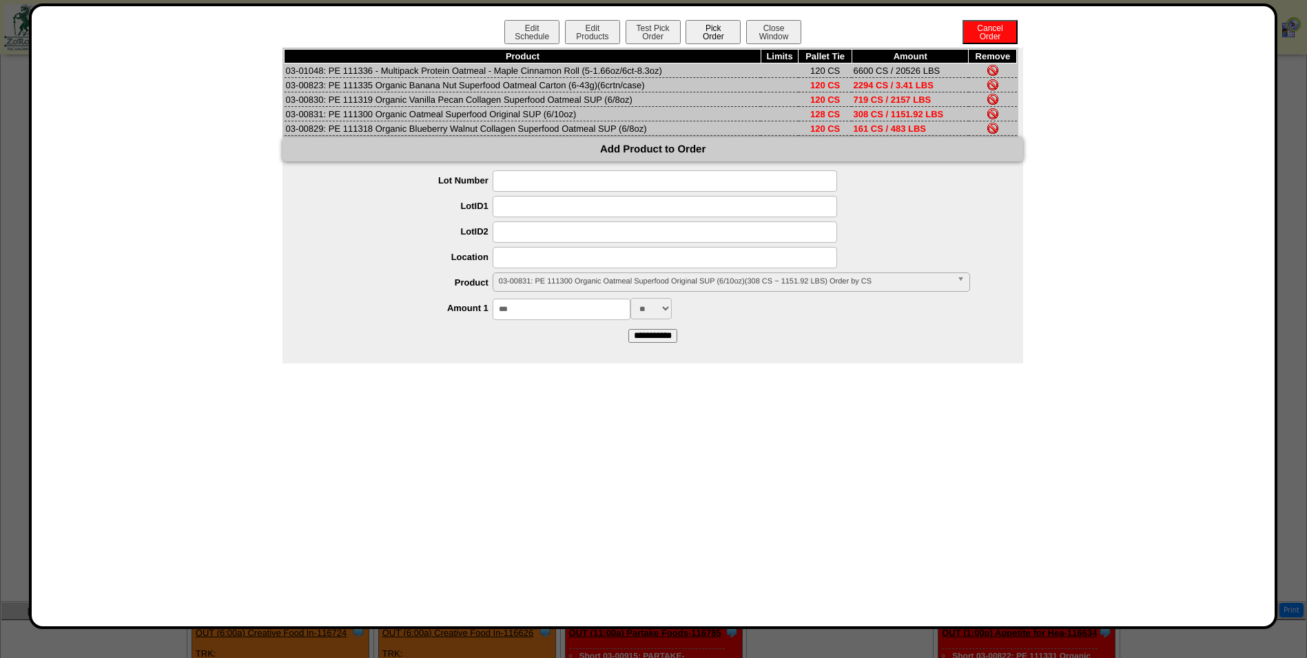
click at [715, 39] on button "Pick Order" at bounding box center [713, 32] width 55 height 24
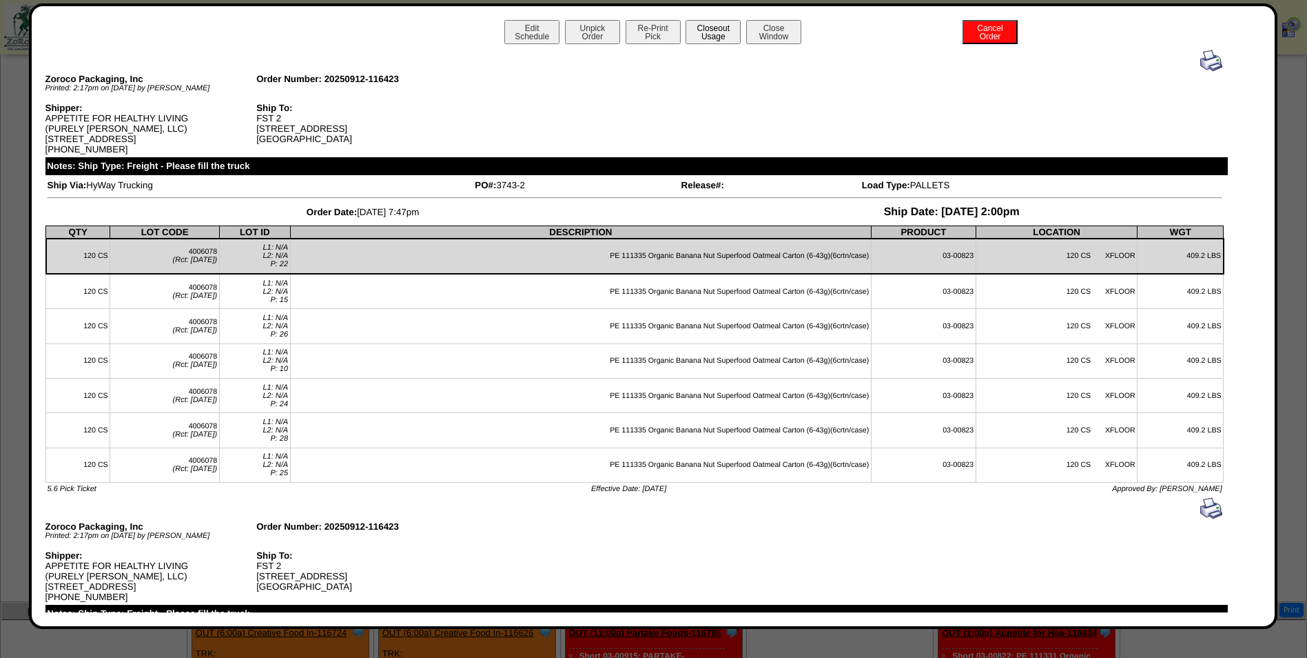
click at [723, 21] on button "Closeout Usage" at bounding box center [713, 32] width 55 height 24
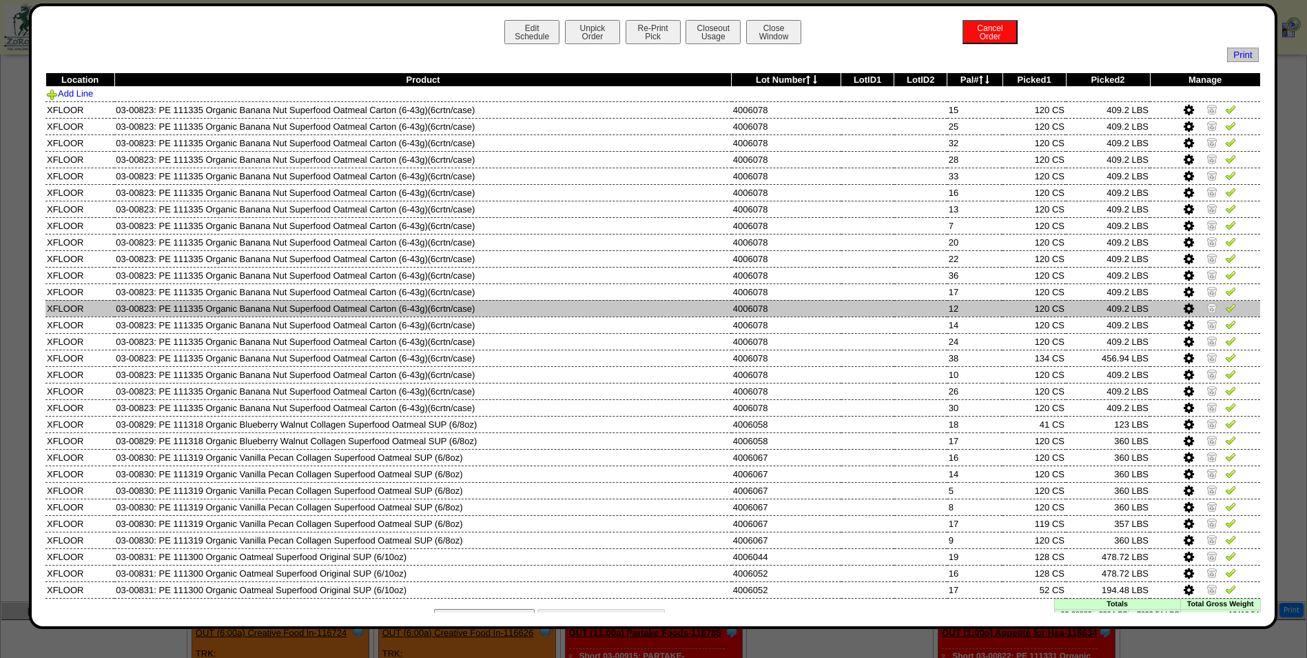
click at [954, 309] on td "12" at bounding box center [975, 308] width 55 height 17
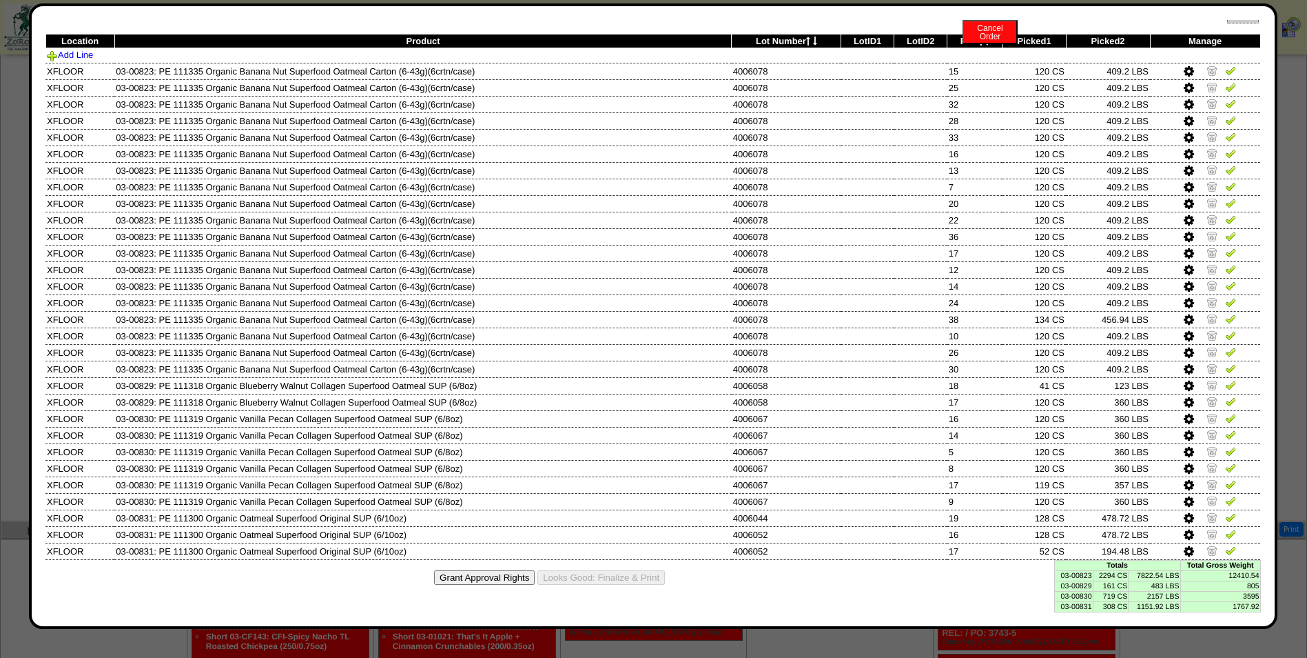
scroll to position [482, 0]
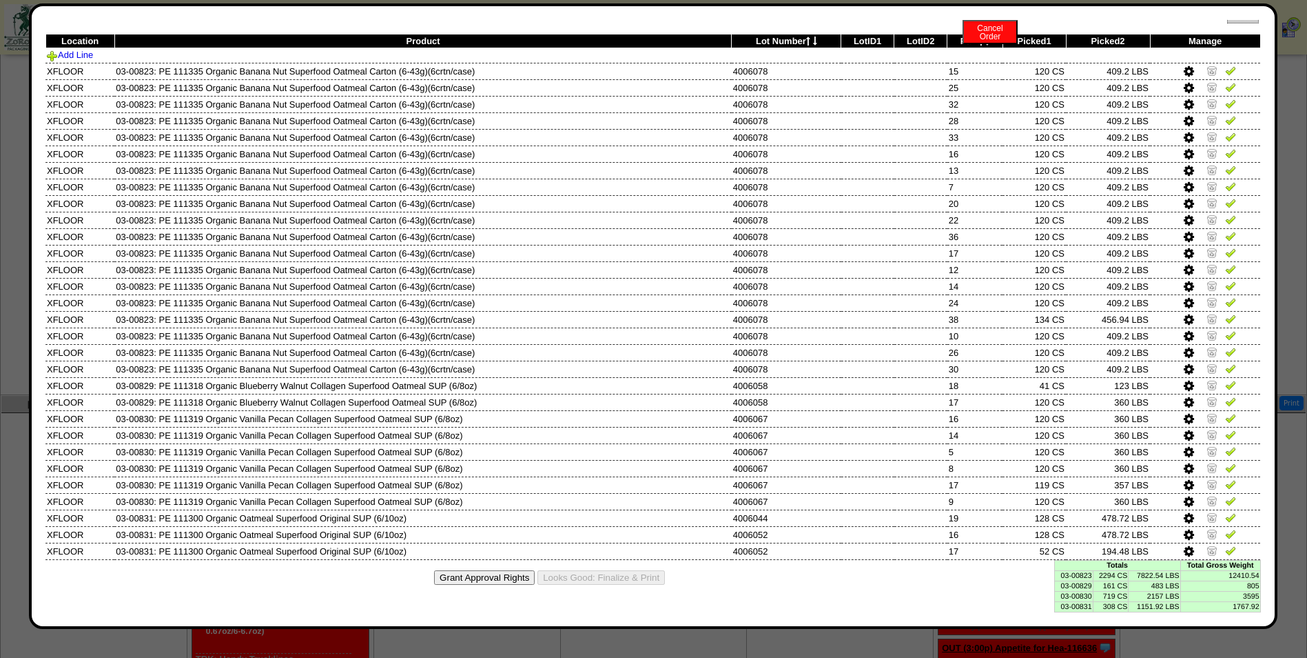
click at [1109, 574] on td "2294 CS" at bounding box center [1111, 575] width 36 height 10
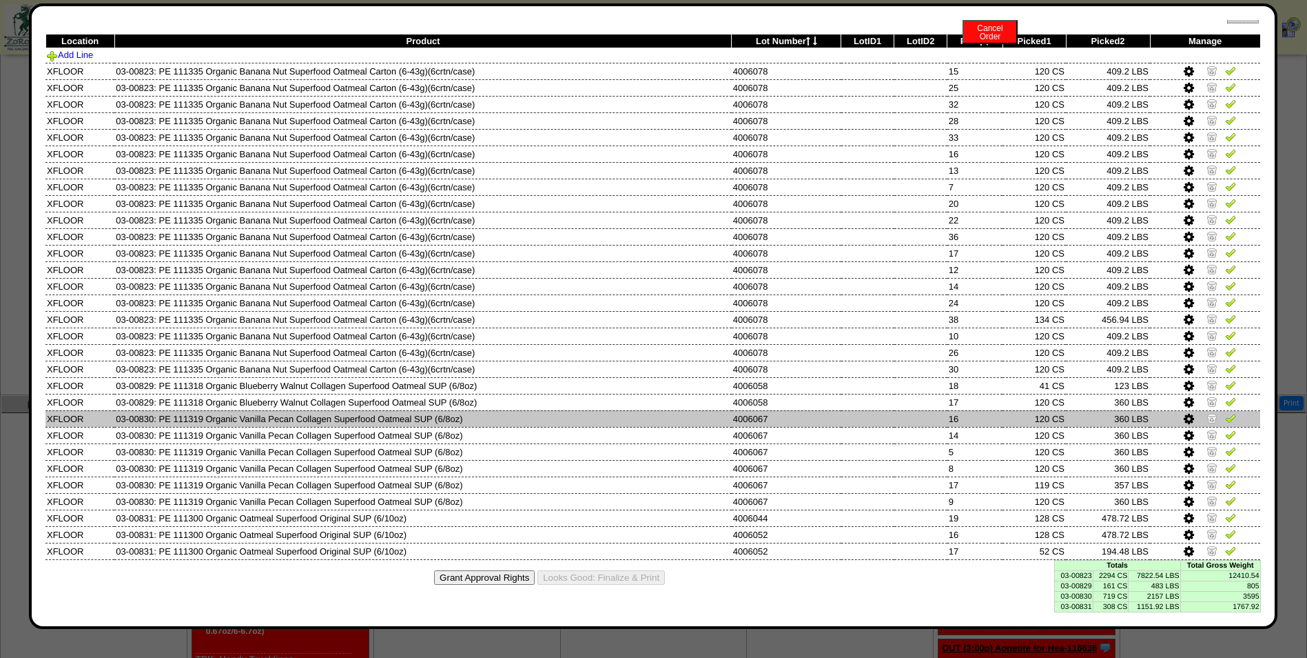
scroll to position [0, 0]
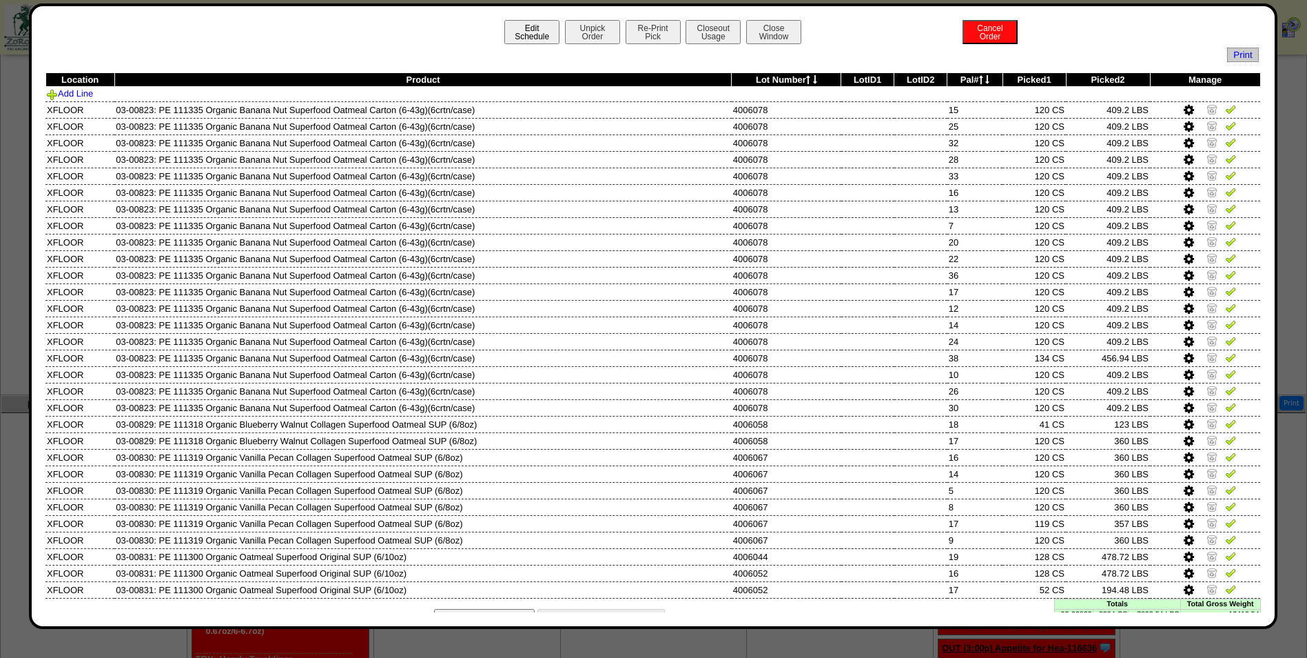
click at [531, 34] on button "Edit Schedule" at bounding box center [532, 32] width 55 height 24
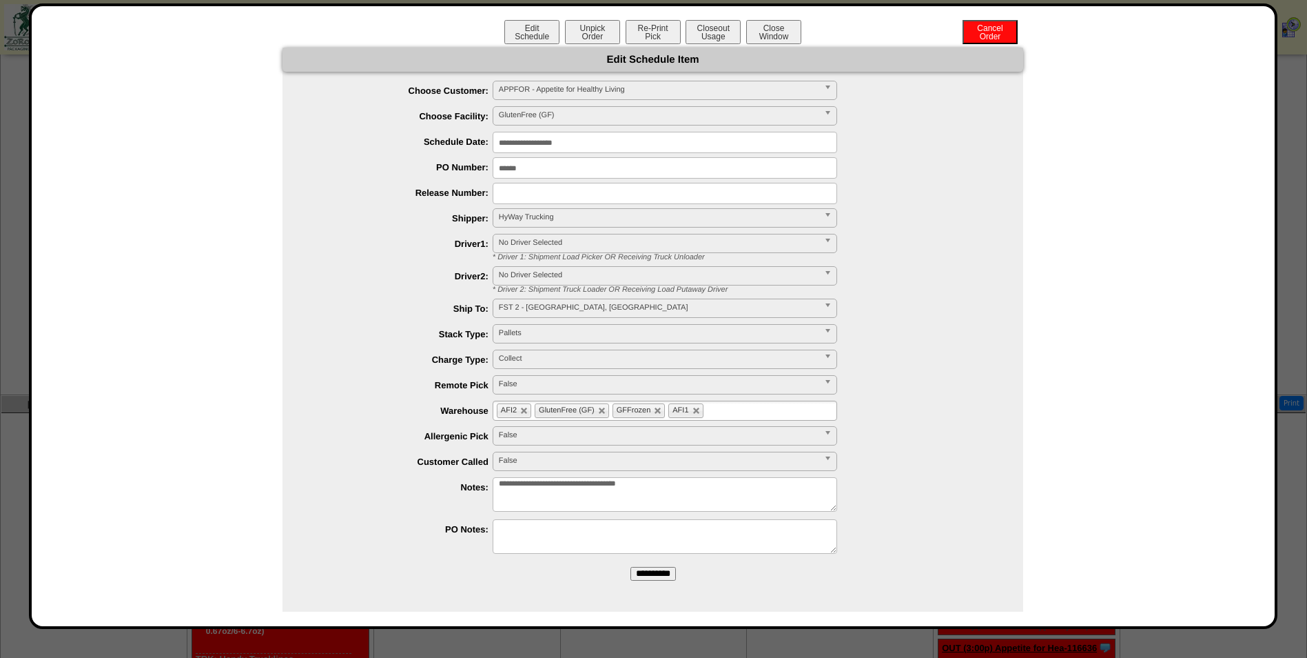
click at [773, 482] on textarea "**********" at bounding box center [665, 494] width 345 height 34
type textarea "**********"
click at [655, 564] on form "**********" at bounding box center [653, 319] width 741 height 543
click at [646, 574] on input "**********" at bounding box center [653, 574] width 45 height 14
click at [779, 31] on button "Close Window" at bounding box center [773, 32] width 55 height 24
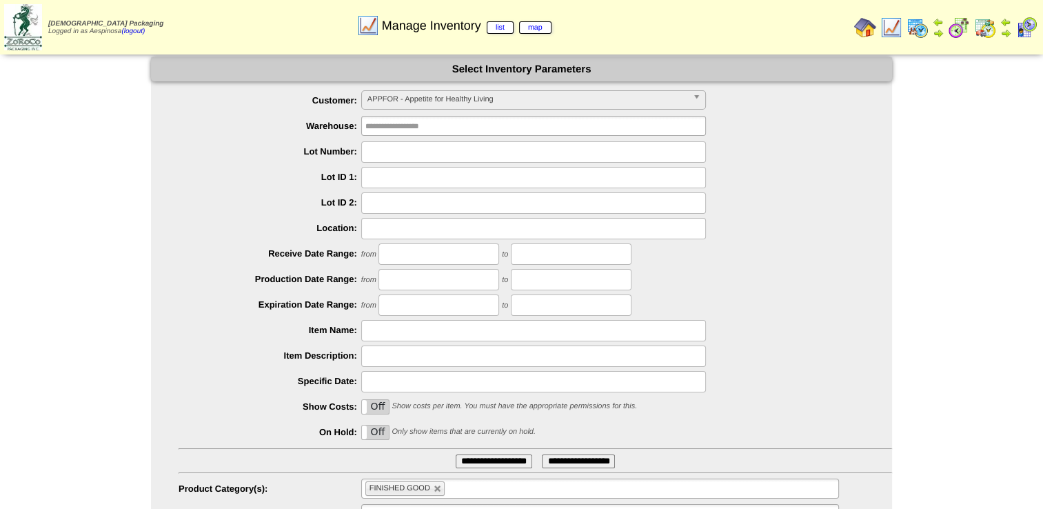
click at [500, 459] on input "**********" at bounding box center [494, 461] width 77 height 14
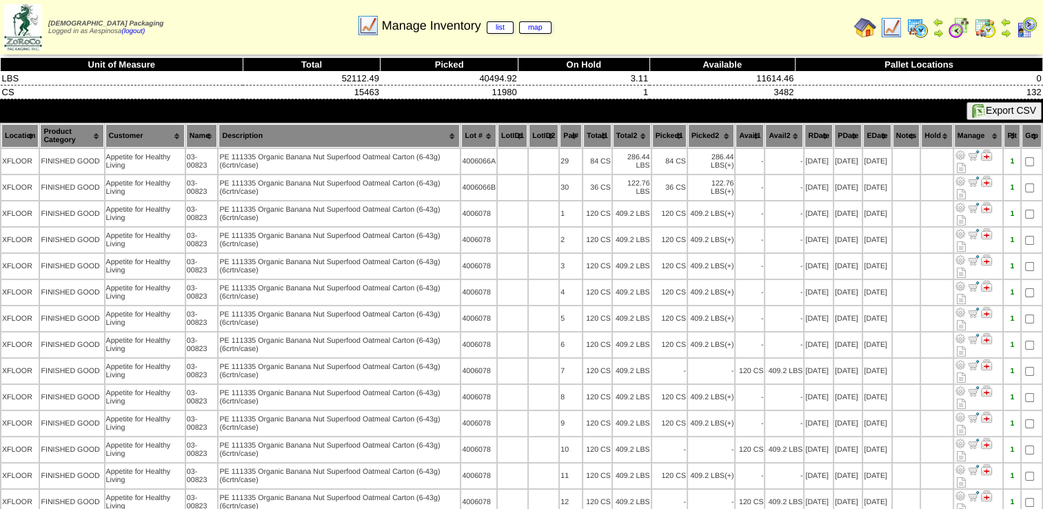
click at [673, 131] on th "Picked1" at bounding box center [669, 135] width 34 height 23
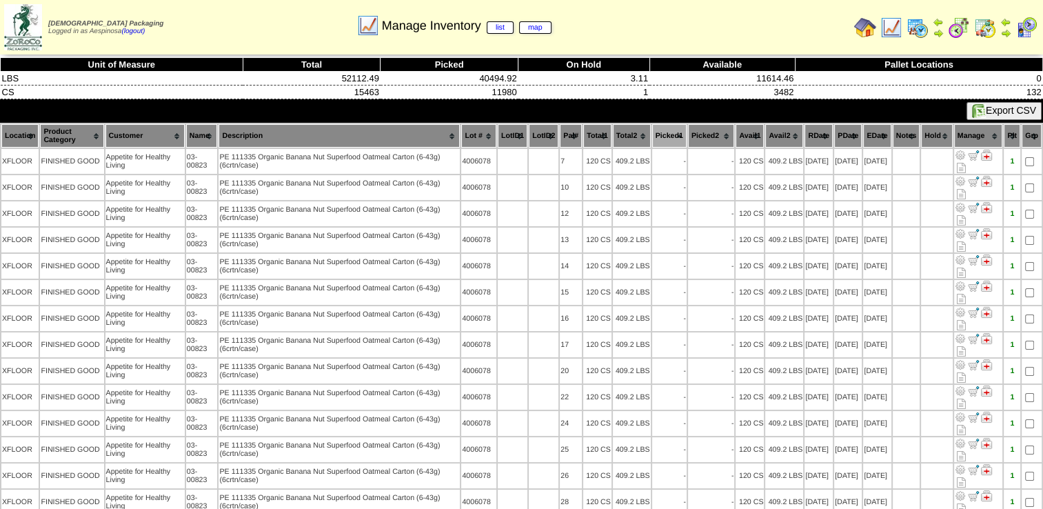
click at [673, 132] on th "Picked1" at bounding box center [669, 135] width 34 height 23
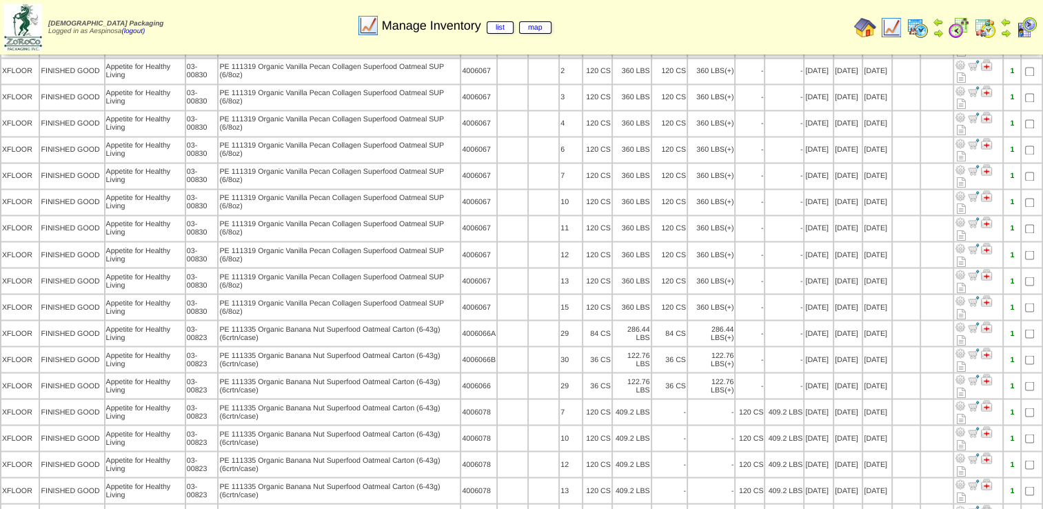
scroll to position [2550, 0]
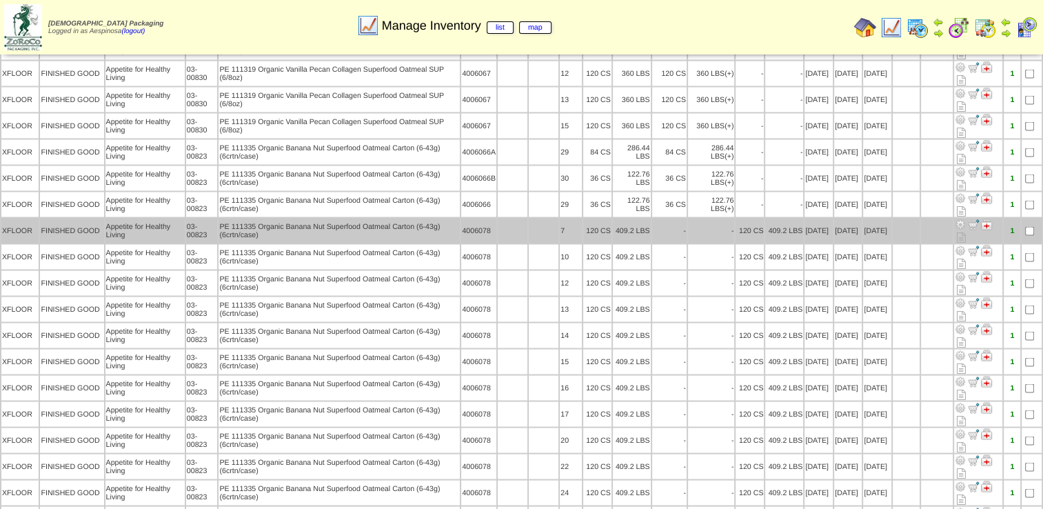
click at [190, 218] on td "03-00823" at bounding box center [202, 230] width 32 height 25
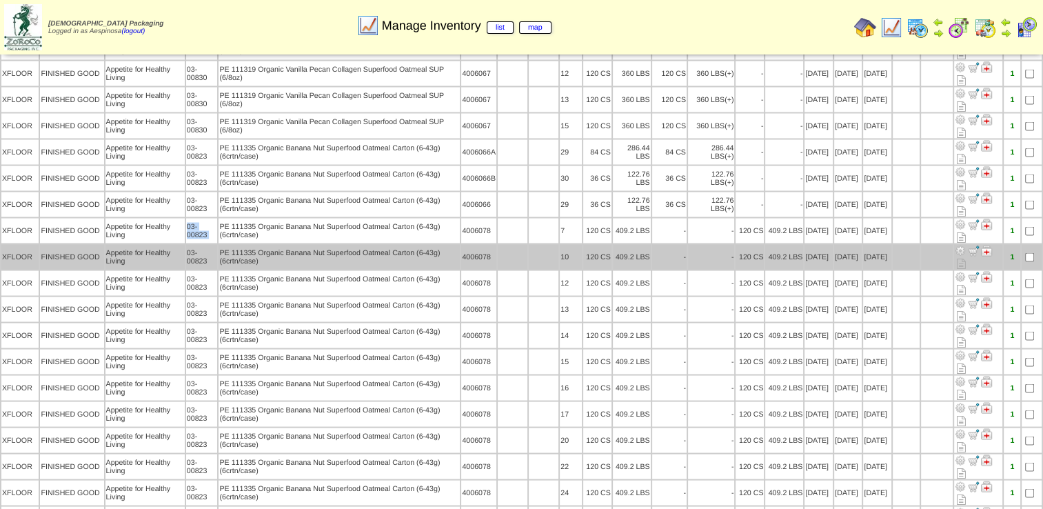
copy tr "03-00823"
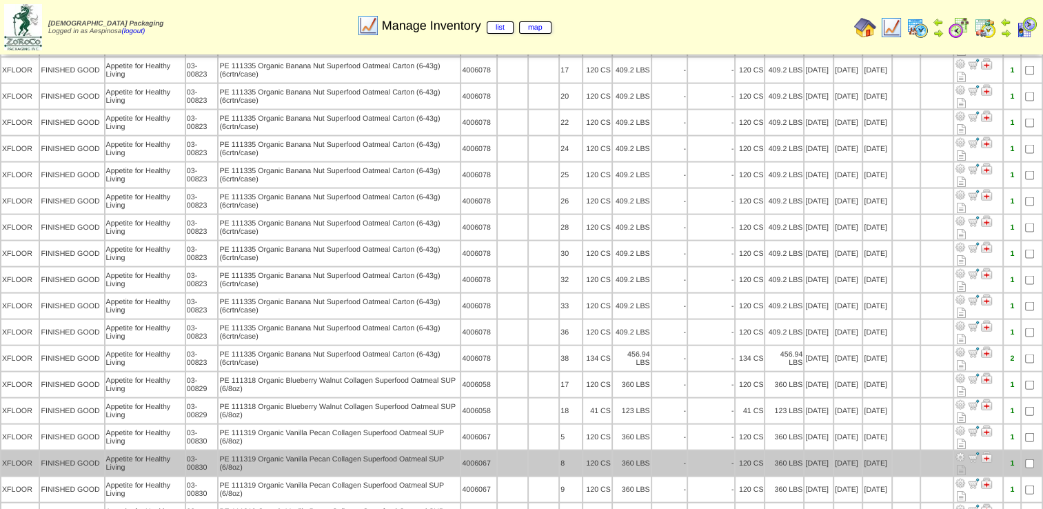
scroll to position [2895, 0]
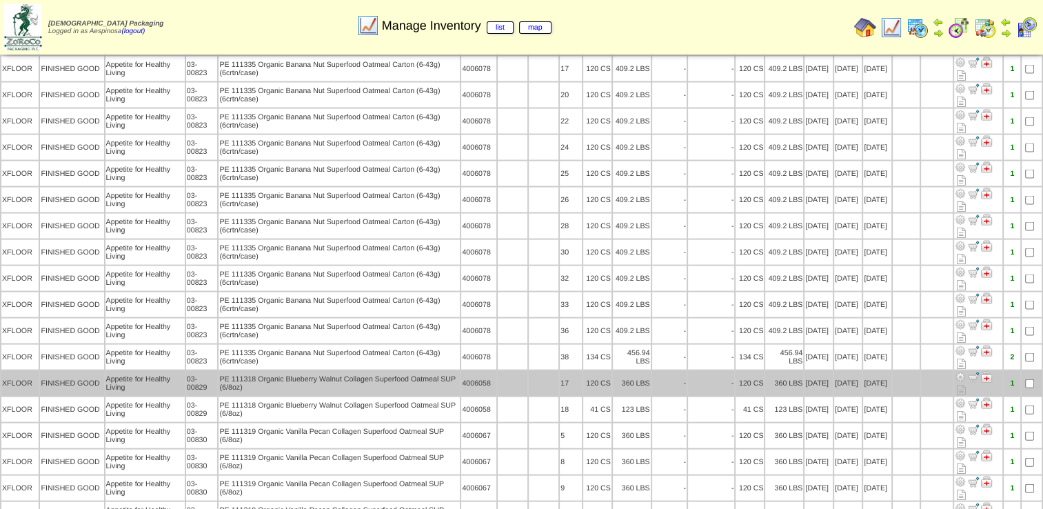
click at [198, 371] on td "03-00829" at bounding box center [202, 383] width 32 height 25
drag, startPoint x: 204, startPoint y: 305, endPoint x: 182, endPoint y: 298, distance: 23.1
click at [182, 371] on tr "XFLOOR FINISHED GOOD Appetite for Healthy Living 03-00829 PE 111318 Organic Blu…" at bounding box center [521, 383] width 1040 height 25
click at [190, 371] on td "03-00829" at bounding box center [202, 383] width 32 height 25
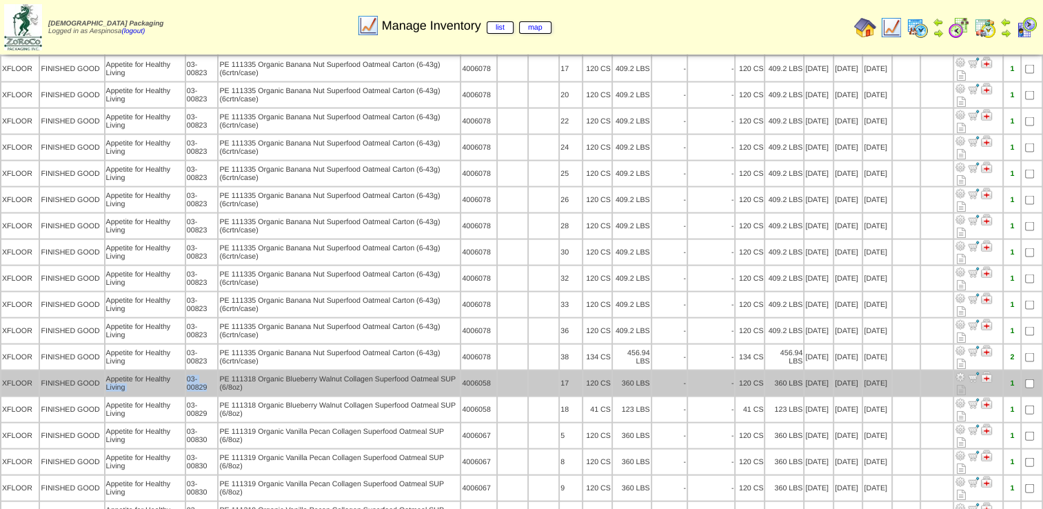
click at [207, 371] on td "03-00829" at bounding box center [202, 383] width 32 height 25
click at [205, 371] on td "03-00829" at bounding box center [202, 383] width 32 height 25
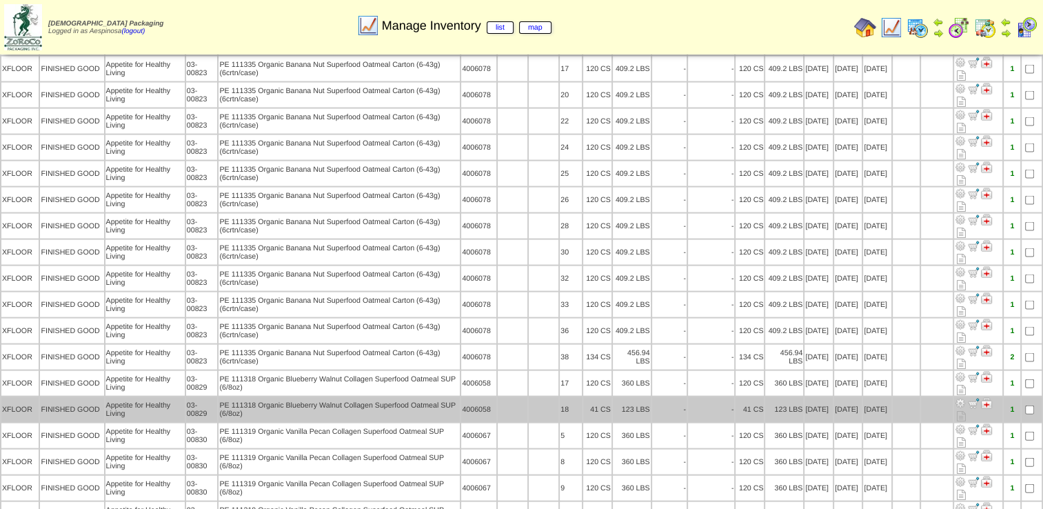
click at [210, 397] on td "03-00829" at bounding box center [202, 409] width 32 height 25
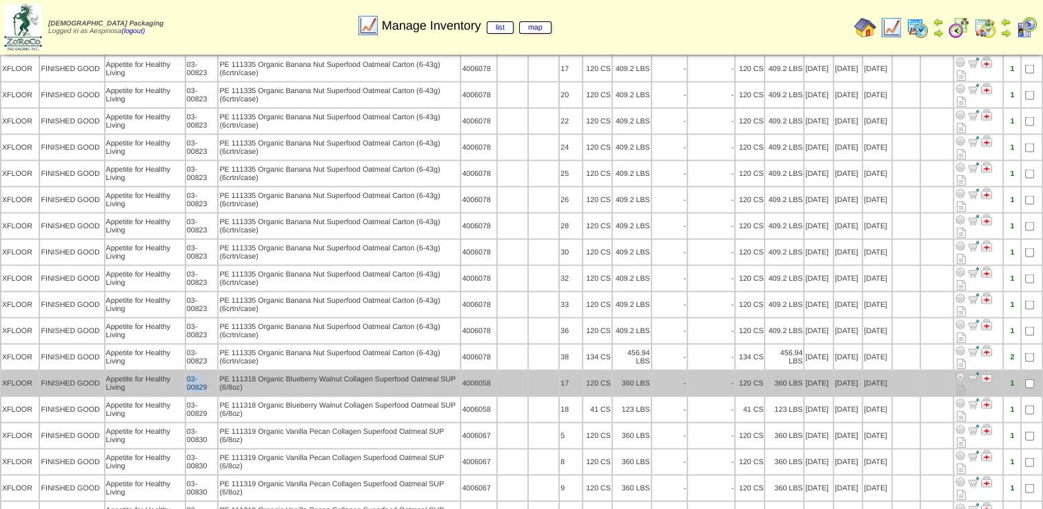
drag, startPoint x: 207, startPoint y: 305, endPoint x: 185, endPoint y: 294, distance: 25.0
click at [186, 371] on td "03-00829" at bounding box center [202, 383] width 32 height 25
copy td "03-00829"
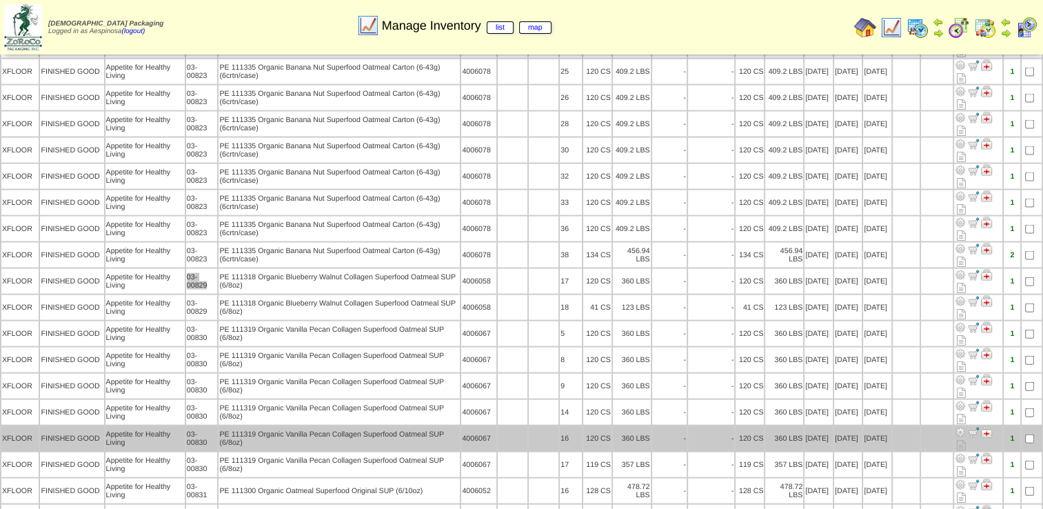
scroll to position [2998, 0]
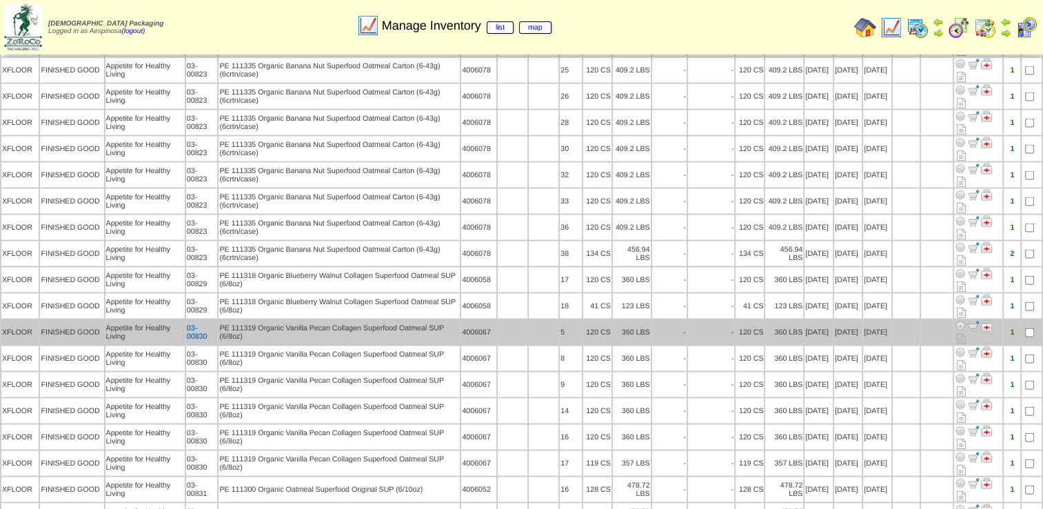
drag, startPoint x: 209, startPoint y: 255, endPoint x: 185, endPoint y: 245, distance: 26.0
click at [186, 320] on td "03-00830" at bounding box center [202, 332] width 32 height 25
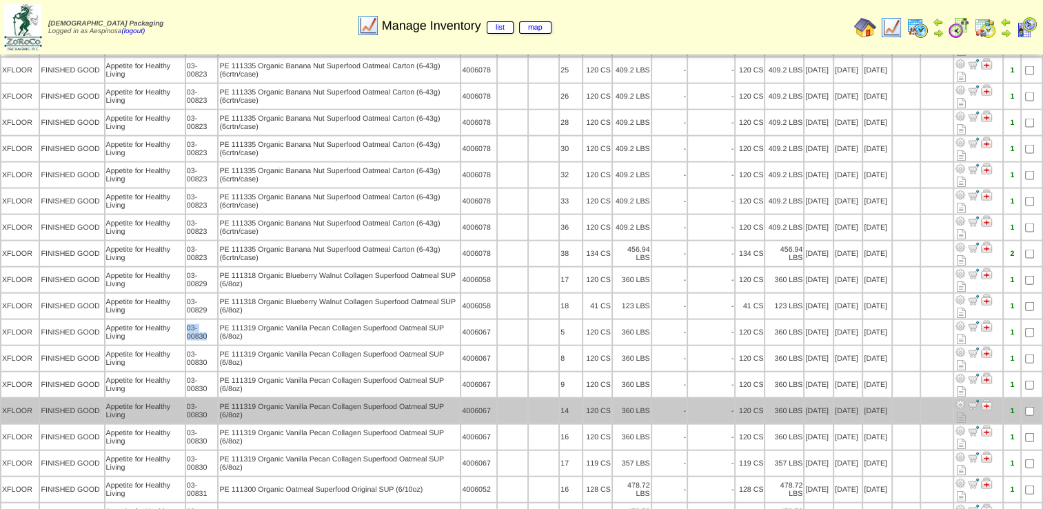
copy td "03-00830"
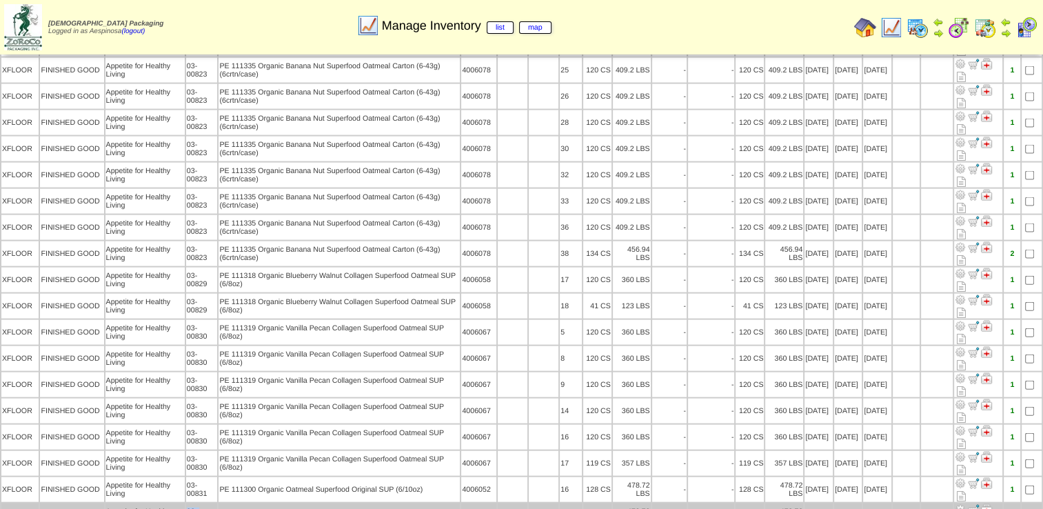
drag, startPoint x: 206, startPoint y: 426, endPoint x: 185, endPoint y: 420, distance: 22.1
click at [186, 503] on td "03-00831" at bounding box center [202, 515] width 32 height 25
drag, startPoint x: 182, startPoint y: 420, endPoint x: 198, endPoint y: 432, distance: 20.3
click at [198, 503] on td "03-00831" at bounding box center [202, 515] width 32 height 25
drag, startPoint x: 208, startPoint y: 431, endPoint x: 184, endPoint y: 420, distance: 26.5
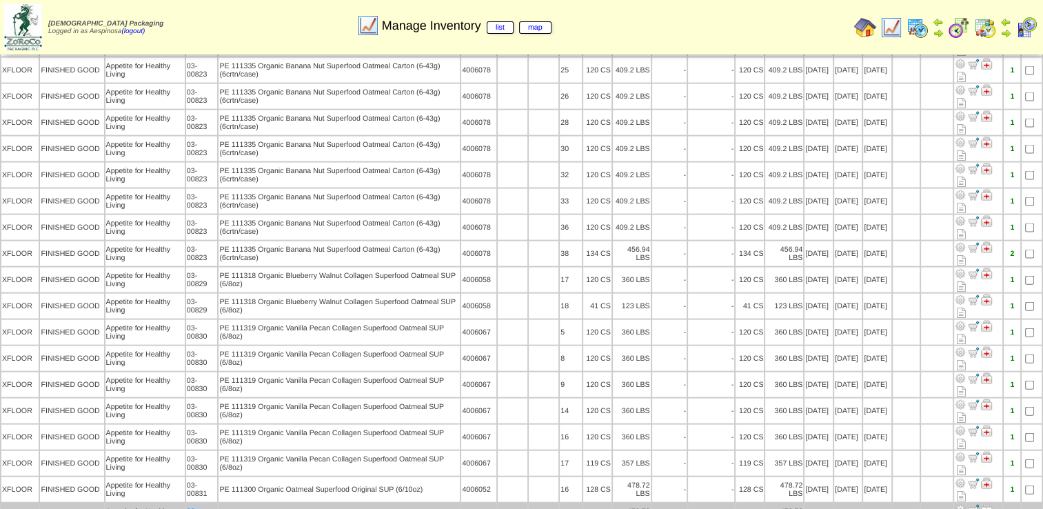
click at [186, 503] on td "03-00831" at bounding box center [202, 515] width 32 height 25
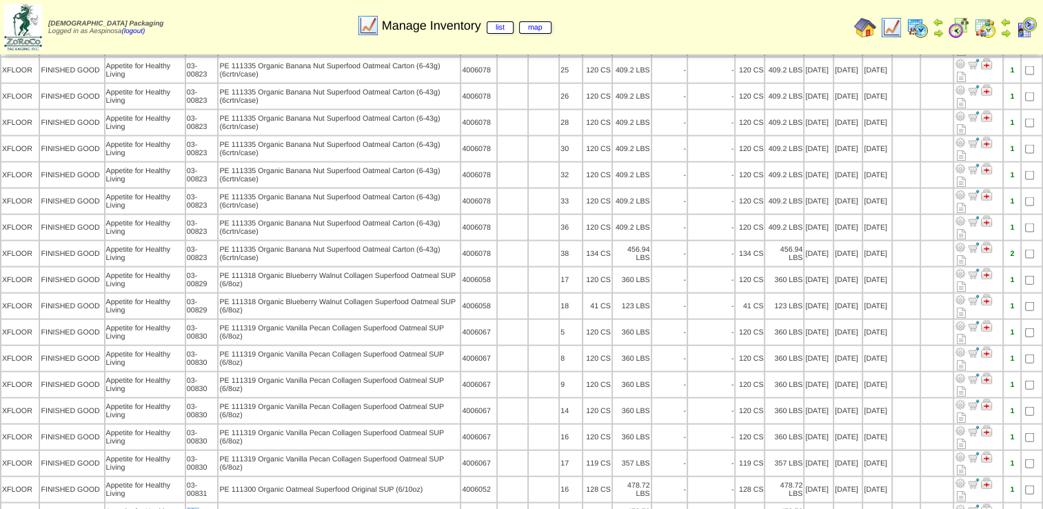
copy td "03-00831"
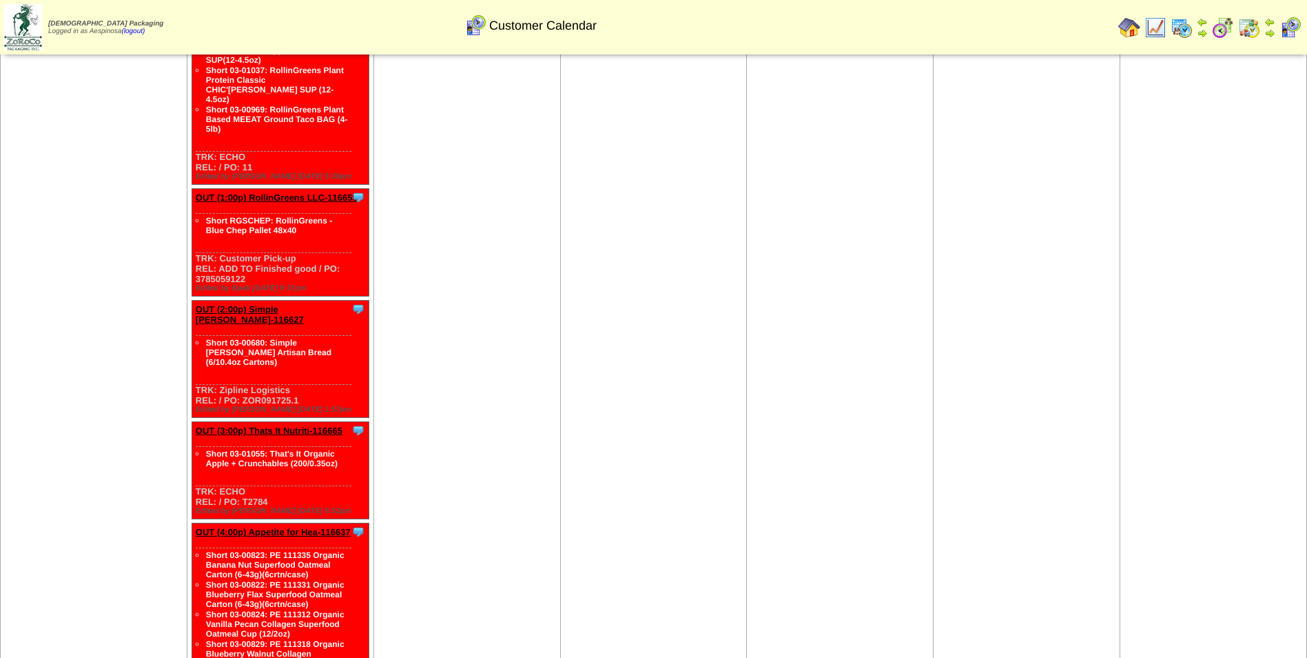
scroll to position [1189, 0]
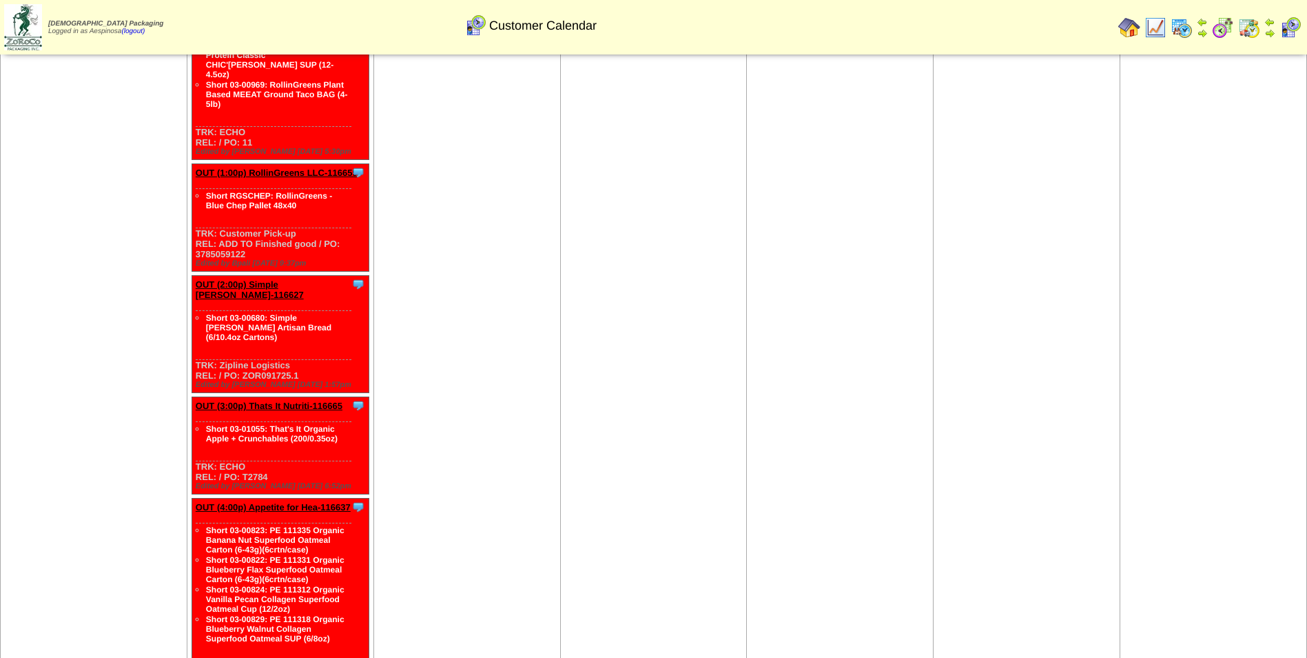
click at [315, 502] on link "OUT (4:00p) Appetite for Hea-116637" at bounding box center [273, 507] width 155 height 10
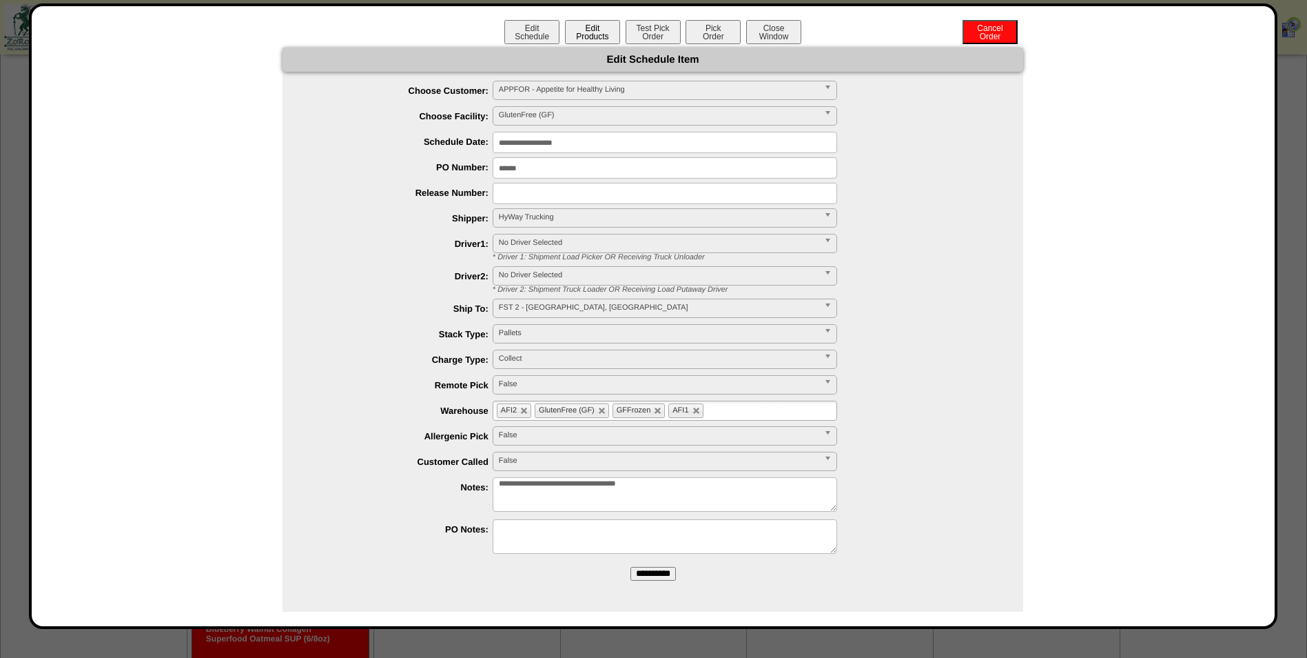
click at [591, 34] on button "Edit Products" at bounding box center [592, 32] width 55 height 24
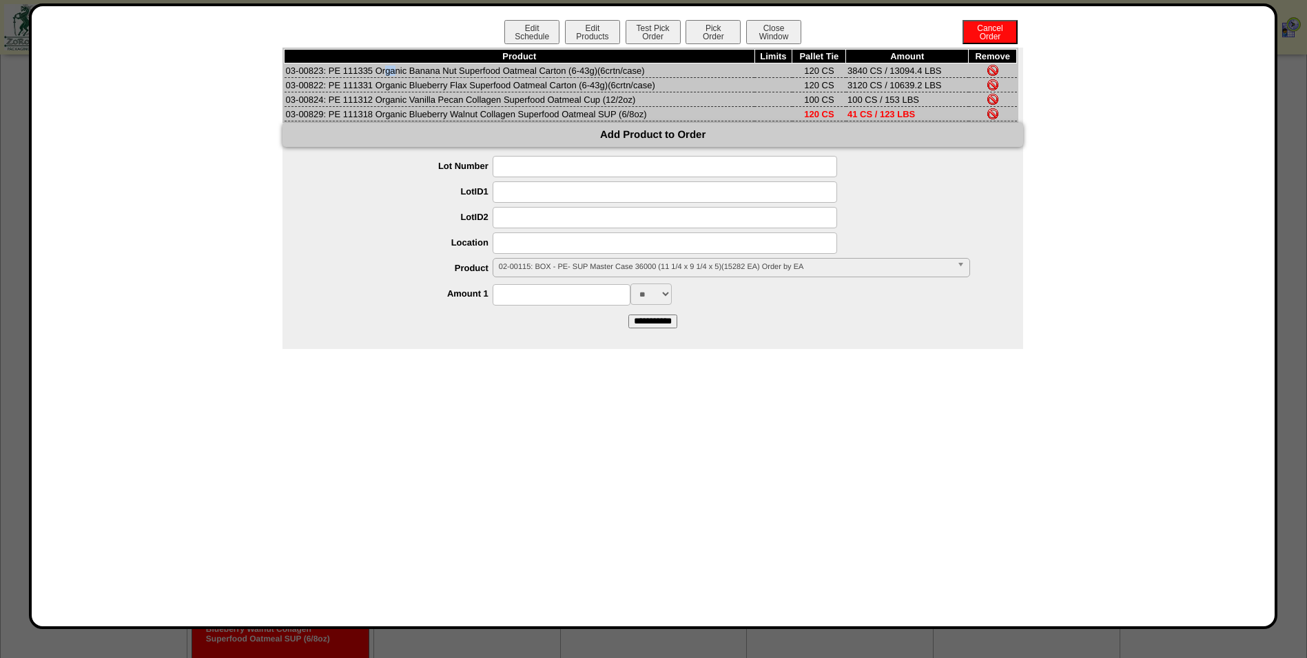
drag, startPoint x: 319, startPoint y: 70, endPoint x: 312, endPoint y: 70, distance: 6.9
click at [312, 70] on td "03-00823: PE 111335 Organic Banana Nut Superfood Oatmeal Carton (6-43g)(6crtn/c…" at bounding box center [520, 70] width 471 height 14
click at [323, 70] on td "03-00823: PE 111335 Organic Banana Nut Superfood Oatmeal Carton (6-43g)(6crtn/c…" at bounding box center [520, 70] width 471 height 14
drag, startPoint x: 325, startPoint y: 70, endPoint x: 291, endPoint y: 78, distance: 34.6
click at [287, 77] on tbody "Product Limits Pallet Tie Amount Remove 03-00823: PE 111335 Organic Banana Nut …" at bounding box center [651, 86] width 733 height 72
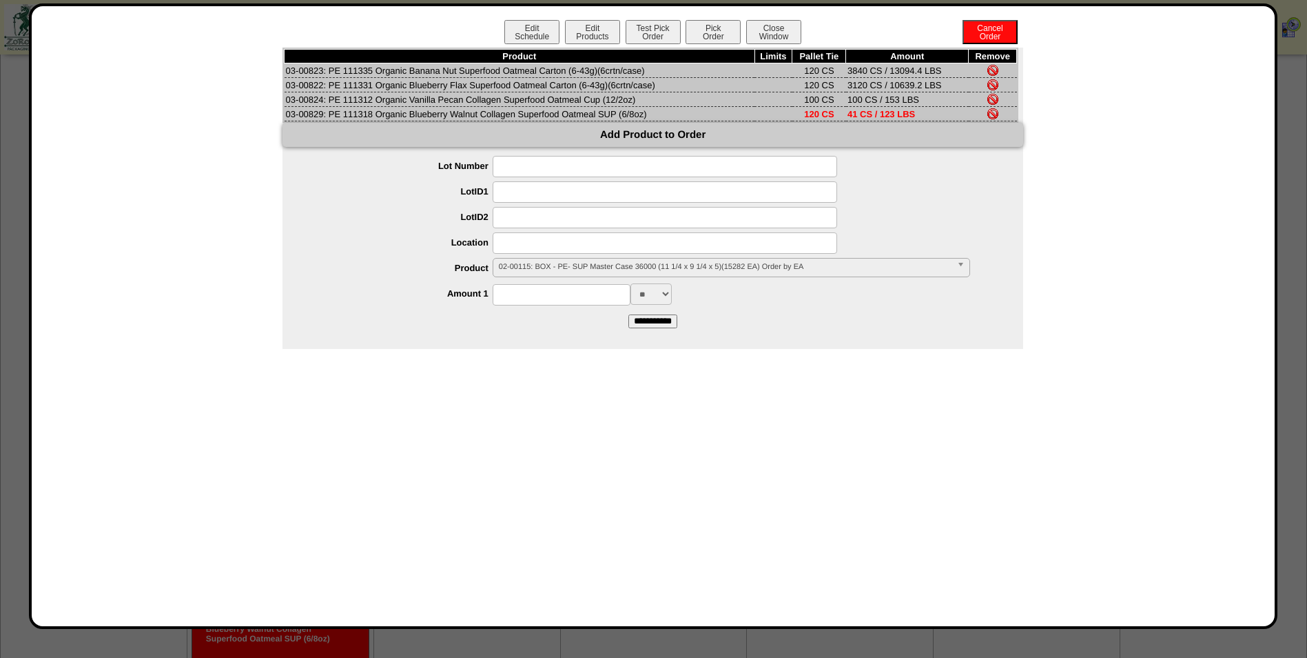
click at [308, 71] on td "03-00823: PE 111335 Organic Banana Nut Superfood Oatmeal Carton (6-43g)(6crtn/c…" at bounding box center [520, 70] width 471 height 14
drag, startPoint x: 325, startPoint y: 73, endPoint x: 301, endPoint y: 68, distance: 23.9
click at [289, 72] on td "03-00823: PE 111335 Organic Banana Nut Superfood Oatmeal Carton (6-43g)(6crtn/c…" at bounding box center [520, 70] width 471 height 14
copy td "3-00823"
drag, startPoint x: 322, startPoint y: 84, endPoint x: 287, endPoint y: 84, distance: 35.2
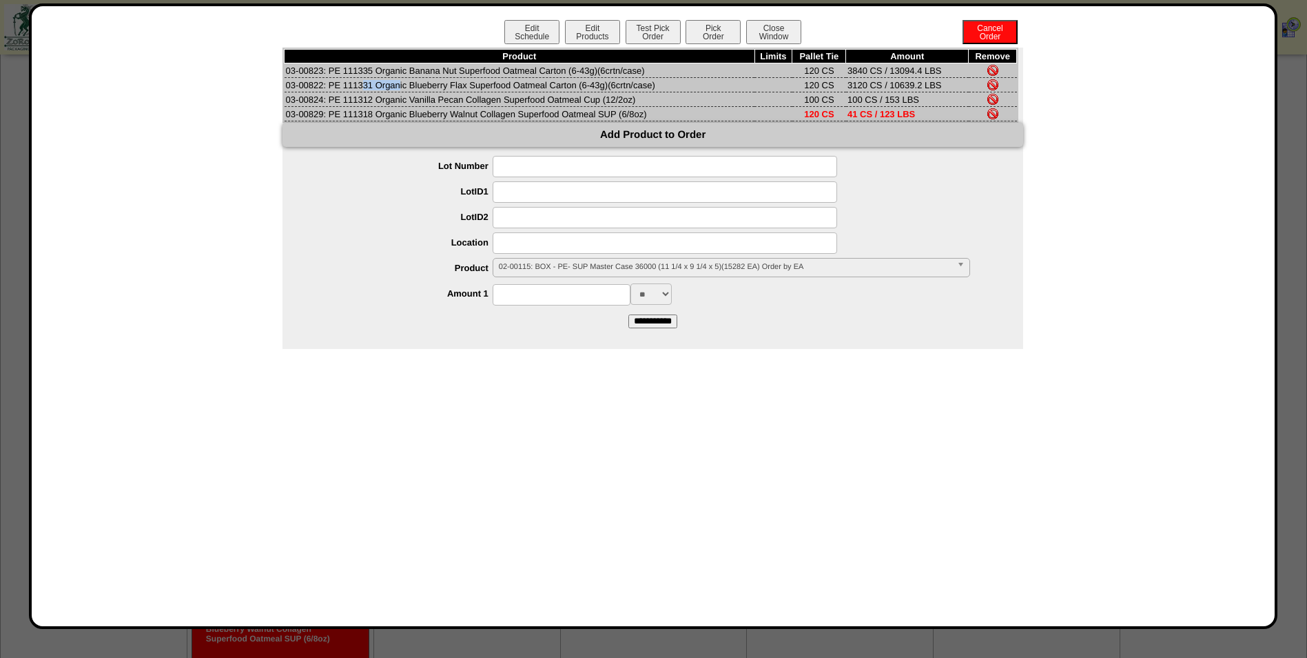
click at [287, 84] on td "03-00822: PE 111331 Organic Blueberry Flax Superfood Oatmeal Carton (6-43g)(6cr…" at bounding box center [520, 85] width 471 height 14
copy td "03-00822"
drag, startPoint x: 325, startPoint y: 98, endPoint x: 287, endPoint y: 99, distance: 37.2
click at [287, 99] on td "03-00824: PE 111312 Organic Vanilla Pecan Collagen Superfood Oatmeal Cup (12/2o…" at bounding box center [520, 99] width 471 height 14
copy td "03-00824"
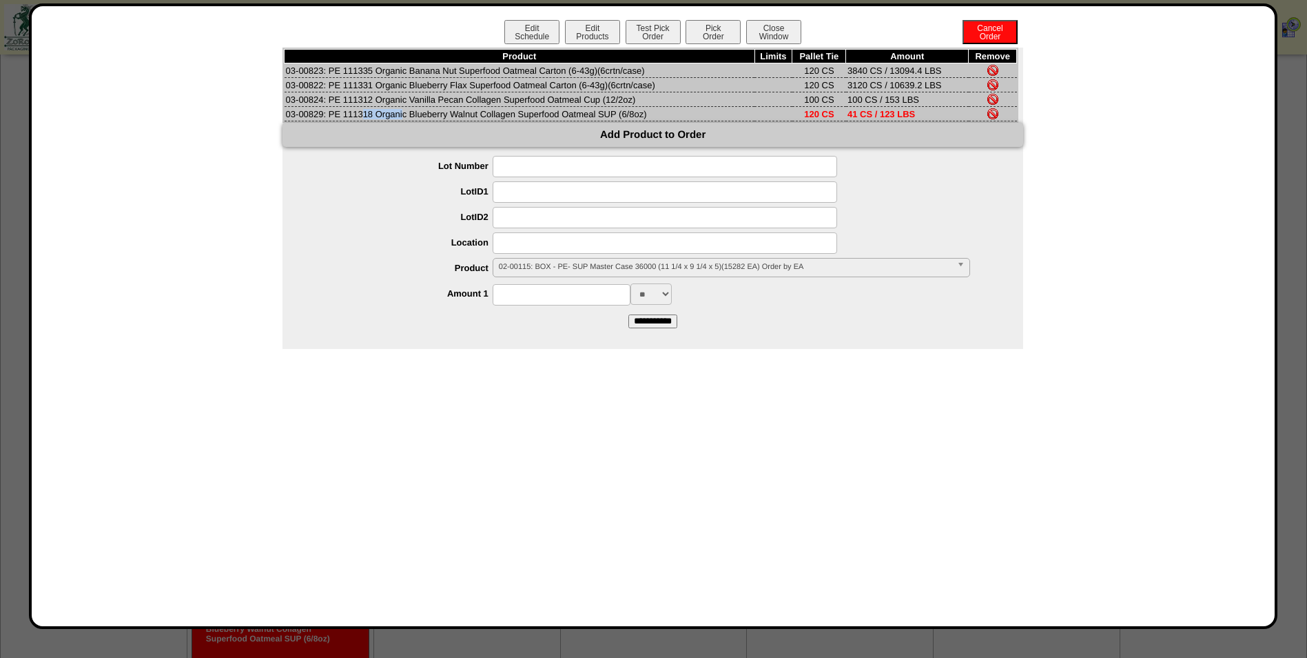
drag, startPoint x: 327, startPoint y: 112, endPoint x: 287, endPoint y: 109, distance: 39.4
click at [287, 109] on td "03-00829: PE 111318 Organic Blueberry Walnut Collagen Superfood Oatmeal SUP (6/…" at bounding box center [520, 114] width 471 height 14
click at [315, 110] on td "03-00829: PE 111318 Organic Blueberry Walnut Collagen Superfood Oatmeal SUP (6/…" at bounding box center [520, 114] width 471 height 14
click at [305, 112] on td "03-00829: PE 111318 Organic Blueberry Walnut Collagen Superfood Oatmeal SUP (6/…" at bounding box center [520, 114] width 471 height 14
click at [320, 112] on td "03-00829: PE 111318 Organic Blueberry Walnut Collagen Superfood Oatmeal SUP (6/…" at bounding box center [520, 114] width 471 height 14
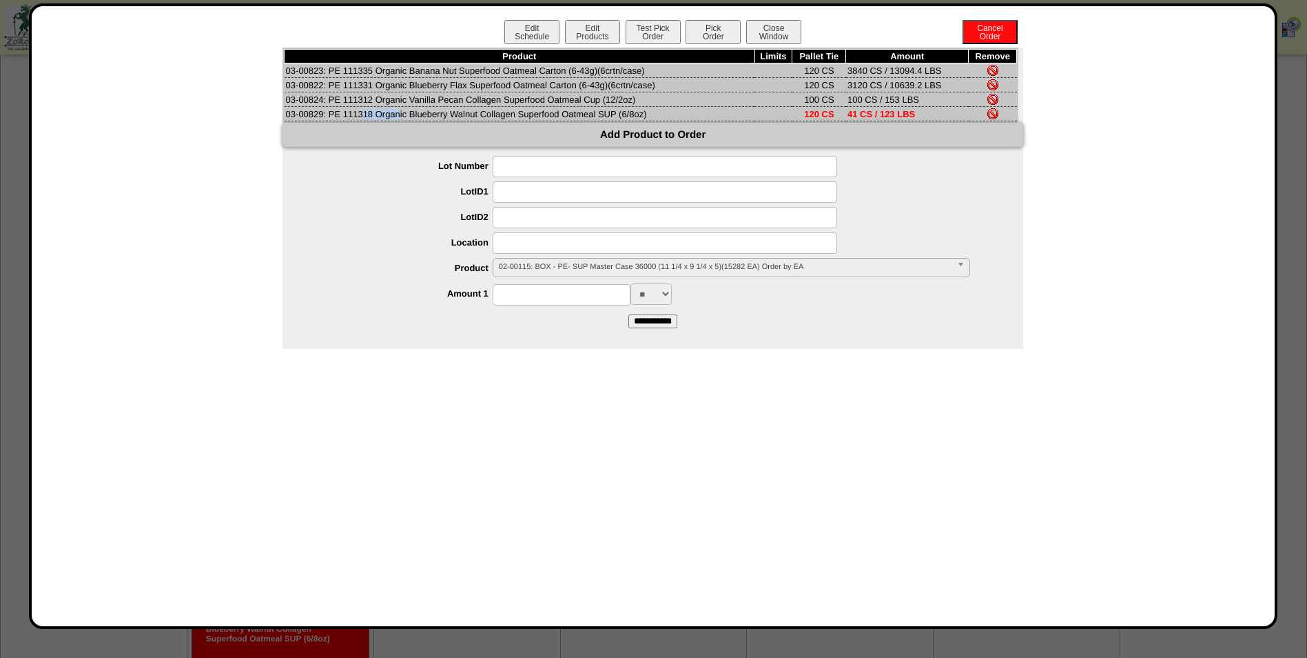
drag, startPoint x: 323, startPoint y: 112, endPoint x: 285, endPoint y: 110, distance: 38.0
click at [285, 110] on td "03-00829: PE 111318 Organic Blueberry Walnut Collagen Superfood Oatmeal SUP (6/…" at bounding box center [520, 114] width 471 height 14
copy td "03-00829"
click at [768, 41] on button "Close Window" at bounding box center [773, 32] width 55 height 24
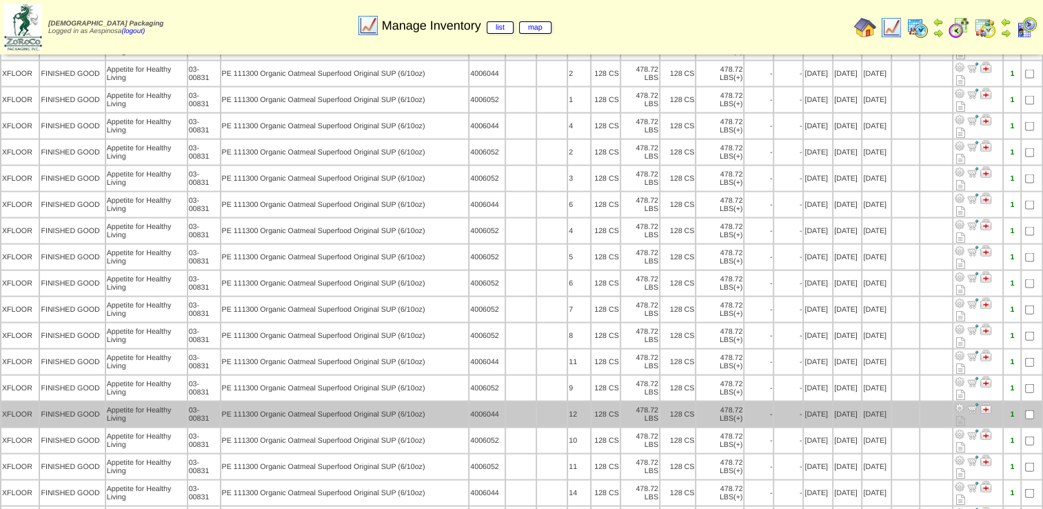
scroll to position [2998, 0]
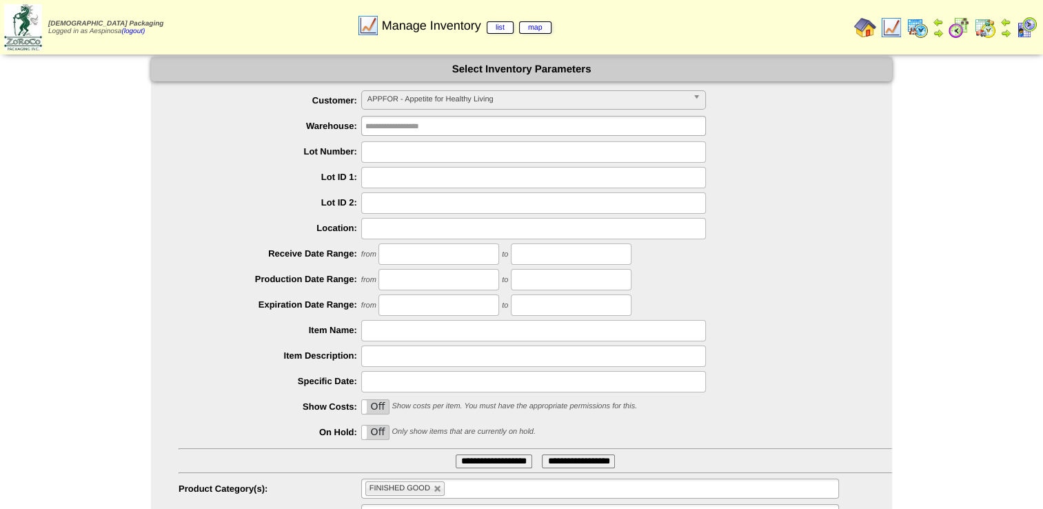
scroll to position [65, 0]
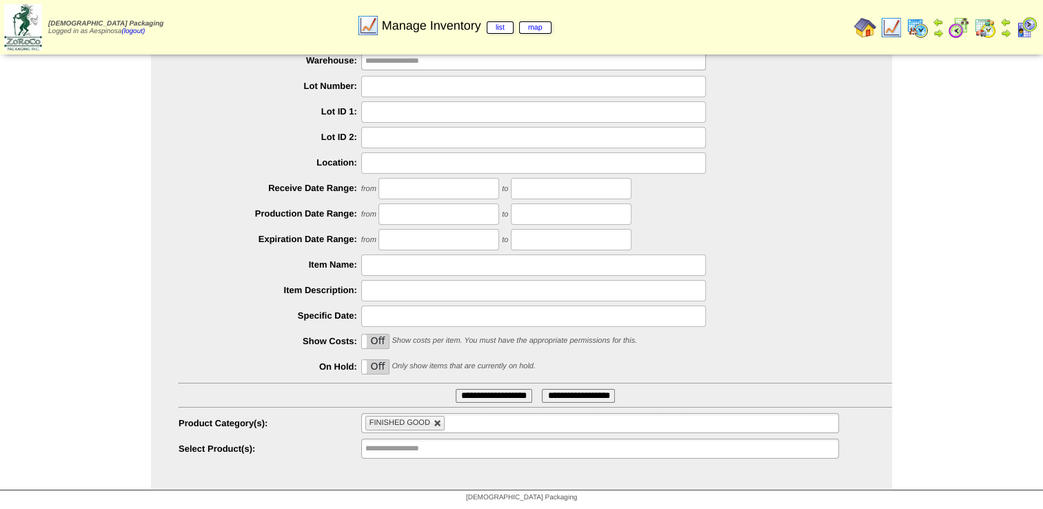
click at [436, 425] on link at bounding box center [438, 423] width 8 height 8
type input "**********"
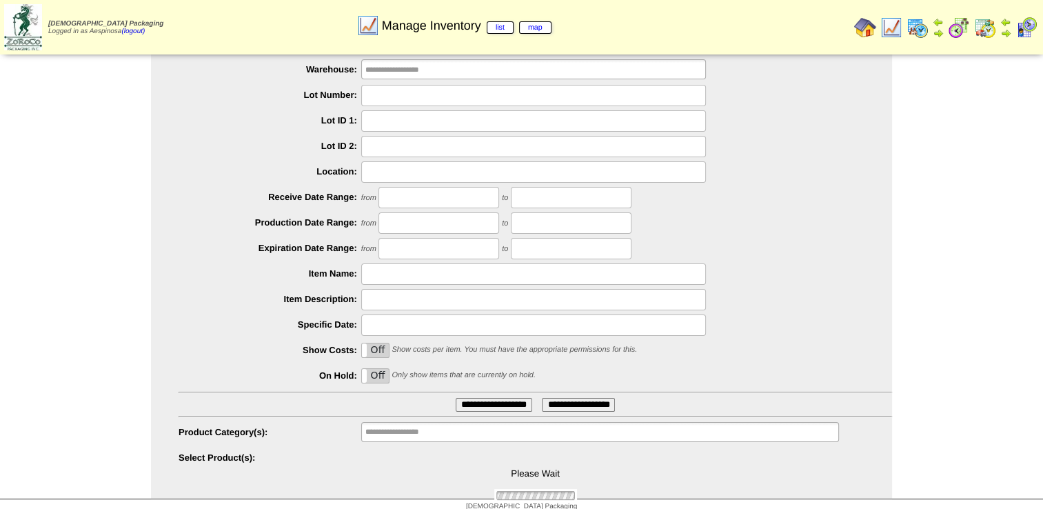
scroll to position [0, 0]
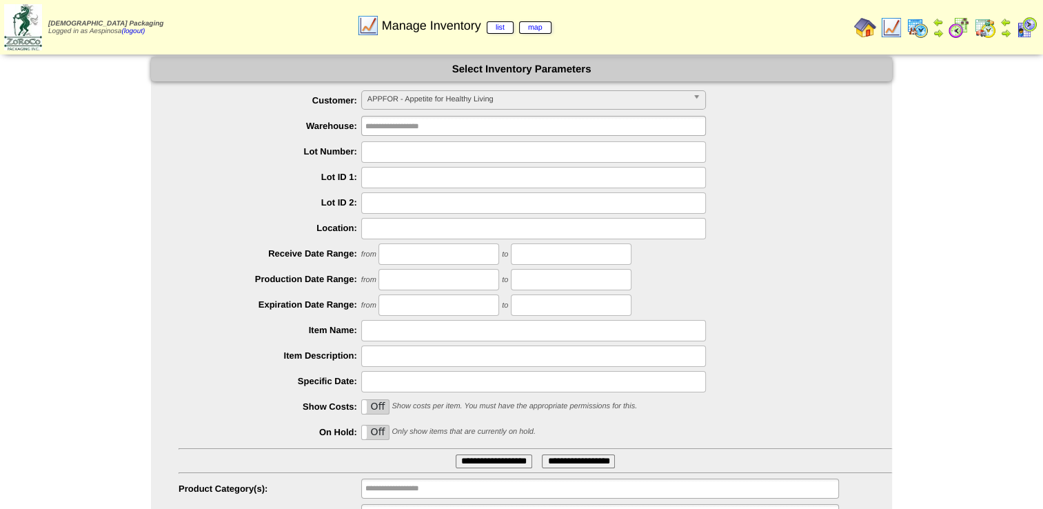
click at [436, 95] on span "APPFOR - Appetite for Healthy Living" at bounding box center [527, 99] width 320 height 17
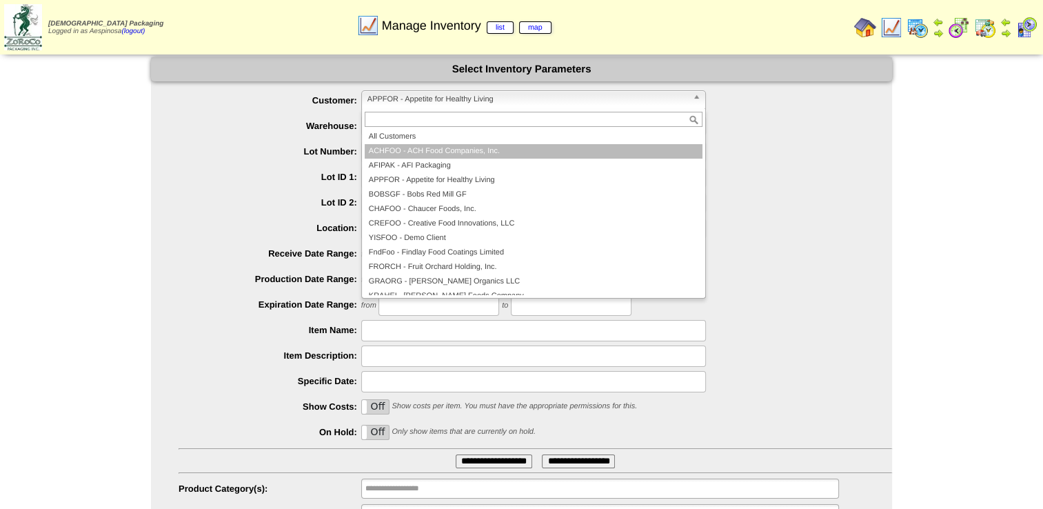
click at [422, 145] on li "ACHFOO - ACH Food Companies, Inc." at bounding box center [534, 151] width 338 height 14
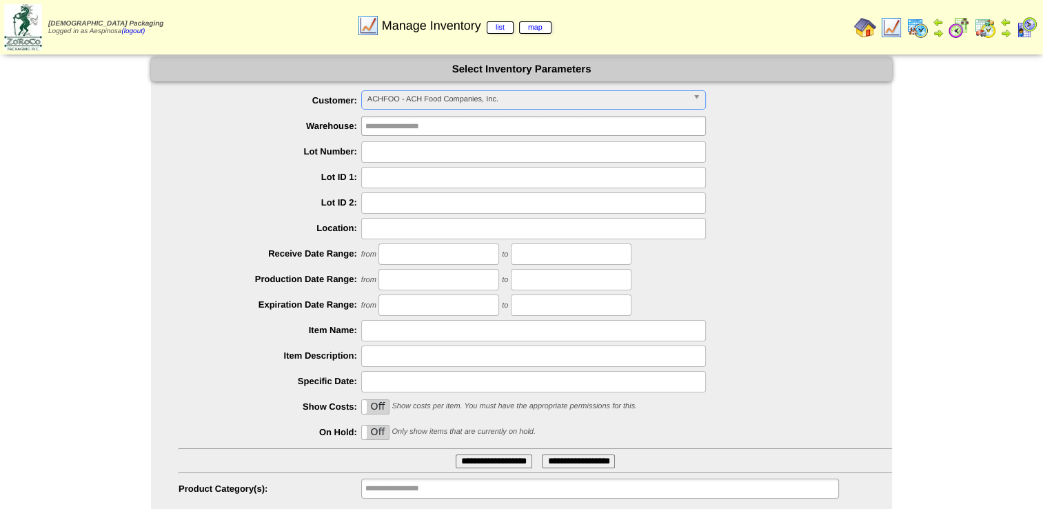
click at [399, 101] on span "ACHFOO - ACH Food Companies, Inc." at bounding box center [527, 99] width 320 height 17
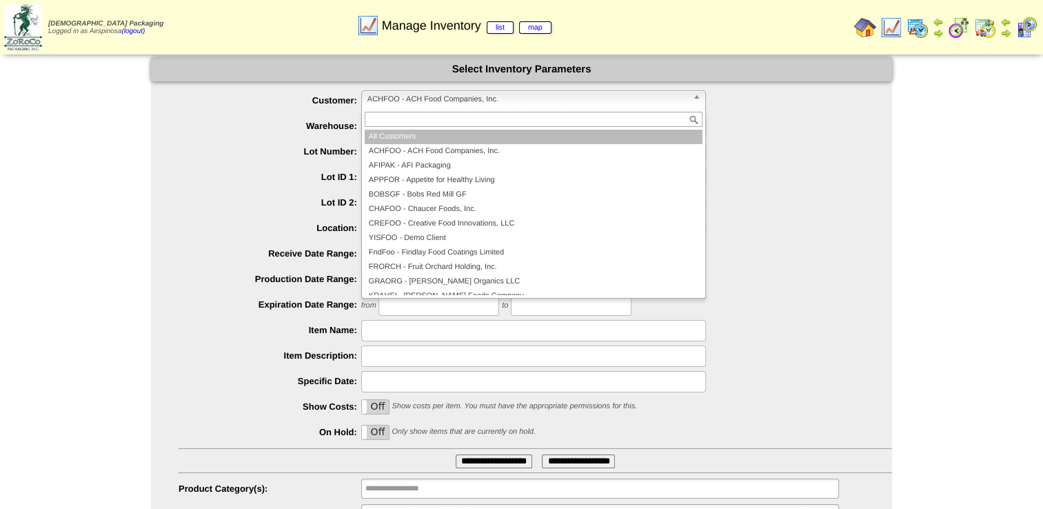
click at [421, 136] on li "All Customers" at bounding box center [534, 137] width 338 height 14
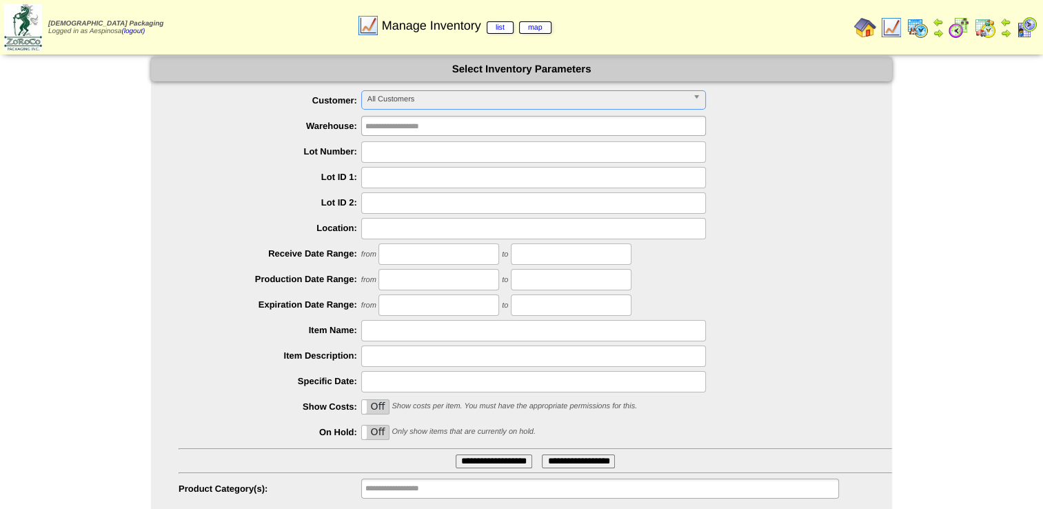
click at [312, 164] on ul "**********" at bounding box center [521, 307] width 741 height 435
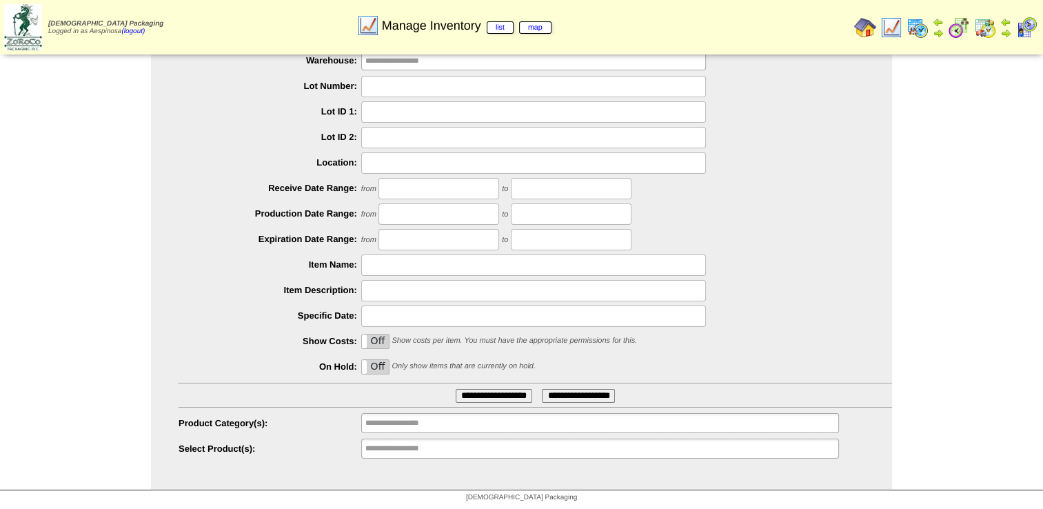
click at [495, 448] on ul "**********" at bounding box center [600, 448] width 478 height 20
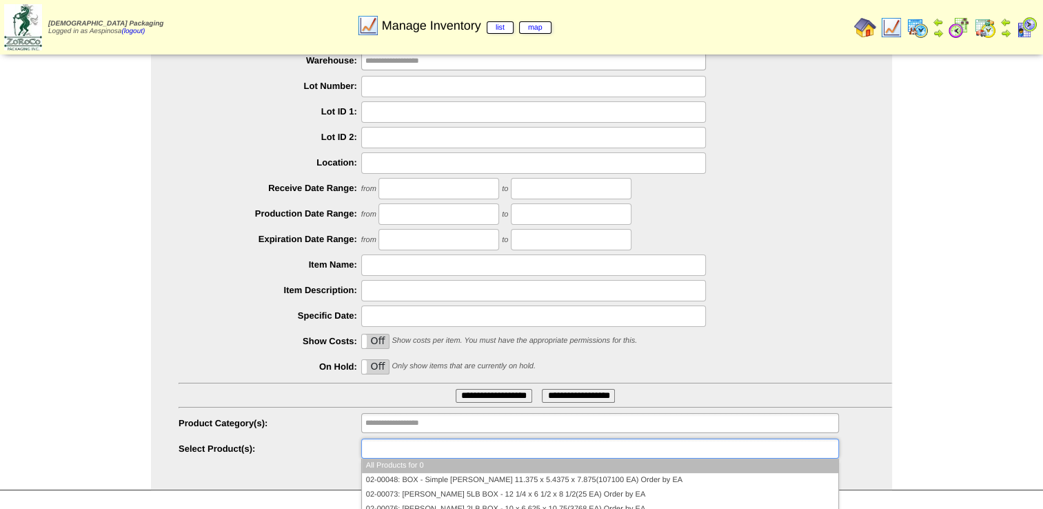
paste input "*********"
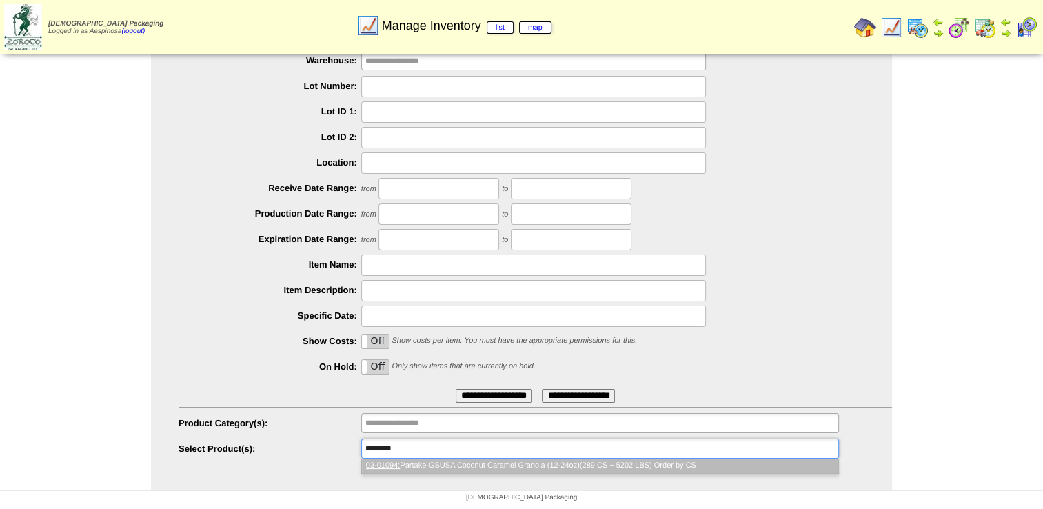
scroll to position [0, 0]
type input "*********"
click at [469, 467] on li "03-01094: Partake-GSUSA Coconut Caramel Granola (12-24oz)(289 CS ~ 5202 LBS) Or…" at bounding box center [600, 465] width 476 height 14
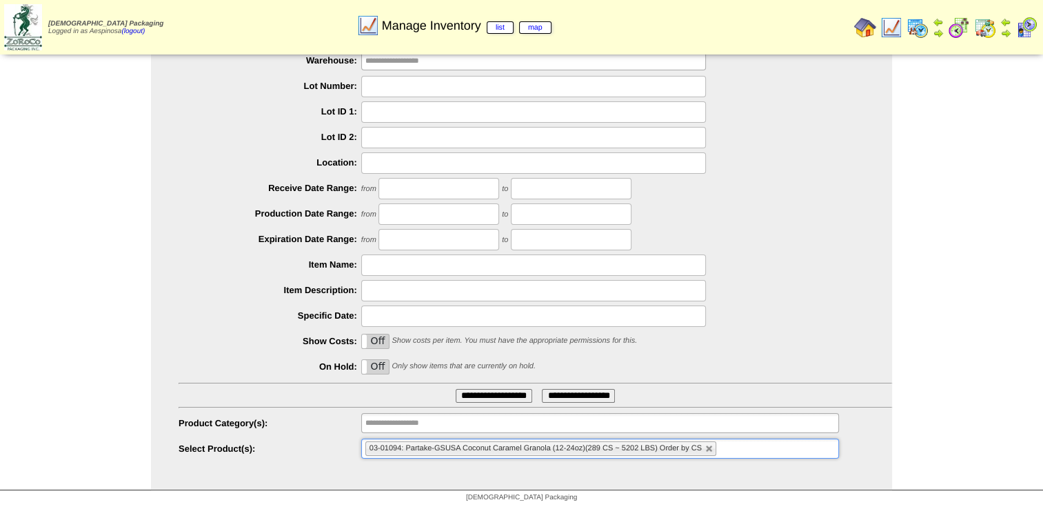
click at [485, 391] on input "**********" at bounding box center [494, 396] width 77 height 14
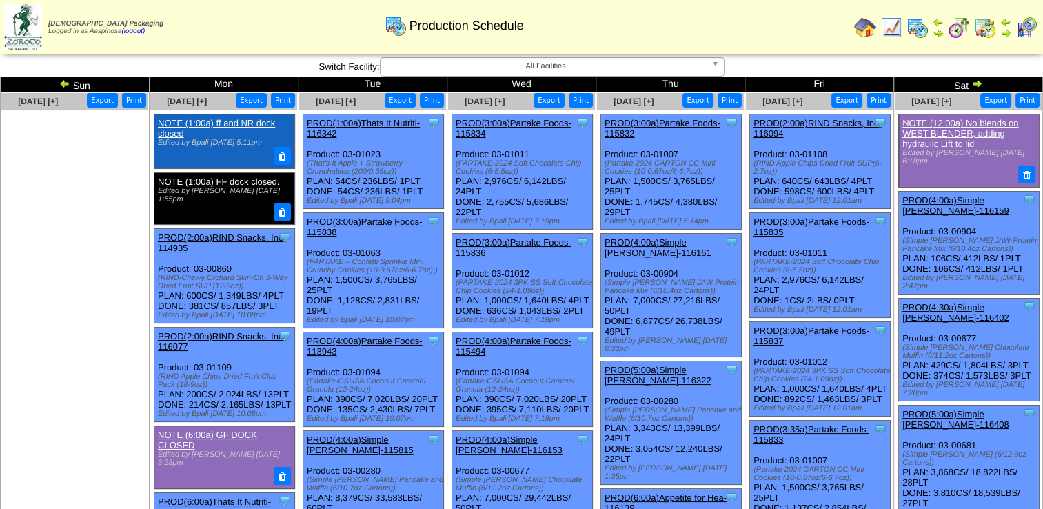
click at [975, 84] on img at bounding box center [976, 83] width 11 height 11
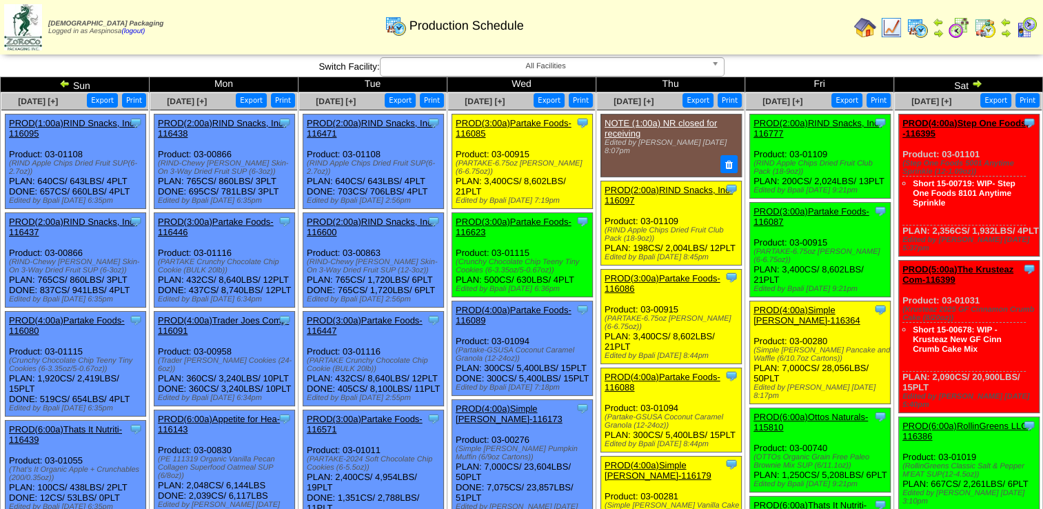
click at [603, 65] on span "All Facilities" at bounding box center [546, 66] width 320 height 17
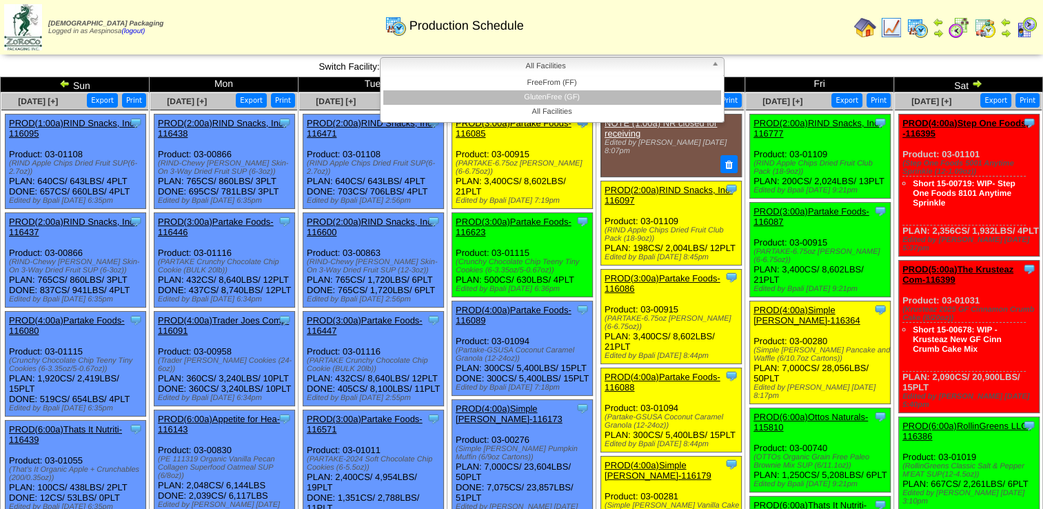
click at [608, 96] on li "GlutenFree (GF)" at bounding box center [552, 97] width 338 height 14
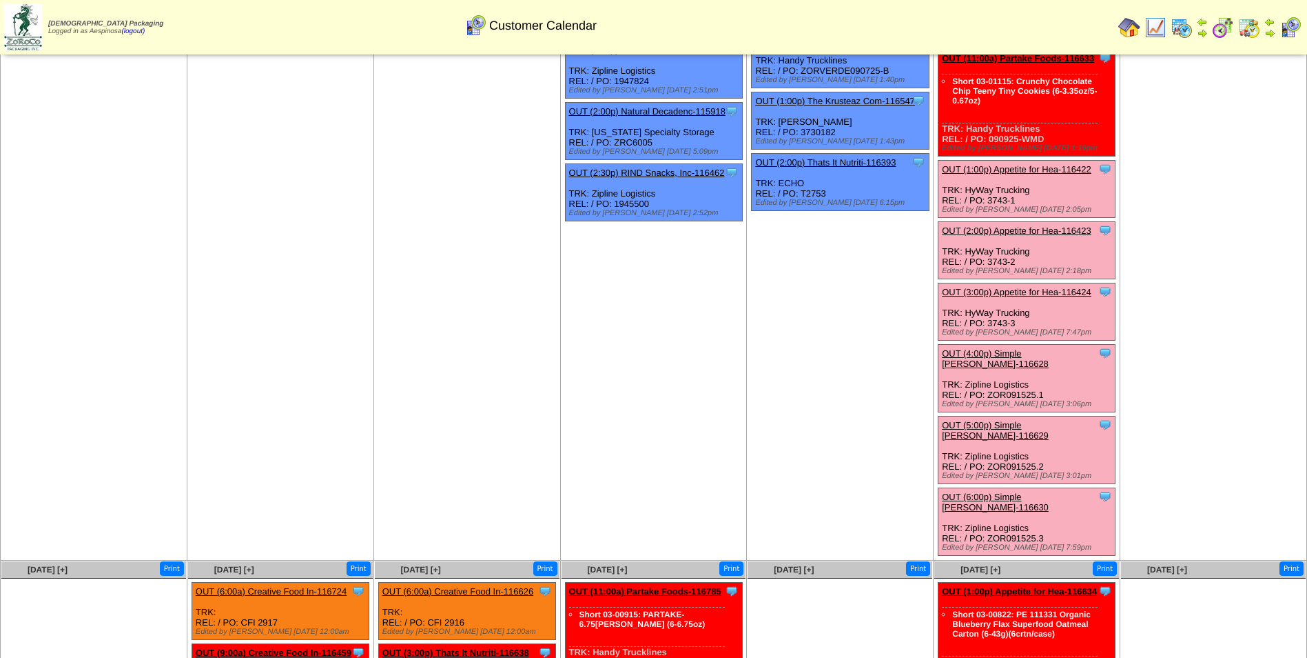
scroll to position [276, 0]
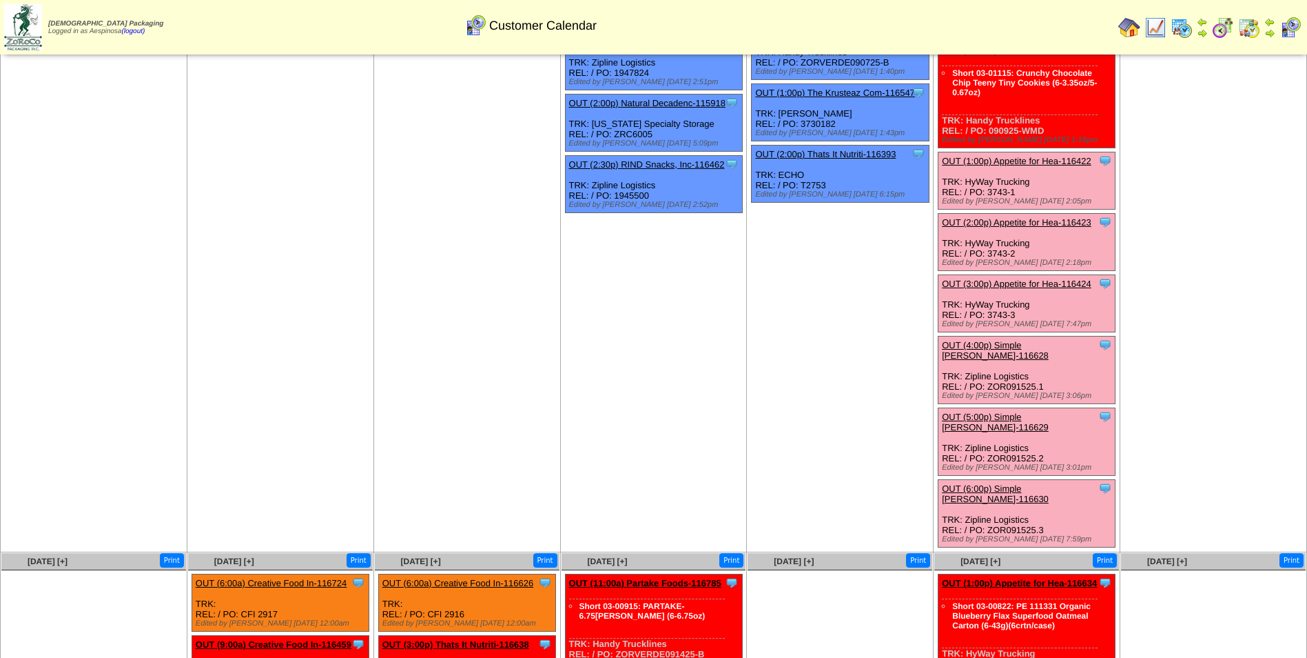
click at [1050, 227] on div "Clone Item OUT (2:00p) Appetite for Hea-116423 Appetite for Healthy Living Sche…" at bounding box center [1027, 242] width 177 height 57
click at [1048, 227] on link "OUT (2:00p) Appetite for Hea-116423" at bounding box center [1017, 222] width 150 height 10
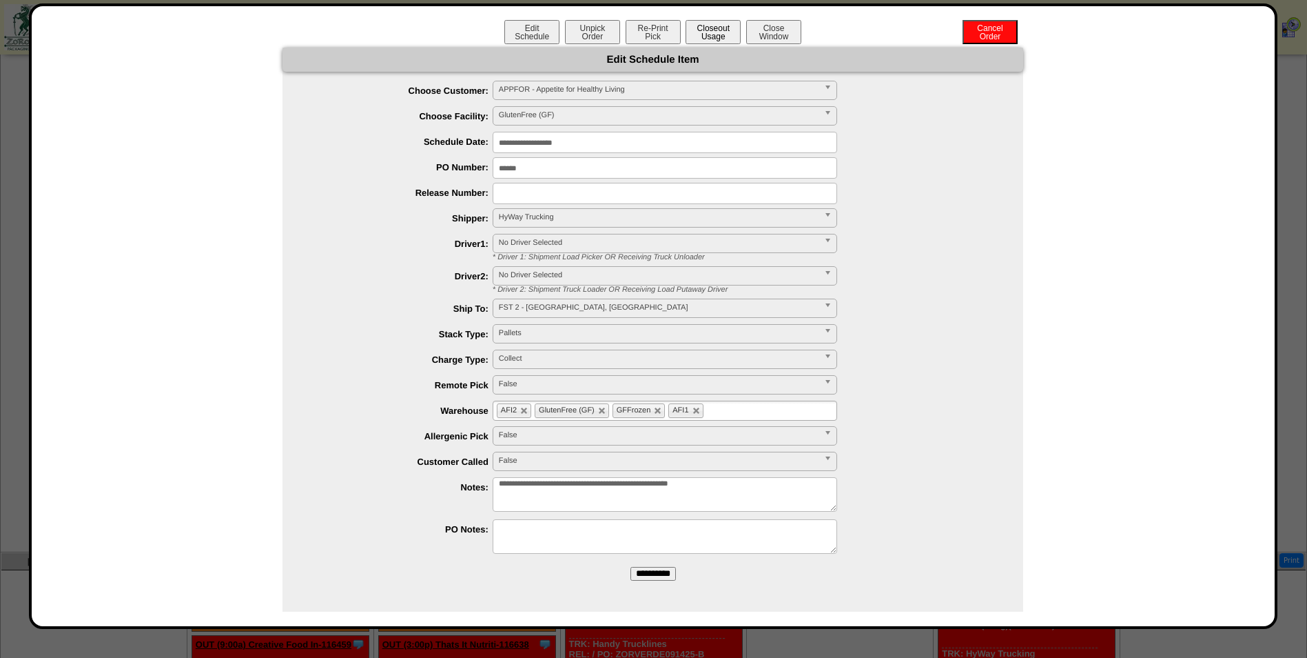
click at [698, 39] on button "Closeout Usage" at bounding box center [713, 32] width 55 height 24
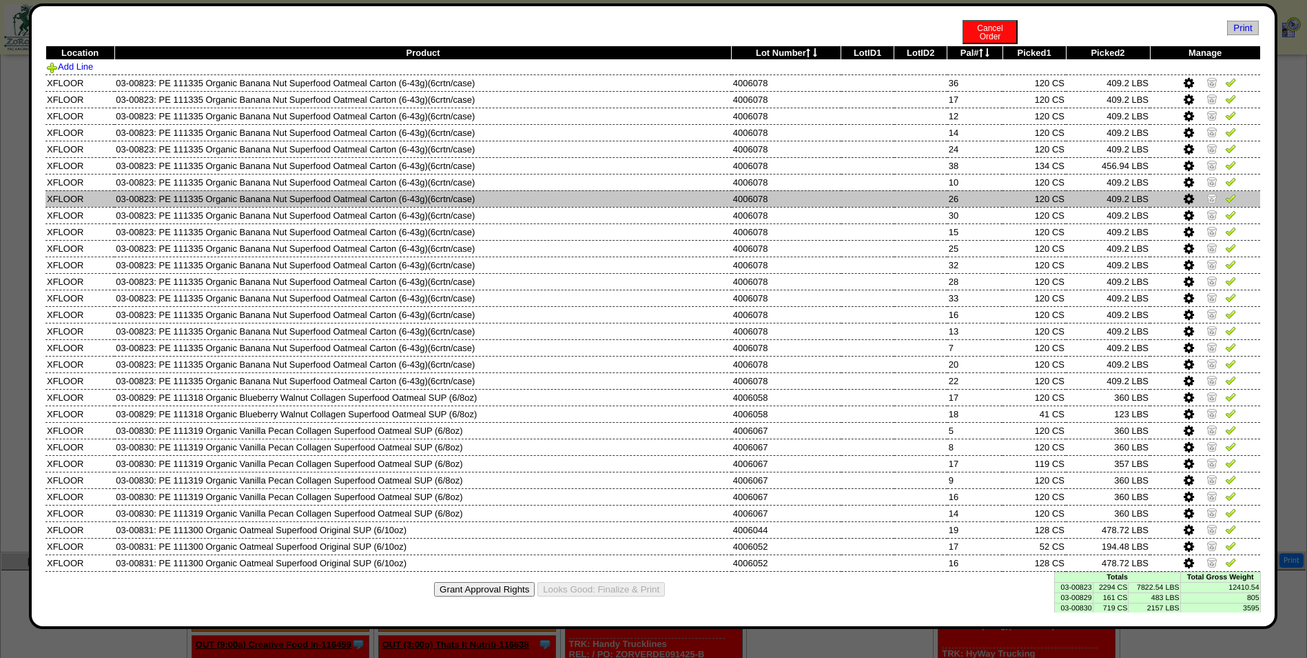
scroll to position [39, 0]
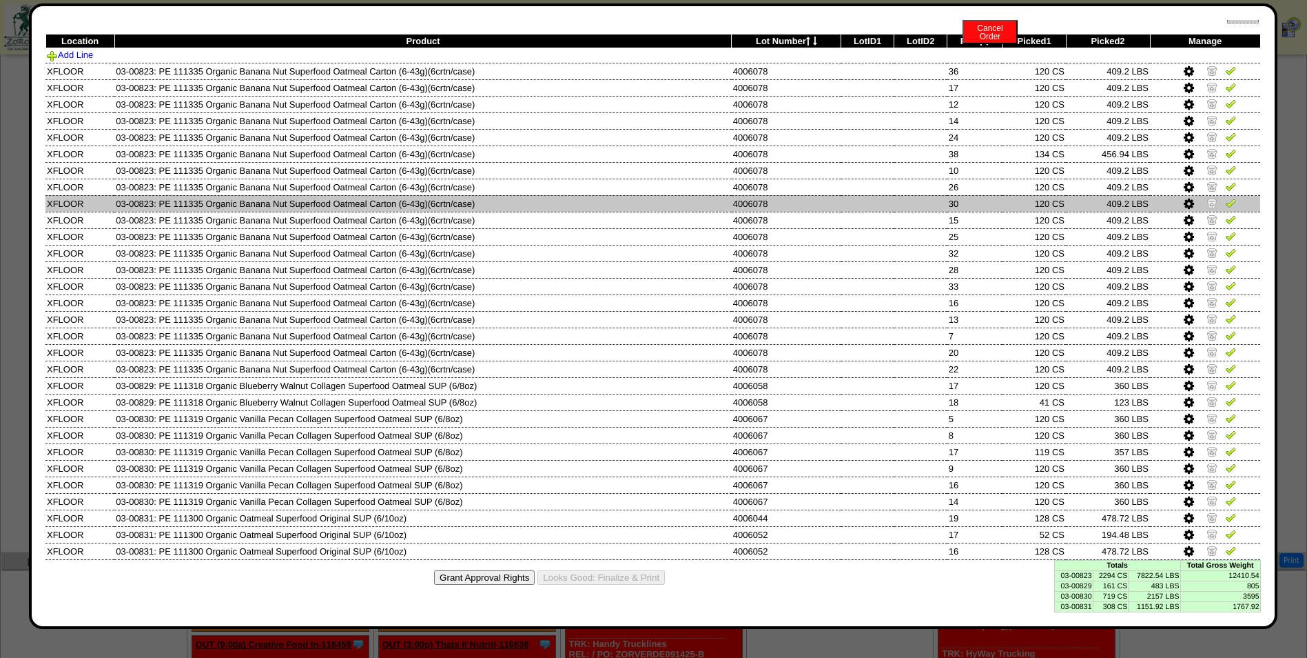
click at [779, 207] on td "4006078" at bounding box center [787, 203] width 110 height 17
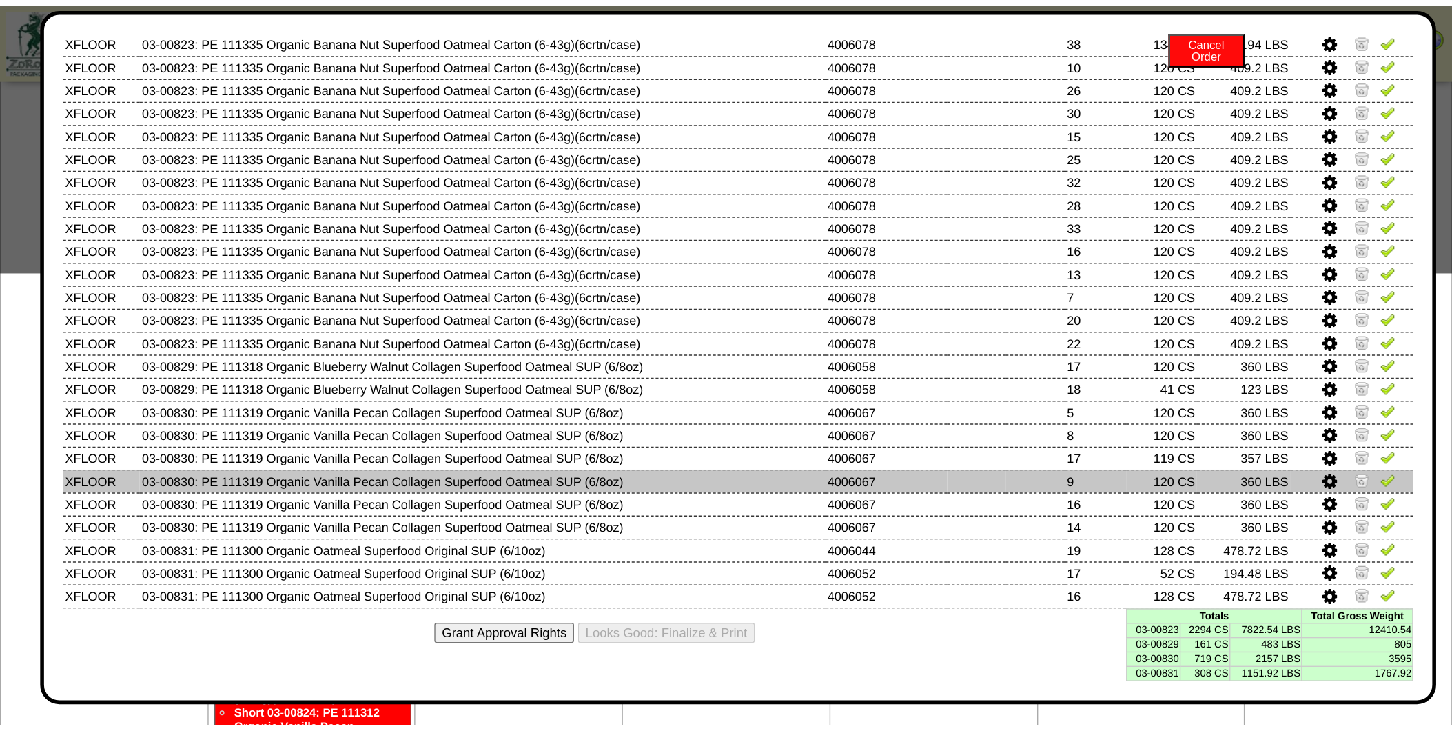
scroll to position [0, 0]
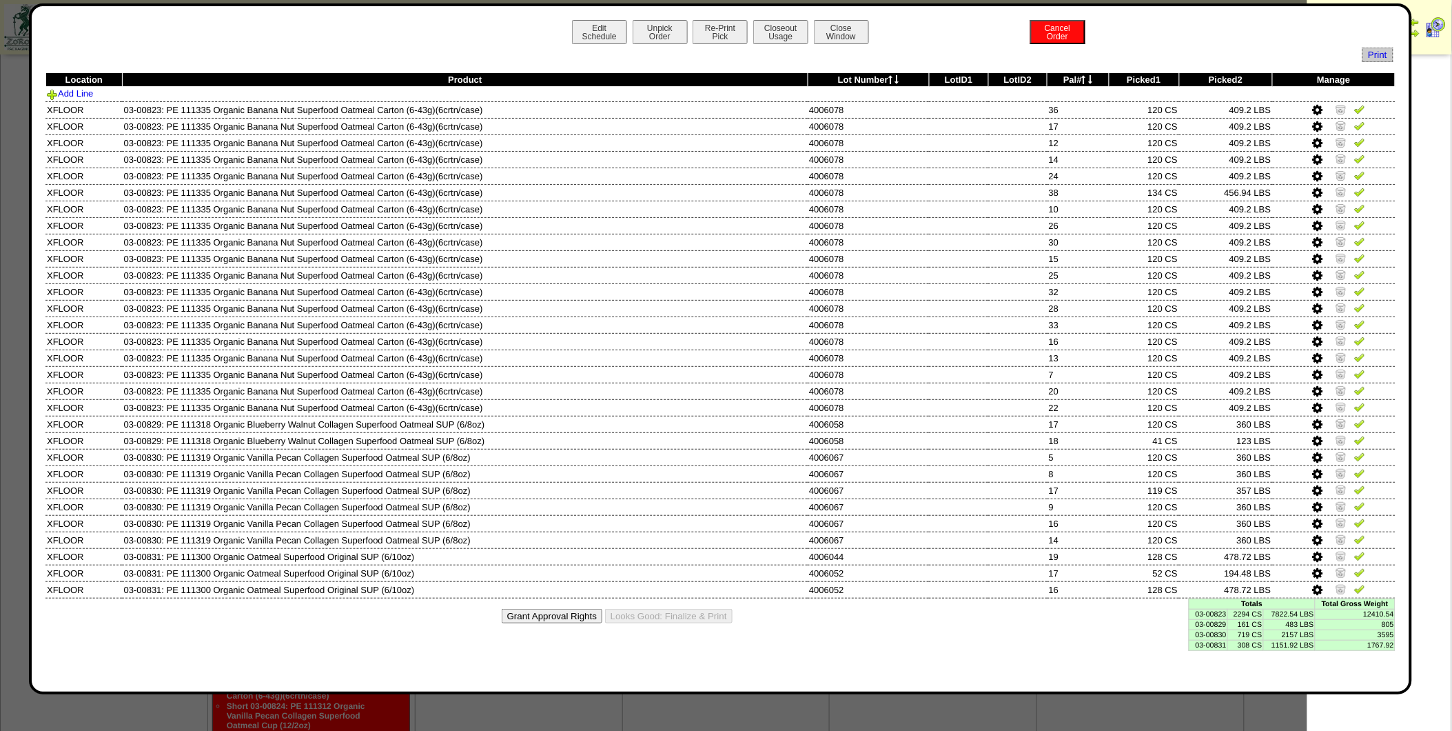
click at [1252, 609] on td "2294 CS" at bounding box center [1246, 614] width 36 height 10
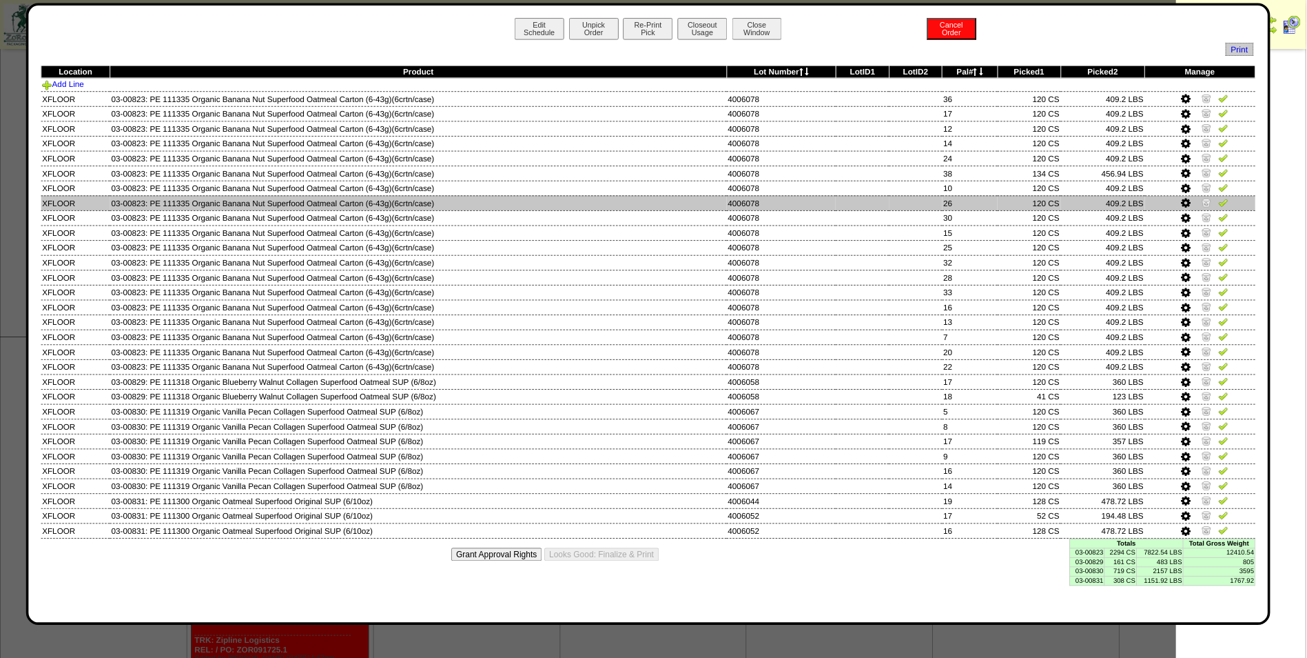
scroll to position [795, 0]
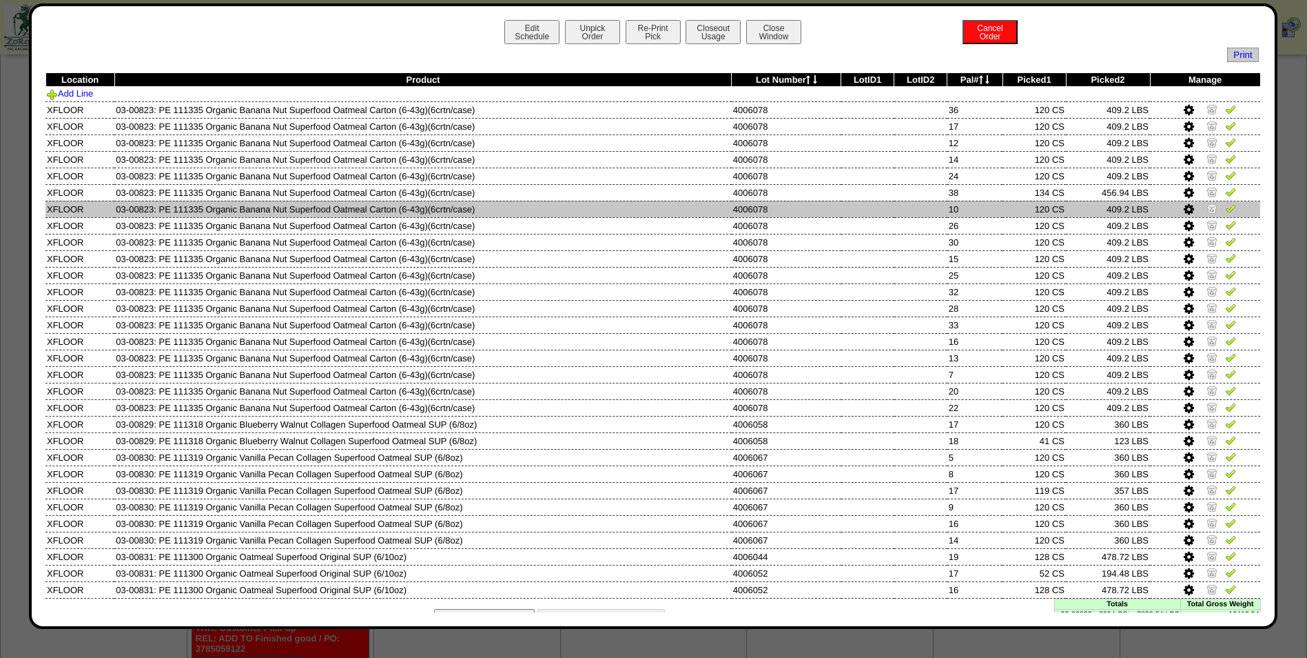
click at [1048, 210] on td "120 CS" at bounding box center [1034, 209] width 63 height 17
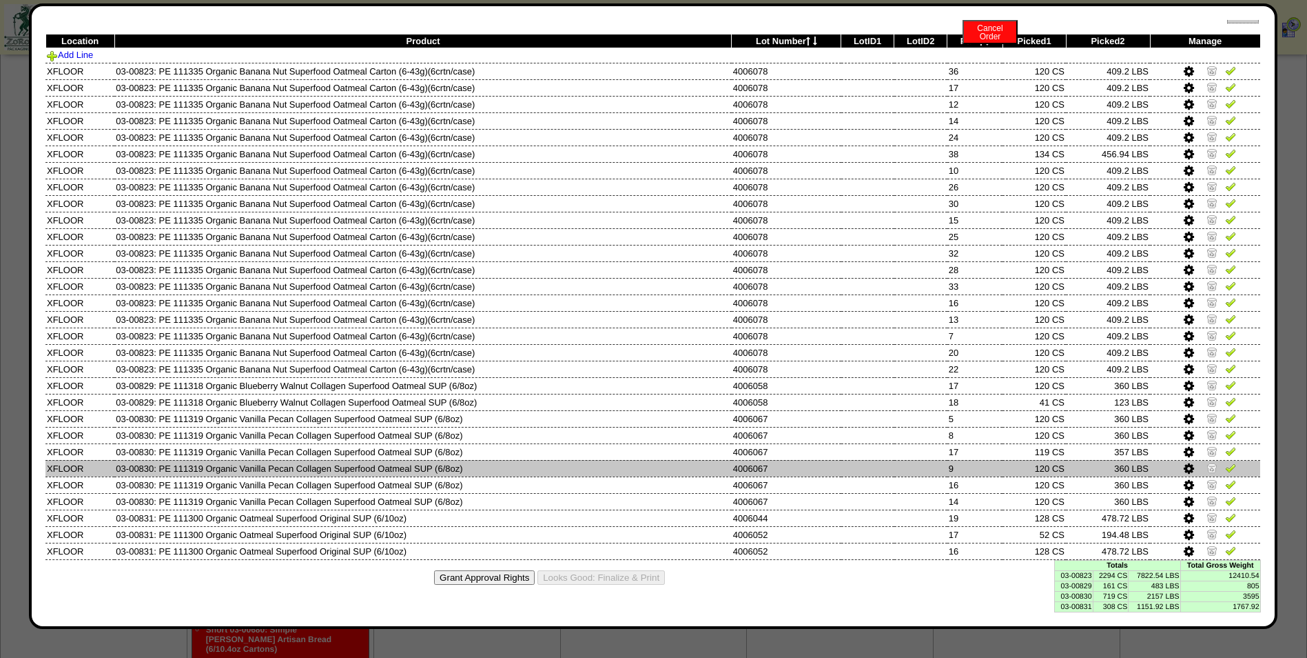
scroll to position [1189, 0]
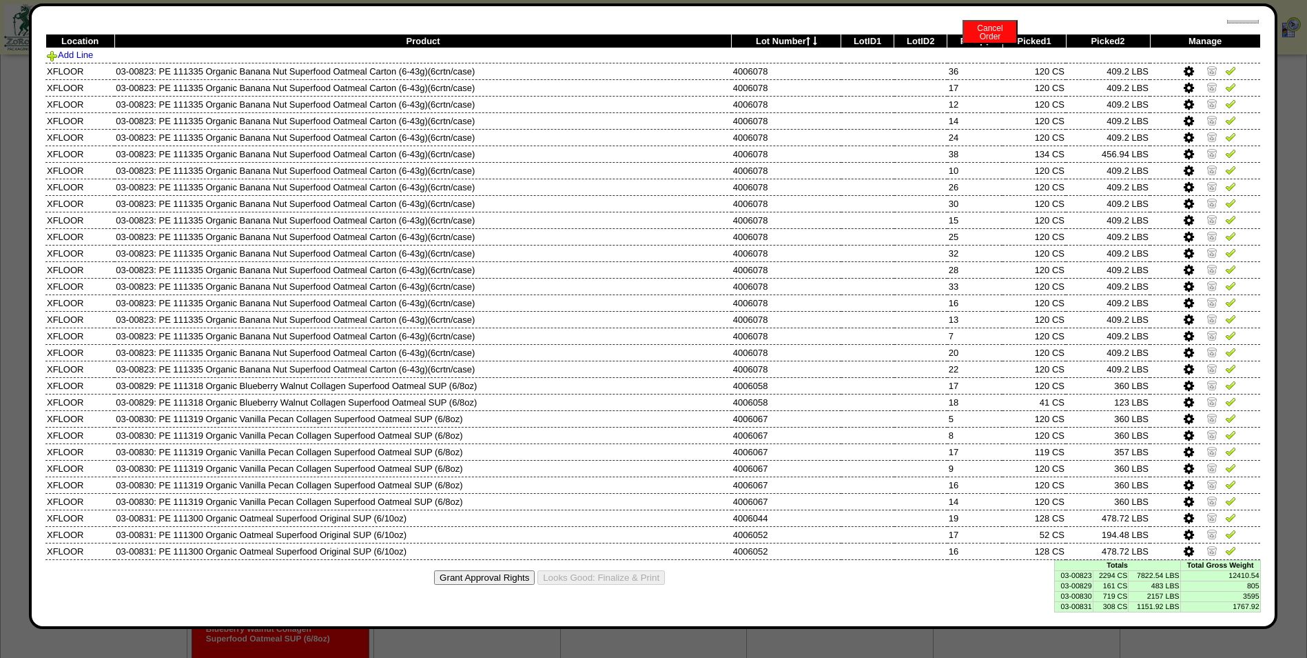
click at [1117, 579] on td "2294 CS" at bounding box center [1111, 575] width 36 height 10
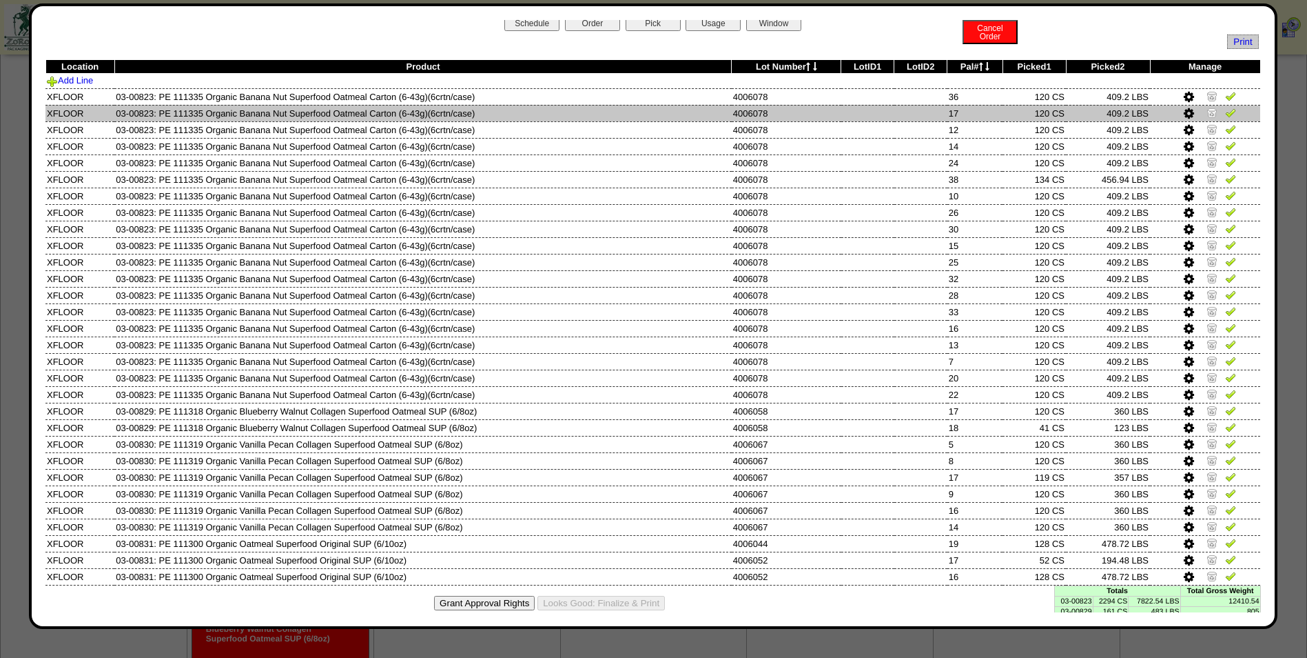
scroll to position [0, 0]
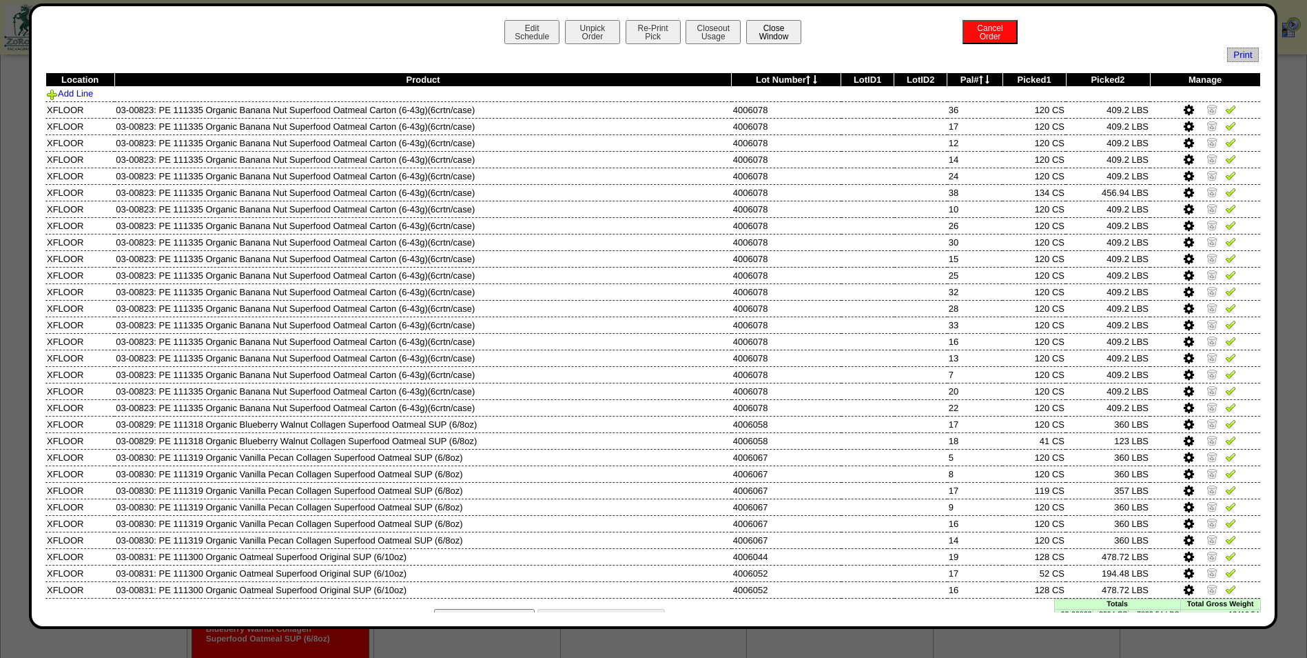
click at [778, 38] on button "Close Window" at bounding box center [773, 32] width 55 height 24
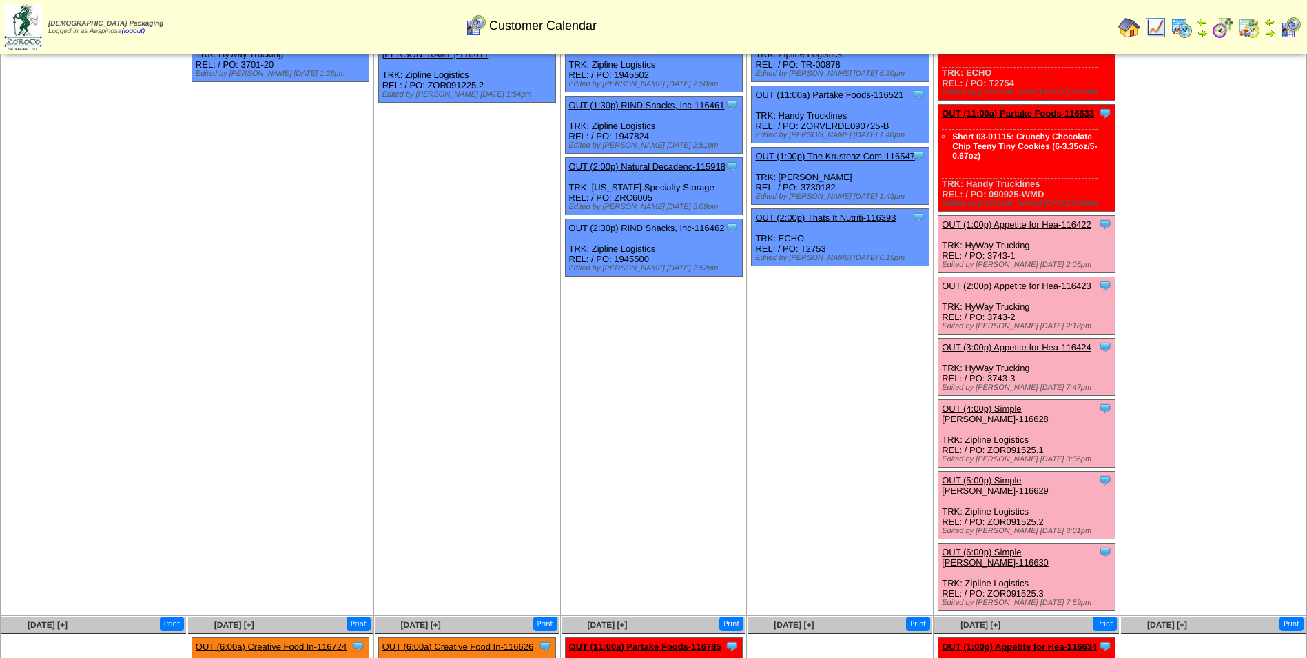
scroll to position [207, 0]
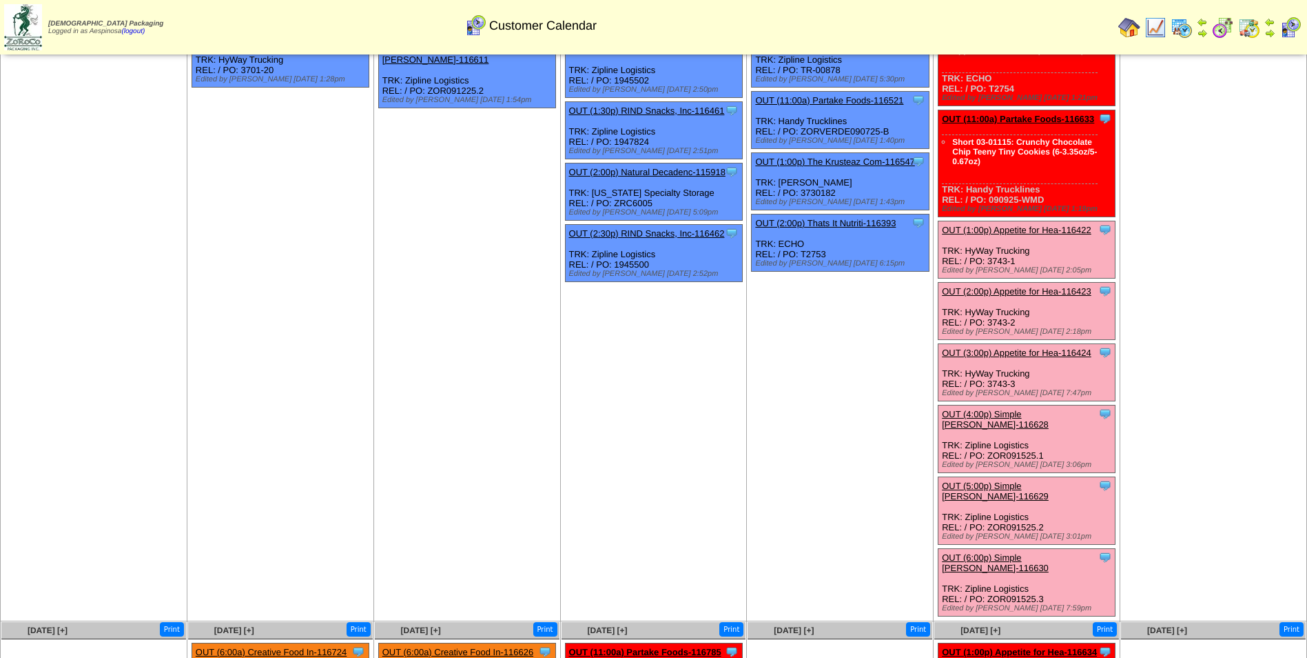
click at [1019, 260] on div "Clone Item OUT (1:00p) Appetite for Hea-116422 Appetite for Healthy Living Sche…" at bounding box center [1027, 249] width 177 height 57
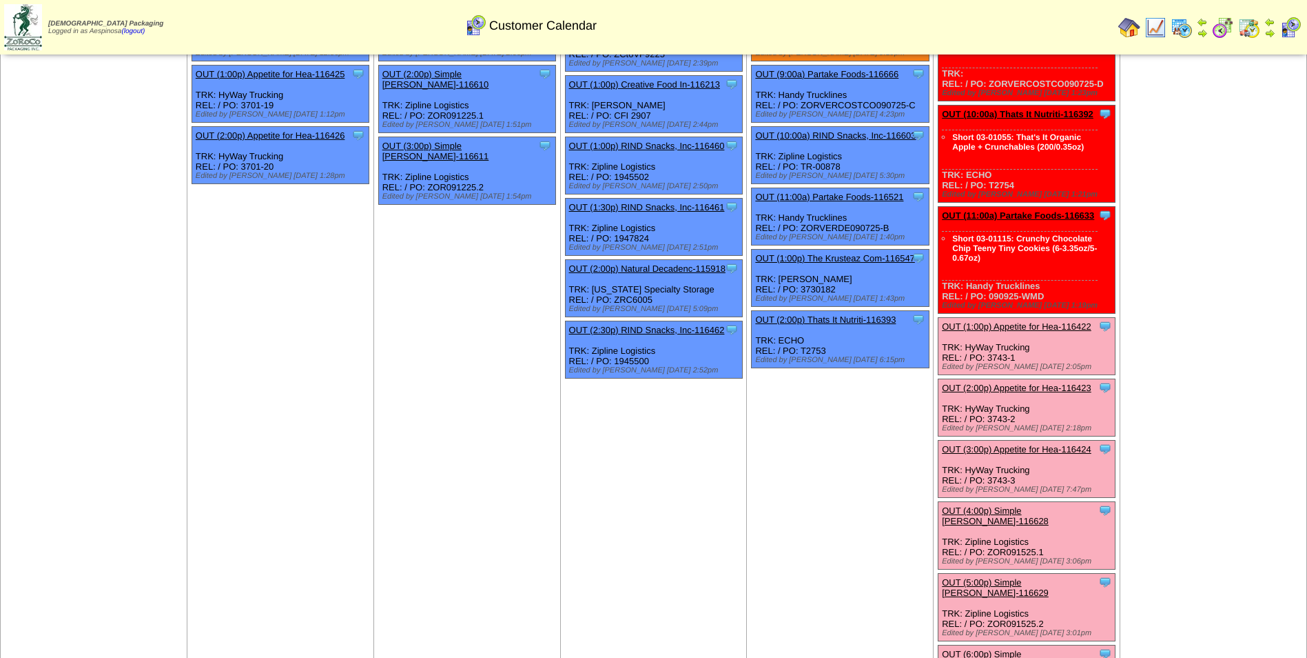
scroll to position [0, 0]
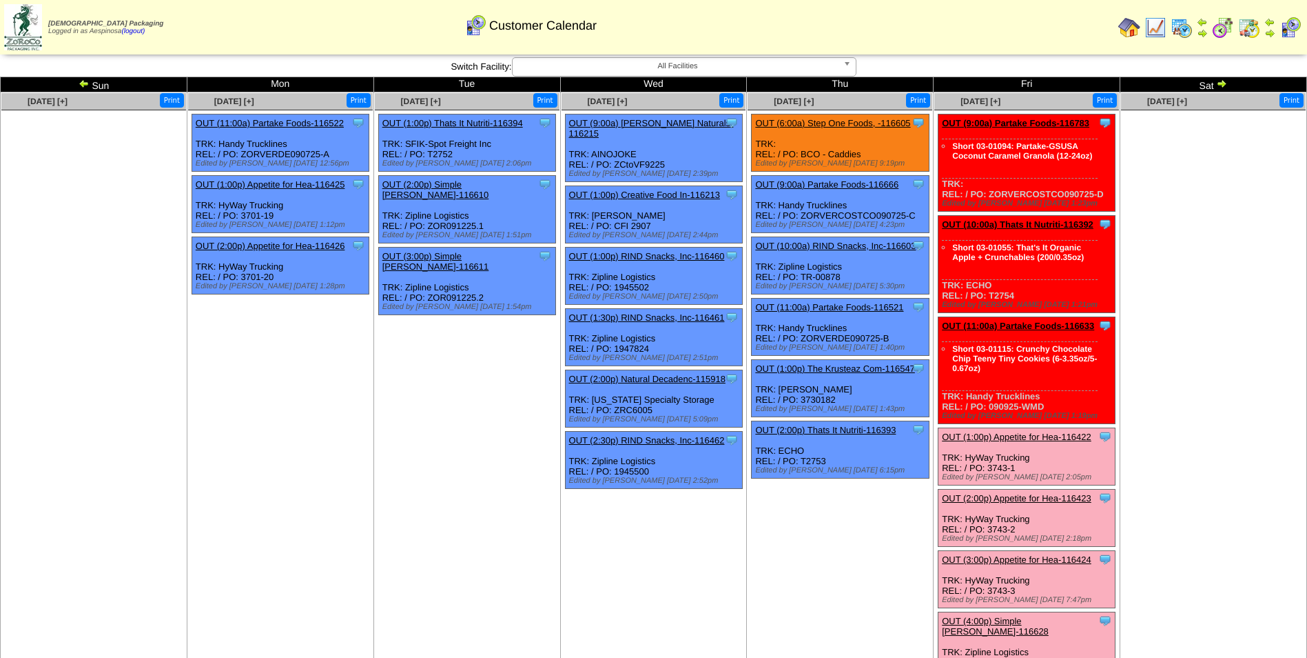
drag, startPoint x: 1106, startPoint y: 198, endPoint x: 990, endPoint y: 192, distance: 116.6
click at [990, 192] on div "Clone Item OUT (9:00a) Partake Foods-116783 Partake Foods ScheduleID: 116783 64…" at bounding box center [1027, 162] width 177 height 97
copy div "ZORVERCOSTCO090725-D"
click at [1043, 127] on link "OUT (9:00a) Partake Foods-116783" at bounding box center [1015, 123] width 147 height 10
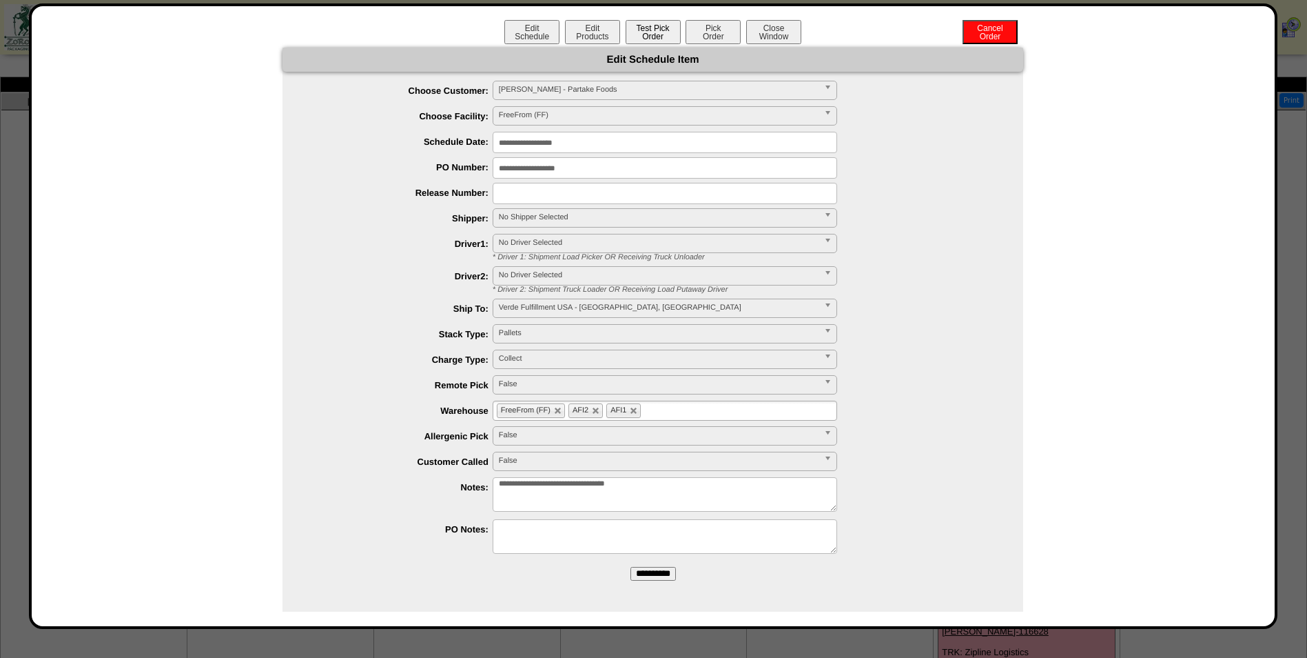
click at [653, 37] on button "Test Pick Order" at bounding box center [653, 32] width 55 height 24
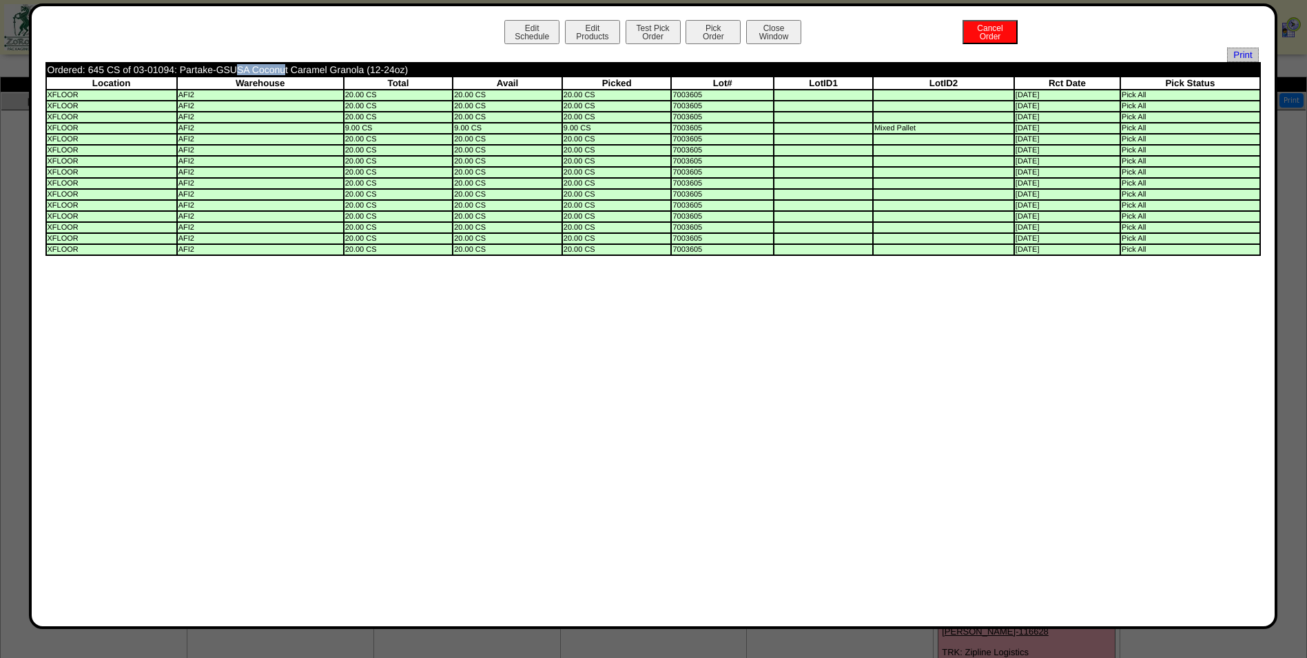
drag, startPoint x: 176, startPoint y: 71, endPoint x: 132, endPoint y: 70, distance: 43.4
click at [132, 70] on td "Ordered: 645 CS of 03-01094: Partake-GSUSA Coconut Caramel Granola (12-24oz)" at bounding box center [530, 69] width 967 height 12
copy td "03-01094:"
click at [765, 40] on button "Close Window" at bounding box center [773, 32] width 55 height 24
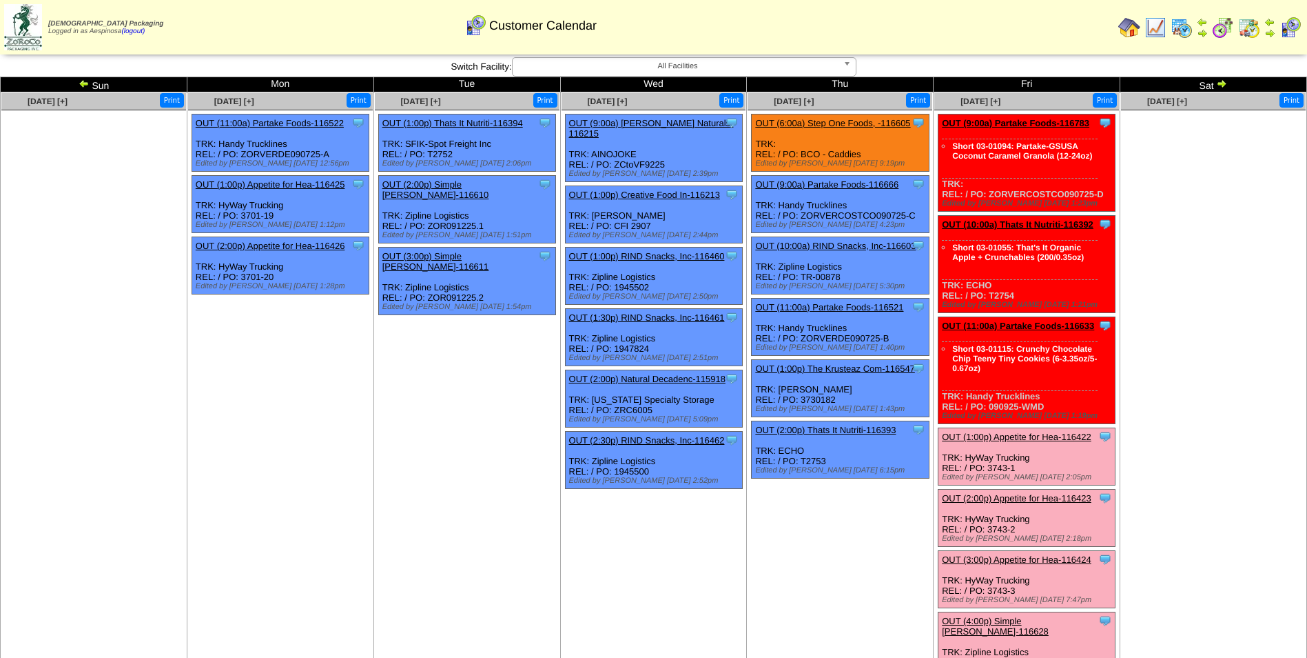
drag, startPoint x: 1022, startPoint y: 296, endPoint x: 990, endPoint y: 296, distance: 31.7
click at [990, 296] on div "Clone Item OUT (10:00a) Thats It Nutriti-116392 Thats It Nutrition, LLC Schedul…" at bounding box center [1027, 264] width 177 height 97
copy div "T2754"
click at [1181, 240] on ul at bounding box center [1213, 213] width 185 height 207
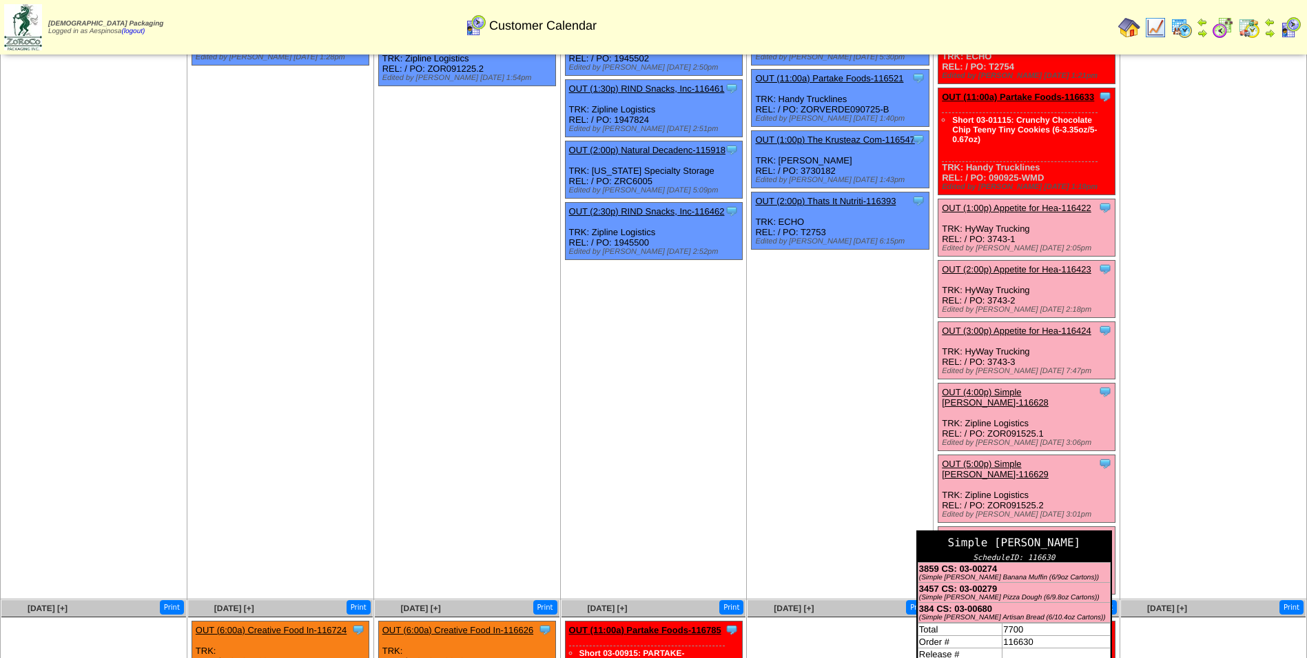
scroll to position [345, 0]
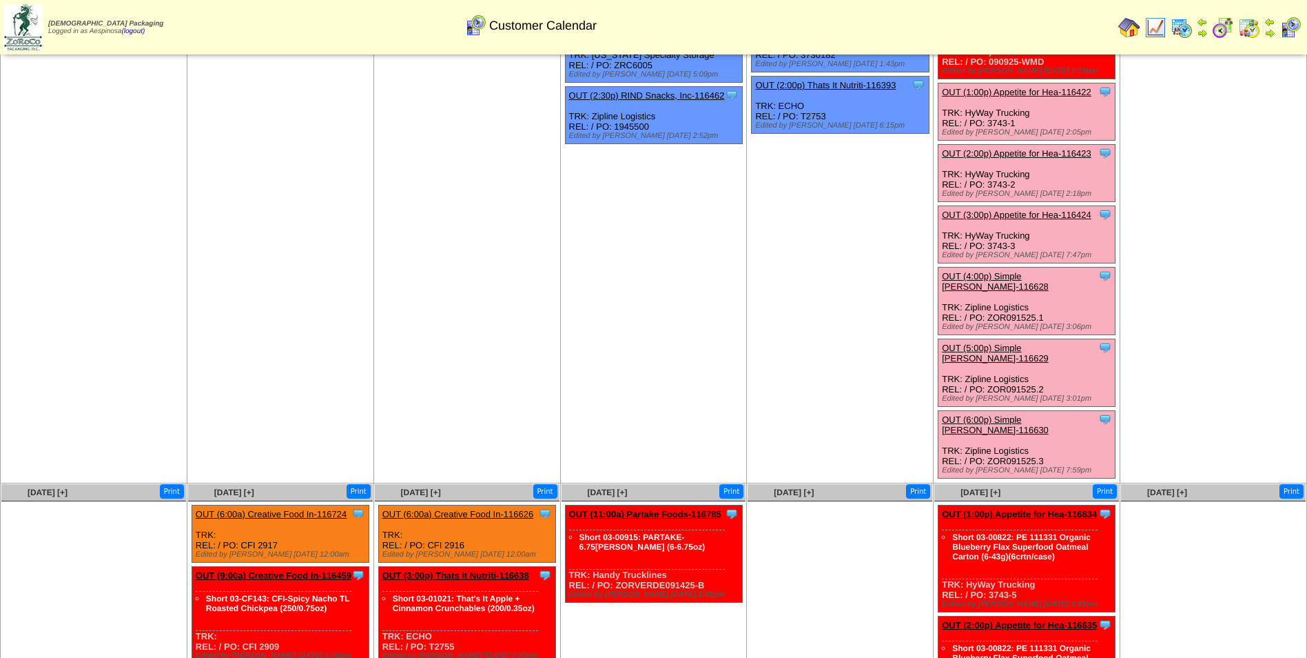
click at [1043, 414] on link "OUT (6:00p) Simple Mills-116630" at bounding box center [995, 424] width 107 height 21
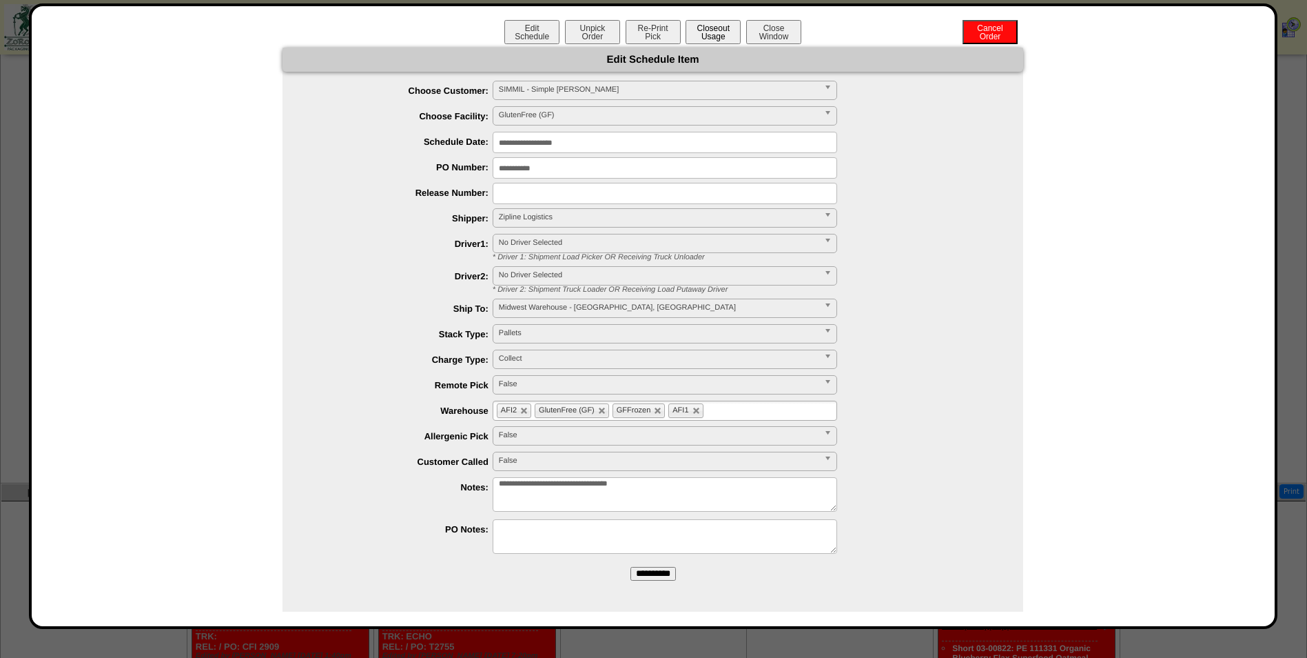
click at [716, 40] on button "Closeout Usage" at bounding box center [713, 32] width 55 height 24
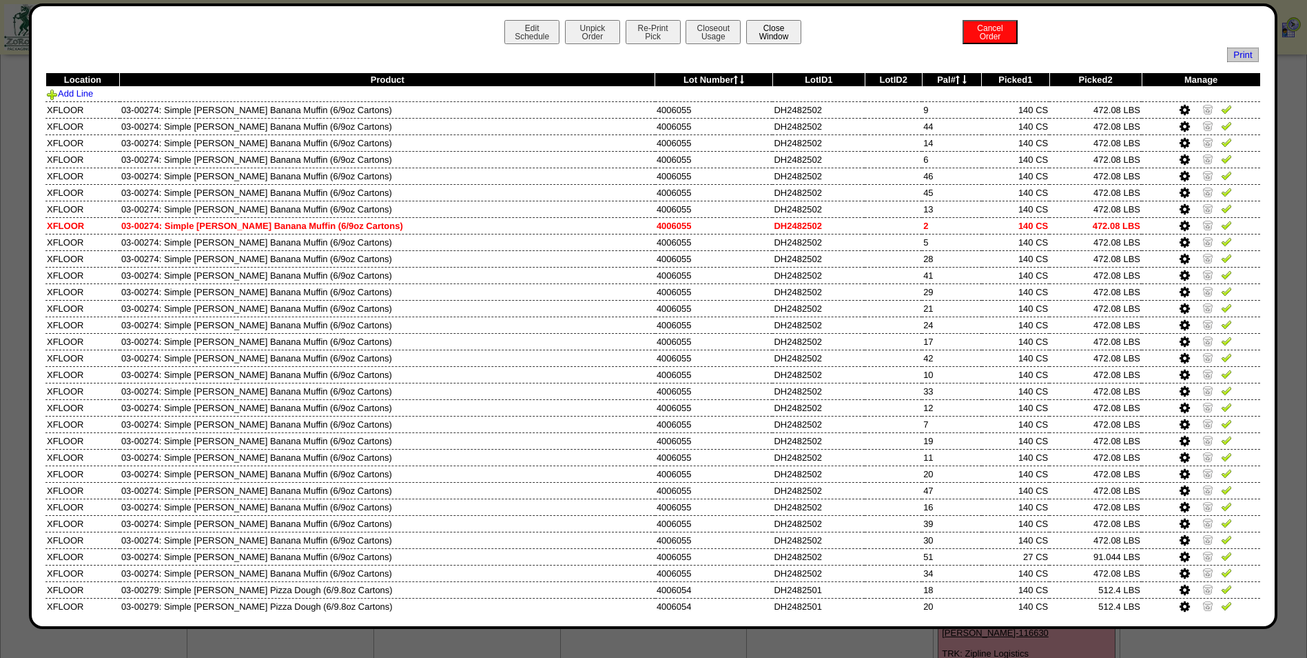
scroll to position [5, 0]
click at [775, 32] on button "Close Window" at bounding box center [773, 32] width 55 height 24
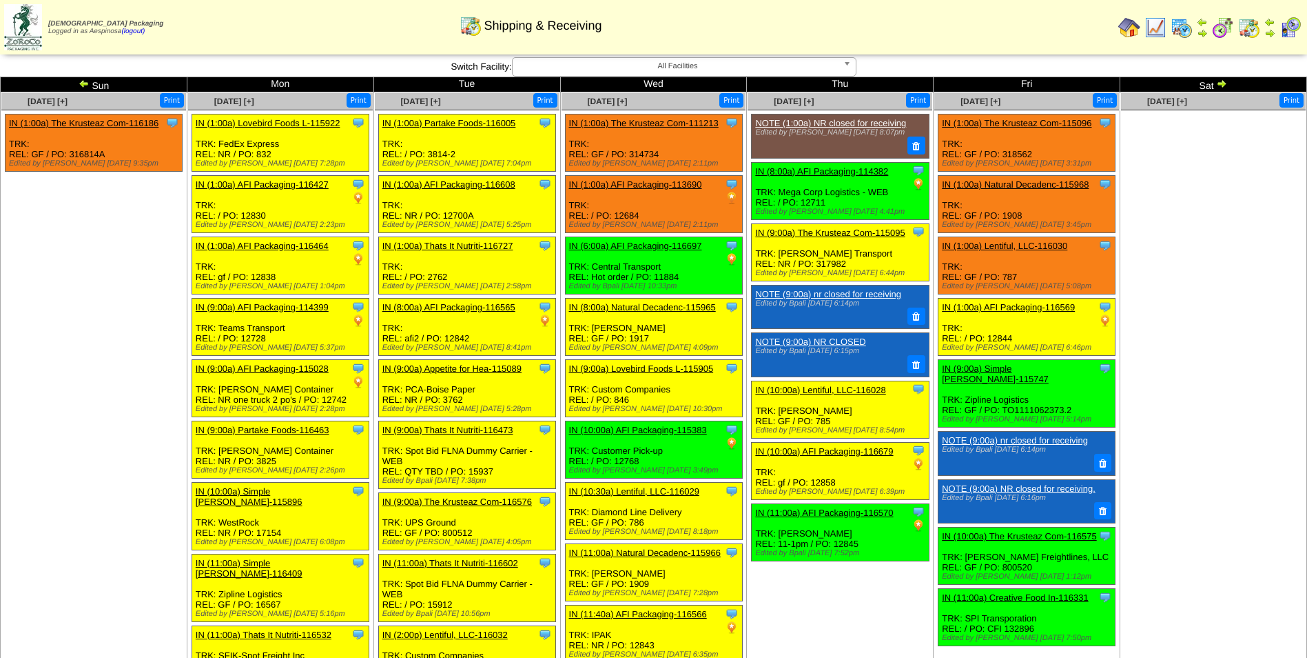
scroll to position [1132, 0]
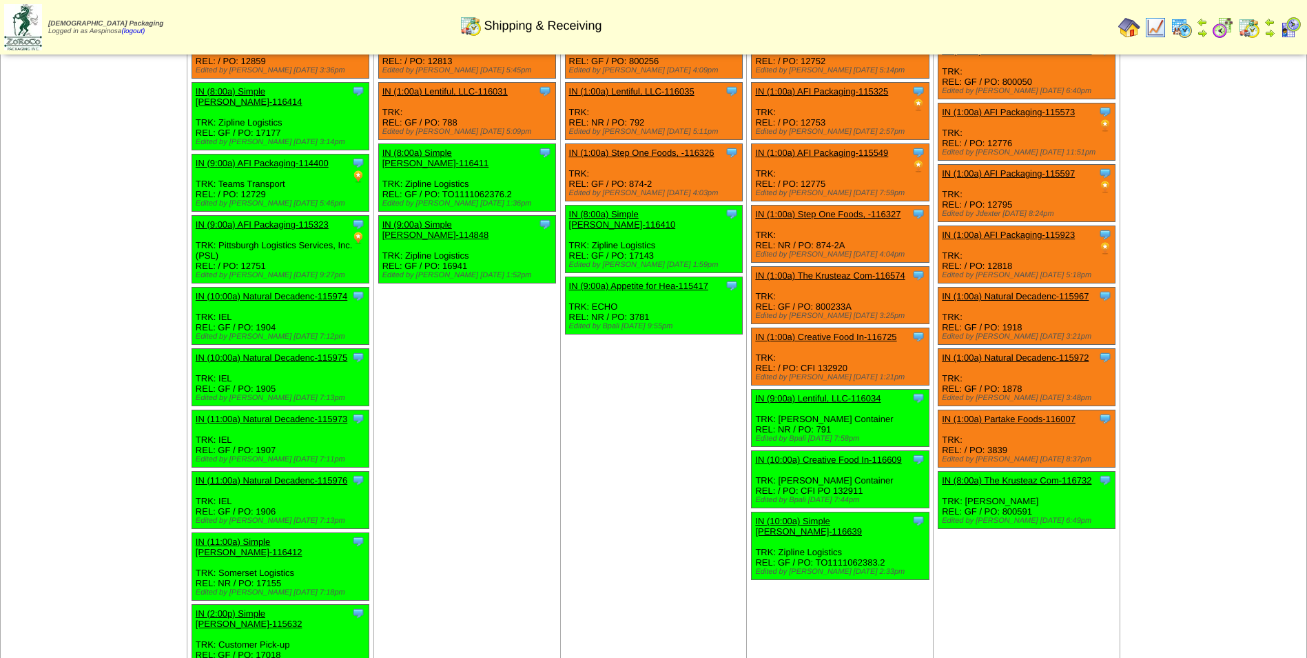
click at [447, 447] on td "[DATE] [+] Print Clone Item IN (1:00a) The Krusteaz Com-109263 The Krusteaz Com…" at bounding box center [467, 276] width 187 height 923
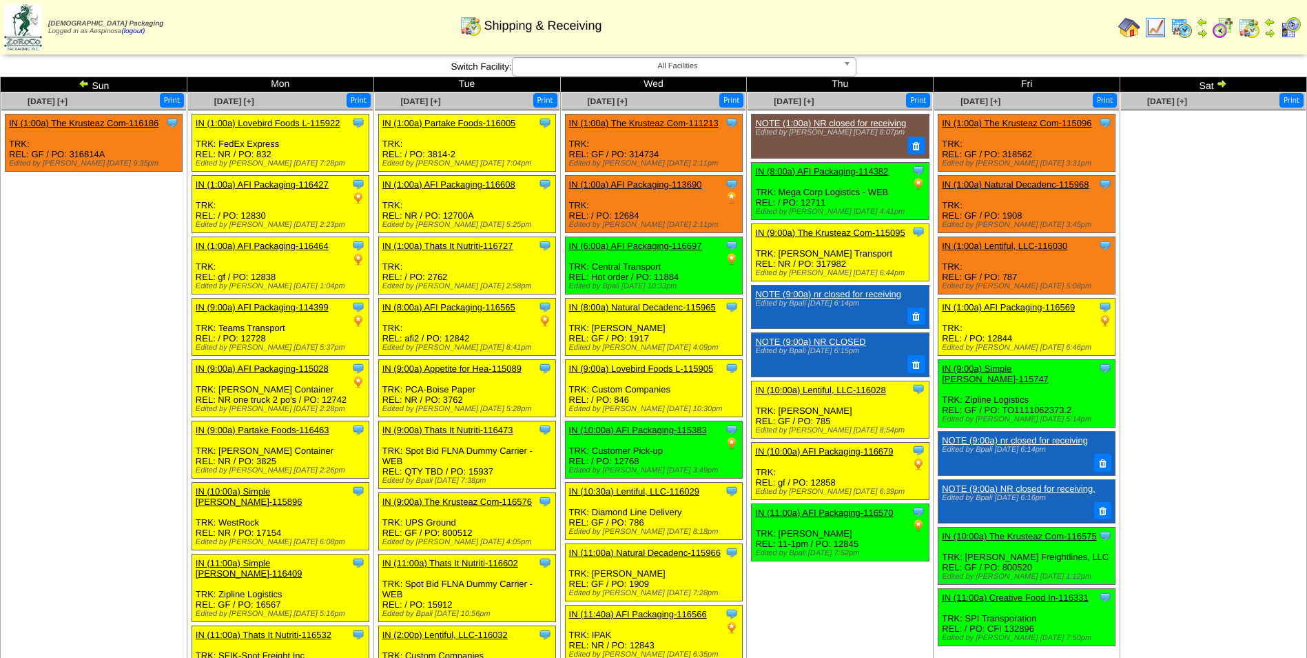
click at [1036, 187] on link "IN (1:00a) Natural Decadenc-115968" at bounding box center [1015, 184] width 147 height 10
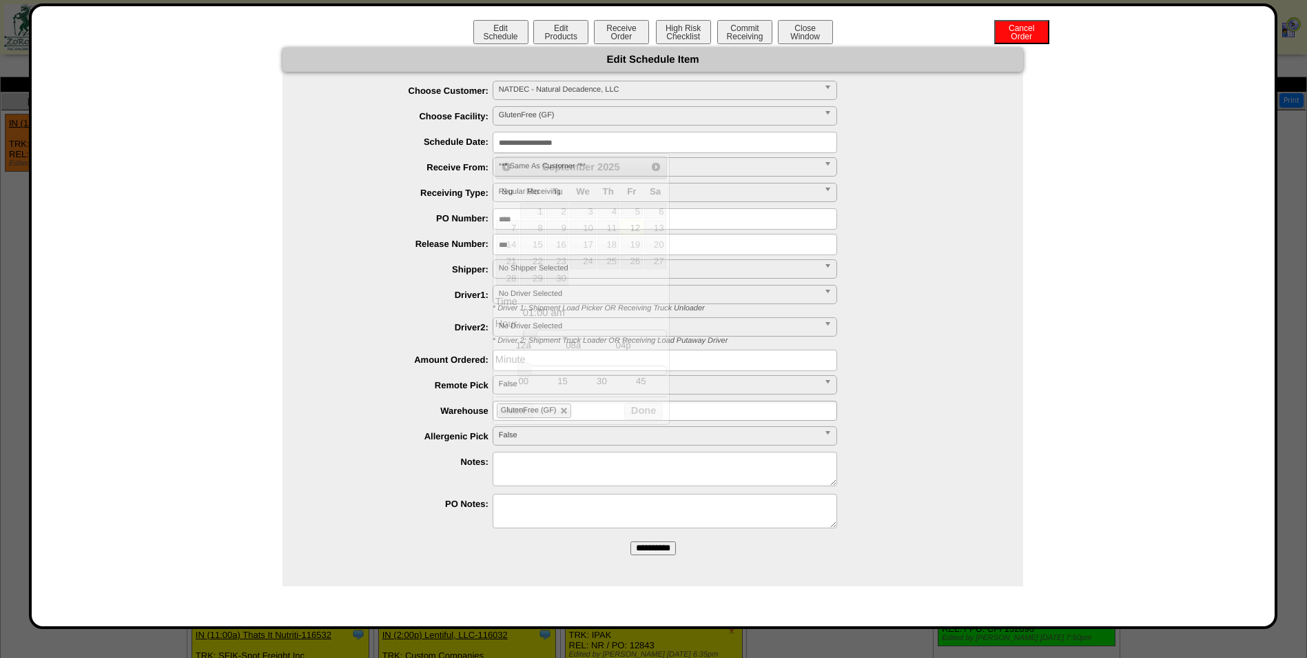
click at [613, 146] on input "**********" at bounding box center [665, 142] width 345 height 21
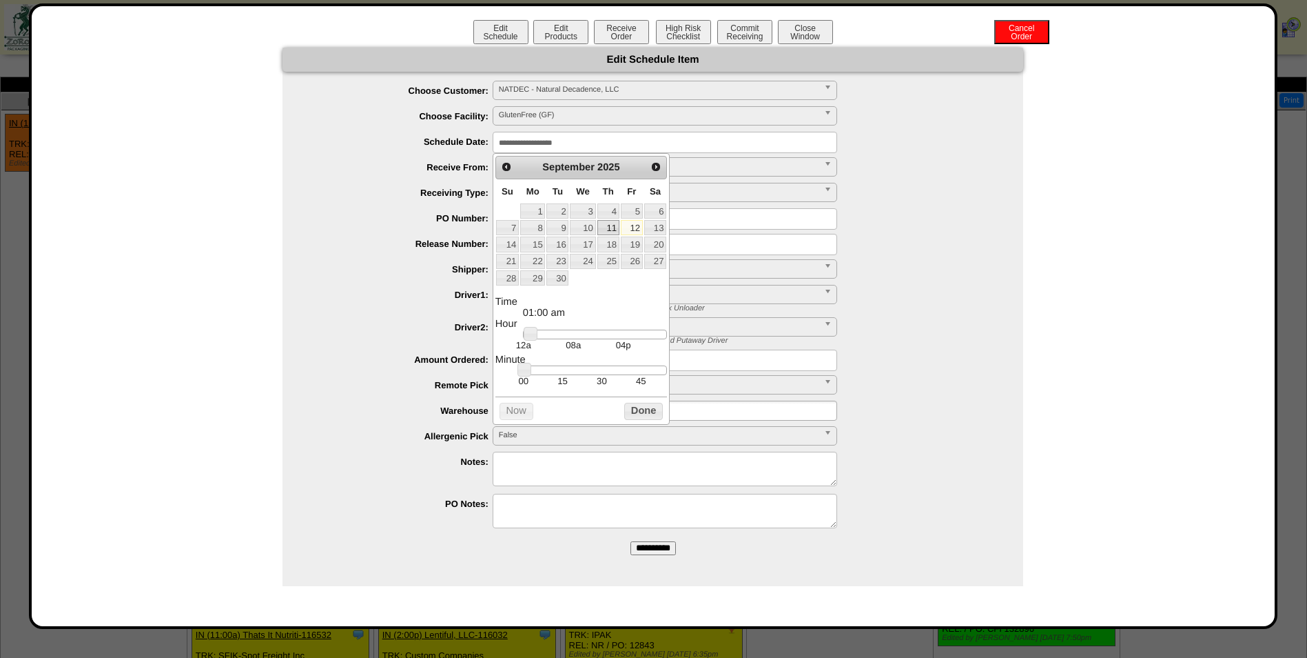
click at [609, 231] on link "11" at bounding box center [609, 227] width 22 height 15
type input "**********"
drag, startPoint x: 598, startPoint y: 336, endPoint x: 612, endPoint y: 337, distance: 14.5
click at [612, 337] on div at bounding box center [595, 334] width 144 height 10
click at [656, 420] on button "Done" at bounding box center [643, 411] width 39 height 17
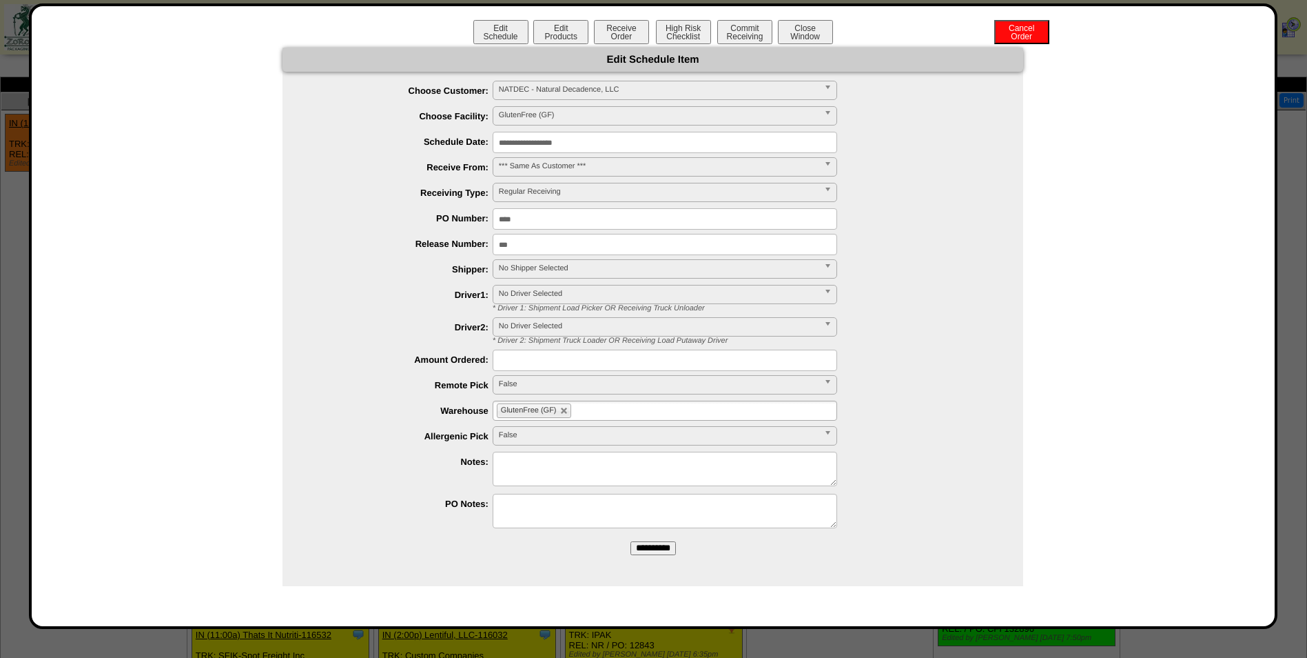
click at [562, 272] on span "No Shipper Selected" at bounding box center [659, 268] width 320 height 17
type input "*"
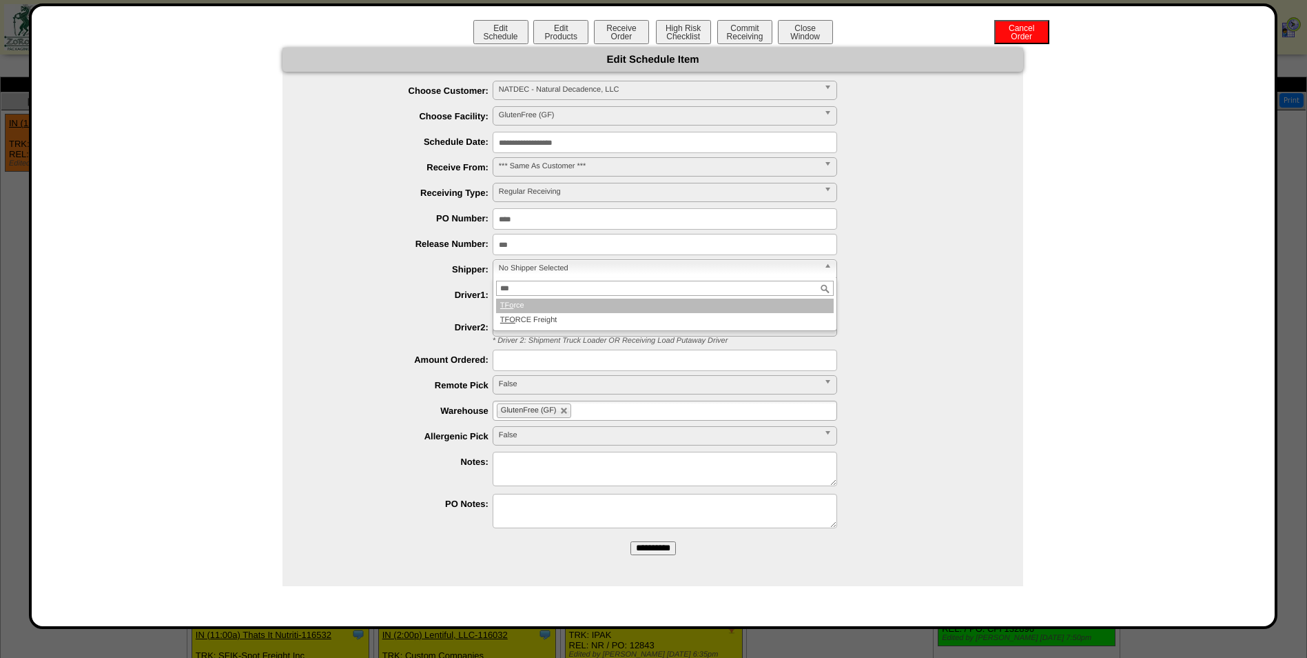
type input "****"
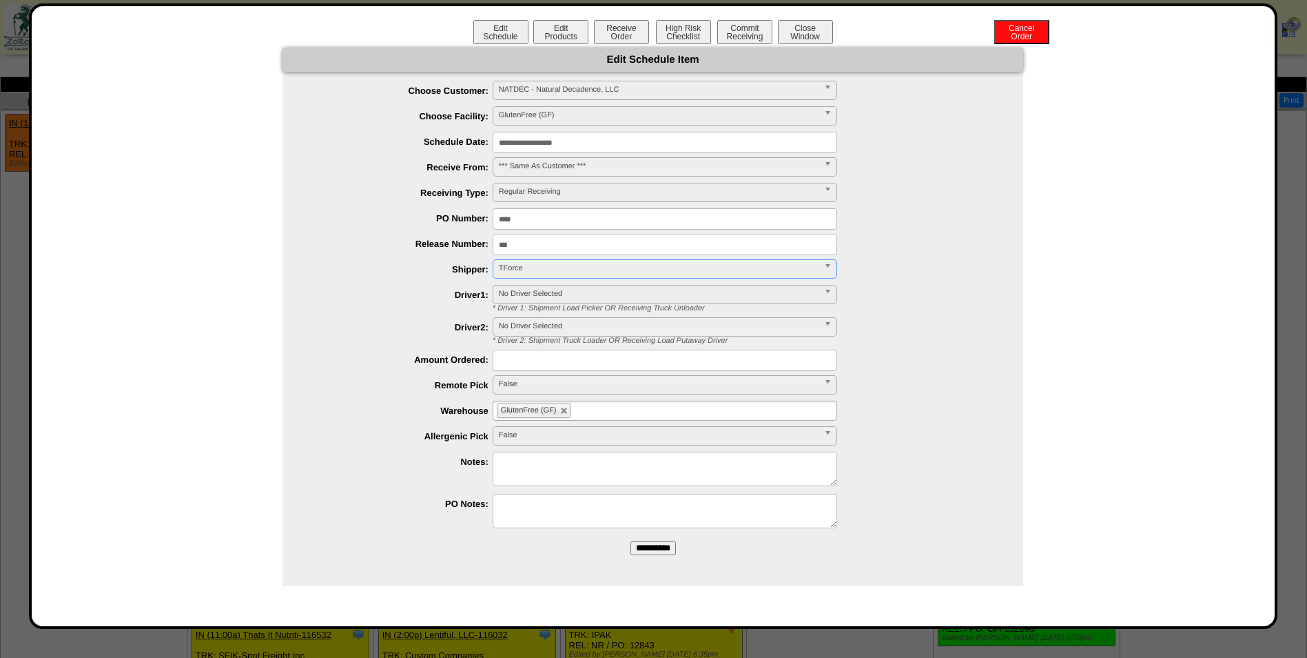
click at [568, 281] on ul "**********" at bounding box center [653, 306] width 741 height 451
click at [569, 278] on div "TForce TFor ce TFOR CE Freight" at bounding box center [665, 268] width 345 height 19
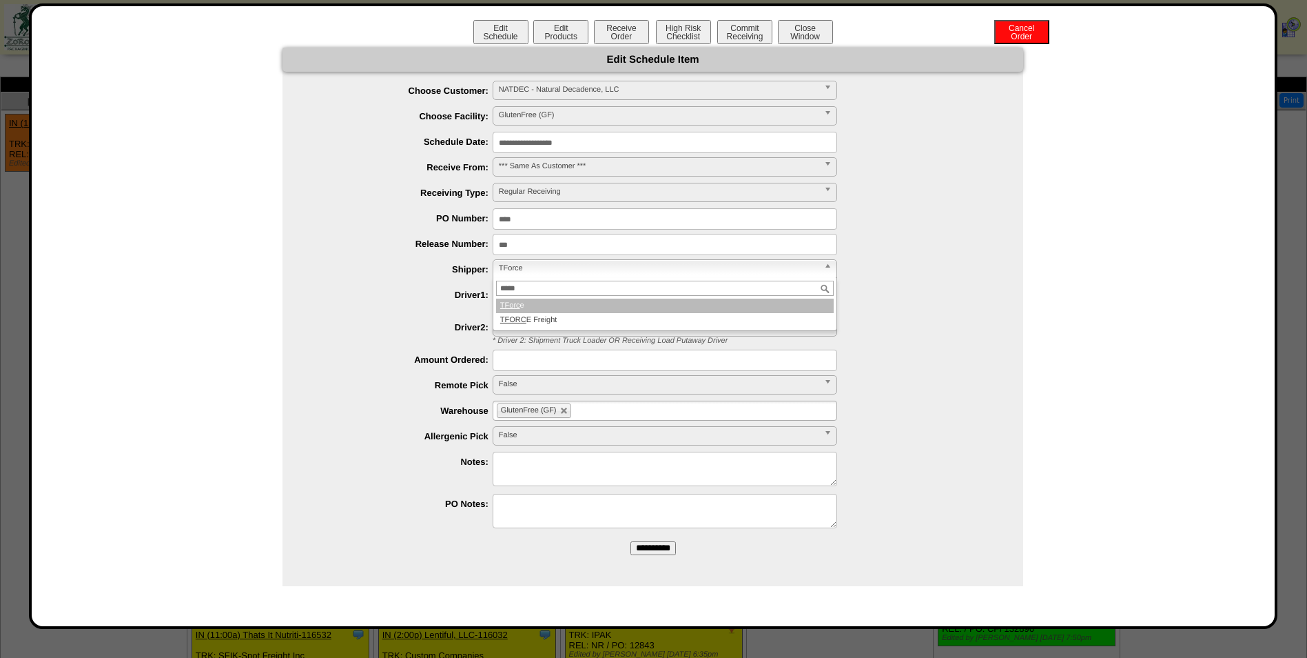
type input "*****"
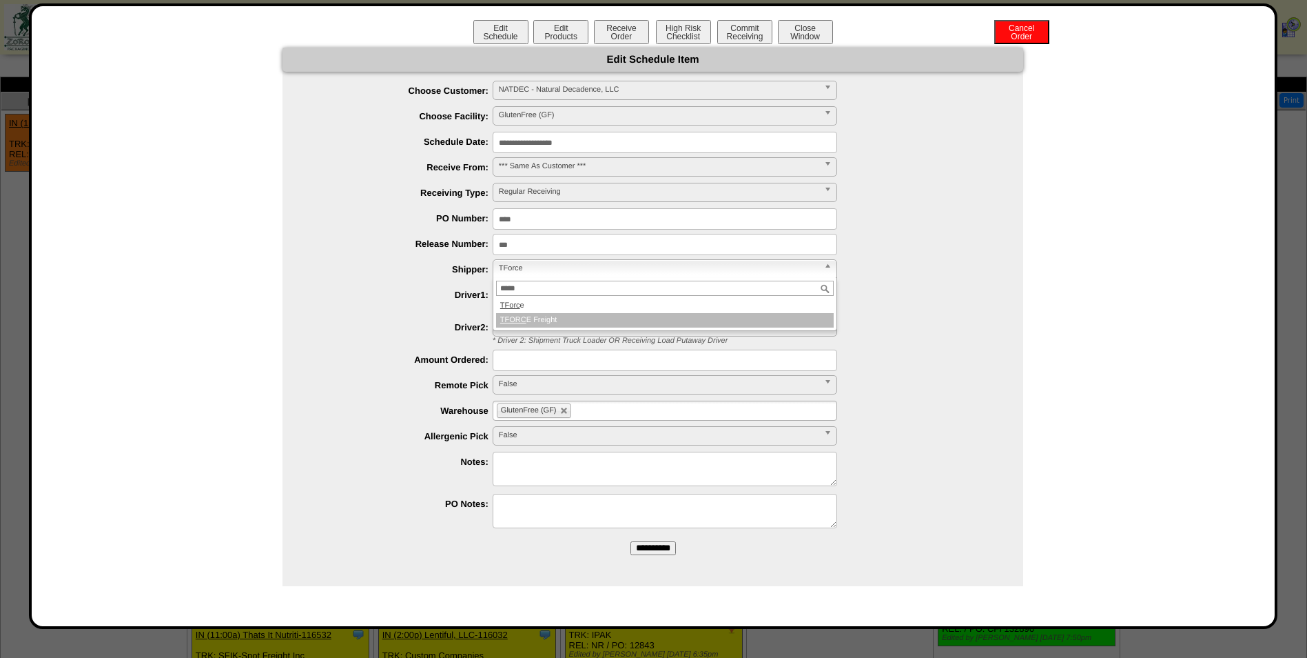
click at [582, 315] on li "TFORC E Freight" at bounding box center [665, 320] width 338 height 14
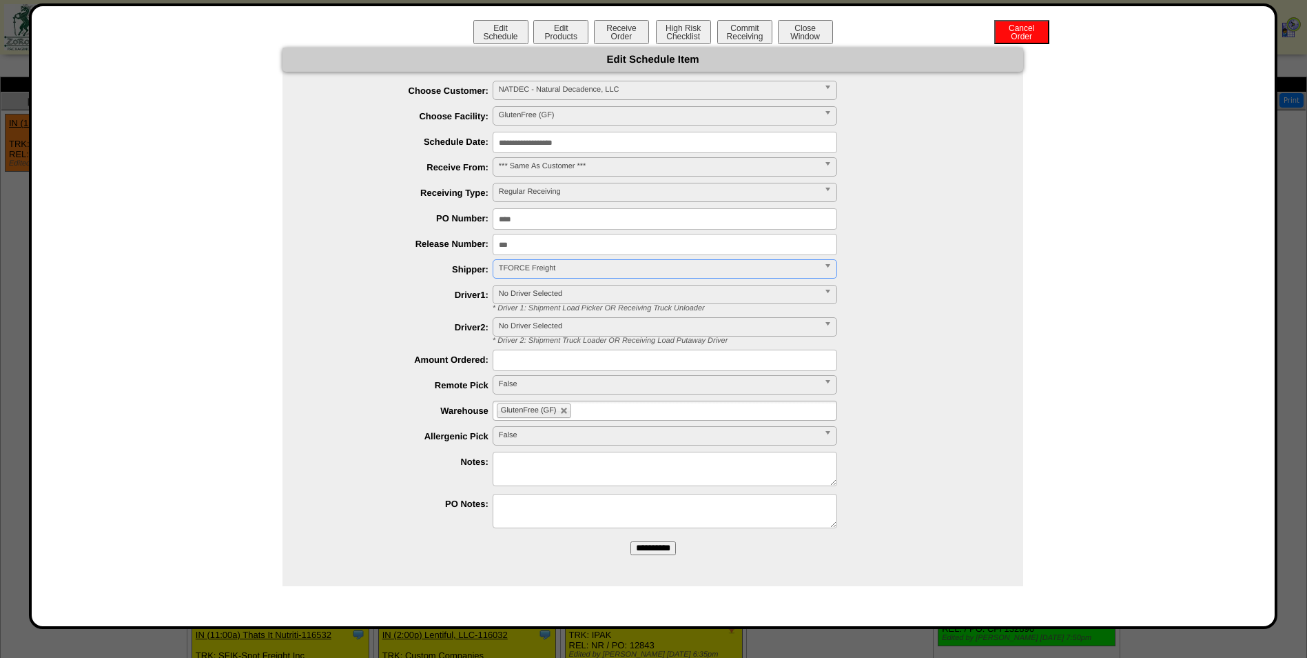
click at [647, 549] on input "**********" at bounding box center [653, 548] width 45 height 14
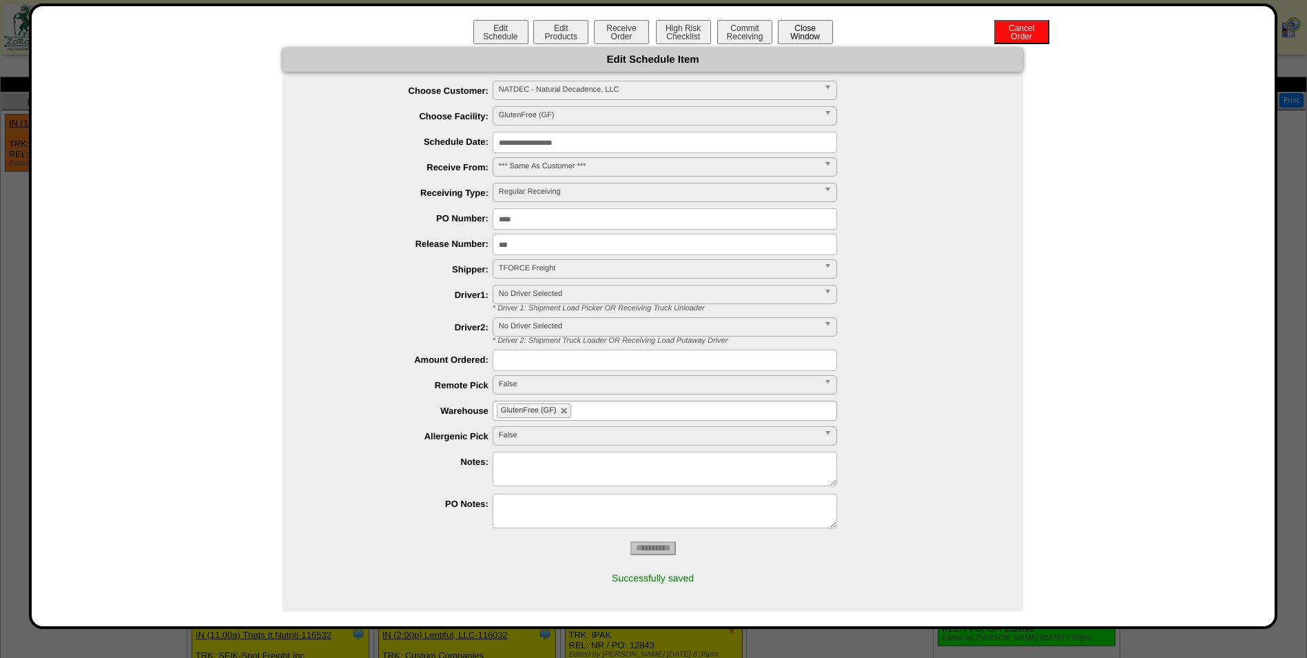
click at [803, 39] on button "Close Window" at bounding box center [805, 32] width 55 height 24
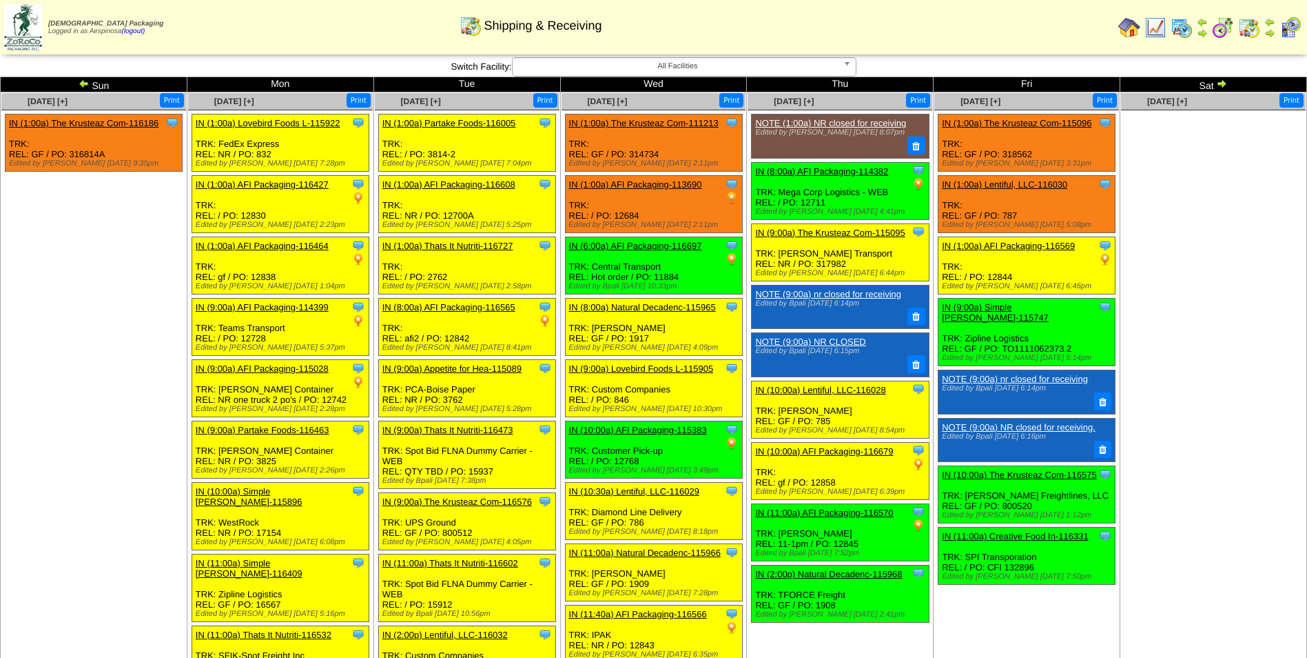
click at [833, 571] on link "IN (2:00p) Natural Decadenc-115968" at bounding box center [828, 574] width 147 height 10
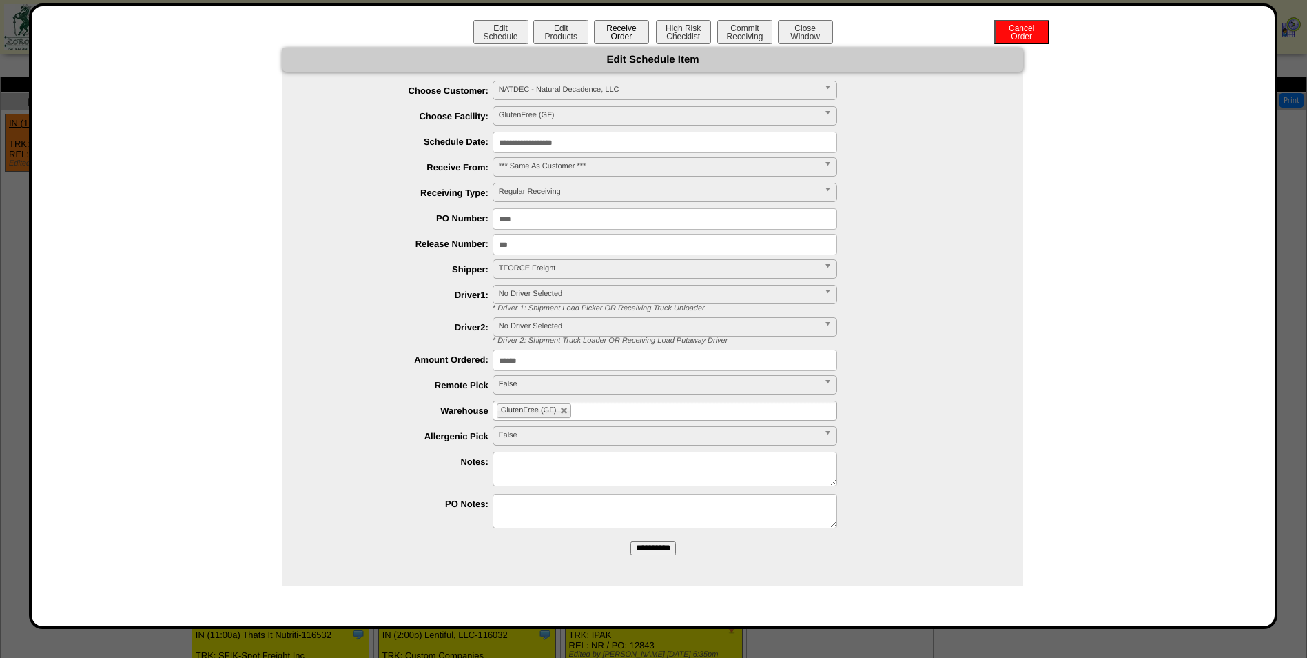
click at [625, 34] on button "Receive Order" at bounding box center [621, 32] width 55 height 24
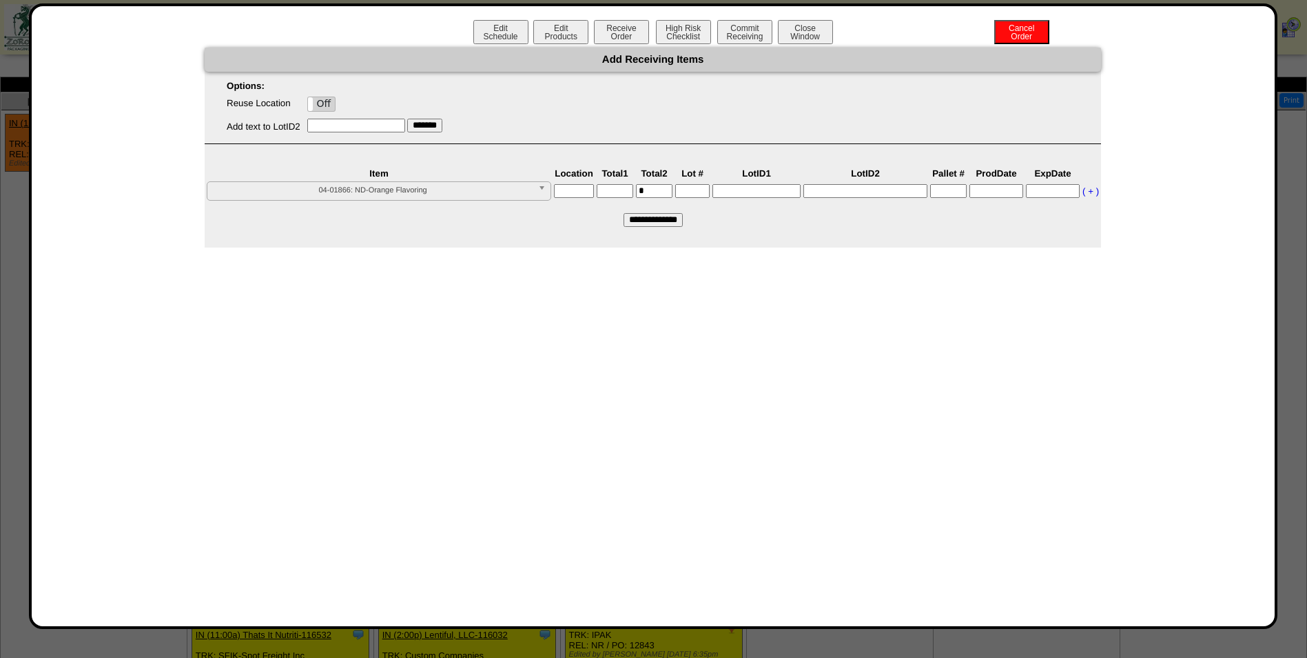
click at [327, 103] on label "Off" at bounding box center [322, 104] width 28 height 14
click at [383, 189] on span "04-01866: ND-Orange Flavoring" at bounding box center [373, 190] width 320 height 17
click at [411, 217] on li "04-01869: ND- Birthday Cake Flavoring" at bounding box center [379, 221] width 338 height 14
click at [580, 185] on input "text" at bounding box center [574, 191] width 40 height 14
type input "*****"
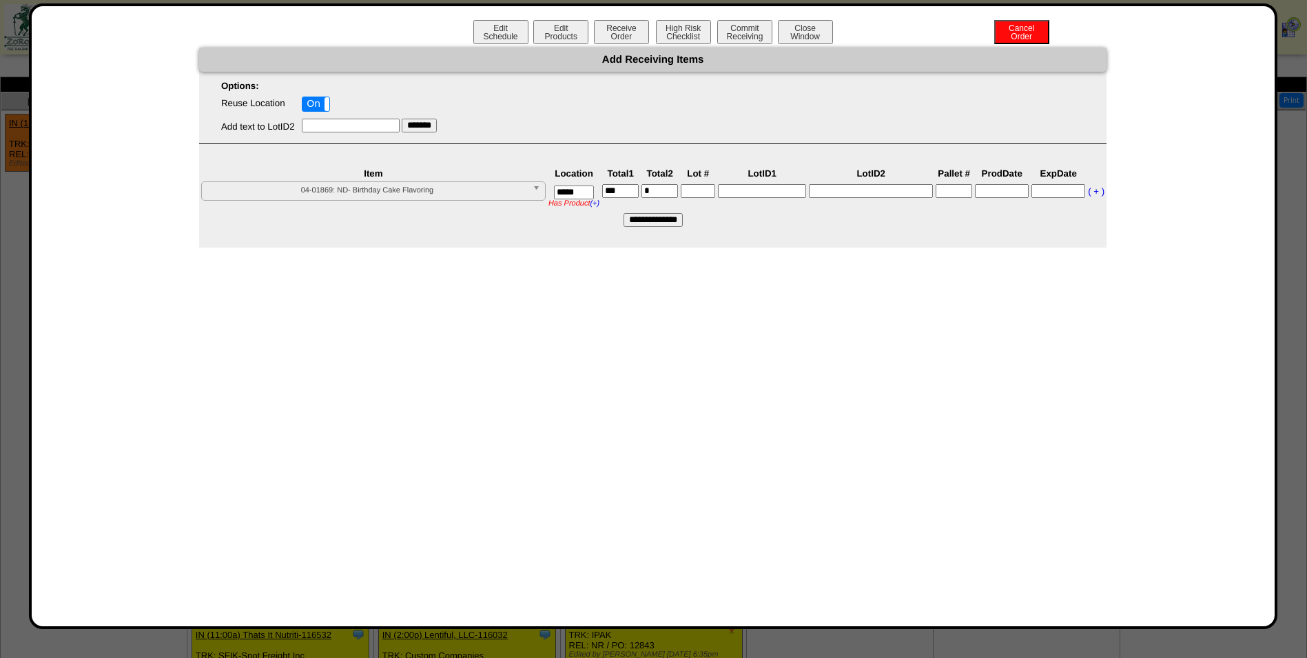
type input"] "***"
type input"] "*******"
type input "**********"
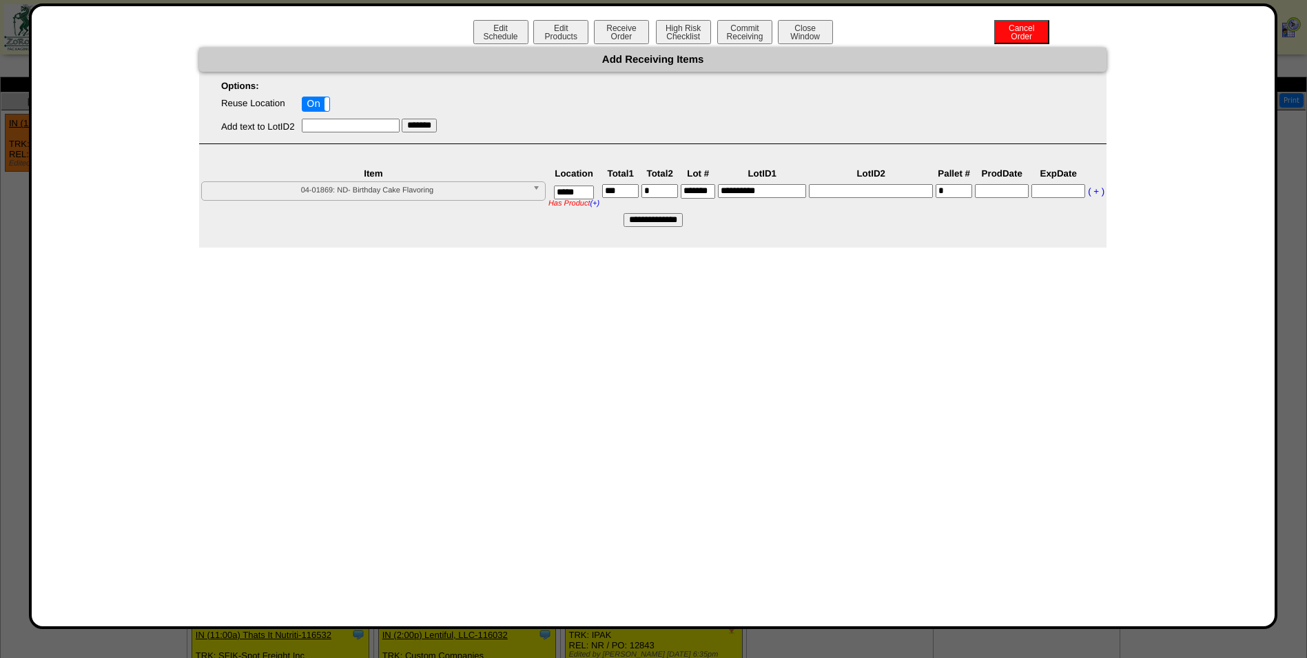
type input"] "*"
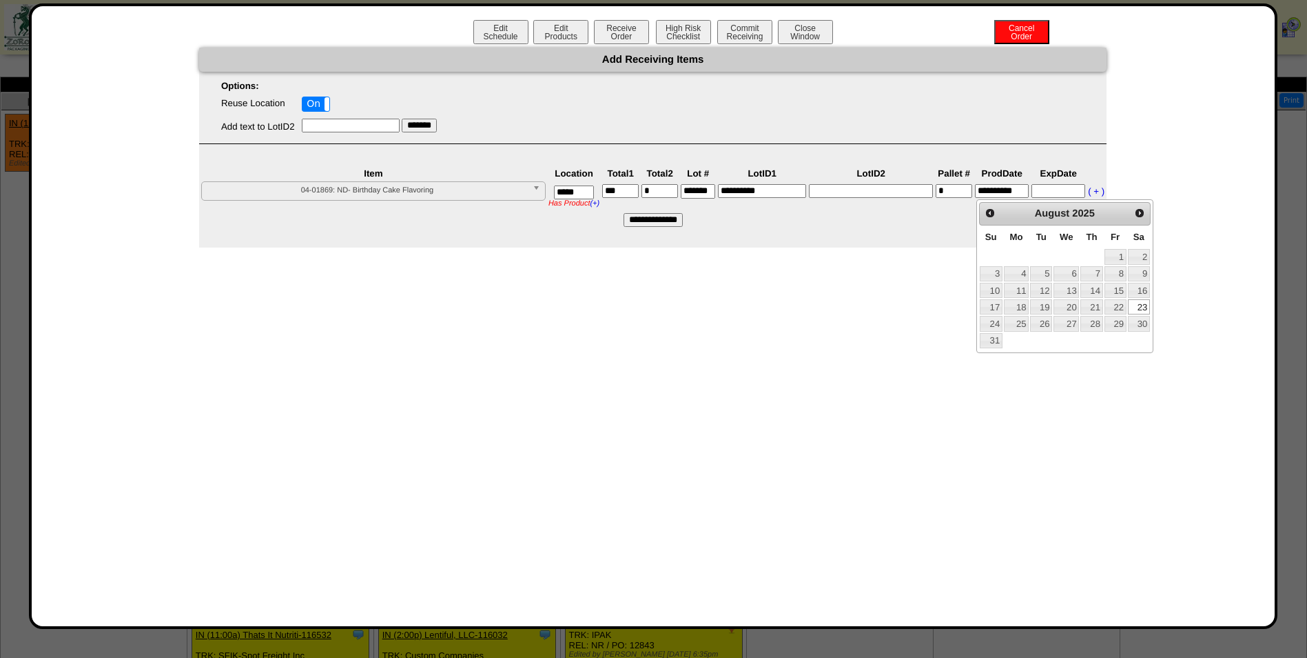
type input "**********"
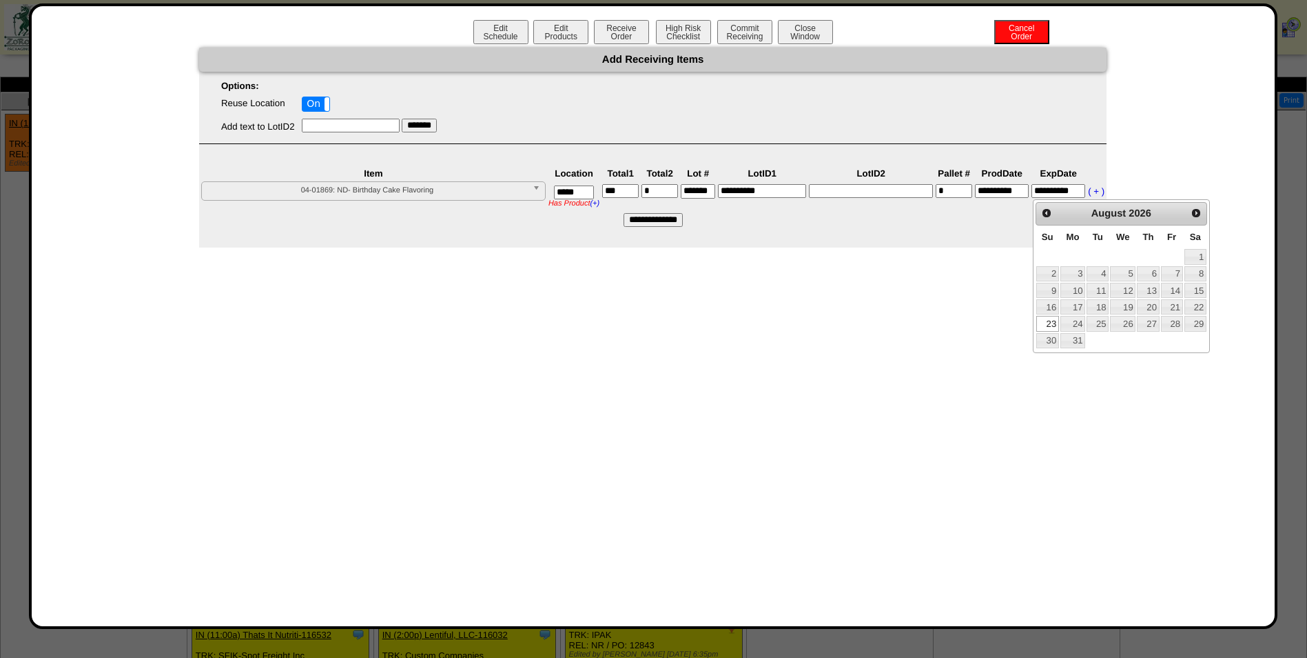
type input "**********"
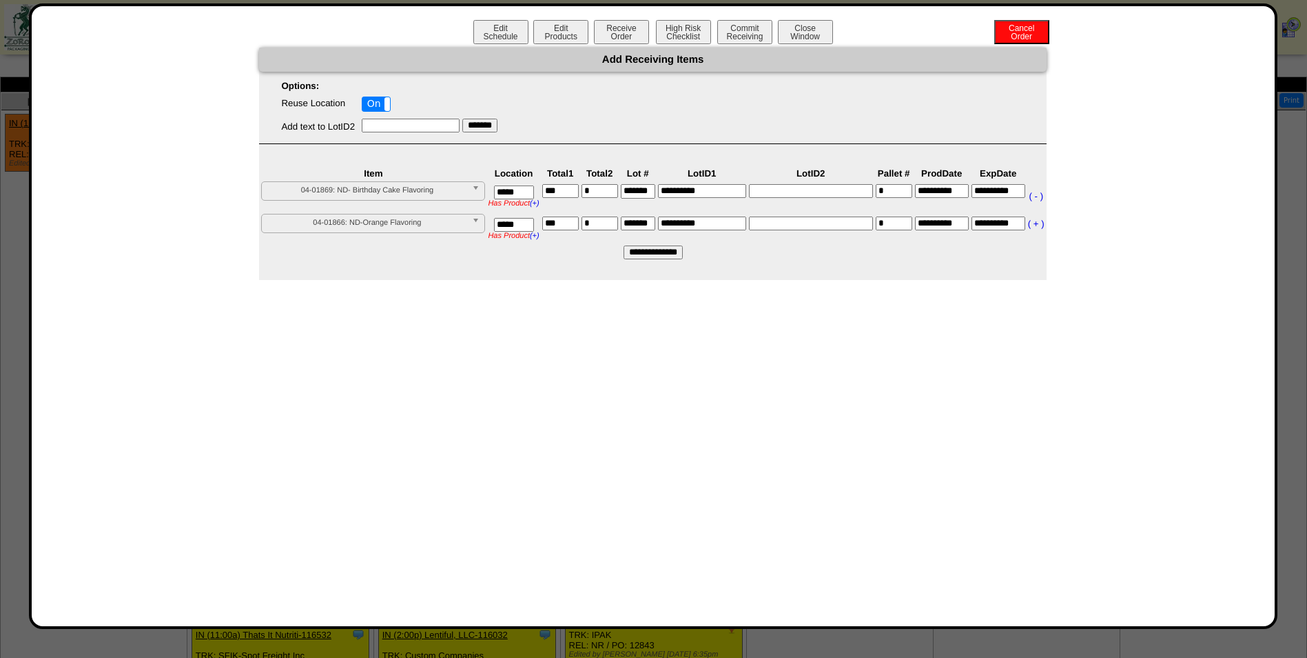
type input"] "***"
type input"] "*******"
type input "*"
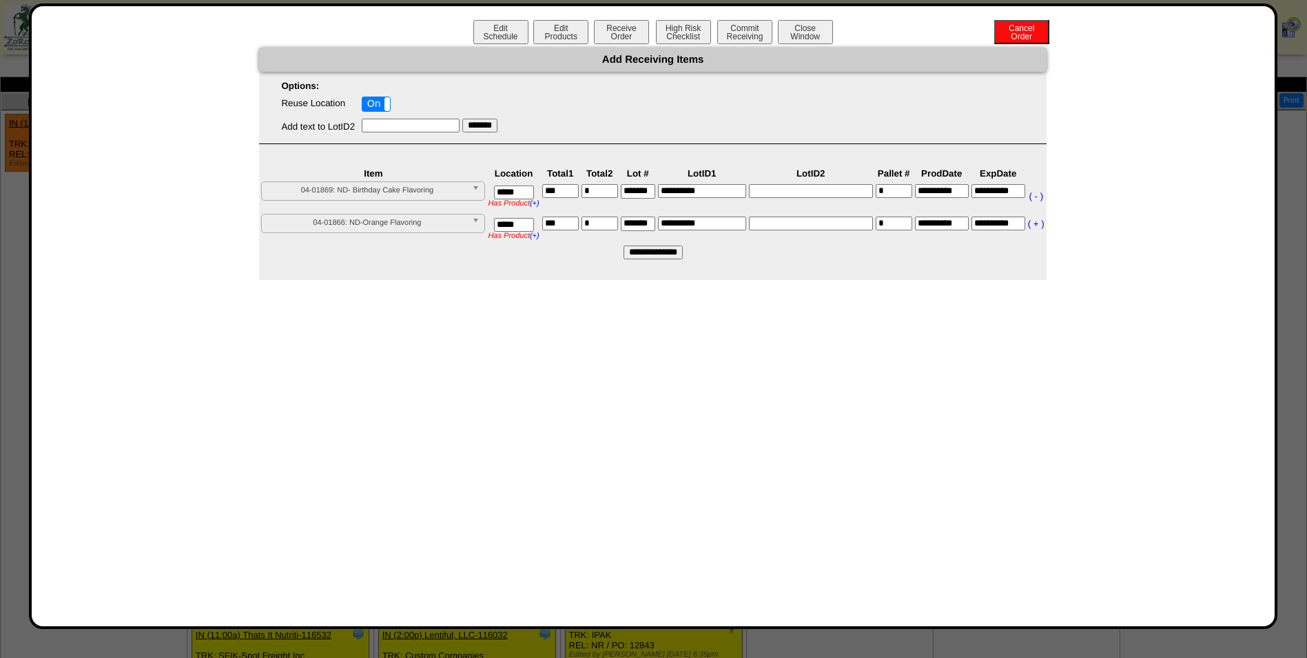
type input "**********"
type input"] "*"
type input "**********"
click at [655, 253] on input "**********" at bounding box center [653, 252] width 59 height 14
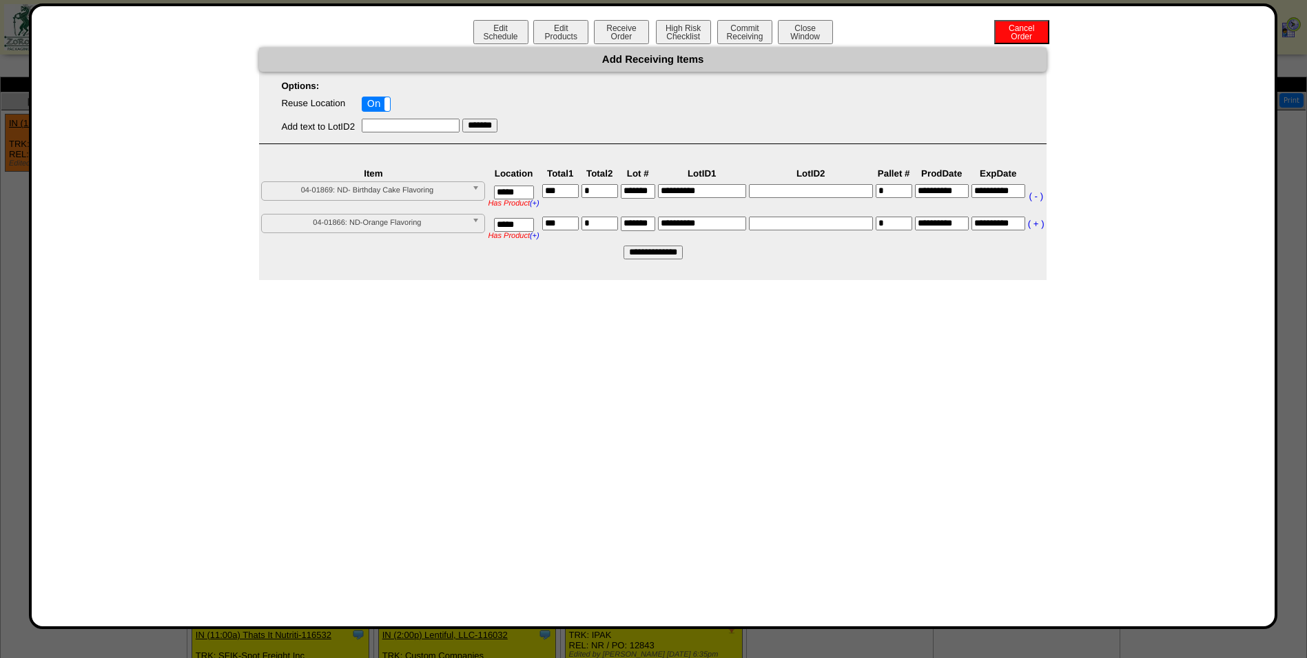
type input "*********"
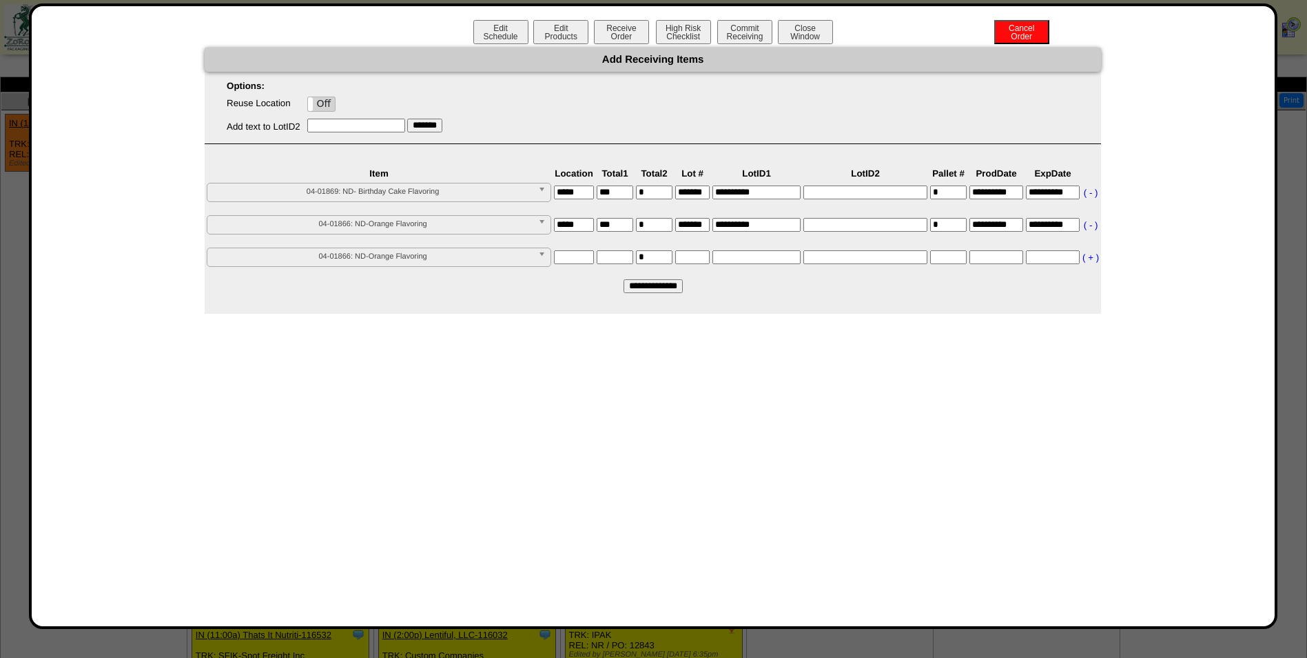
click at [647, 285] on input "**********" at bounding box center [653, 286] width 59 height 14
type input "*********"
click at [740, 26] on button "Commit Receiving" at bounding box center [744, 32] width 55 height 24
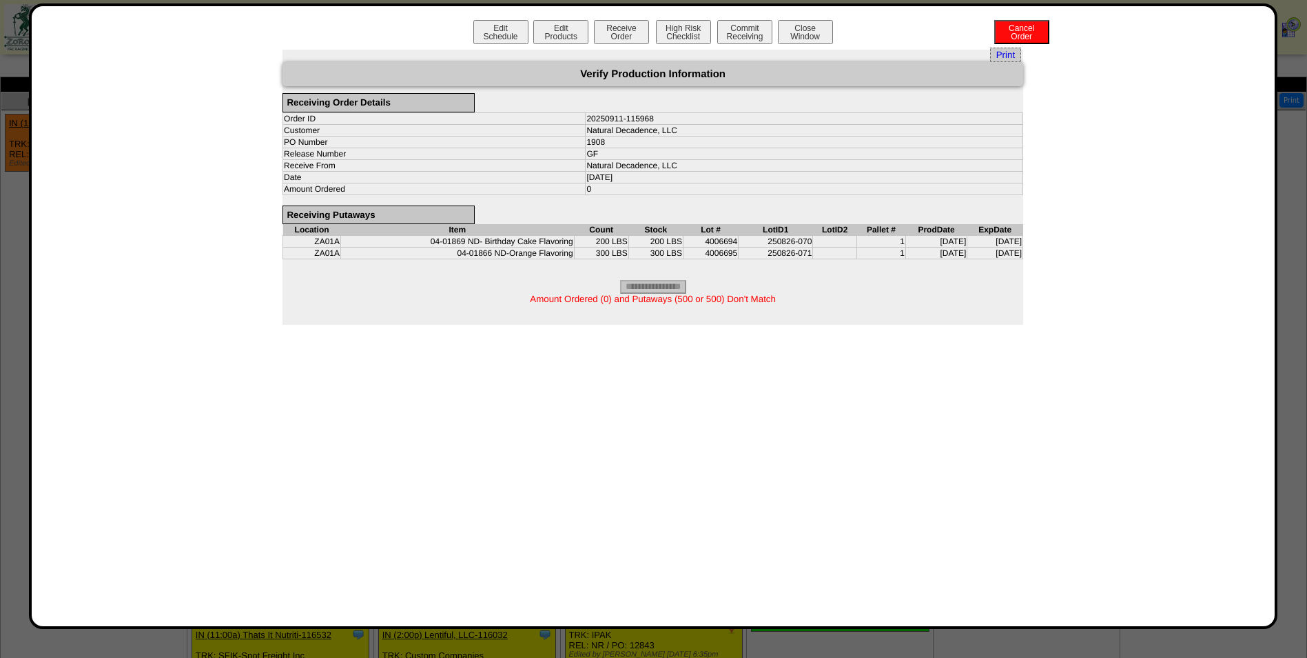
click at [710, 300] on span "Amount Ordered (0) and Putaways (500 or 500) Don't Match" at bounding box center [653, 299] width 246 height 10
copy span "500"
click at [500, 20] on button "Edit Schedule" at bounding box center [501, 32] width 55 height 24
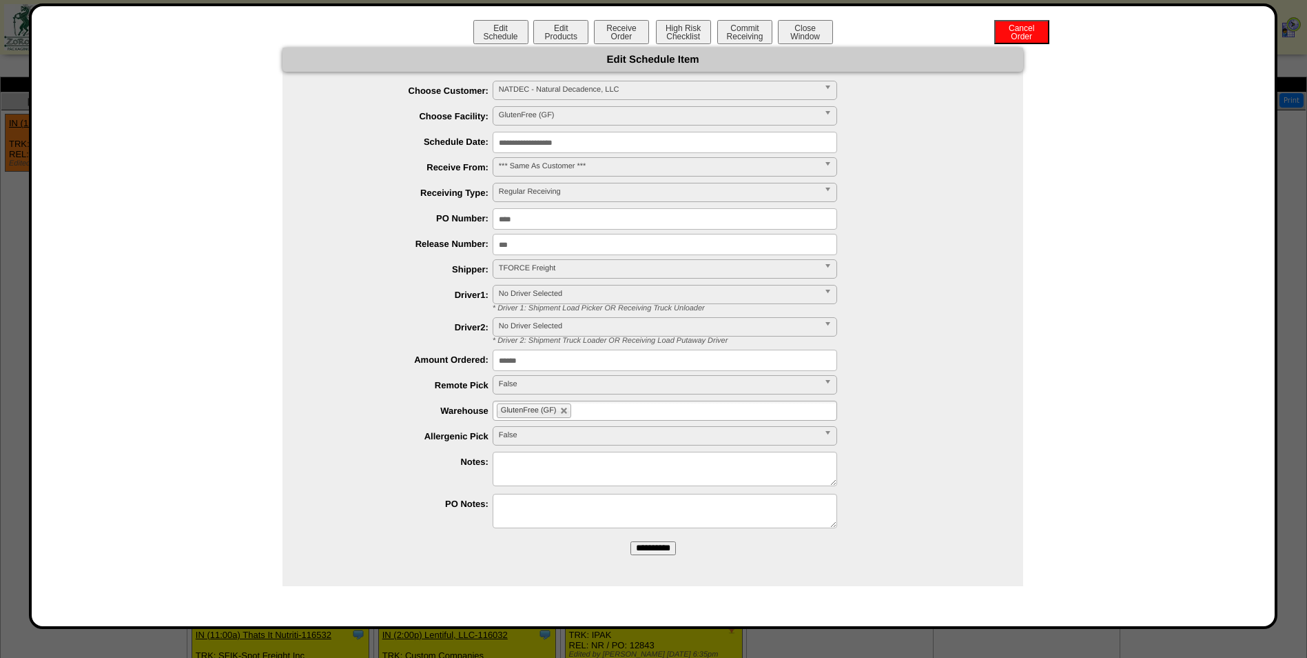
click at [567, 356] on input "******" at bounding box center [665, 359] width 345 height 21
paste input "text"
type input "***"
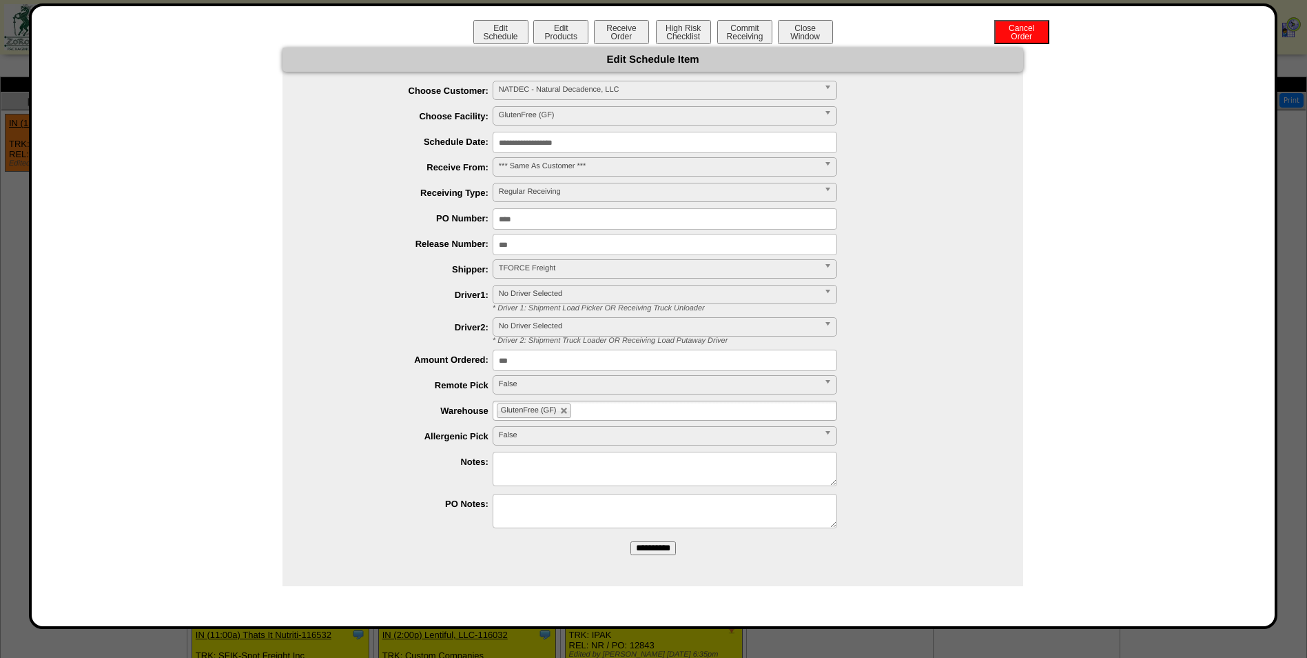
click at [564, 473] on textarea at bounding box center [665, 468] width 345 height 34
type textarea "*"
drag, startPoint x: 556, startPoint y: 461, endPoint x: 537, endPoint y: 458, distance: 19.5
click at [537, 458] on textarea "**********" at bounding box center [665, 468] width 345 height 34
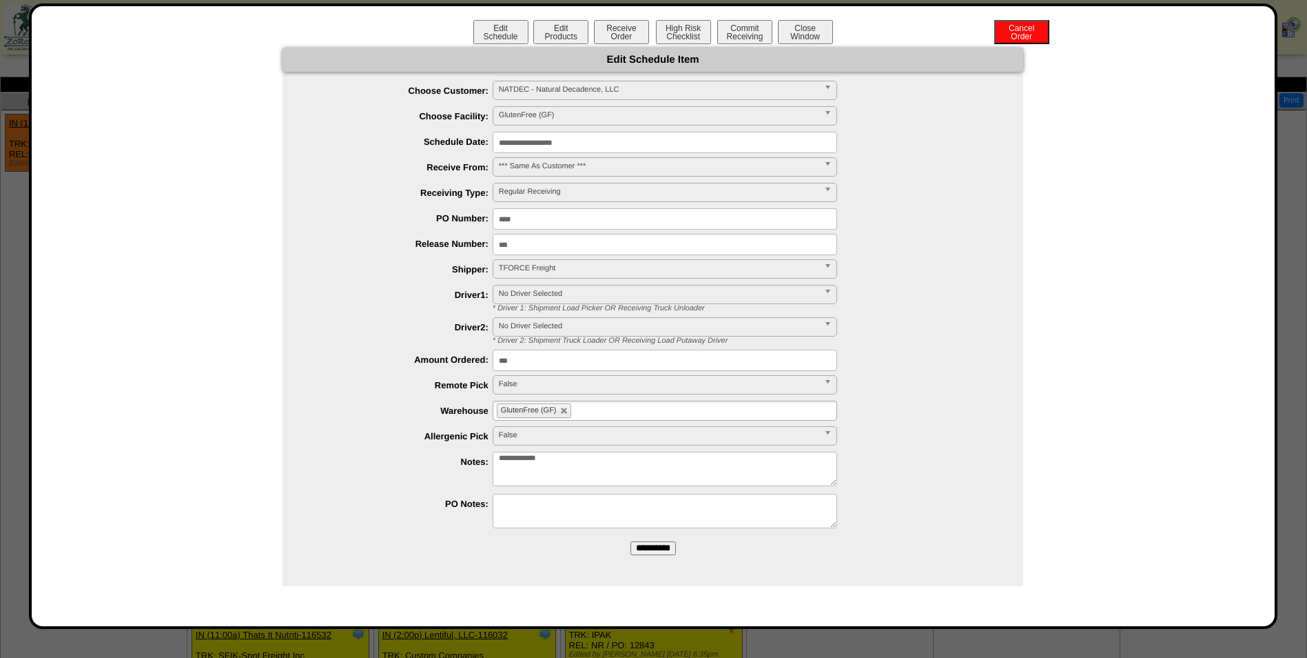
type textarea "**********"
click at [655, 544] on input "**********" at bounding box center [653, 548] width 45 height 14
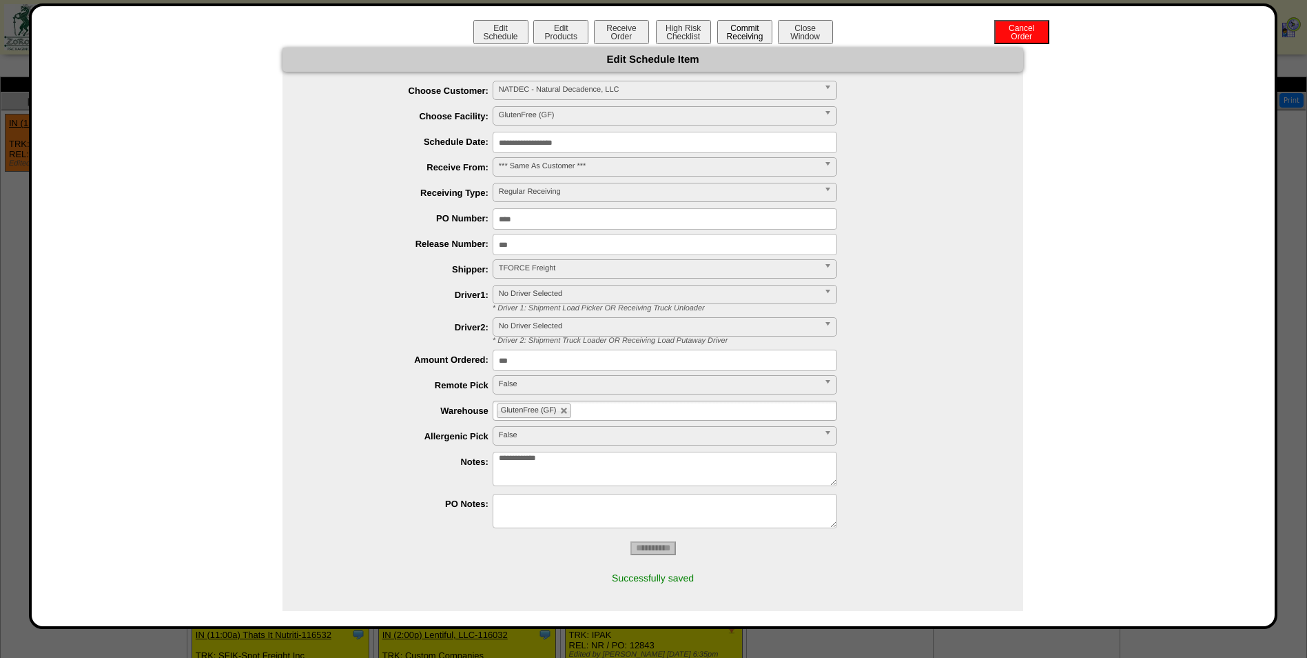
click at [738, 27] on button "Commit Receiving" at bounding box center [744, 32] width 55 height 24
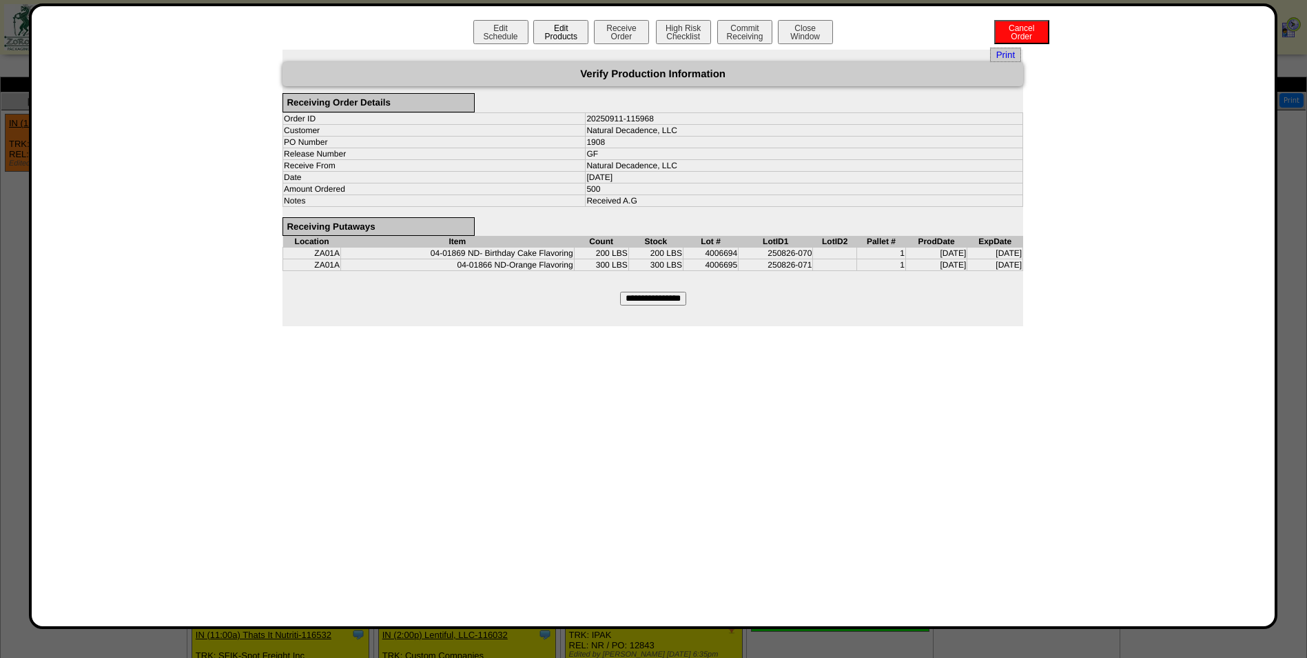
click at [550, 34] on button "Edit Products" at bounding box center [560, 32] width 55 height 24
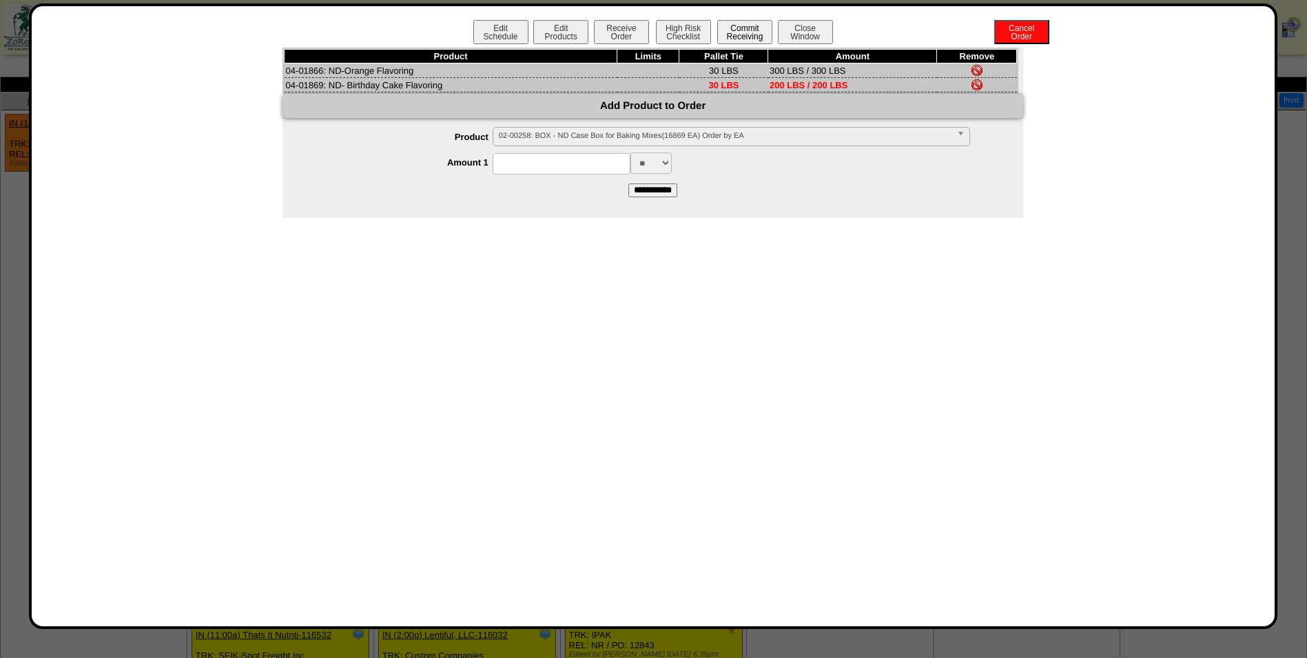
click at [745, 28] on button "Commit Receiving" at bounding box center [744, 32] width 55 height 24
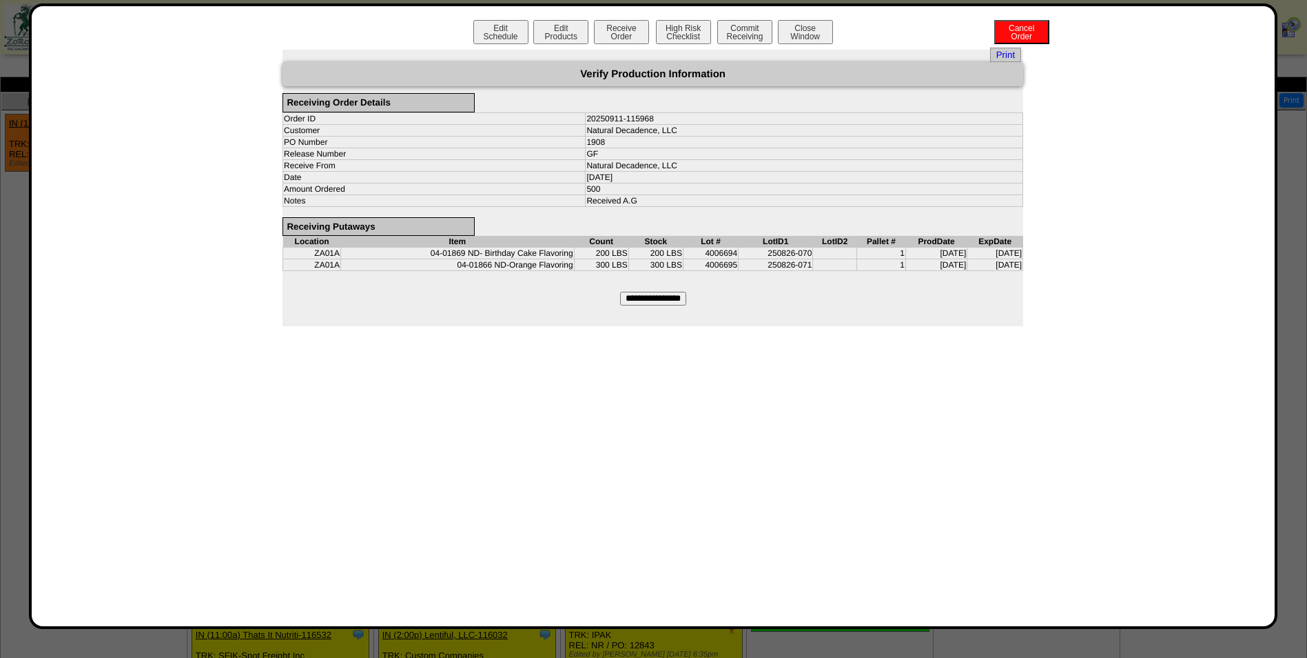
click at [656, 298] on input "**********" at bounding box center [653, 299] width 66 height 14
type input "*********"
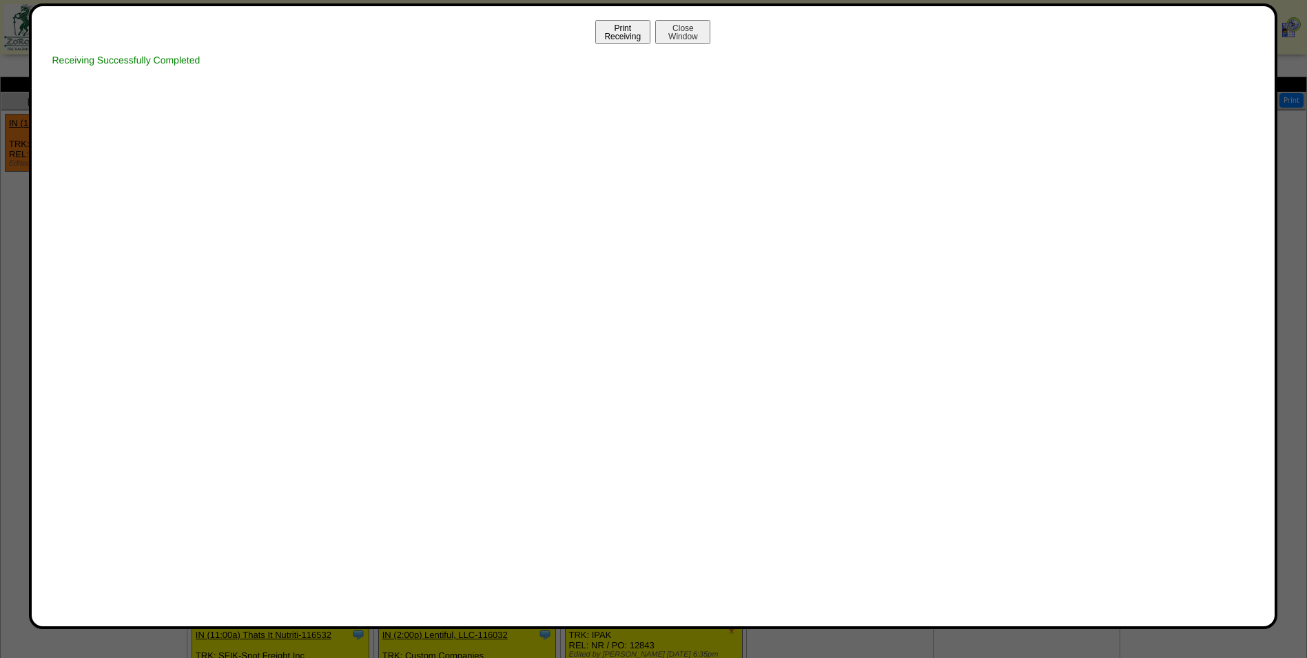
click at [602, 37] on button "Print Receiving" at bounding box center [622, 32] width 55 height 24
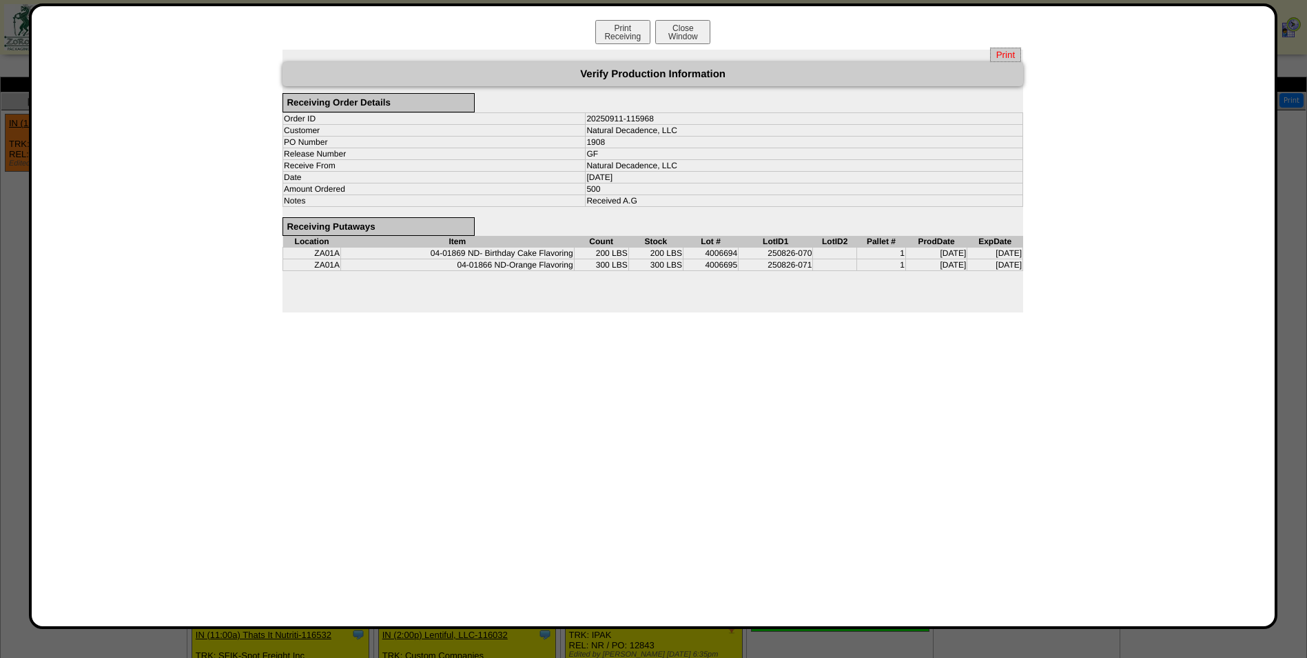
click at [1002, 50] on span "Print" at bounding box center [1005, 55] width 31 height 14
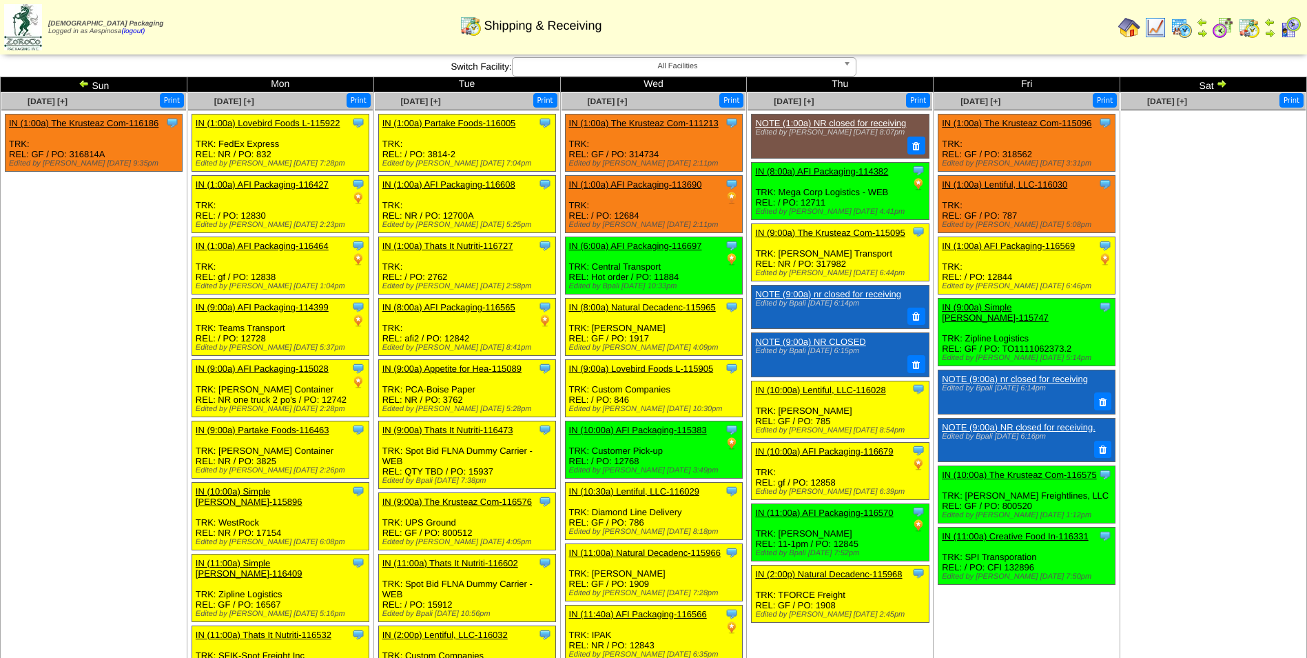
click at [1236, 423] on td "[DATE] [+] Print" at bounding box center [1214, 519] width 187 height 855
click at [82, 83] on img at bounding box center [84, 83] width 11 height 11
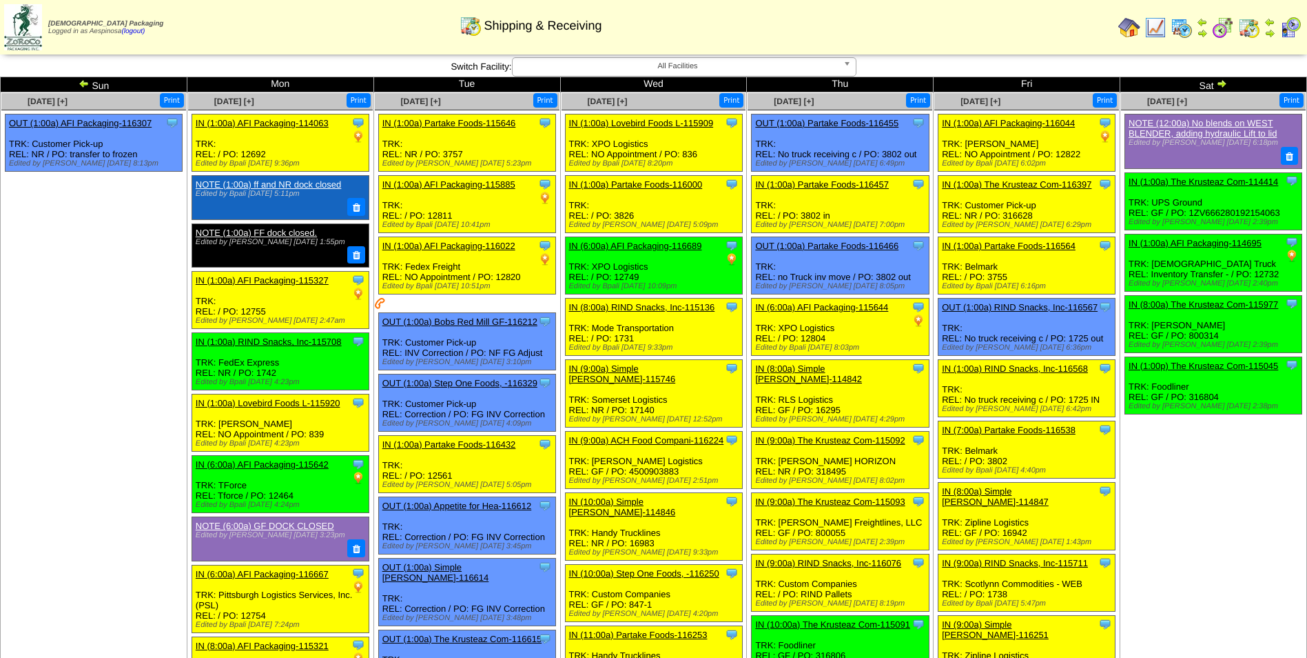
scroll to position [378, 0]
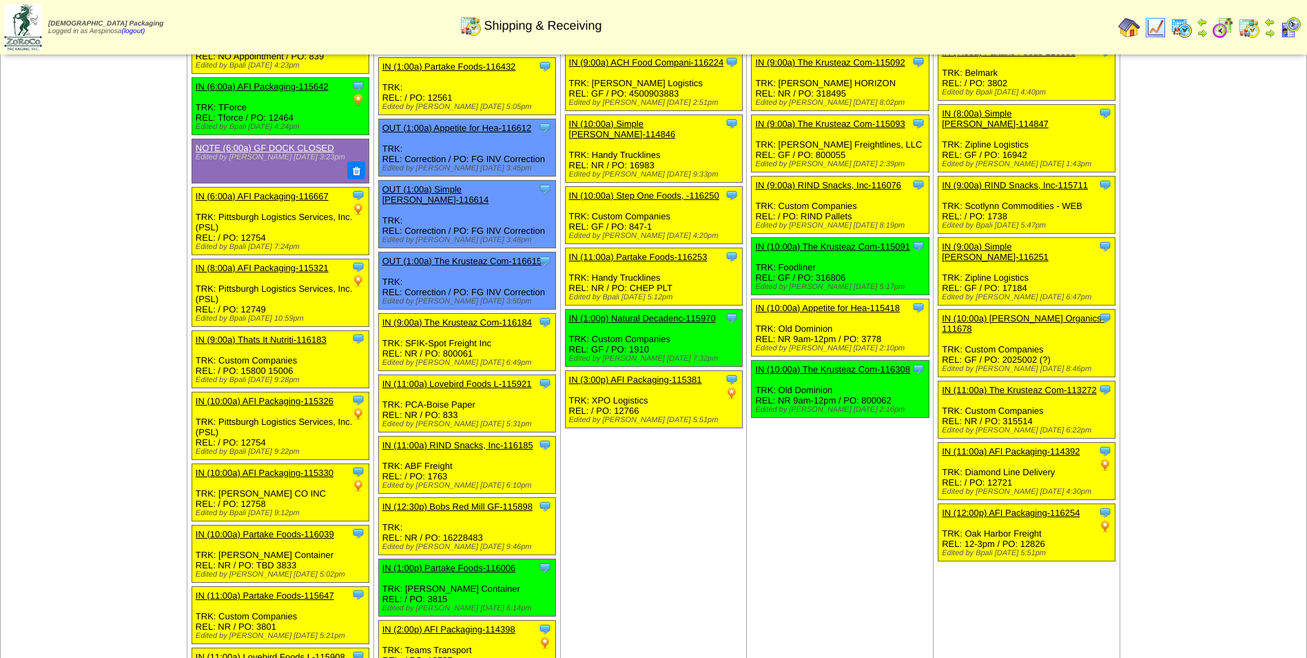
click at [659, 313] on link "IN (1:00p) Natural Decadenc-115970" at bounding box center [642, 318] width 147 height 10
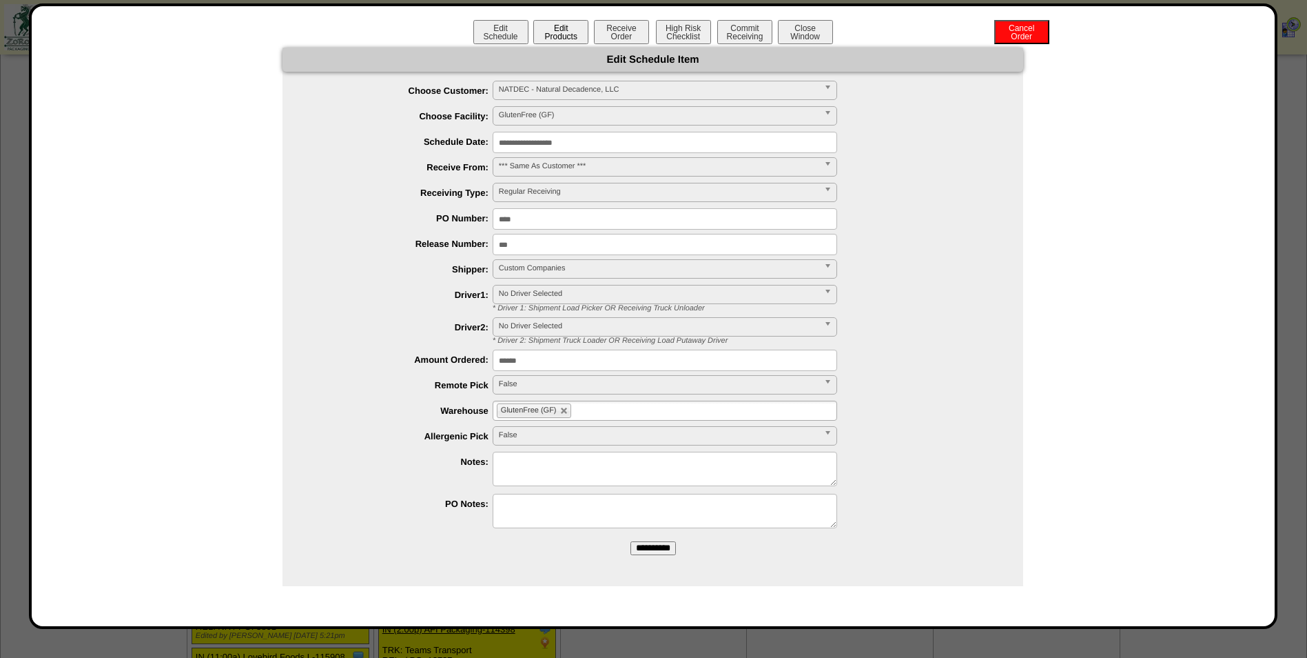
click at [561, 25] on button "Edit Products" at bounding box center [560, 32] width 55 height 24
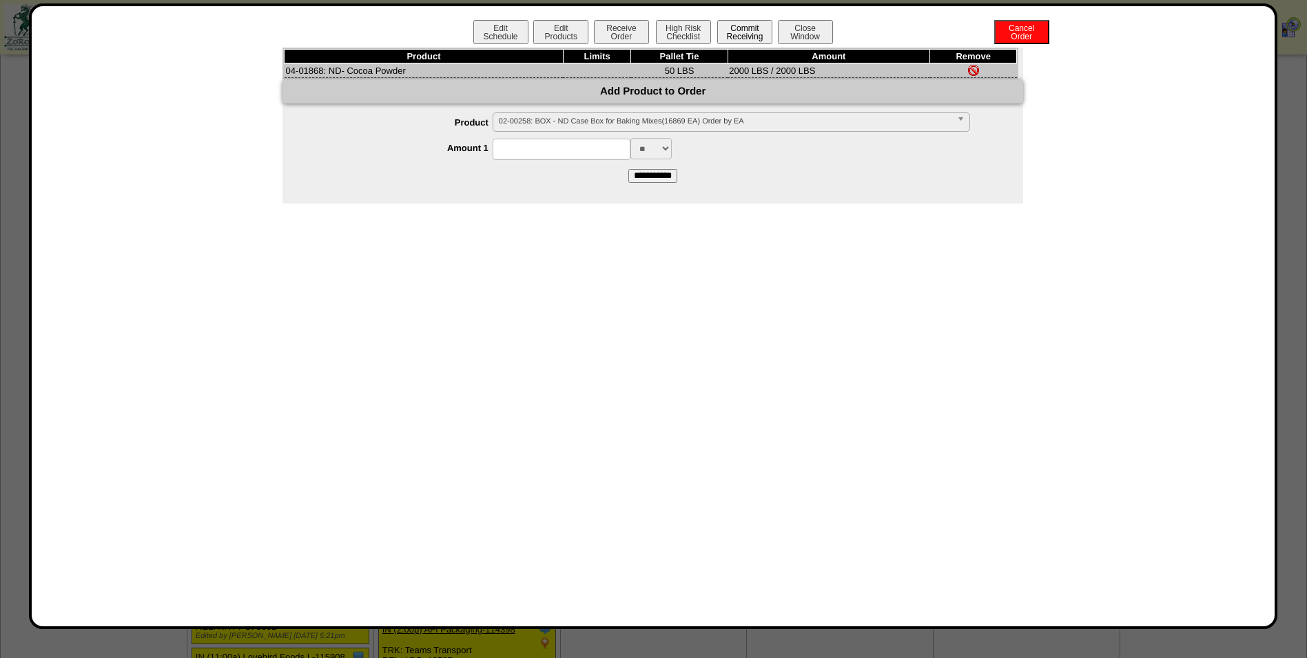
click at [755, 24] on button "Commit Receiving" at bounding box center [744, 32] width 55 height 24
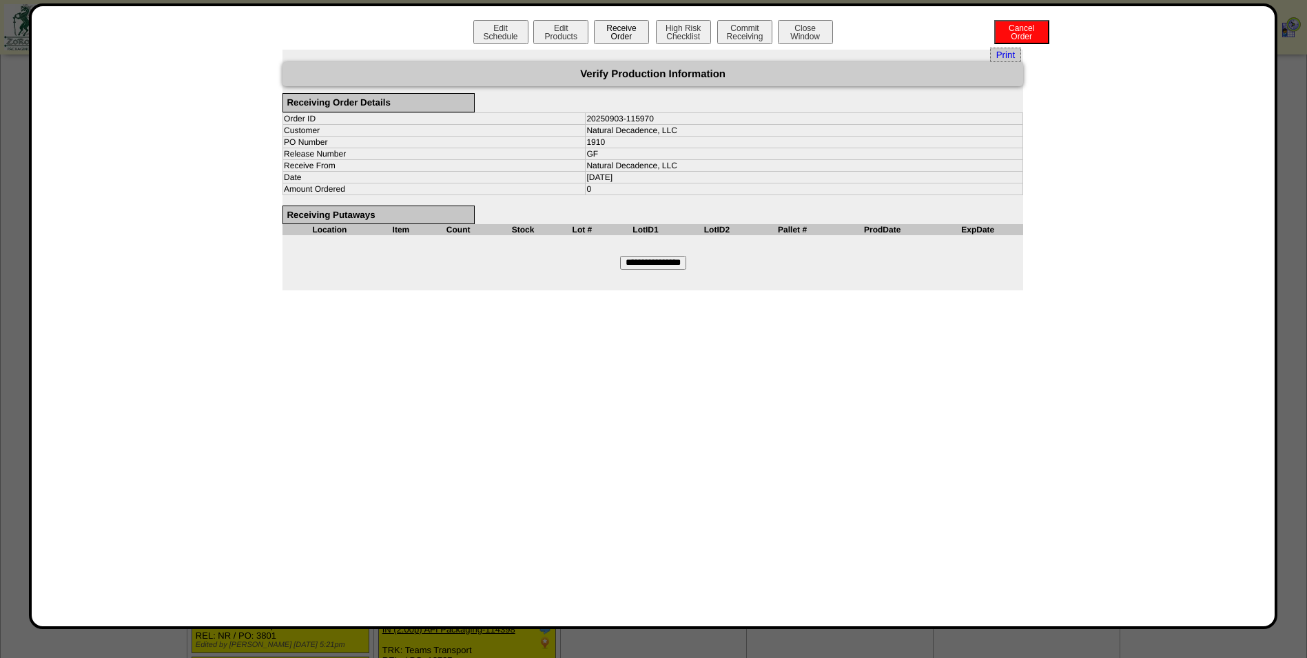
click at [642, 29] on button "Receive Order" at bounding box center [621, 32] width 55 height 24
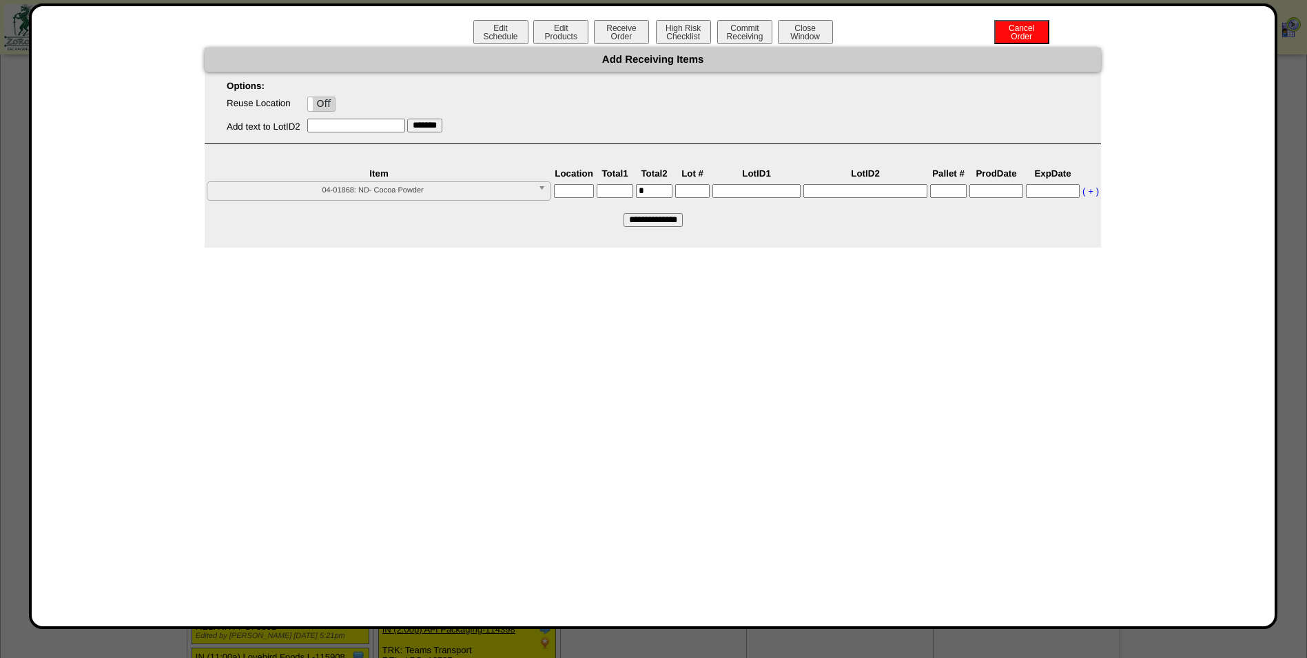
click at [483, 190] on span "04-01868: ND- Cocoa Powder" at bounding box center [373, 190] width 320 height 17
click at [577, 191] on input "text" at bounding box center [574, 191] width 40 height 14
type input "*****"
type input"] "****"
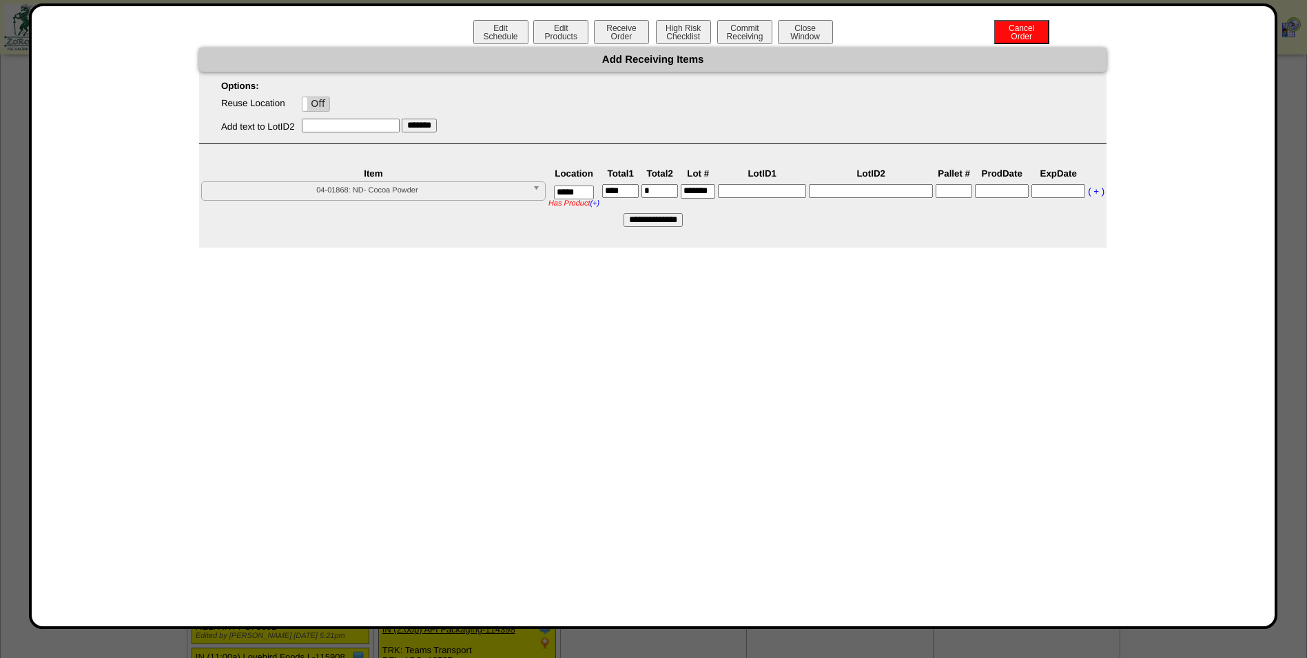
scroll to position [0, 6]
type input"] "*******"
type input "********"
type input"] "*"
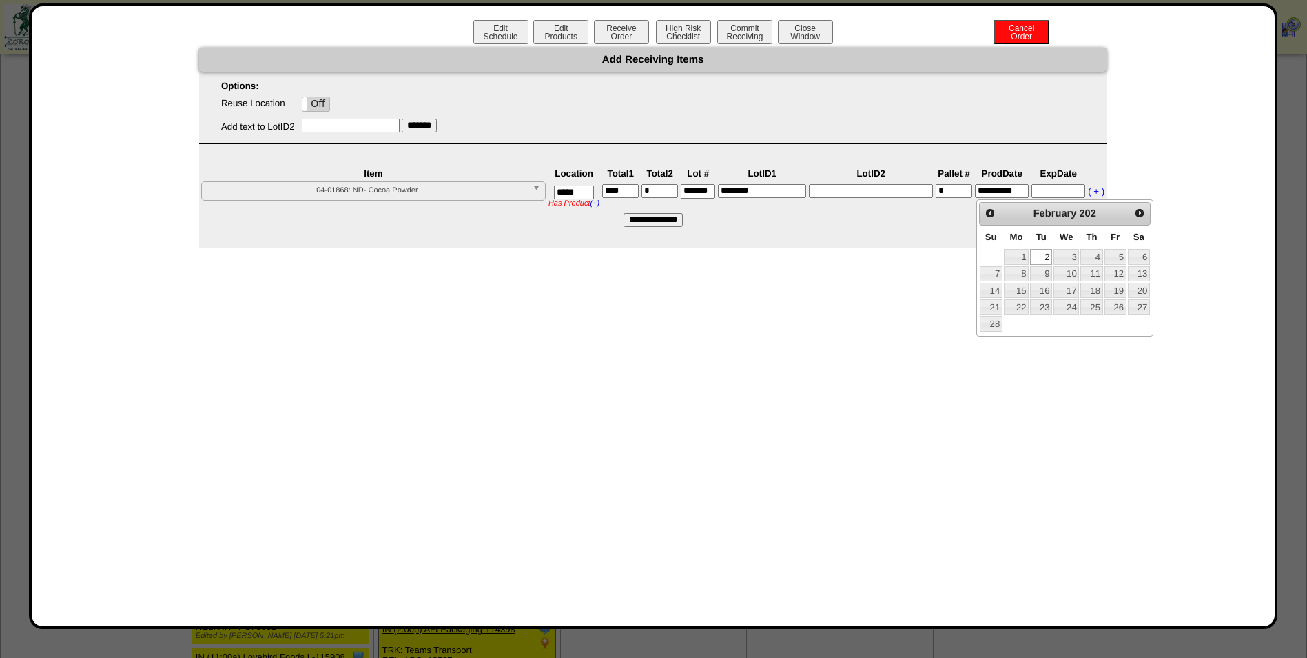
type input "**********"
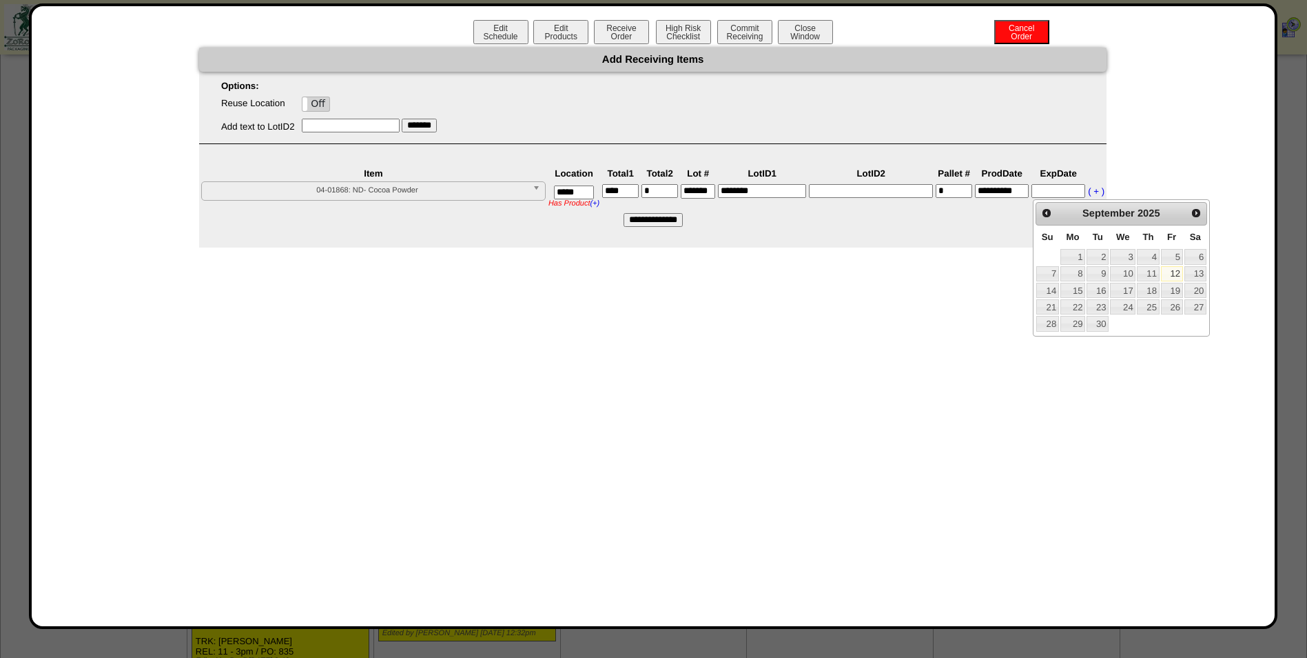
scroll to position [447, 0]
click at [1054, 197] on input "text" at bounding box center [1059, 191] width 54 height 14
click at [1055, 194] on input "text" at bounding box center [1059, 191] width 54 height 14
type input "**********"
click at [944, 220] on form "**********" at bounding box center [653, 137] width 908 height 179
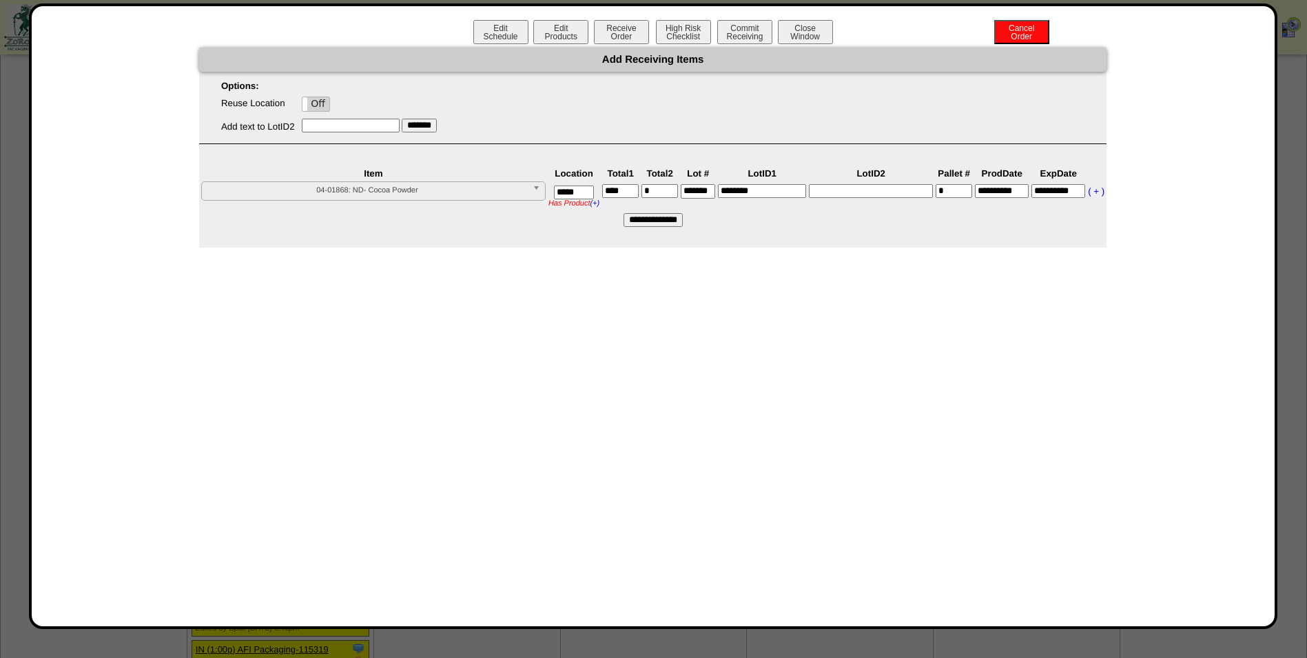
click at [677, 224] on input "**********" at bounding box center [653, 220] width 59 height 14
type input "*********"
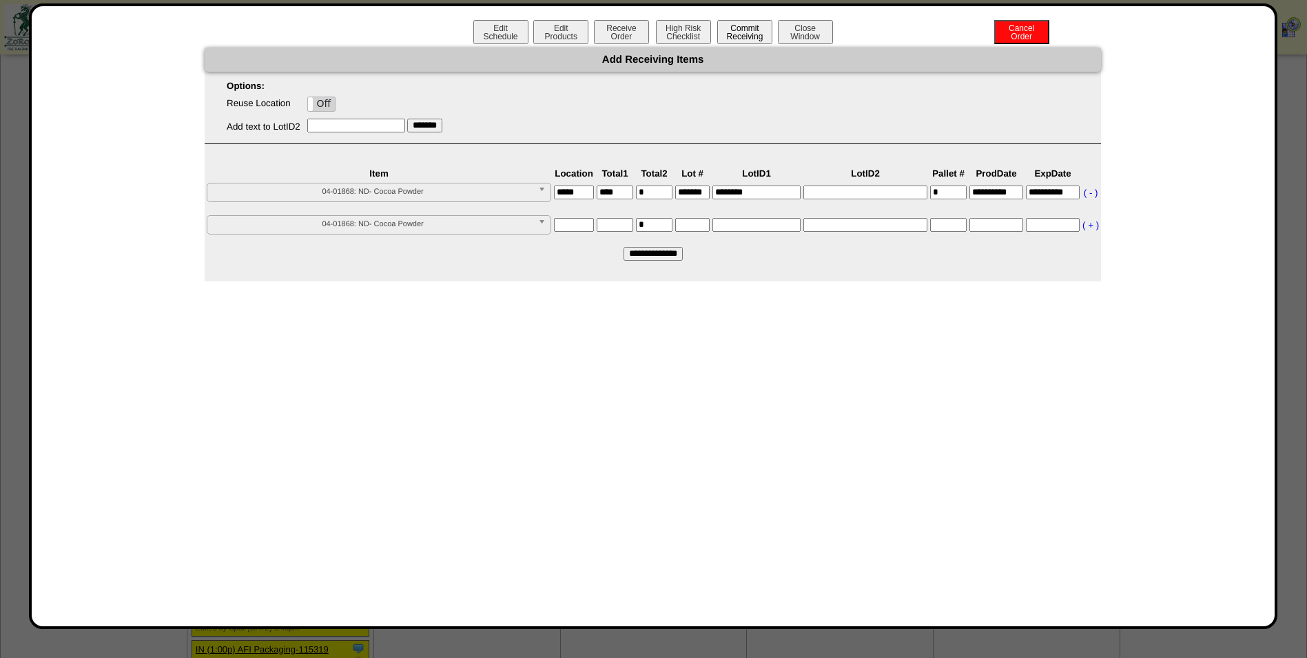
click at [756, 29] on button "Commit Receiving" at bounding box center [744, 32] width 55 height 24
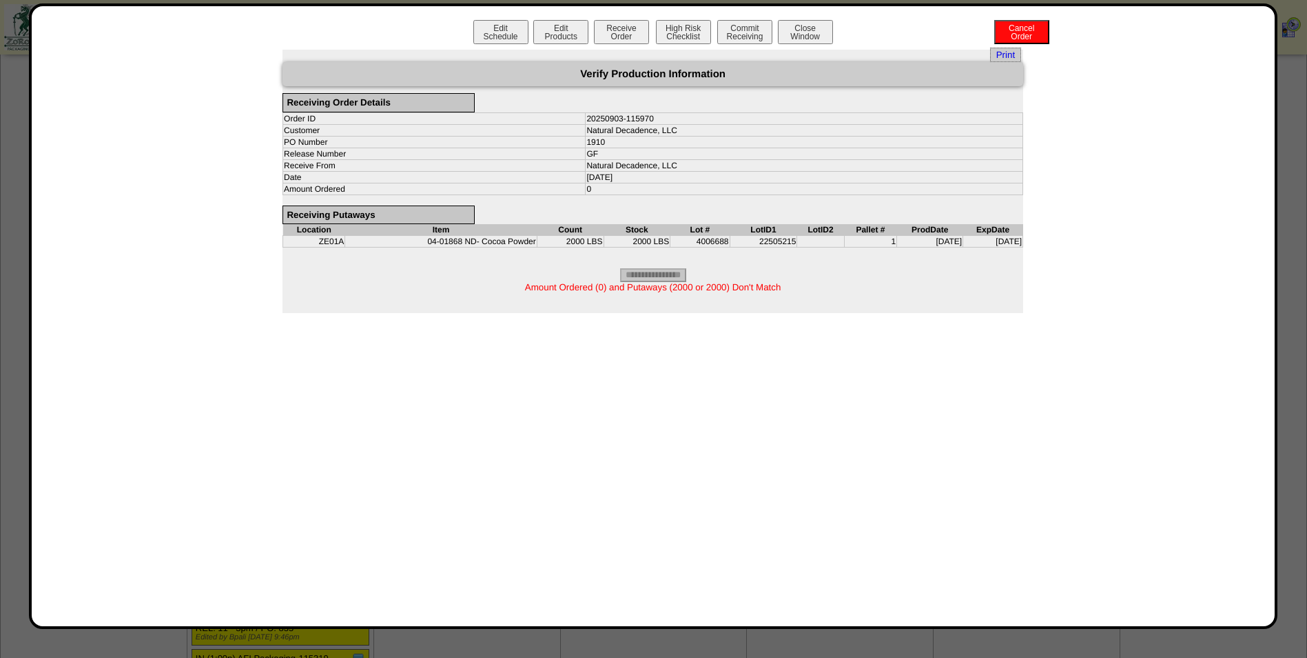
click at [723, 287] on span "Amount Ordered (0) and Putaways (2000 or 2000) Don't Match" at bounding box center [653, 287] width 256 height 10
copy span "2000"
click at [489, 34] on button "Edit Schedule" at bounding box center [501, 32] width 55 height 24
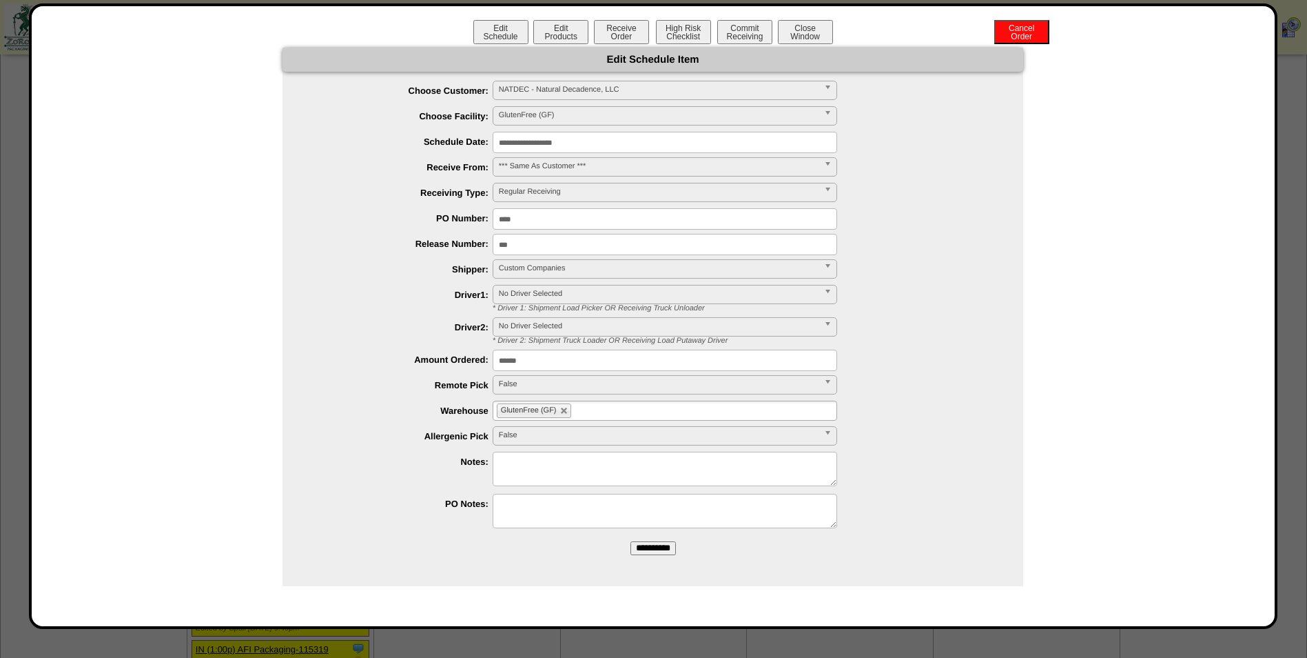
click at [559, 360] on input "******" at bounding box center [665, 359] width 345 height 21
paste input "text"
type input "****"
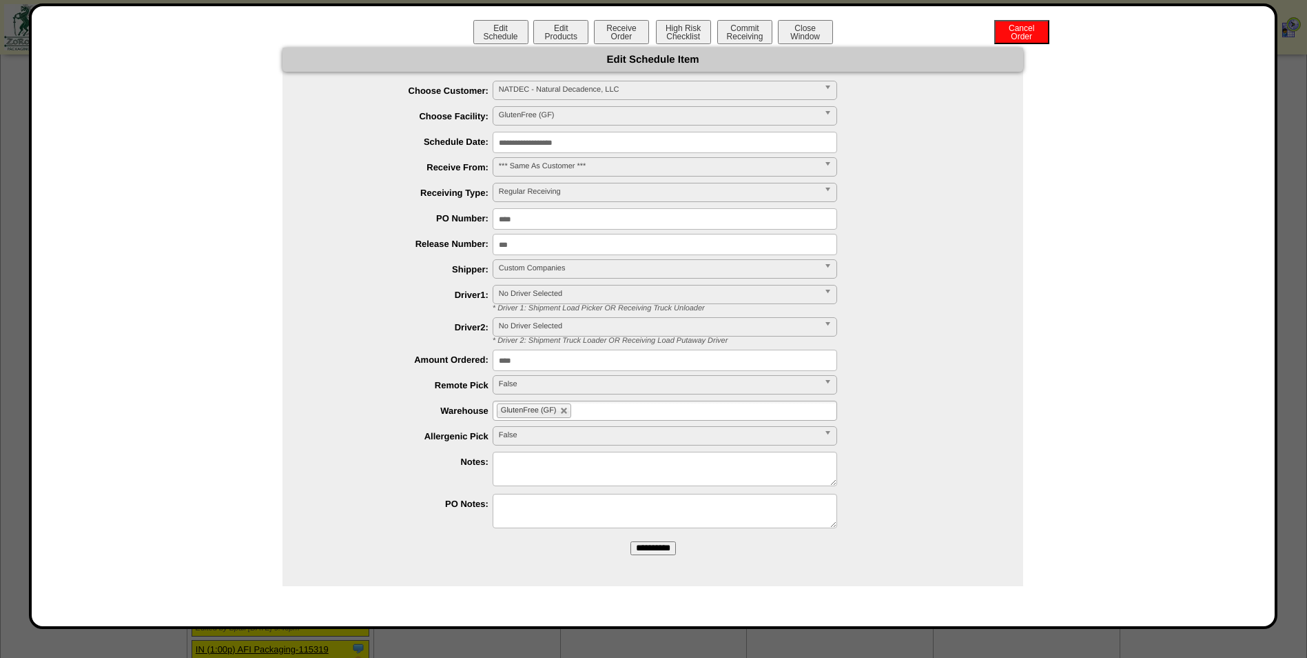
click at [372, 439] on label "Allergenic Pick" at bounding box center [401, 436] width 183 height 10
click at [512, 440] on span "False" at bounding box center [659, 435] width 320 height 17
click at [336, 445] on div "***** **** False False True" at bounding box center [666, 436] width 713 height 21
click at [552, 462] on textarea at bounding box center [665, 468] width 345 height 34
type textarea "**********"
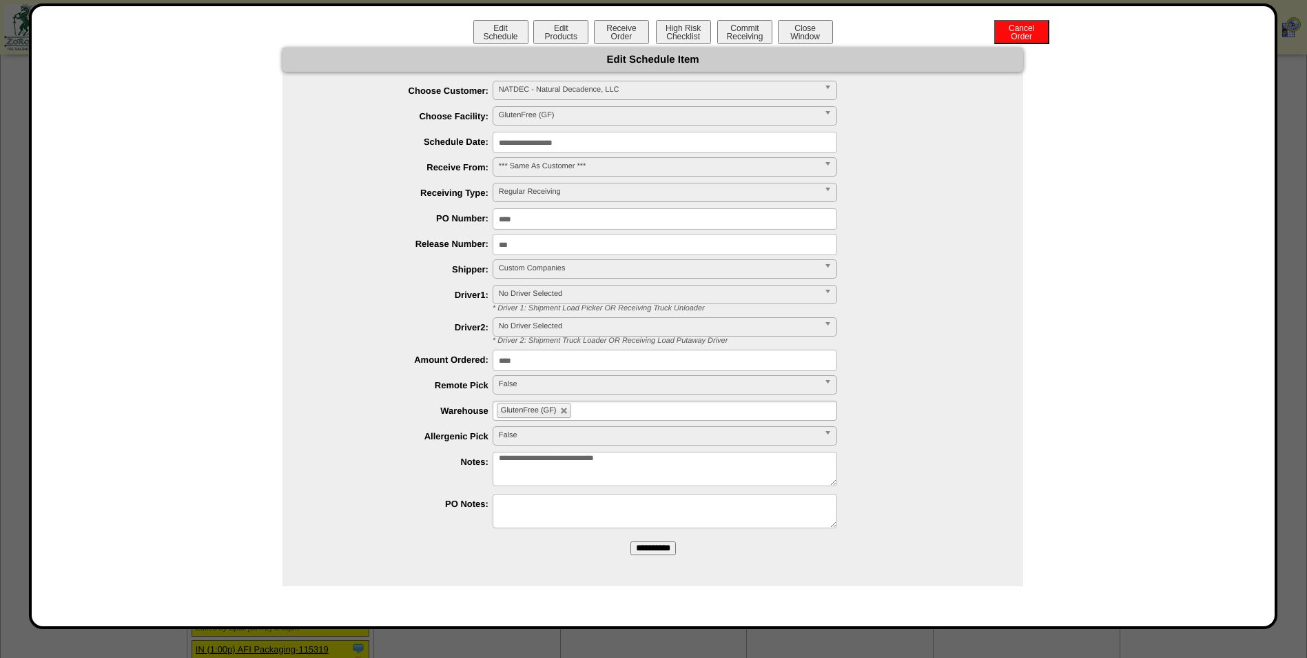
click at [635, 544] on input "**********" at bounding box center [653, 548] width 45 height 14
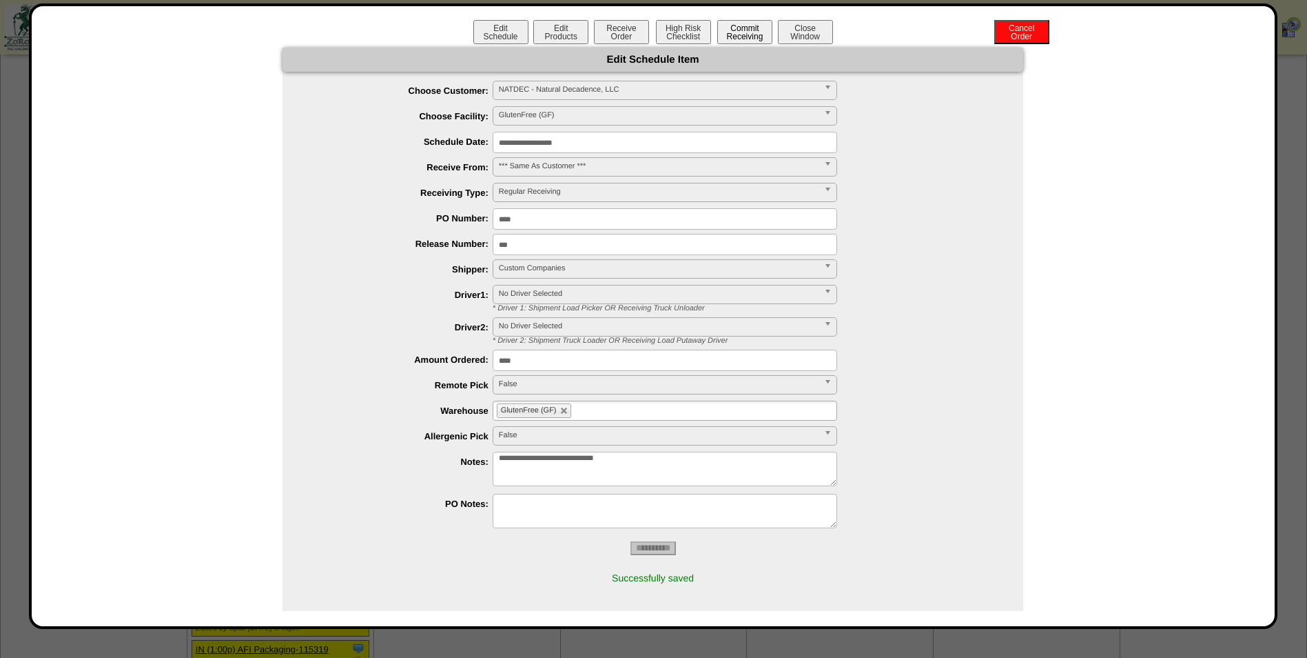
click at [753, 31] on button "Commit Receiving" at bounding box center [744, 32] width 55 height 24
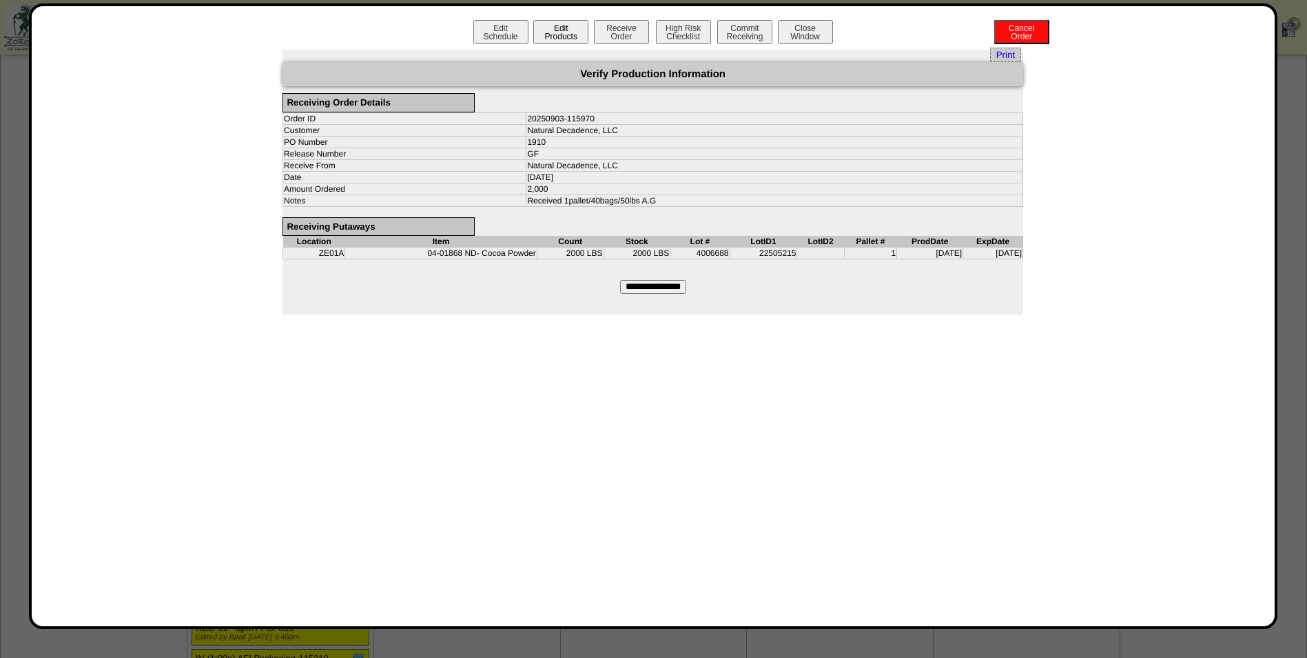
click at [558, 34] on button "Edit Products" at bounding box center [560, 32] width 55 height 24
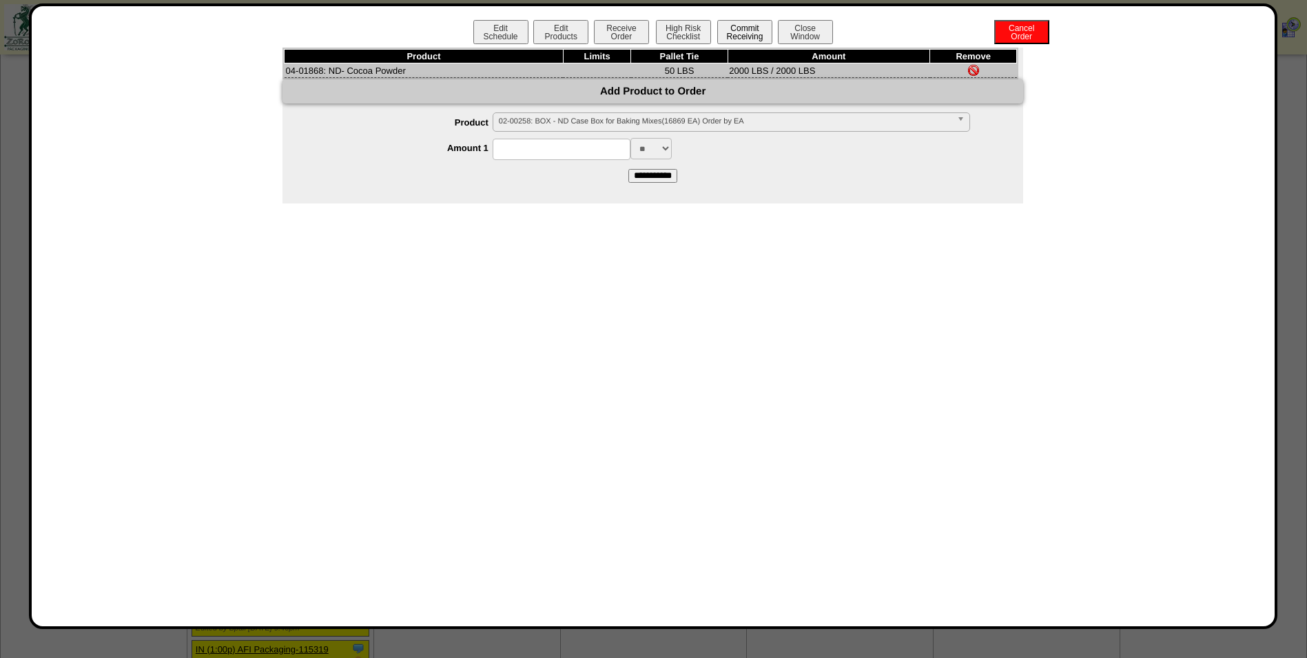
click at [749, 31] on button "Commit Receiving" at bounding box center [744, 32] width 55 height 24
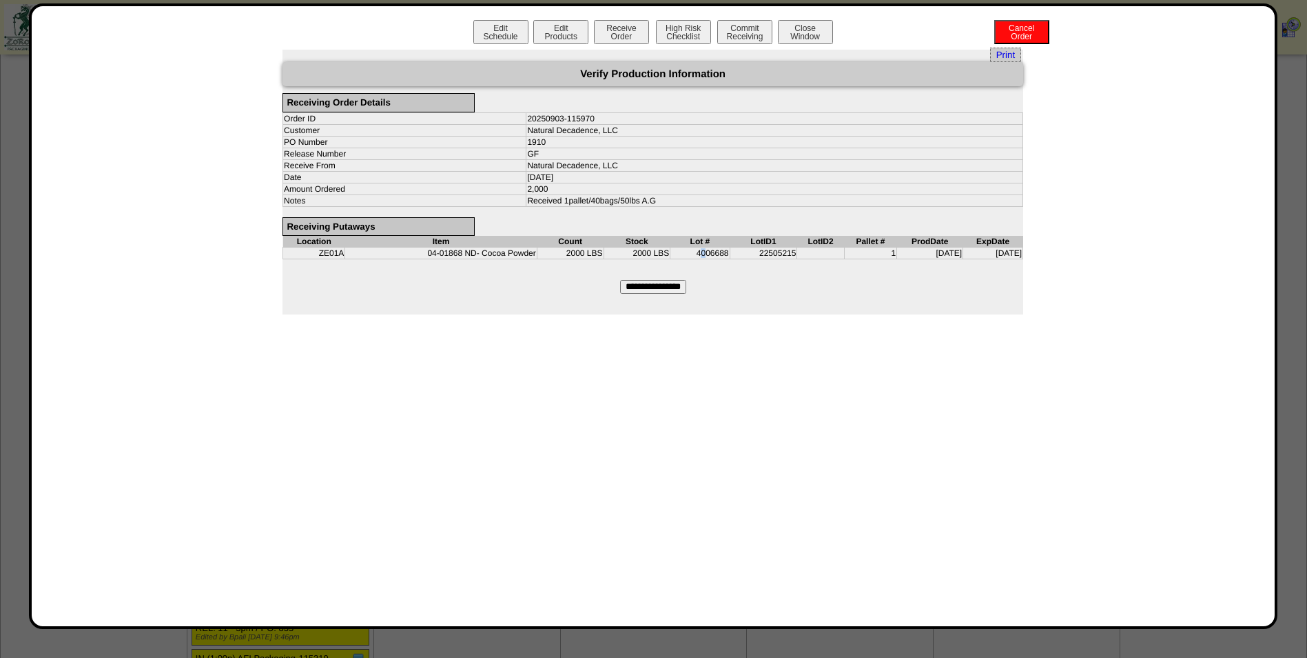
click at [690, 252] on td "4006688" at bounding box center [700, 253] width 59 height 12
click at [703, 244] on th "Lot #" at bounding box center [700, 242] width 59 height 12
click at [675, 290] on input "**********" at bounding box center [653, 287] width 66 height 14
type input "*********"
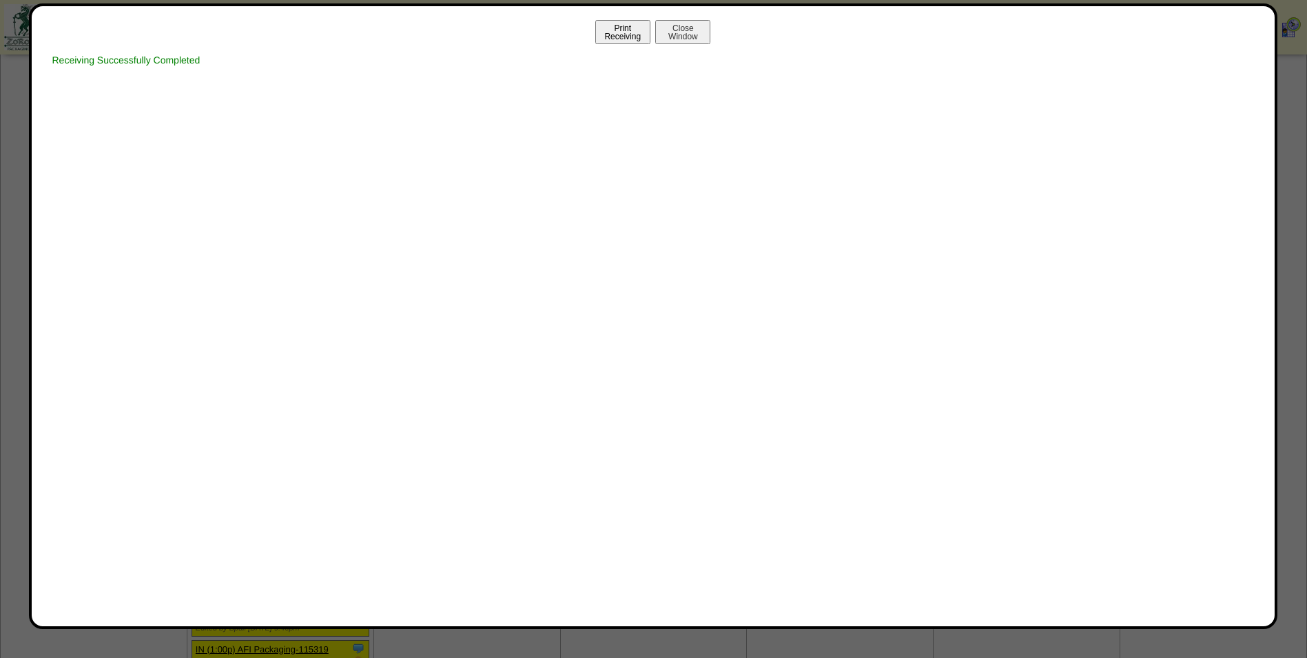
click at [621, 37] on button "Print Receiving" at bounding box center [622, 32] width 55 height 24
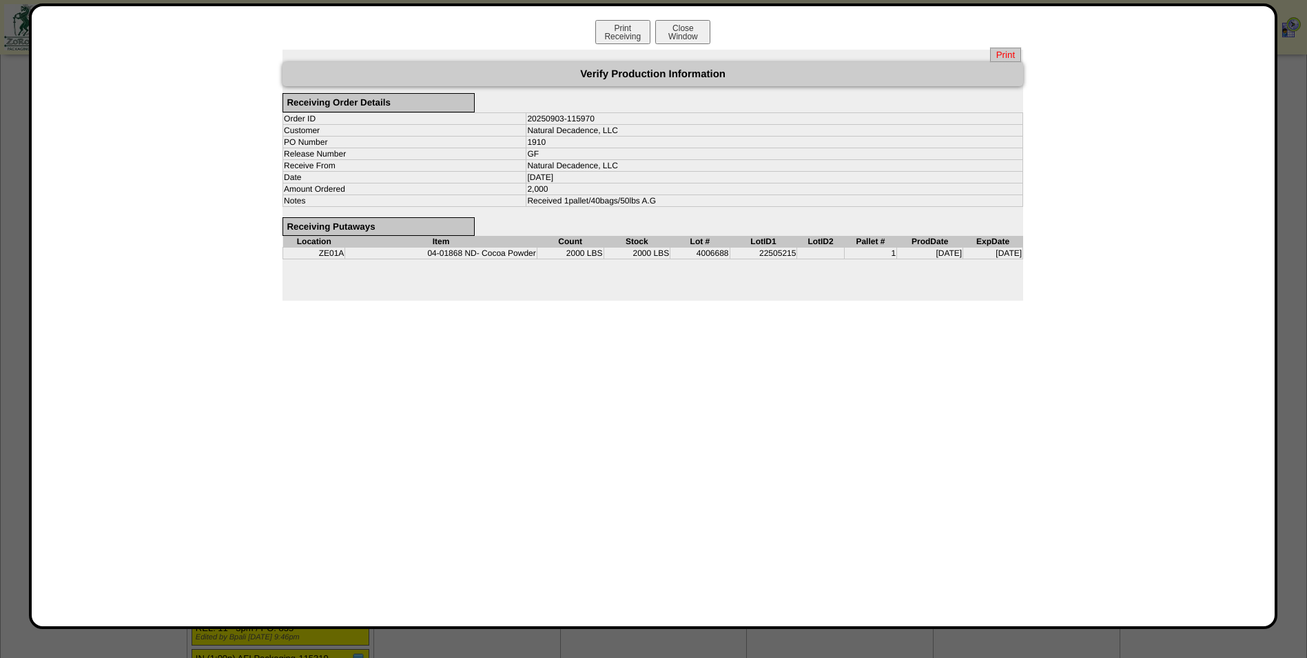
click at [1005, 57] on span "Print" at bounding box center [1005, 55] width 31 height 14
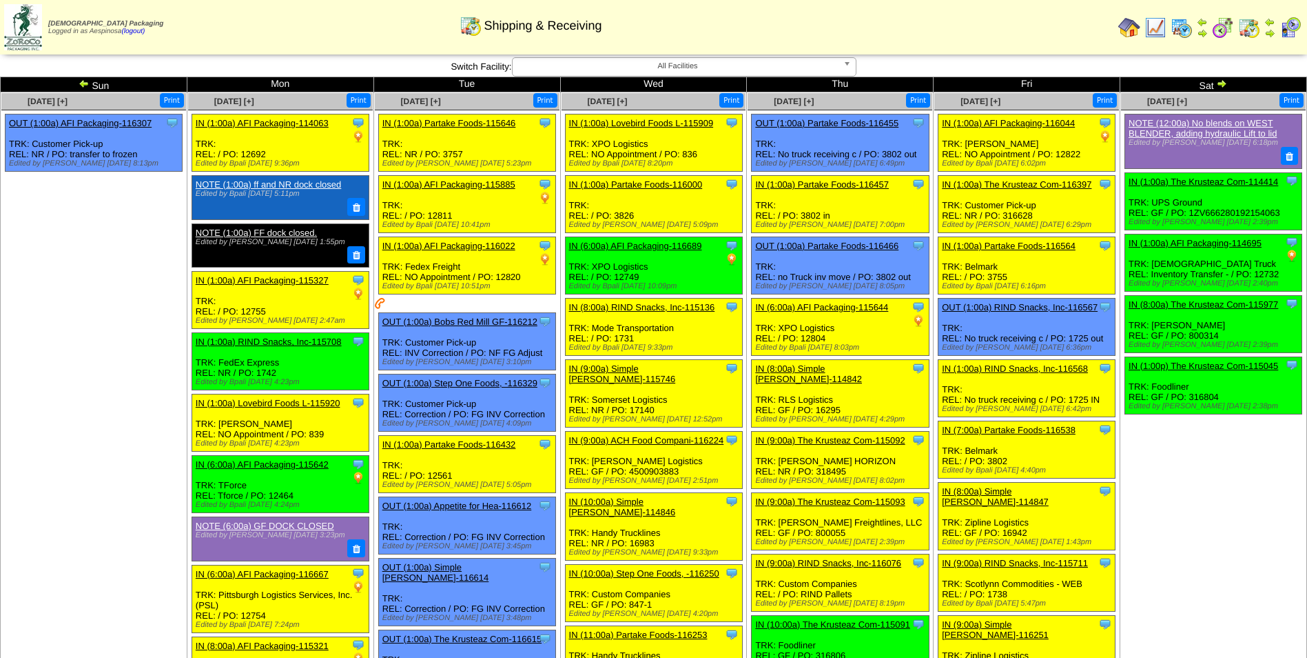
scroll to position [447, 0]
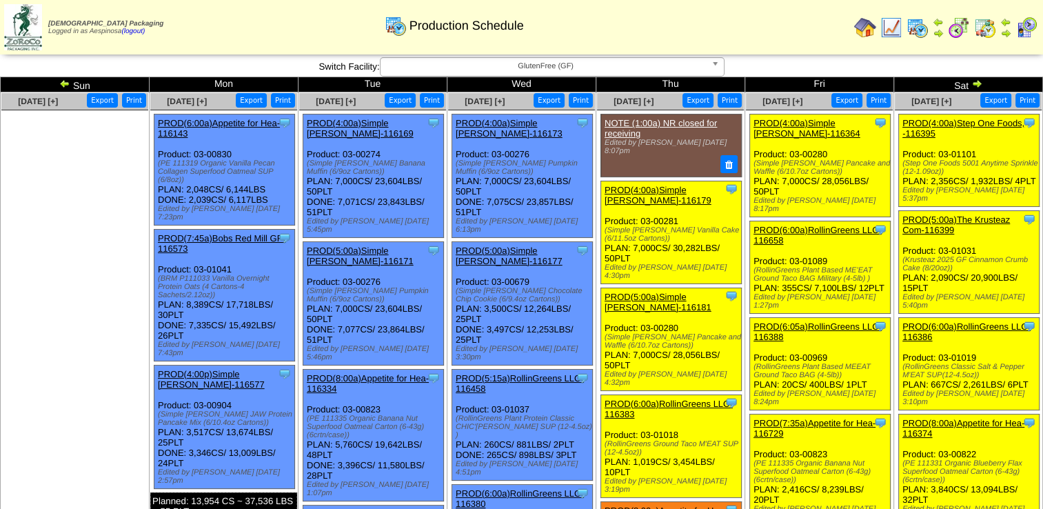
click at [563, 63] on span "GlutenFree (GF)" at bounding box center [546, 66] width 320 height 17
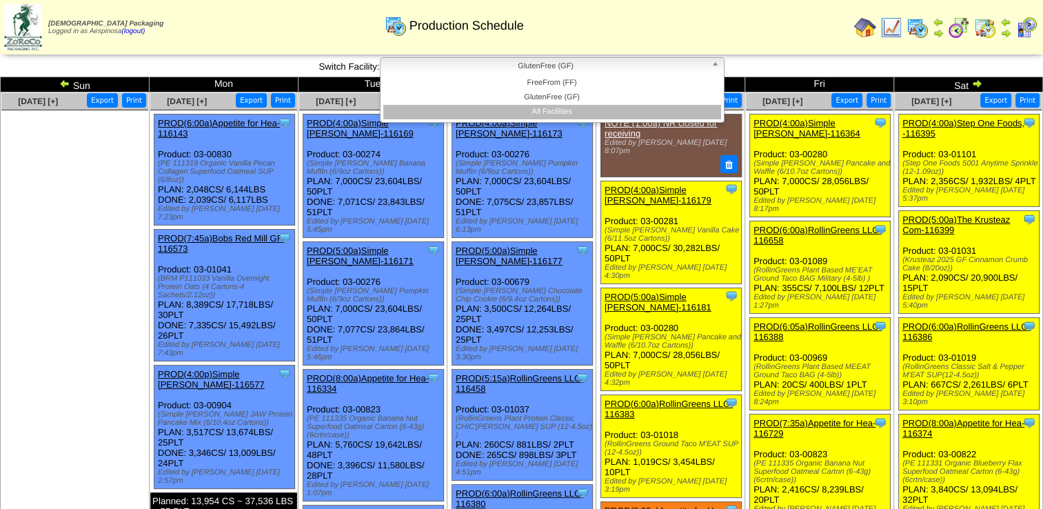
click at [580, 112] on li "All Facilities" at bounding box center [552, 112] width 338 height 14
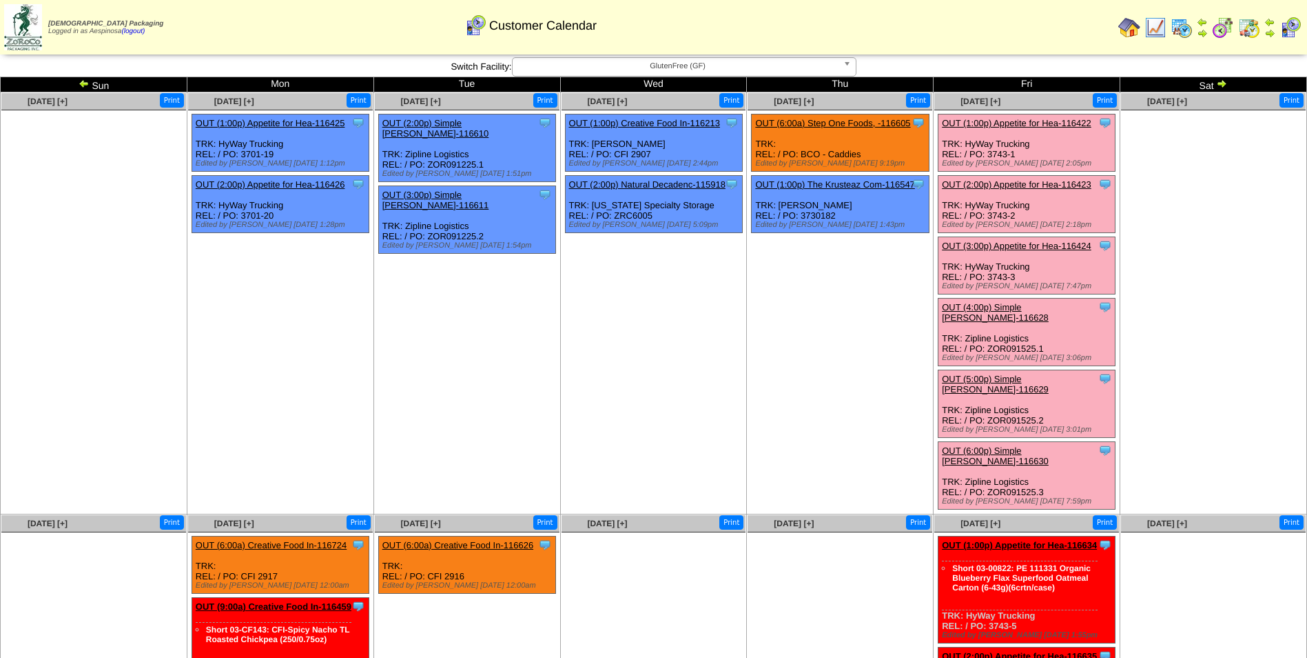
click at [1053, 244] on link "OUT (3:00p) Appetite for Hea-116424" at bounding box center [1017, 246] width 150 height 10
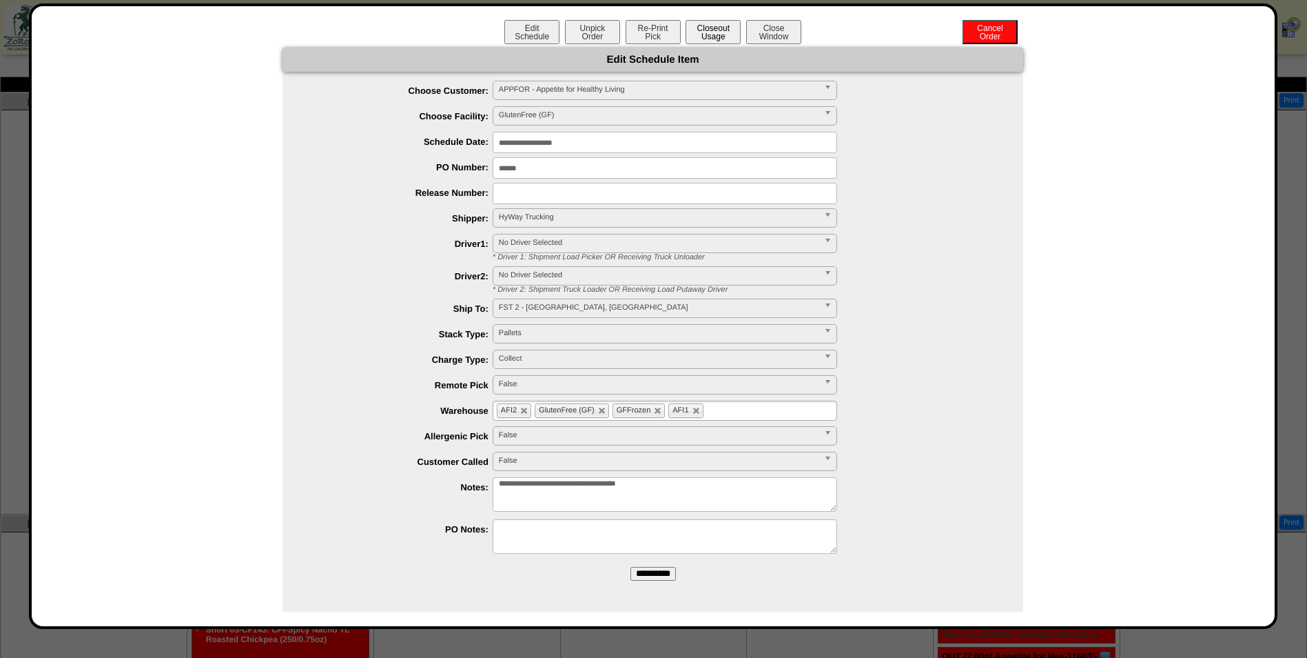
click at [714, 39] on button "Closeout Usage" at bounding box center [713, 32] width 55 height 24
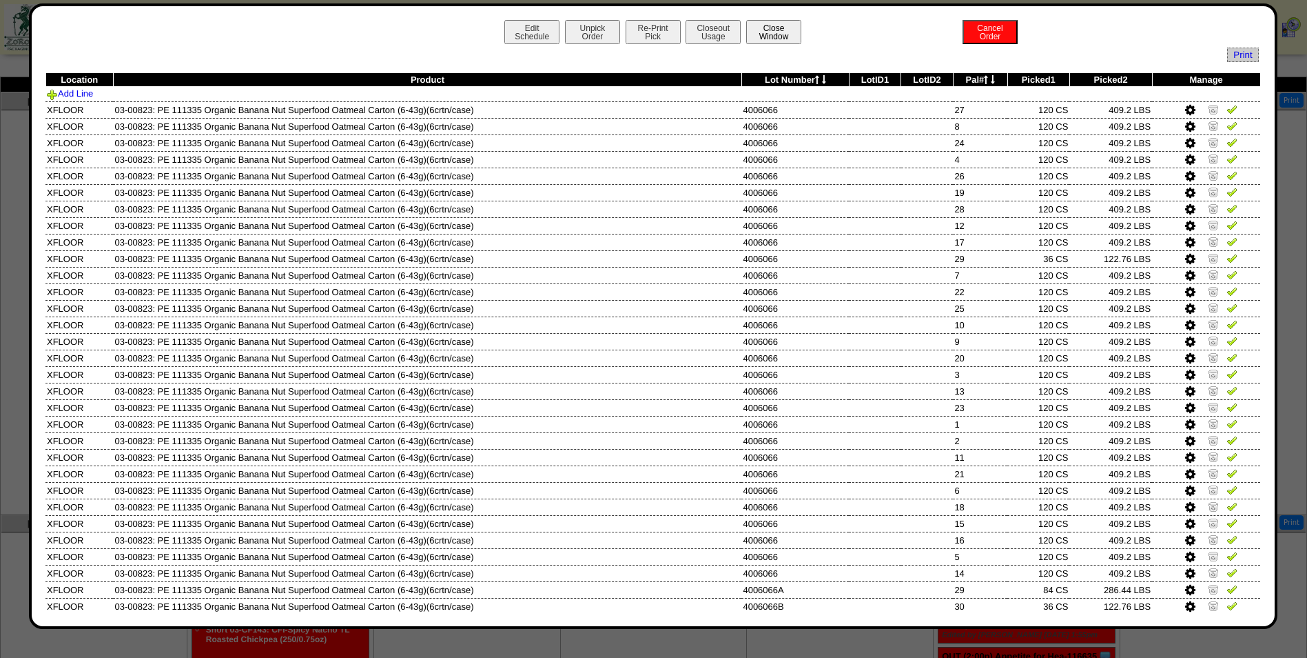
click at [757, 37] on button "Close Window" at bounding box center [773, 32] width 55 height 24
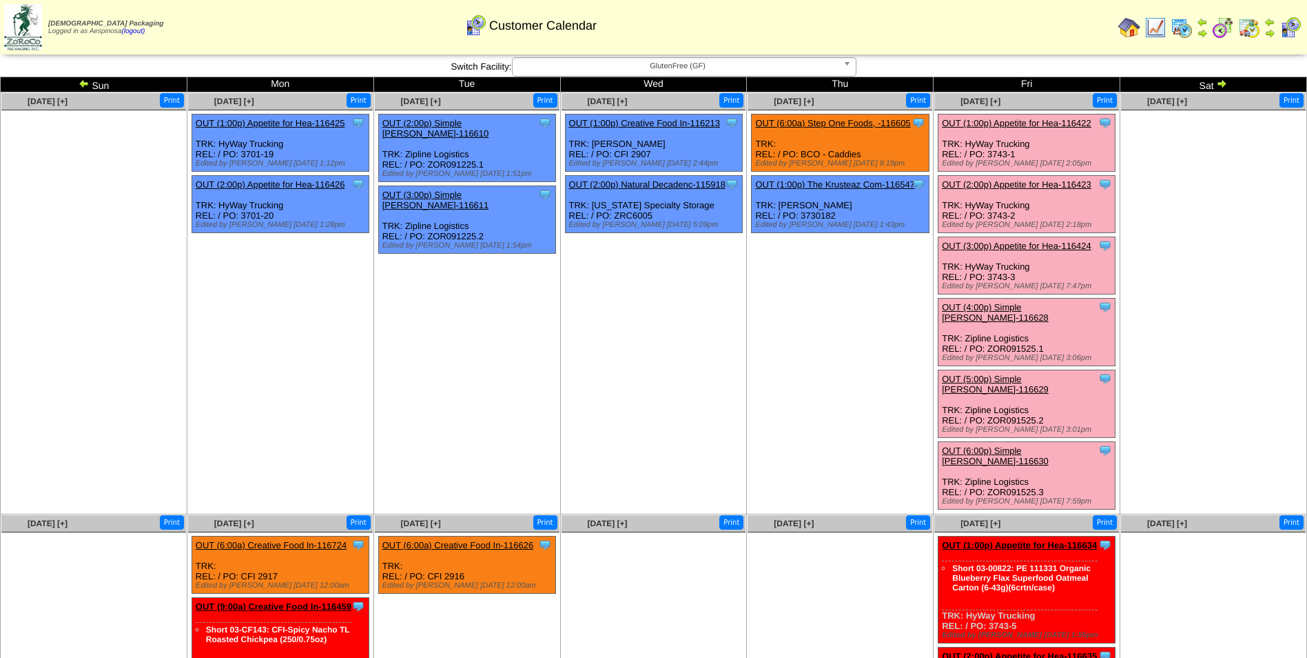
click at [1051, 187] on link "OUT (2:00p) Appetite for Hea-116423" at bounding box center [1017, 184] width 150 height 10
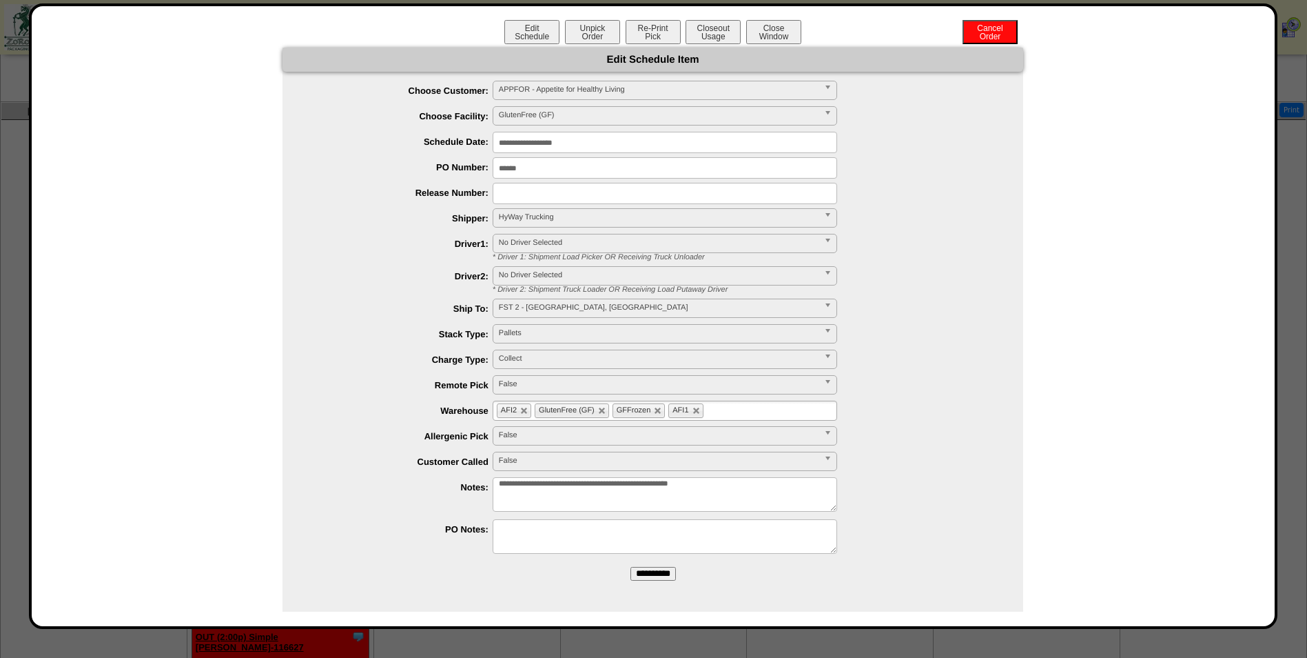
scroll to position [414, 0]
click at [713, 34] on button "Closeout Usage" at bounding box center [713, 32] width 55 height 24
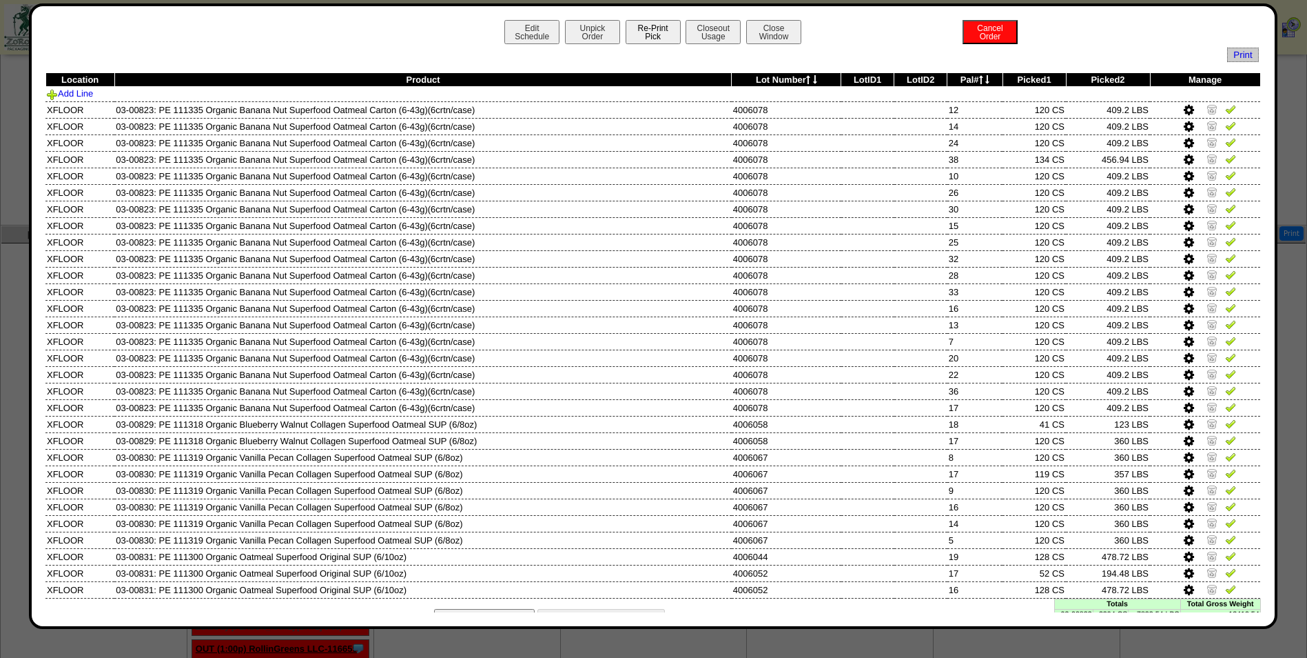
scroll to position [276, 0]
click at [593, 33] on button "Unpick Order" at bounding box center [592, 32] width 55 height 24
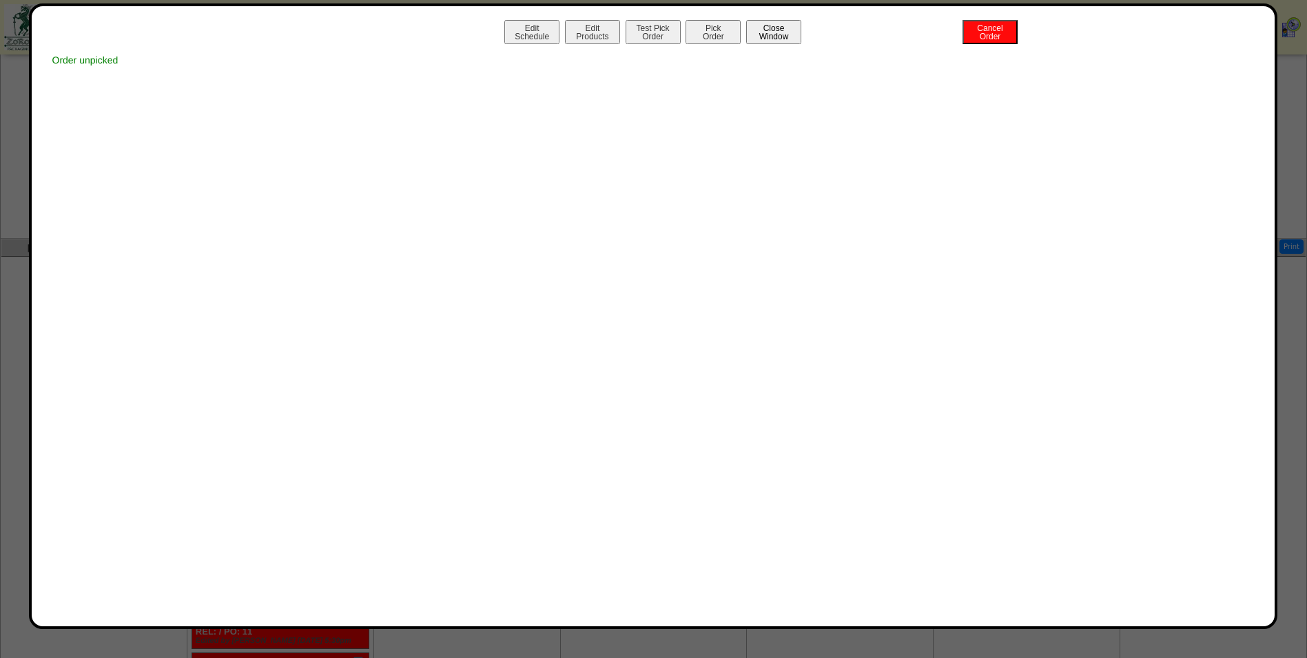
click at [757, 43] on button "Close Window" at bounding box center [773, 32] width 55 height 24
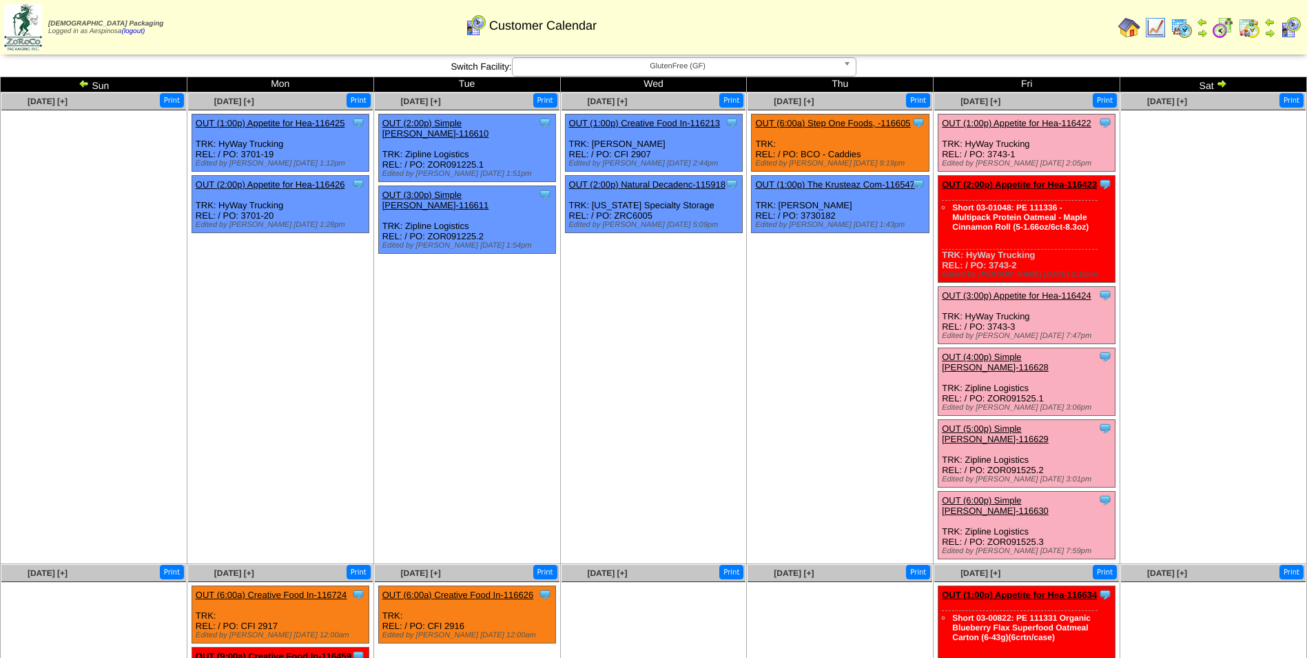
click at [1020, 119] on link "OUT (1:00p) Appetite for Hea-116422" at bounding box center [1017, 123] width 150 height 10
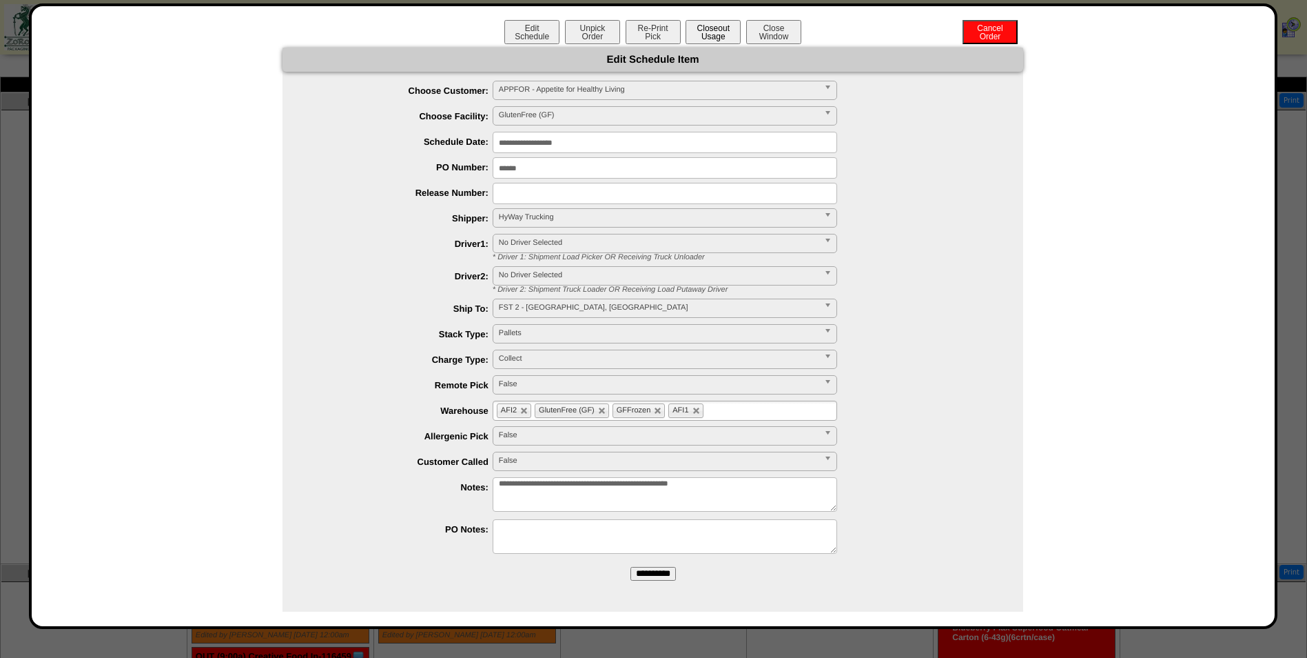
click at [717, 37] on button "Closeout Usage" at bounding box center [713, 32] width 55 height 24
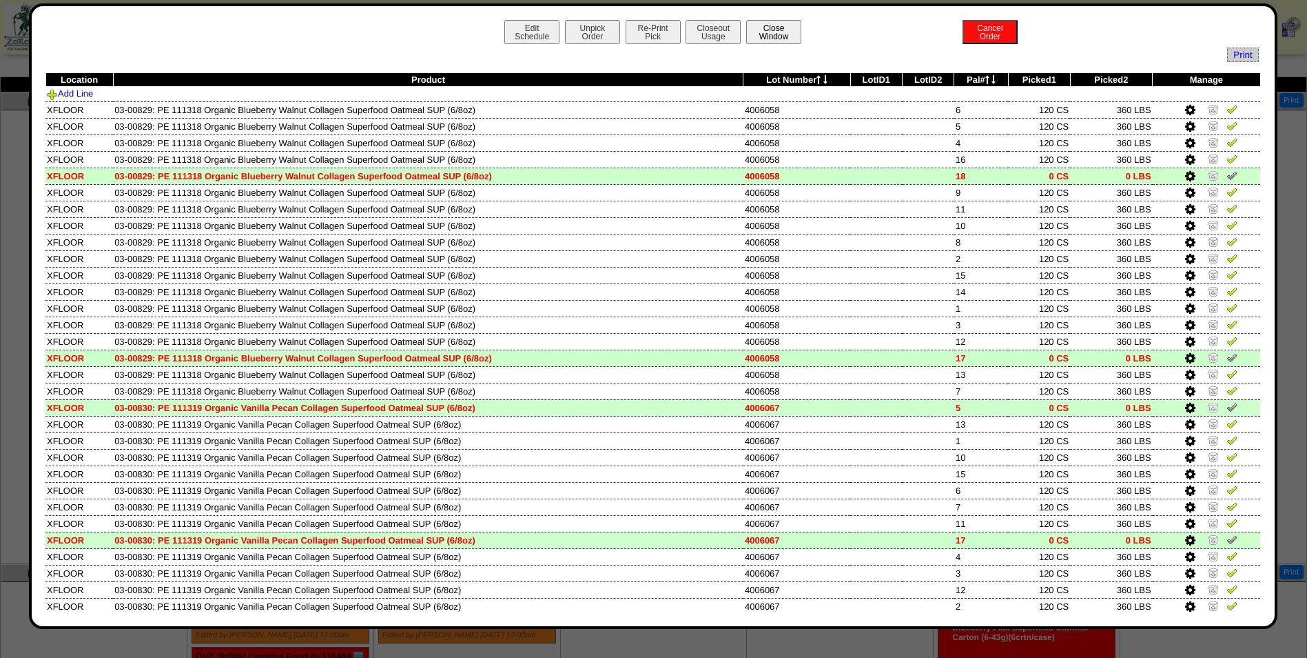
click at [786, 36] on button "Close Window" at bounding box center [773, 32] width 55 height 24
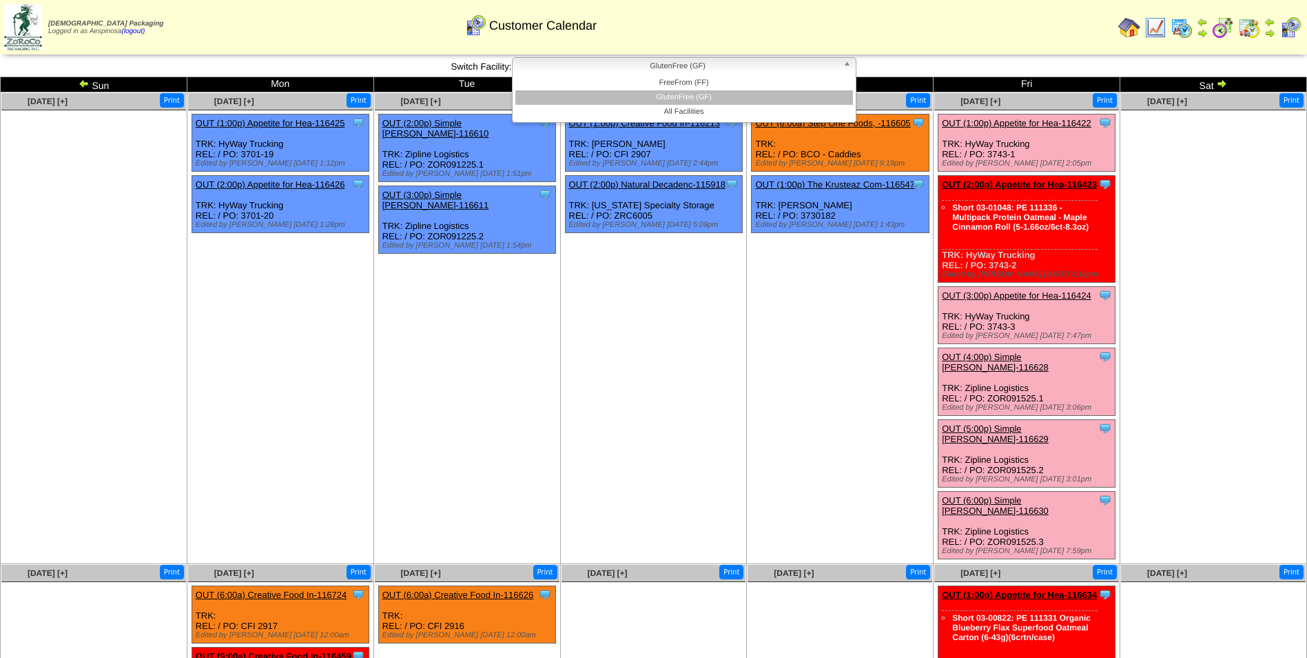
click at [625, 70] on span "GlutenFree (GF)" at bounding box center [678, 66] width 320 height 17
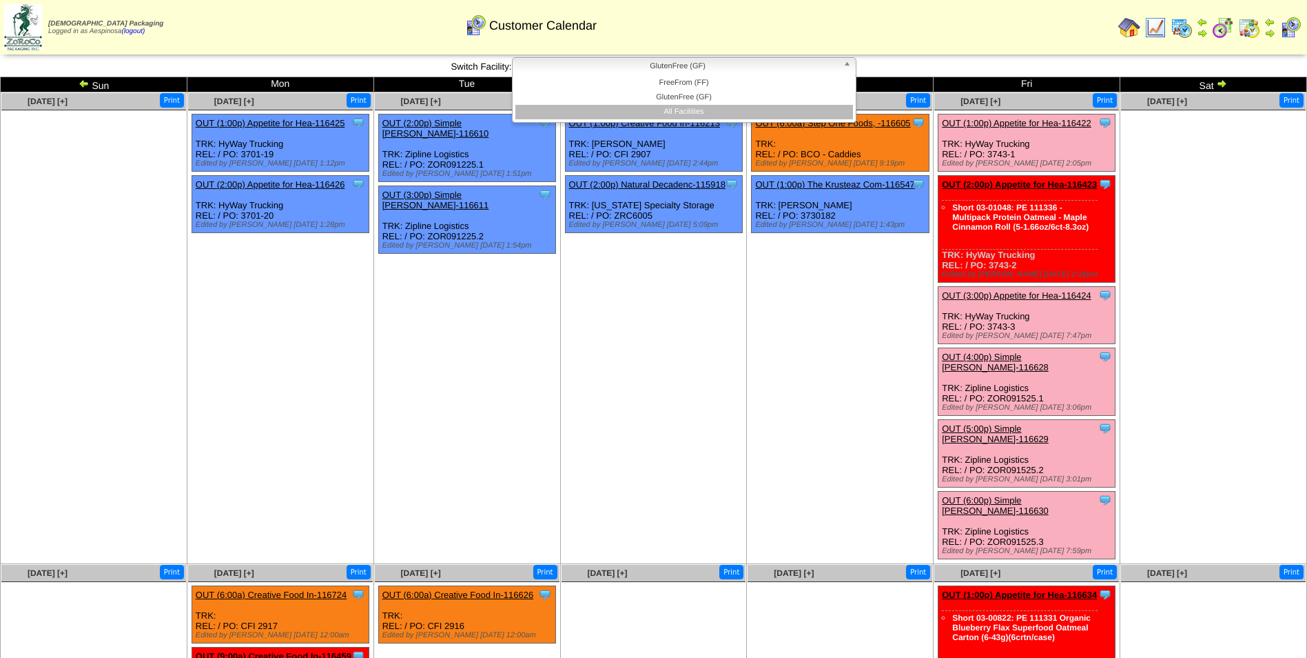
click at [708, 118] on li "All Facilities" at bounding box center [685, 112] width 338 height 14
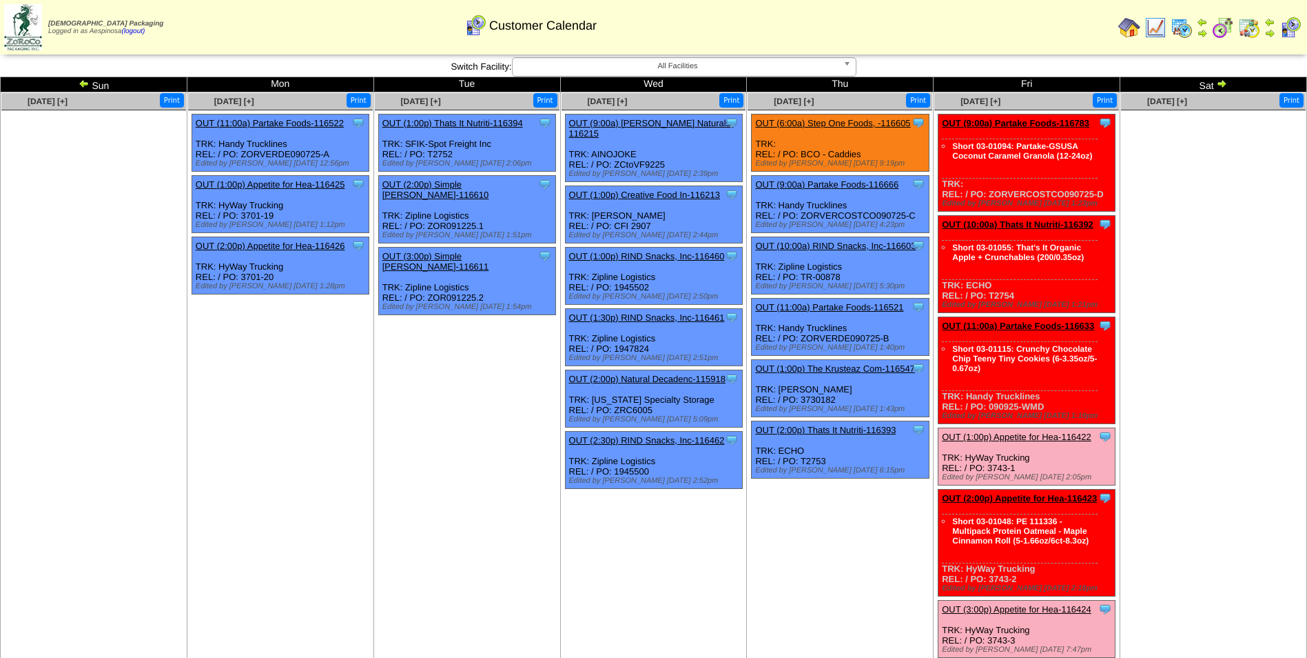
click at [1036, 125] on link "OUT (9:00a) Partake Foods-116783" at bounding box center [1015, 123] width 147 height 10
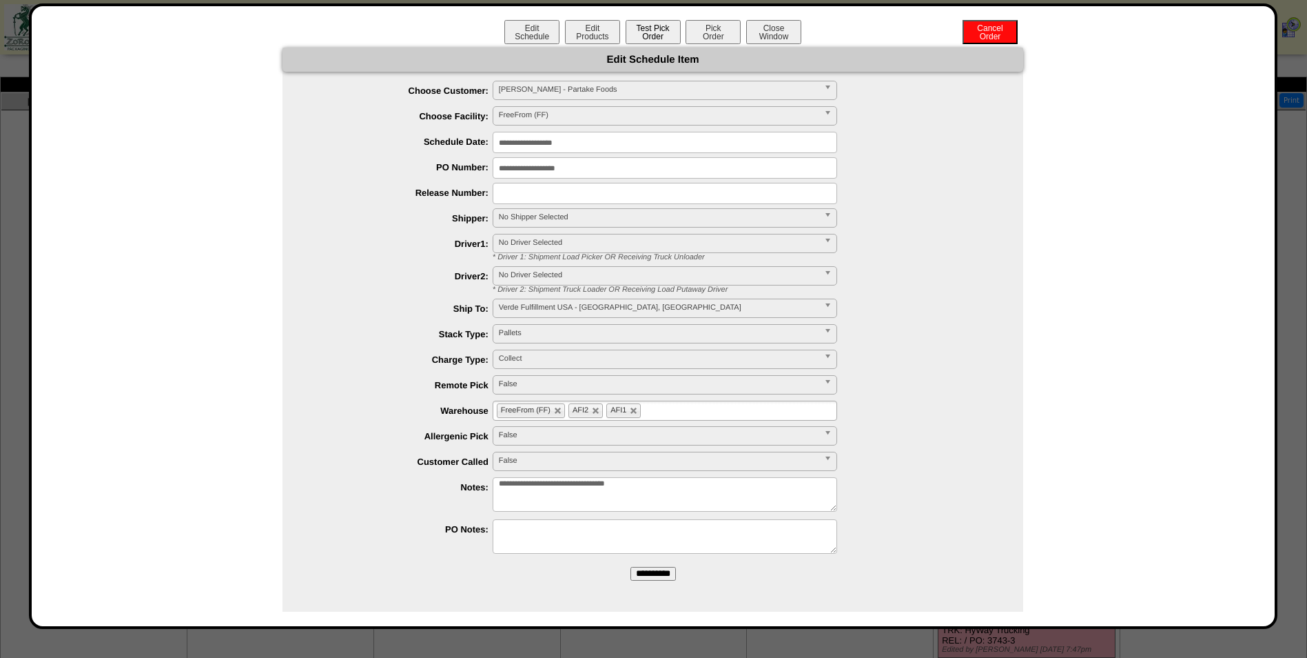
click at [635, 29] on button "Test Pick Order" at bounding box center [653, 32] width 55 height 24
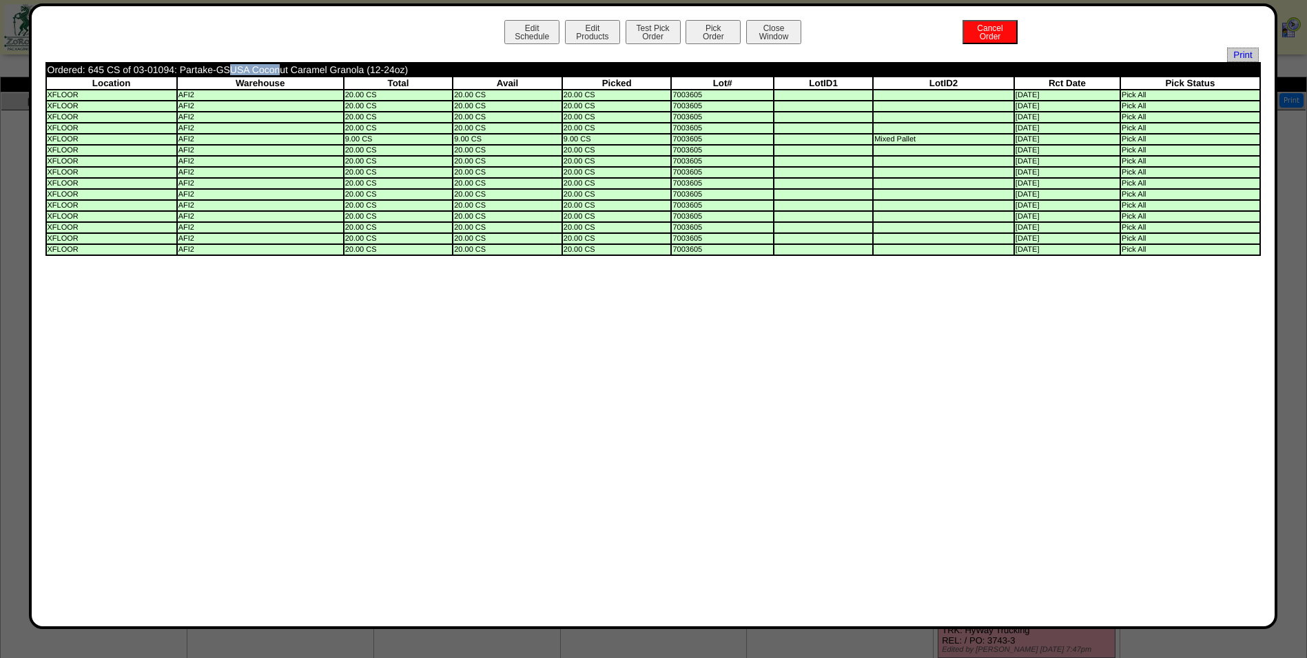
drag, startPoint x: 174, startPoint y: 67, endPoint x: 130, endPoint y: 74, distance: 44.1
click at [130, 74] on td "Ordered: 645 CS of 03-01094: Partake-GSUSA Coconut Caramel Granola (12-24oz)" at bounding box center [530, 69] width 967 height 12
copy td "03-01094"
click at [771, 37] on button "Close Window" at bounding box center [773, 32] width 55 height 24
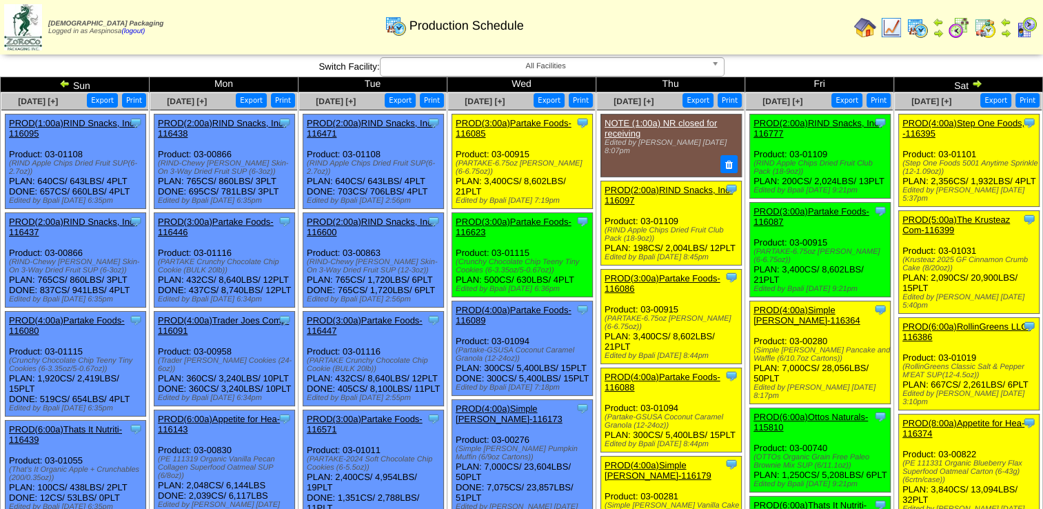
click at [772, 39] on td "Print All" at bounding box center [557, 27] width 581 height 52
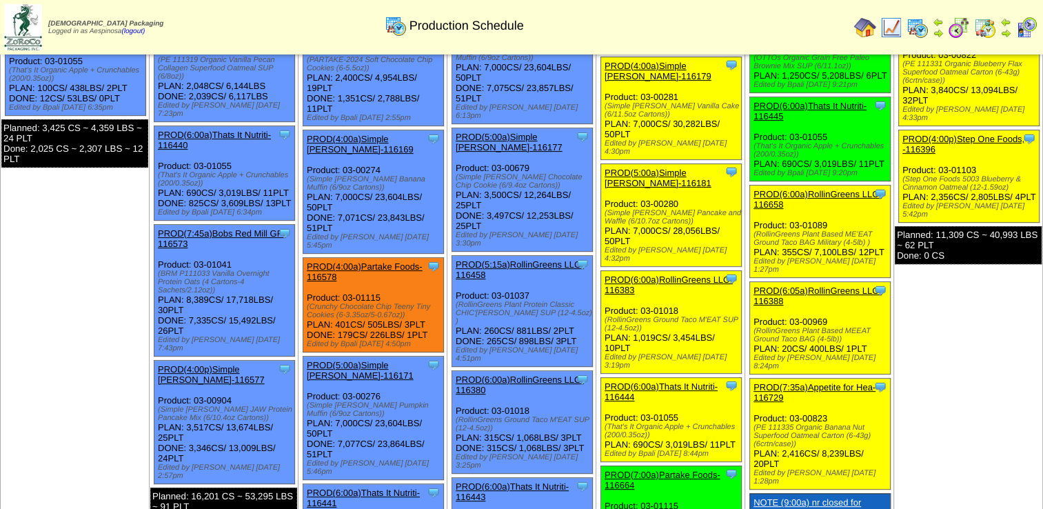
scroll to position [276, 0]
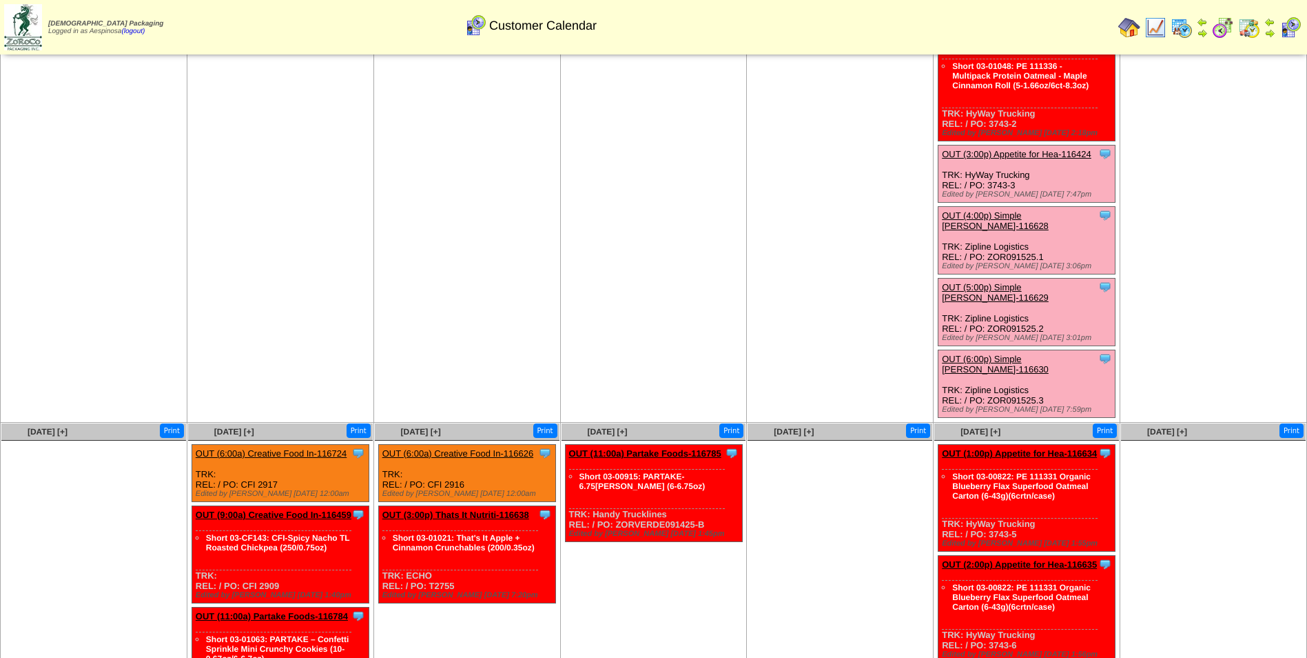
scroll to position [382, 0]
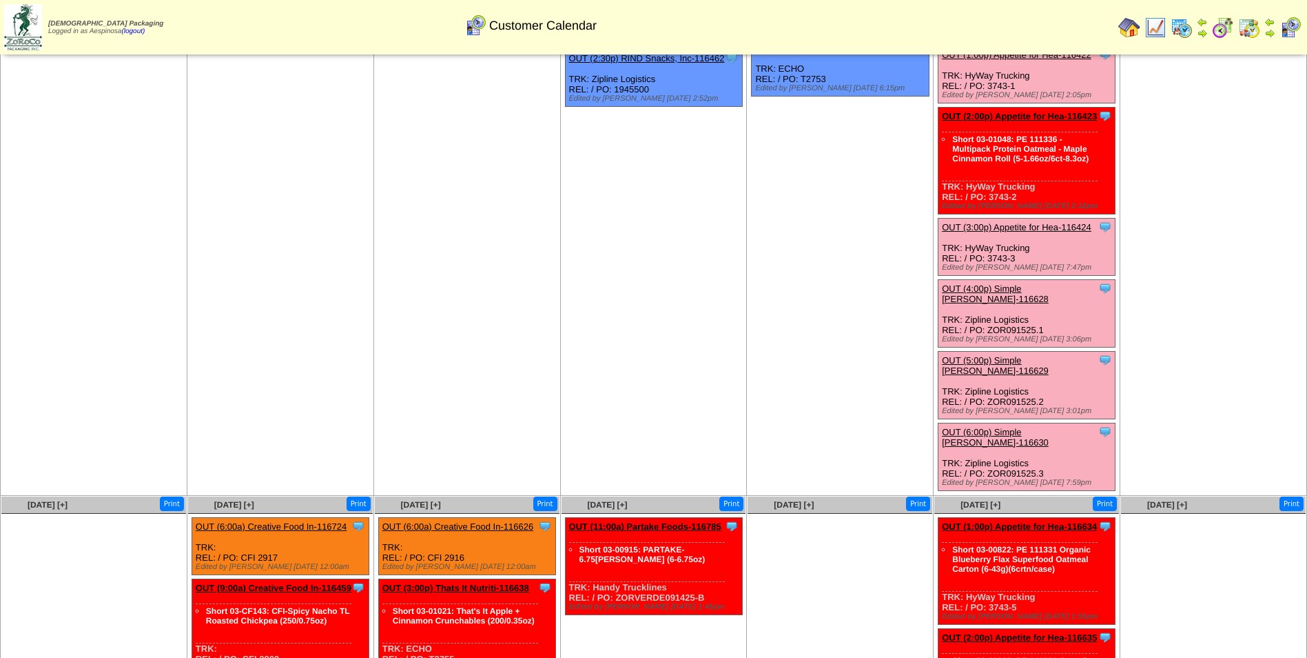
click at [1022, 111] on link "OUT (2:00p) Appetite for Hea-116423" at bounding box center [1019, 116] width 155 height 10
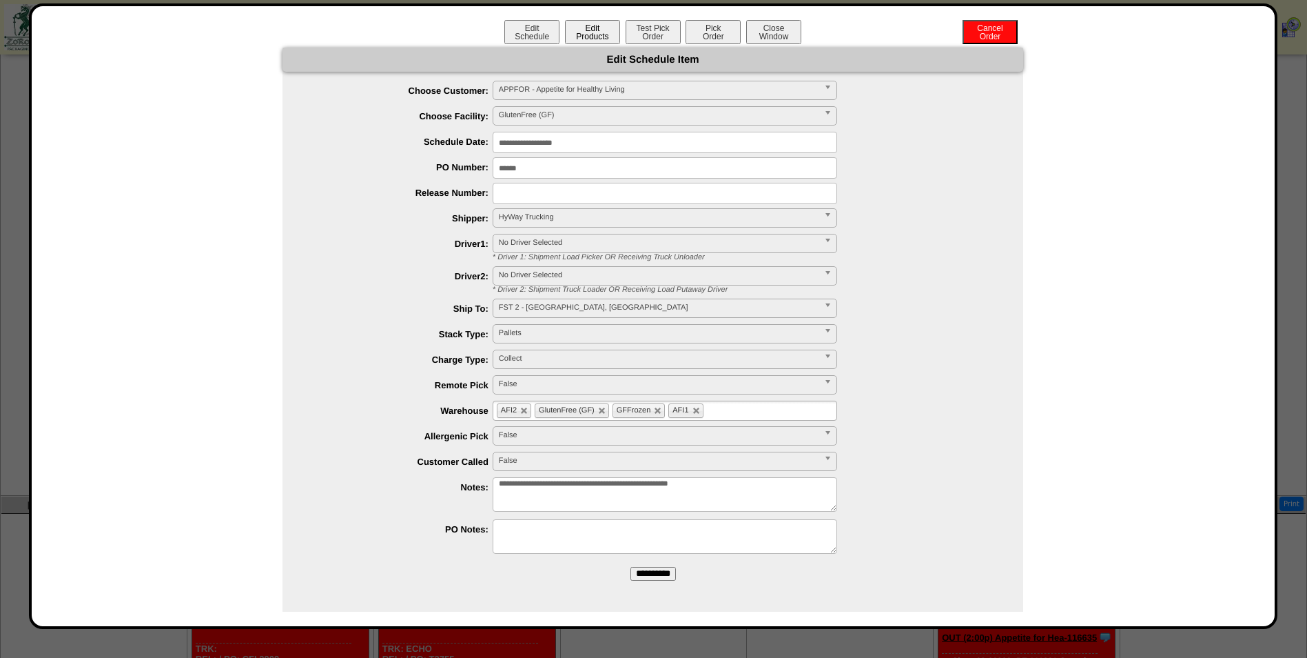
click at [597, 33] on button "Edit Products" at bounding box center [592, 32] width 55 height 24
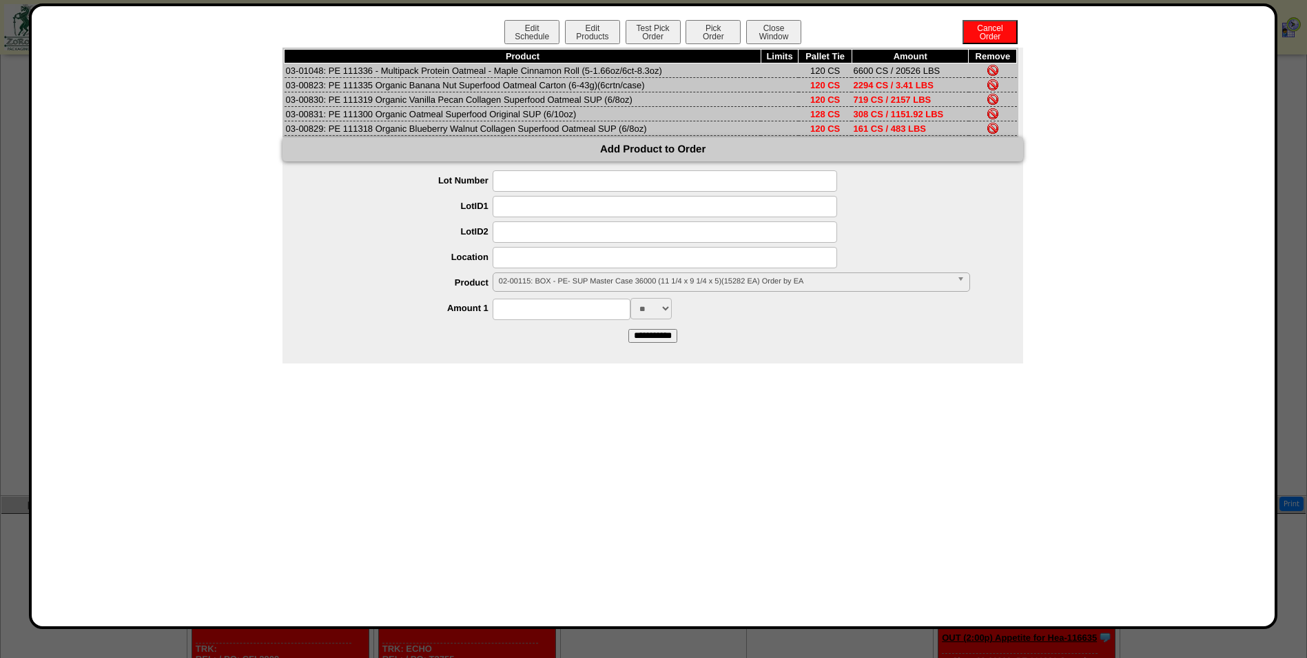
click at [991, 83] on img at bounding box center [993, 84] width 11 height 11
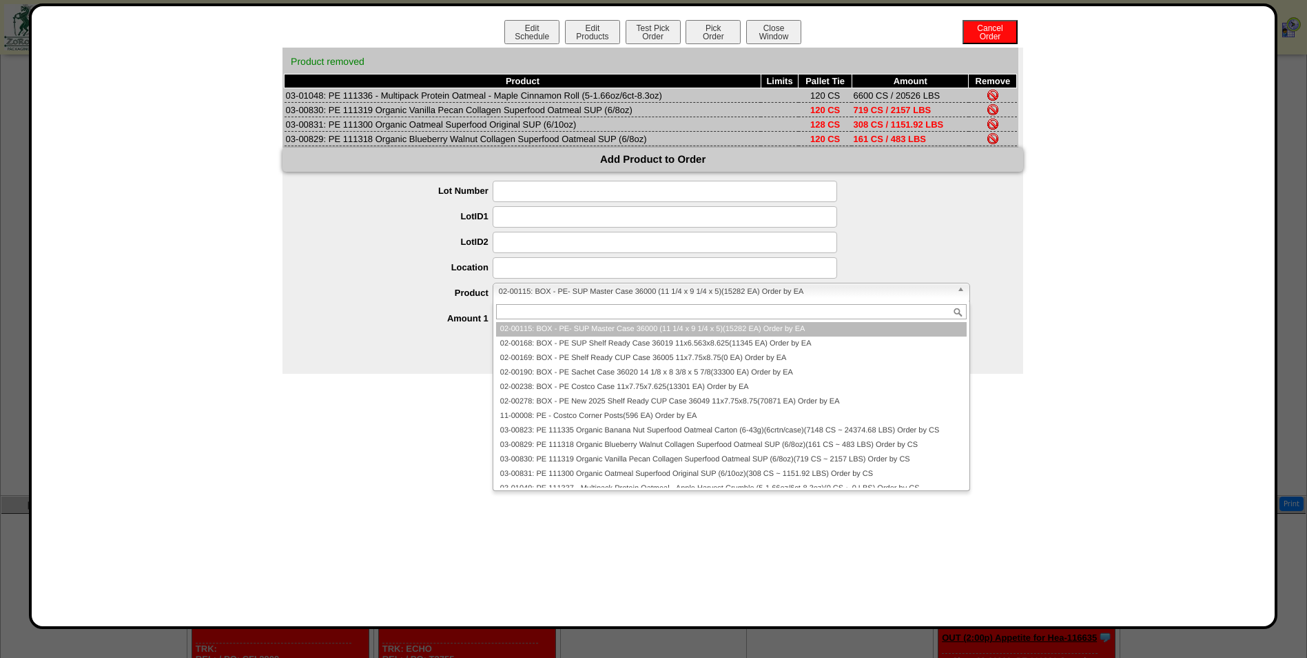
click at [630, 289] on span "02-00115: BOX - PE- SUP Master Case 36000 (11 1/4 x 9 1/4 x 5)(15282 EA) Order …" at bounding box center [725, 291] width 453 height 17
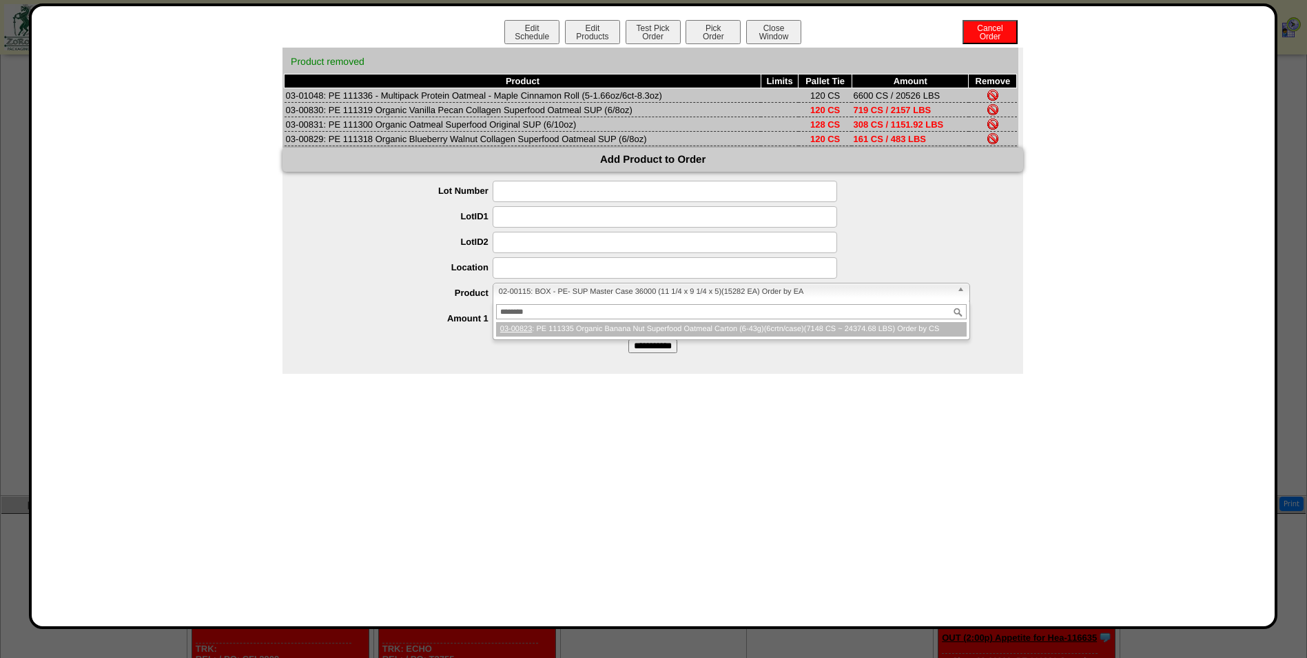
type input "********"
click at [660, 329] on li "03-00823 : PE 111335 Organic Banana Nut Superfood Oatmeal Carton (6-43g)(6crtn/…" at bounding box center [731, 329] width 471 height 14
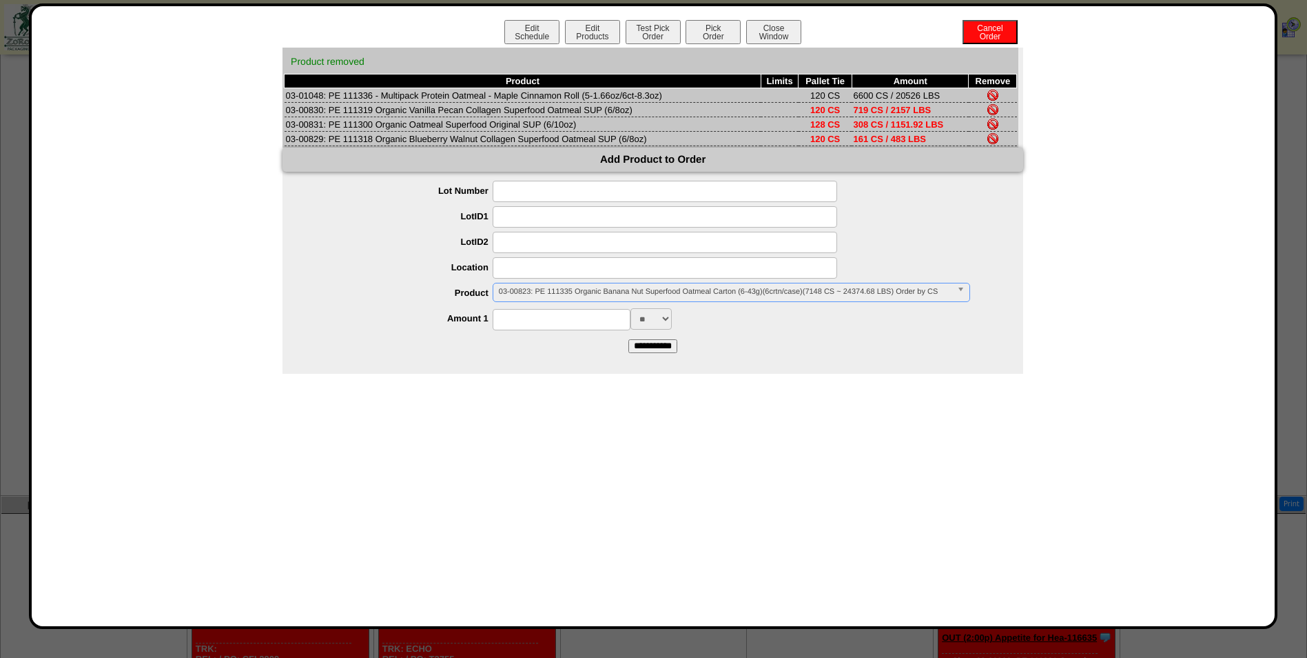
click at [592, 324] on input at bounding box center [562, 319] width 138 height 21
type input "****"
click at [649, 345] on input "**********" at bounding box center [653, 346] width 49 height 14
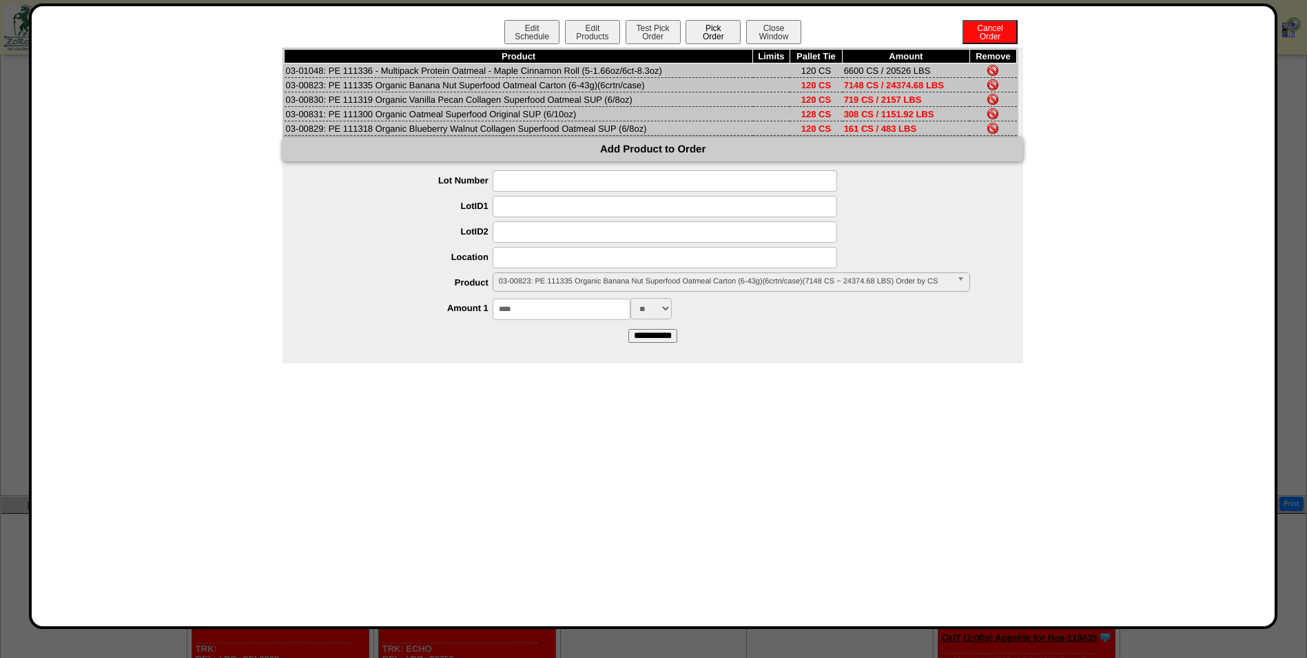
click at [691, 34] on button "Pick Order" at bounding box center [713, 32] width 55 height 24
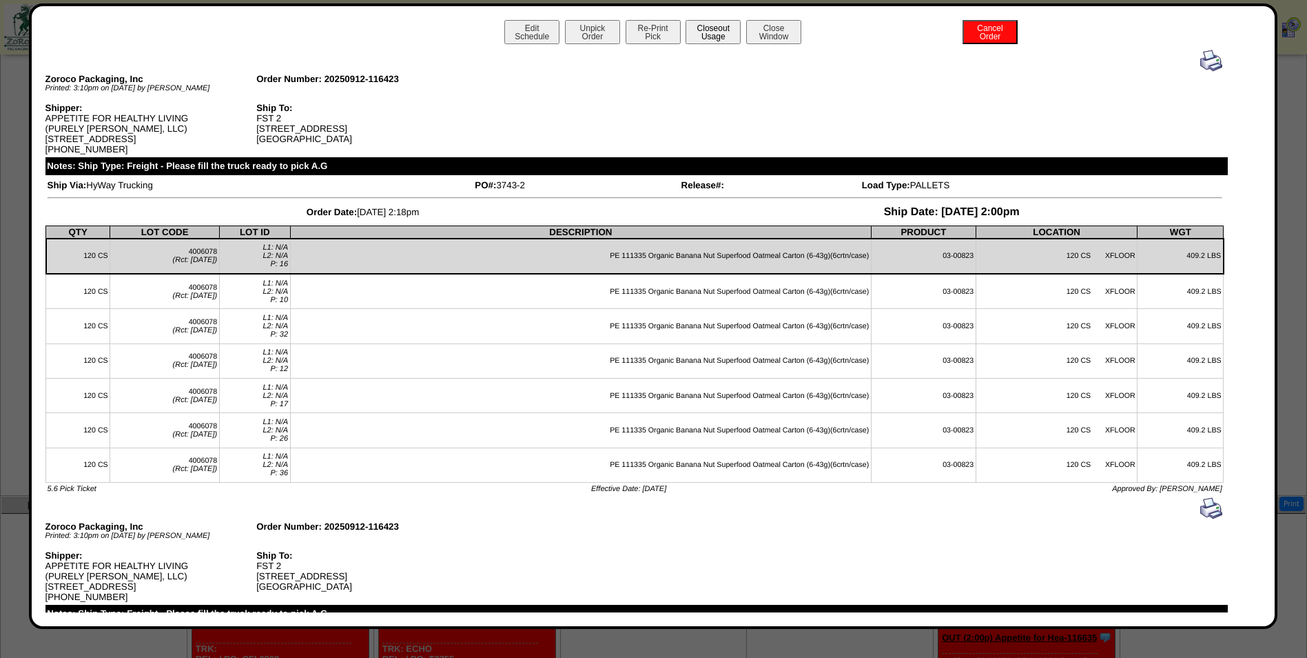
click at [719, 32] on button "Closeout Usage" at bounding box center [713, 32] width 55 height 24
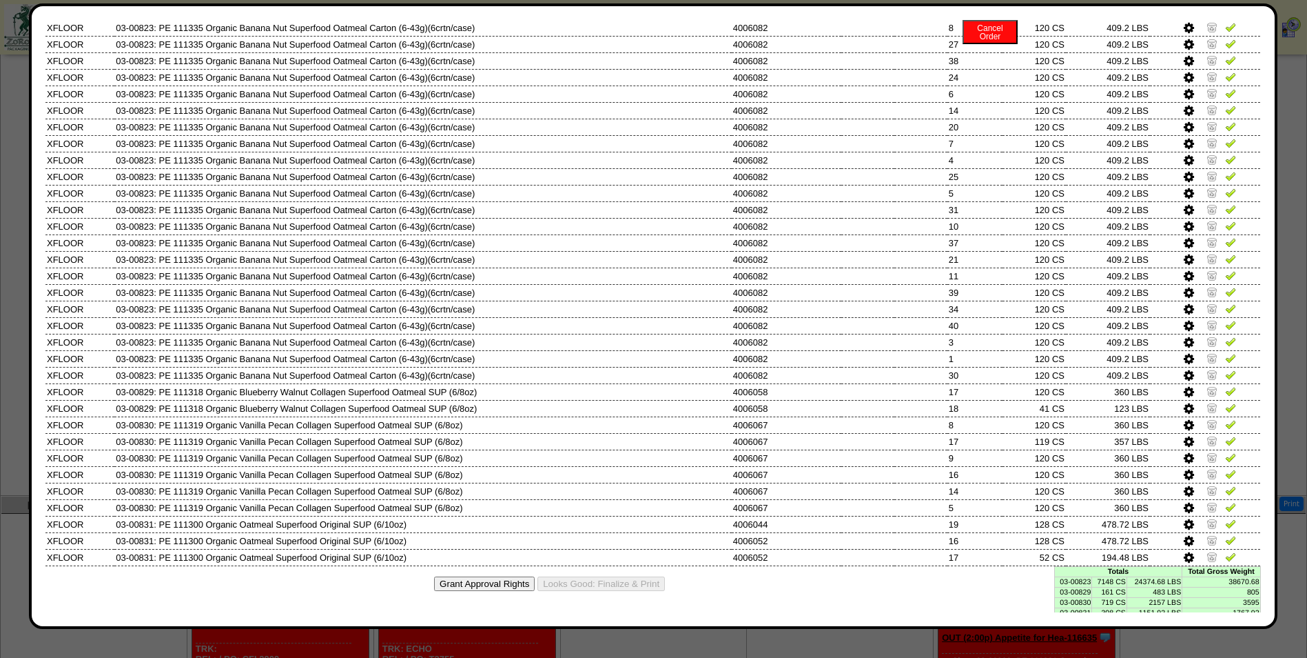
scroll to position [717, 0]
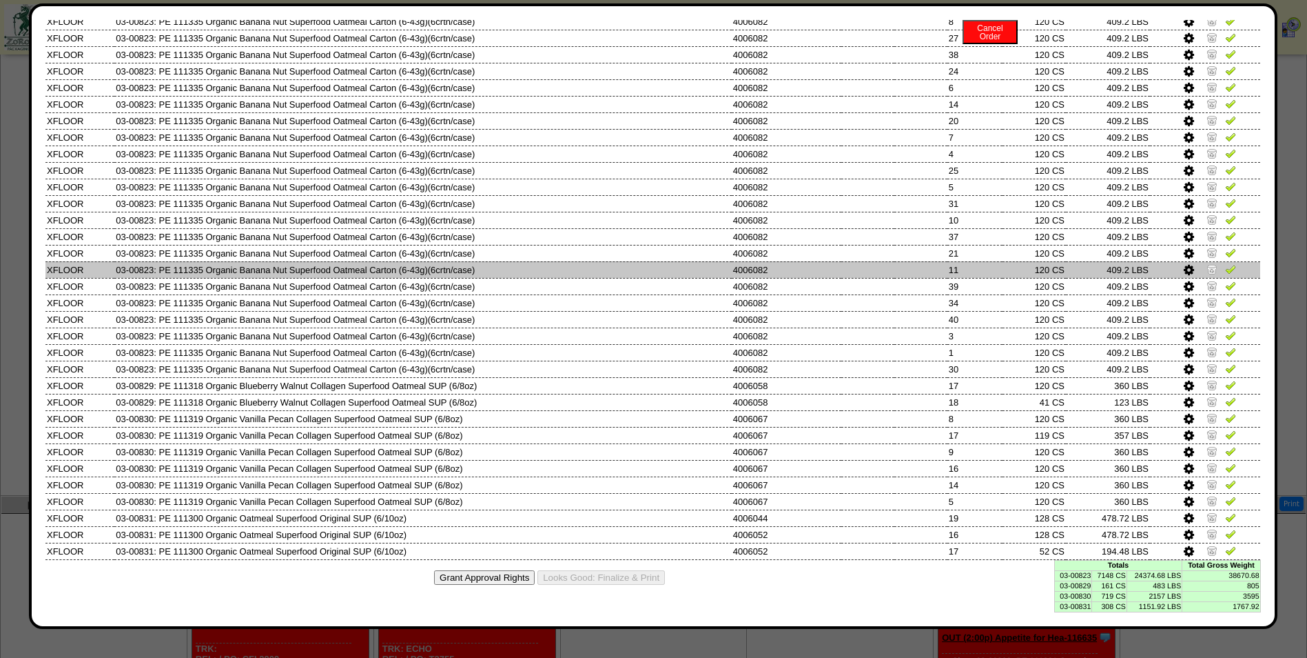
click at [819, 274] on td "4006082" at bounding box center [787, 269] width 110 height 17
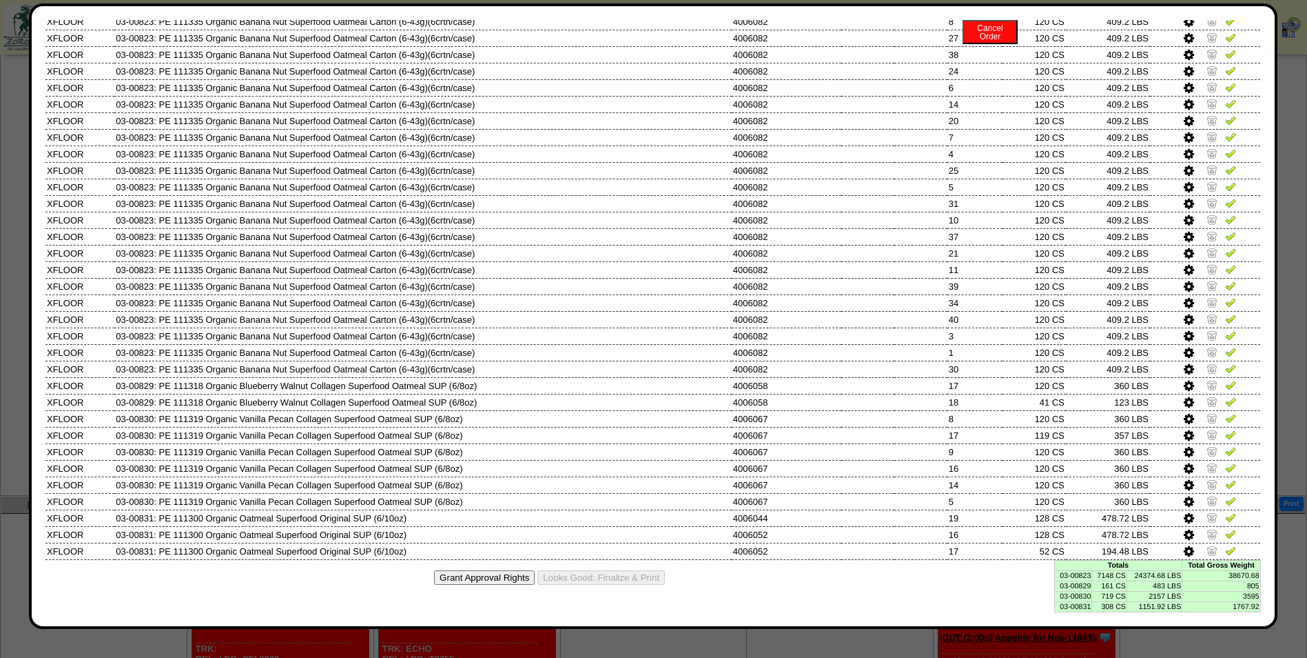
click at [1108, 572] on td "7148 CS" at bounding box center [1109, 575] width 35 height 10
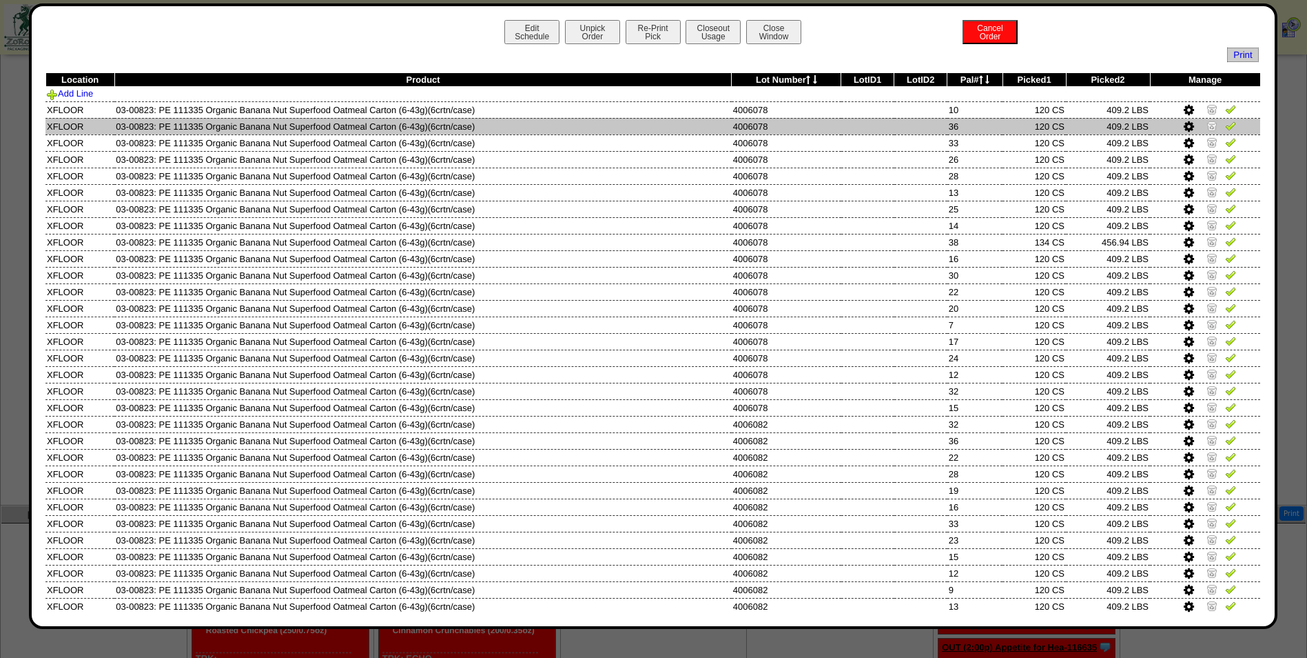
scroll to position [313, 0]
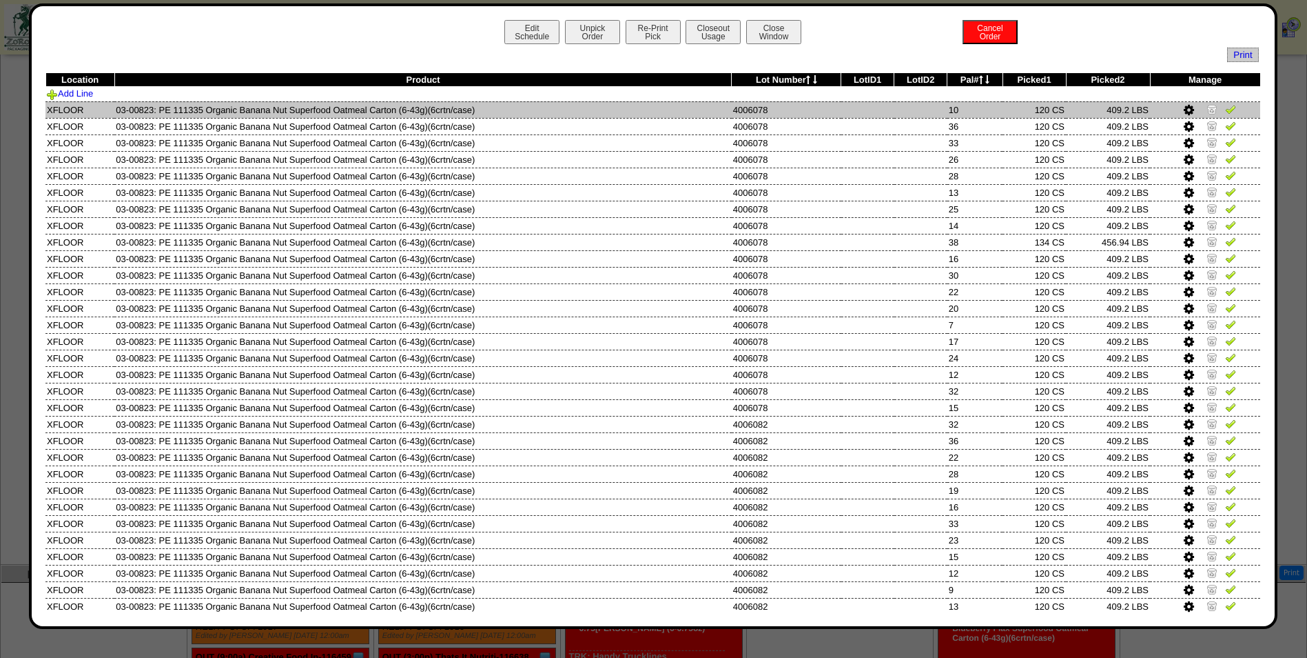
click at [1207, 113] on img at bounding box center [1212, 108] width 11 height 11
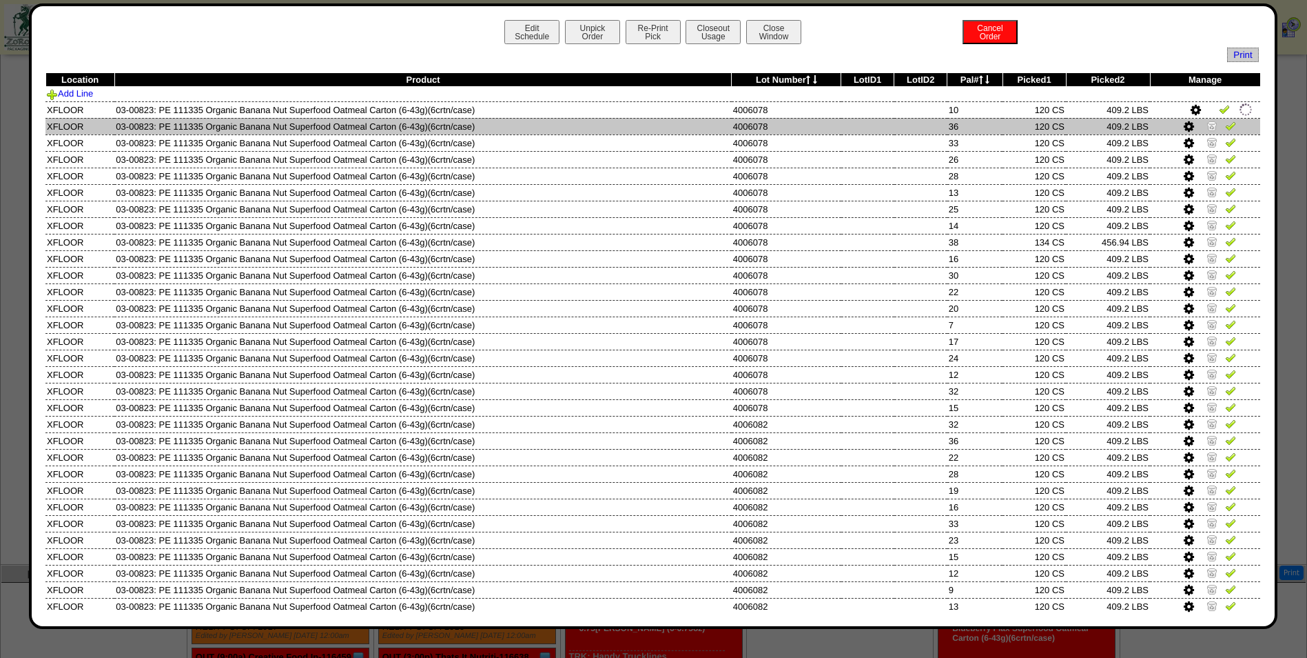
click at [1207, 126] on img at bounding box center [1212, 125] width 11 height 11
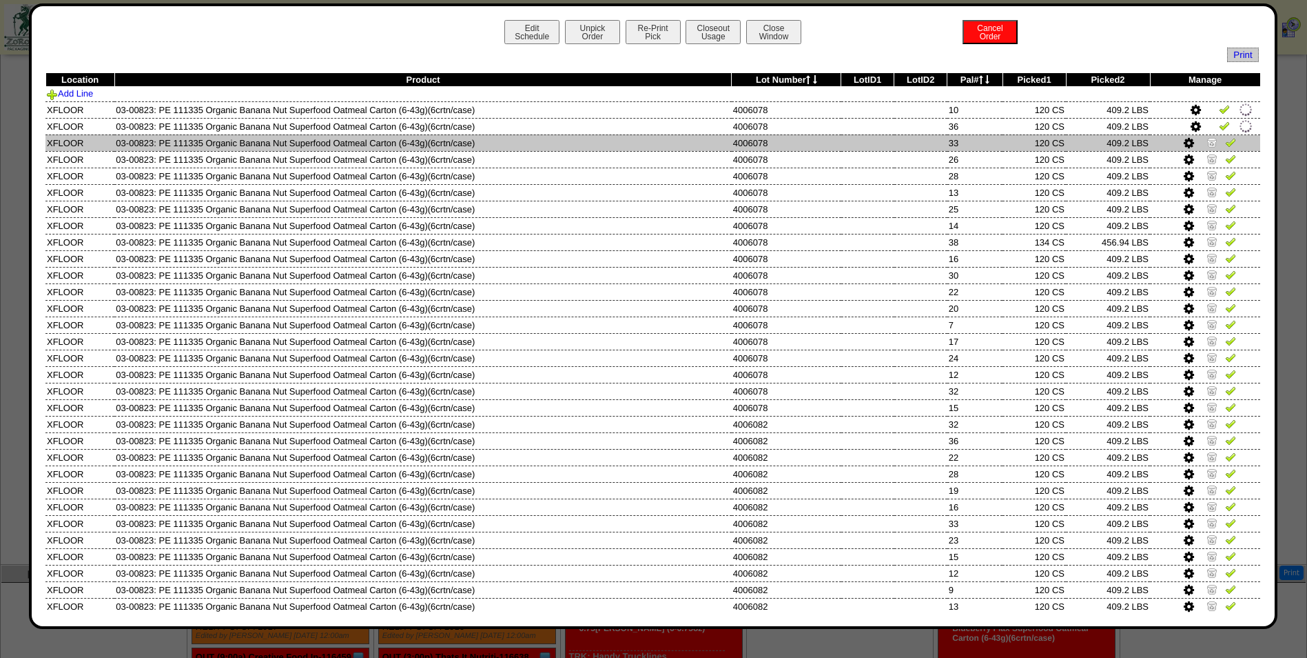
click at [1207, 143] on img at bounding box center [1212, 141] width 11 height 11
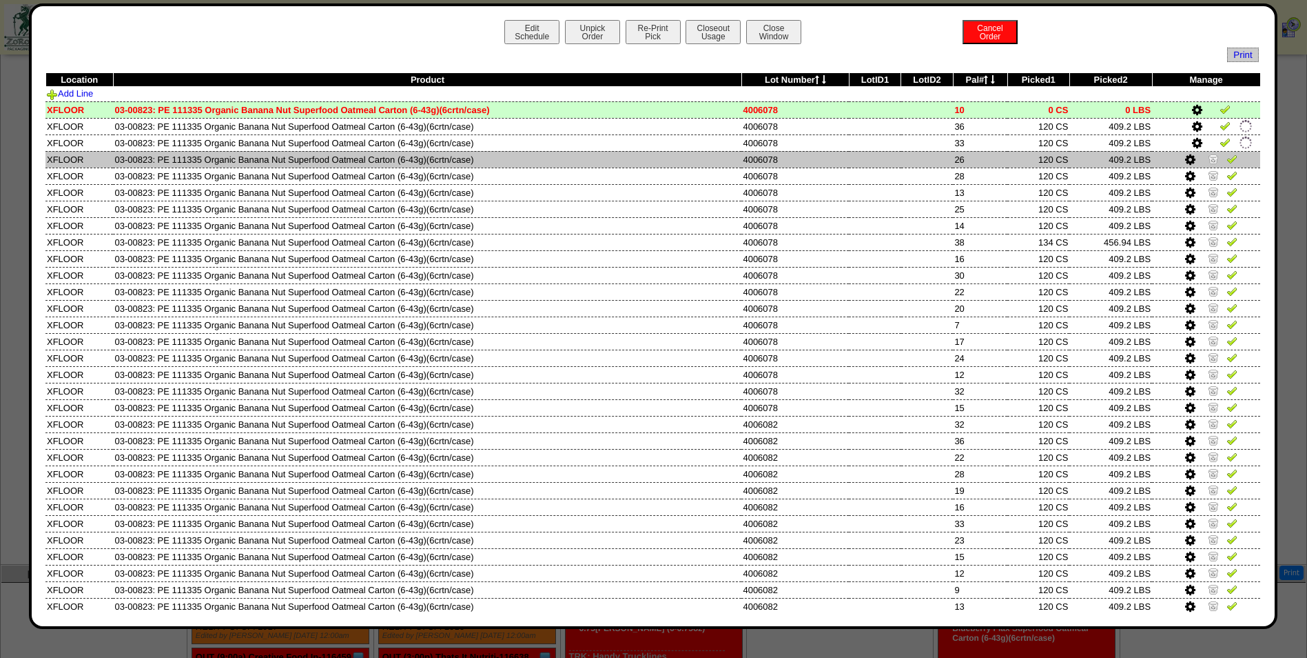
click at [1208, 162] on img at bounding box center [1213, 158] width 11 height 11
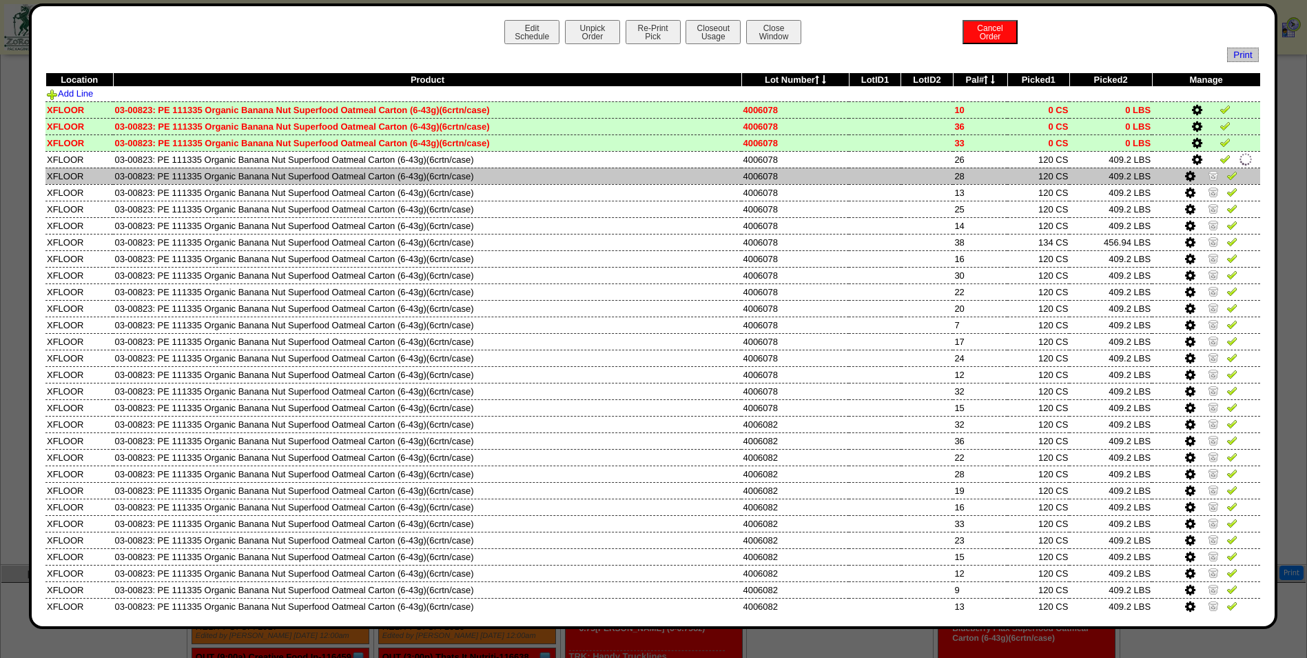
click at [1208, 179] on img at bounding box center [1213, 175] width 11 height 11
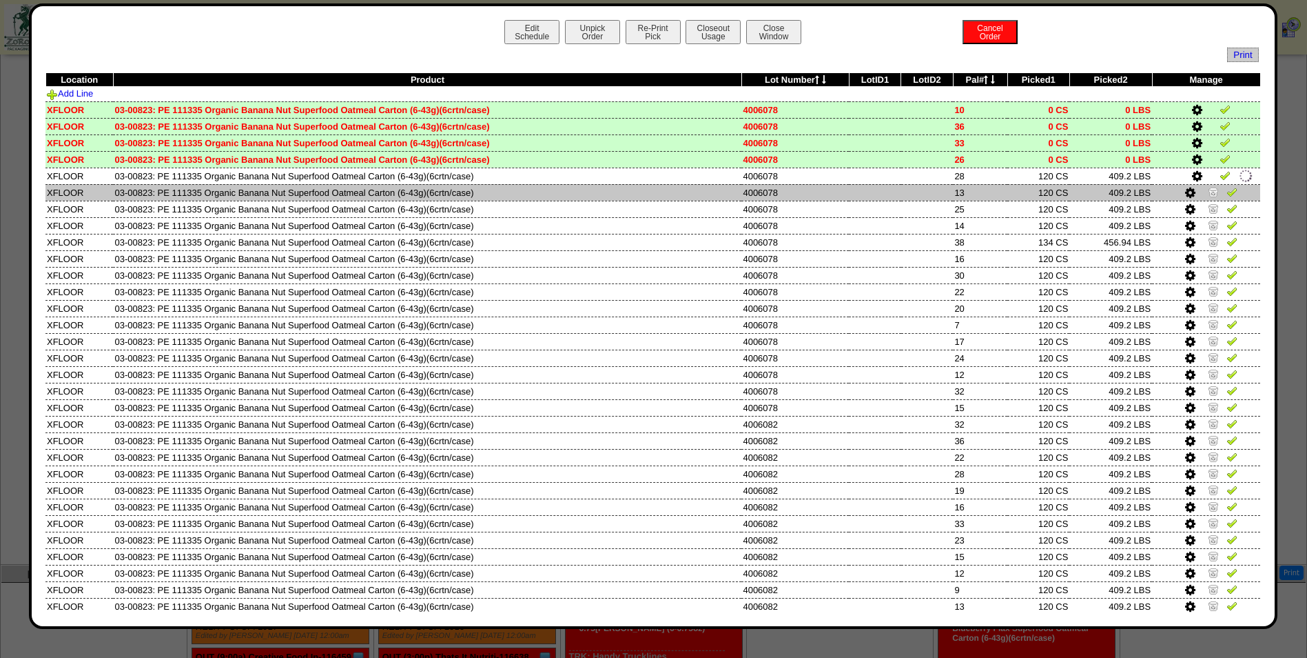
click at [1208, 195] on img at bounding box center [1213, 191] width 11 height 11
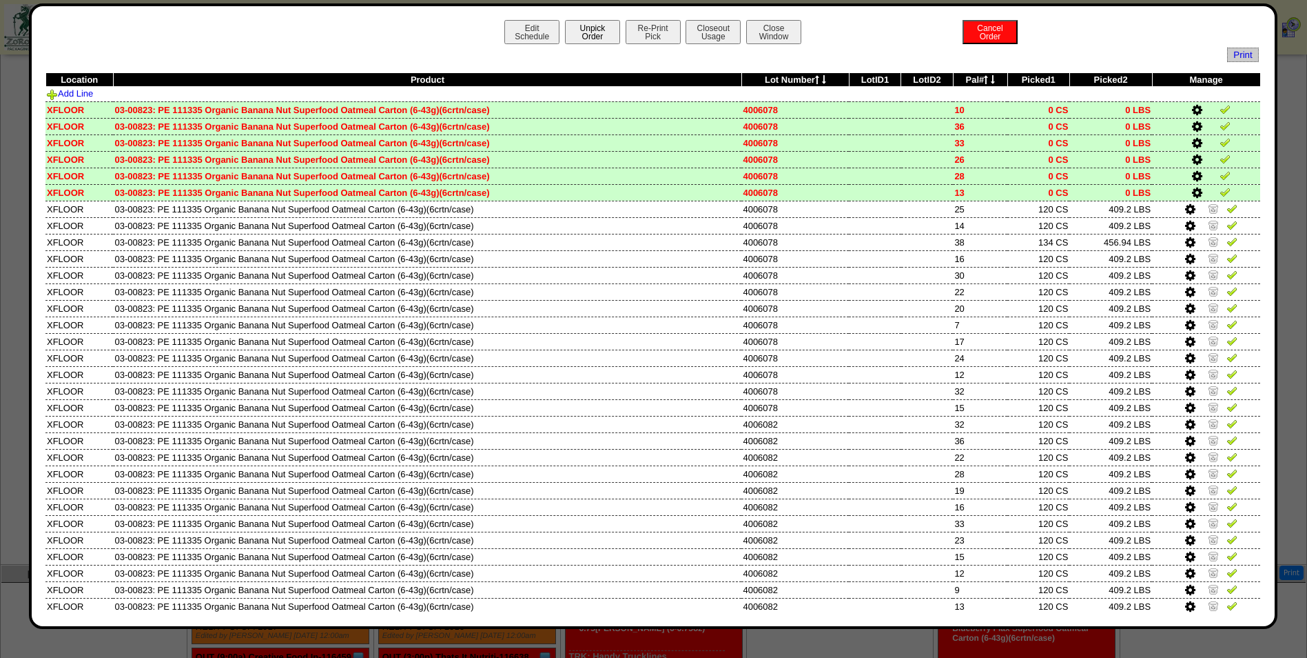
click at [594, 28] on button "Unpick Order" at bounding box center [592, 32] width 55 height 24
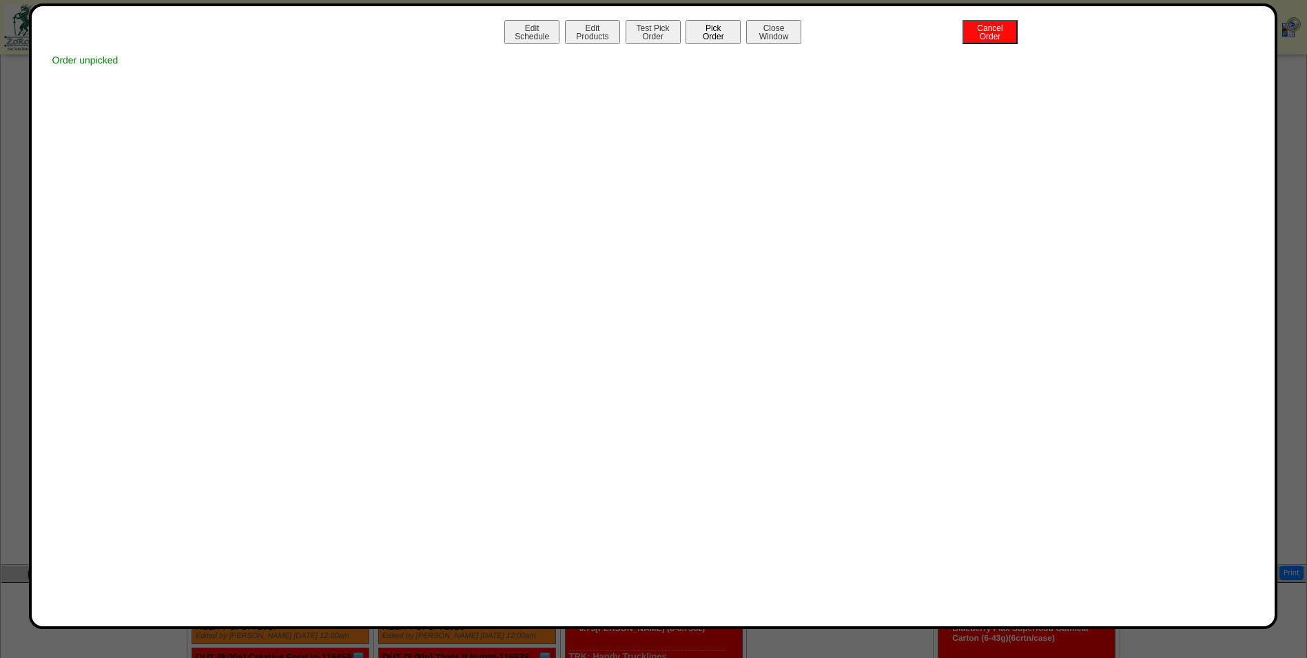
click at [715, 30] on button "Pick Order" at bounding box center [713, 32] width 55 height 24
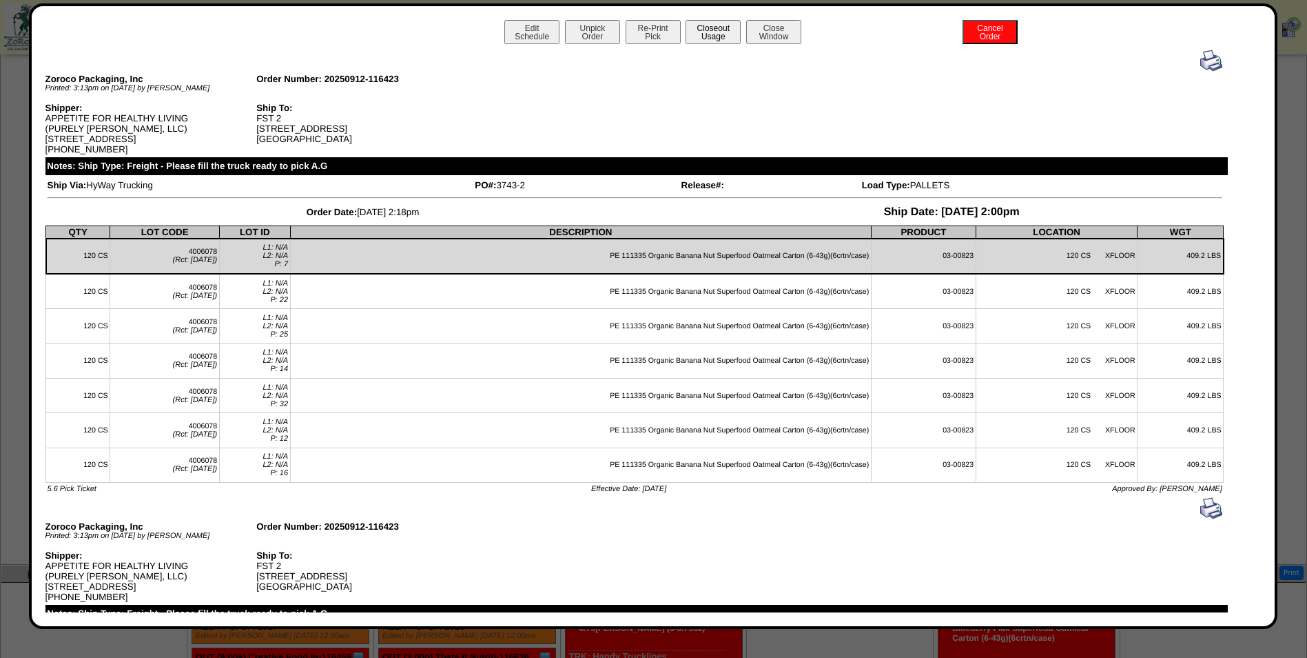
click at [699, 32] on button "Closeout Usage" at bounding box center [713, 32] width 55 height 24
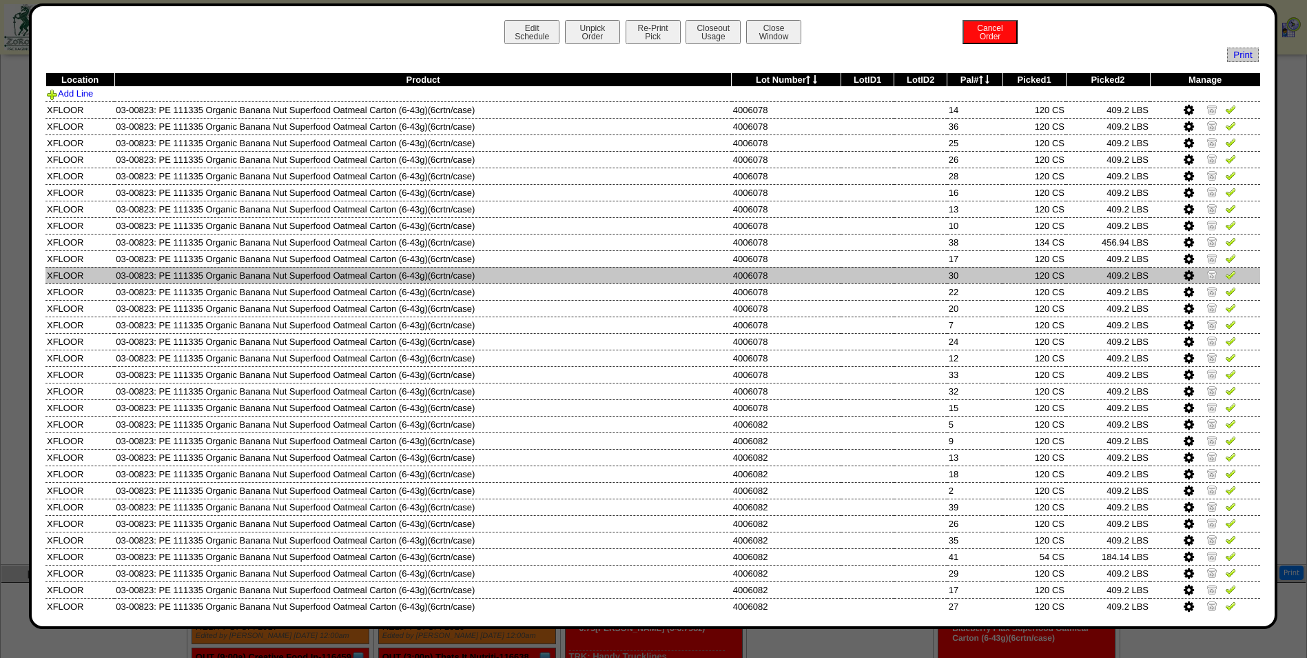
click at [732, 282] on td "4006078" at bounding box center [787, 275] width 110 height 17
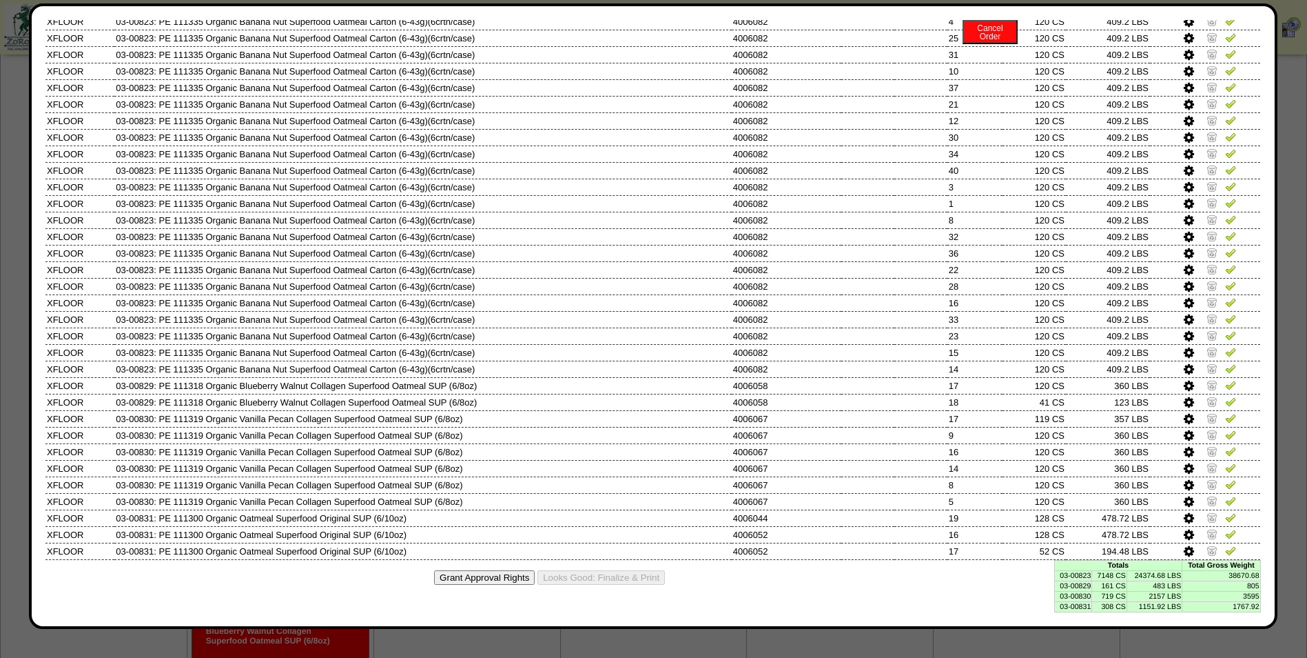
scroll to position [1209, 0]
click at [1111, 573] on td "7148 CS" at bounding box center [1109, 575] width 35 height 10
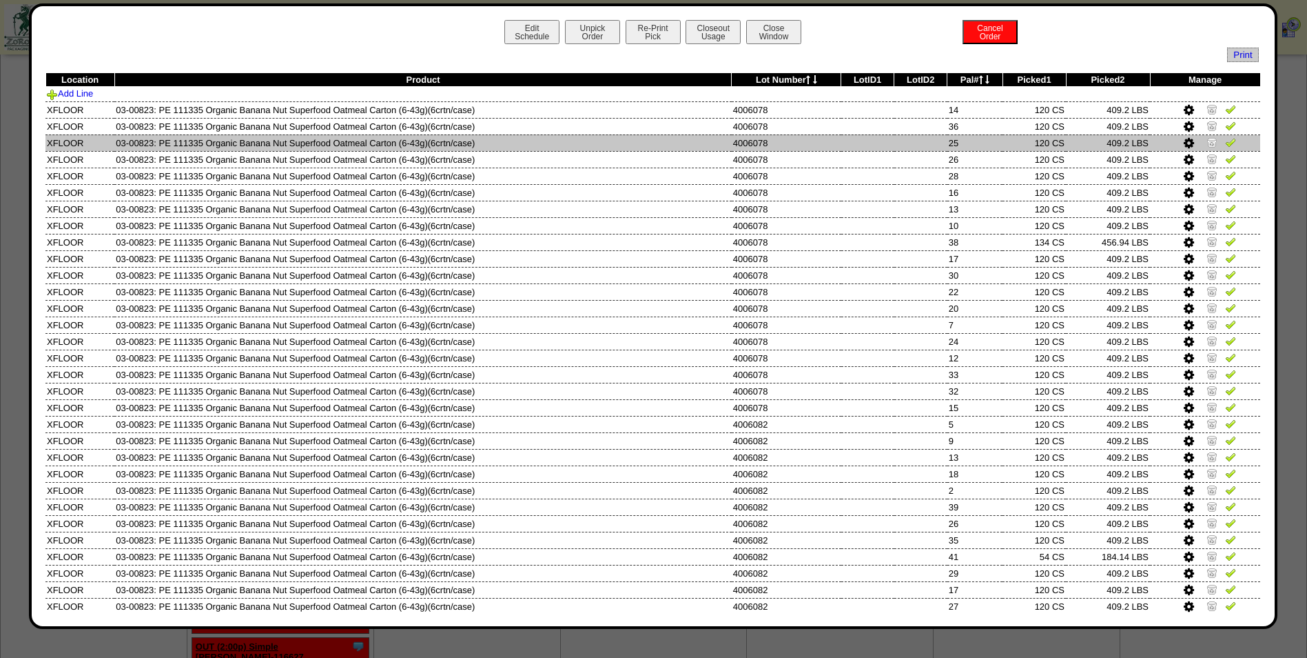
scroll to position [864, 0]
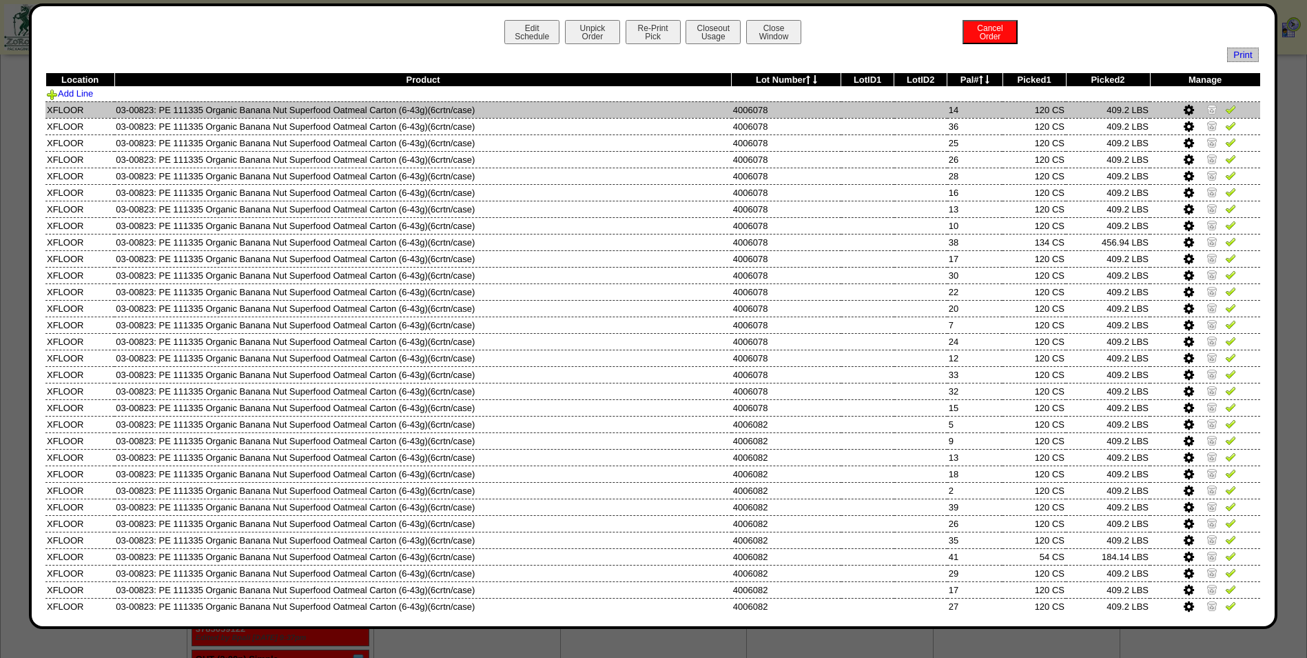
click at [1207, 110] on img at bounding box center [1212, 108] width 11 height 11
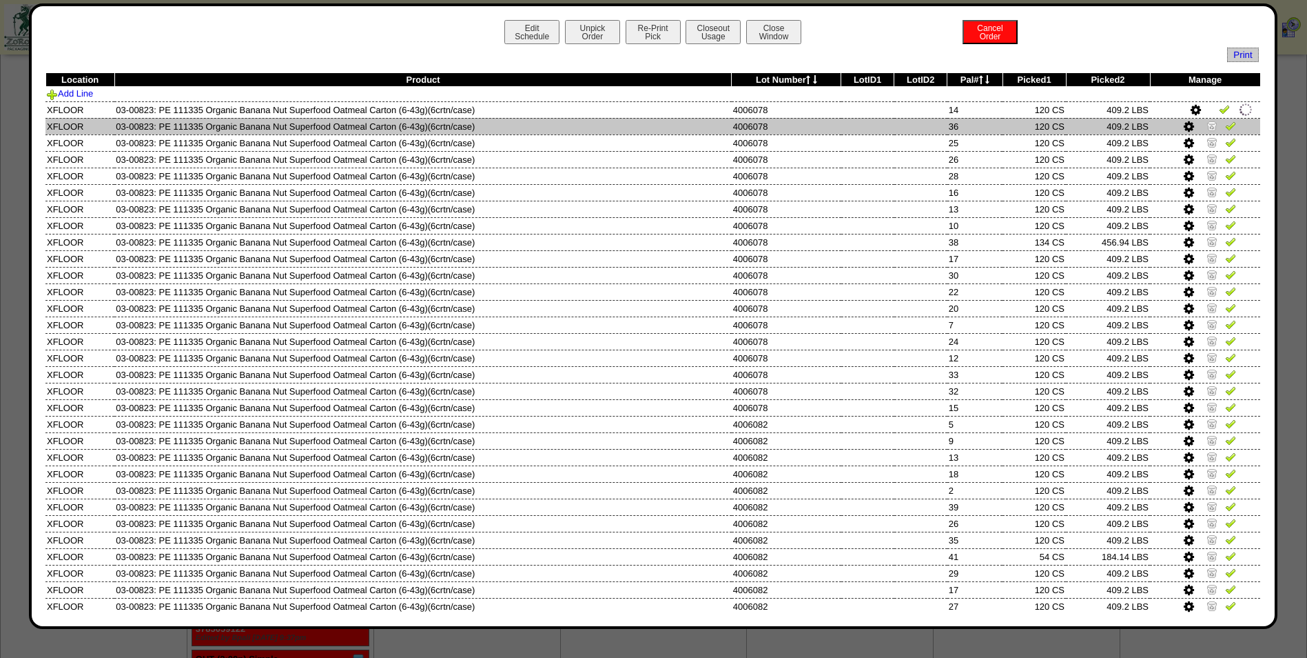
click at [1207, 123] on img at bounding box center [1212, 125] width 11 height 11
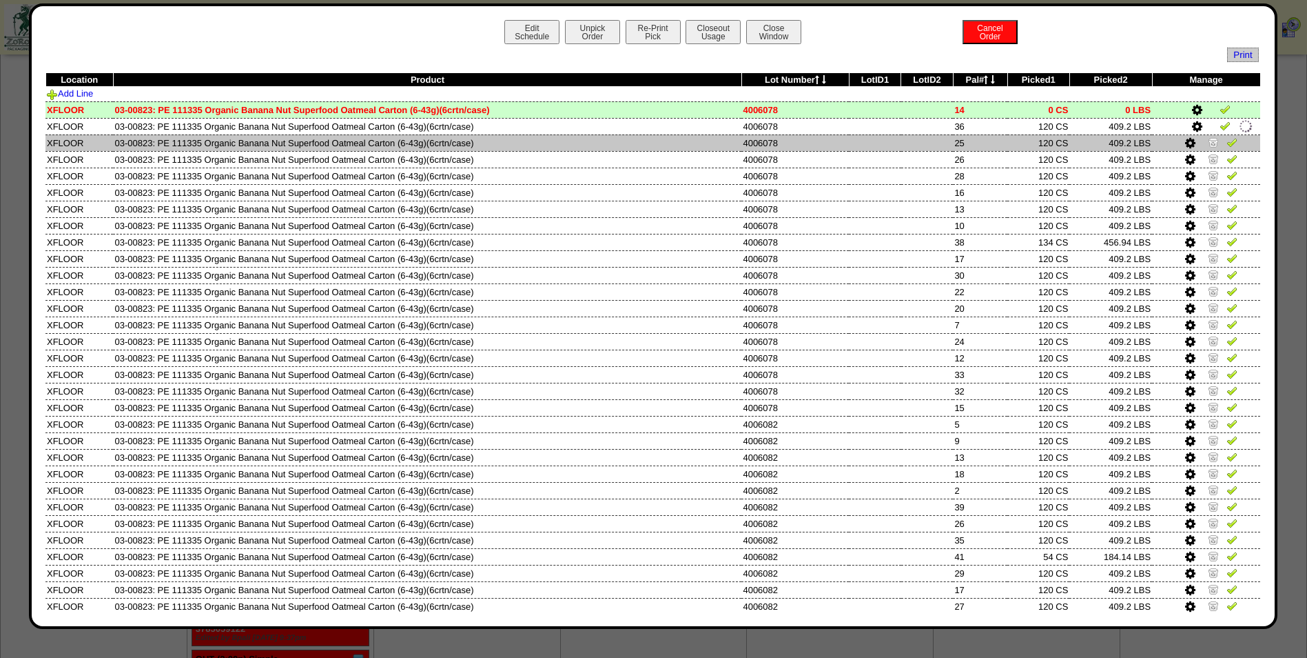
click at [1208, 144] on img at bounding box center [1213, 141] width 11 height 11
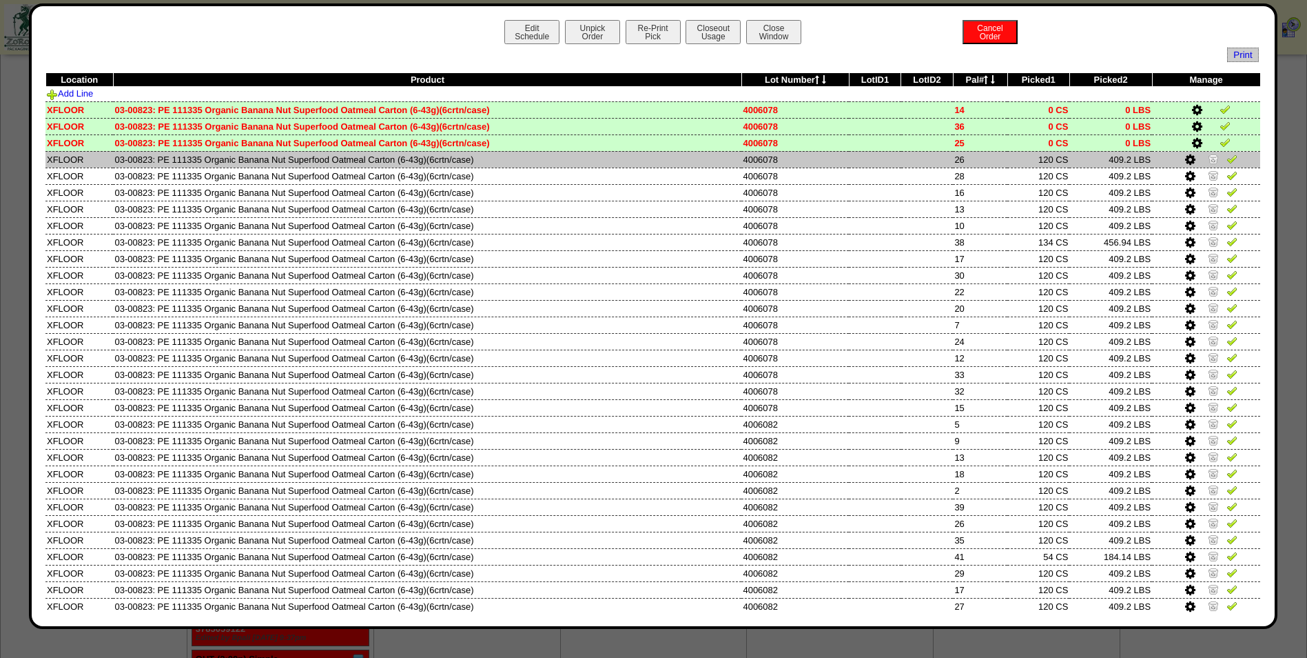
click at [1208, 163] on img at bounding box center [1213, 158] width 11 height 11
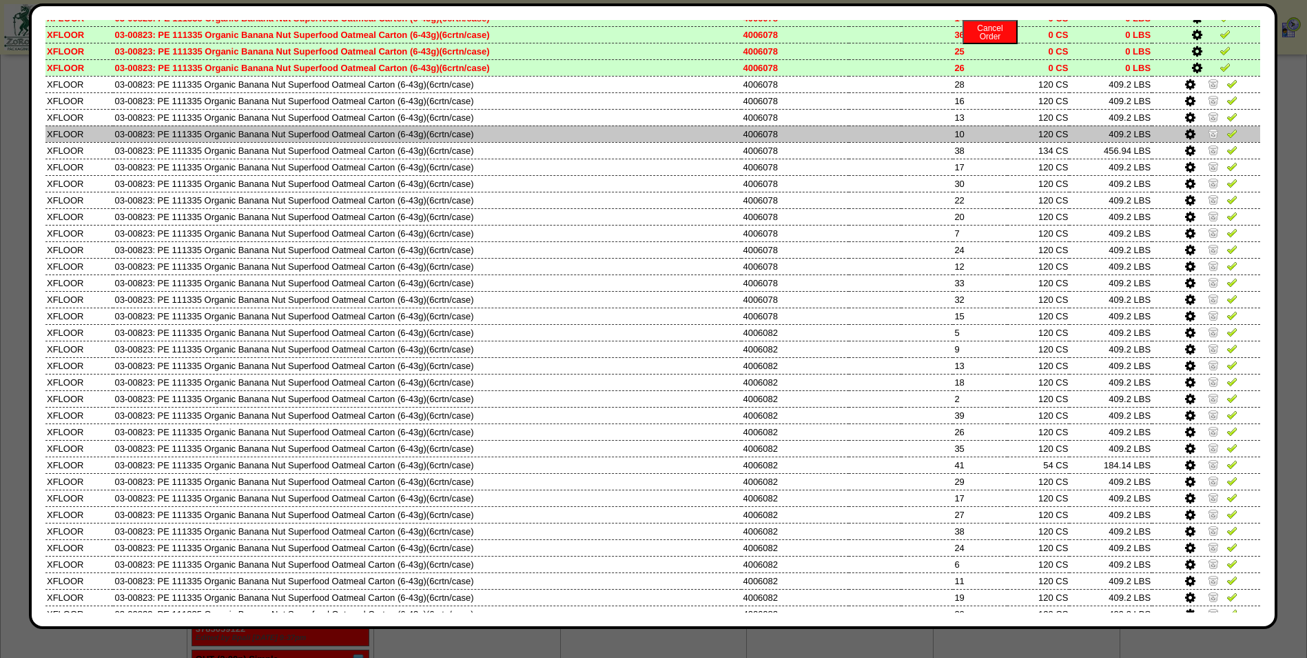
scroll to position [0, 0]
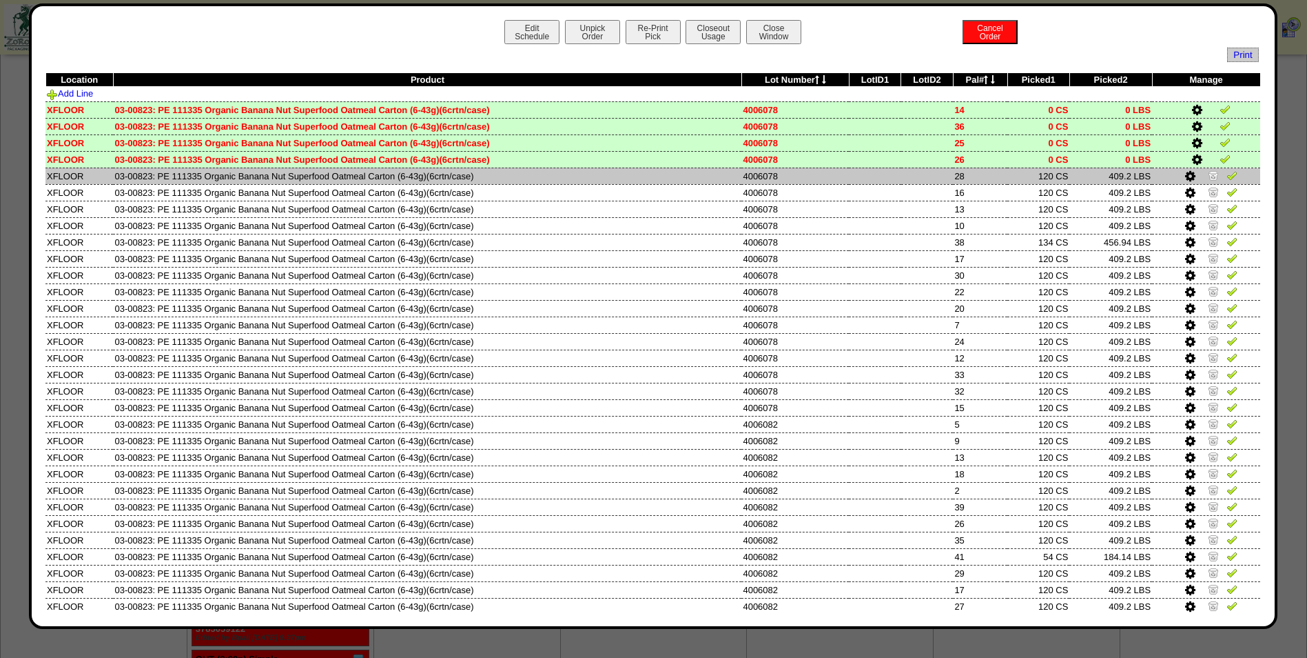
click at [1208, 179] on img at bounding box center [1213, 175] width 11 height 11
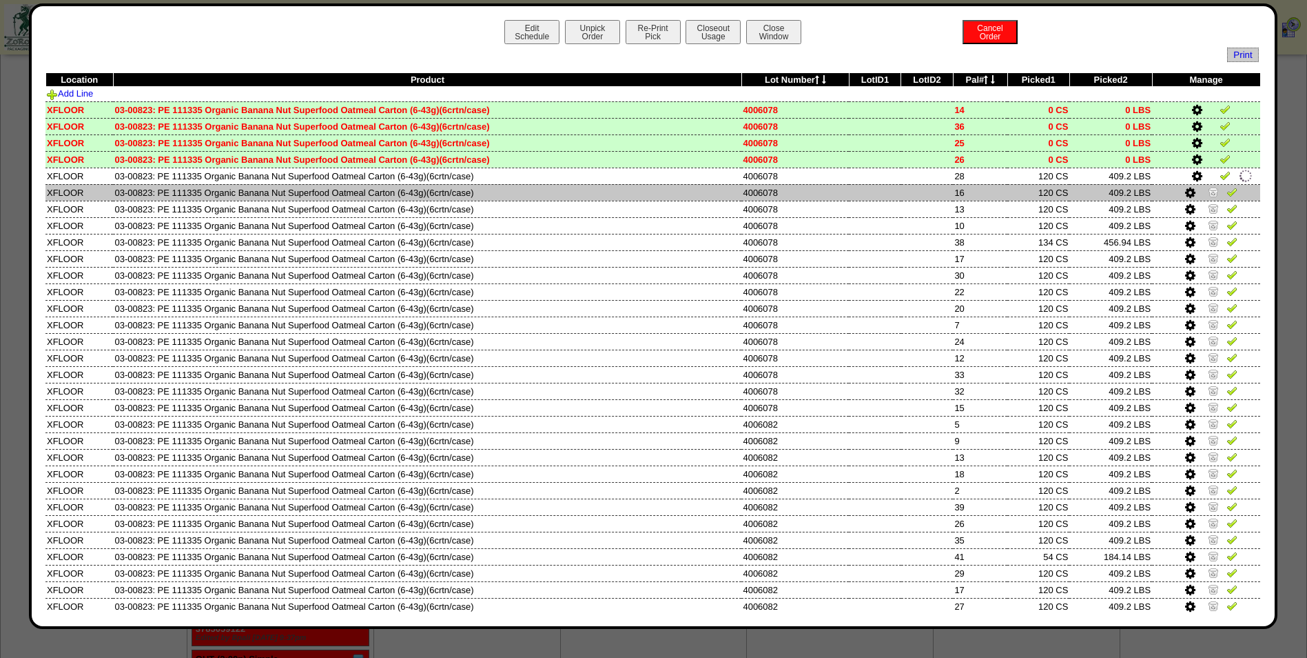
click at [1208, 192] on img at bounding box center [1213, 191] width 11 height 11
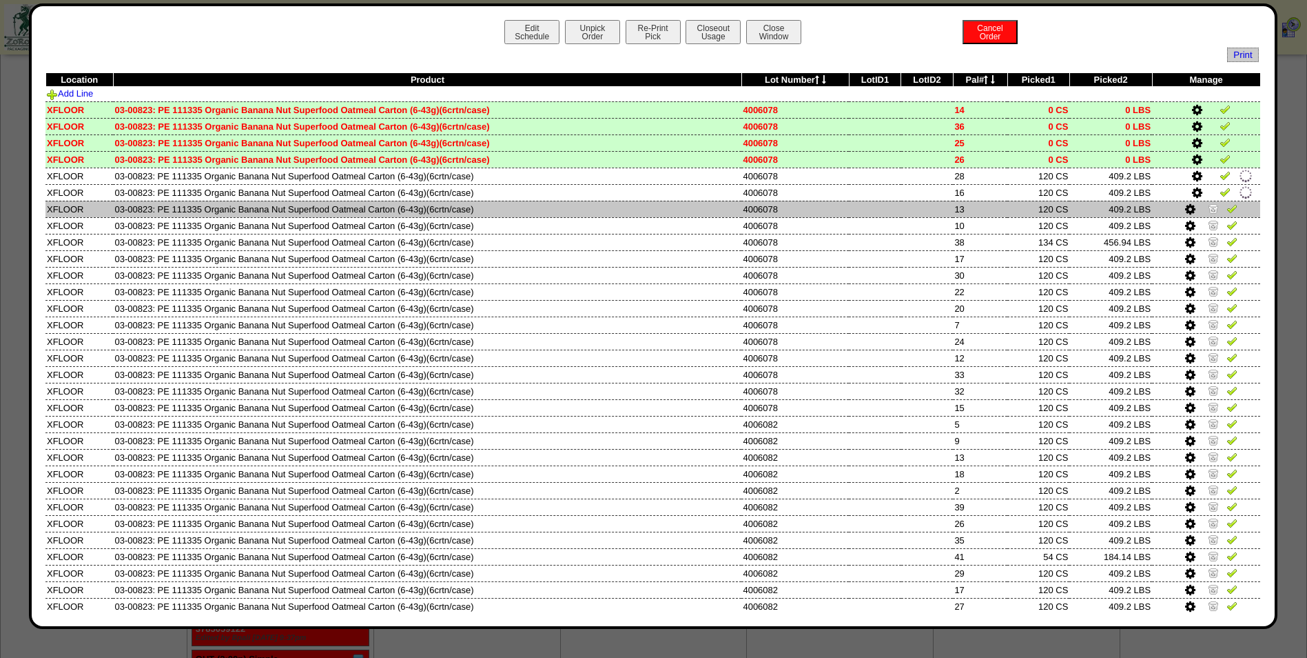
click at [1208, 207] on img at bounding box center [1213, 208] width 11 height 11
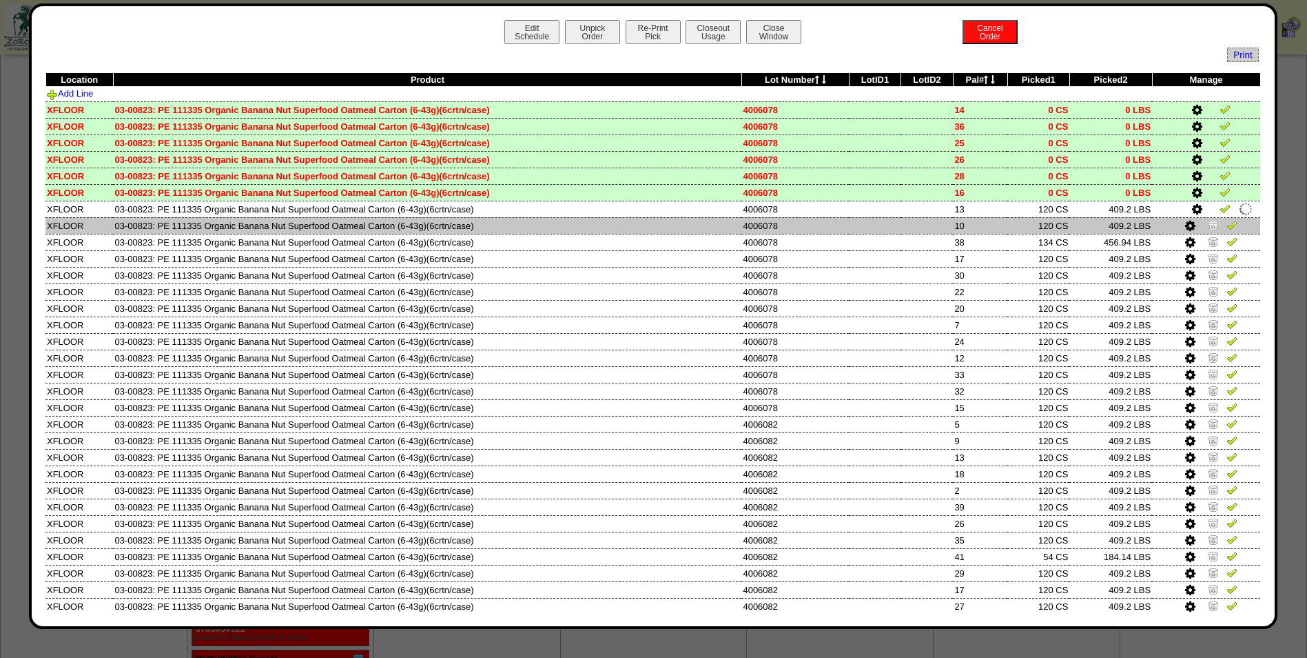
click at [1208, 227] on img at bounding box center [1213, 224] width 11 height 11
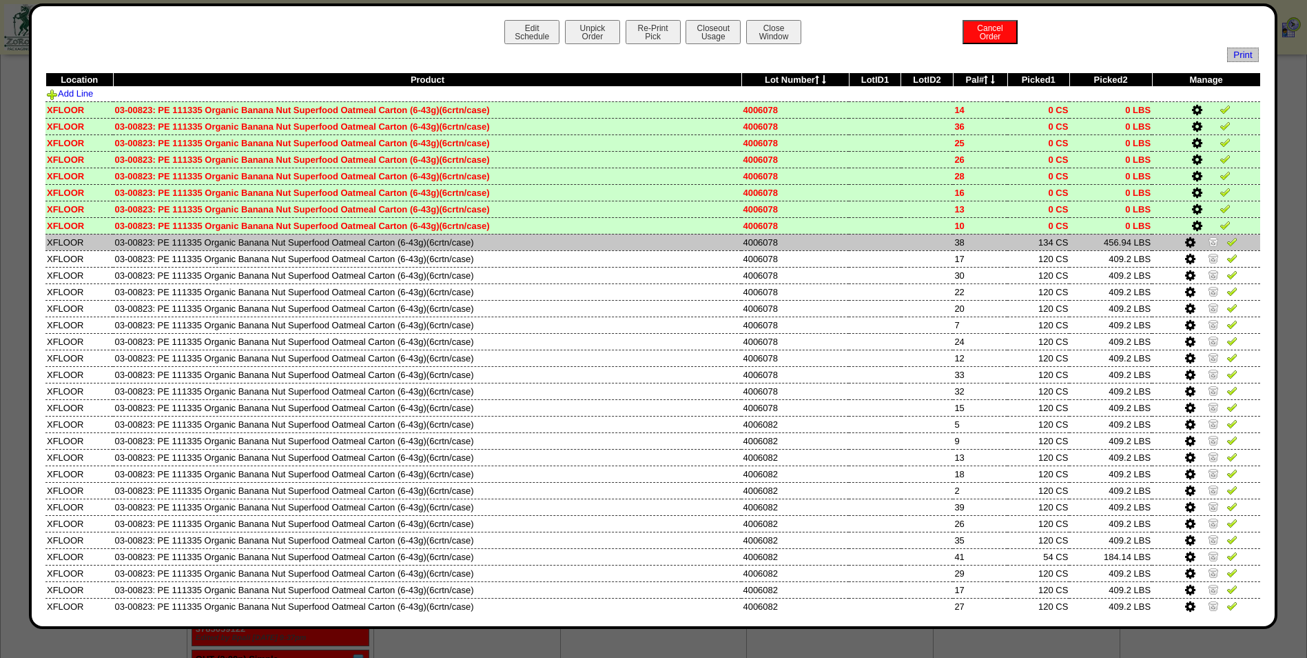
click at [1208, 245] on img at bounding box center [1213, 241] width 11 height 11
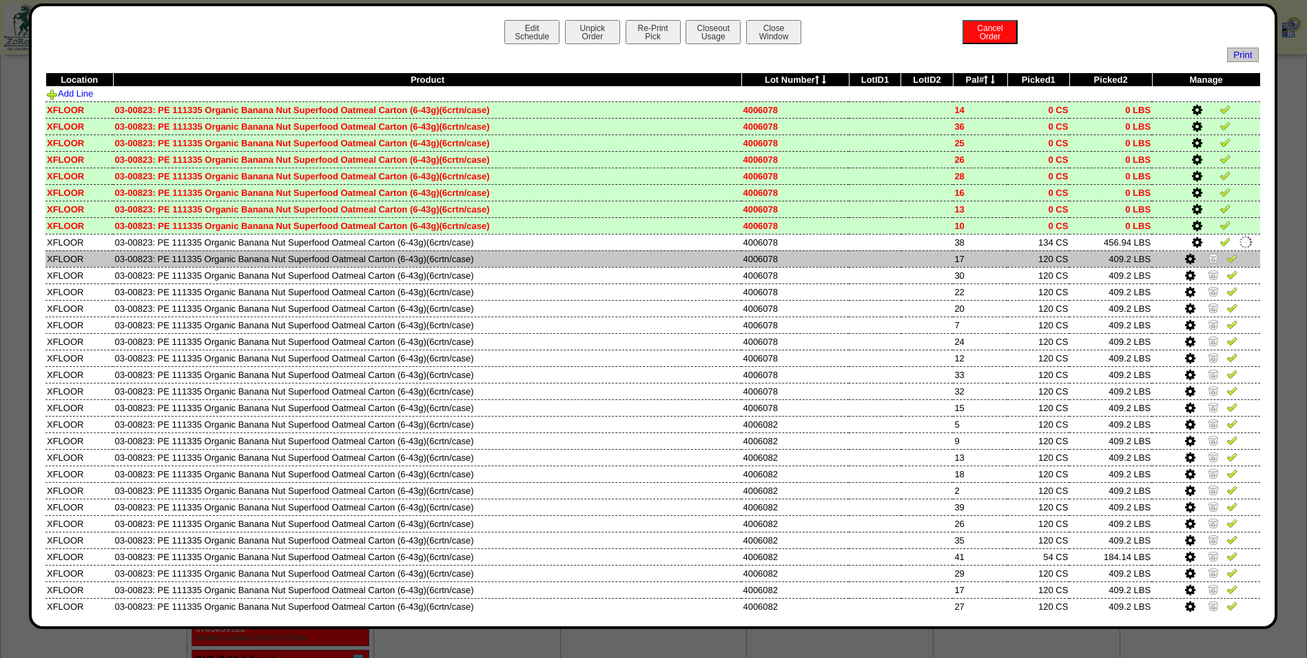
click at [1208, 258] on img at bounding box center [1213, 257] width 11 height 11
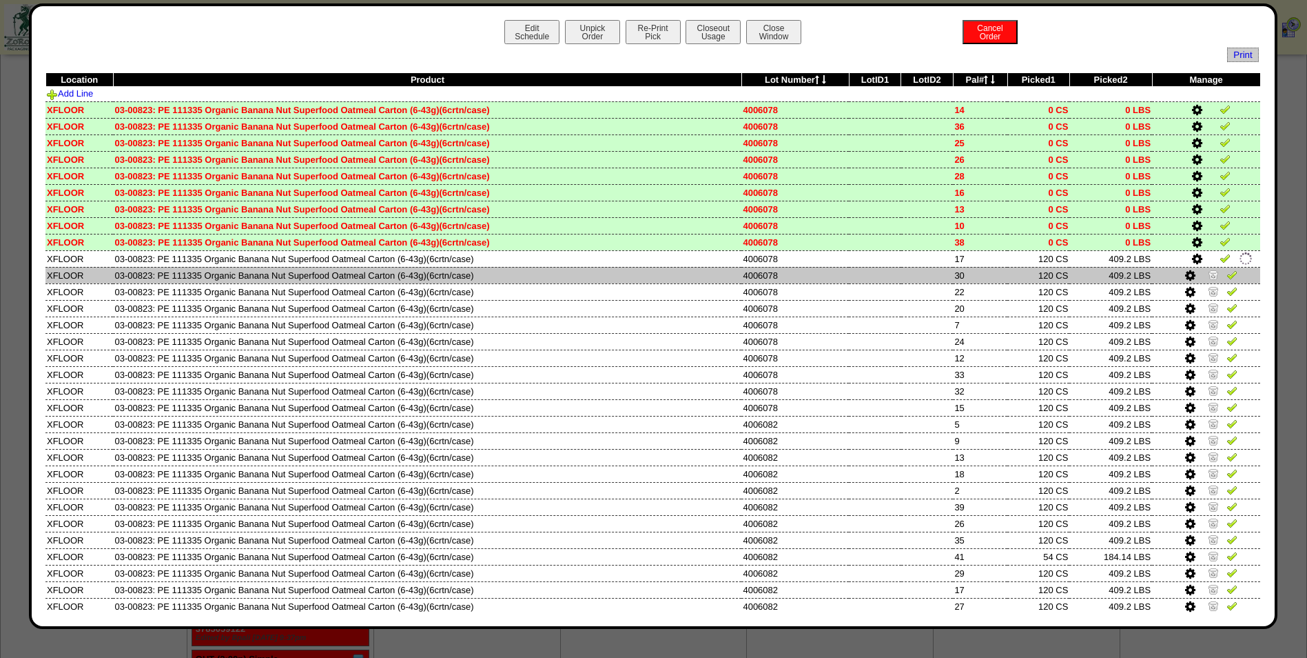
click at [1208, 274] on img at bounding box center [1213, 274] width 11 height 11
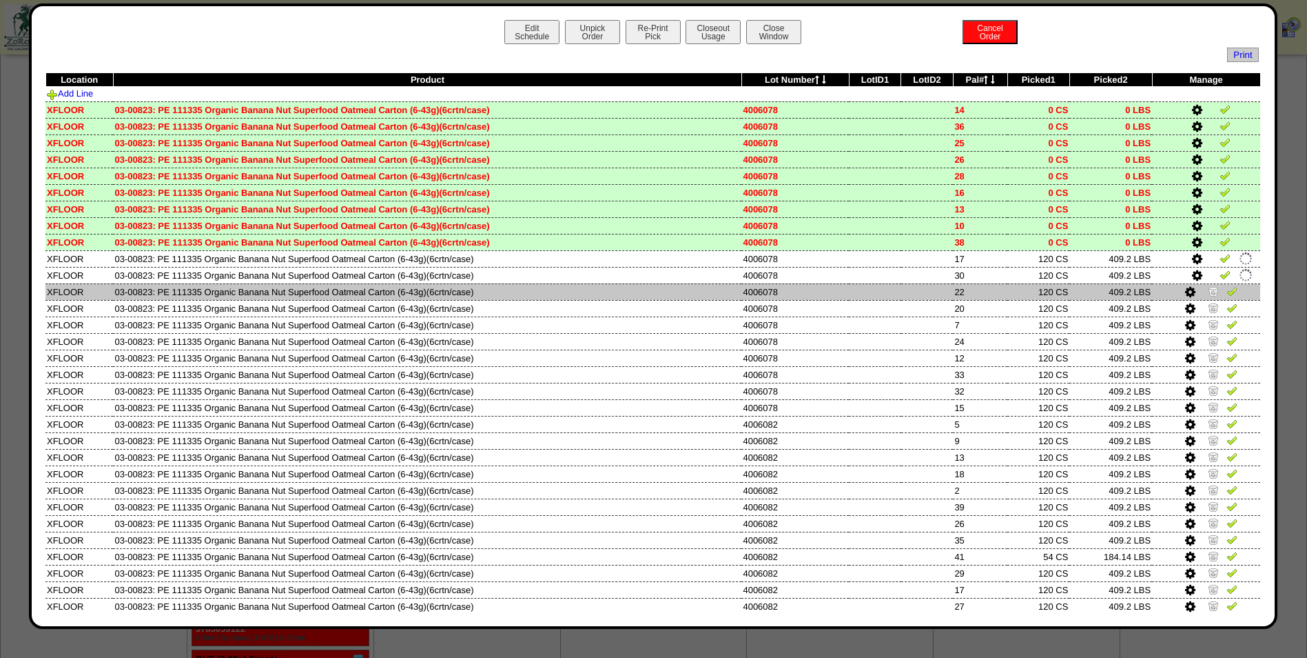
click at [1208, 295] on img at bounding box center [1213, 290] width 11 height 11
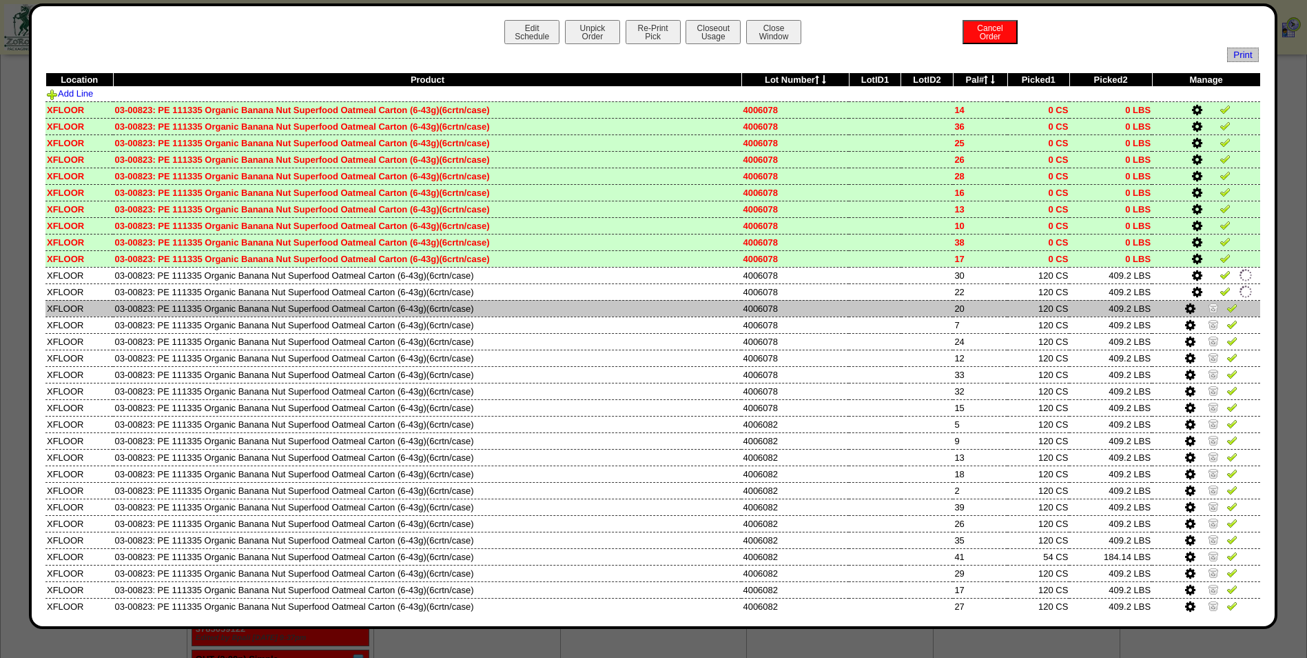
click at [1208, 313] on link at bounding box center [1215, 310] width 14 height 10
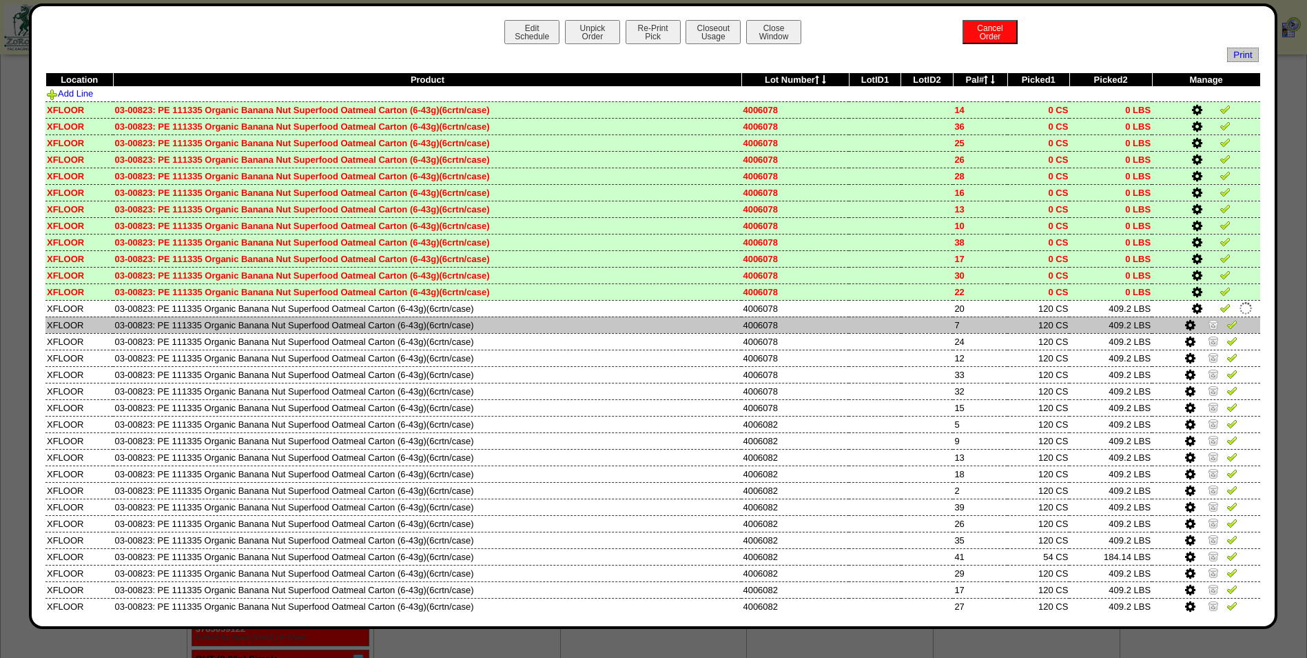
click at [1208, 327] on img at bounding box center [1213, 323] width 11 height 11
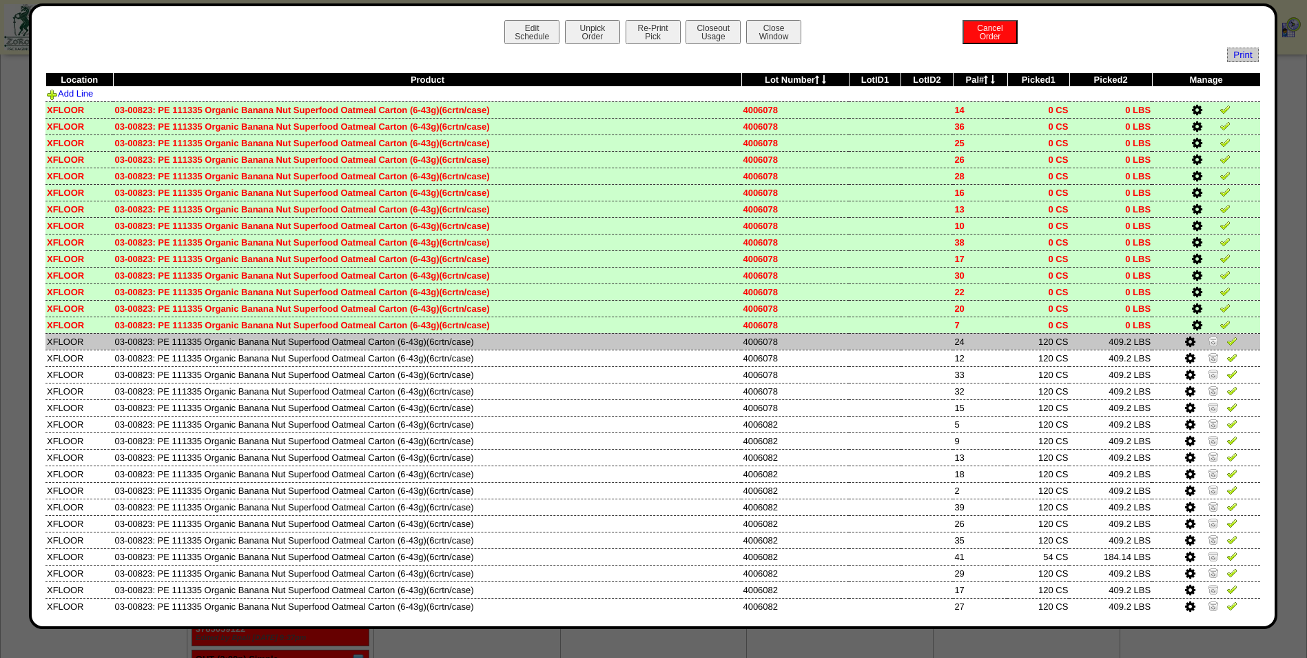
click at [1208, 340] on img at bounding box center [1213, 340] width 11 height 11
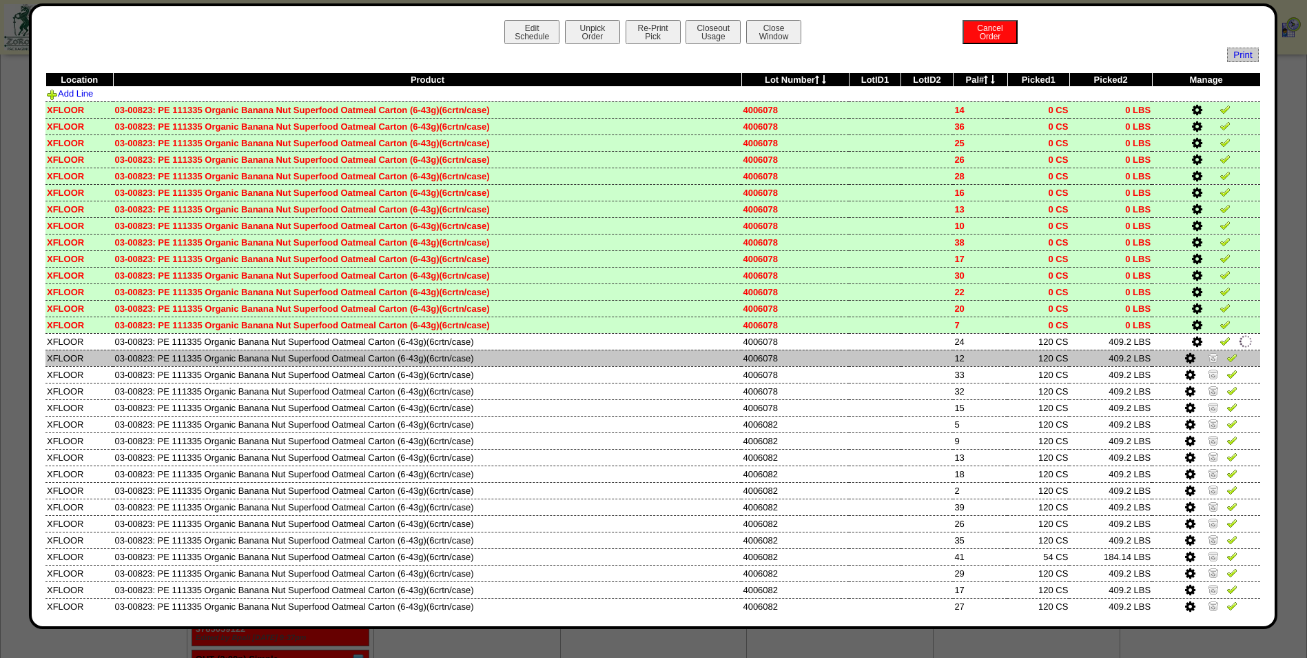
click at [1208, 358] on img at bounding box center [1213, 357] width 11 height 11
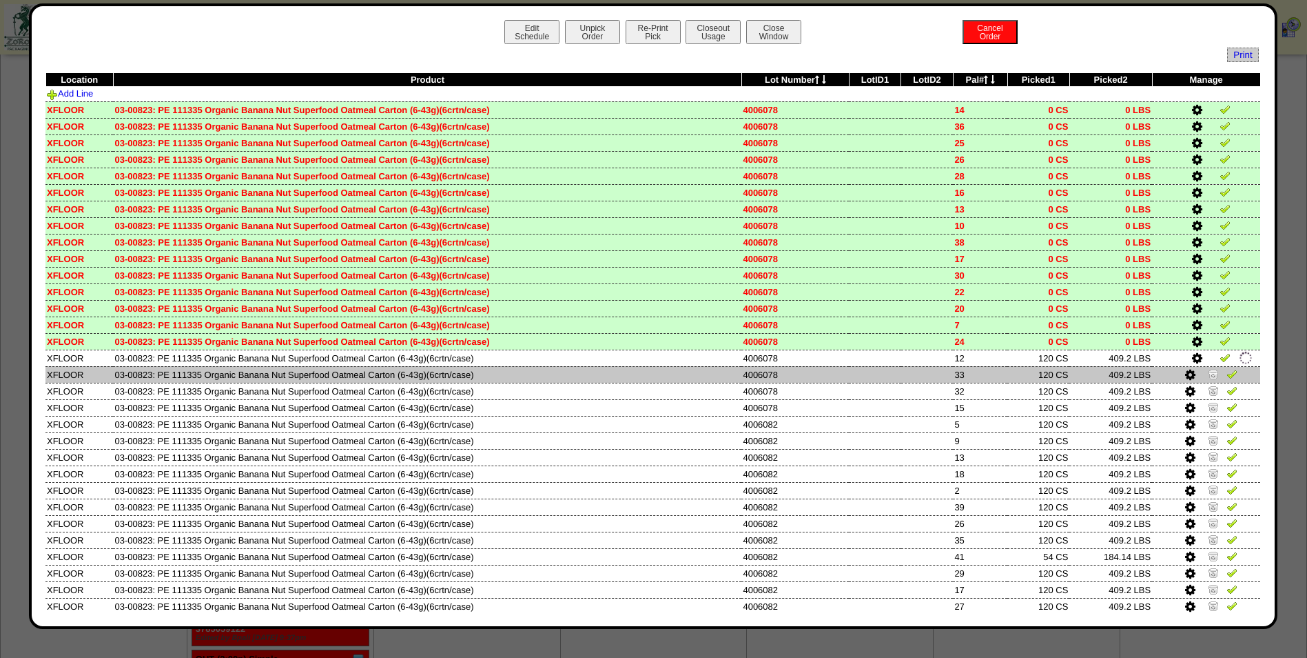
click at [1208, 378] on img at bounding box center [1213, 373] width 11 height 11
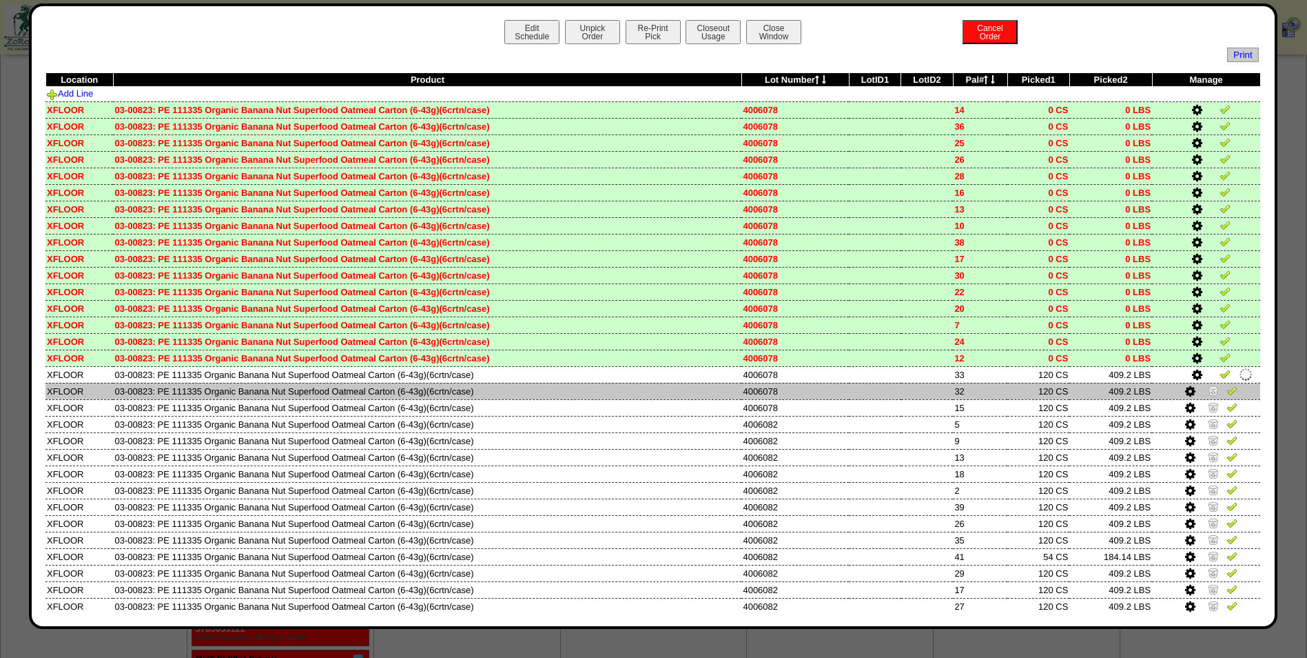
click at [1208, 389] on img at bounding box center [1213, 390] width 11 height 11
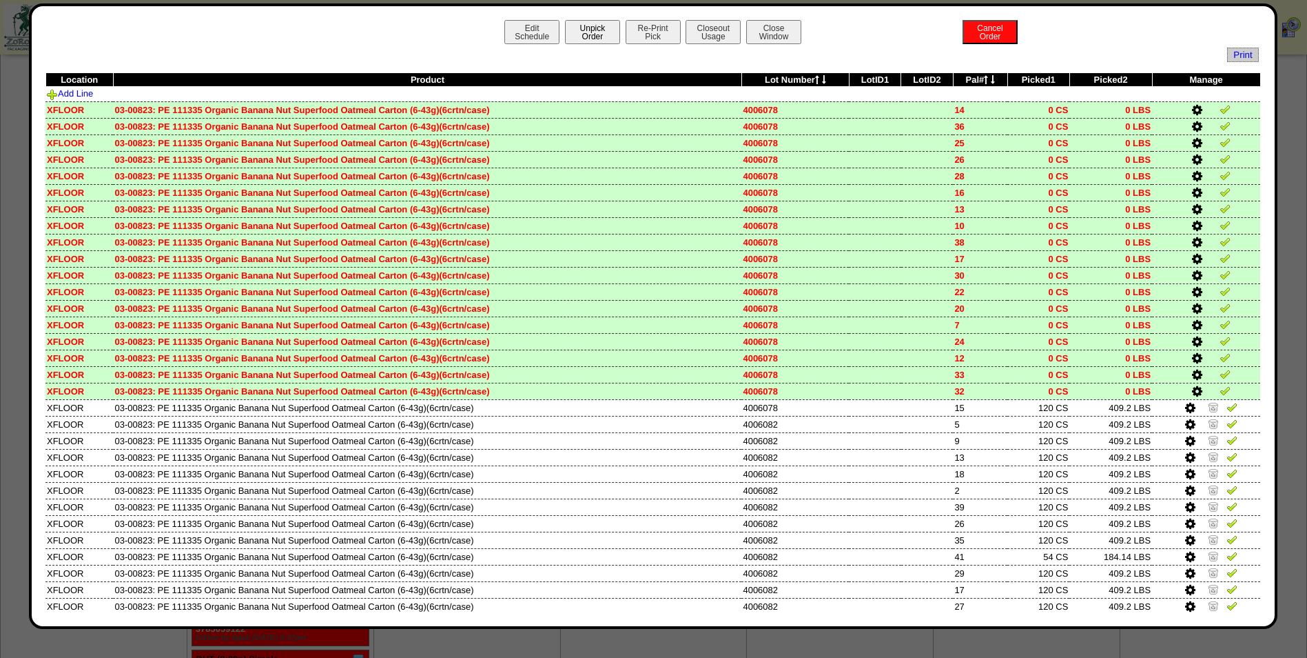
click at [598, 36] on button "Unpick Order" at bounding box center [592, 32] width 55 height 24
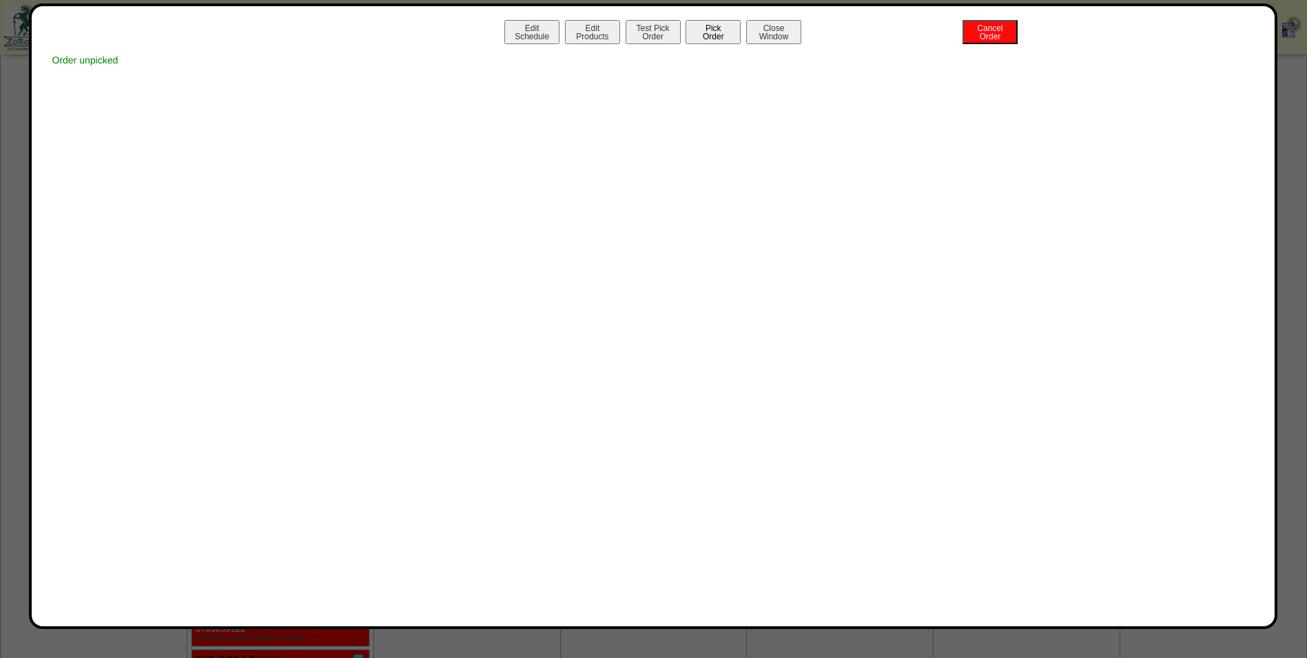
click at [709, 41] on button "Pick Order" at bounding box center [713, 32] width 55 height 24
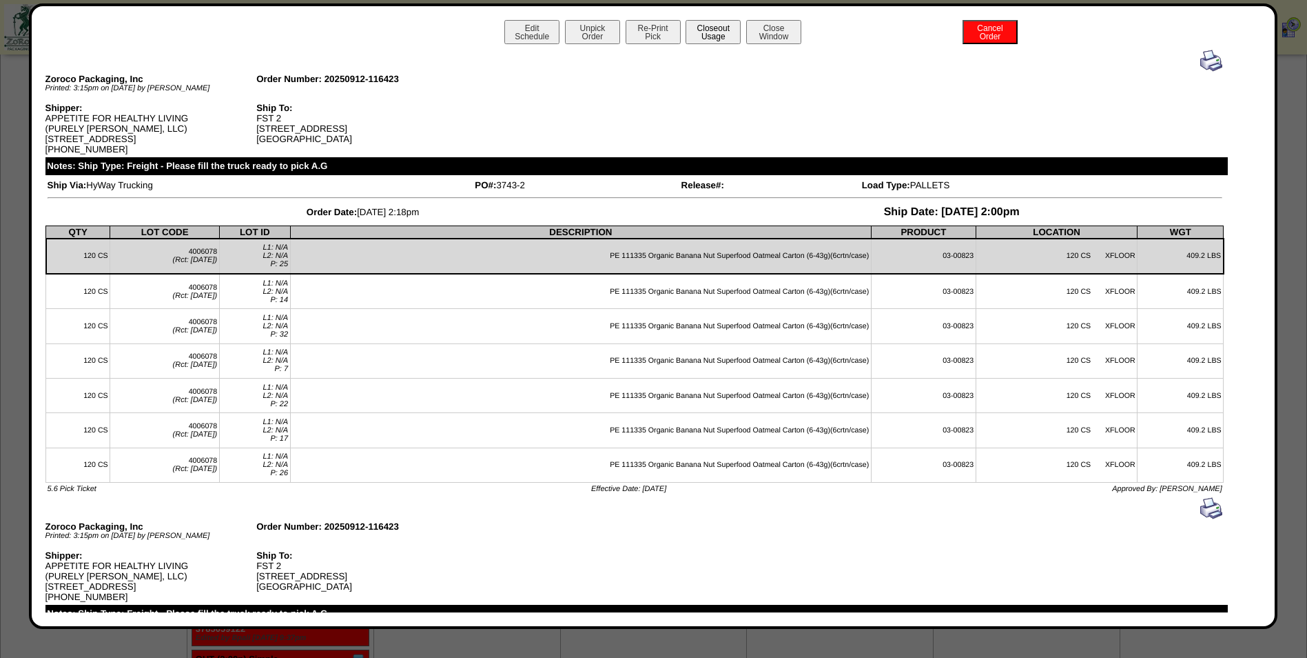
click at [698, 28] on button "Closeout Usage" at bounding box center [713, 32] width 55 height 24
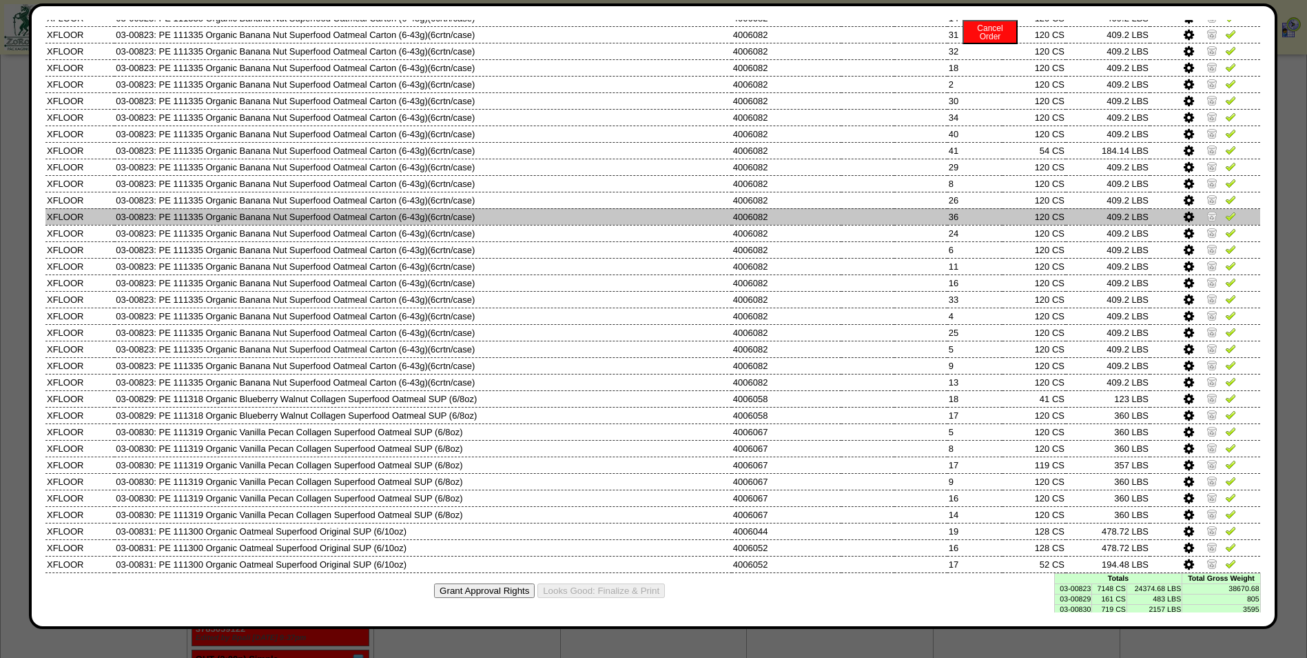
scroll to position [717, 0]
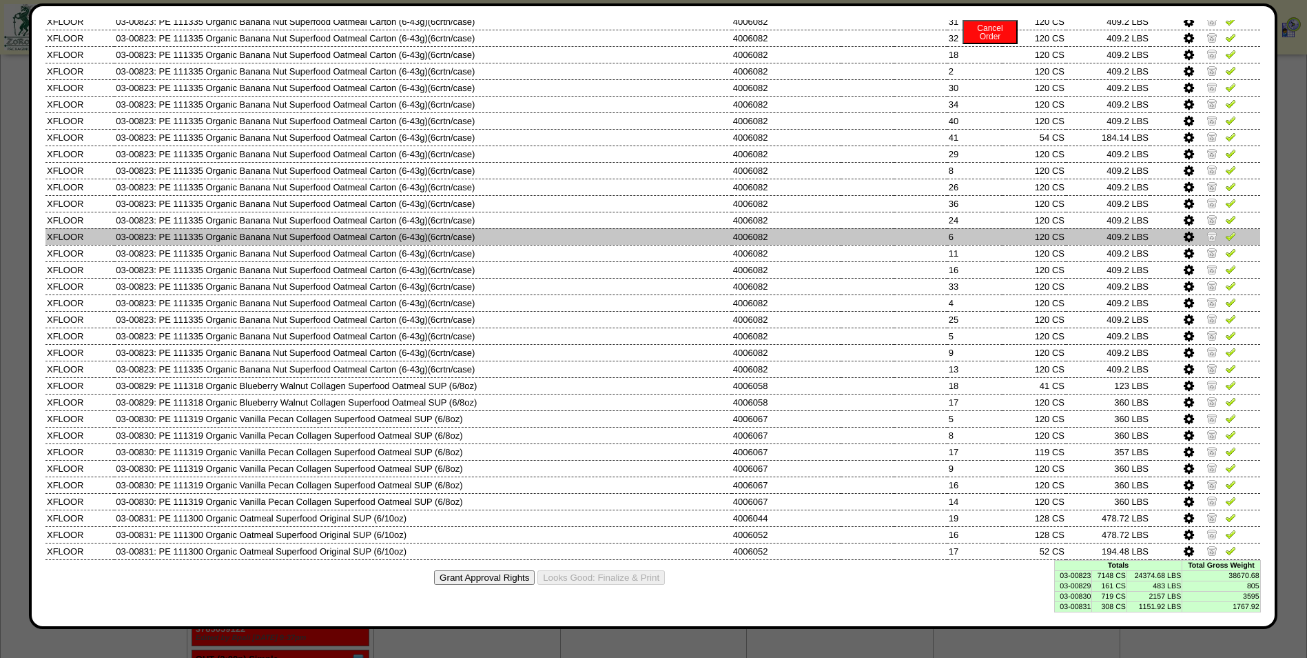
click at [991, 232] on td "6" at bounding box center [975, 236] width 55 height 17
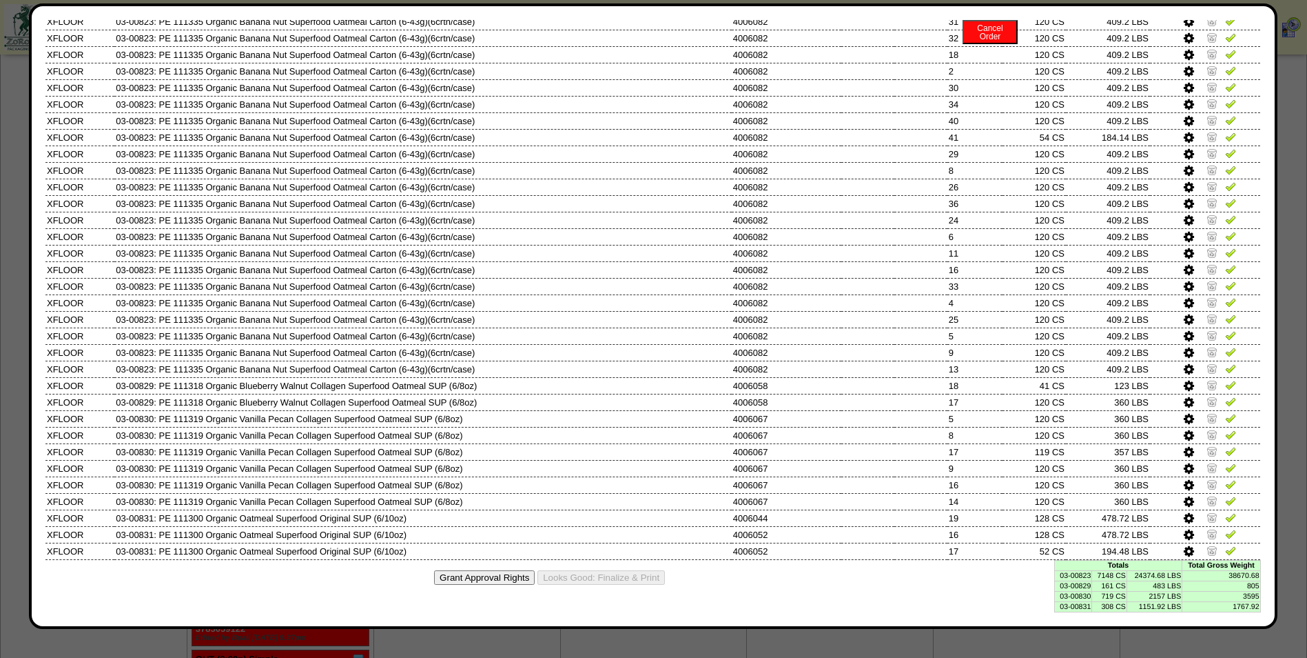
click at [1107, 579] on td "7148 CS" at bounding box center [1109, 575] width 35 height 10
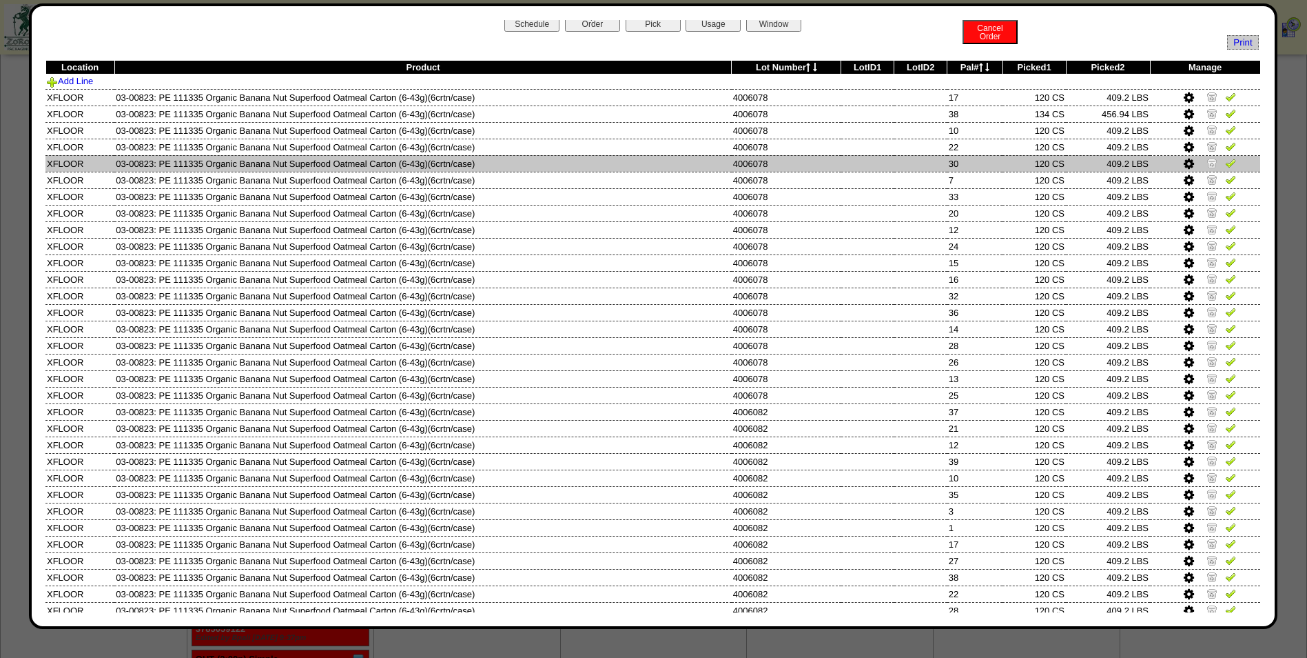
scroll to position [0, 0]
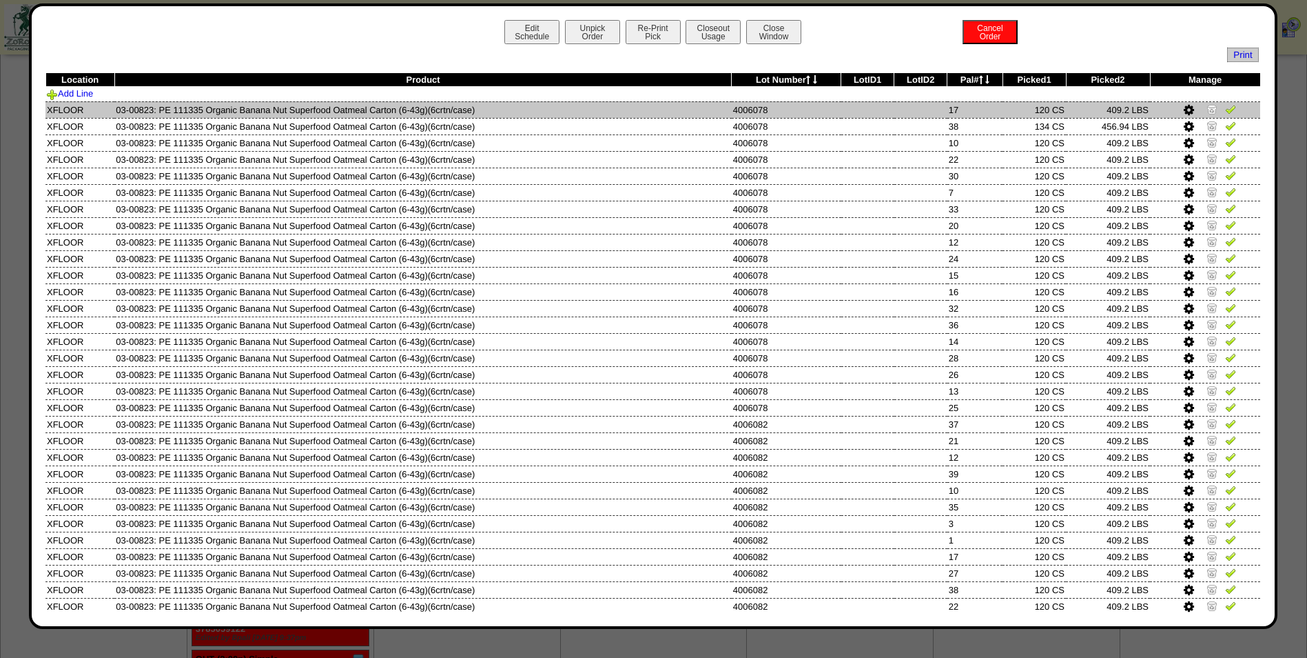
click at [1207, 112] on img at bounding box center [1212, 108] width 11 height 11
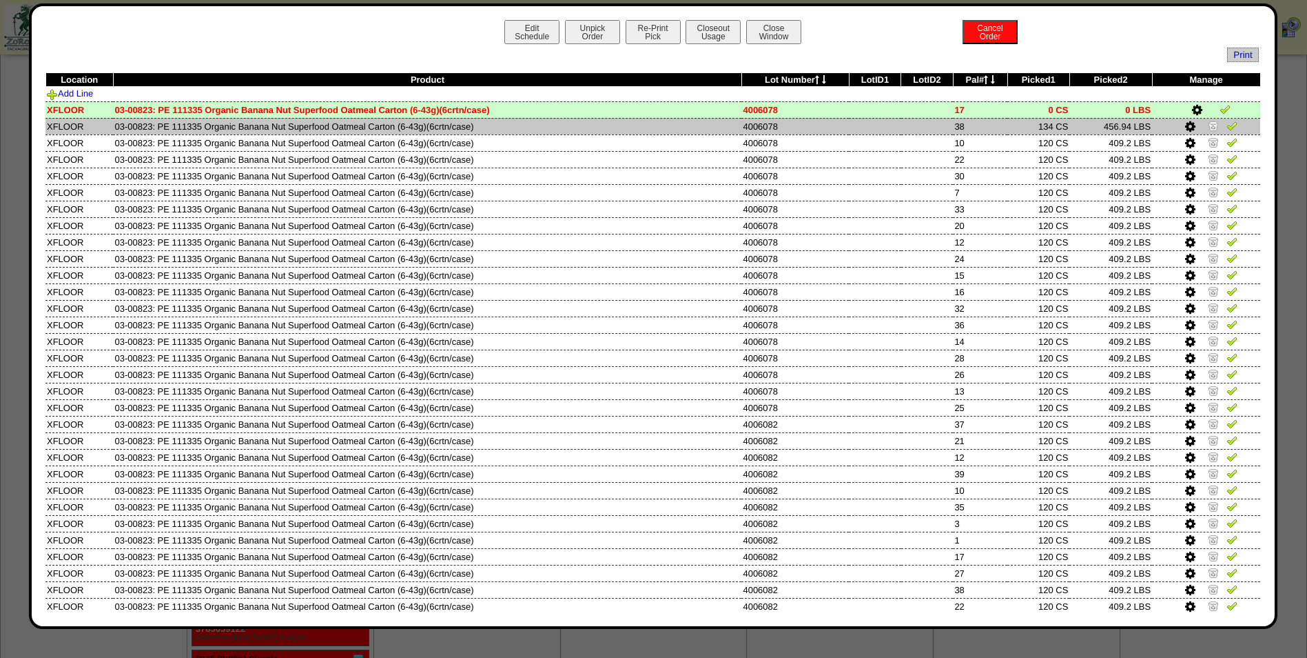
click at [1208, 126] on img at bounding box center [1213, 125] width 11 height 11
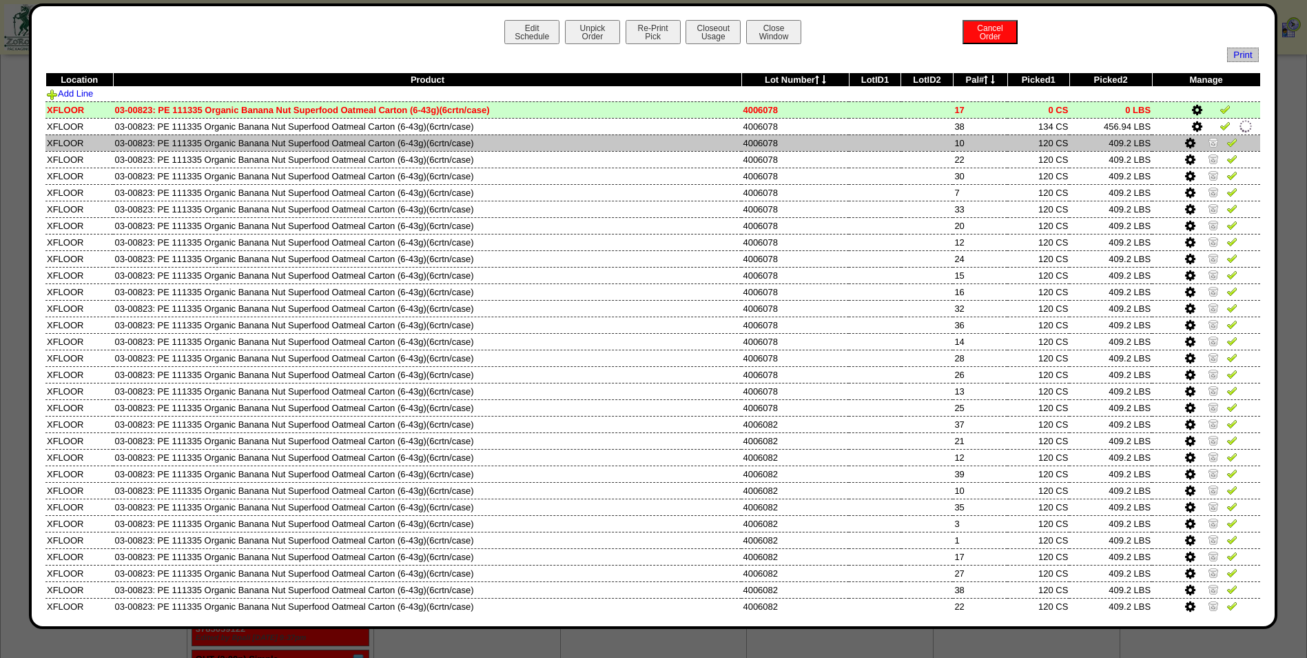
click at [1208, 142] on img at bounding box center [1213, 141] width 11 height 11
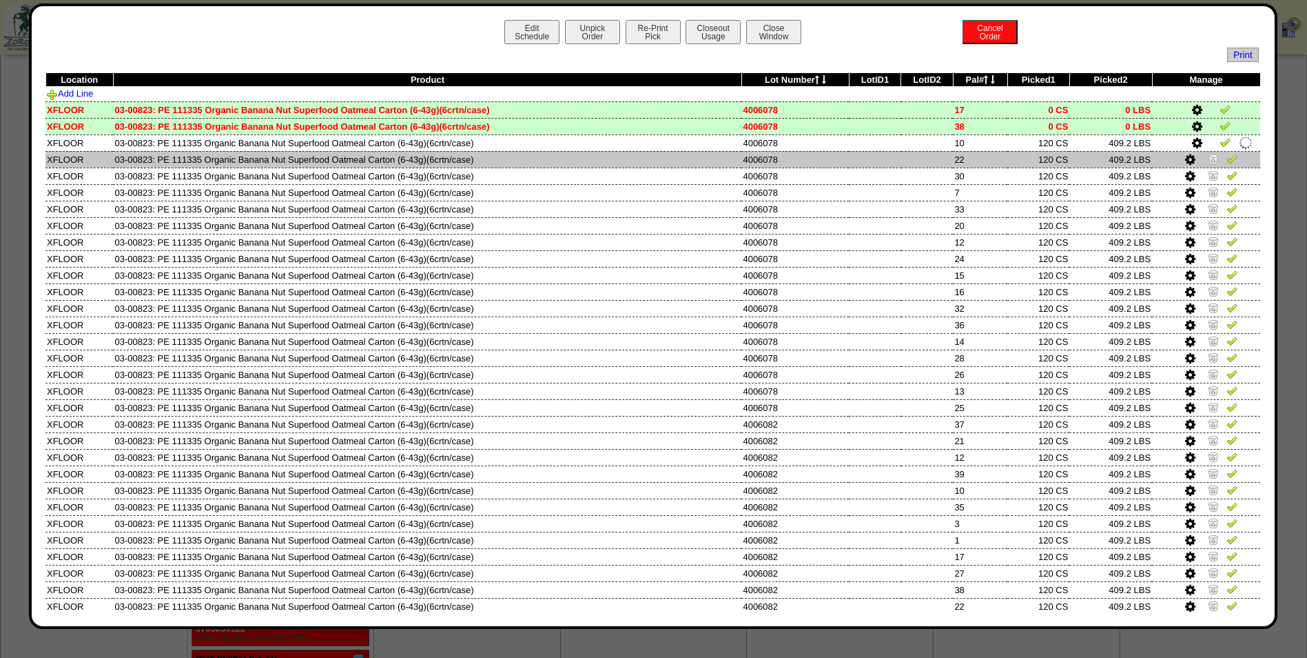
click at [1208, 161] on img at bounding box center [1213, 158] width 11 height 11
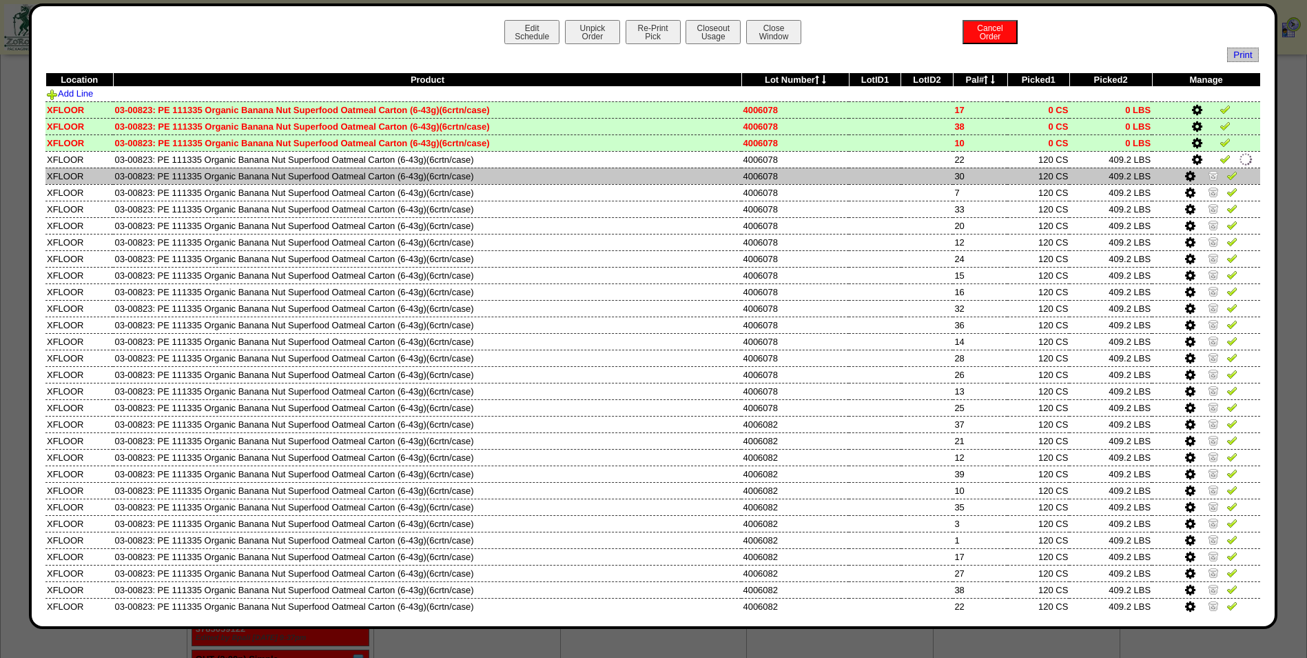
click at [1208, 178] on img at bounding box center [1213, 175] width 11 height 11
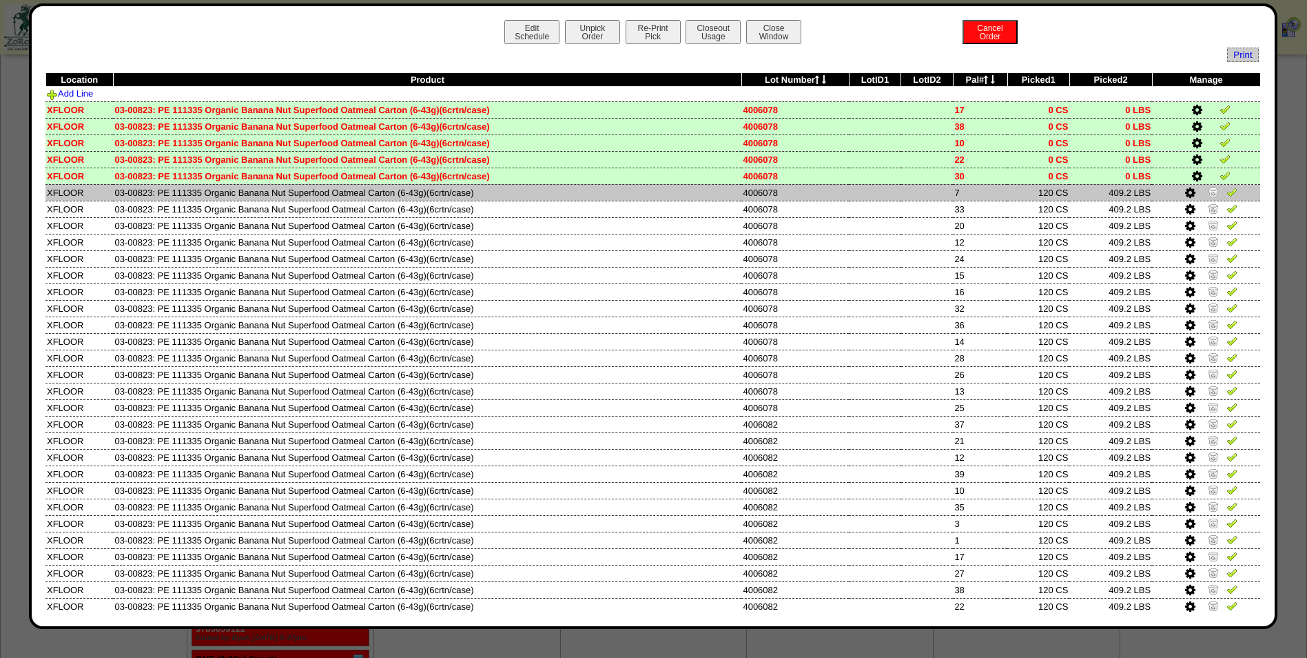
click at [1208, 194] on img at bounding box center [1213, 191] width 11 height 11
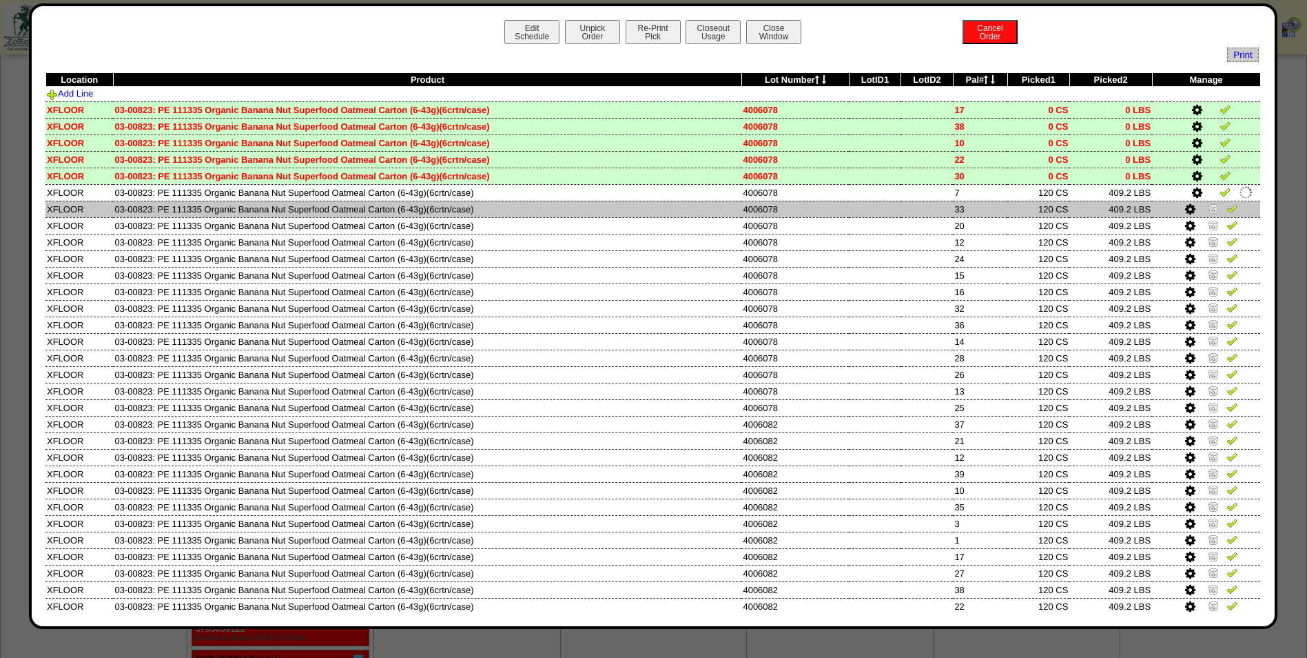
click at [1208, 210] on img at bounding box center [1213, 208] width 11 height 11
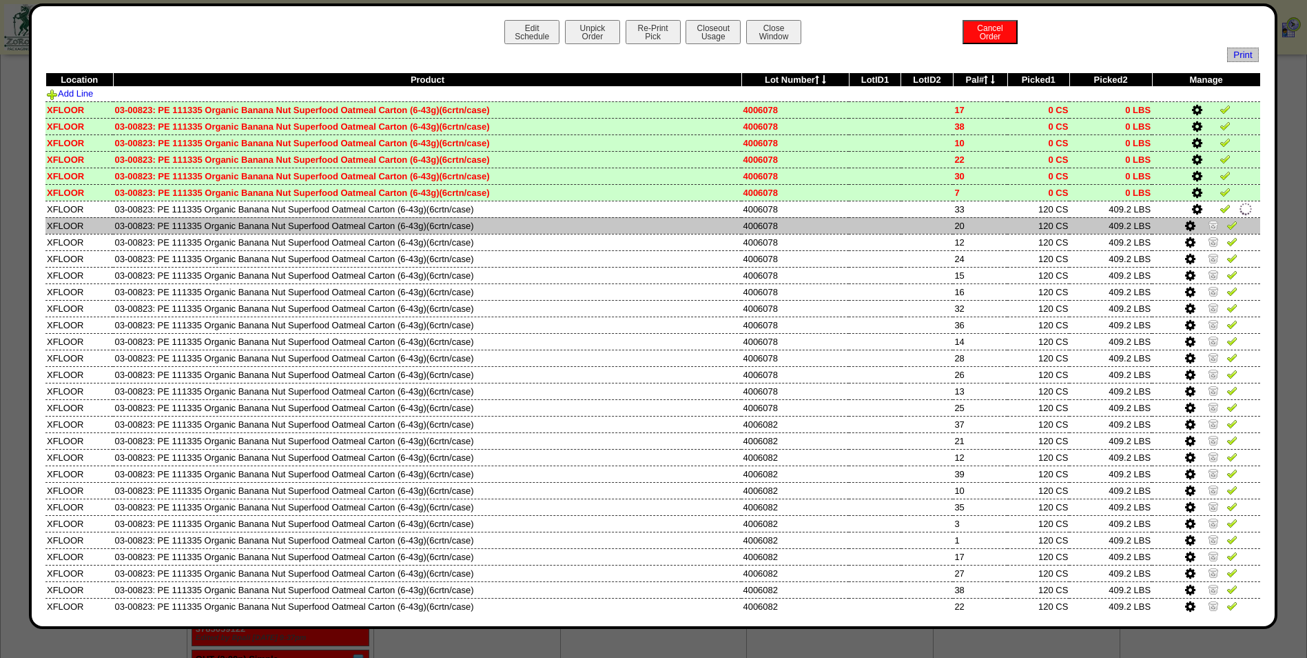
click at [1208, 230] on img at bounding box center [1213, 224] width 11 height 11
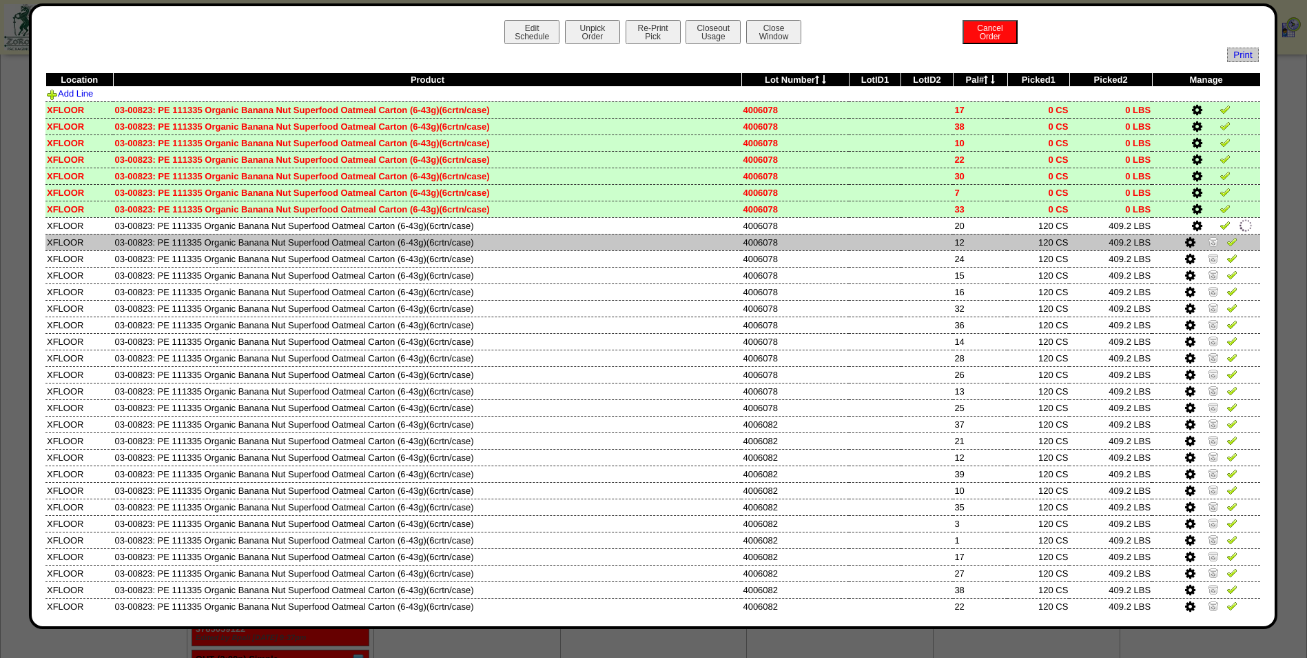
click at [1208, 243] on img at bounding box center [1213, 241] width 11 height 11
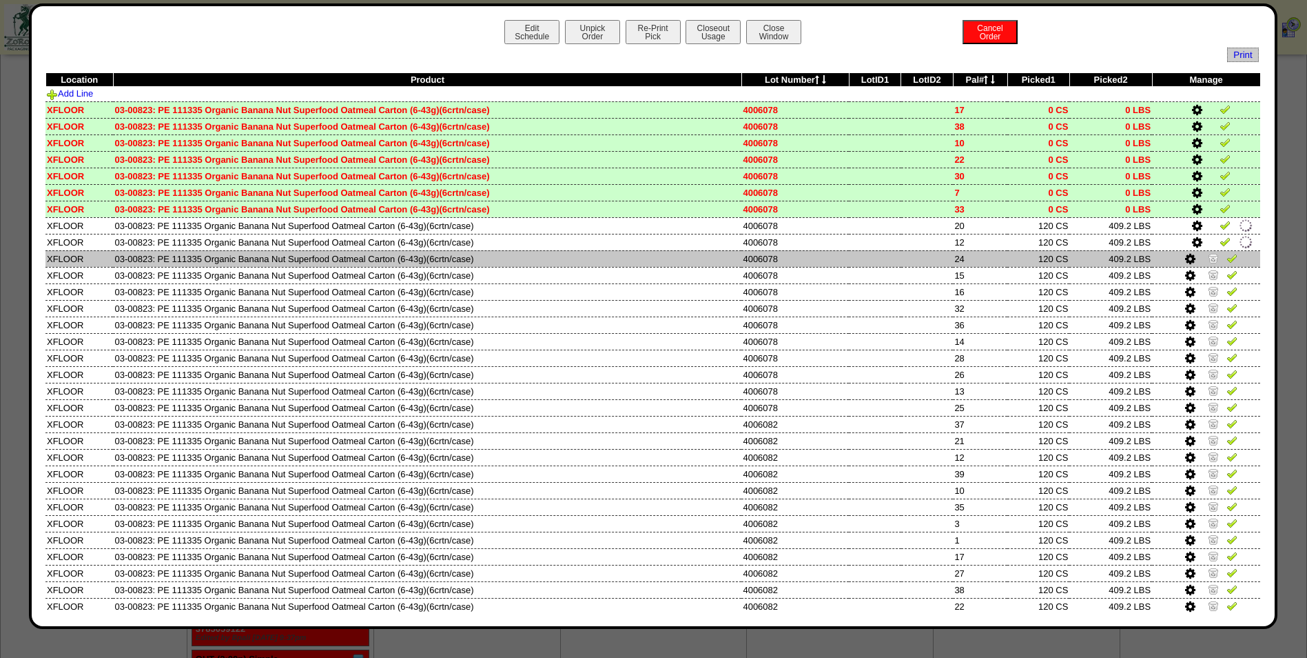
click at [1208, 261] on img at bounding box center [1213, 257] width 11 height 11
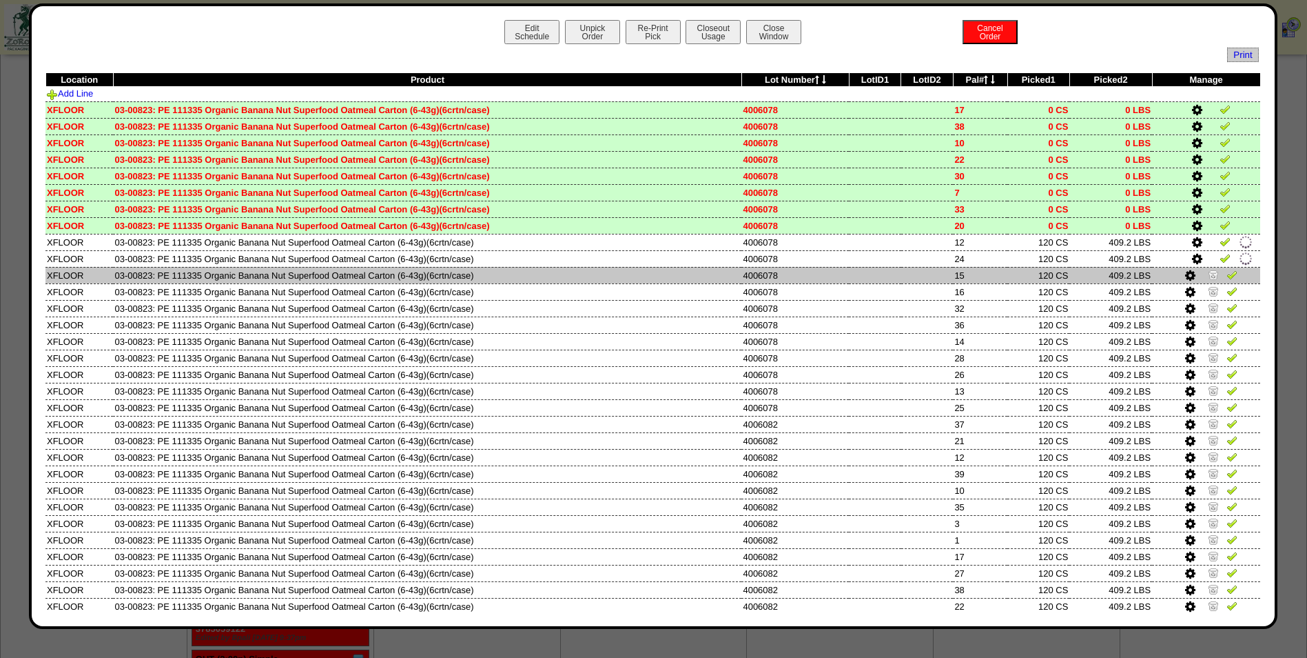
click at [1208, 275] on img at bounding box center [1213, 274] width 11 height 11
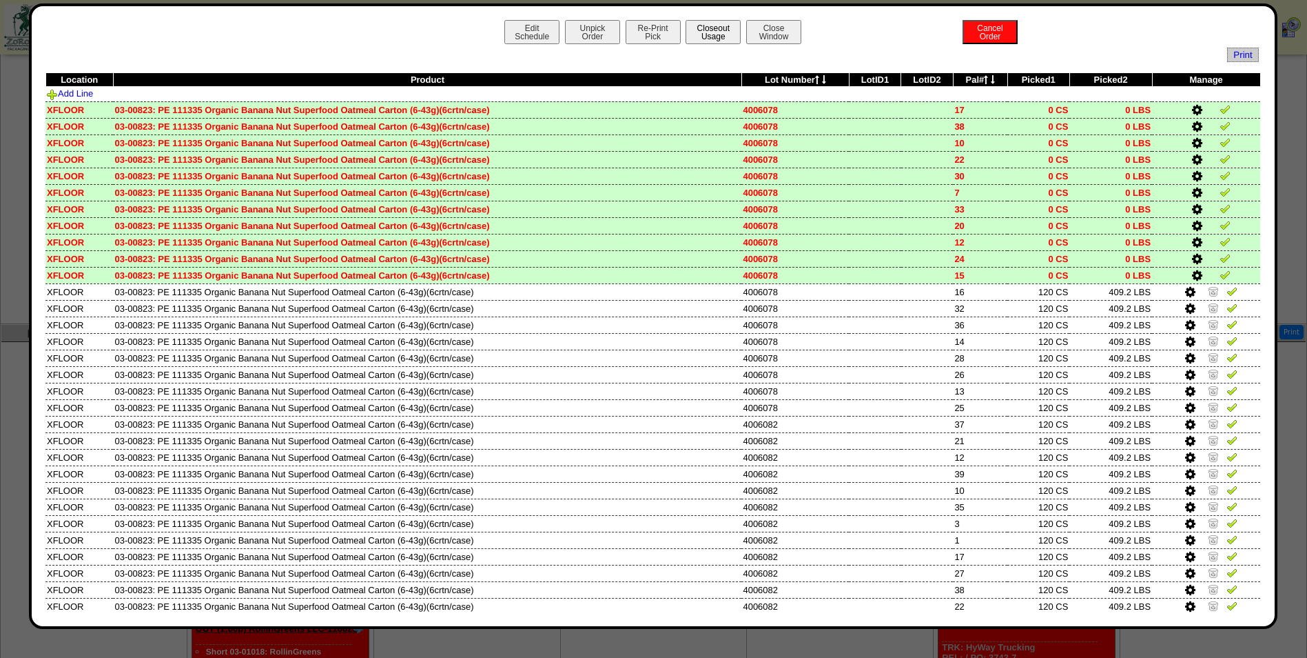
scroll to position [520, 0]
click at [723, 28] on button "Closeout Usage" at bounding box center [713, 32] width 55 height 24
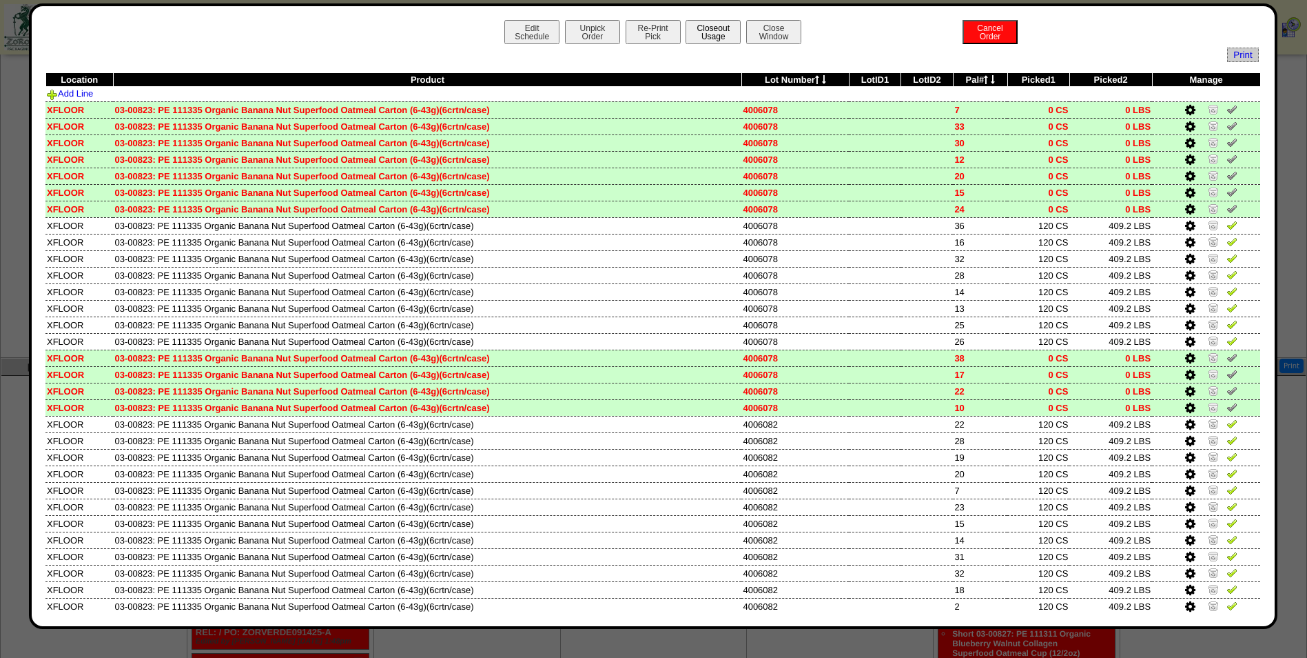
click at [709, 37] on button "Closeout Usage" at bounding box center [713, 32] width 55 height 24
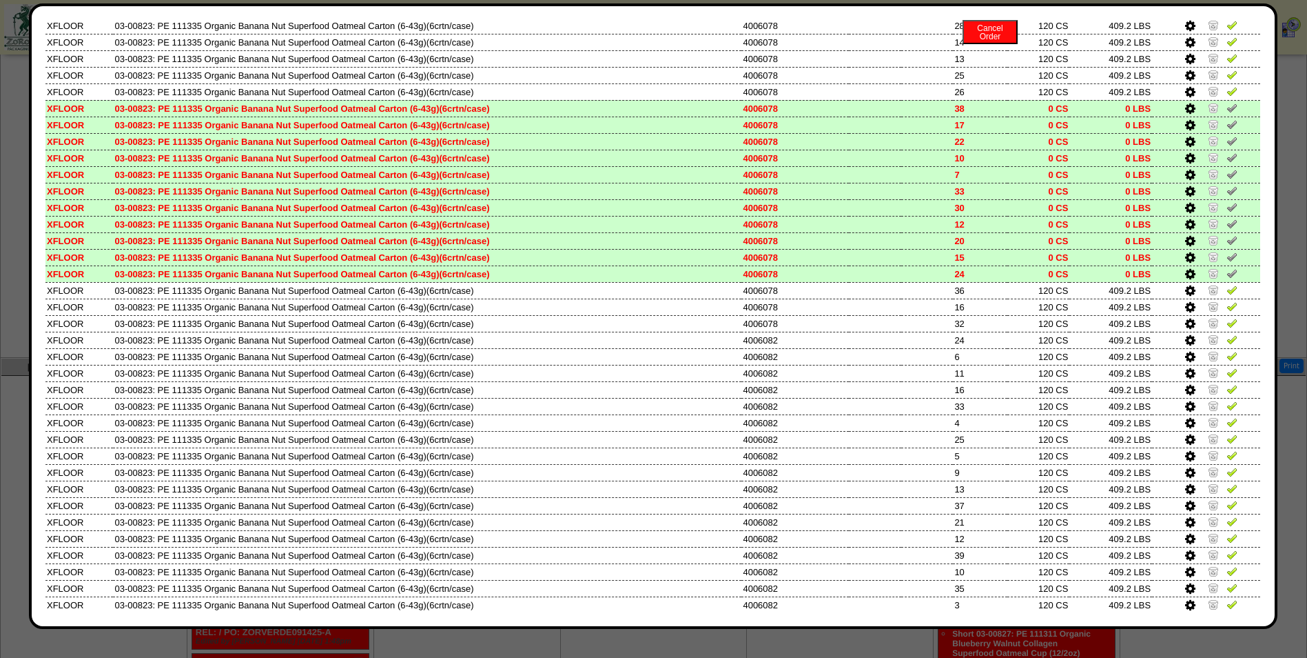
scroll to position [0, 0]
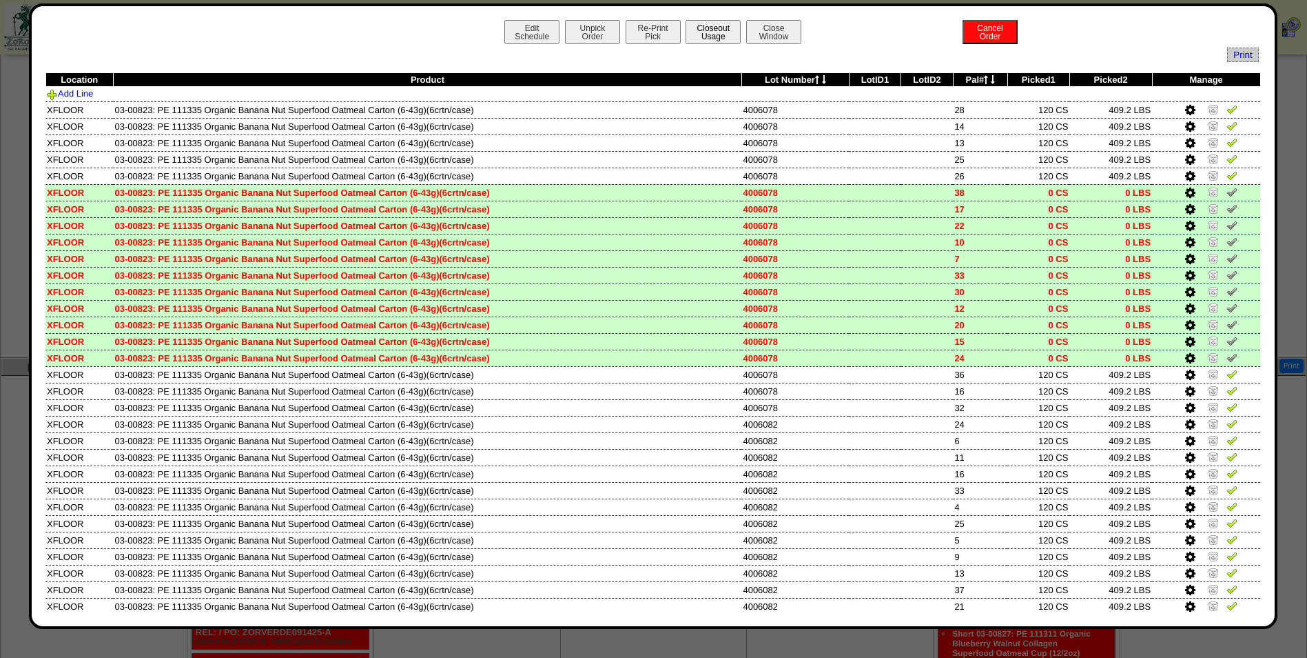
click at [720, 32] on button "Closeout Usage" at bounding box center [713, 32] width 55 height 24
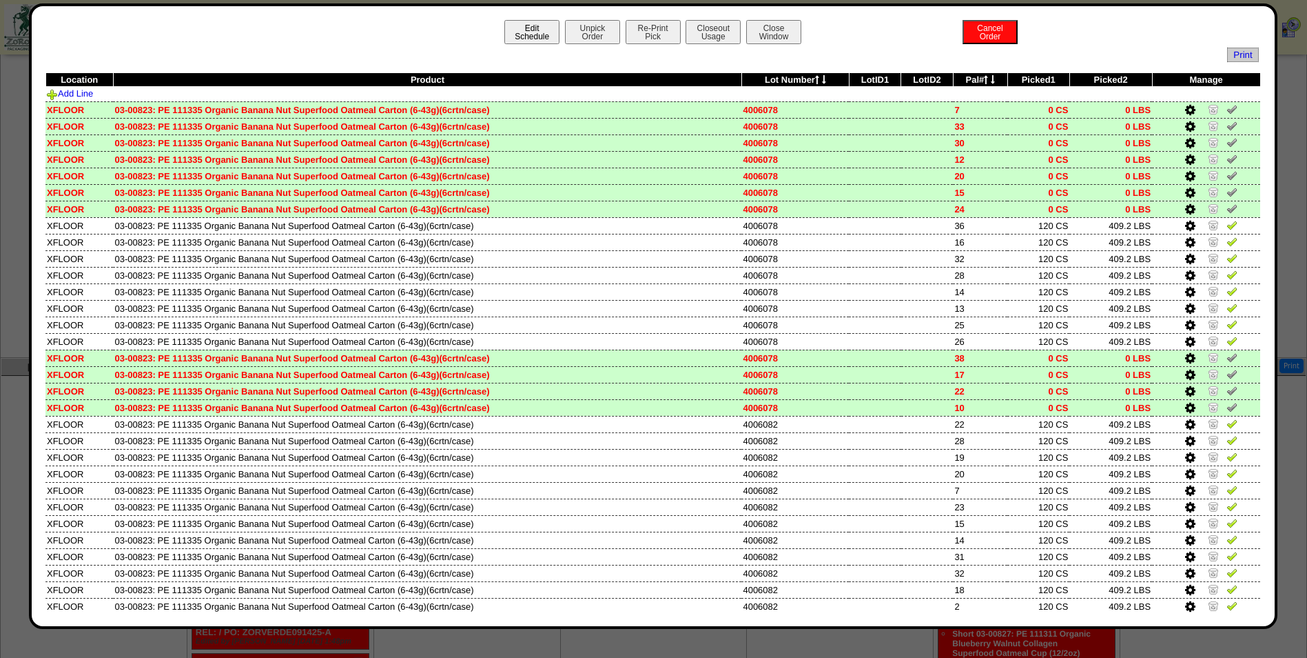
click at [536, 35] on button "Edit Schedule" at bounding box center [532, 32] width 55 height 24
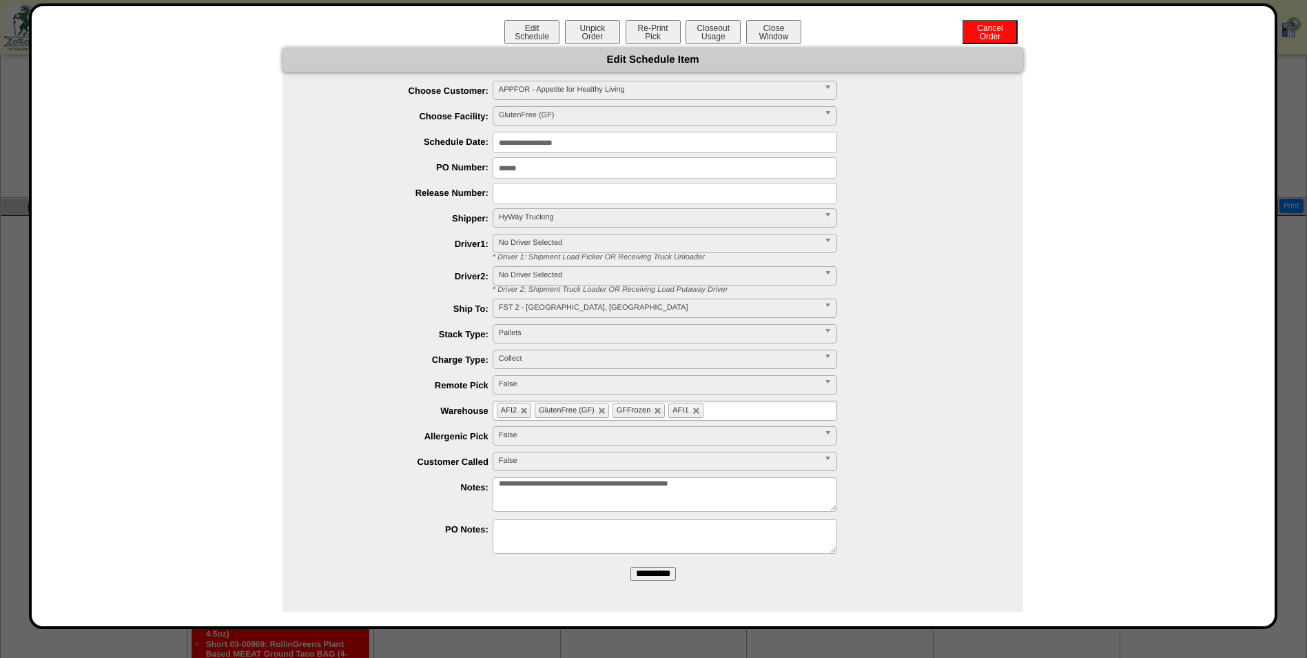
scroll to position [726, 0]
click at [788, 491] on textarea "**********" at bounding box center [665, 494] width 345 height 34
type textarea "**********"
click at [662, 577] on input "**********" at bounding box center [653, 574] width 45 height 14
click at [764, 37] on button "Close Window" at bounding box center [773, 32] width 55 height 24
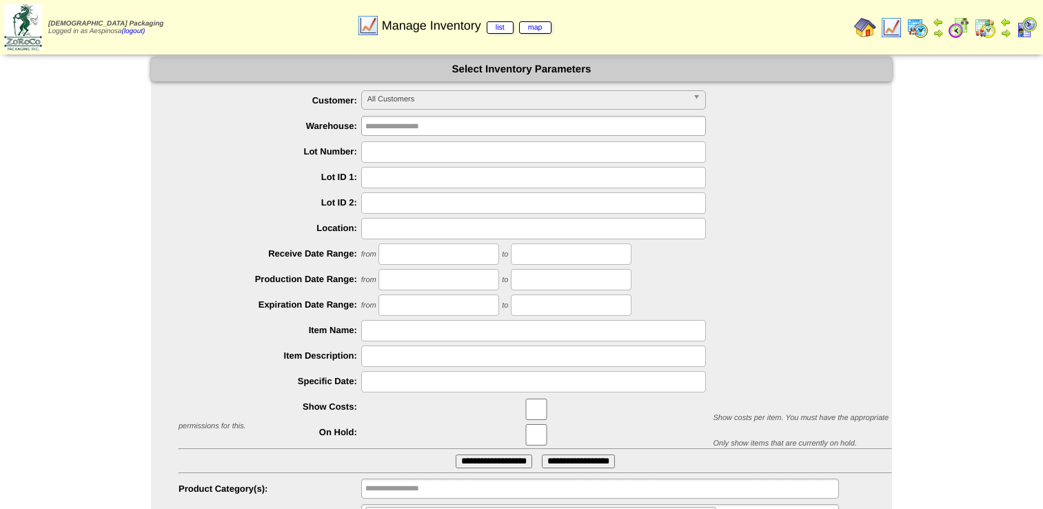
scroll to position [65, 0]
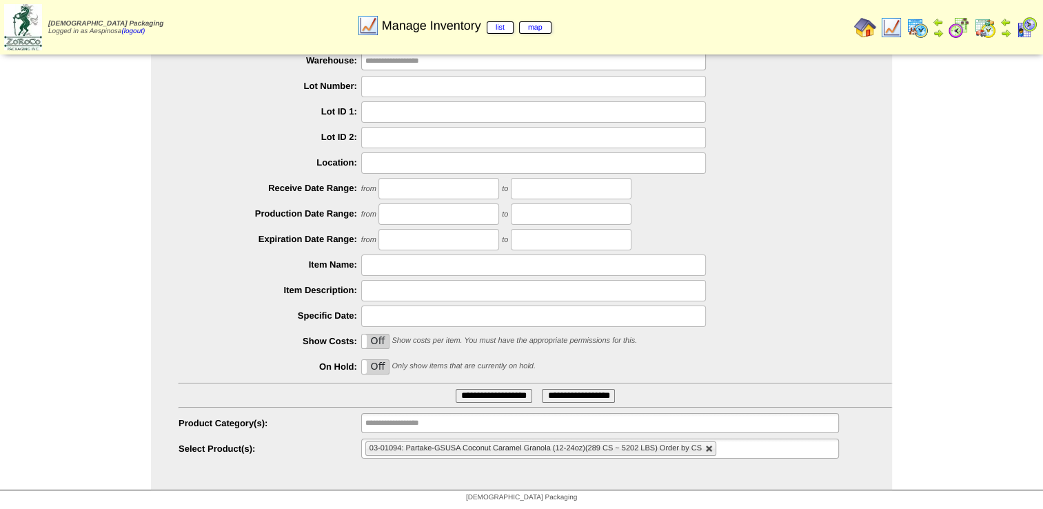
click at [706, 451] on link at bounding box center [709, 449] width 8 height 8
type input "**********"
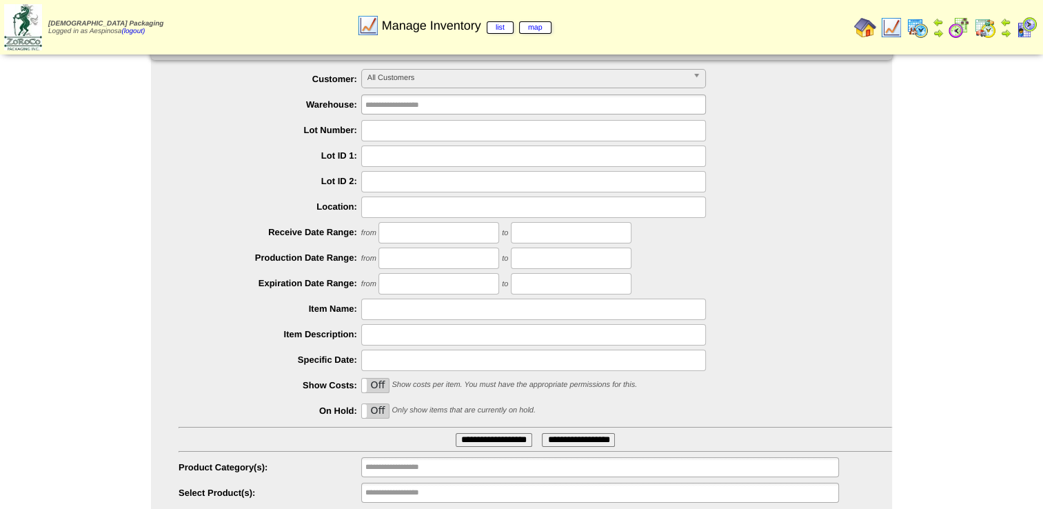
scroll to position [0, 0]
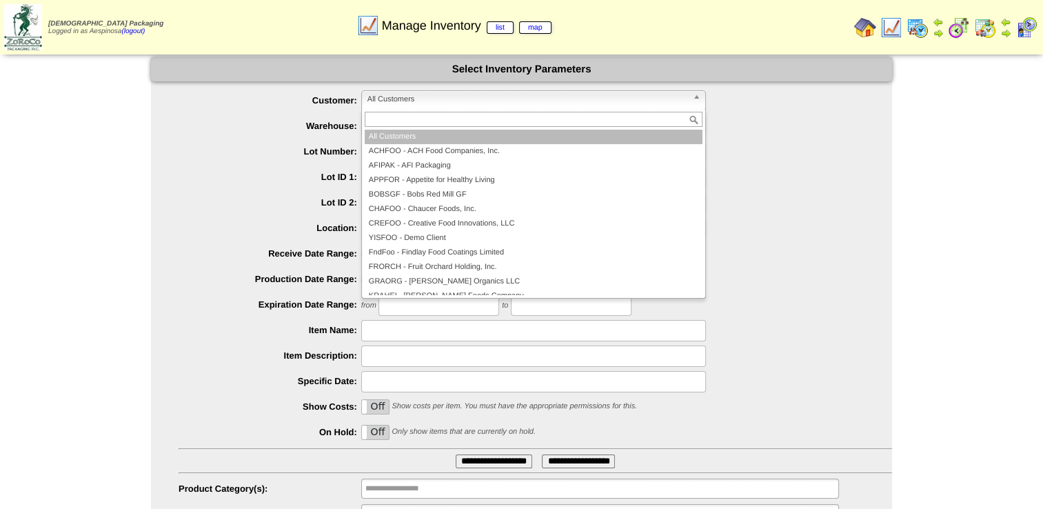
click at [419, 103] on span "All Customers" at bounding box center [527, 99] width 320 height 17
type input "**"
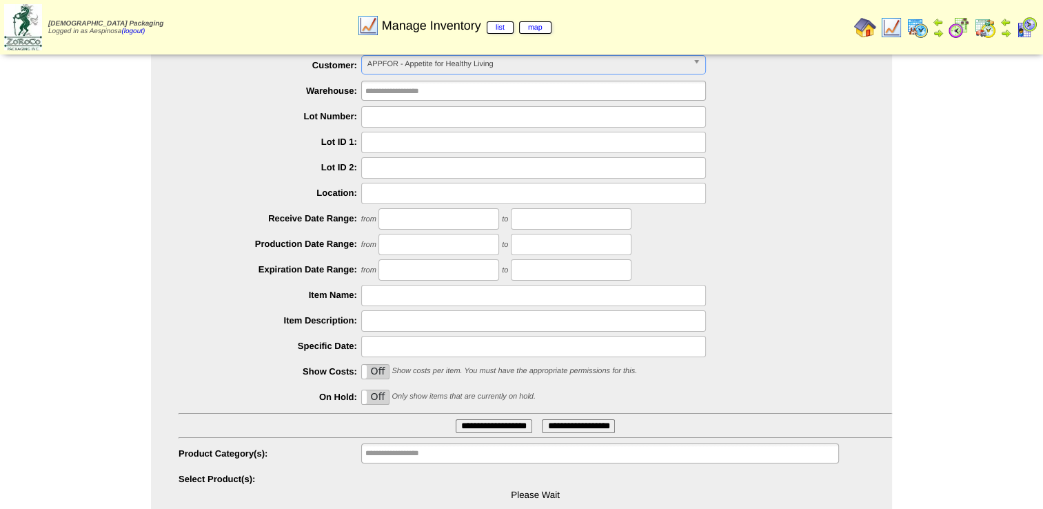
scroll to position [65, 0]
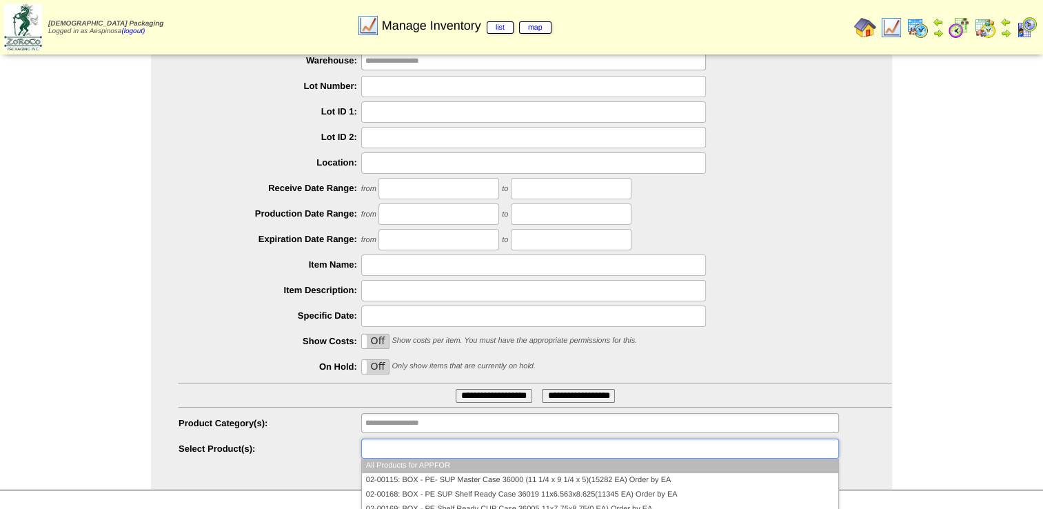
click at [466, 447] on ul at bounding box center [600, 448] width 478 height 20
type input "*"
click at [472, 427] on ul at bounding box center [600, 423] width 478 height 20
type input "**********"
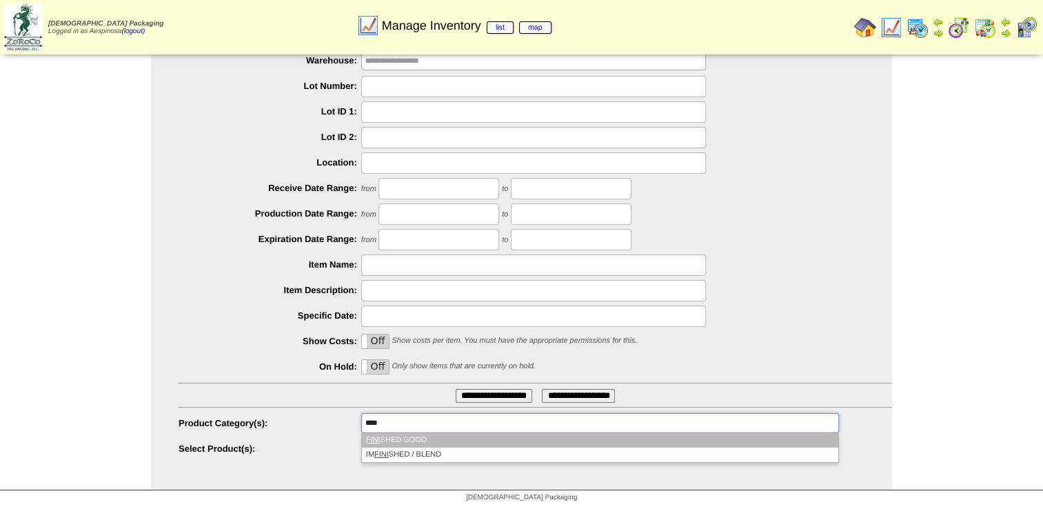
type input "****"
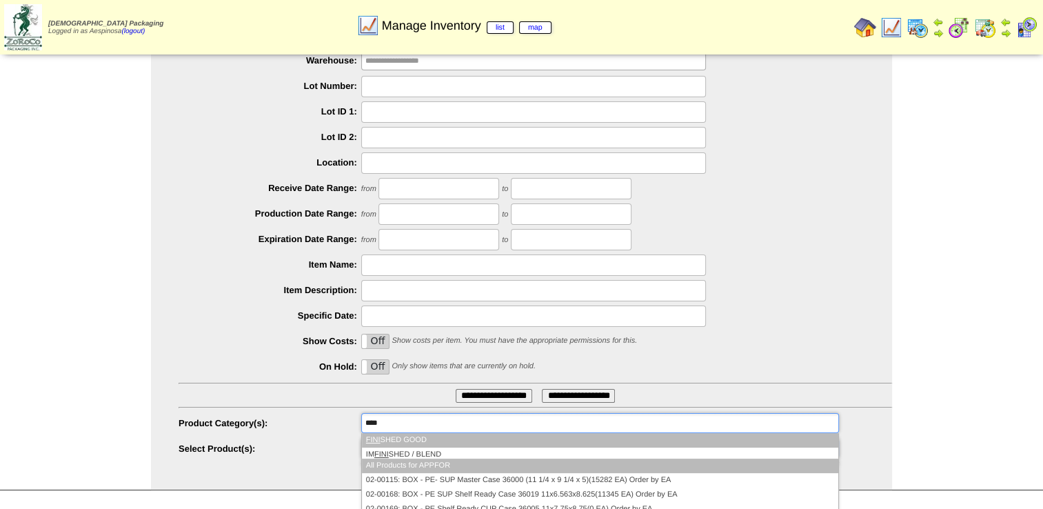
type input "**********"
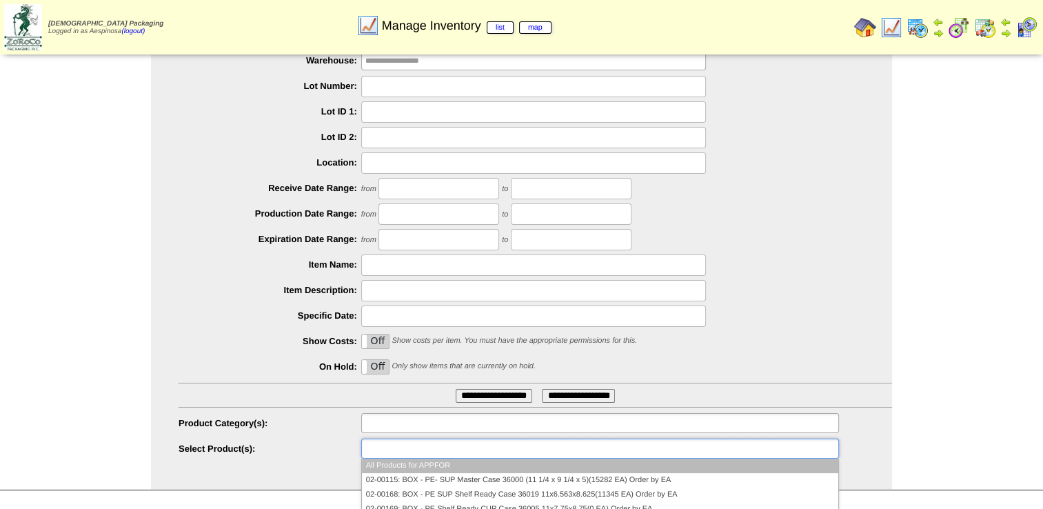
click at [460, 422] on ul at bounding box center [600, 423] width 478 height 20
type input "**********"
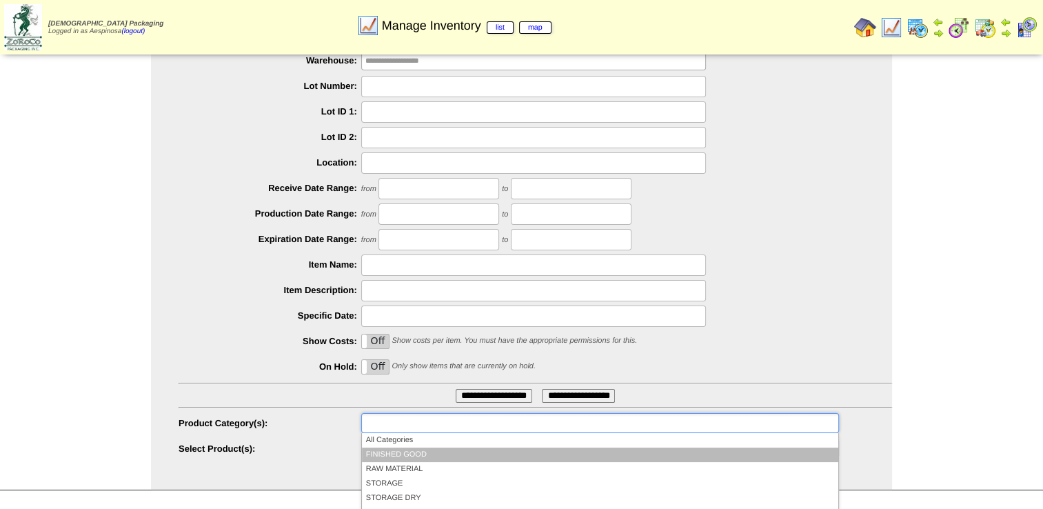
click at [449, 454] on li "FINISHED GOOD" at bounding box center [600, 454] width 476 height 14
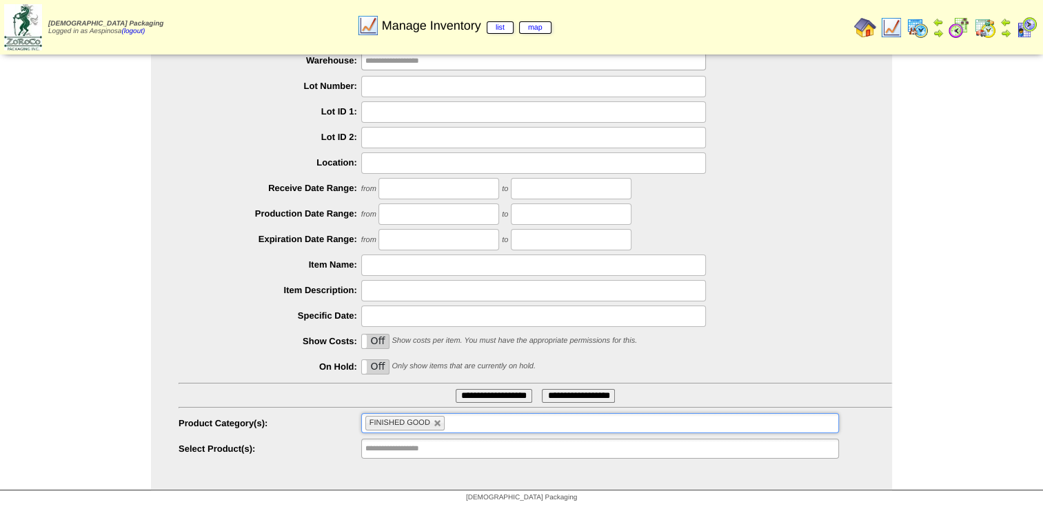
click at [482, 396] on input "**********" at bounding box center [494, 396] width 77 height 14
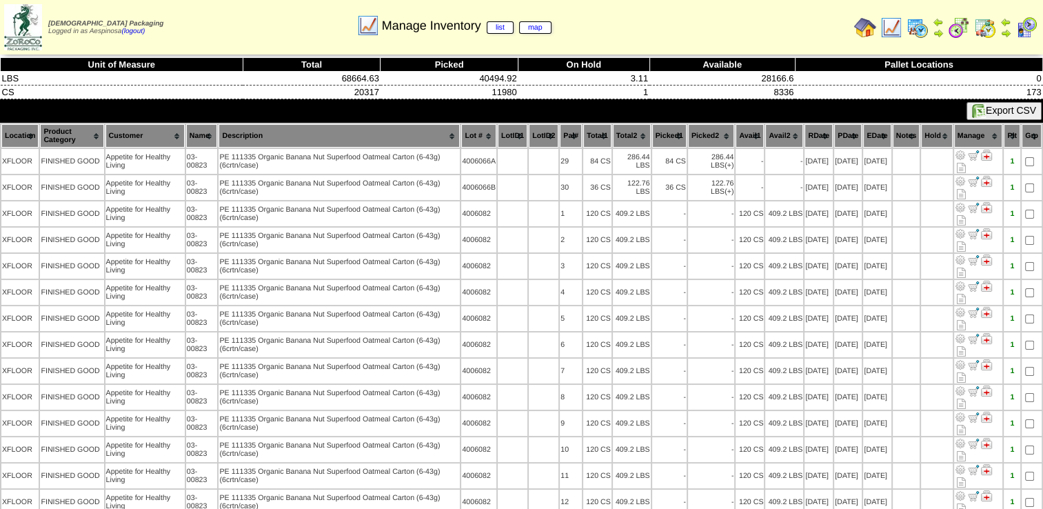
click at [670, 137] on th "Picked1" at bounding box center [669, 135] width 34 height 23
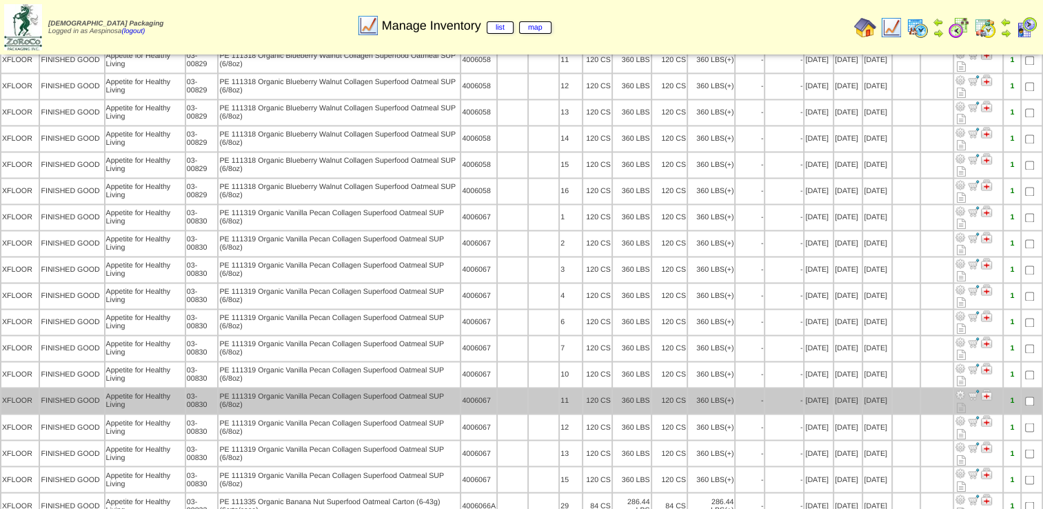
scroll to position [2183, 0]
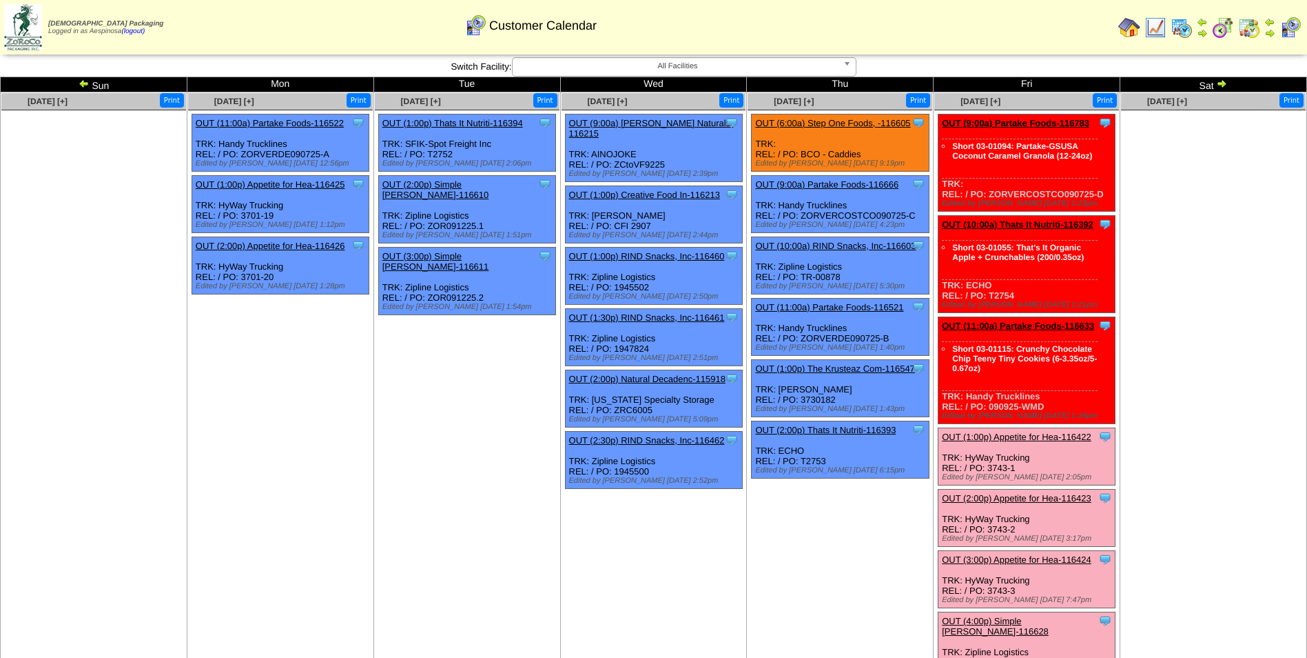
click at [1045, 123] on link "OUT (9:00a) Partake Foods-116783" at bounding box center [1015, 123] width 147 height 10
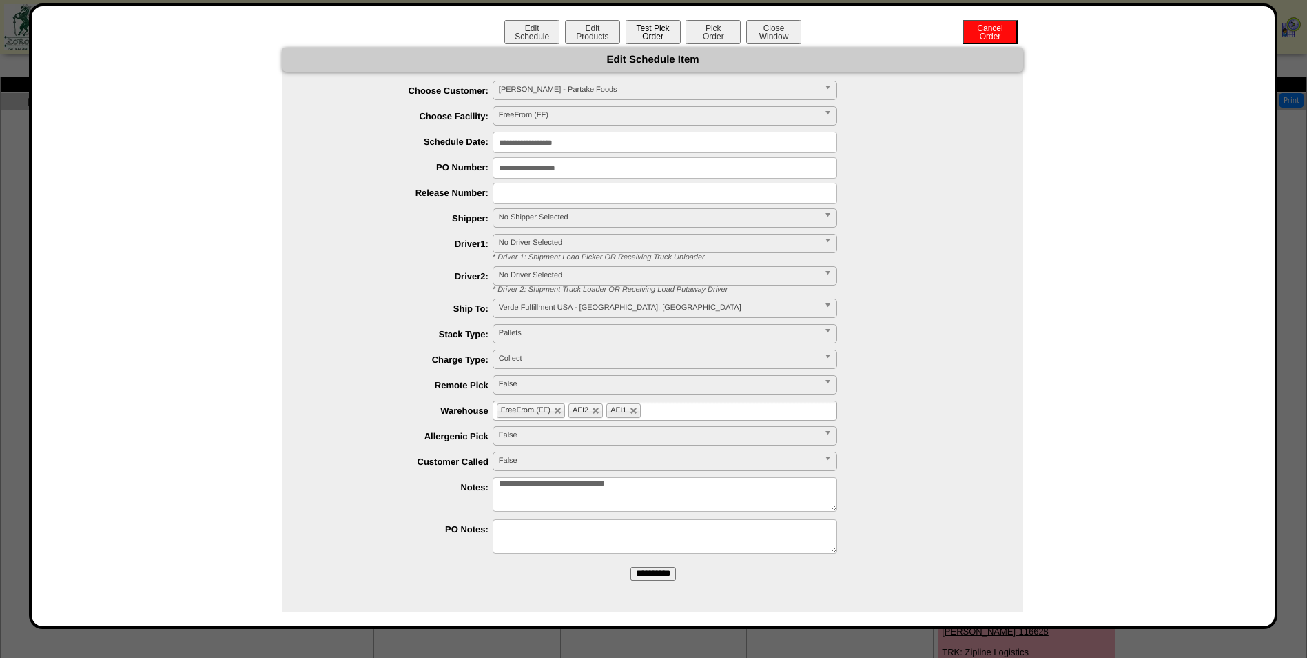
click at [654, 27] on button "Test Pick Order" at bounding box center [653, 32] width 55 height 24
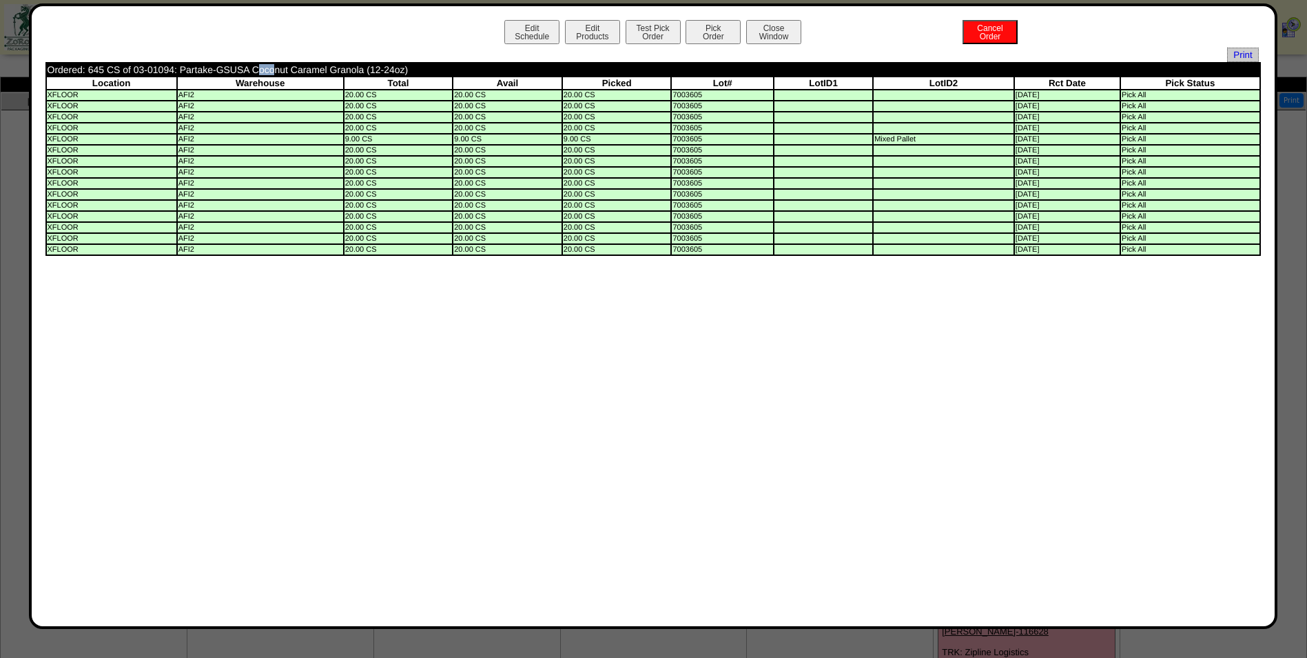
drag, startPoint x: 171, startPoint y: 65, endPoint x: 152, endPoint y: 64, distance: 19.3
click at [152, 64] on td "Ordered: 645 CS of 03-01094: Partake-GSUSA Coconut Caramel Granola (12-24oz)" at bounding box center [530, 69] width 967 height 12
click at [773, 38] on button "Close Window" at bounding box center [773, 32] width 55 height 24
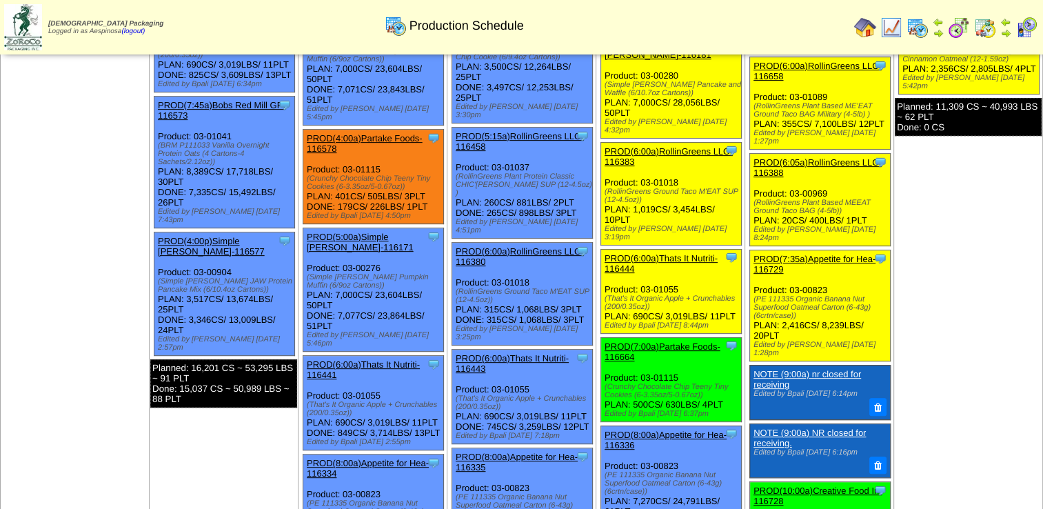
scroll to position [620, 0]
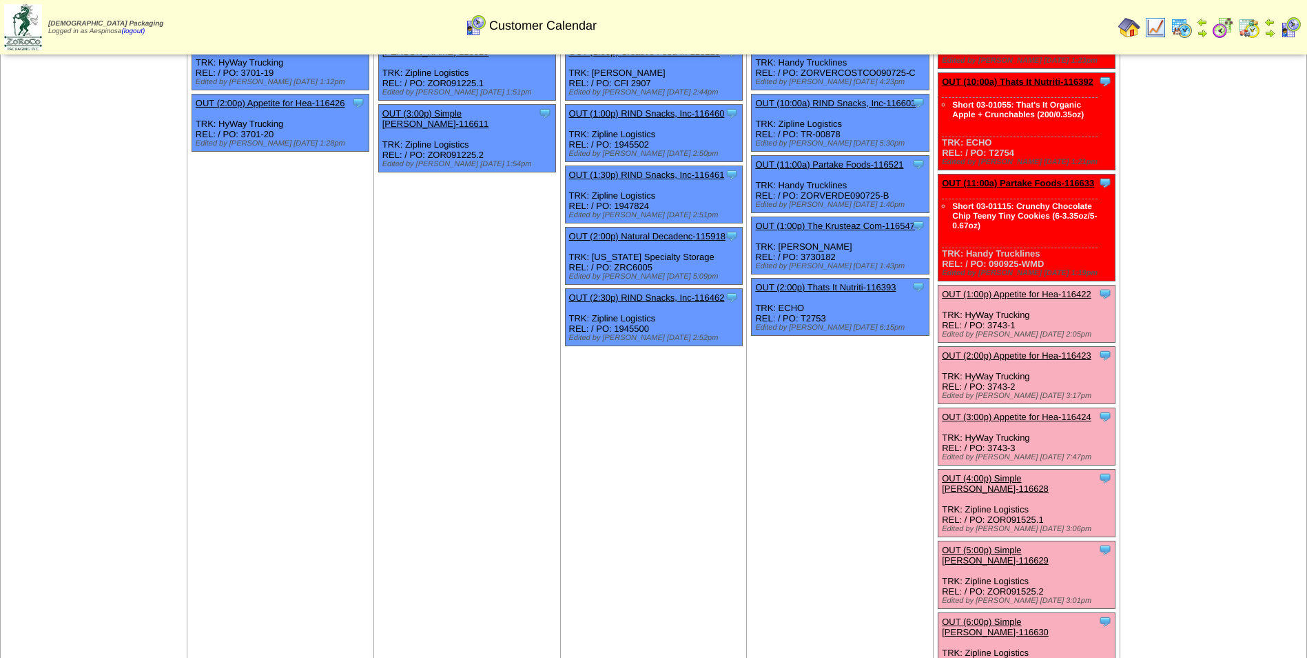
scroll to position [207, 0]
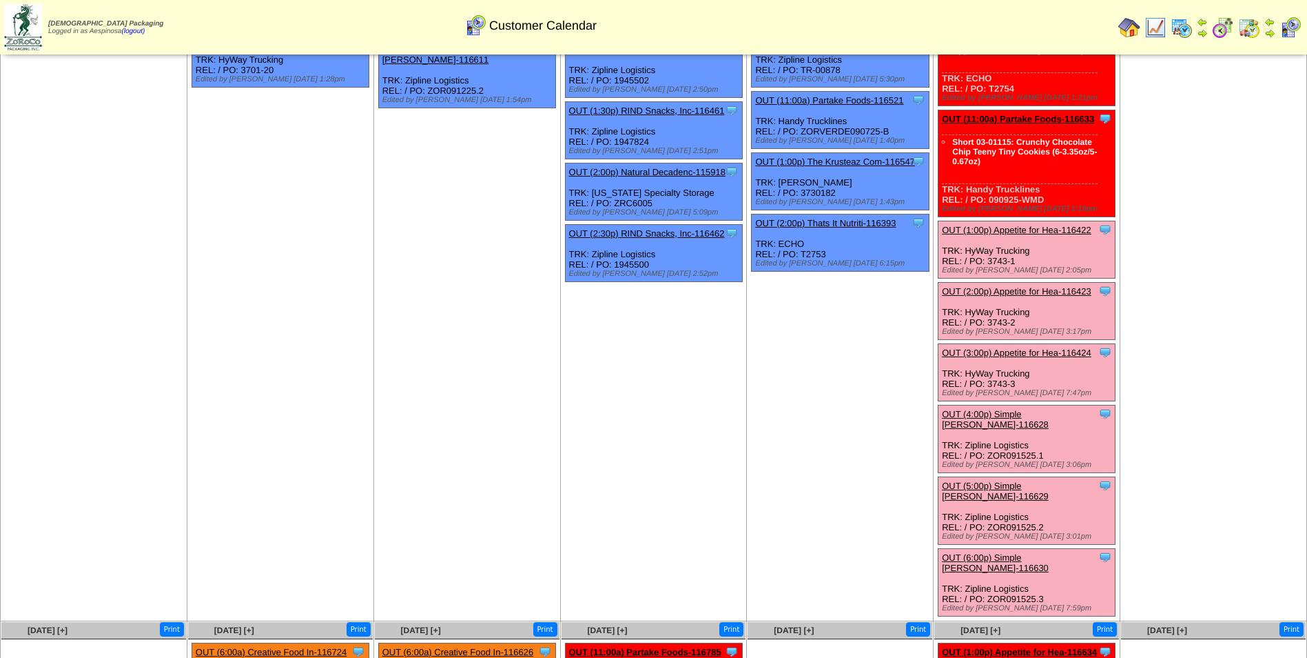
click at [1044, 353] on link "OUT (3:00p) Appetite for Hea-116424" at bounding box center [1017, 352] width 150 height 10
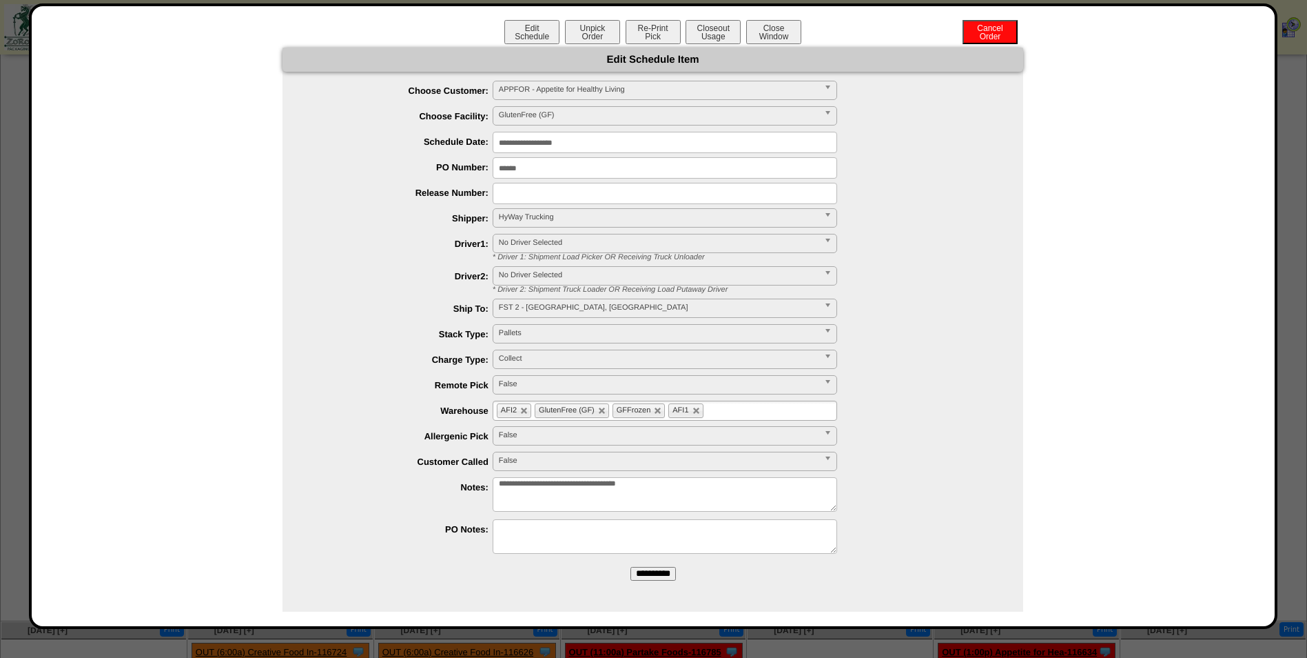
click at [714, 488] on textarea "**********" at bounding box center [665, 494] width 345 height 34
type textarea "**********"
click at [656, 577] on input "**********" at bounding box center [653, 574] width 45 height 14
click at [779, 32] on button "Close Window" at bounding box center [773, 32] width 55 height 24
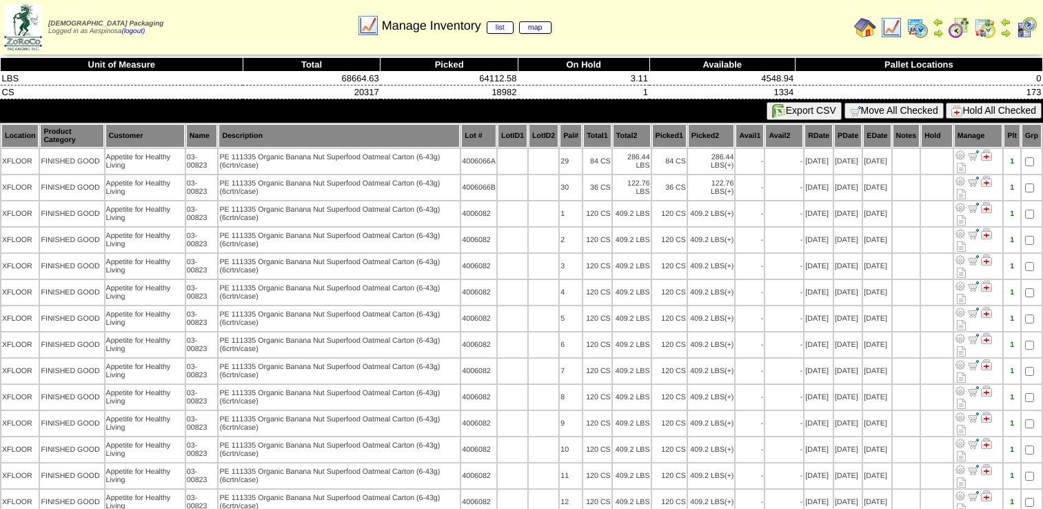
scroll to position [2183, 0]
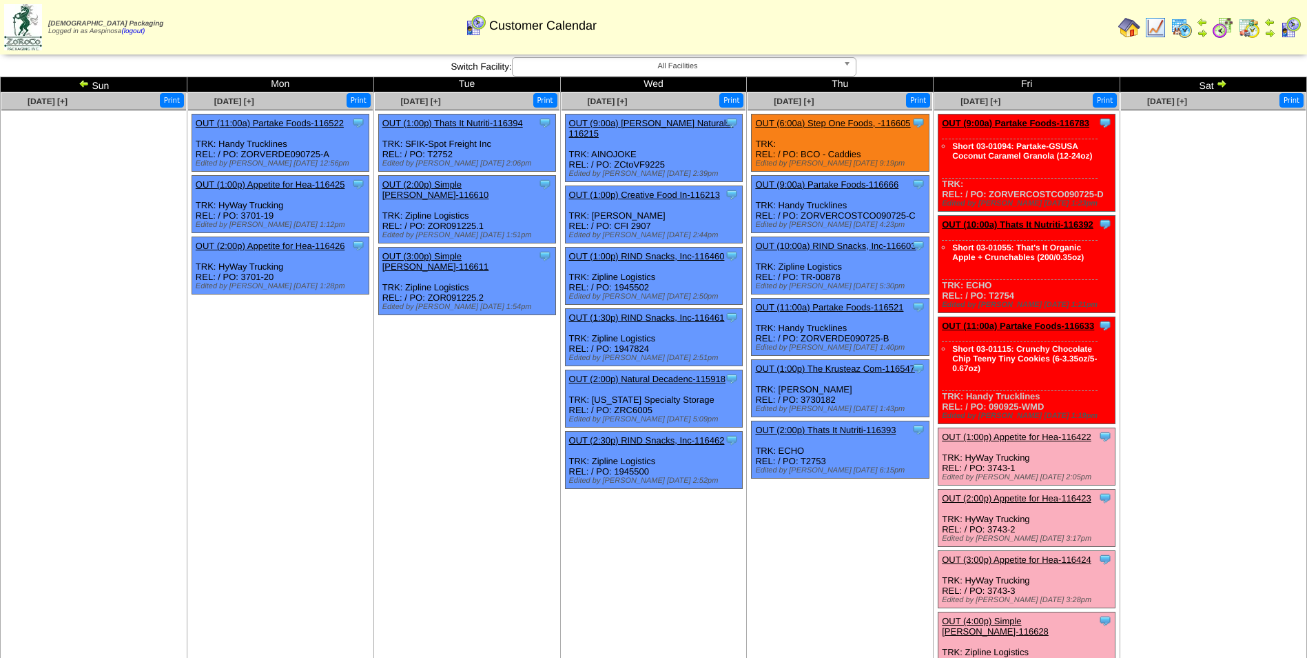
click at [1036, 323] on link "OUT (11:00a) Partake Foods-116633" at bounding box center [1018, 325] width 152 height 10
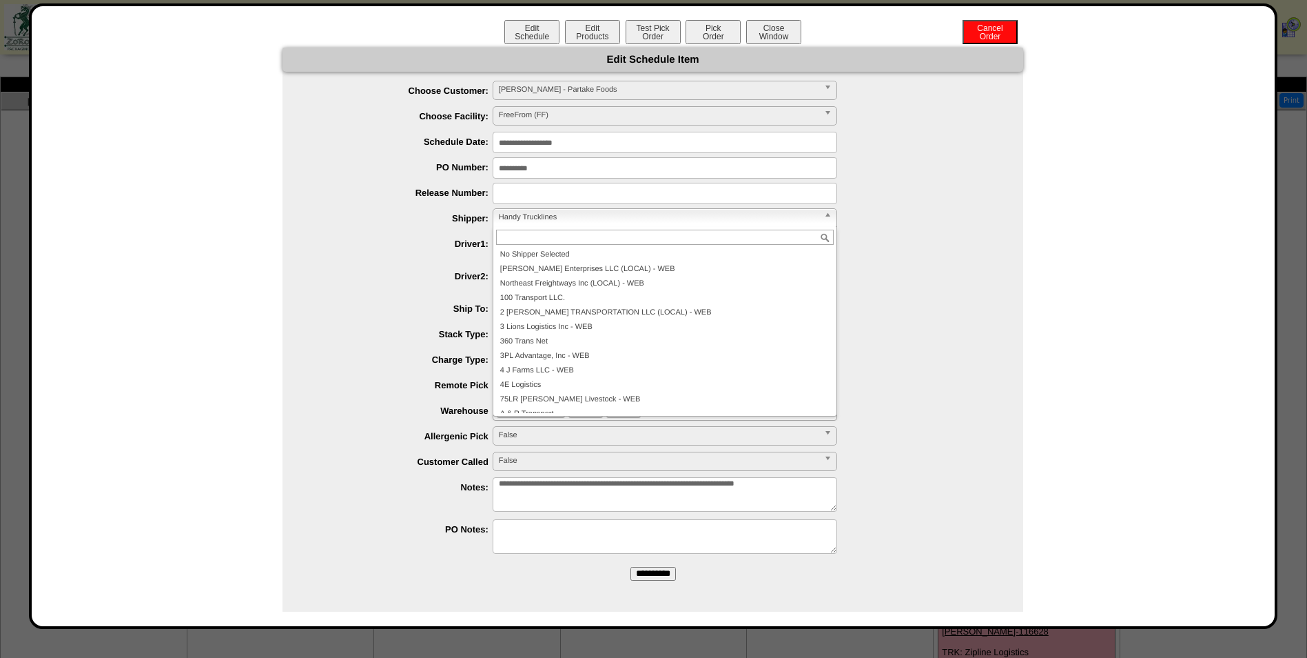
click at [601, 215] on span "Handy Trucklines" at bounding box center [659, 217] width 320 height 17
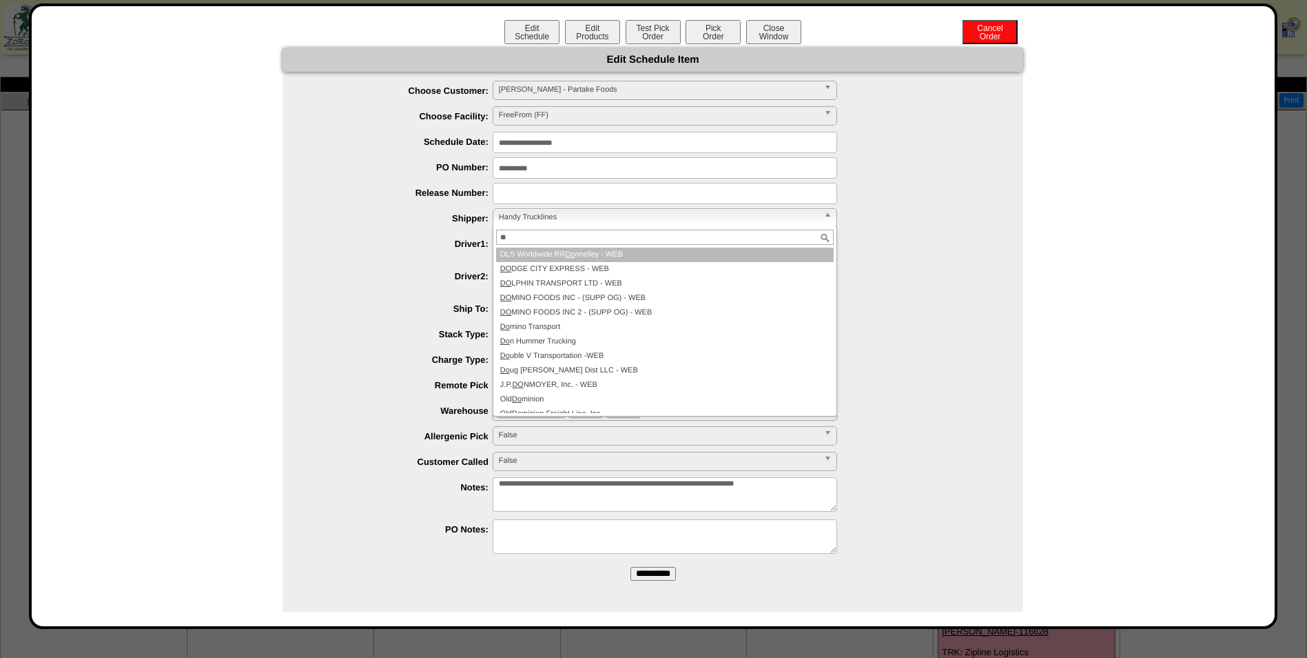
type input "*"
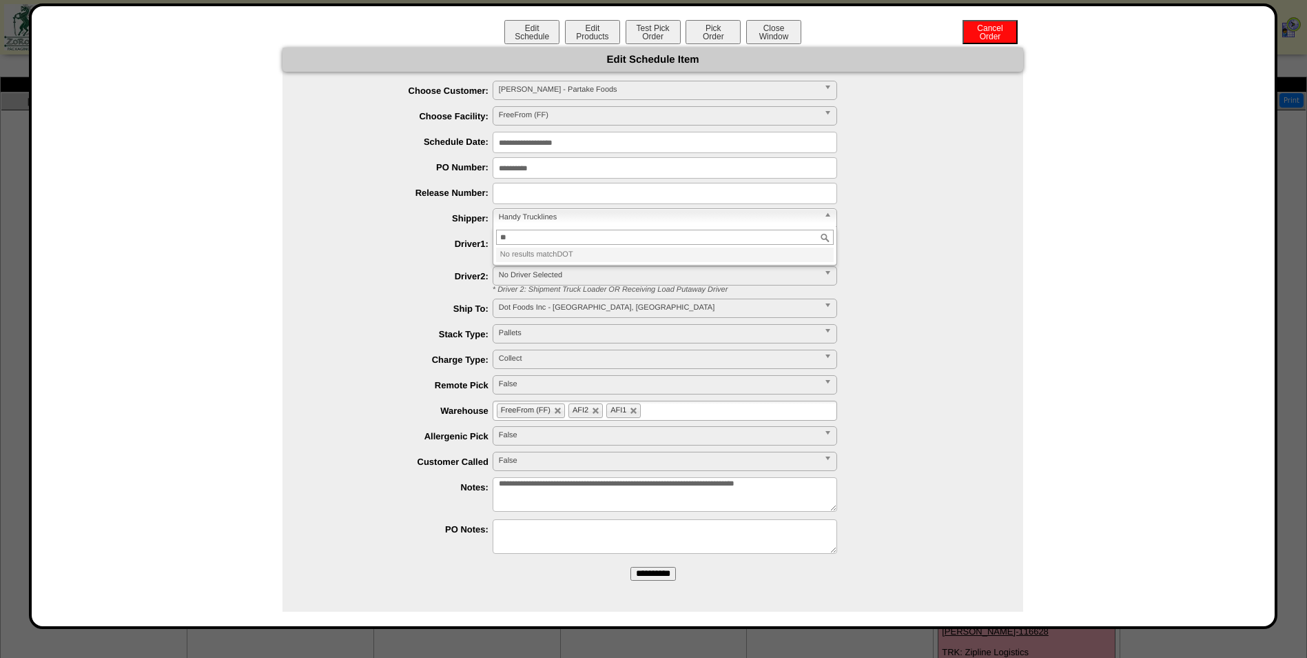
type input "*"
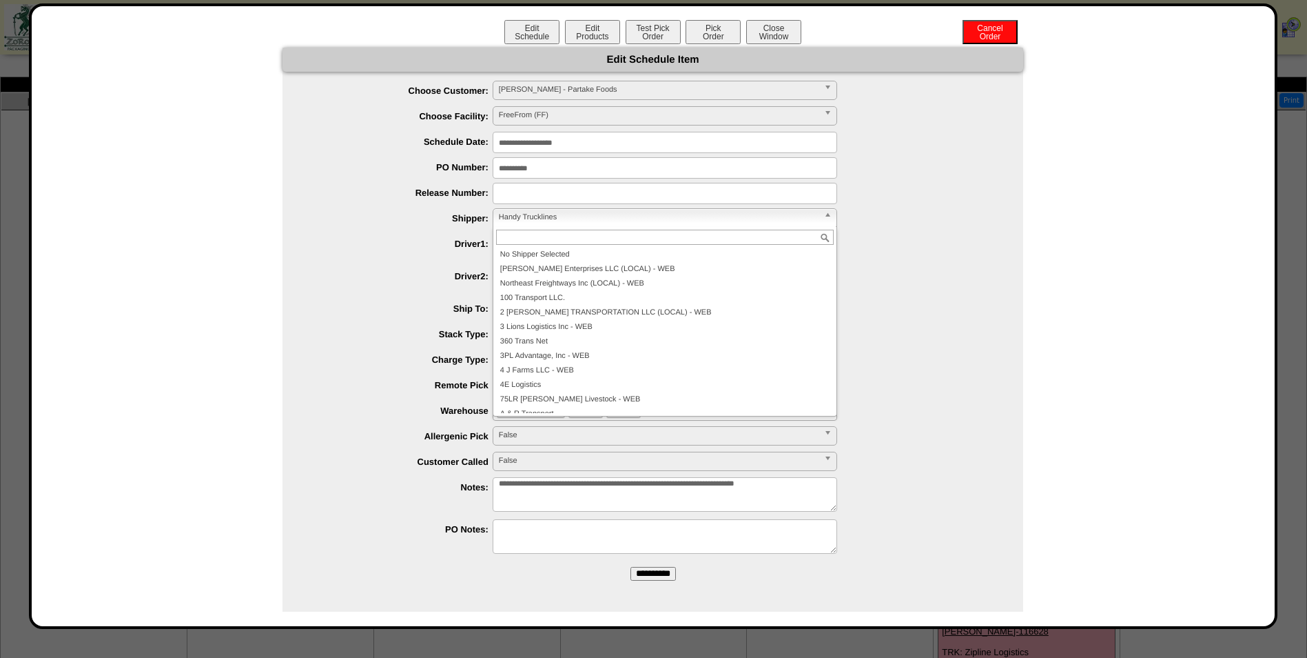
scroll to position [12687, 0]
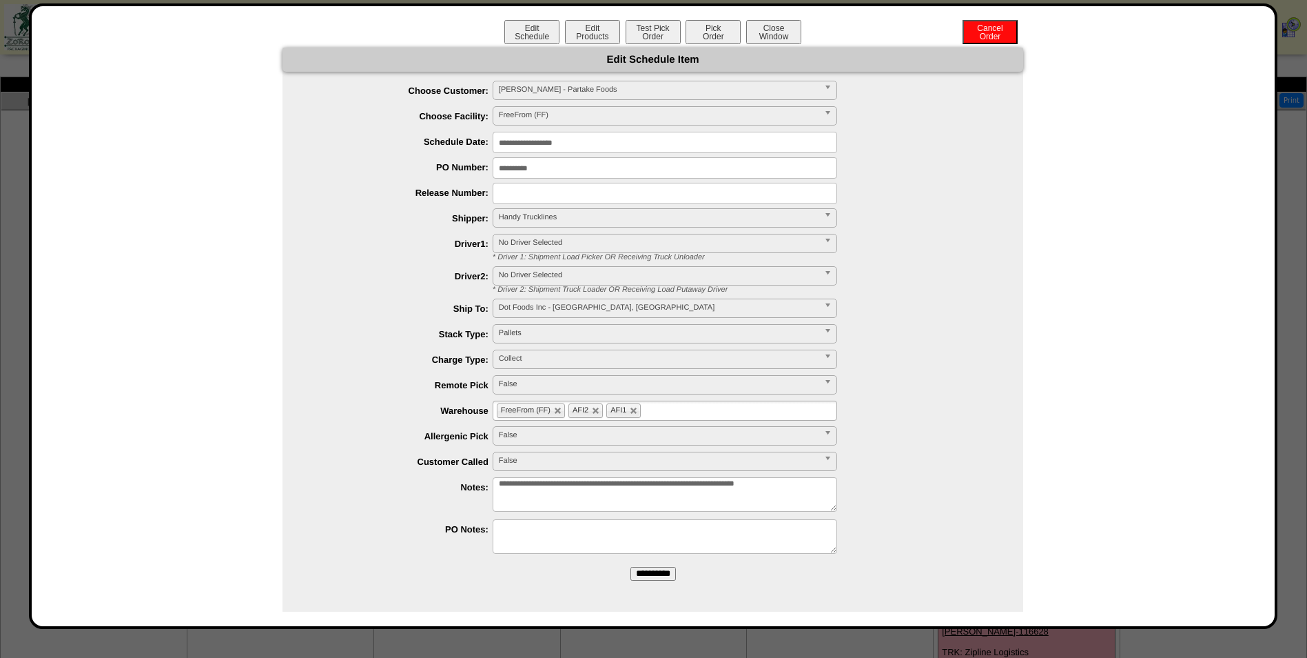
click at [638, 216] on span "Handy Trucklines" at bounding box center [659, 217] width 320 height 17
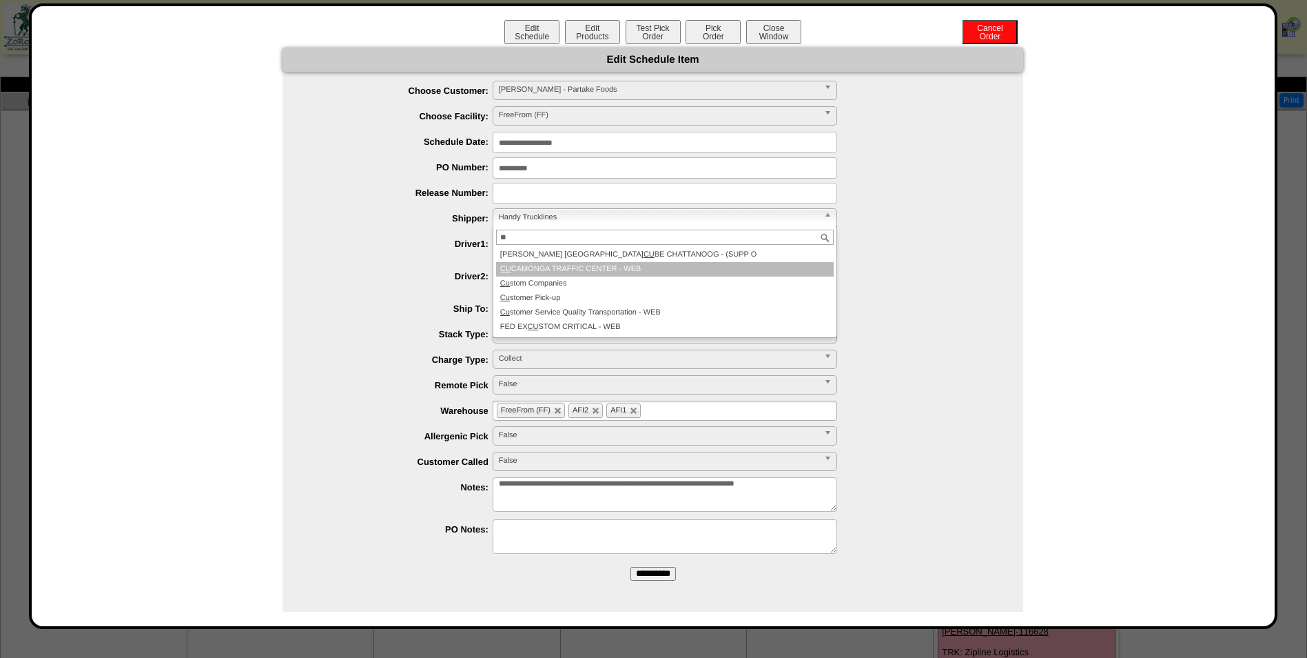
scroll to position [0, 0]
type input "***"
click at [644, 265] on li "Cus tomer Pick-up" at bounding box center [665, 269] width 338 height 14
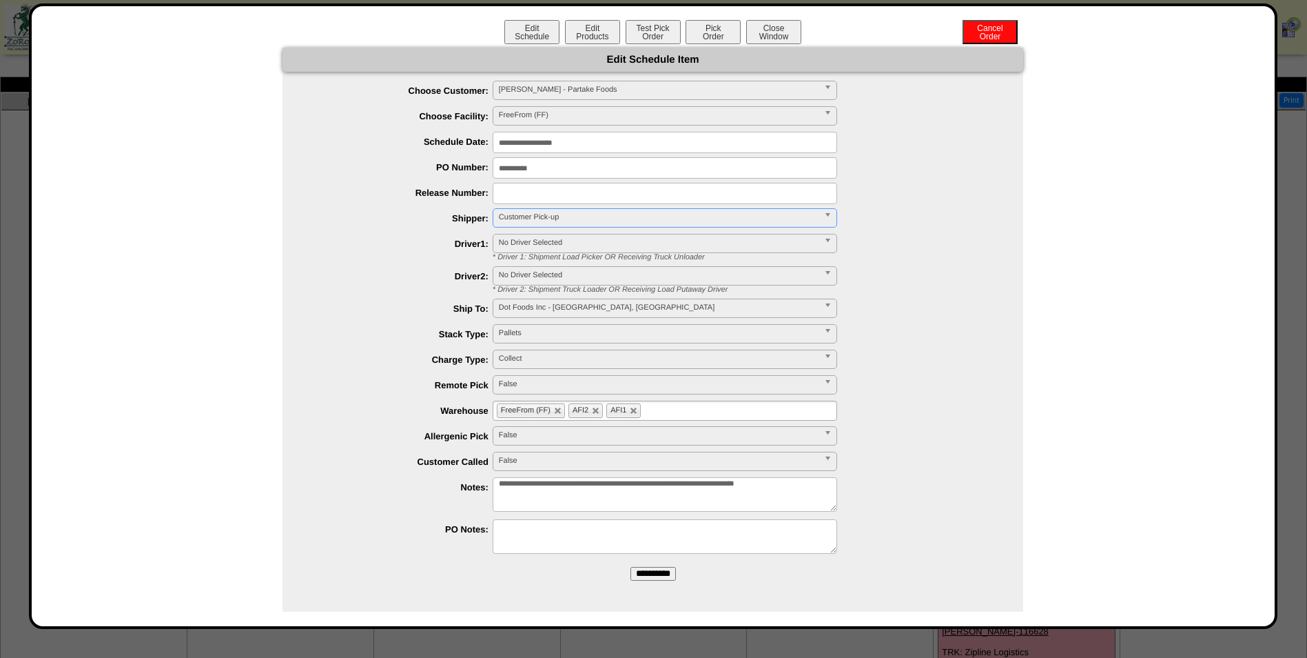
click at [660, 573] on input "**********" at bounding box center [653, 574] width 45 height 14
click at [780, 27] on button "Close Window" at bounding box center [773, 32] width 55 height 24
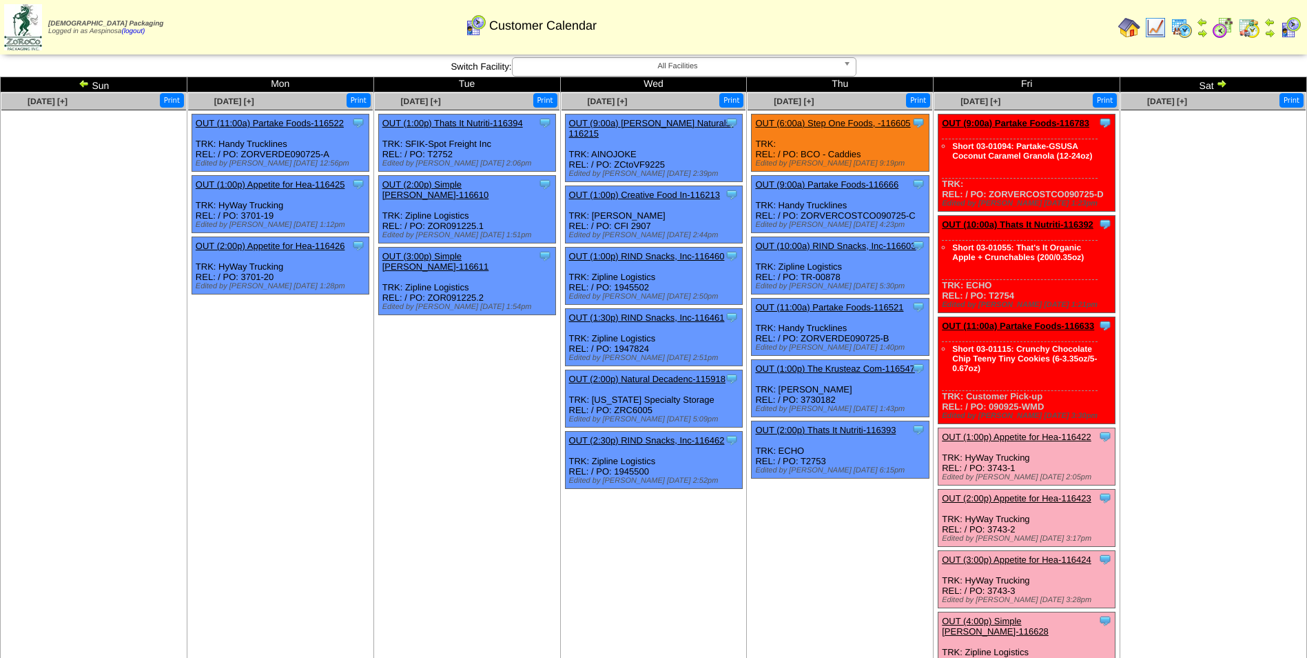
click at [1052, 325] on link "OUT (11:00a) Partake Foods-116633" at bounding box center [1018, 325] width 152 height 10
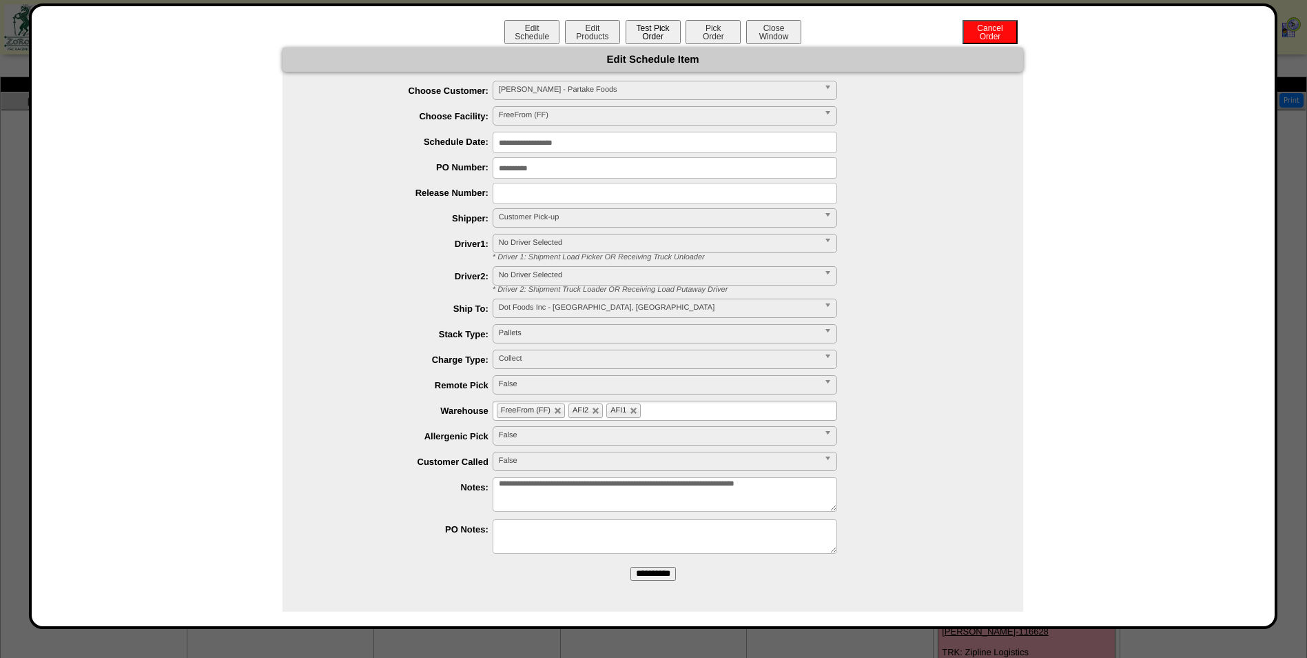
click at [644, 39] on button "Test Pick Order" at bounding box center [653, 32] width 55 height 24
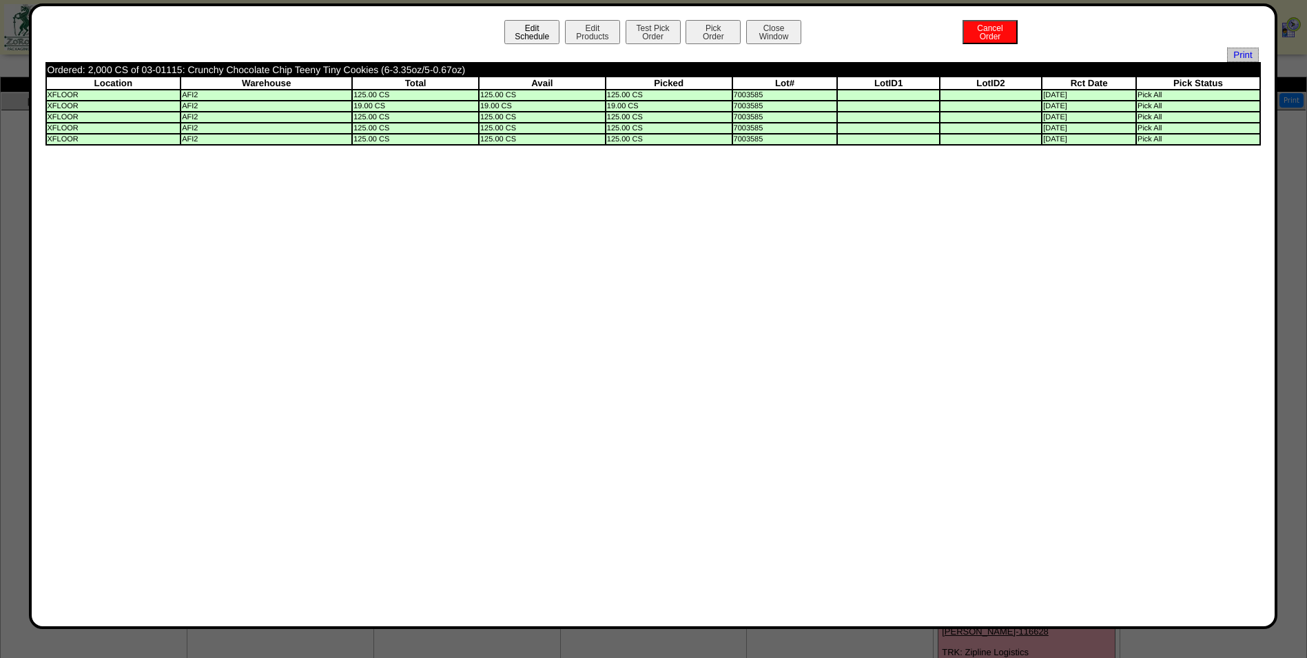
click at [548, 35] on button "Edit Schedule" at bounding box center [532, 32] width 55 height 24
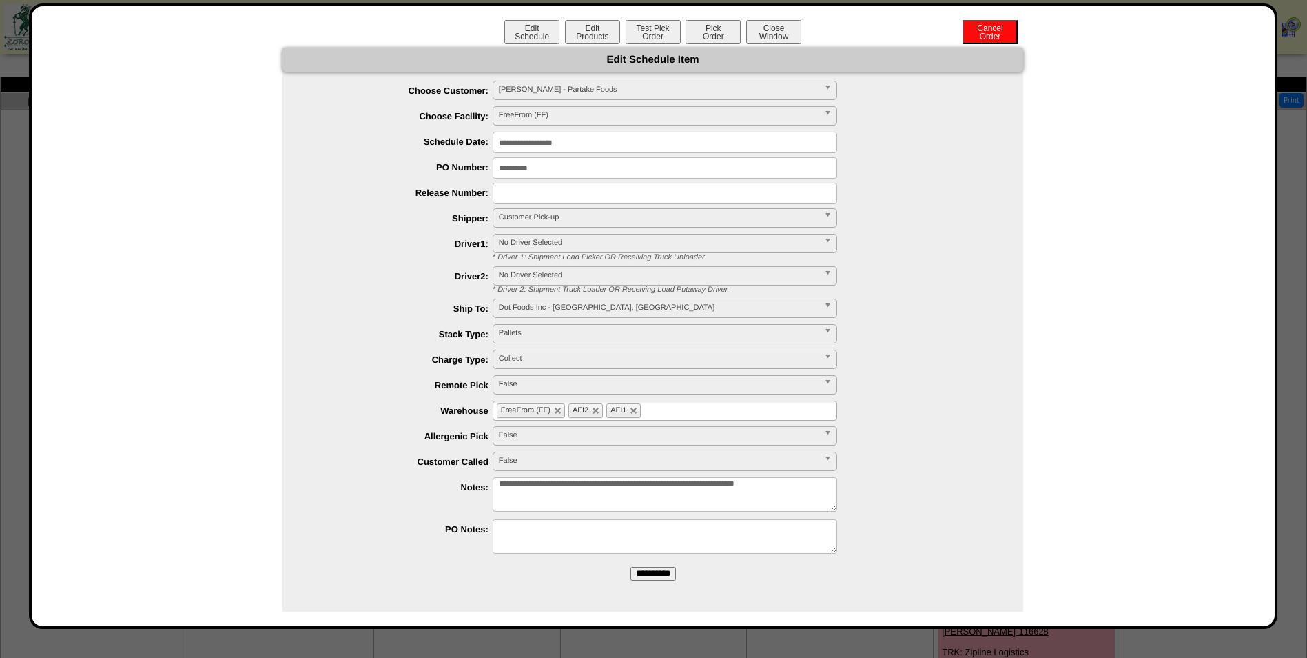
click at [590, 225] on span "Customer Pick-up" at bounding box center [659, 217] width 320 height 17
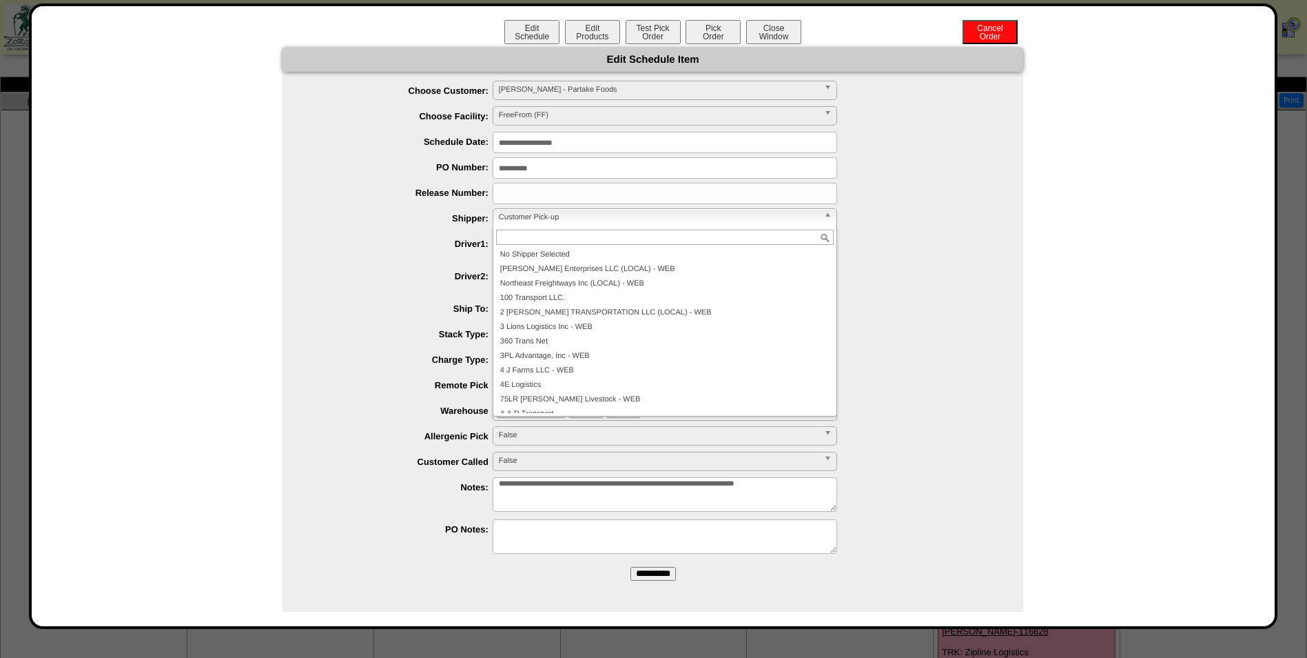
scroll to position [7260, 0]
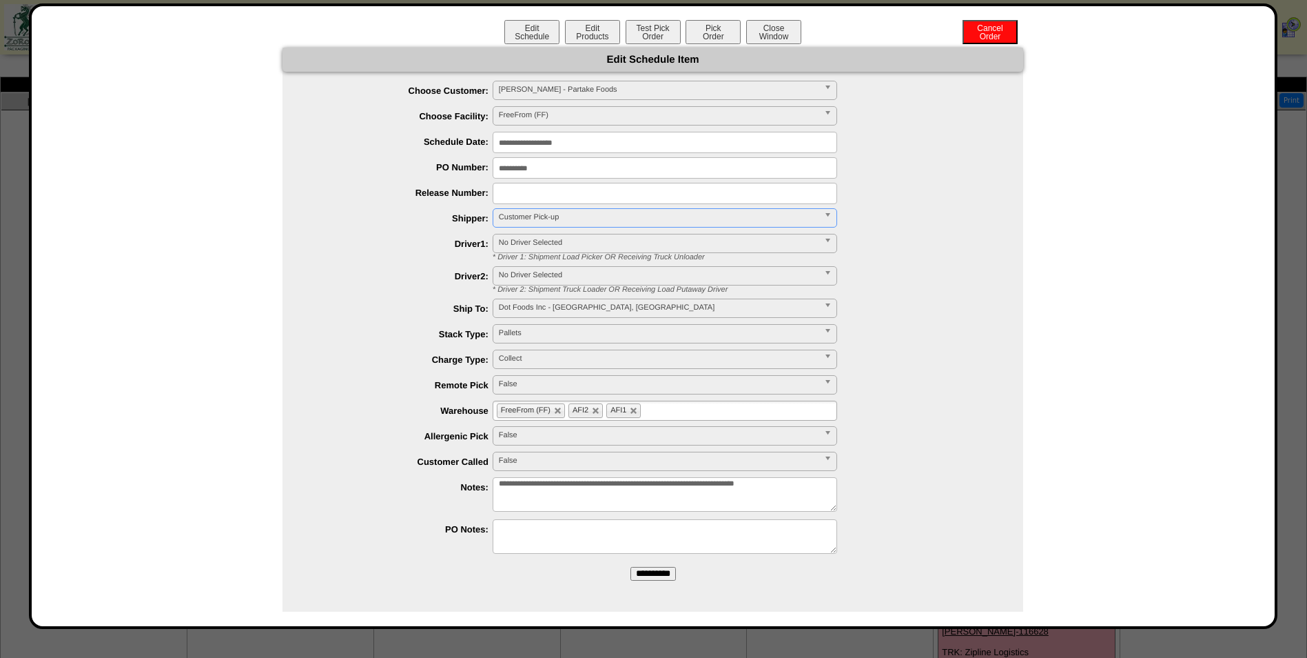
click at [585, 221] on span "Customer Pick-up" at bounding box center [659, 217] width 320 height 17
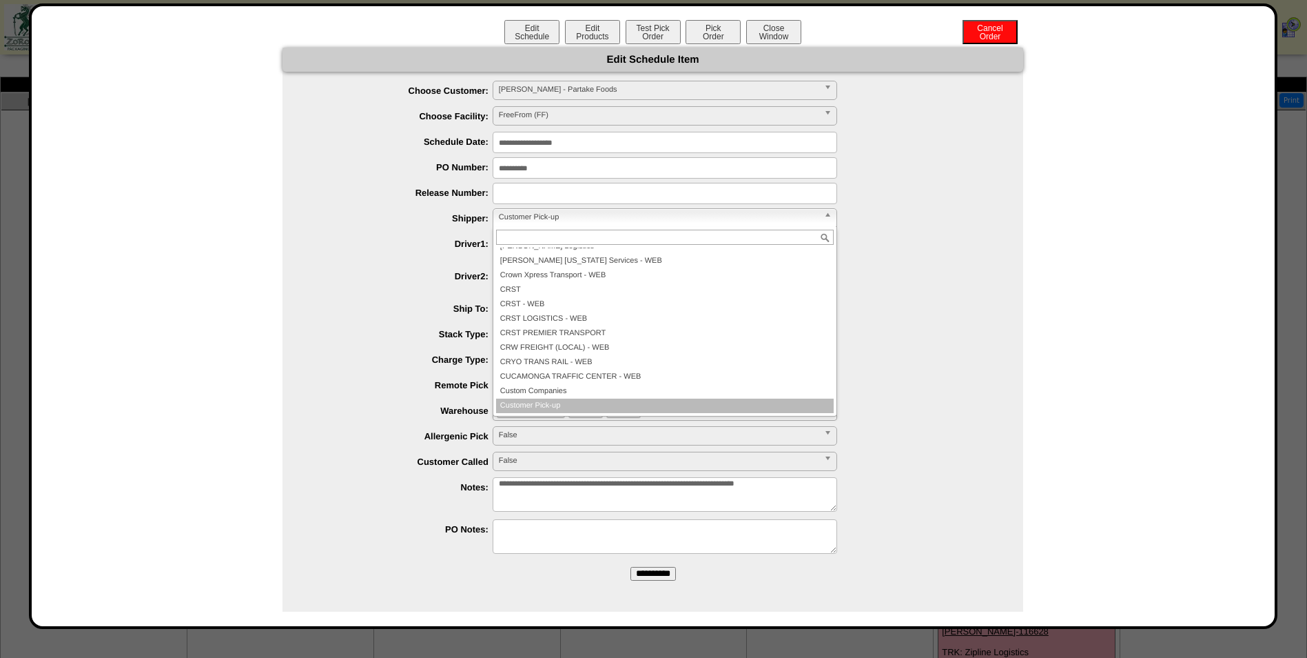
click at [585, 221] on span "Customer Pick-up" at bounding box center [659, 217] width 320 height 17
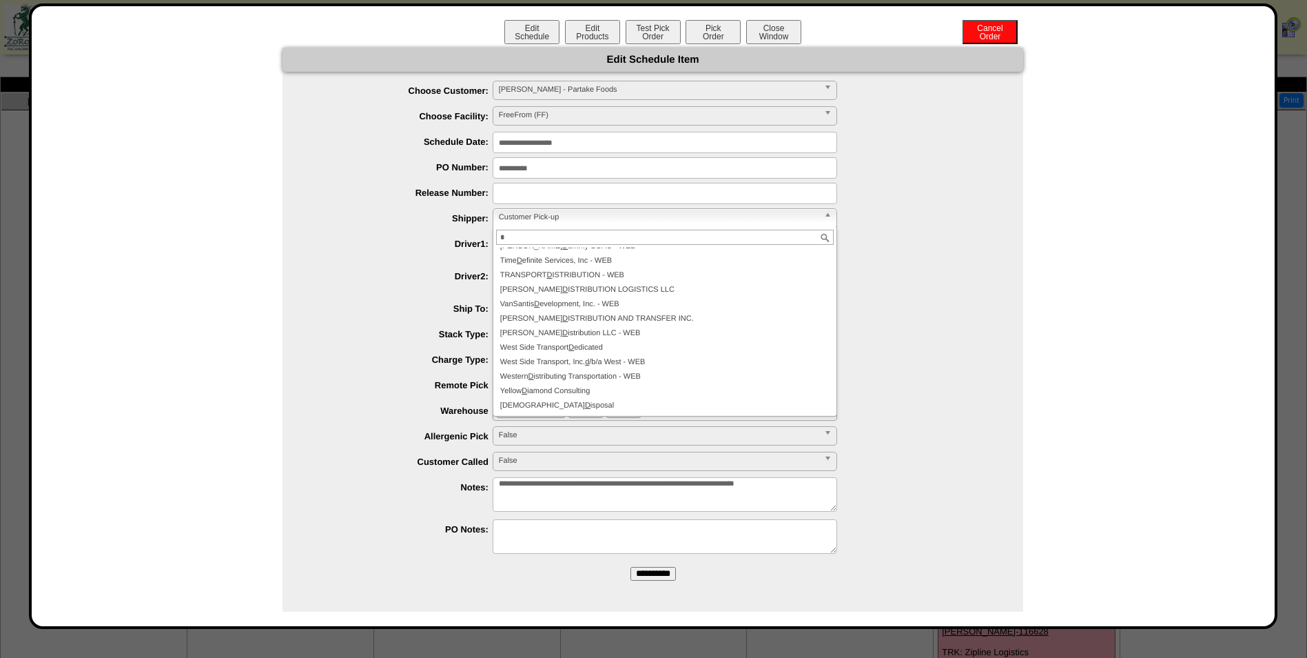
scroll to position [0, 0]
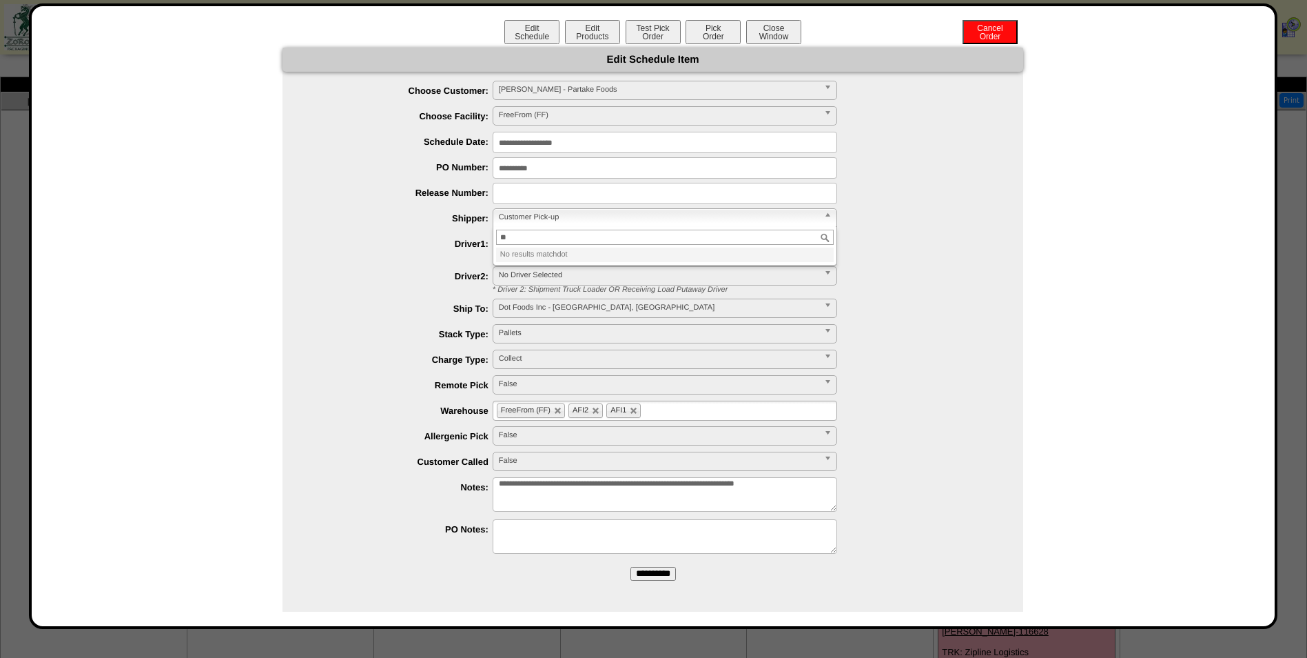
type input "*"
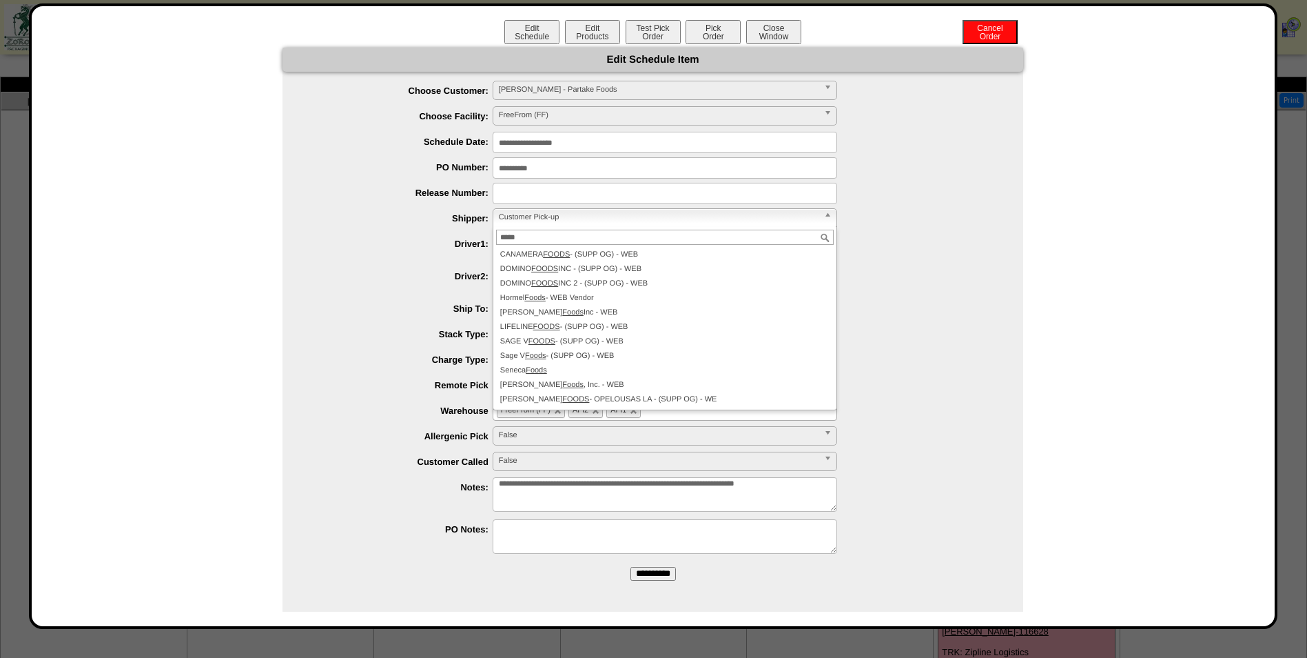
type input "*****"
click at [402, 285] on div "**********" at bounding box center [666, 280] width 713 height 28
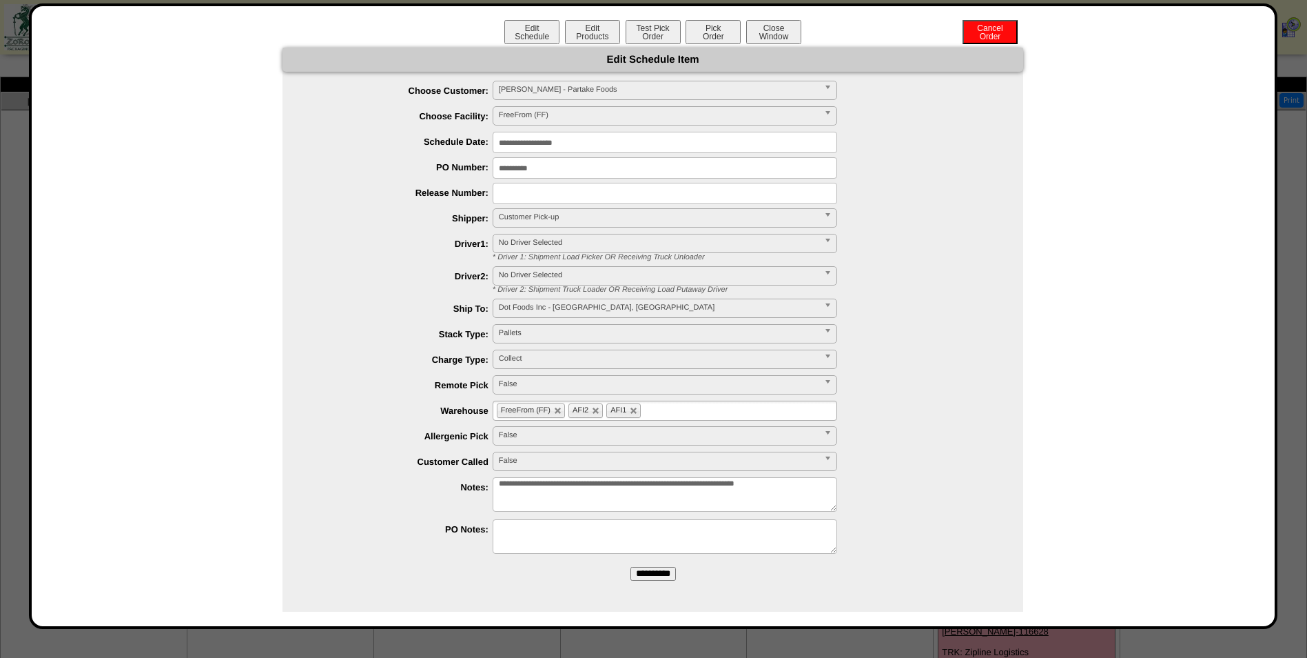
click at [793, 44] on div "Edit Schedule Edit Products Test Pick Order Pick Order Cancel Order Close Window" at bounding box center [653, 34] width 1216 height 28
click at [778, 28] on button "Close Window" at bounding box center [773, 32] width 55 height 24
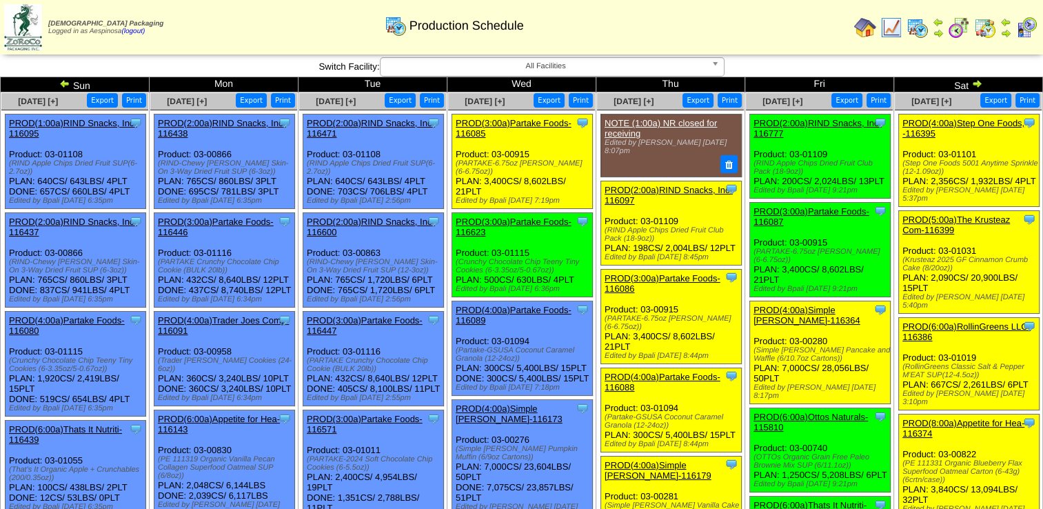
click at [638, 21] on div "Production Schedule" at bounding box center [454, 21] width 598 height 38
